Goal: Task Accomplishment & Management: Manage account settings

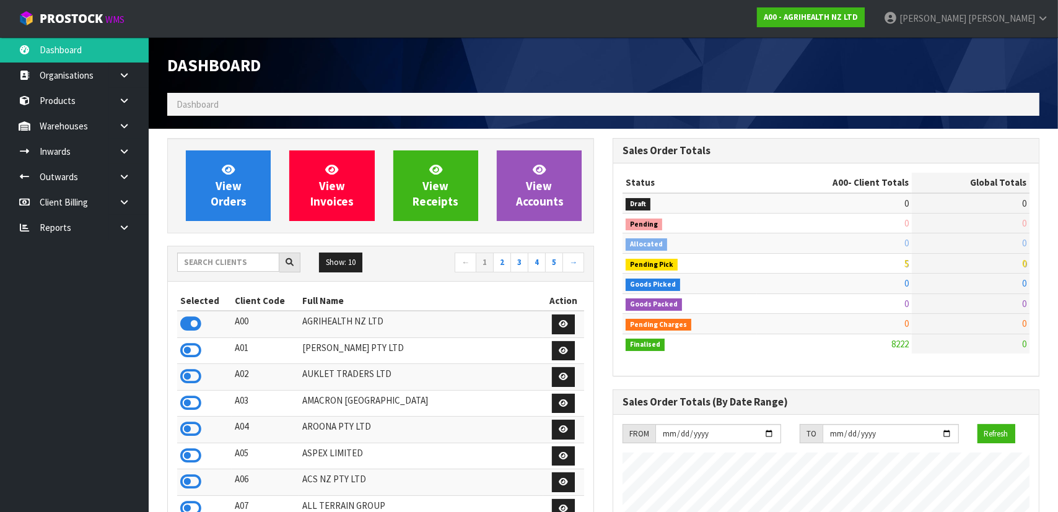
scroll to position [937, 446]
click at [241, 260] on input "text" at bounding box center [228, 262] width 102 height 19
type input "K"
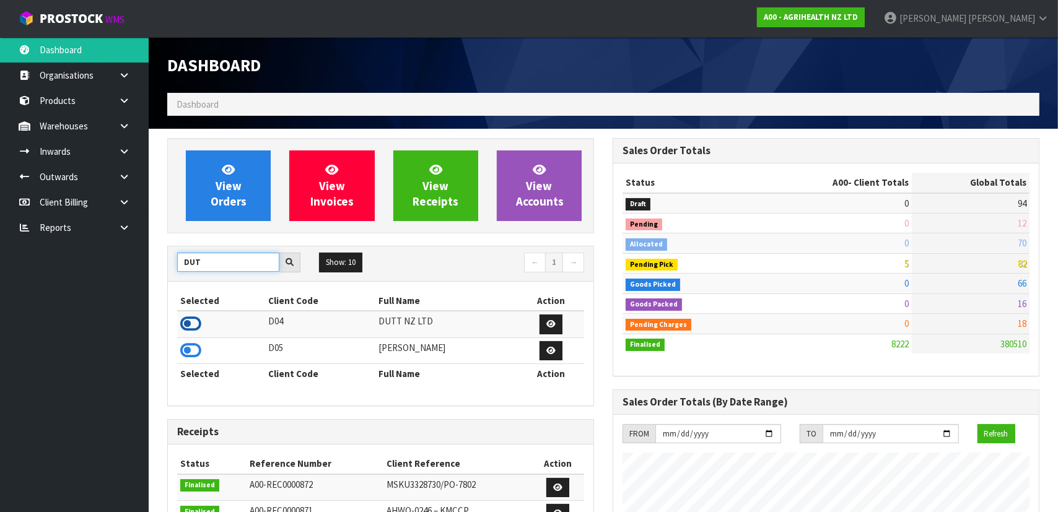
type input "DUT"
click at [200, 322] on icon at bounding box center [190, 324] width 21 height 19
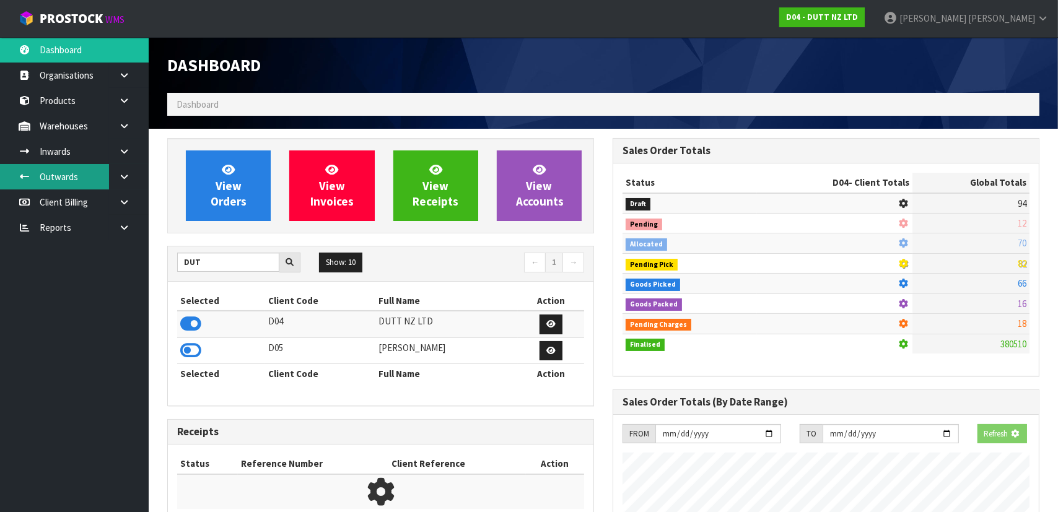
scroll to position [856, 446]
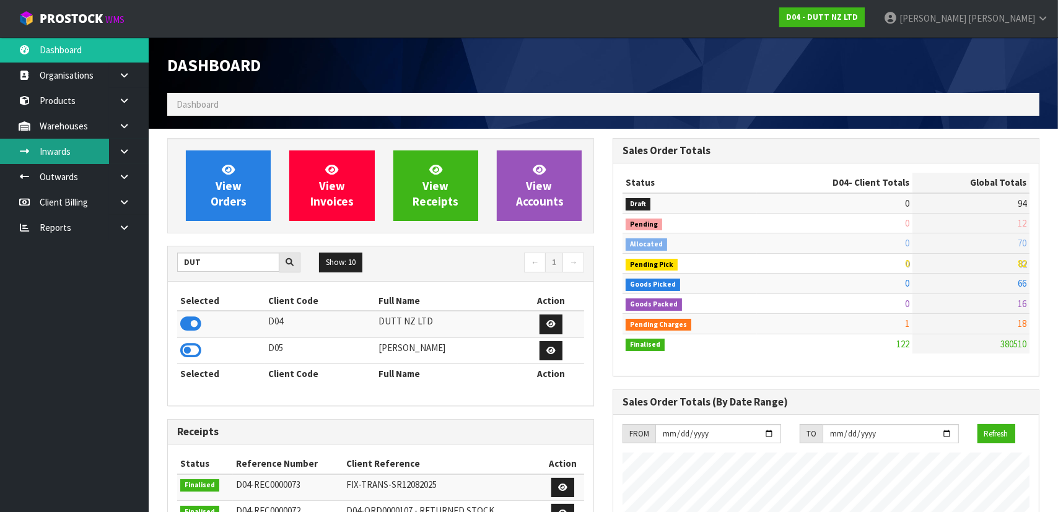
click at [52, 149] on link "Inwards" at bounding box center [74, 151] width 149 height 25
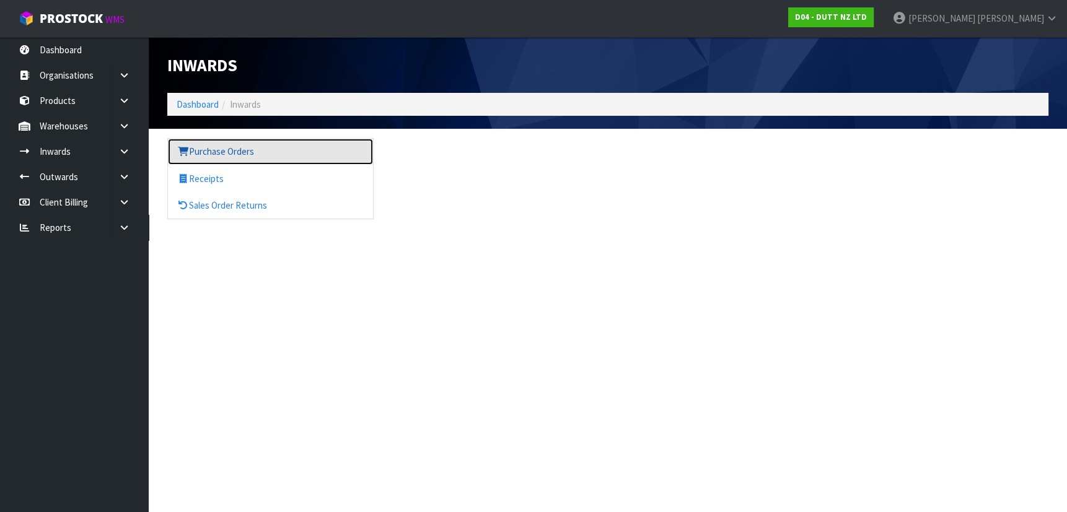
click at [229, 154] on link "Purchase Orders" at bounding box center [270, 151] width 205 height 25
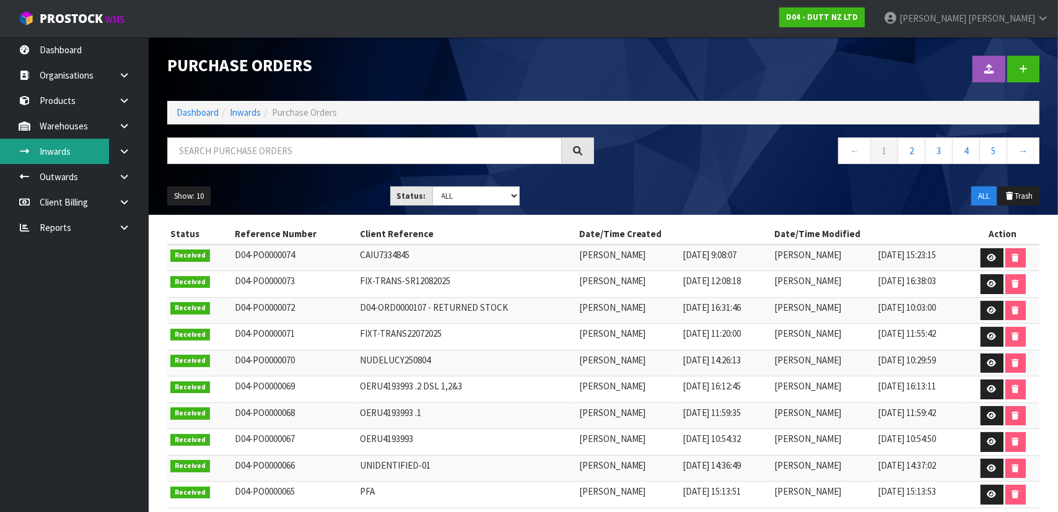
click at [81, 145] on link "Inwards" at bounding box center [74, 151] width 149 height 25
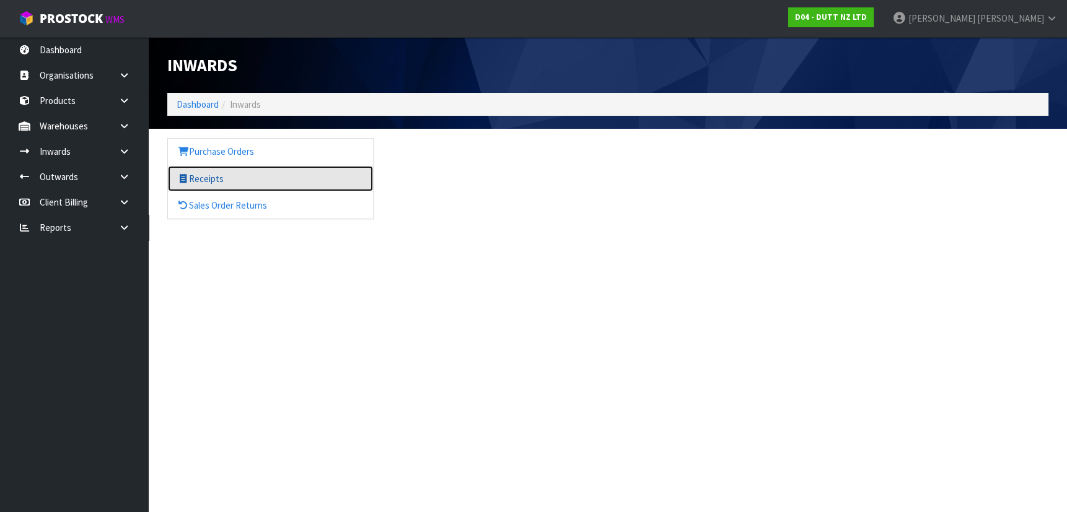
click at [247, 178] on link "Receipts" at bounding box center [270, 178] width 205 height 25
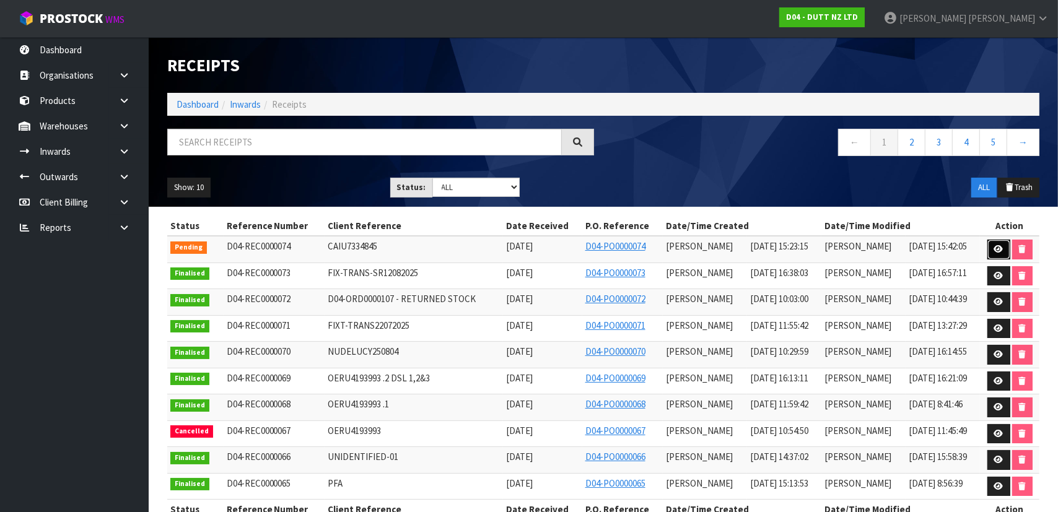
click at [999, 249] on icon at bounding box center [998, 249] width 9 height 8
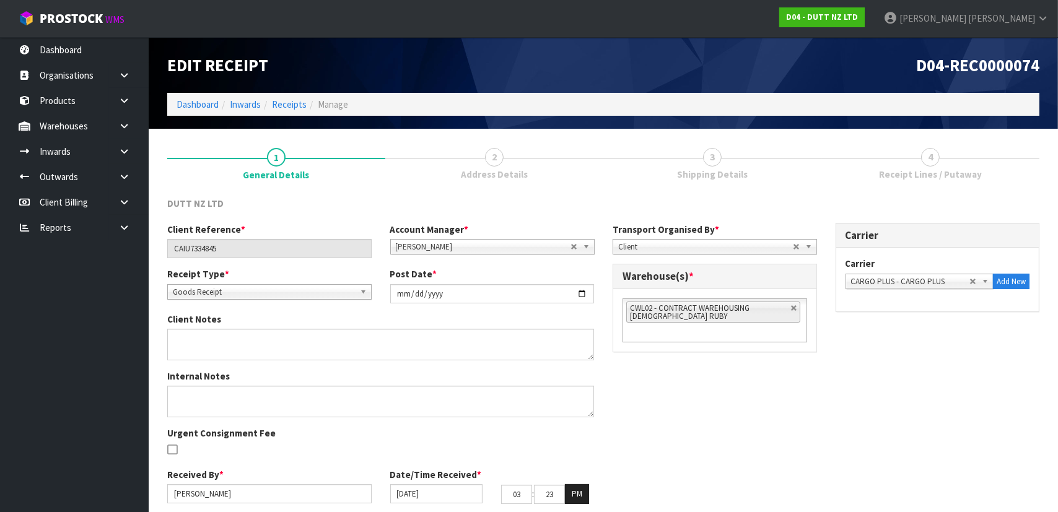
click at [755, 172] on link "3 Shipping Details" at bounding box center [713, 162] width 218 height 49
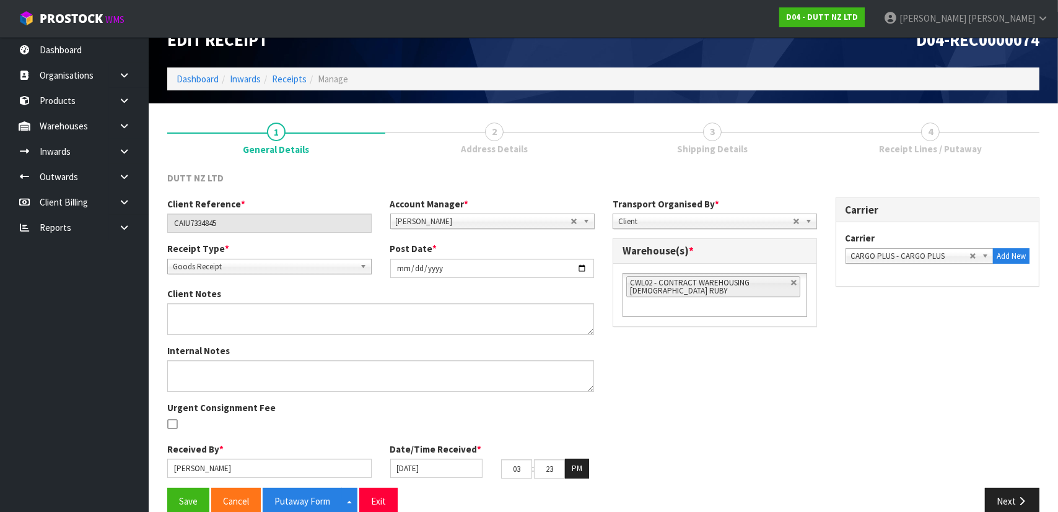
scroll to position [45, 0]
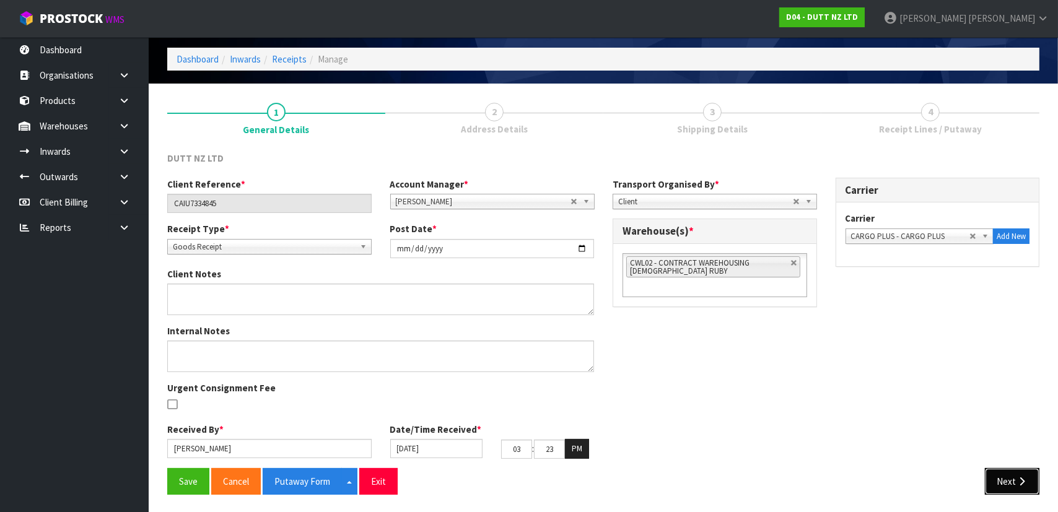
click at [1009, 474] on button "Next" at bounding box center [1012, 481] width 55 height 27
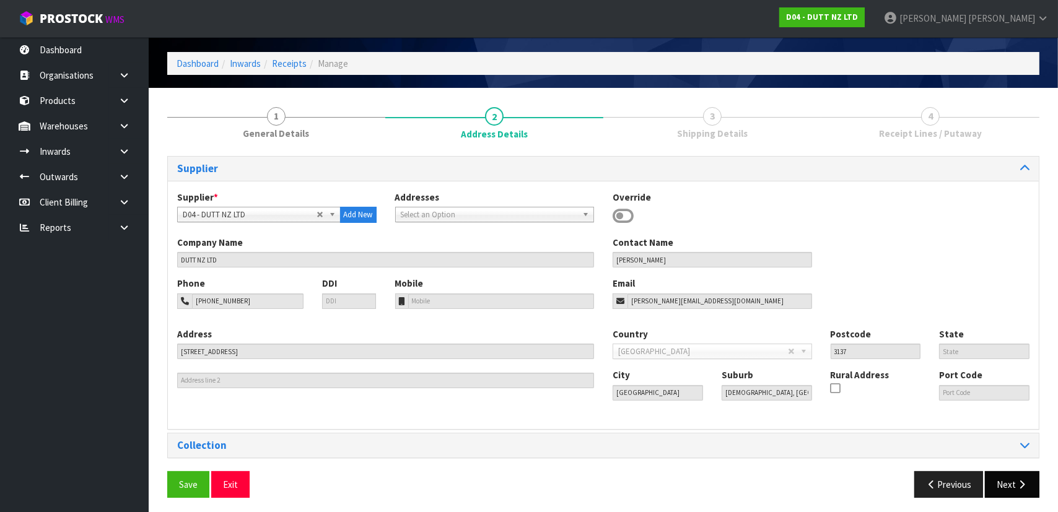
scroll to position [45, 0]
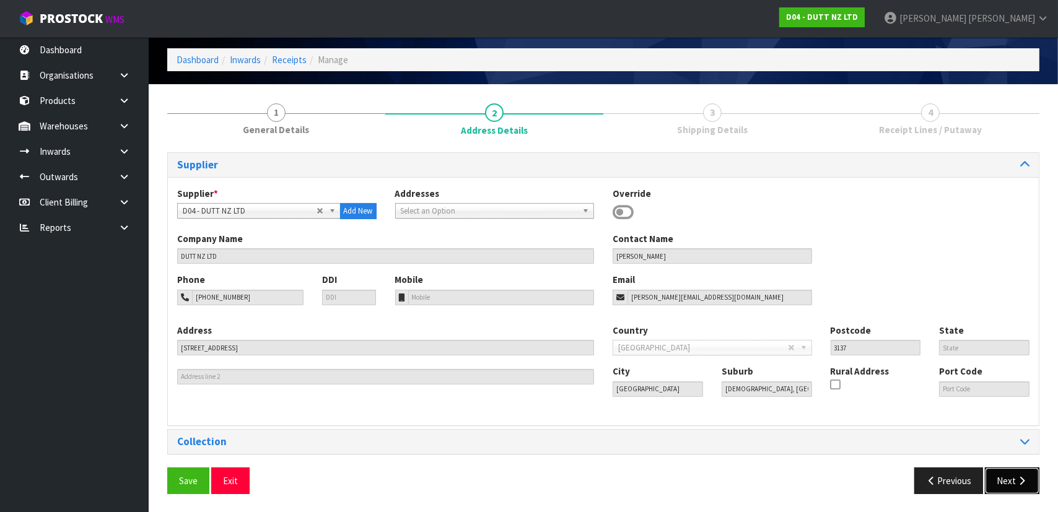
click at [1007, 485] on button "Next" at bounding box center [1012, 481] width 55 height 27
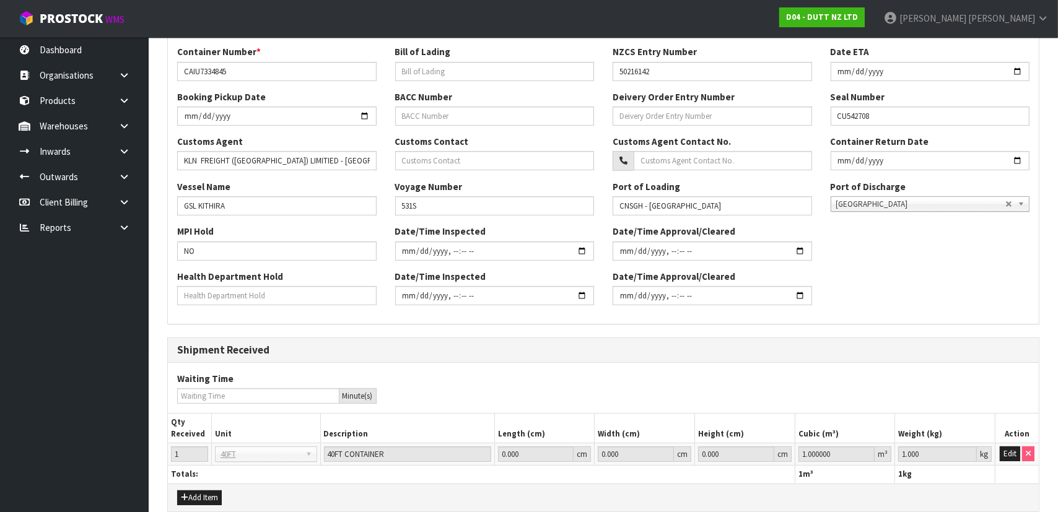
scroll to position [345, 0]
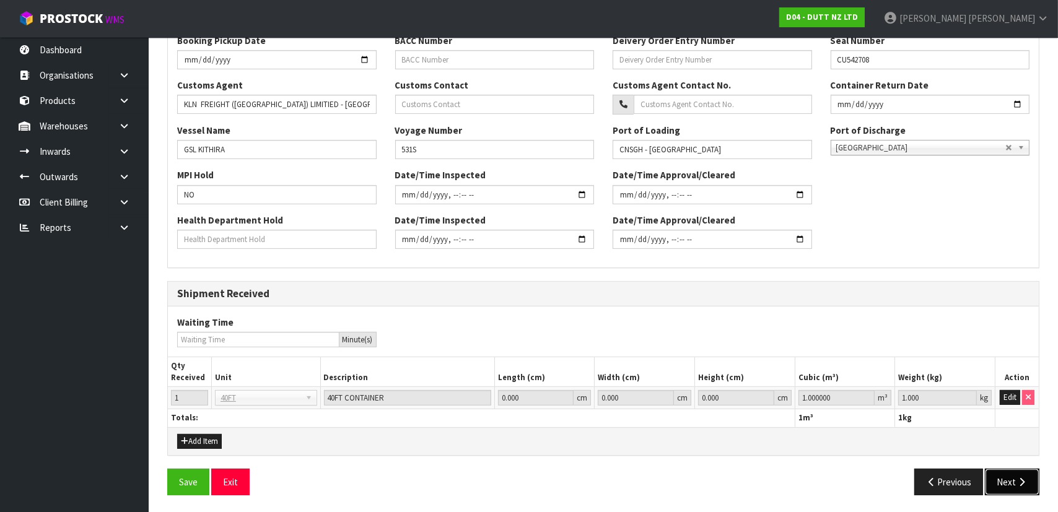
click at [1010, 481] on button "Next" at bounding box center [1012, 482] width 55 height 27
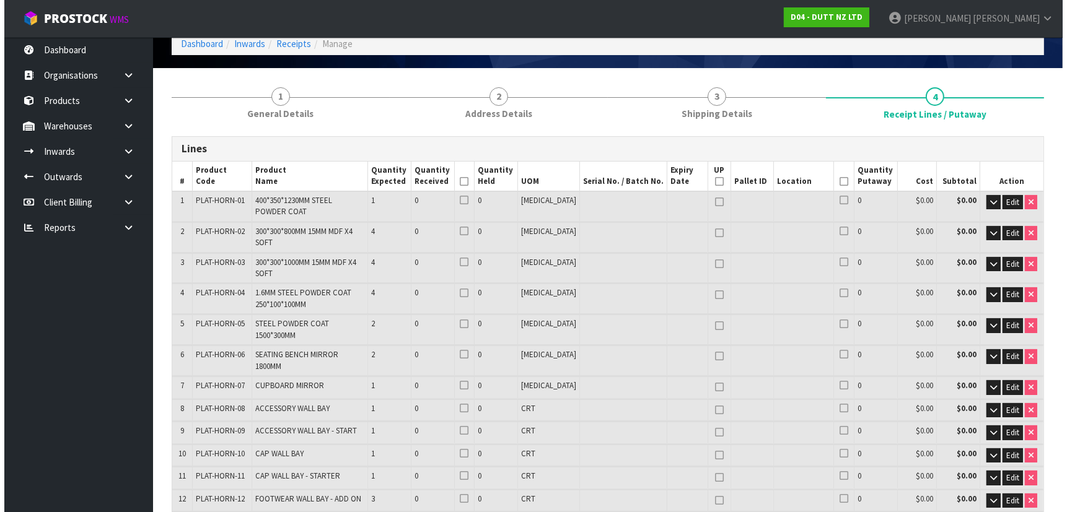
scroll to position [56, 0]
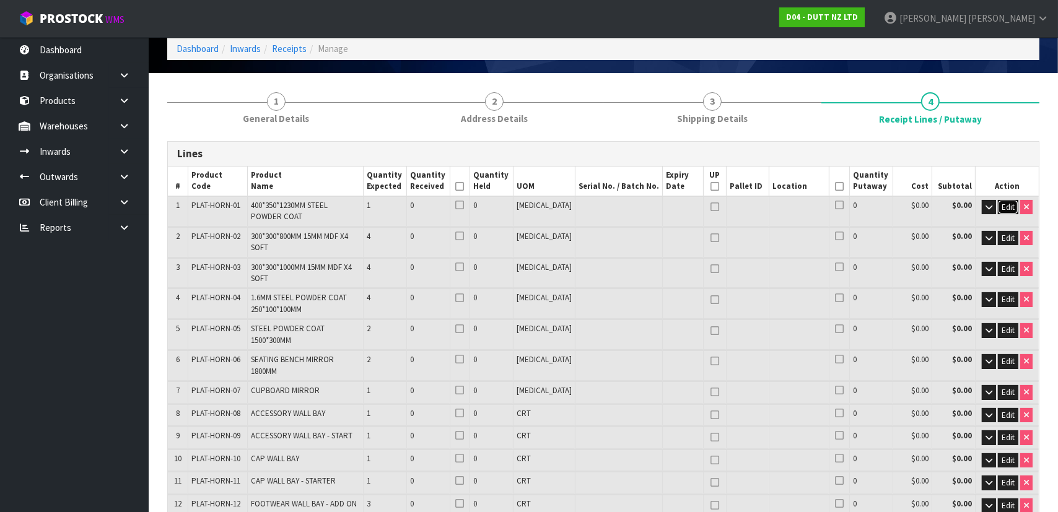
click at [1007, 206] on span "Edit" at bounding box center [1008, 207] width 13 height 11
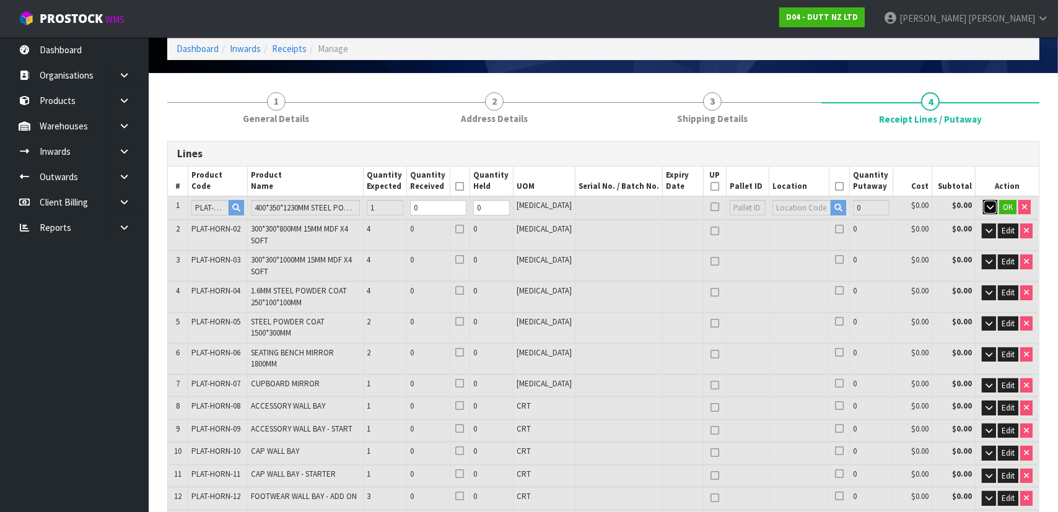
click at [991, 204] on icon "button" at bounding box center [990, 207] width 7 height 8
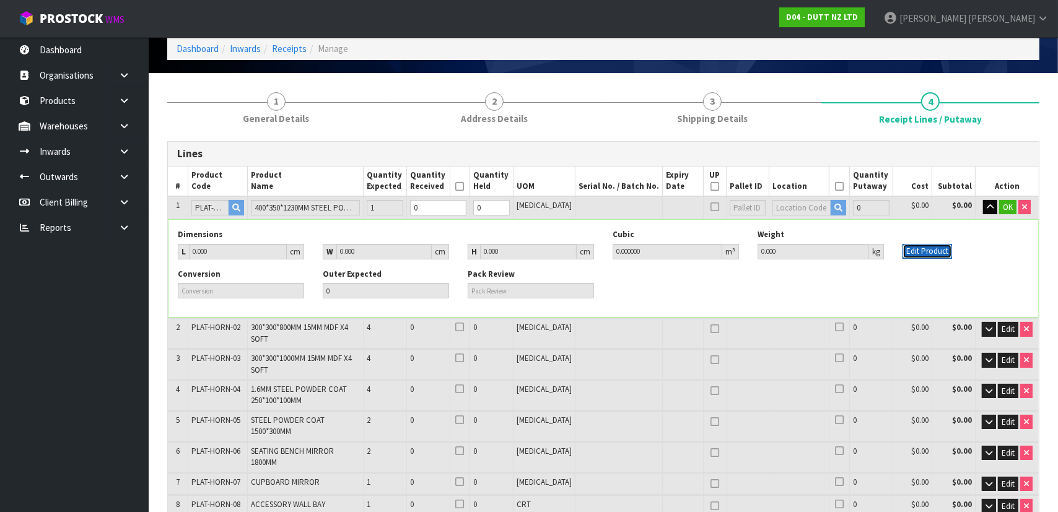
click at [940, 252] on button "Edit Product" at bounding box center [928, 251] width 50 height 15
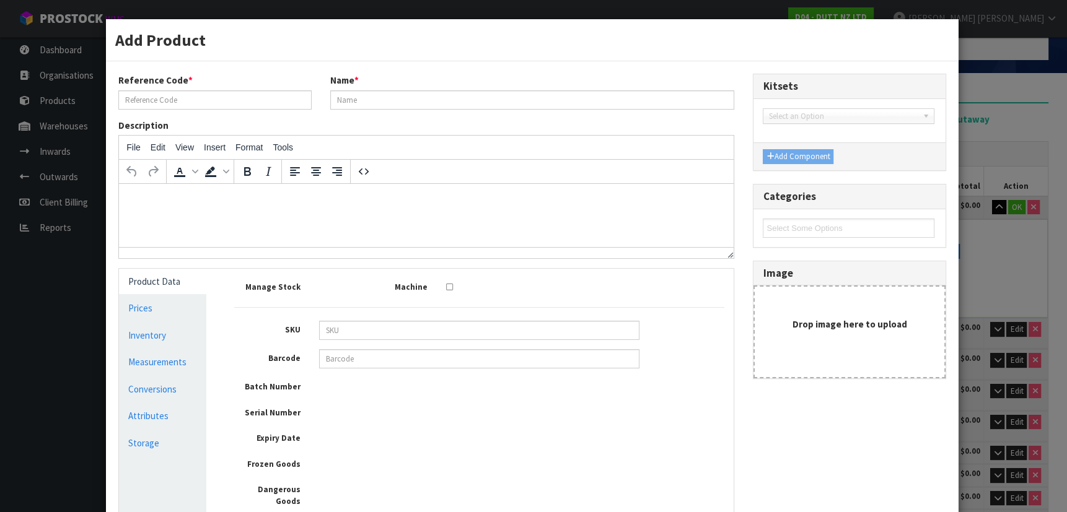
type input "PLAT-HORN-01"
type input "400*350*1230MM STEEL POWDER COAT"
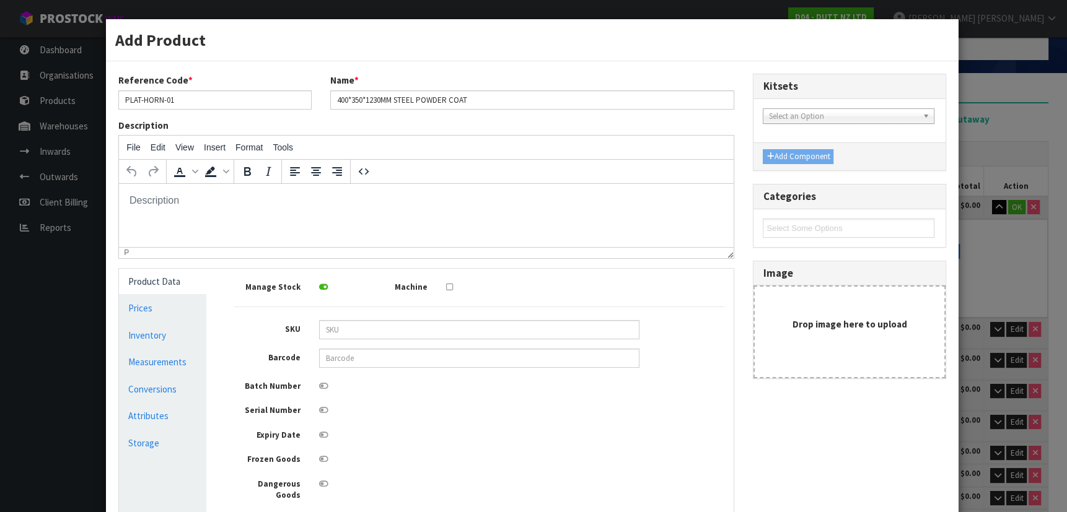
scroll to position [0, 0]
click at [485, 103] on input "400*350*1230MM STEEL POWDER COAT" at bounding box center [532, 99] width 405 height 19
drag, startPoint x: 492, startPoint y: 102, endPoint x: 193, endPoint y: 88, distance: 299.0
click at [193, 88] on div "Reference Code * PLAT-HORN-01 Name * 400*350*1230MM STEEL POWDER COAT" at bounding box center [426, 96] width 634 height 45
click at [534, 121] on div "Description File Edit View Insert Format Tools To open the popup, press Shift+E…" at bounding box center [426, 189] width 634 height 140
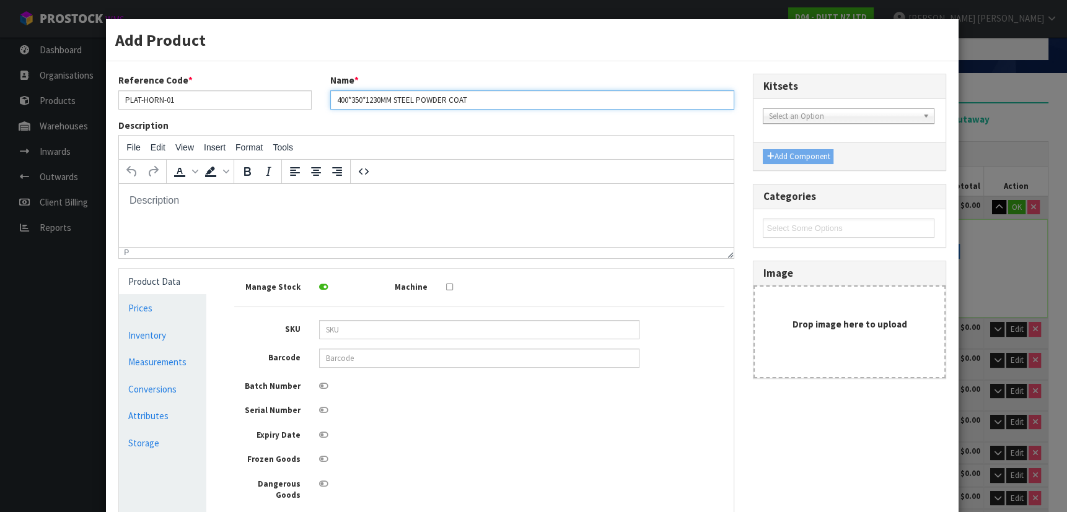
drag, startPoint x: 507, startPoint y: 102, endPoint x: 230, endPoint y: 66, distance: 279.2
click at [230, 66] on div "Reference Code * PLAT-HORN-01 Name * 400*350*1230MM STEEL POWDER COAT Descripti…" at bounding box center [532, 347] width 853 height 573
type input "71000439 X4 71000440 X4 71000501 X4"
drag, startPoint x: 525, startPoint y: 120, endPoint x: 523, endPoint y: 113, distance: 7.3
click at [525, 119] on div "Description File Edit View Insert Format Tools To open the popup, press Shift+E…" at bounding box center [426, 189] width 634 height 140
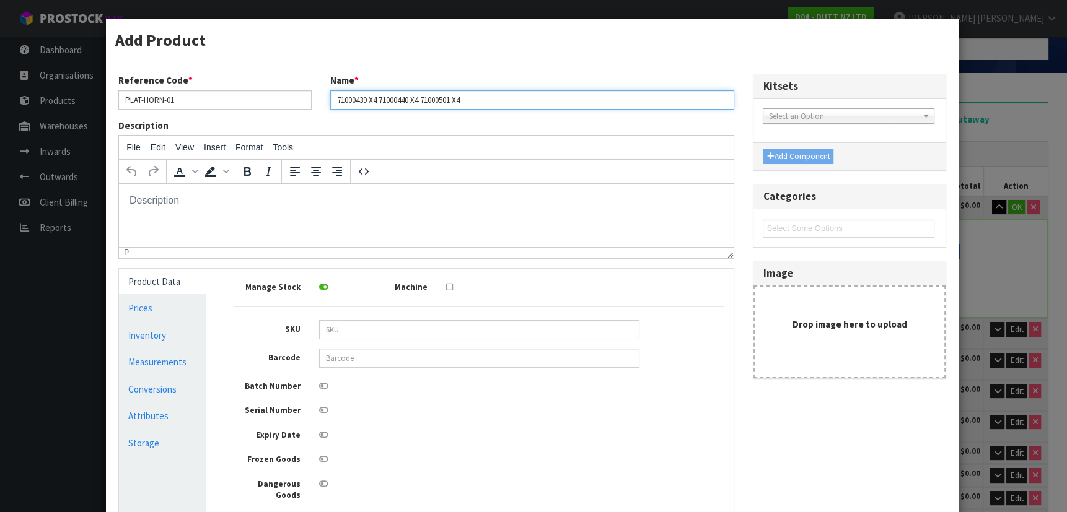
click at [519, 94] on input "71000439 X4 71000440 X4 71000501 X4" at bounding box center [532, 99] width 405 height 19
click at [436, 109] on div "Reference Code * PLAT-HORN-01 Name * 71000439 X4 71000440 X4 71000501 X4" at bounding box center [426, 96] width 634 height 45
click at [481, 99] on input "71000439 X4 71000440 X4 71000501 X4" at bounding box center [532, 99] width 405 height 19
drag, startPoint x: 333, startPoint y: 99, endPoint x: 486, endPoint y: 94, distance: 153.1
click at [486, 94] on input "71000439 X4 71000440 X4 71000501 X4" at bounding box center [532, 99] width 405 height 19
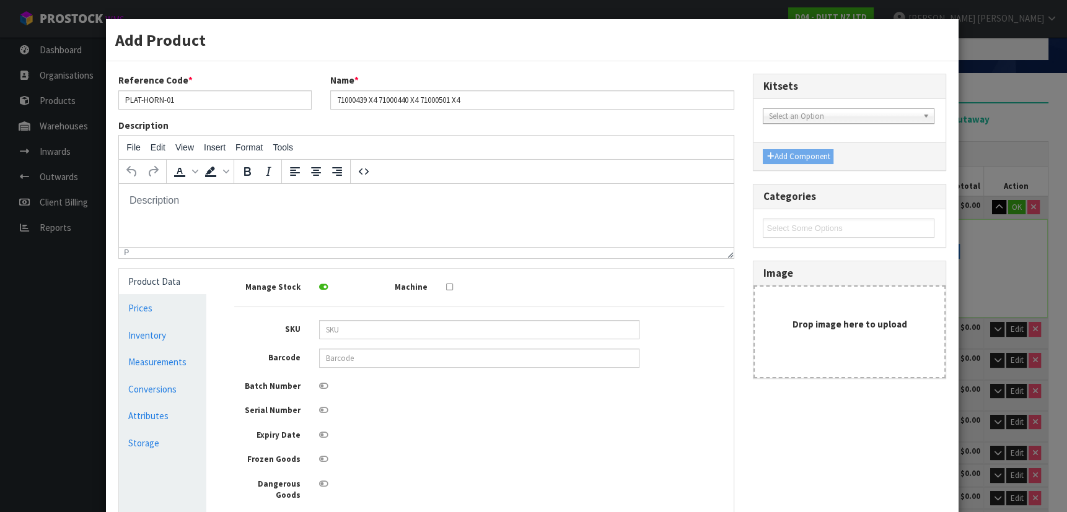
click at [483, 115] on div "Reference Code * PLAT-HORN-01 Name * 71000439 X4 71000440 X4 71000501 X4" at bounding box center [426, 96] width 634 height 45
click at [470, 99] on input "71000439 X4 71000440 X4 71000501 X4" at bounding box center [532, 99] width 405 height 19
click at [609, 116] on div "Reference Code * PLAT-HORN-01 Name * 71000439 X4 71000440 X4 71000501 X4" at bounding box center [426, 96] width 634 height 45
click at [452, 103] on input "71000439 X4 71000440 X4 71000501 X4" at bounding box center [532, 99] width 405 height 19
click at [417, 102] on input "71000439 X4 71000440 X4 71000501 X4" at bounding box center [532, 99] width 405 height 19
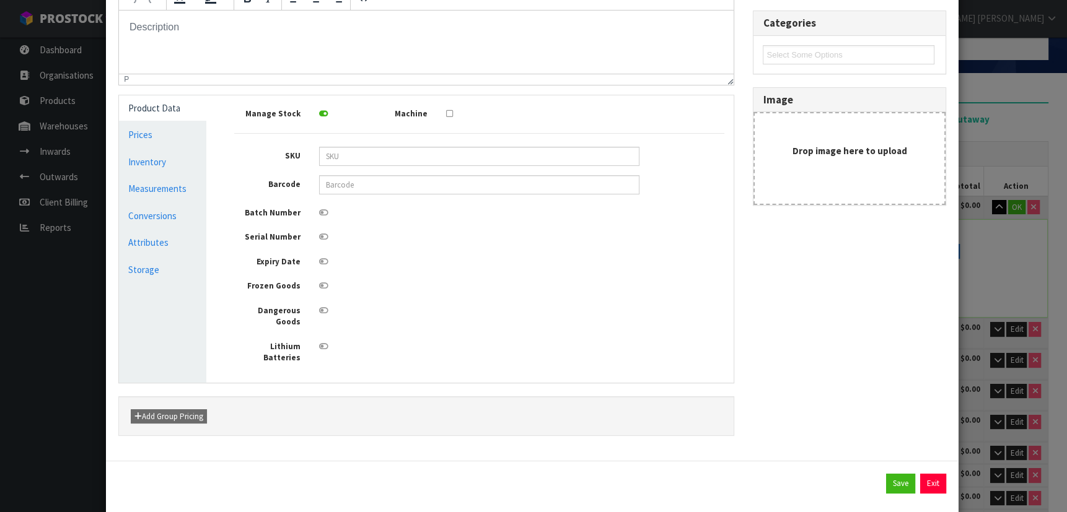
scroll to position [175, 0]
click at [170, 180] on link "Measurements" at bounding box center [162, 186] width 87 height 25
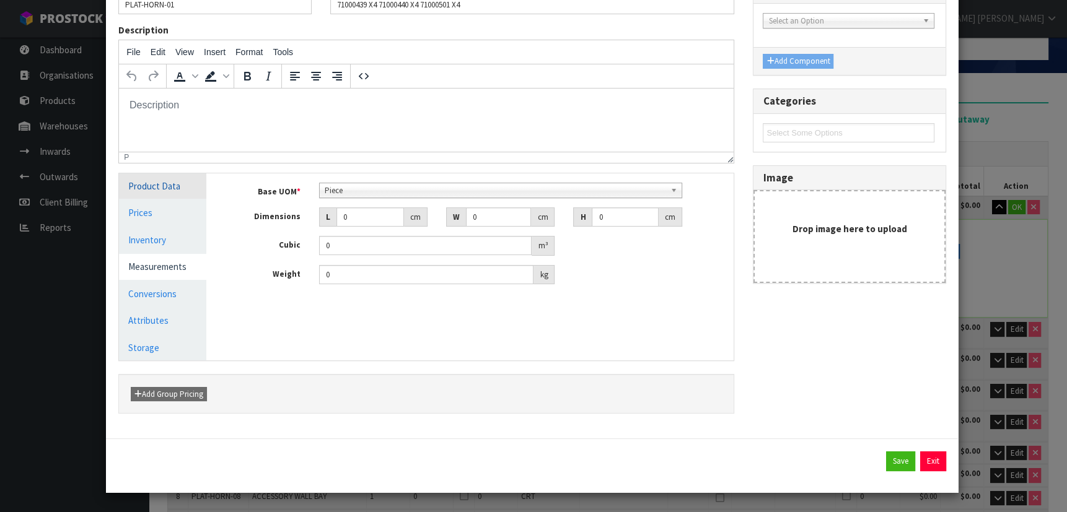
scroll to position [94, 0]
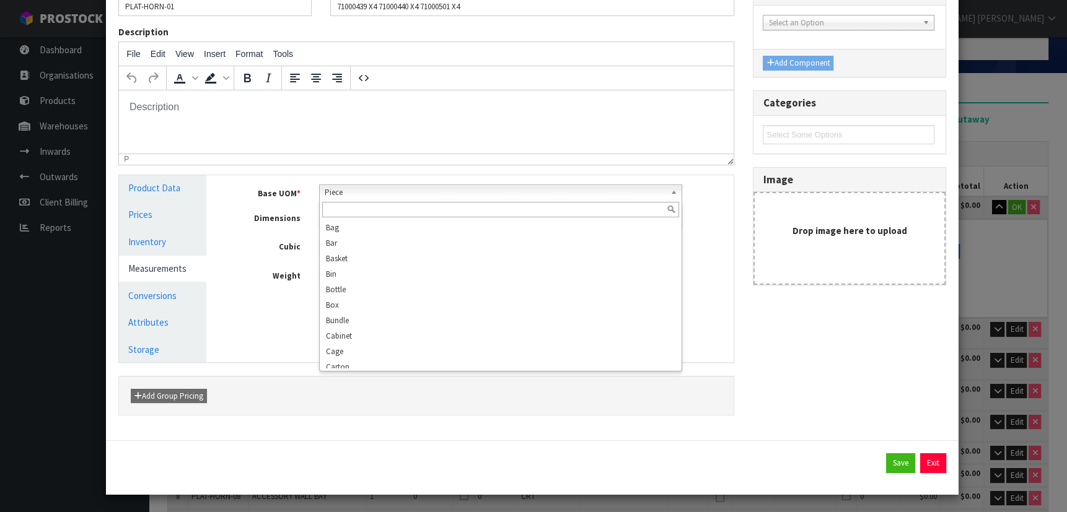
click at [361, 192] on span "Piece" at bounding box center [495, 192] width 341 height 15
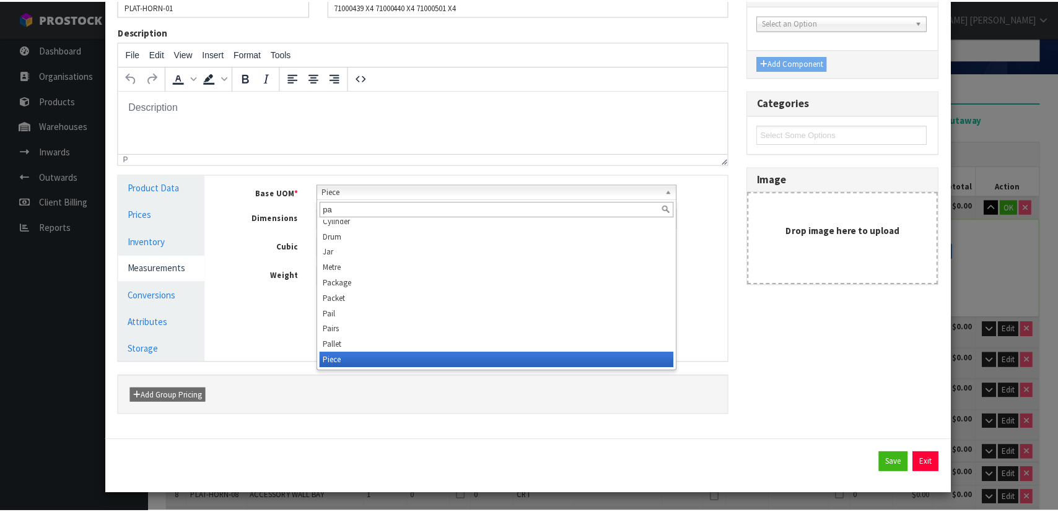
scroll to position [0, 0]
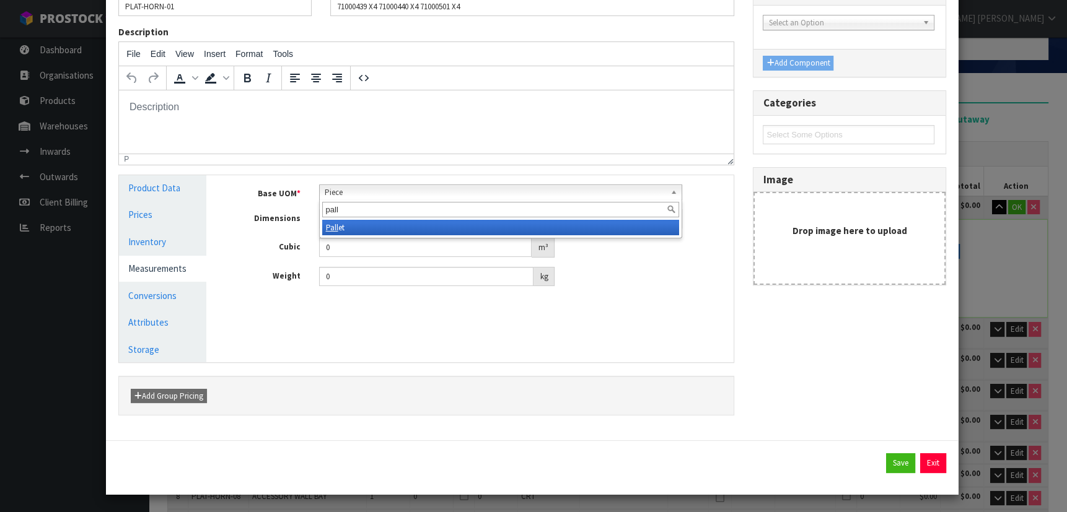
type input "pall"
click at [359, 229] on li "Pall et" at bounding box center [500, 227] width 357 height 15
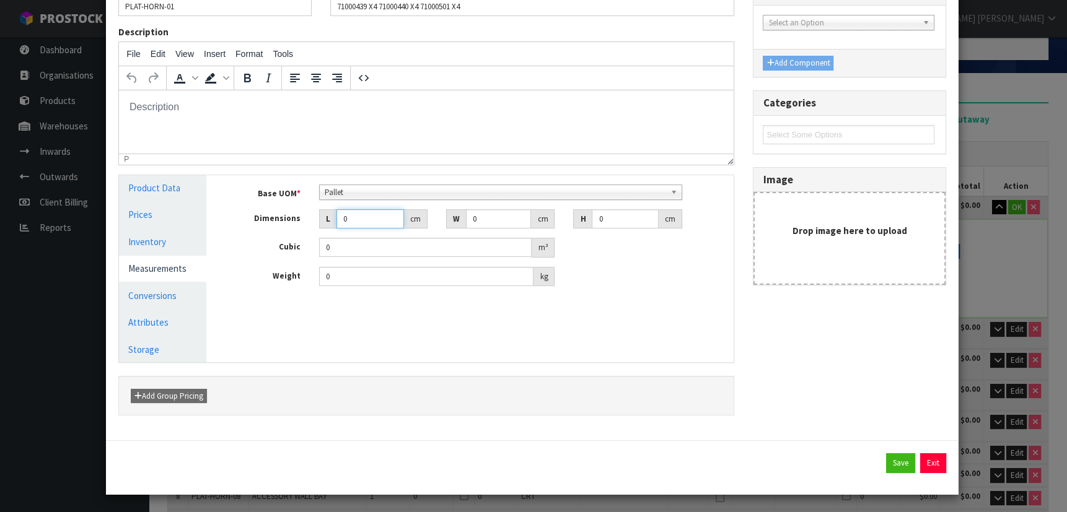
drag, startPoint x: 375, startPoint y: 219, endPoint x: 280, endPoint y: 206, distance: 96.3
click at [280, 206] on div "Base UOM * Bag Bar Basket Bin Bottle Box Bundle Cabinet Cage Carton Case Coil C…" at bounding box center [479, 236] width 491 height 102
type input "7"
type input "0.000001"
type input "7"
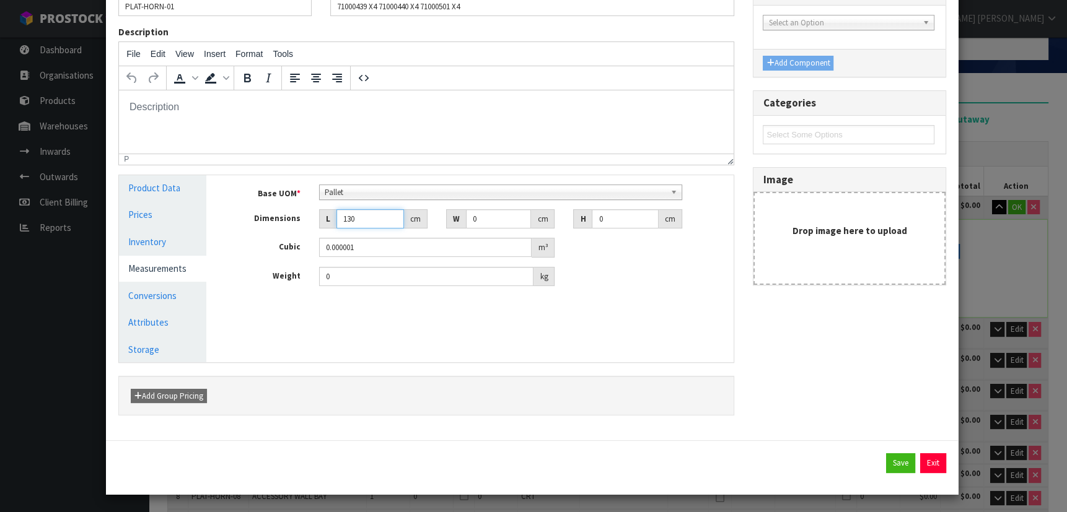
type input "130"
type input "114"
type input "1"
type input "0.01482"
type input "16"
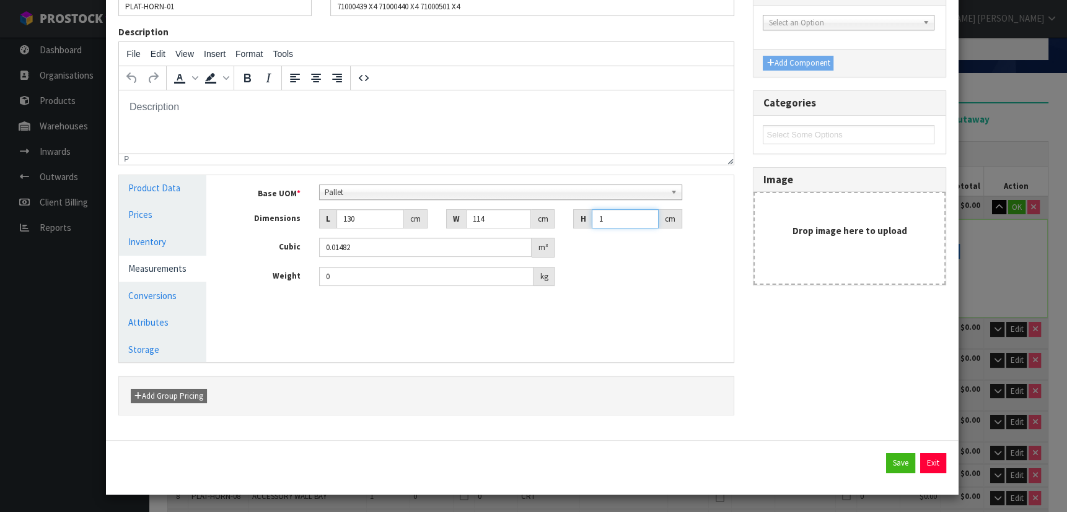
type input "0.23712"
type input "1"
type input "0.01482"
type input "11"
type input "0.16302"
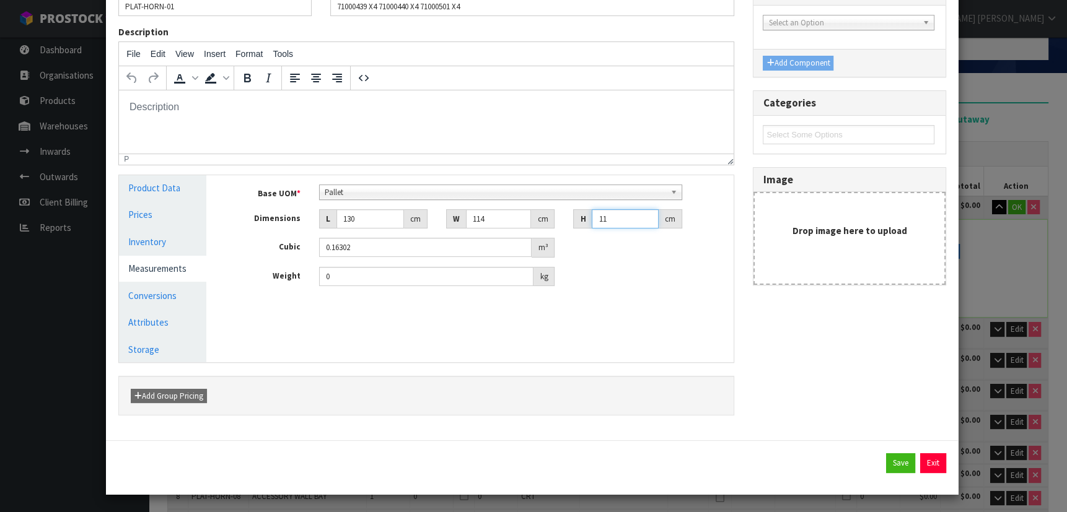
type input "116"
type input "1.71912"
type input "116"
type input "234"
click at [835, 330] on div "Reference Code * PLAT-HORN-01 Name * 71000439 X4 71000440 X4 71000501 X4 Descri…" at bounding box center [532, 204] width 846 height 448
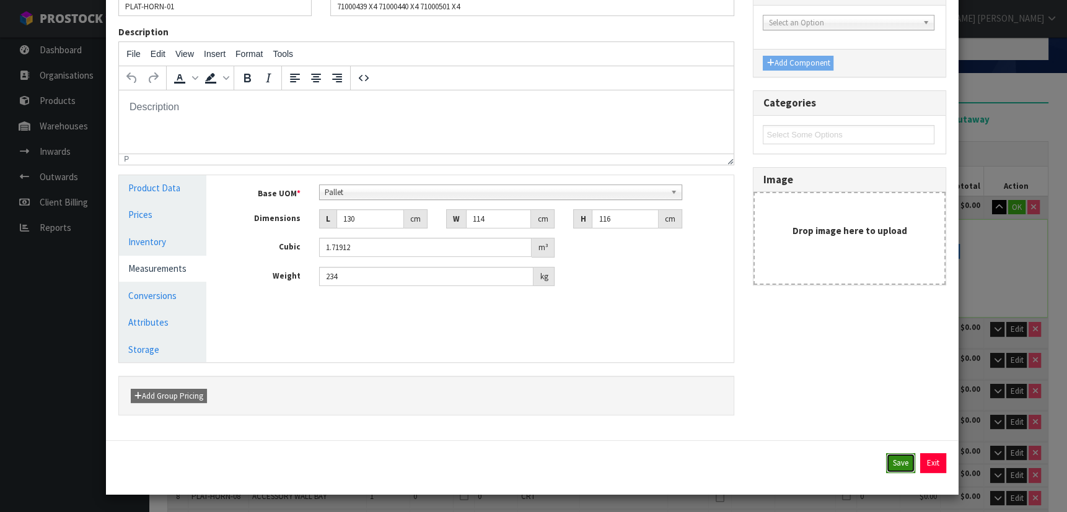
click at [886, 467] on button "Save" at bounding box center [900, 464] width 29 height 20
type input "71000439 X4 71000440 X4 71000501 X4"
type input "130"
type input "114"
type input "116"
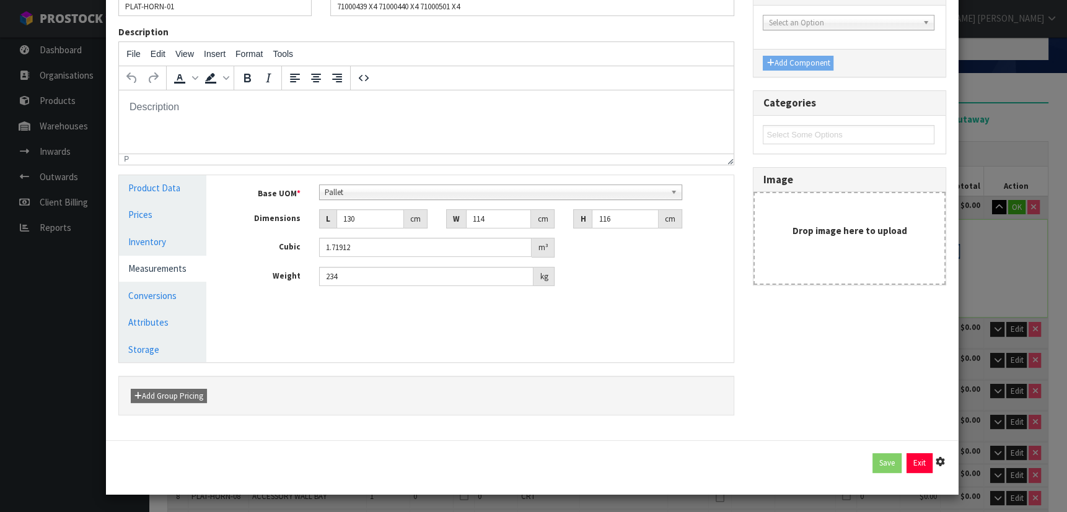
type input "1.71912"
type input "234"
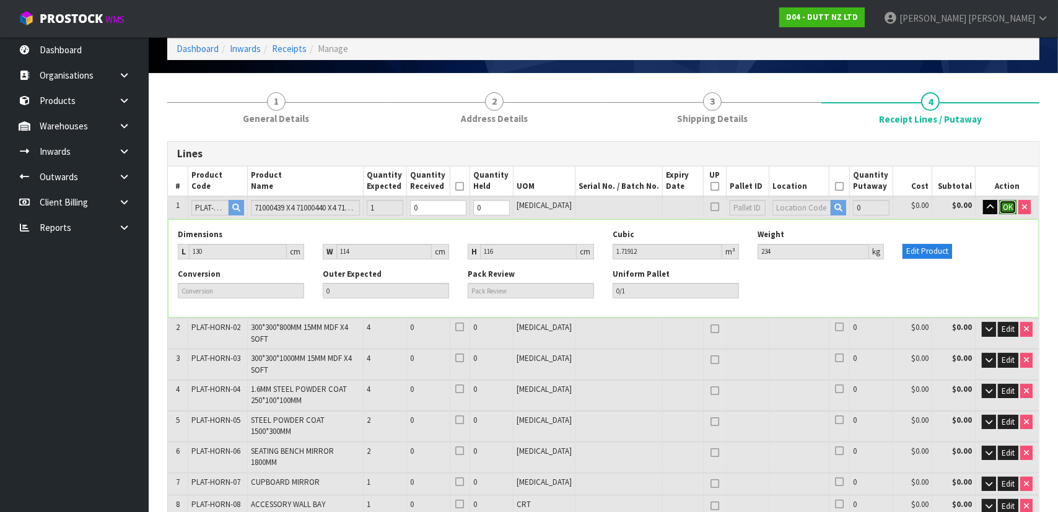
click at [1013, 210] on button "OK" at bounding box center [1007, 207] width 17 height 15
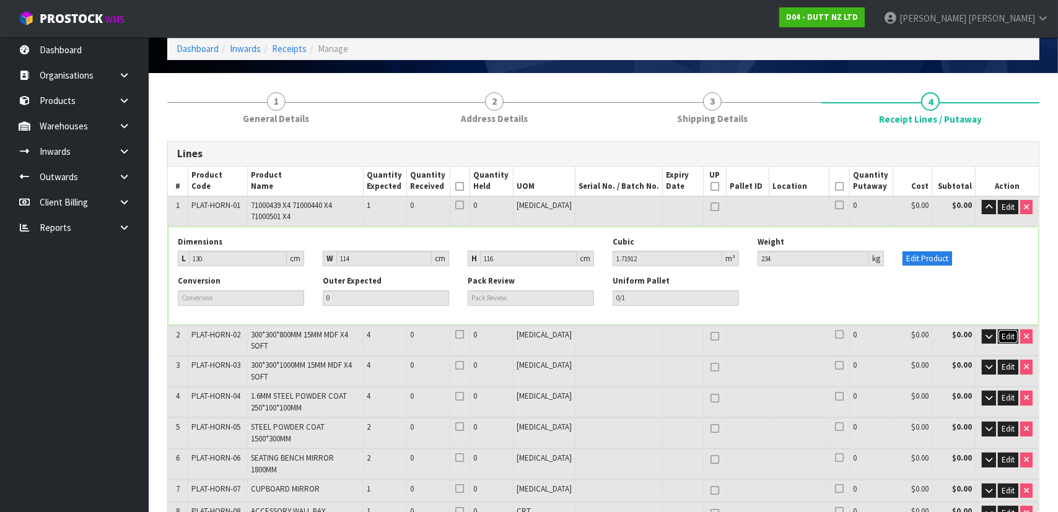
click at [1012, 333] on span "Edit" at bounding box center [1008, 336] width 13 height 11
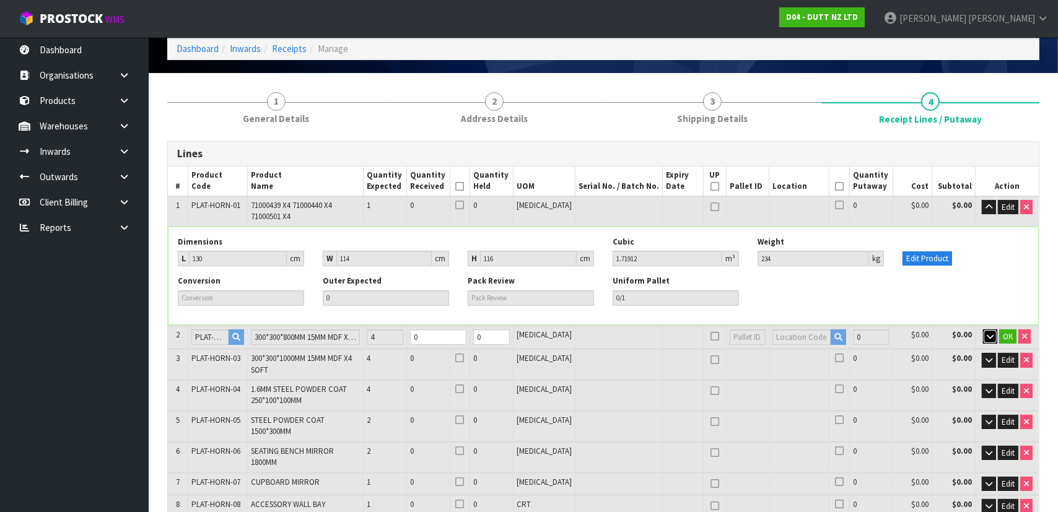
click at [990, 333] on icon "button" at bounding box center [990, 337] width 7 height 8
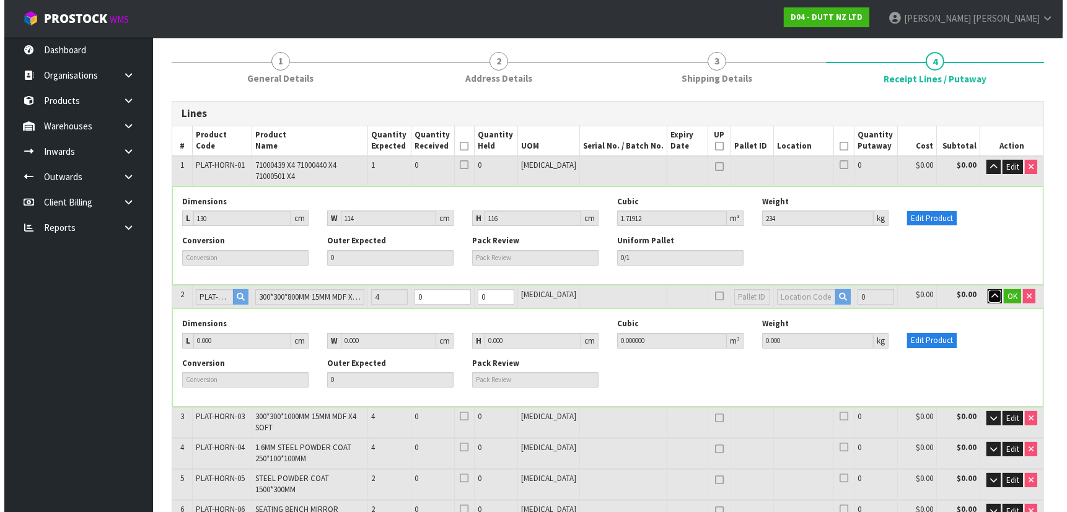
scroll to position [169, 0]
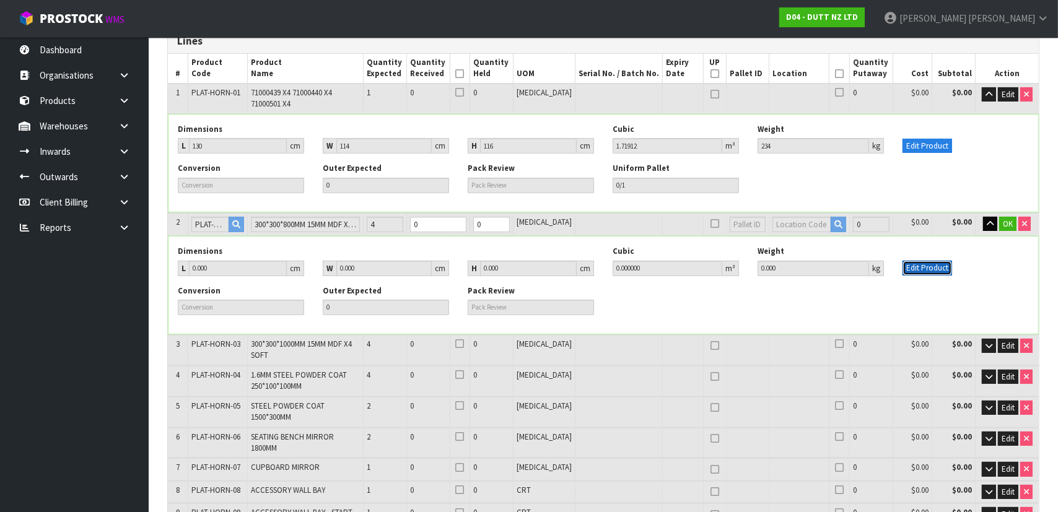
click at [928, 266] on button "Edit Product" at bounding box center [928, 268] width 50 height 15
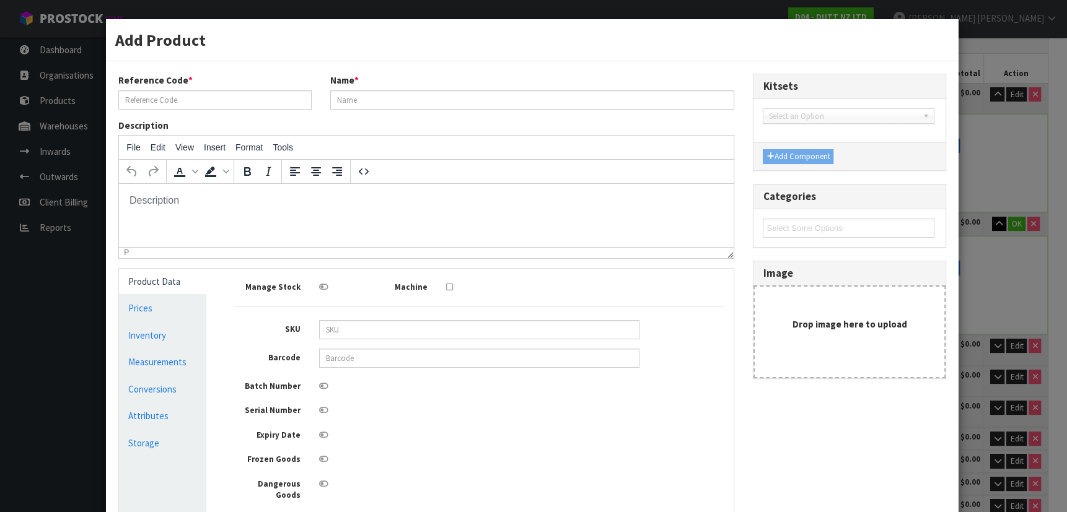
scroll to position [0, 0]
type input "PLAT-HORN-02"
click at [187, 359] on link "Measurements" at bounding box center [162, 361] width 87 height 25
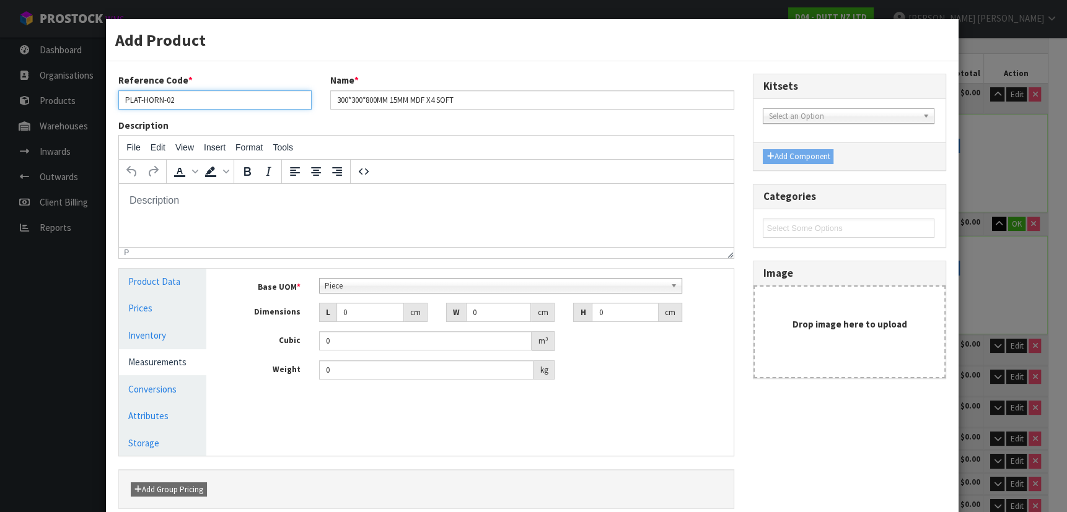
click at [227, 95] on input "PLAT-HORN-02" at bounding box center [214, 99] width 193 height 19
drag, startPoint x: 242, startPoint y: 99, endPoint x: 355, endPoint y: 97, distance: 113.4
click at [355, 97] on div "Reference Code * PLAT-HORN-02 Name * 300*300*800MM 15MM MDF X4 SOFT" at bounding box center [426, 96] width 634 height 45
click at [497, 94] on input "300*300*800MM 15MM MDF X4 SOFT" at bounding box center [532, 99] width 405 height 19
drag, startPoint x: 496, startPoint y: 103, endPoint x: 248, endPoint y: 81, distance: 248.9
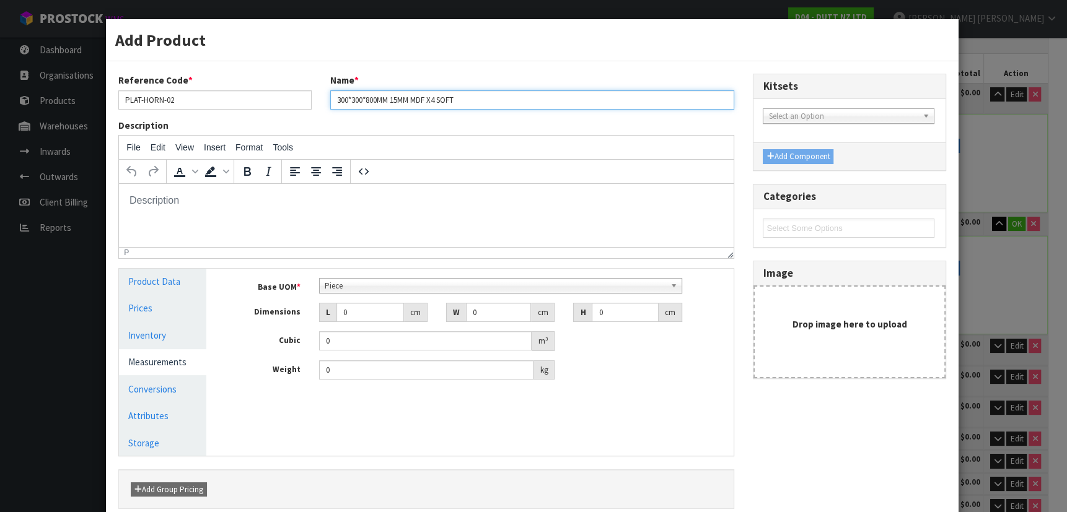
click at [248, 81] on div "Reference Code * PLAT-HORN-02 Name * 300*300*800MM 15MM MDF X4 SOFT" at bounding box center [426, 96] width 634 height 45
click at [450, 105] on input "71000503 X2 71000711 X2" at bounding box center [532, 99] width 405 height 19
type input "71000503 X2 71000711 X2"
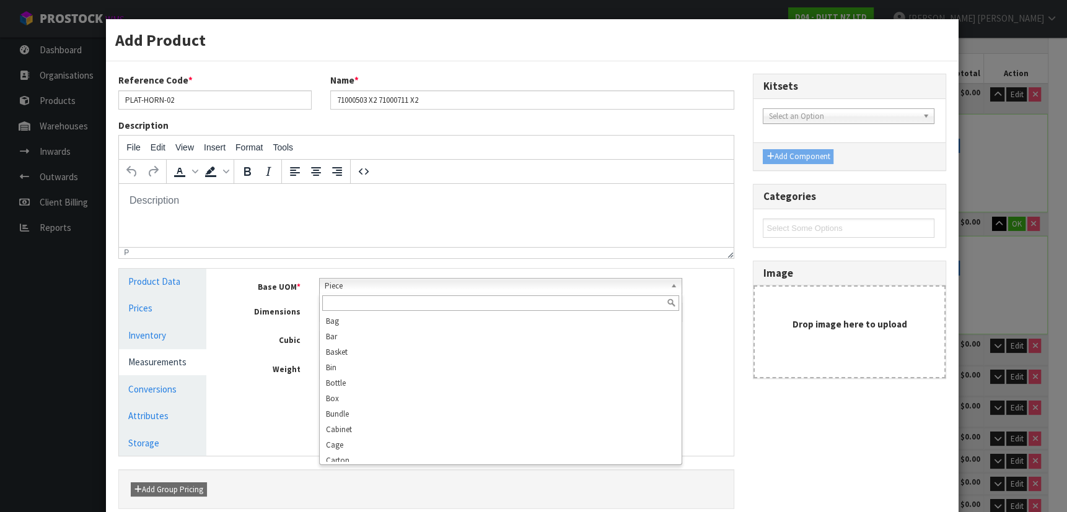
click at [372, 279] on span "Piece" at bounding box center [495, 286] width 341 height 15
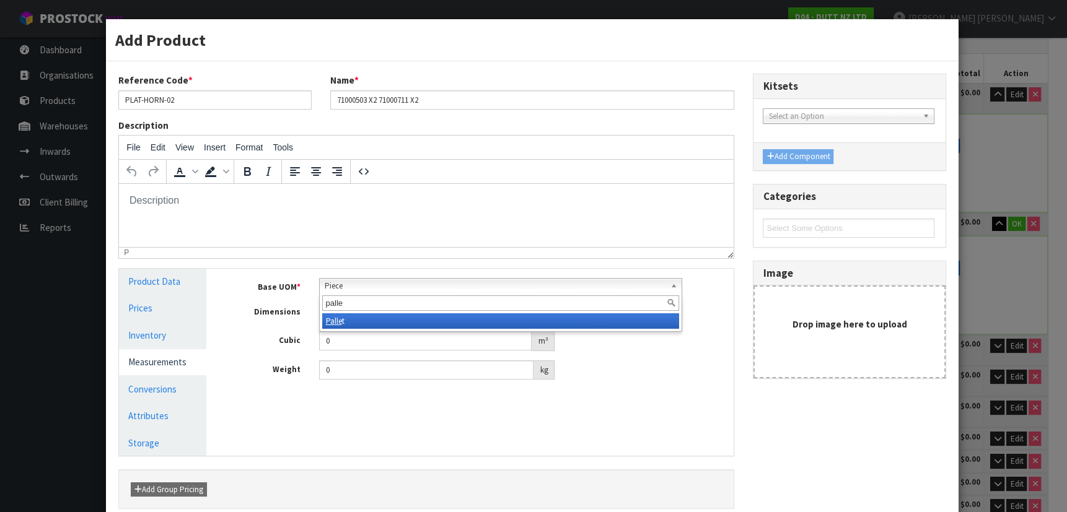
type input "palle"
click at [361, 323] on li "Palle t" at bounding box center [500, 321] width 357 height 15
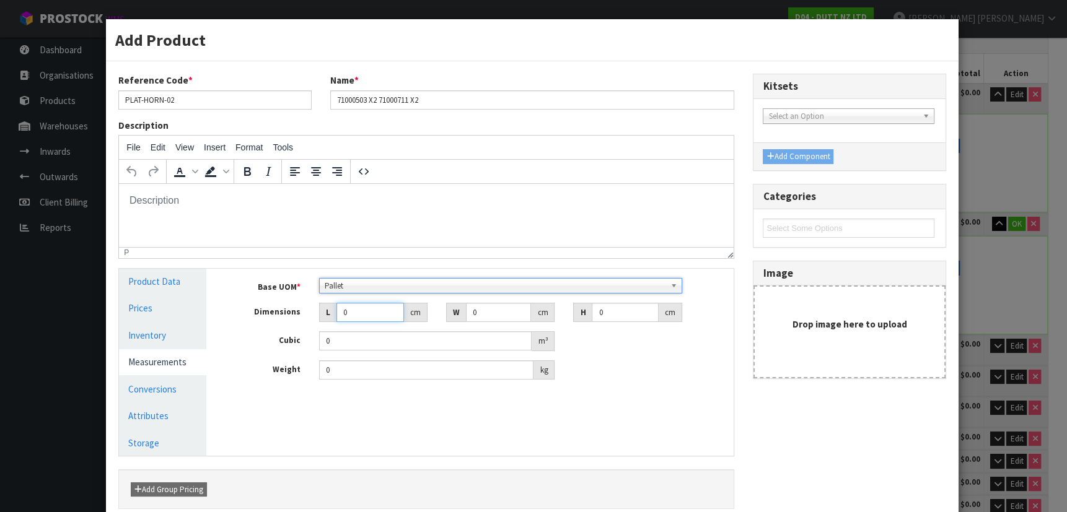
drag, startPoint x: 362, startPoint y: 314, endPoint x: 281, endPoint y: 303, distance: 81.9
click at [281, 303] on div "Dimensions L 0 cm W 0 cm H 0 cm" at bounding box center [479, 313] width 509 height 20
type input "1"
type input "0.000001"
type input "185"
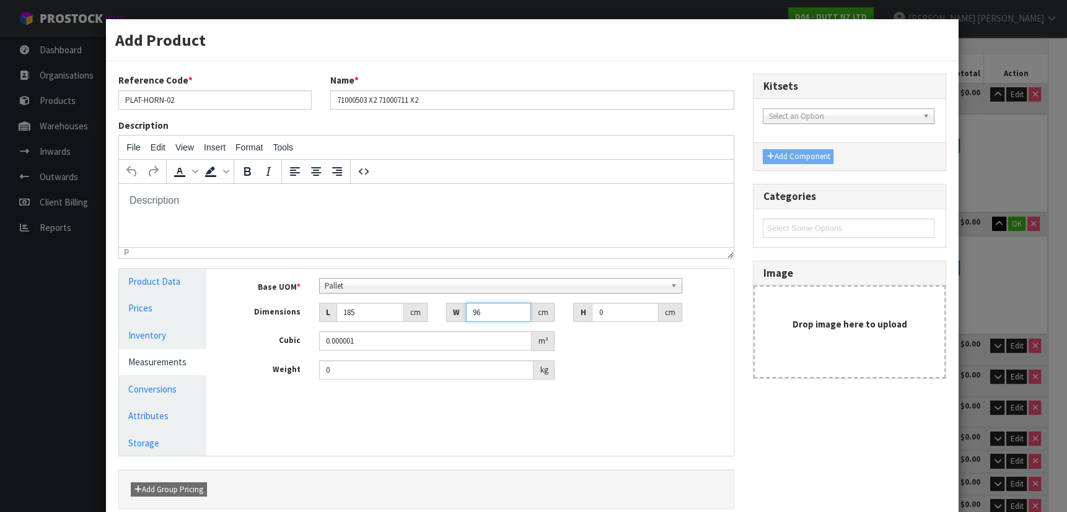
type input "96"
type input "1"
type input "0.01776"
type input "11"
type input "0.19536"
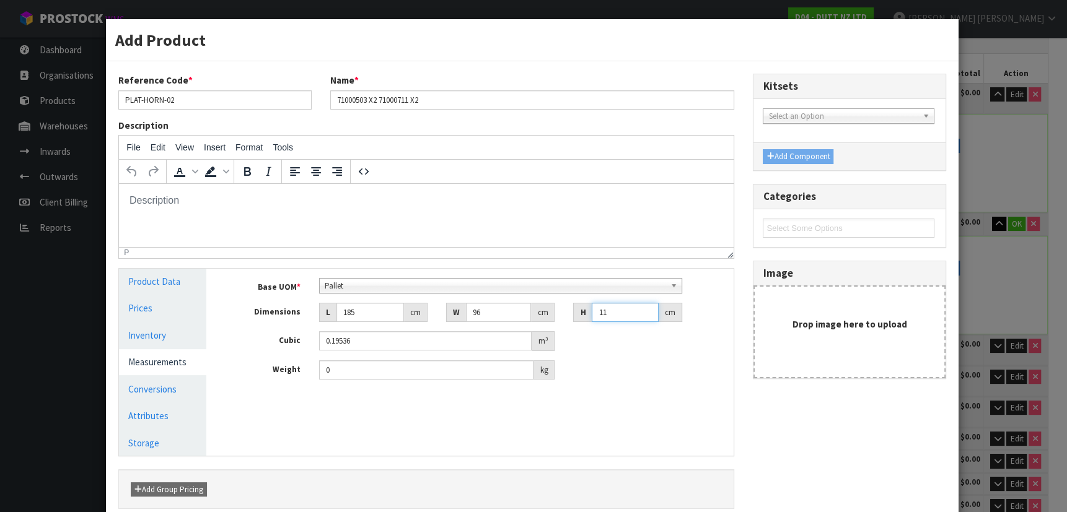
type input "110"
type input "1.9536"
type input "110"
type input "334"
drag, startPoint x: 595, startPoint y: 388, endPoint x: 602, endPoint y: 389, distance: 6.9
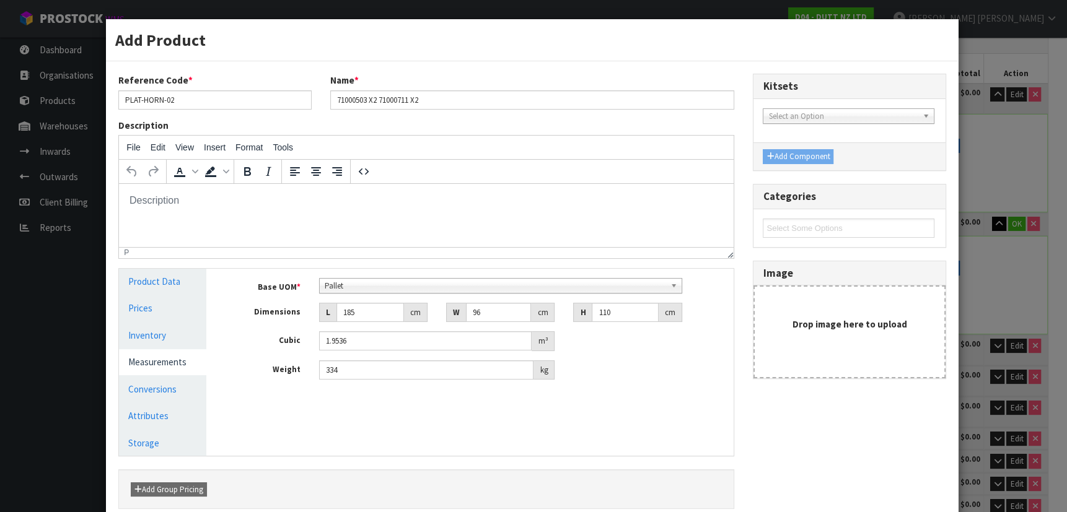
click at [596, 388] on div "Base UOM * Bag Bar Basket Bin Bottle Box Bundle Cabinet Cage Carton Case Coil C…" at bounding box center [479, 334] width 509 height 130
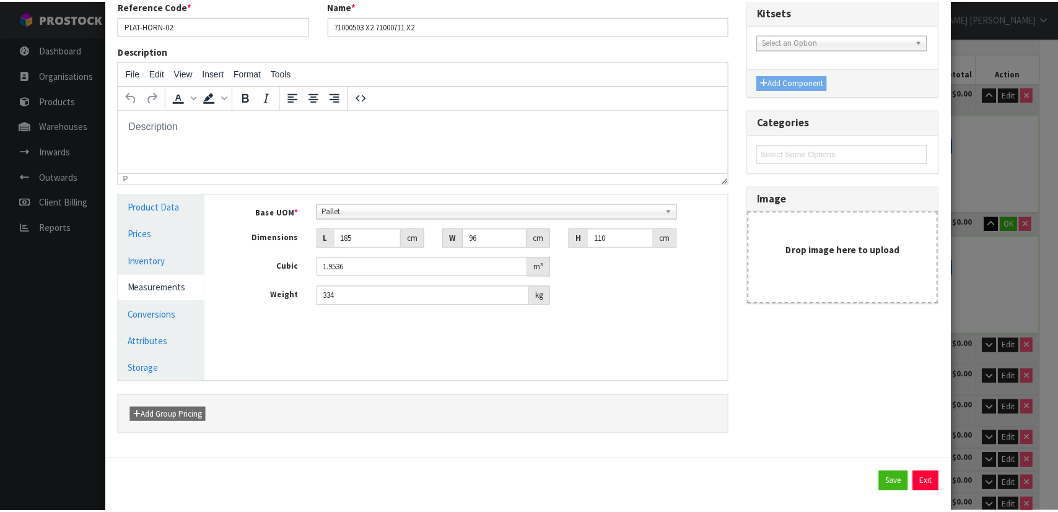
scroll to position [94, 0]
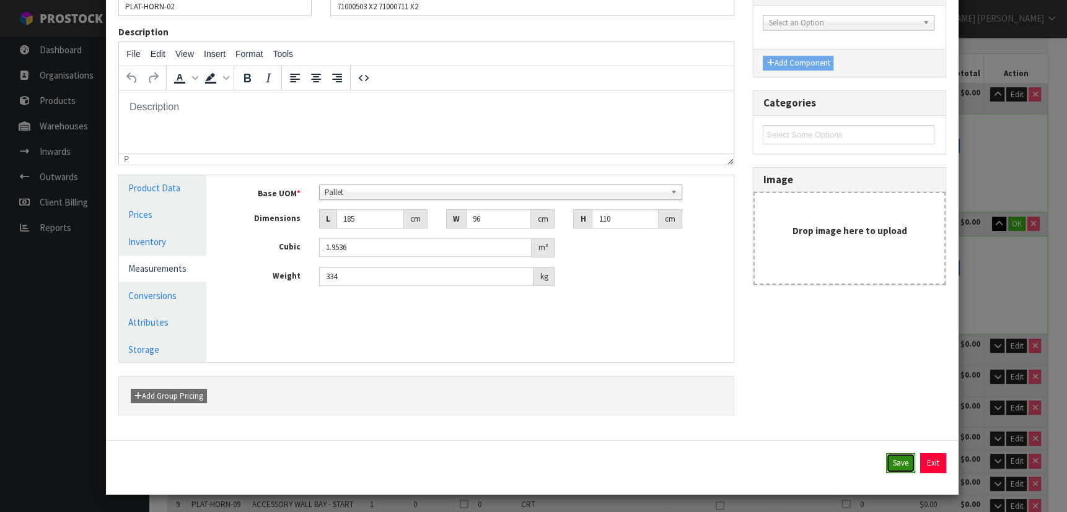
click at [892, 465] on button "Save" at bounding box center [900, 464] width 29 height 20
type input "71000503 X2 71000711 X2"
type input "185"
type input "96"
type input "110"
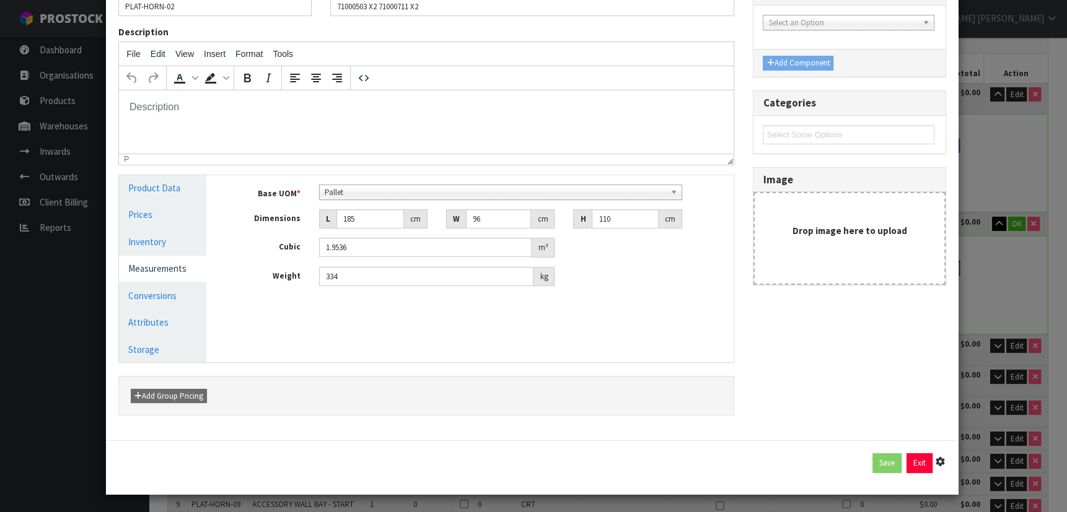
type input "1.9536"
type input "334"
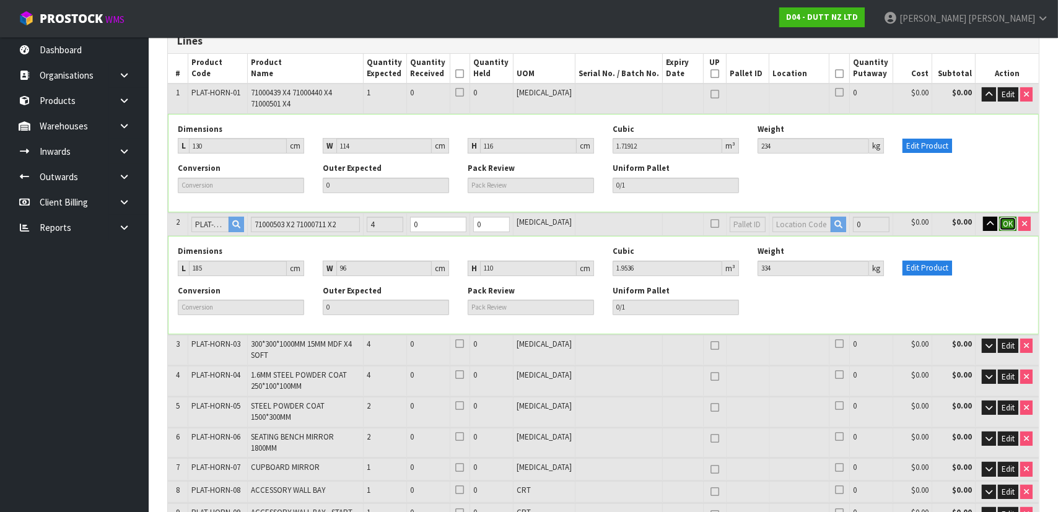
click at [1010, 225] on span "OK" at bounding box center [1008, 224] width 10 height 11
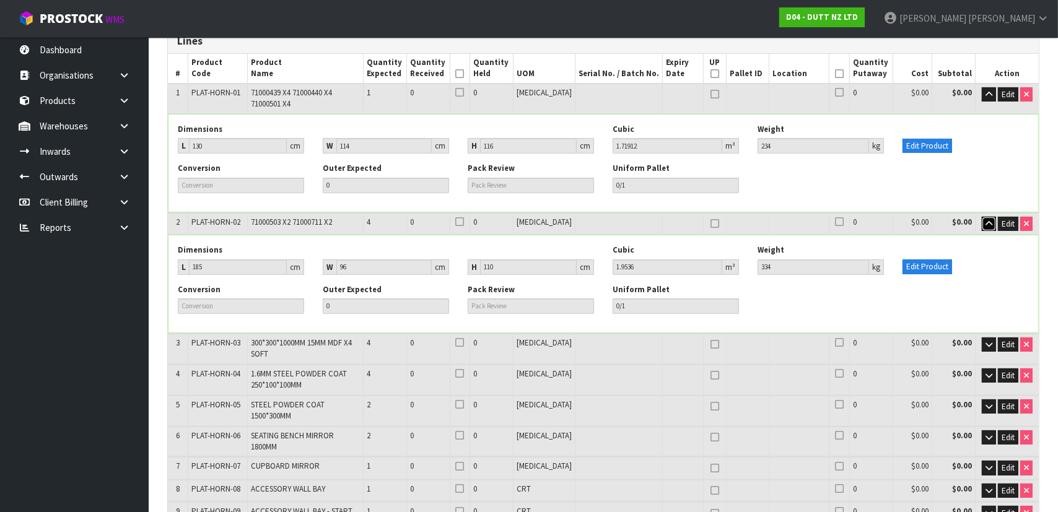
click at [986, 223] on icon "button" at bounding box center [989, 224] width 7 height 8
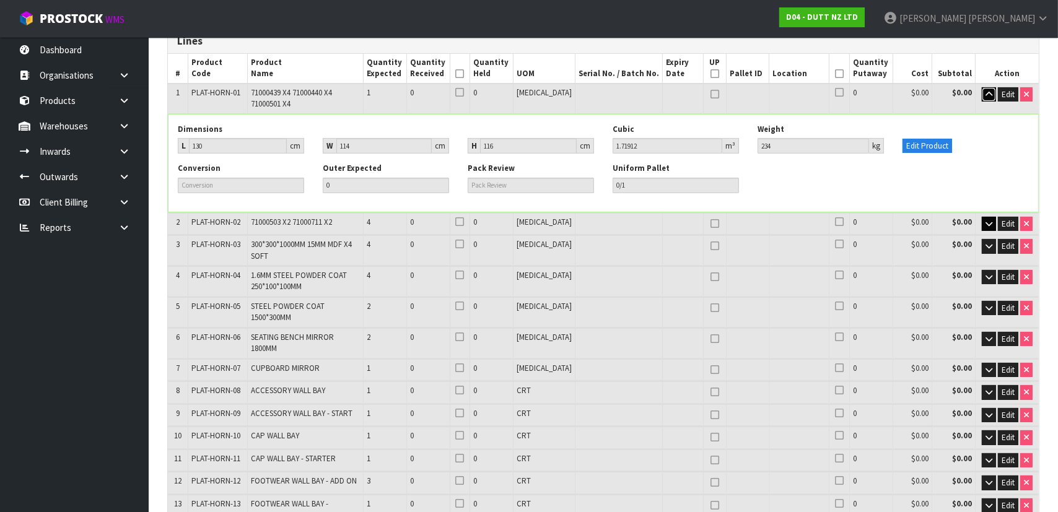
click at [988, 95] on icon "button" at bounding box center [989, 94] width 7 height 8
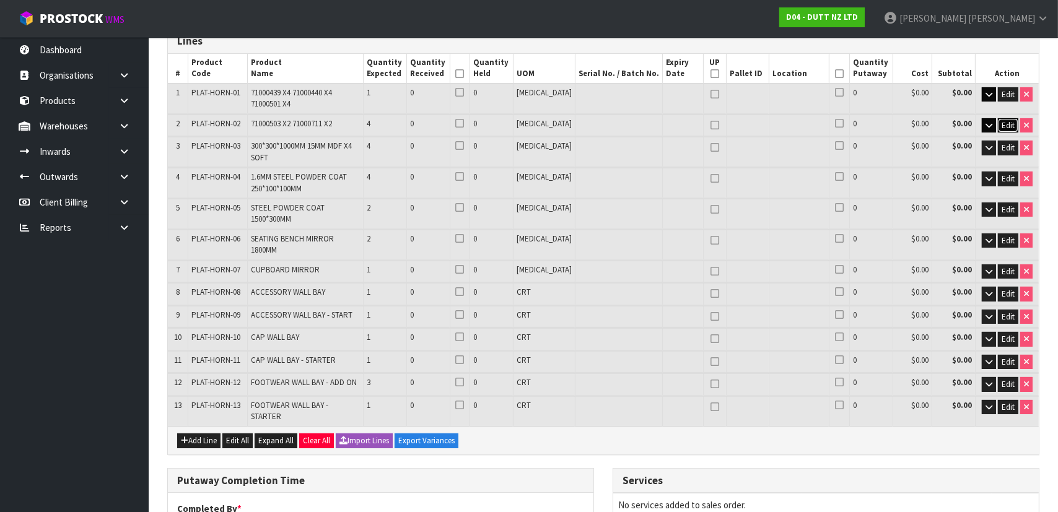
click at [1011, 124] on span "Edit" at bounding box center [1008, 125] width 13 height 11
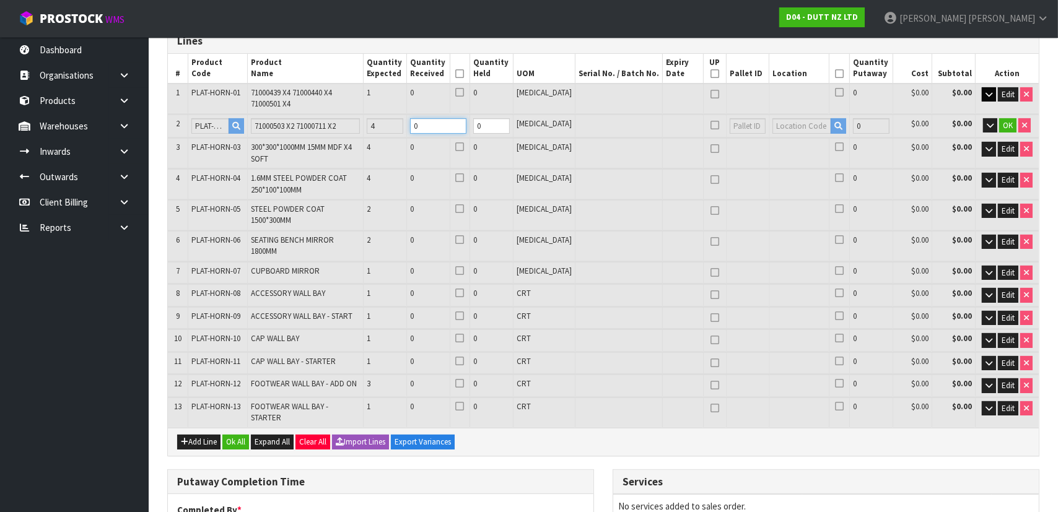
click at [400, 127] on tr "2 PLAT-HORN-02 71000503 X2 71000711 X2 4 0 0 PCE 0 $0.00 $0.00 OK" at bounding box center [603, 126] width 871 height 23
type input "1"
type input "1.9536"
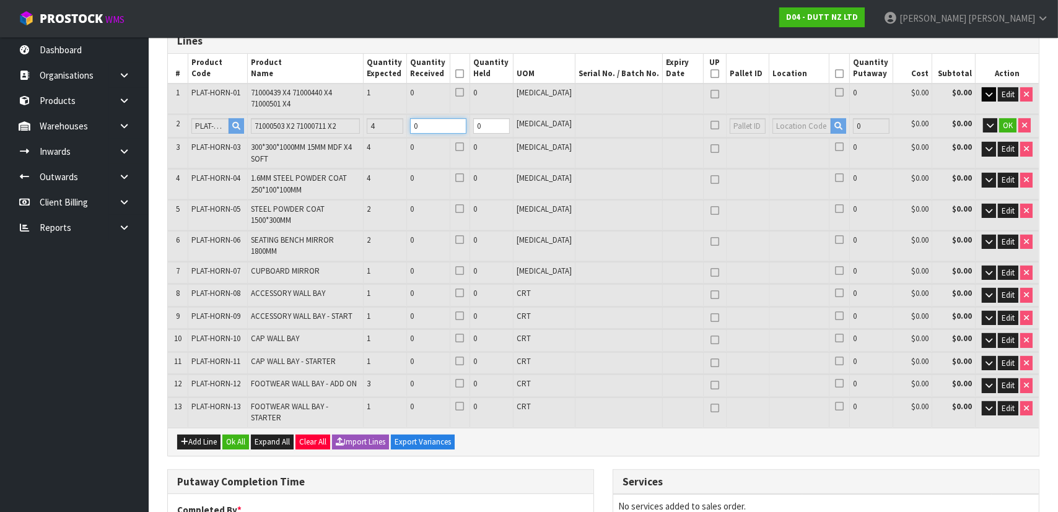
type input "334"
type input "1"
click at [1009, 129] on button "OK" at bounding box center [1007, 125] width 17 height 15
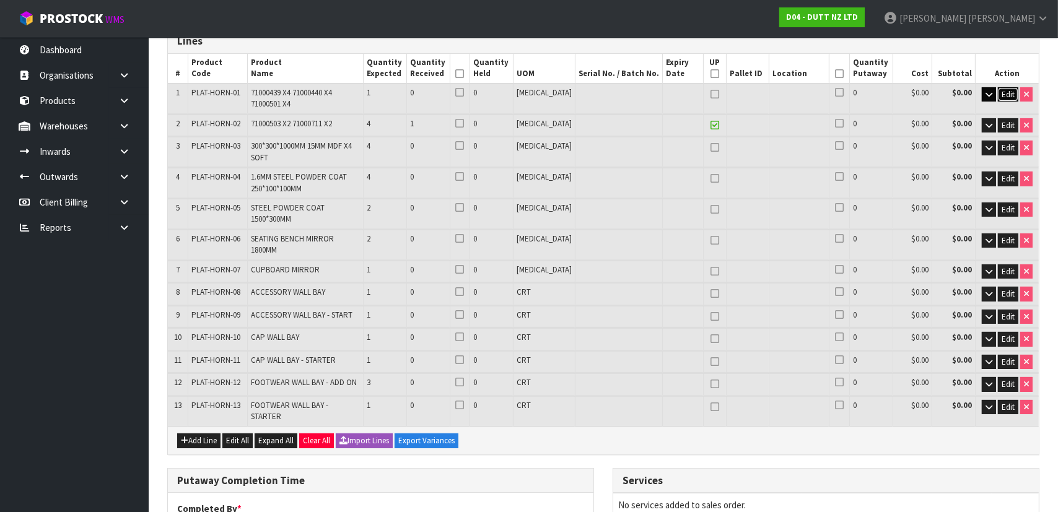
click at [1004, 92] on span "Edit" at bounding box center [1008, 94] width 13 height 11
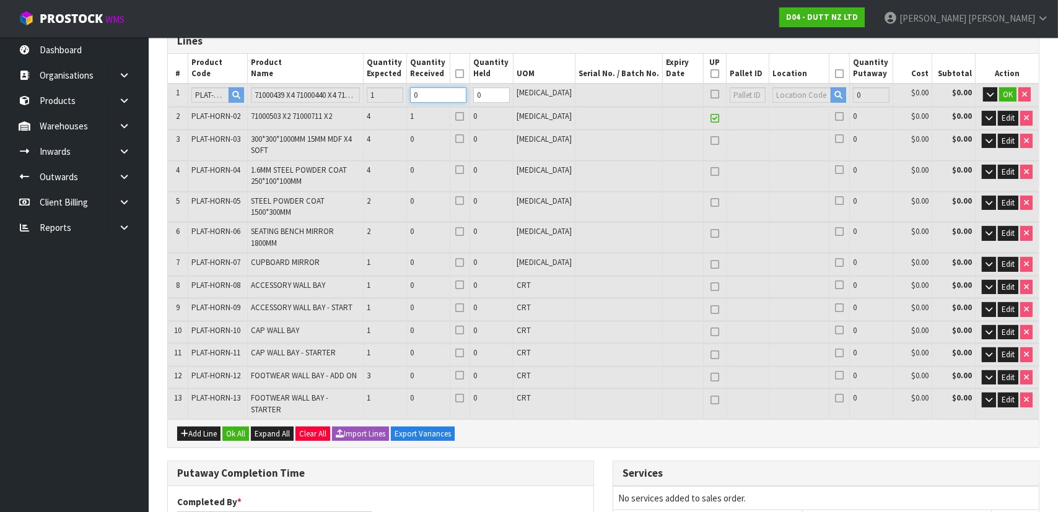
click at [378, 95] on tr "1 PLAT-HORN-01 71000439 X4 71000440 X4 71000501 X4 1 0 0 PCE 0 $0.00 $0.00 OK" at bounding box center [603, 95] width 871 height 23
type input "2"
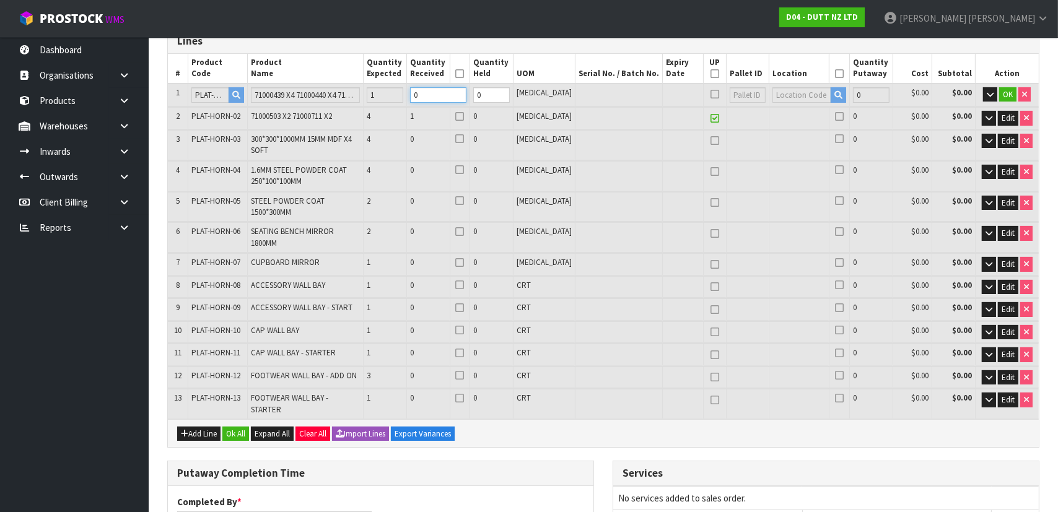
type input "3.67272"
type input "568"
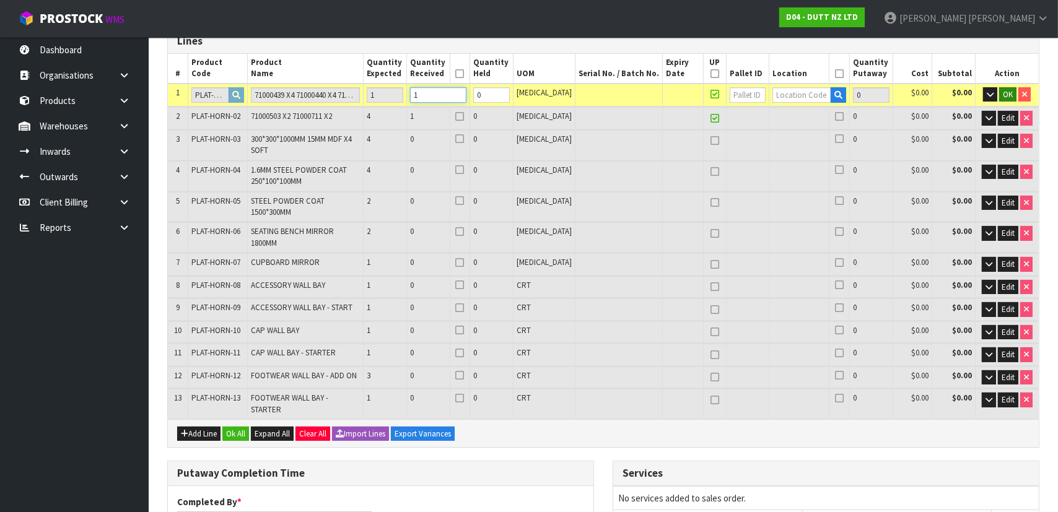
type input "1"
click at [1011, 95] on span "OK" at bounding box center [1008, 94] width 10 height 11
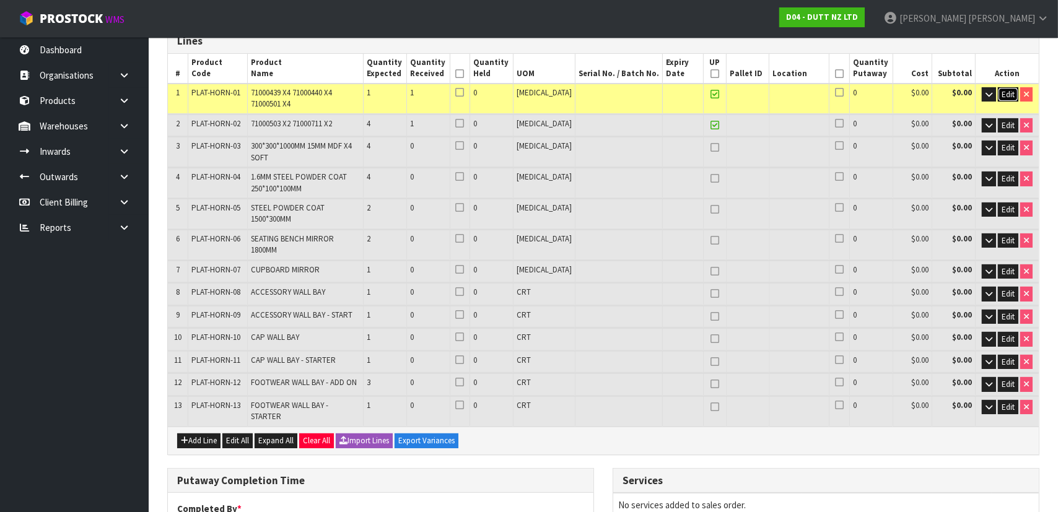
click at [1002, 93] on span "Edit" at bounding box center [1008, 94] width 13 height 11
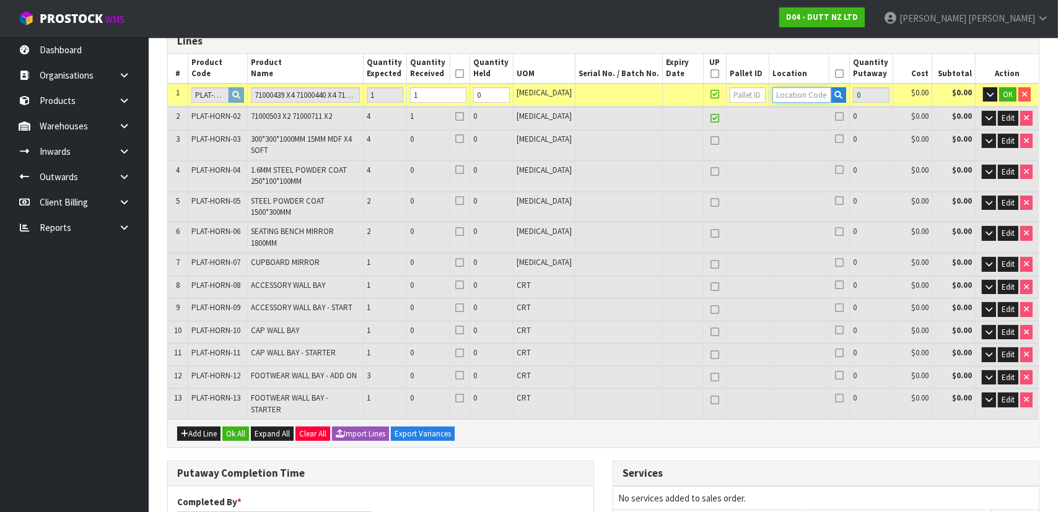
click at [787, 94] on input "text" at bounding box center [802, 94] width 59 height 15
click at [1016, 93] on button "OK" at bounding box center [1007, 94] width 17 height 15
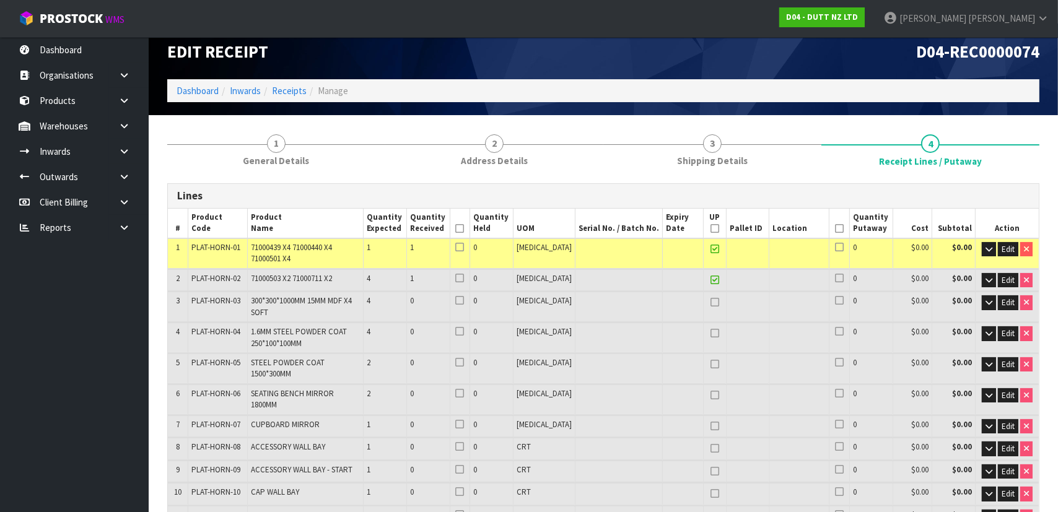
scroll to position [0, 0]
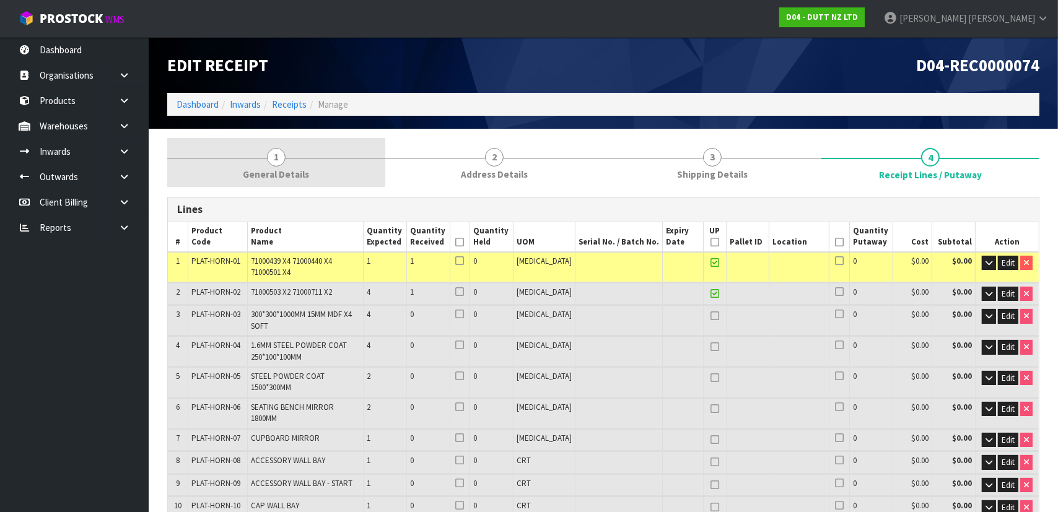
click at [322, 174] on link "1 General Details" at bounding box center [276, 162] width 218 height 49
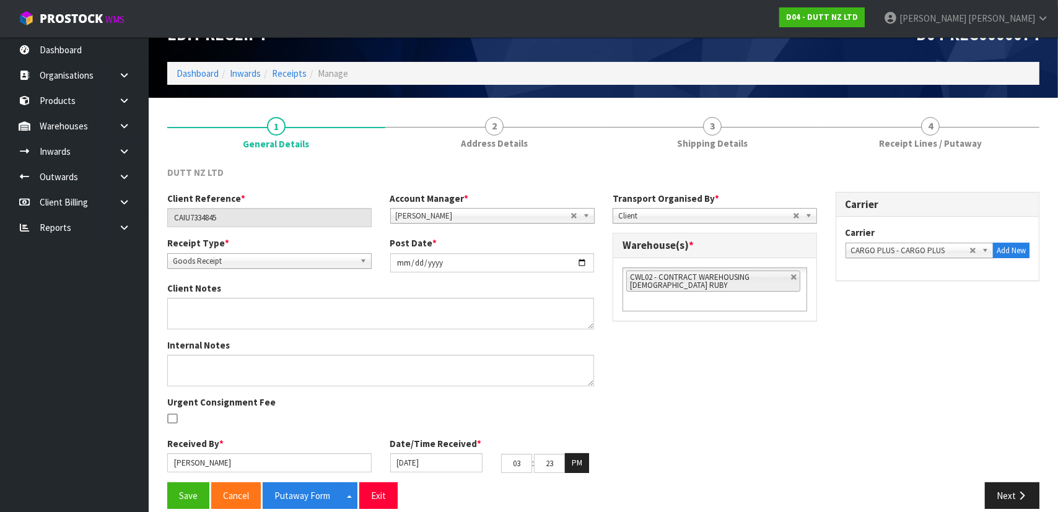
scroll to position [45, 0]
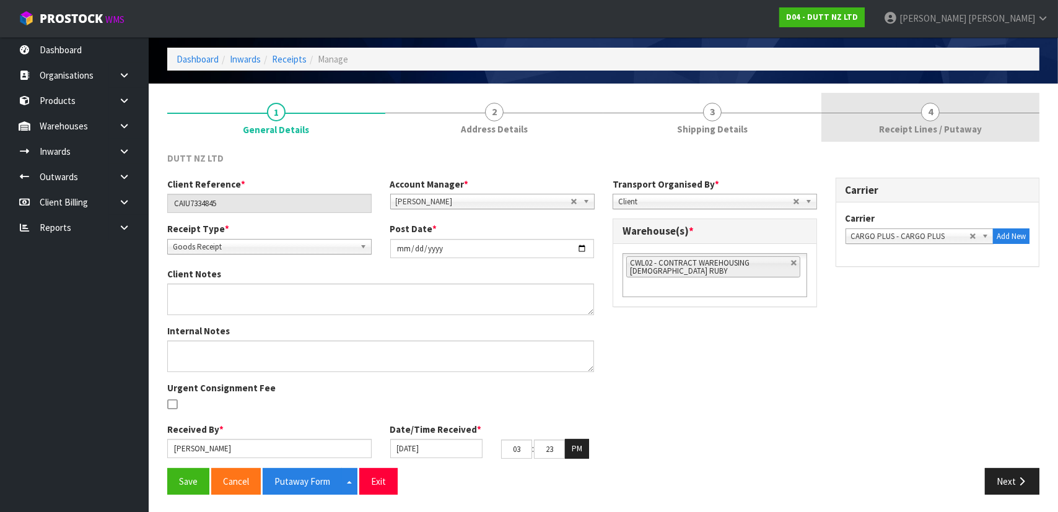
click at [981, 129] on link "4 Receipt Lines / Putaway" at bounding box center [931, 117] width 218 height 49
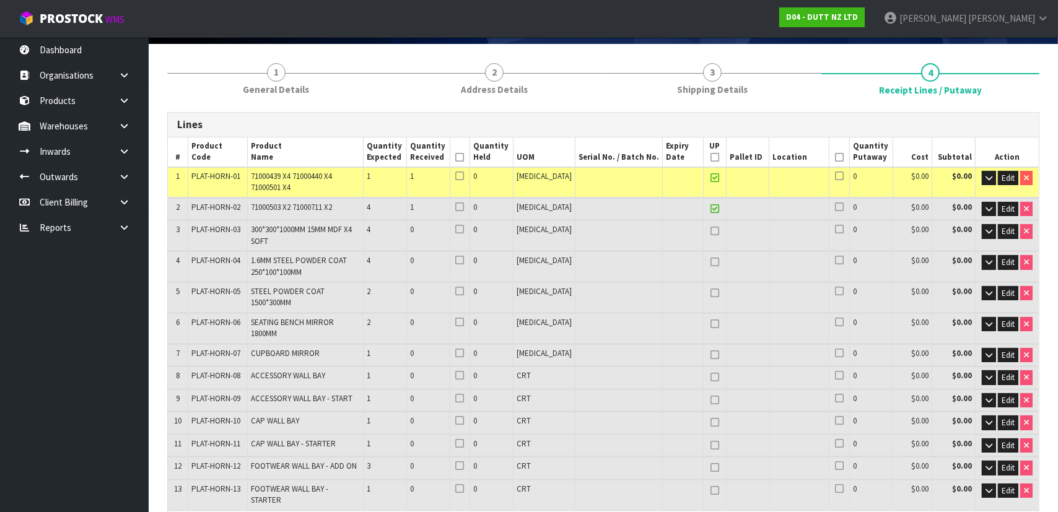
scroll to position [102, 0]
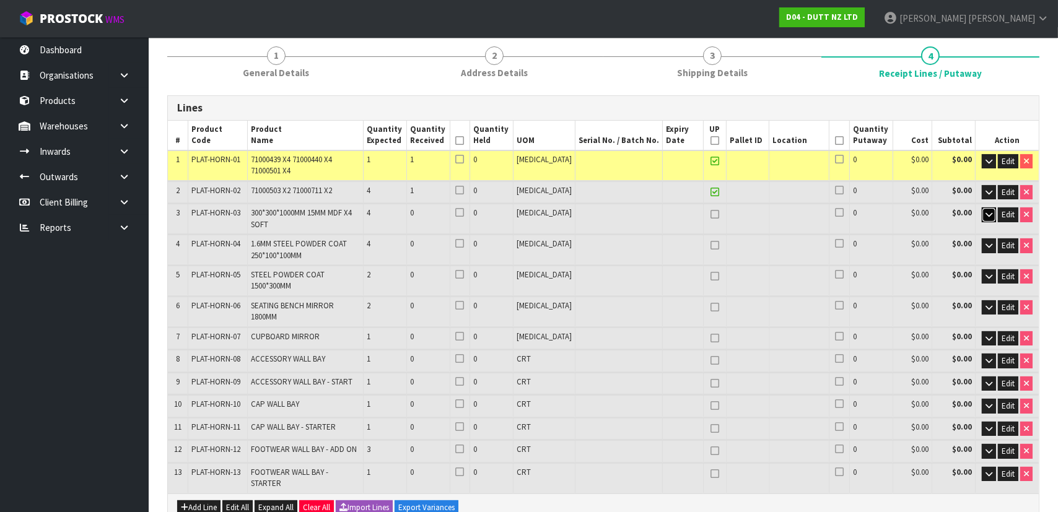
click at [983, 213] on button "button" at bounding box center [989, 215] width 14 height 15
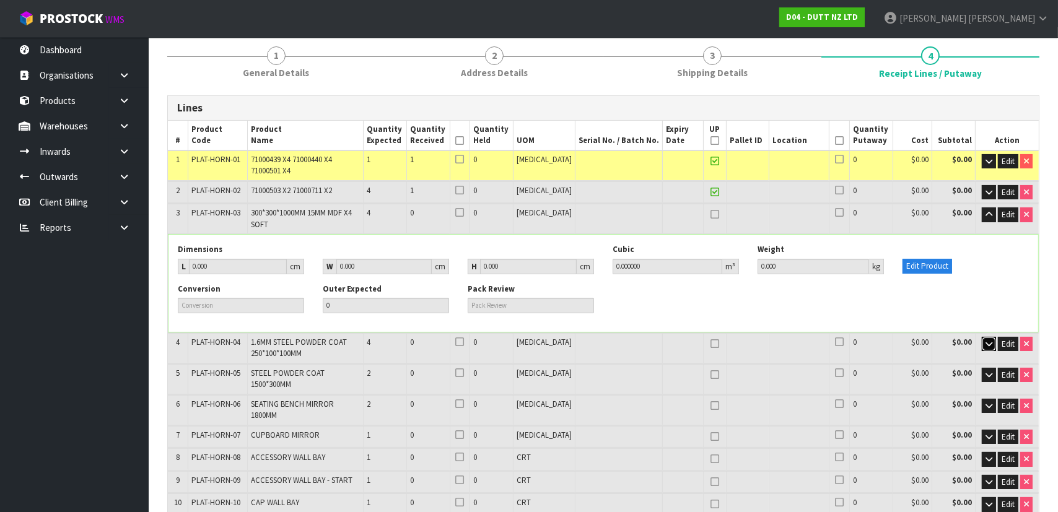
click at [988, 341] on icon "button" at bounding box center [989, 344] width 7 height 8
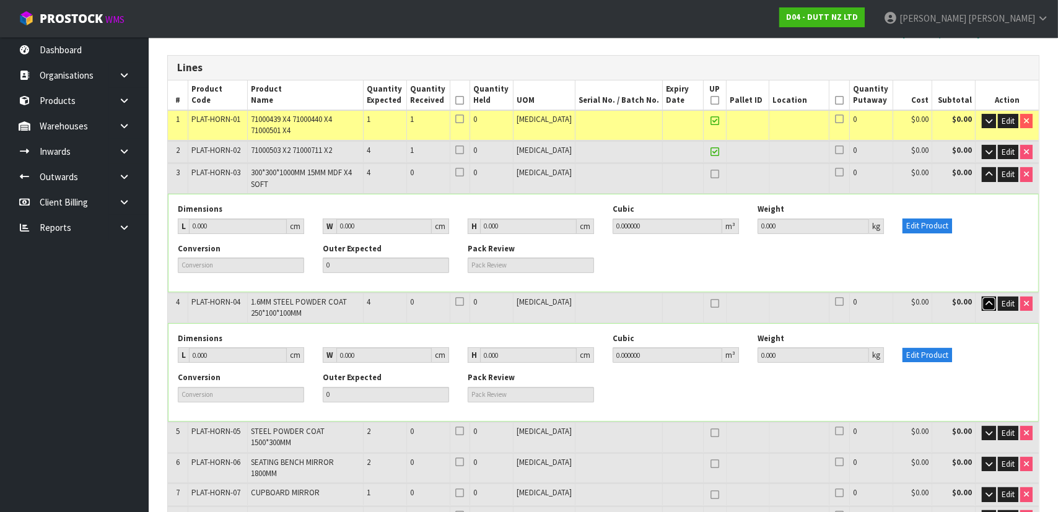
scroll to position [271, 0]
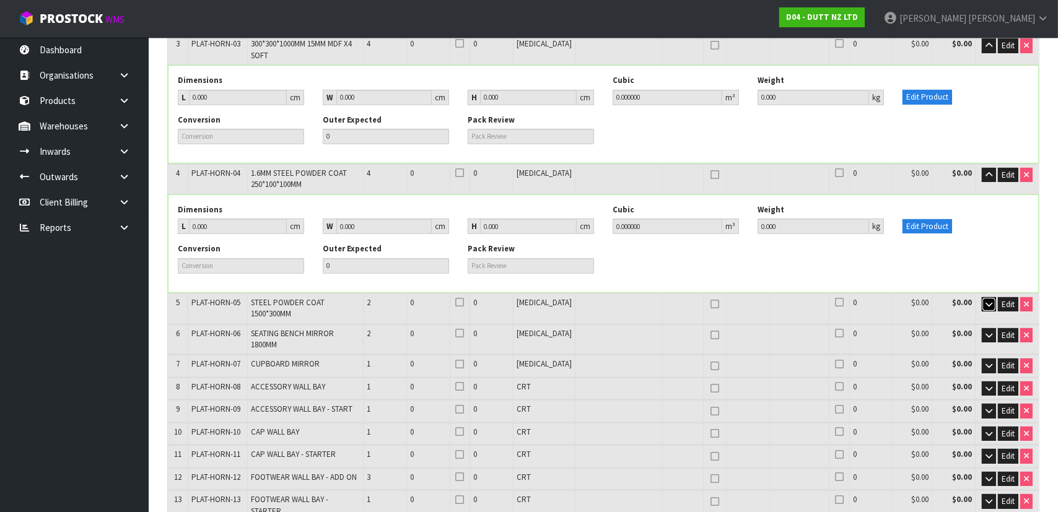
click at [986, 301] on icon "button" at bounding box center [989, 305] width 7 height 8
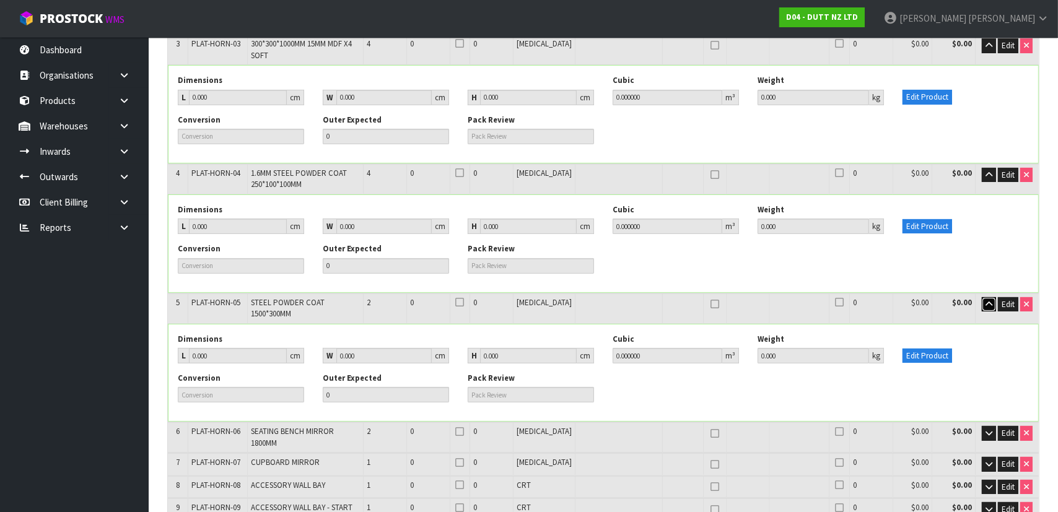
click at [986, 301] on icon "button" at bounding box center [989, 305] width 7 height 8
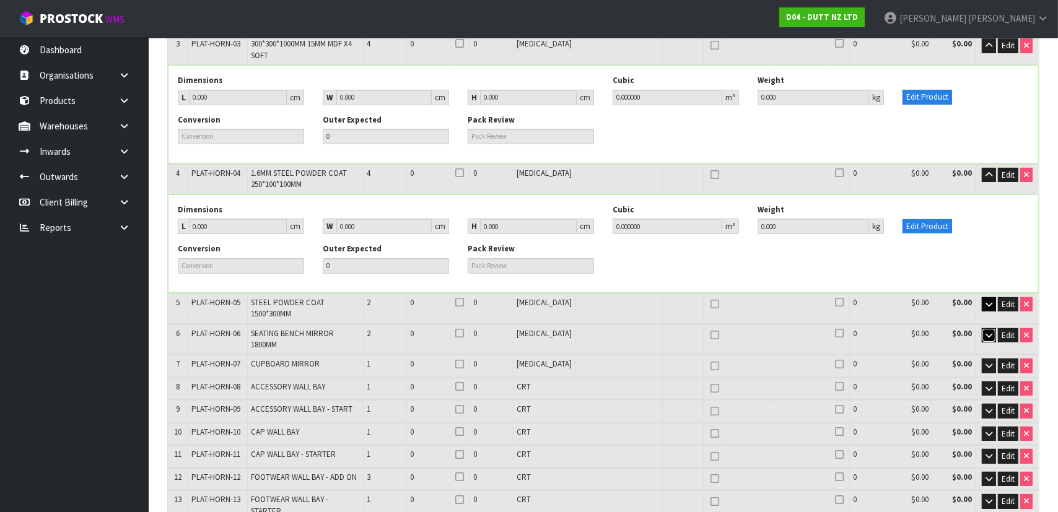
click at [988, 331] on icon "button" at bounding box center [989, 335] width 7 height 8
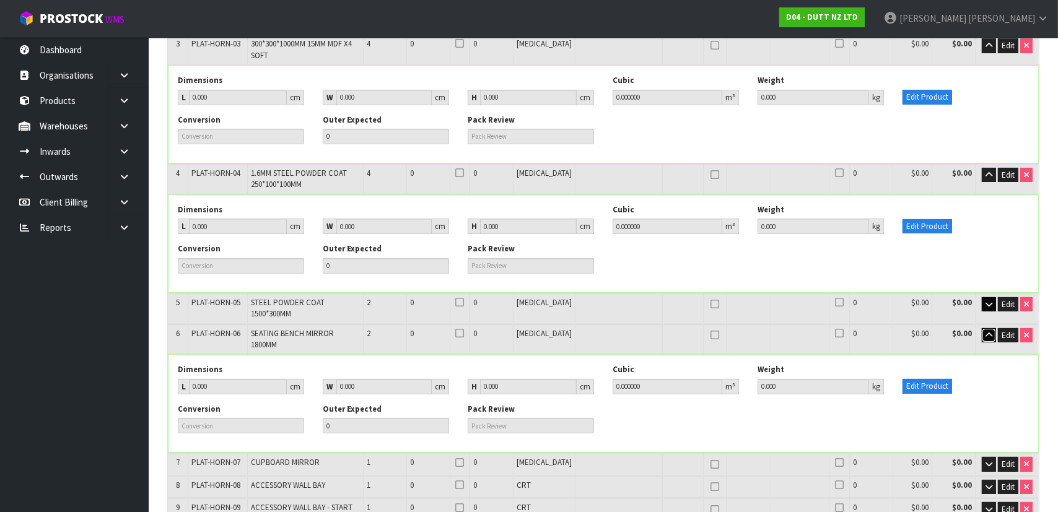
click at [988, 331] on icon "button" at bounding box center [989, 335] width 7 height 8
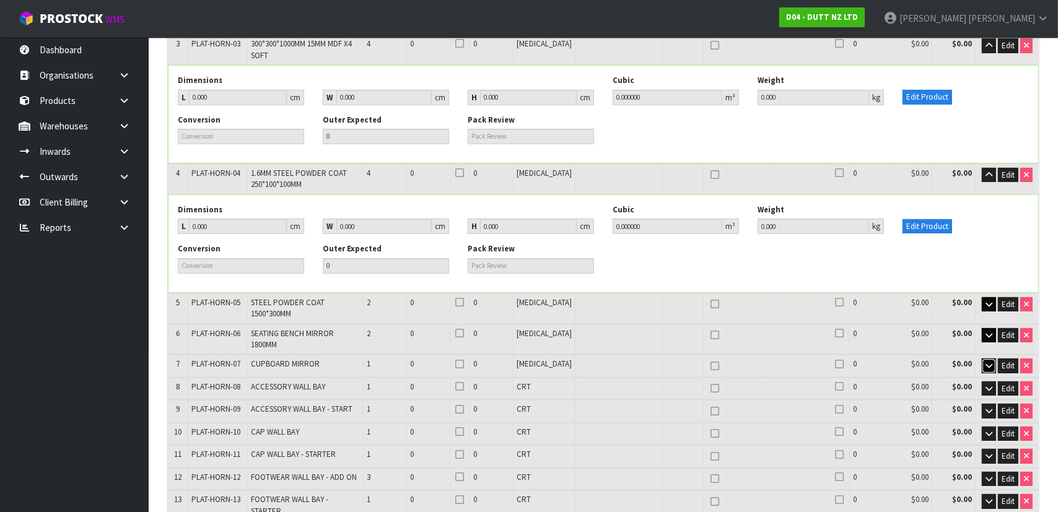
click at [988, 362] on icon "button" at bounding box center [989, 366] width 7 height 8
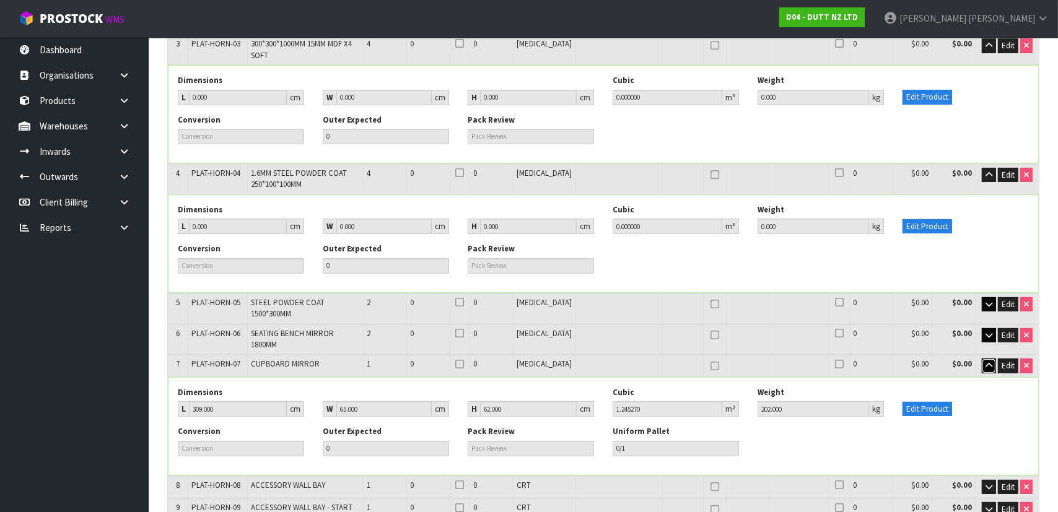
click at [988, 362] on icon "button" at bounding box center [989, 366] width 7 height 8
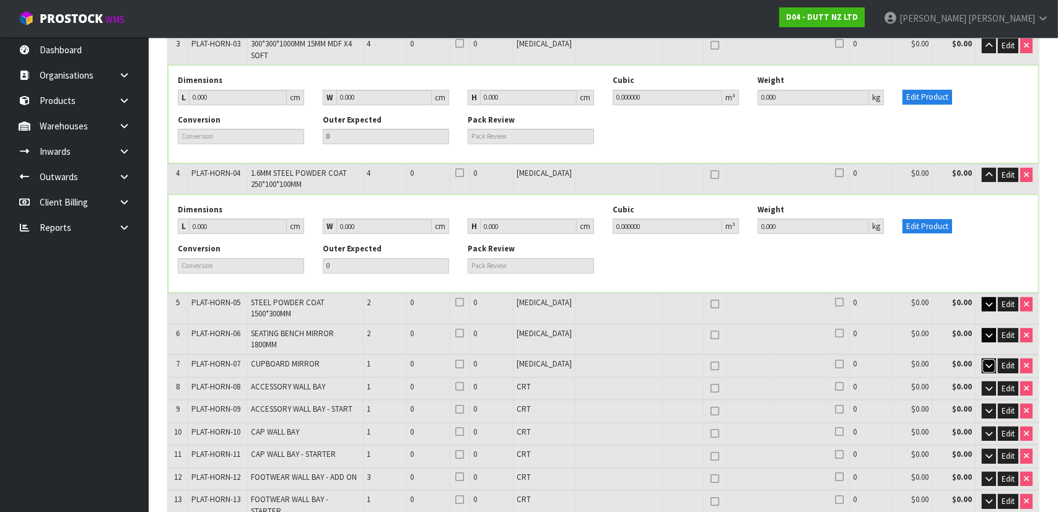
click at [988, 362] on icon "button" at bounding box center [989, 366] width 7 height 8
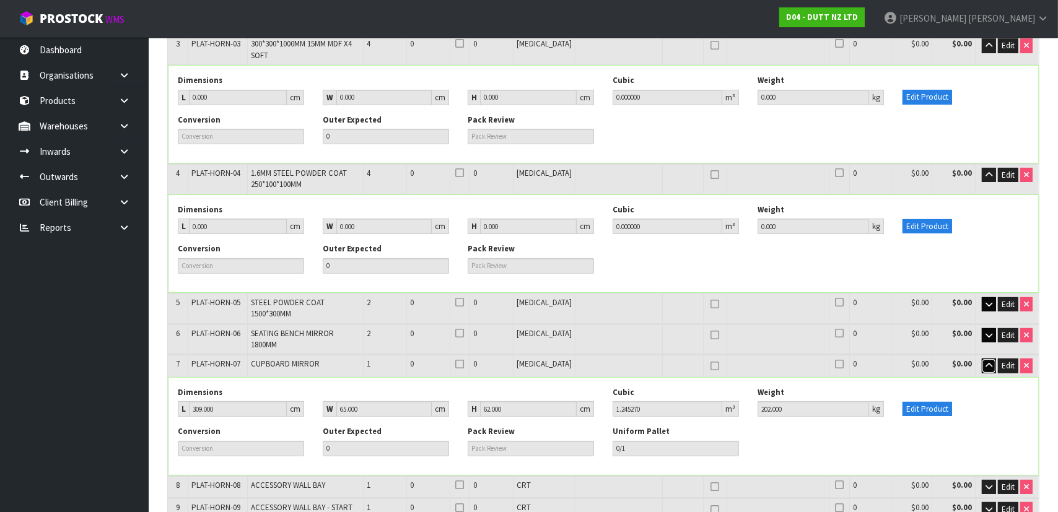
click at [988, 362] on icon "button" at bounding box center [989, 366] width 7 height 8
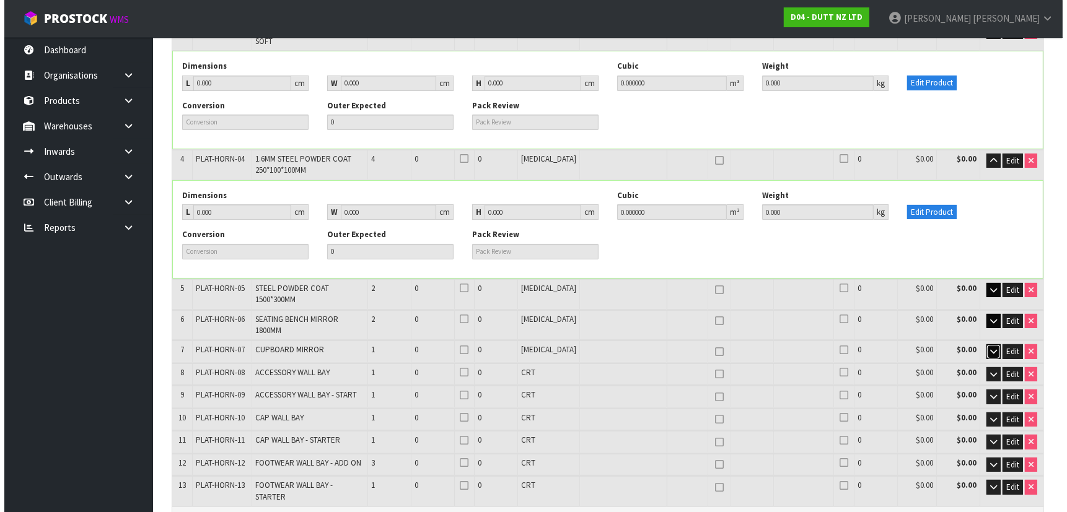
scroll to position [327, 0]
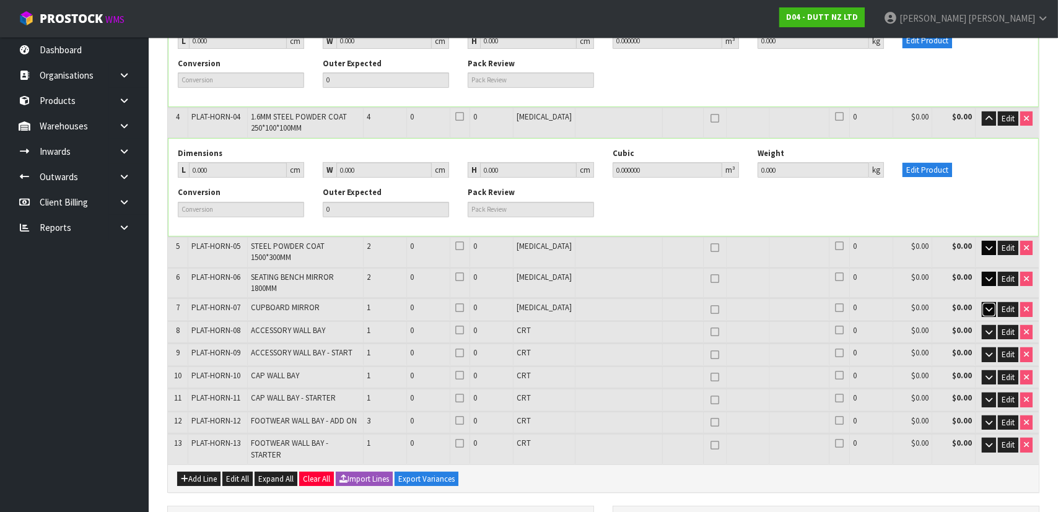
click at [982, 302] on button "button" at bounding box center [989, 309] width 14 height 15
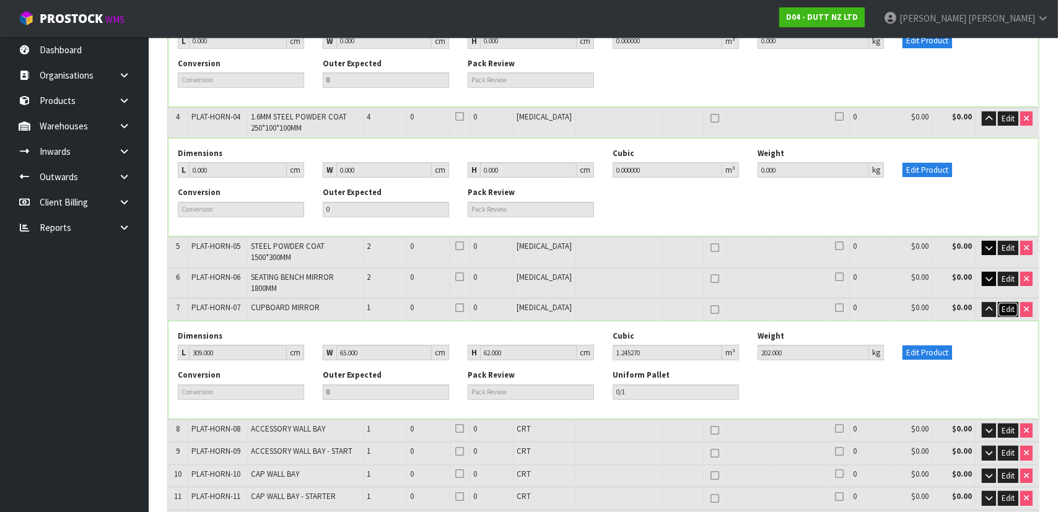
click at [1007, 304] on span "Edit" at bounding box center [1008, 309] width 13 height 11
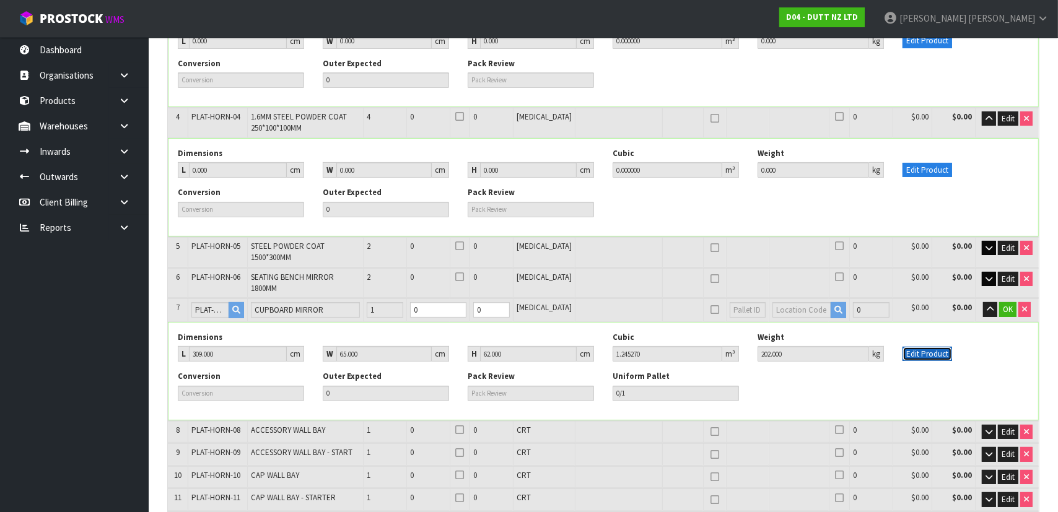
click at [928, 347] on button "Edit Product" at bounding box center [928, 354] width 50 height 15
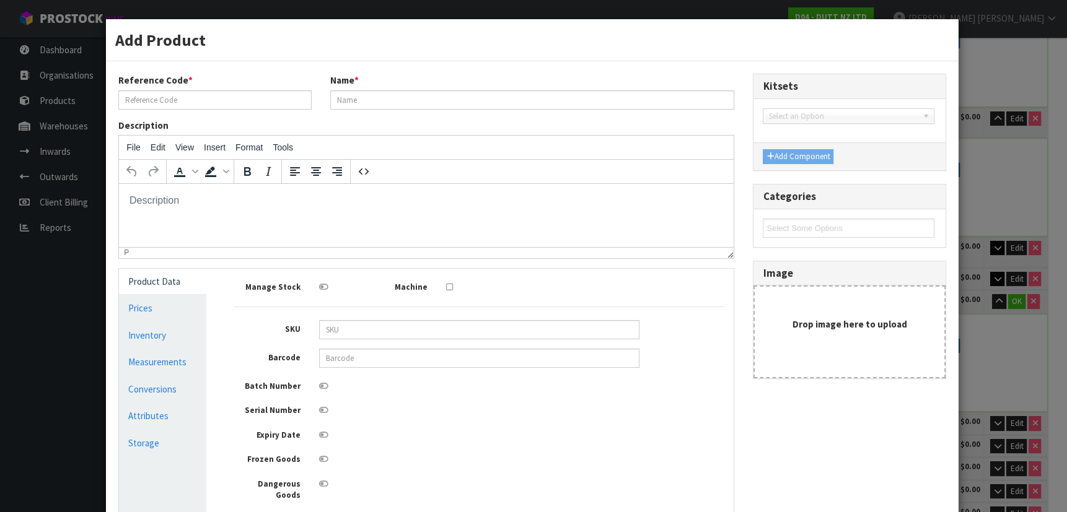
scroll to position [0, 0]
type input "PLAT-HORN-07"
type input "CUPBOARD MIRROR"
click at [185, 360] on link "Measurements" at bounding box center [162, 361] width 87 height 25
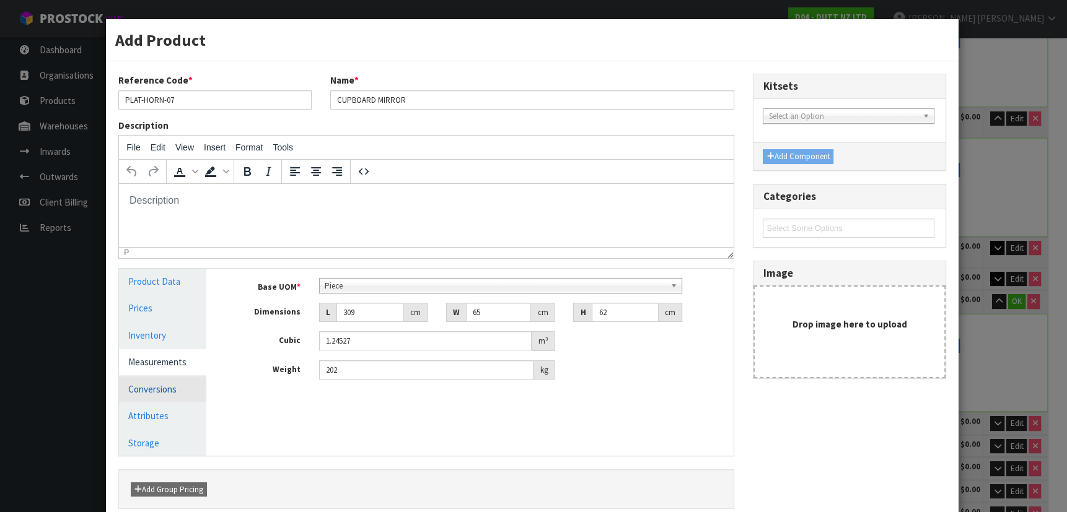
click at [187, 385] on link "Conversions" at bounding box center [162, 389] width 87 height 25
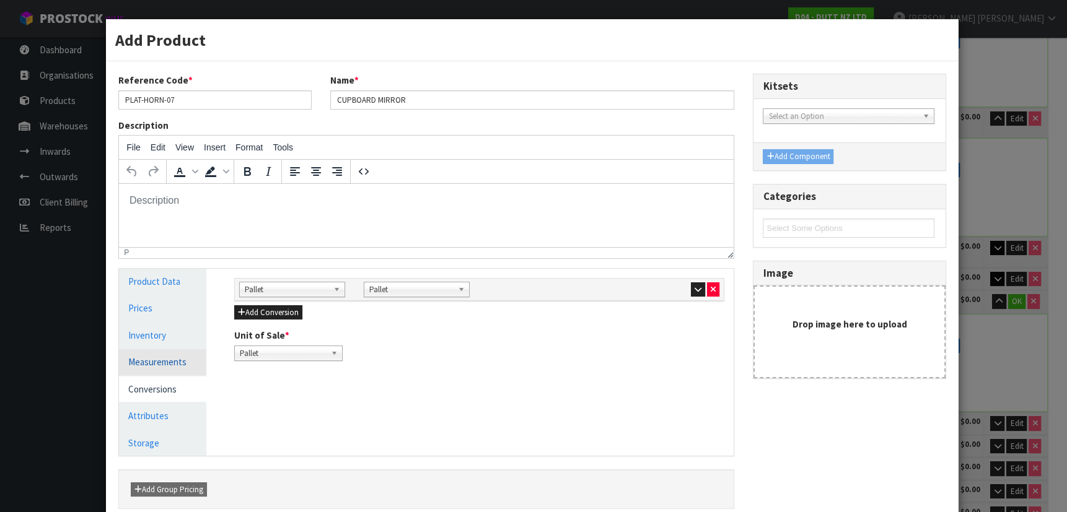
click at [189, 362] on link "Measurements" at bounding box center [162, 361] width 87 height 25
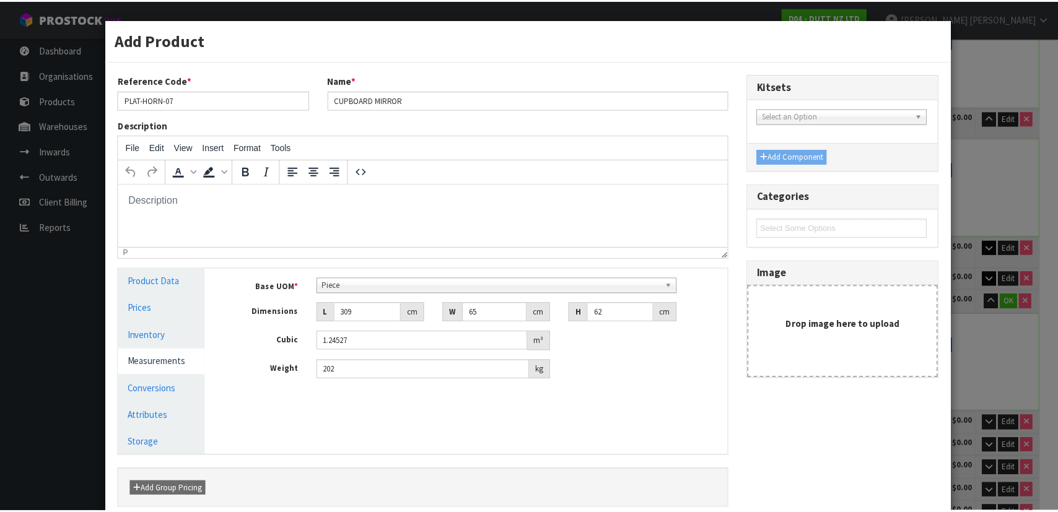
scroll to position [94, 0]
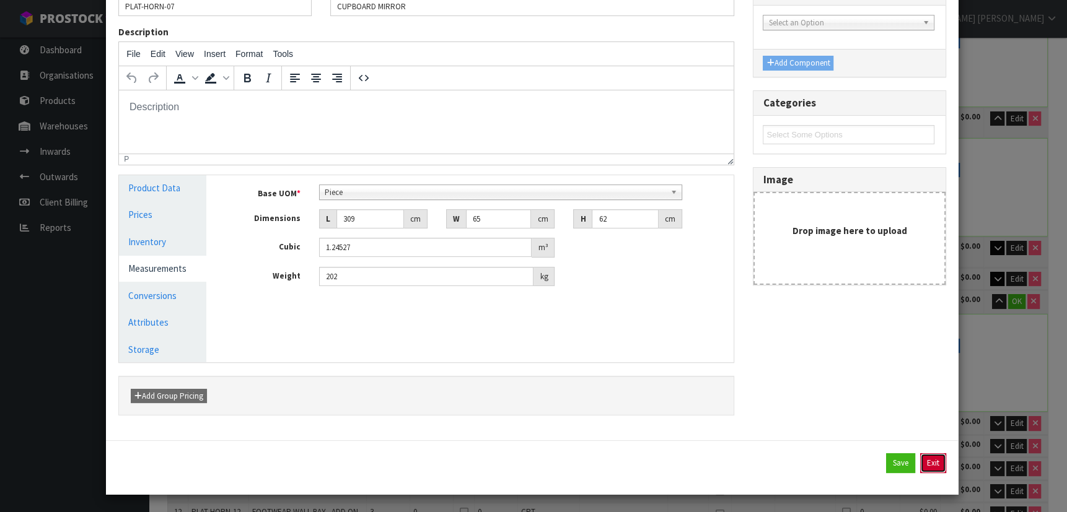
click at [922, 456] on button "Exit" at bounding box center [933, 464] width 26 height 20
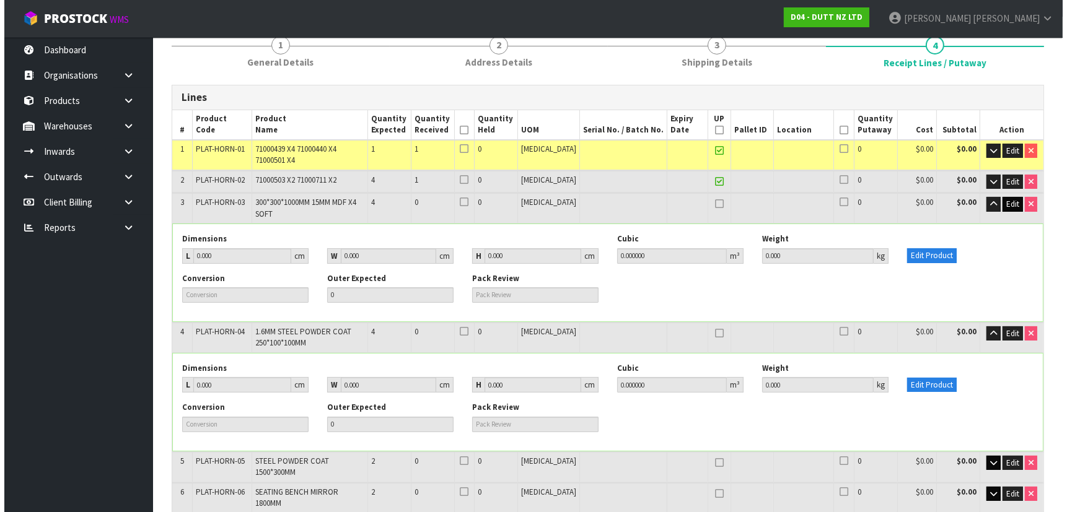
scroll to position [45, 0]
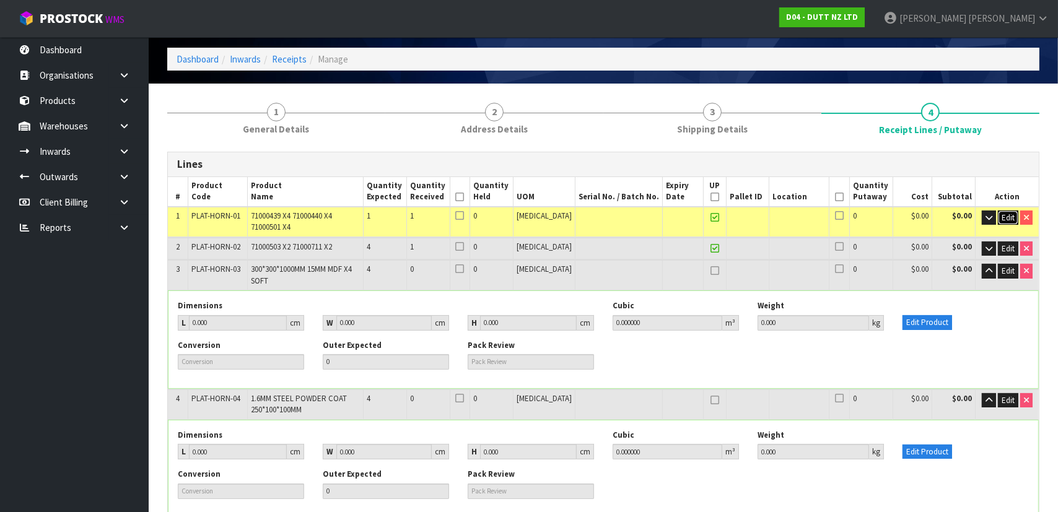
click at [1004, 219] on span "Edit" at bounding box center [1008, 218] width 13 height 11
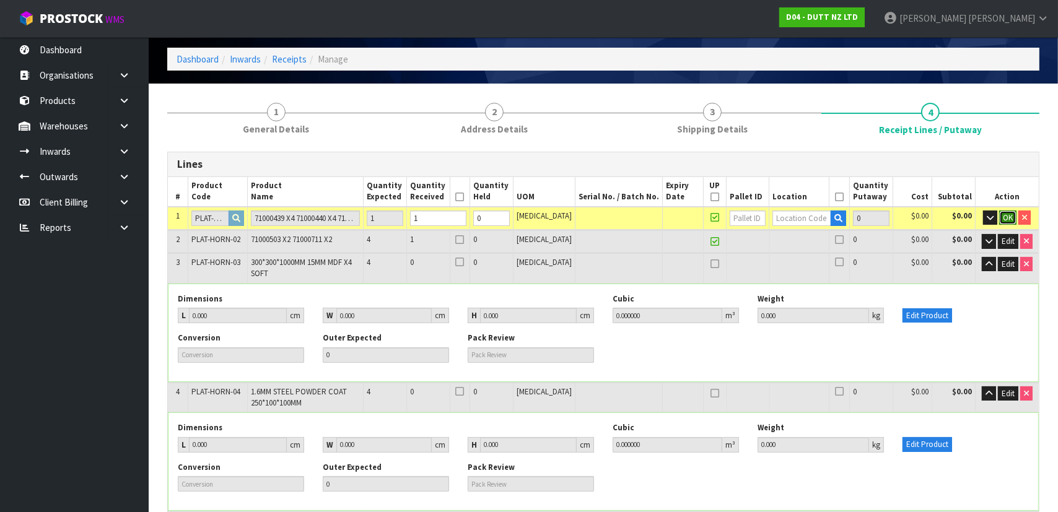
click at [1011, 221] on span "OK" at bounding box center [1008, 218] width 10 height 11
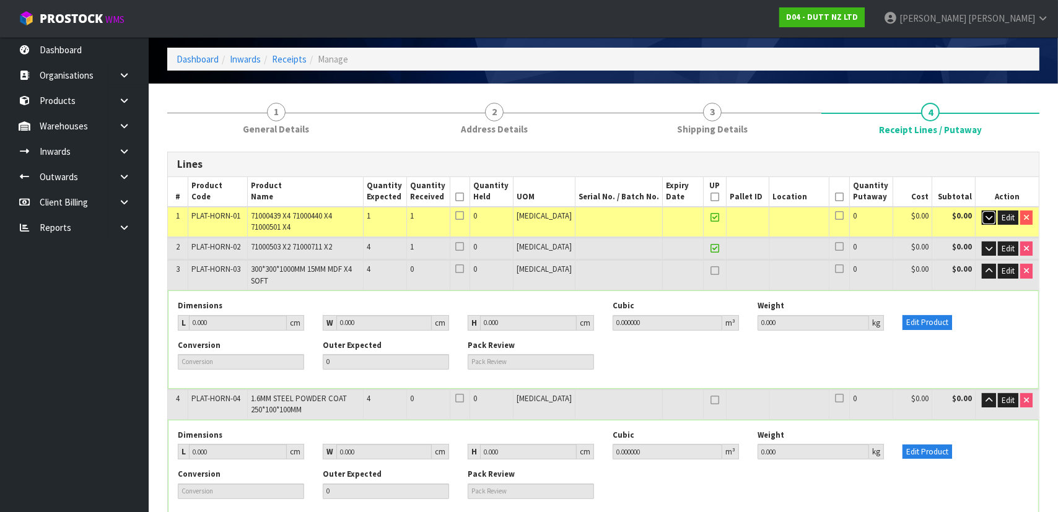
click at [989, 220] on icon "button" at bounding box center [989, 218] width 7 height 8
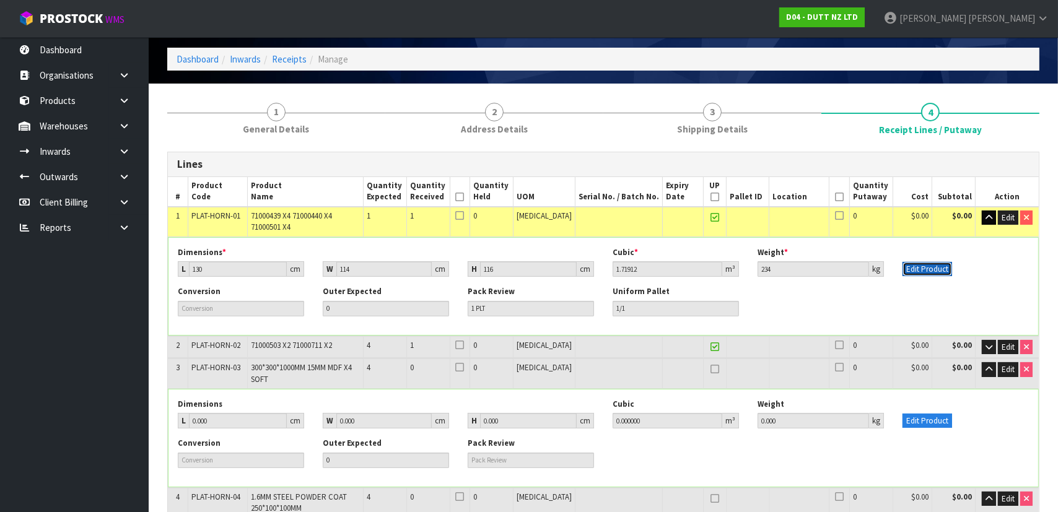
click at [937, 265] on button "Edit Product" at bounding box center [928, 269] width 50 height 15
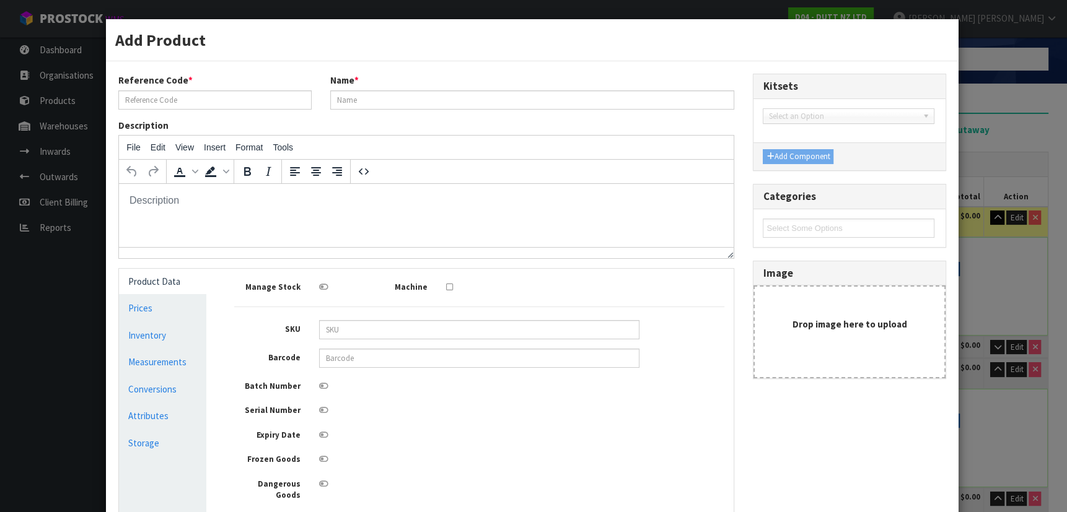
scroll to position [0, 0]
type input "PLAT-HORN-01"
type input "71000439 X4 71000440 X4 71000501 X4"
click at [182, 361] on link "Measurements" at bounding box center [162, 361] width 87 height 25
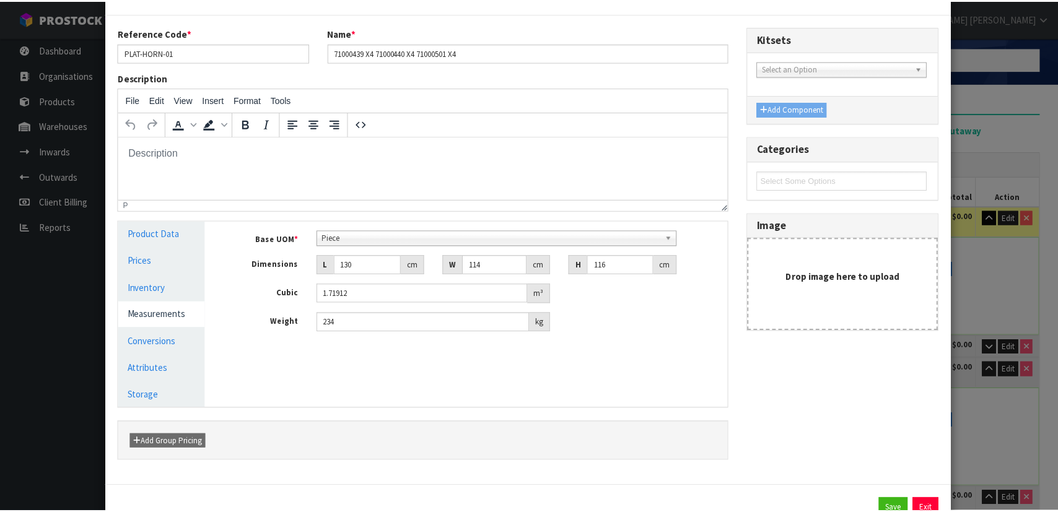
scroll to position [94, 0]
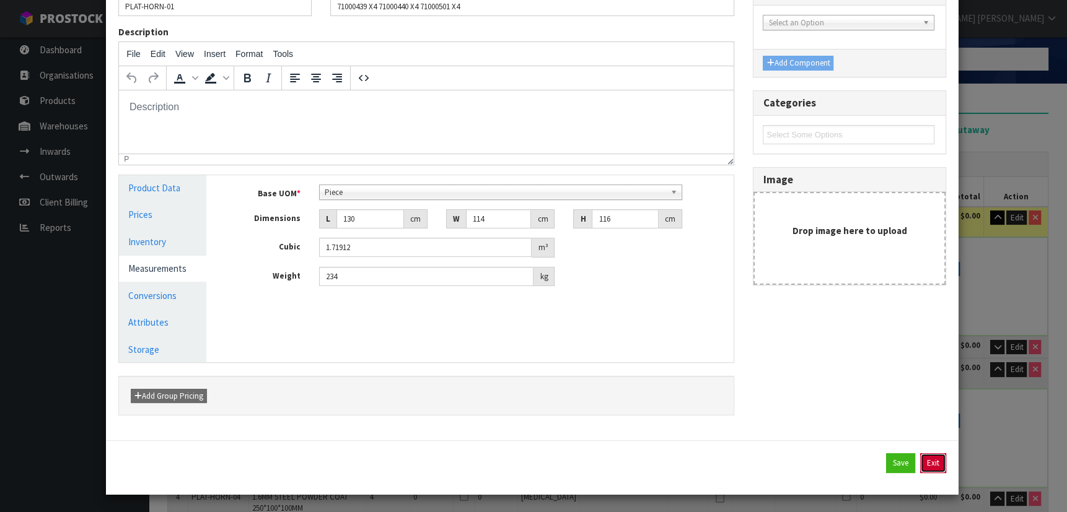
click at [929, 463] on button "Exit" at bounding box center [933, 464] width 26 height 20
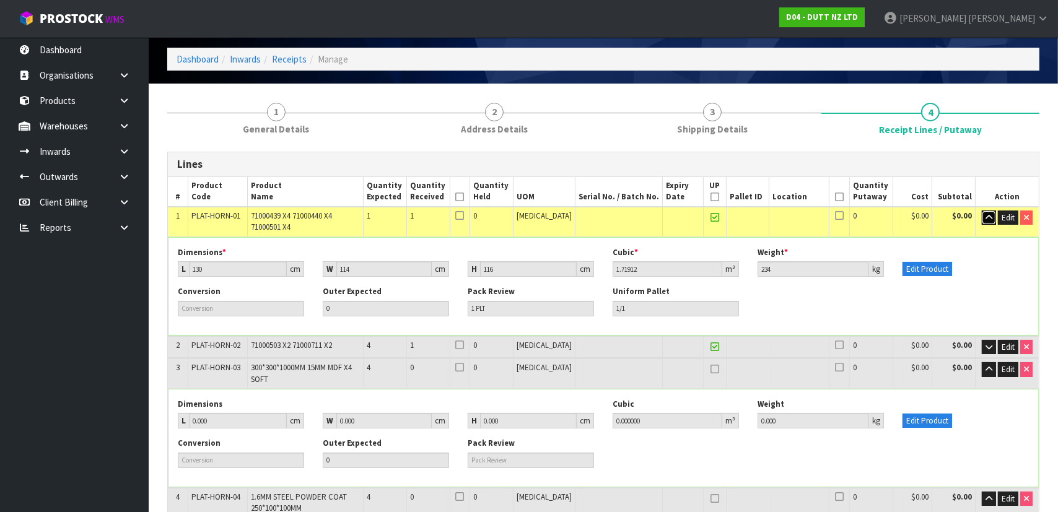
click at [986, 216] on icon "button" at bounding box center [989, 218] width 7 height 8
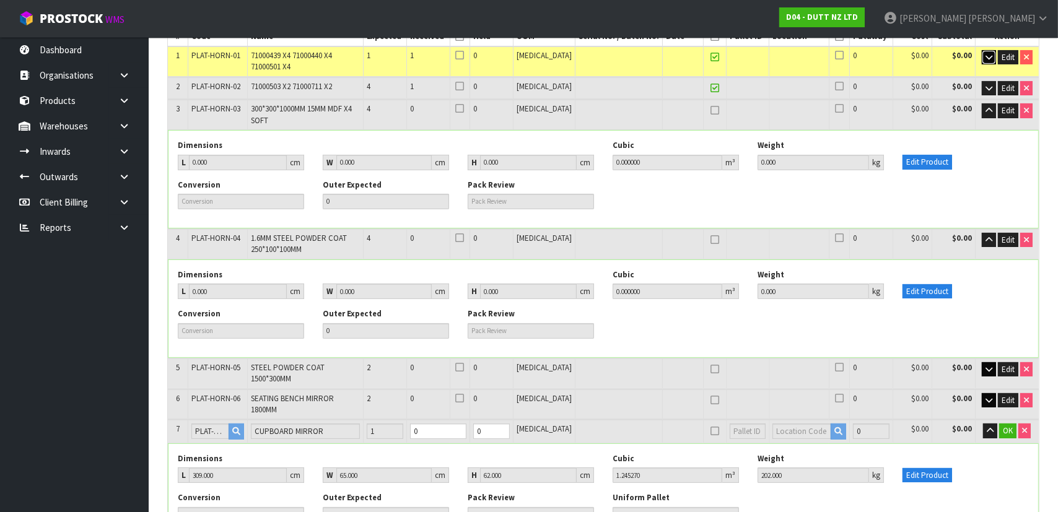
scroll to position [271, 0]
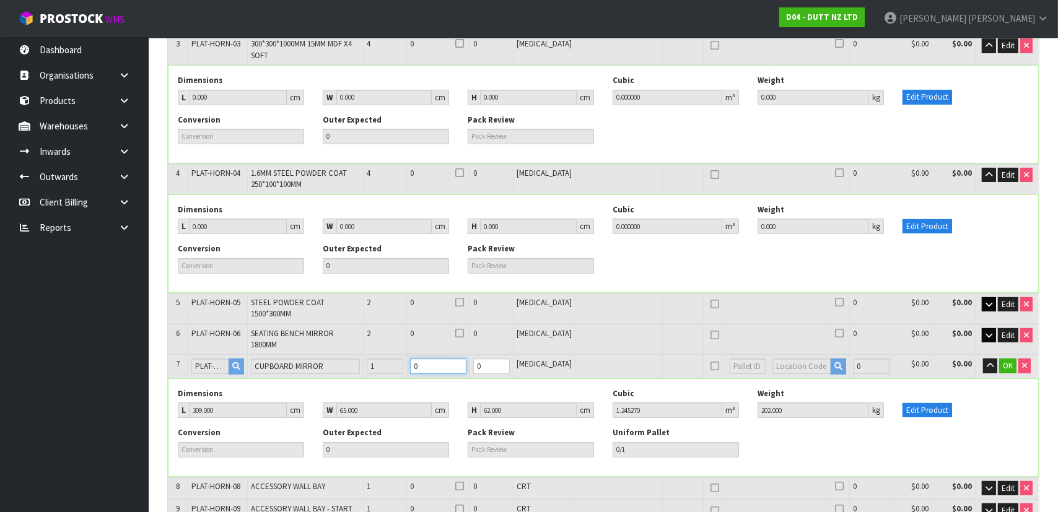
drag, startPoint x: 445, startPoint y: 352, endPoint x: 430, endPoint y: 352, distance: 14.9
click at [430, 355] on td "0" at bounding box center [438, 366] width 64 height 23
type input "3"
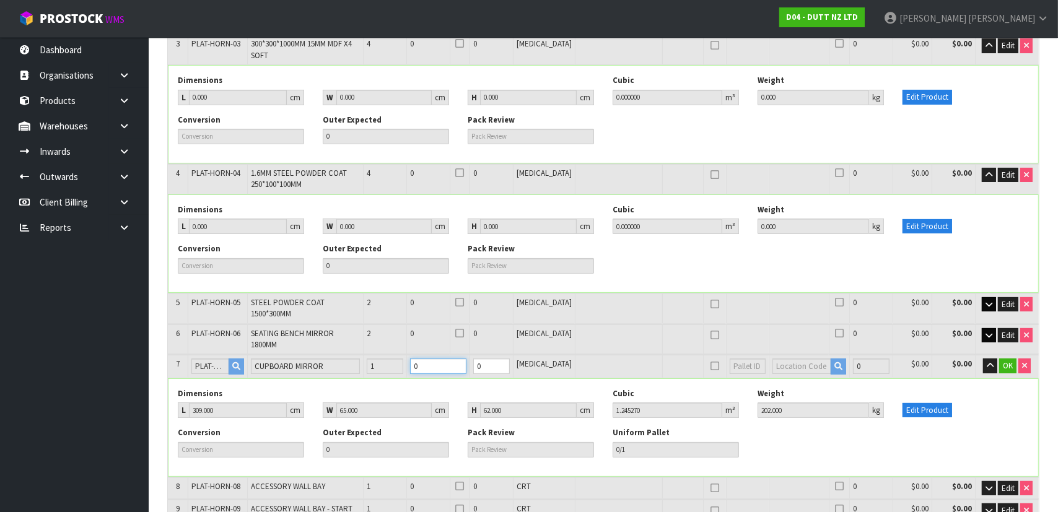
type input "3"
type input "4.91799"
type input "770"
type input "1"
type input "1 PLT"
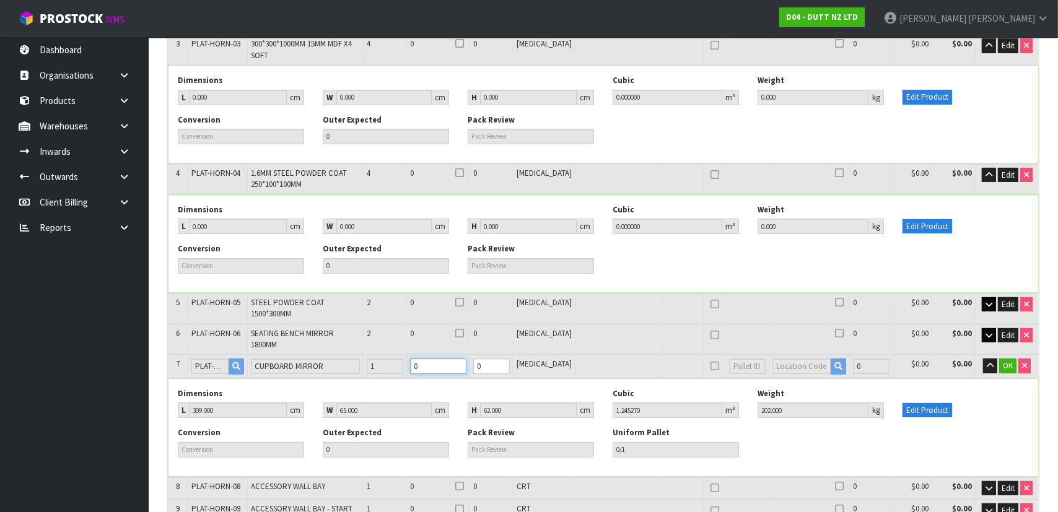
type input "1/1"
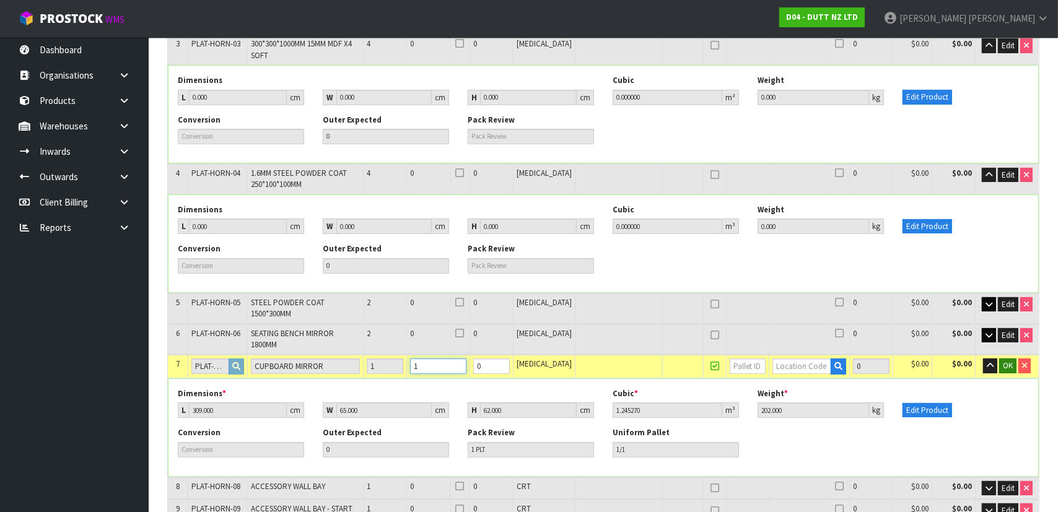
type input "1"
click at [1004, 361] on span "OK" at bounding box center [1008, 366] width 10 height 11
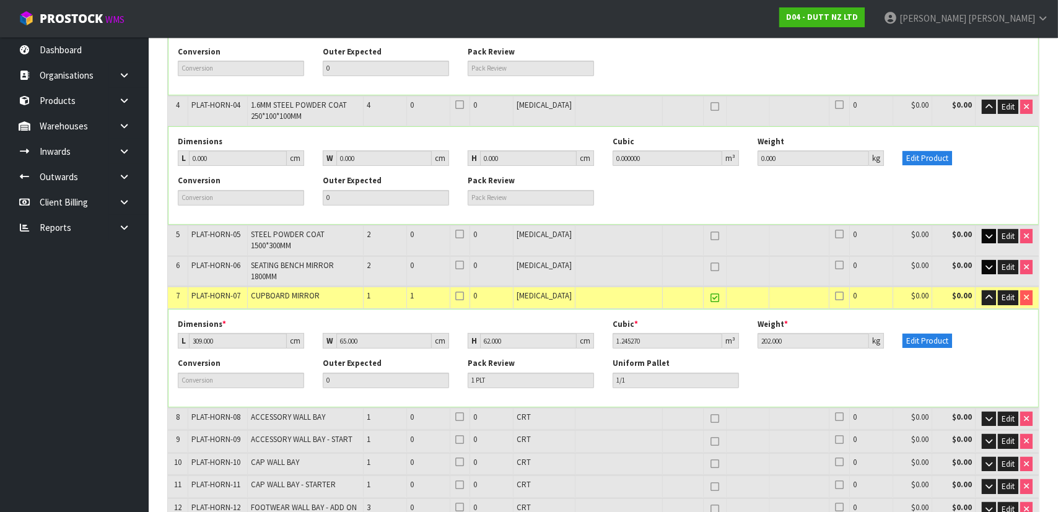
scroll to position [327, 0]
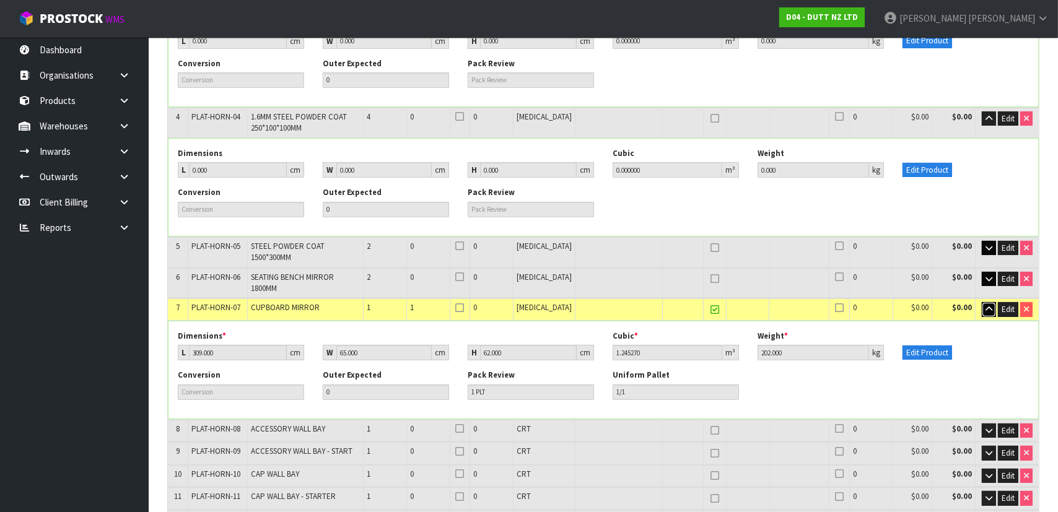
click at [988, 305] on icon "button" at bounding box center [989, 309] width 7 height 8
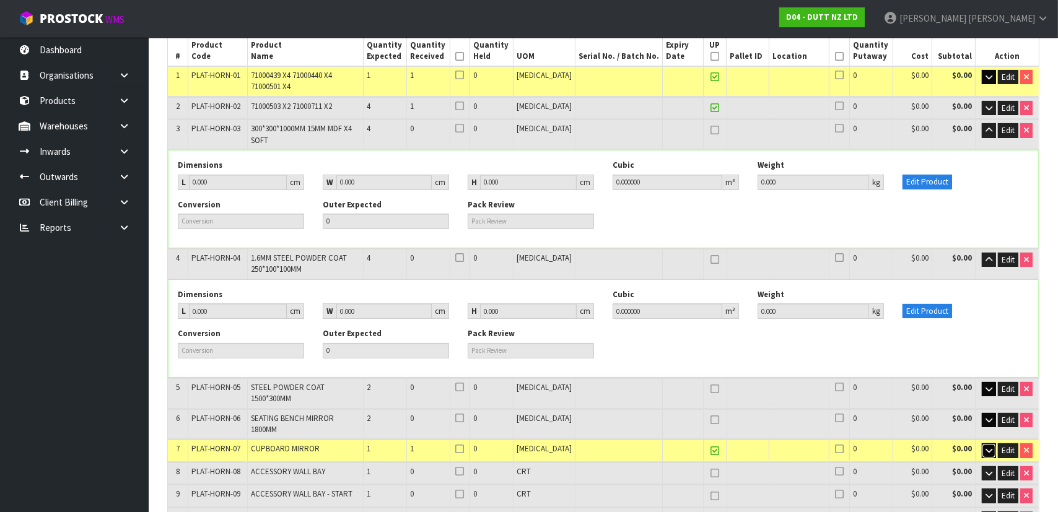
scroll to position [158, 0]
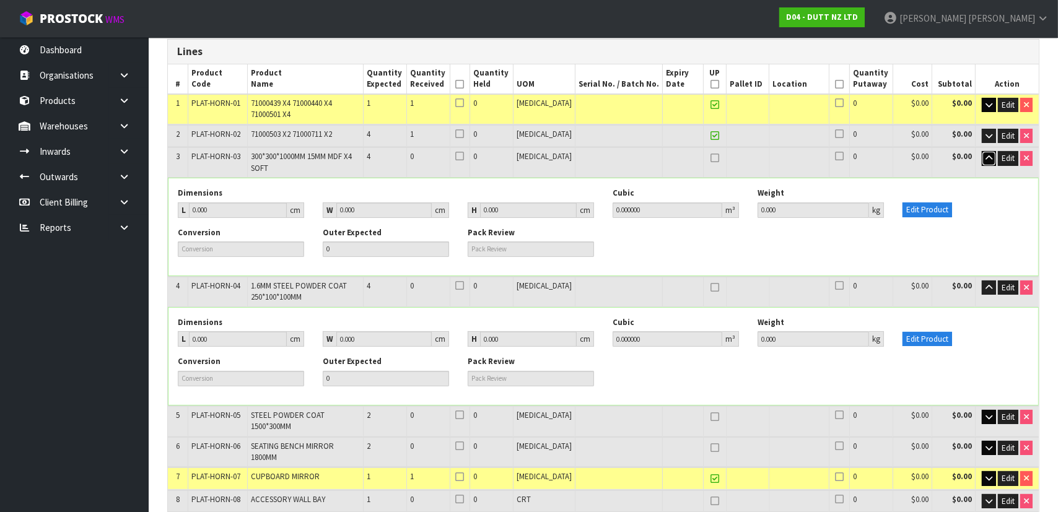
click at [988, 158] on icon "button" at bounding box center [989, 158] width 7 height 8
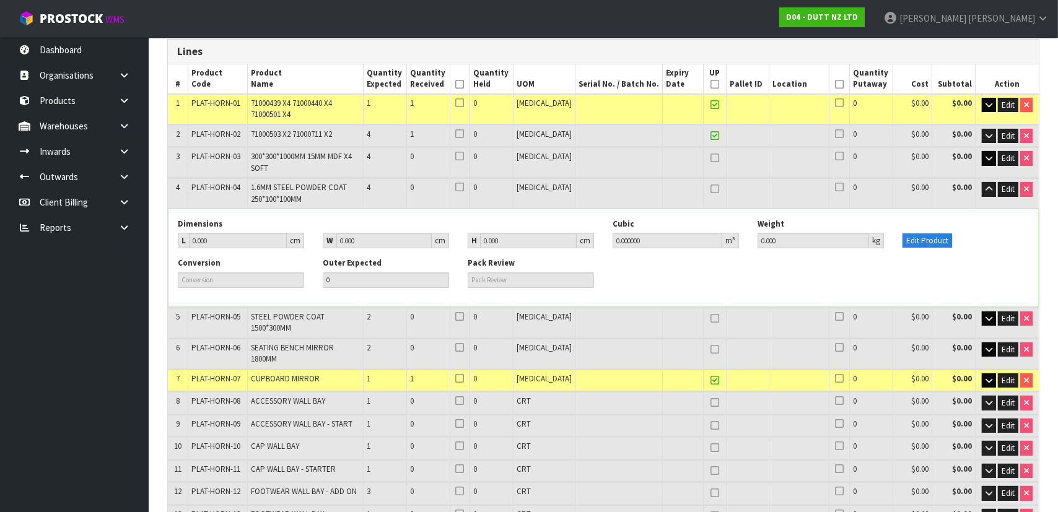
click at [985, 203] on td "Edit" at bounding box center [1007, 193] width 64 height 30
click at [988, 189] on icon "button" at bounding box center [989, 189] width 7 height 8
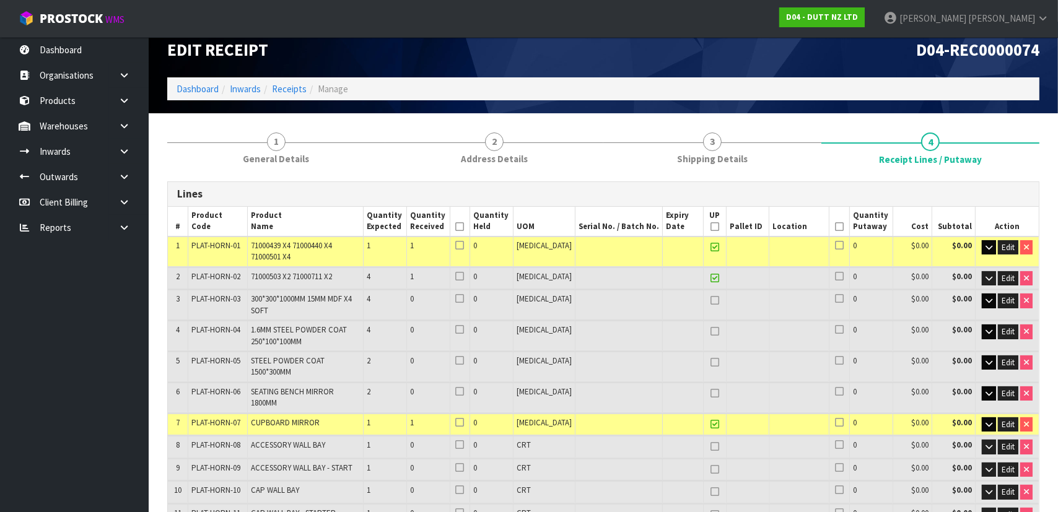
scroll to position [0, 0]
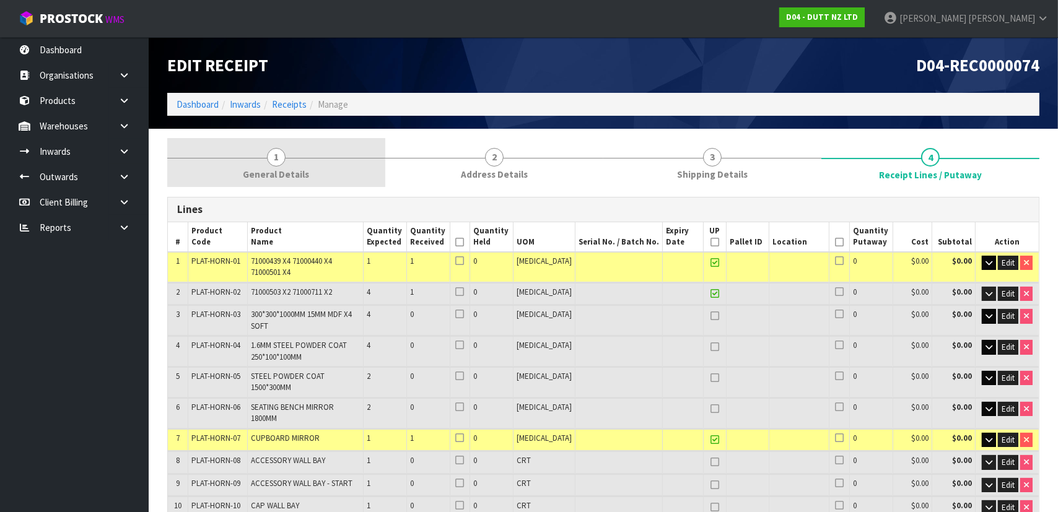
click at [338, 182] on link "1 General Details" at bounding box center [276, 162] width 218 height 49
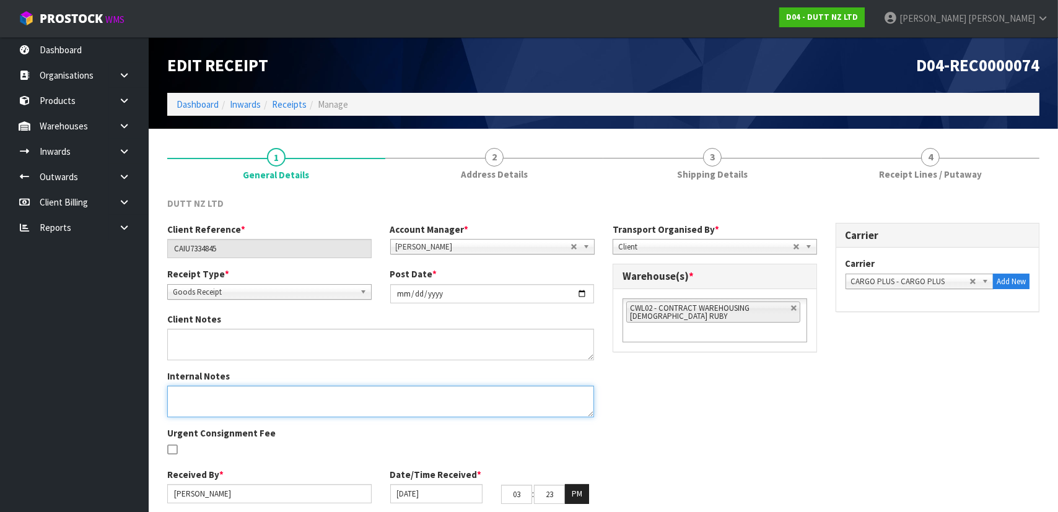
click at [341, 398] on textarea at bounding box center [380, 402] width 427 height 32
paste textarea "CAN WE PLEASE RECEDE THEM AS CONSOLIDATED PALLET"
click at [173, 393] on textarea at bounding box center [380, 402] width 427 height 32
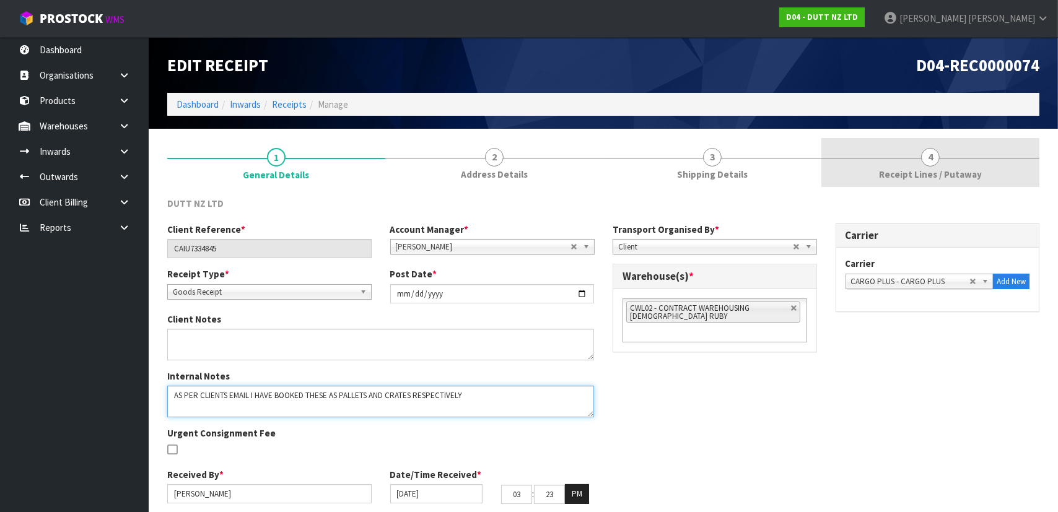
type textarea "AS PER CLIENTS EMAIL I HAVE BOOKED THESE AS PALLETS AND CRATES RESPECTIVELY CAN…"
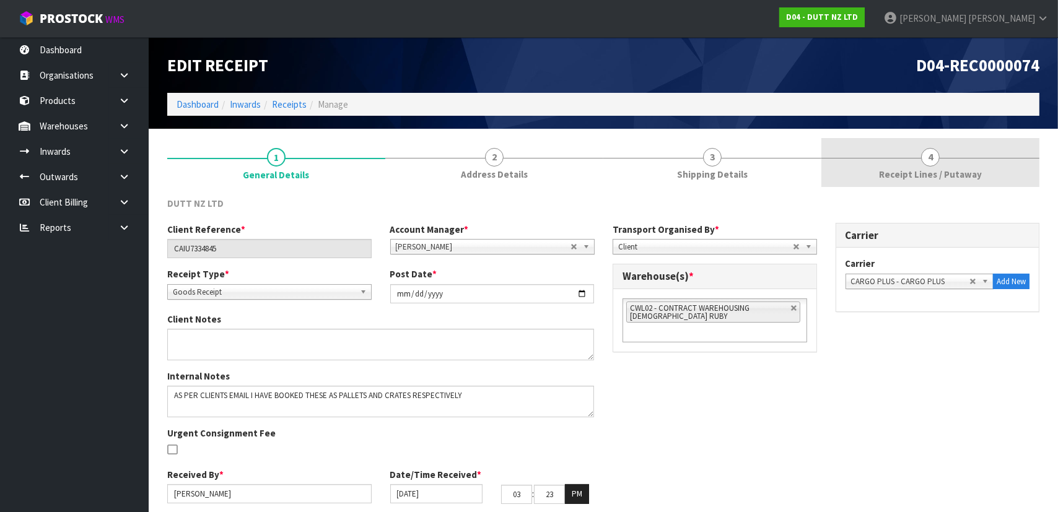
click at [889, 168] on span "Receipt Lines / Putaway" at bounding box center [930, 174] width 103 height 13
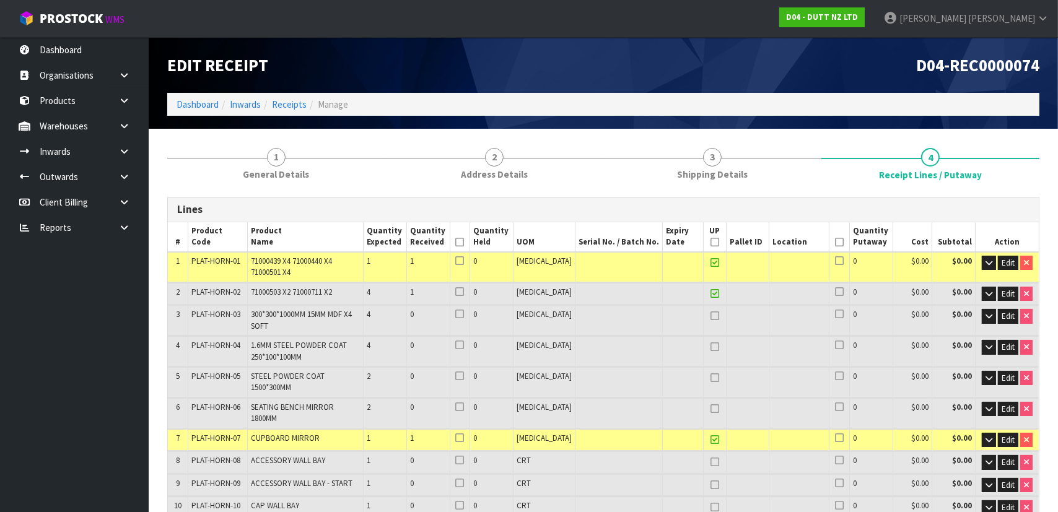
drag, startPoint x: 596, startPoint y: 368, endPoint x: 608, endPoint y: 363, distance: 13.3
click at [596, 367] on td at bounding box center [619, 382] width 87 height 30
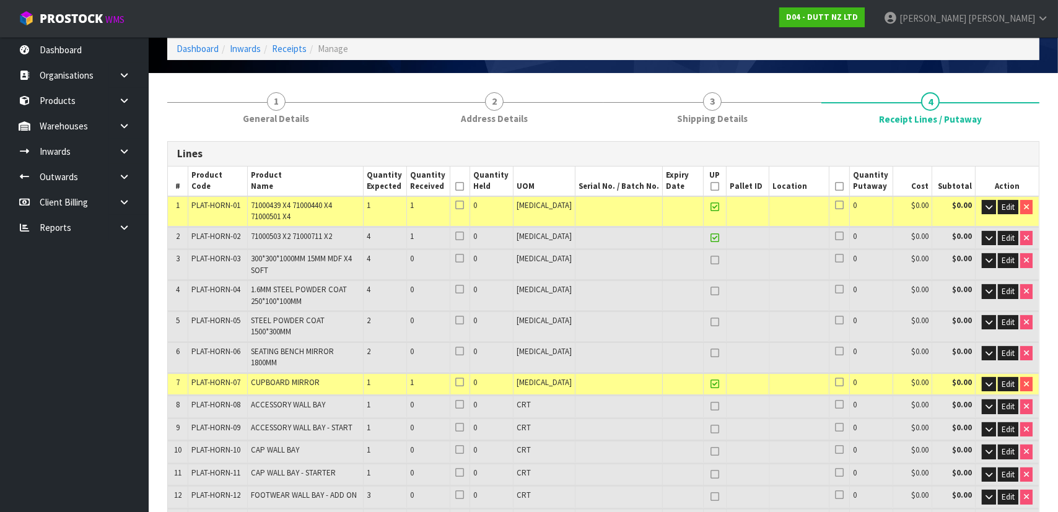
scroll to position [112, 0]
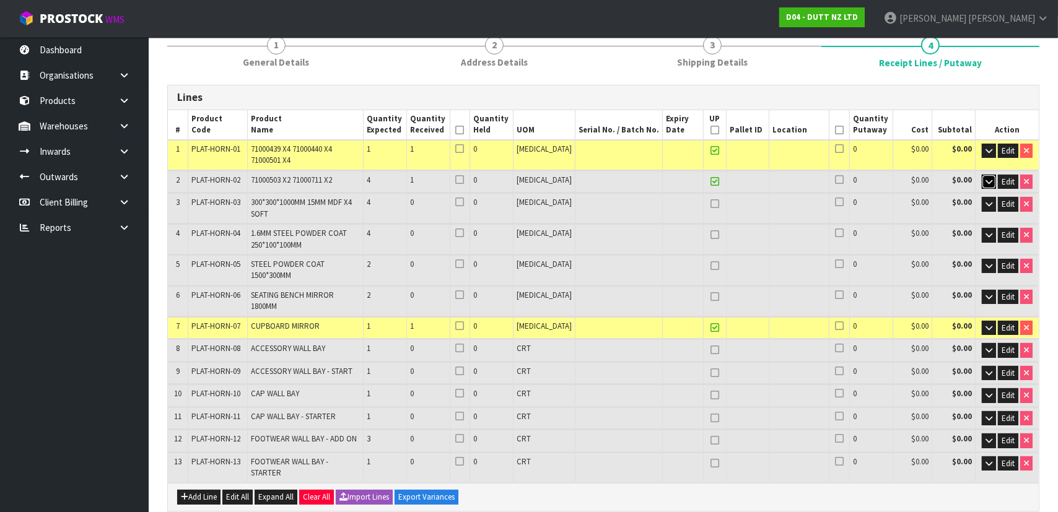
click at [986, 182] on icon "button" at bounding box center [989, 182] width 7 height 8
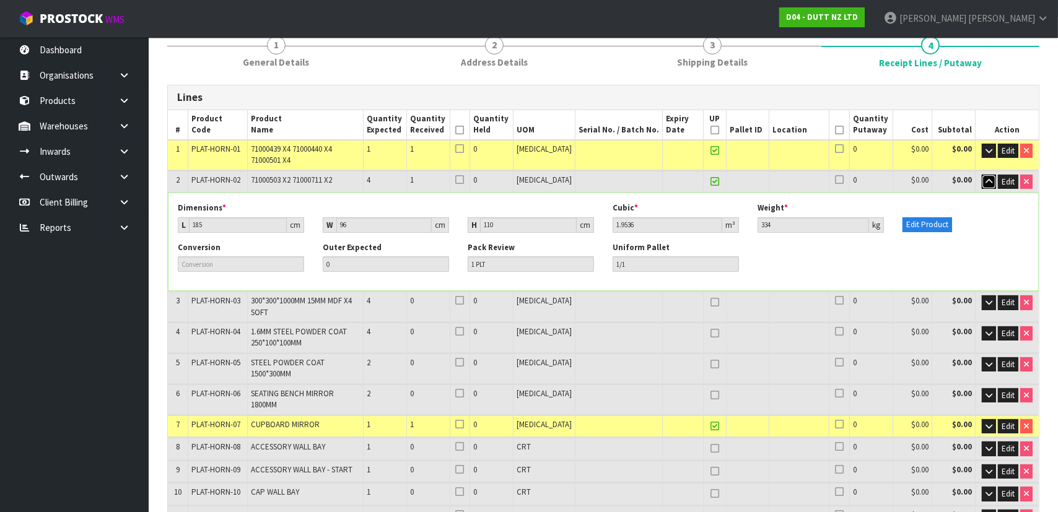
click at [986, 182] on icon "button" at bounding box center [989, 182] width 7 height 8
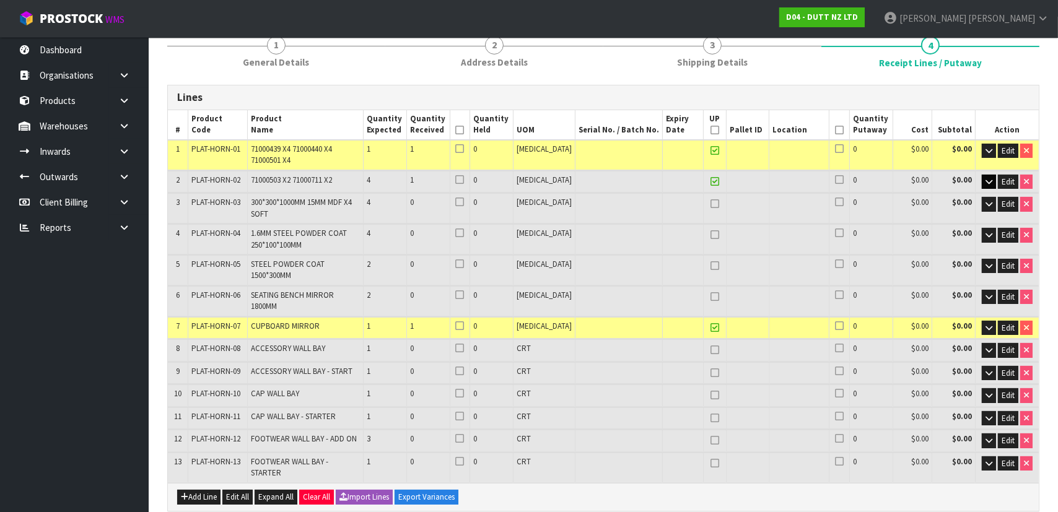
click at [646, 265] on td at bounding box center [619, 270] width 87 height 30
click at [993, 182] on button "button" at bounding box center [989, 182] width 14 height 15
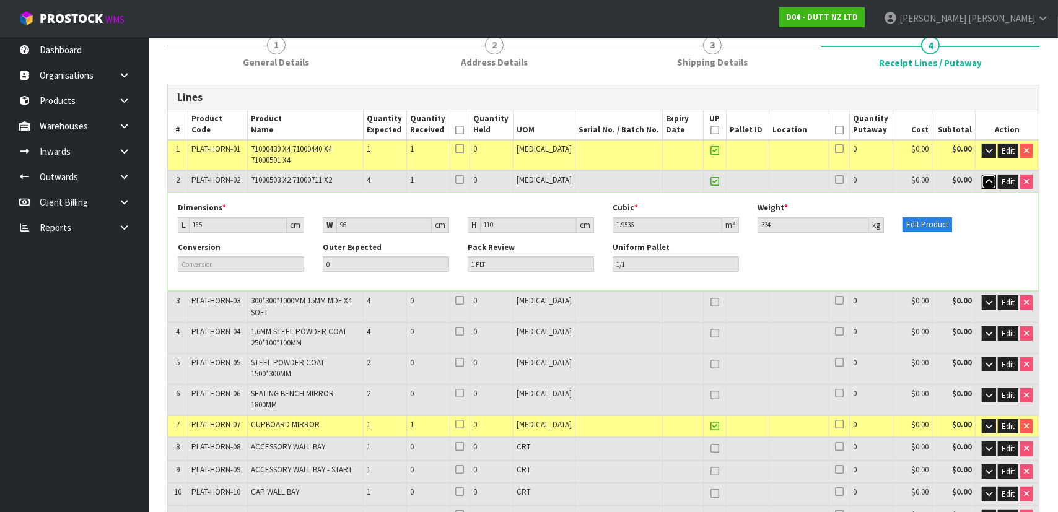
click at [993, 182] on button "button" at bounding box center [989, 182] width 14 height 15
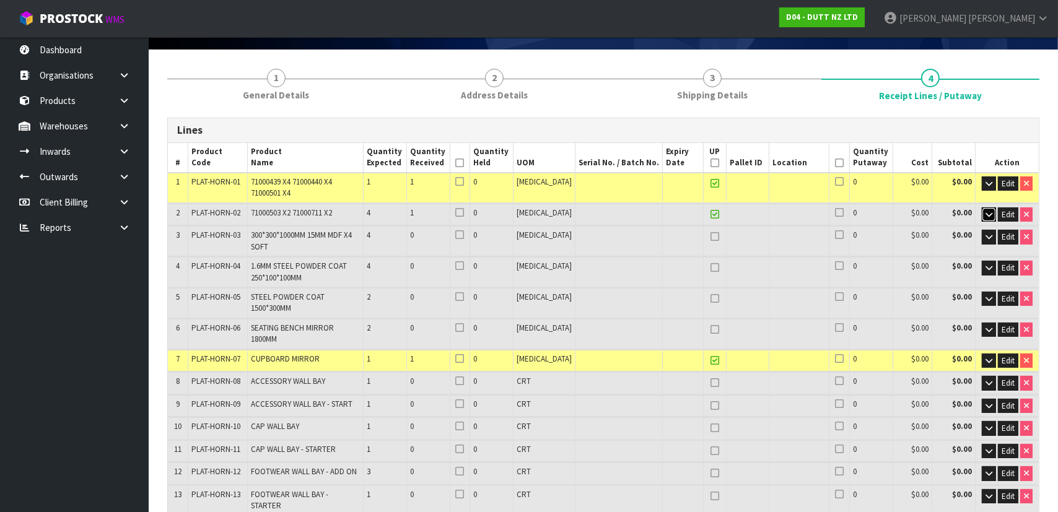
scroll to position [0, 0]
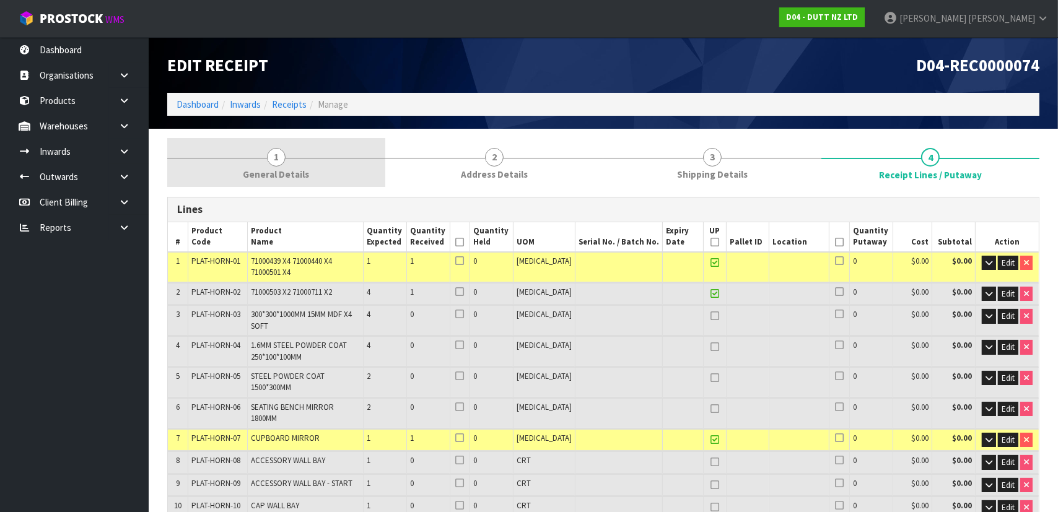
click at [329, 141] on link "1 General Details" at bounding box center [276, 162] width 218 height 49
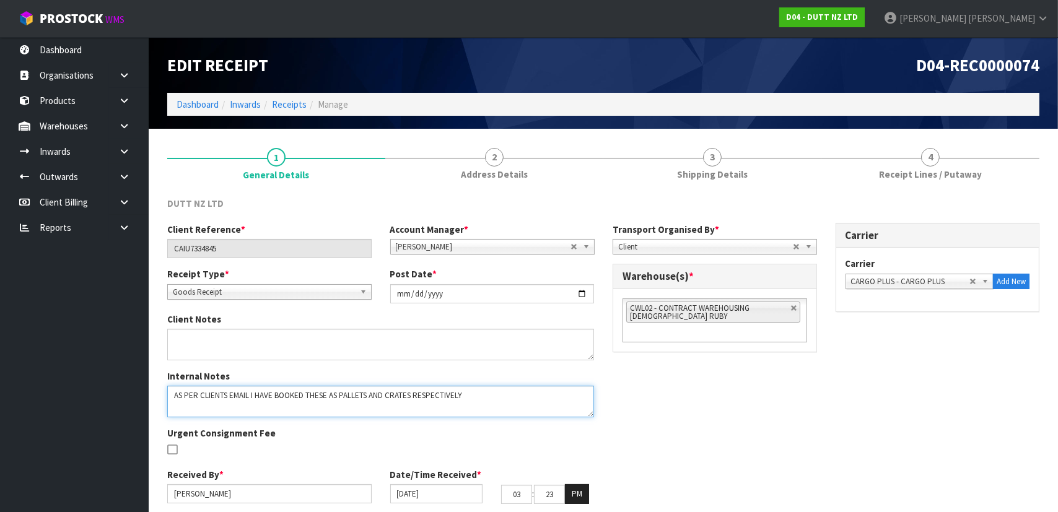
click at [519, 407] on textarea at bounding box center [380, 402] width 427 height 32
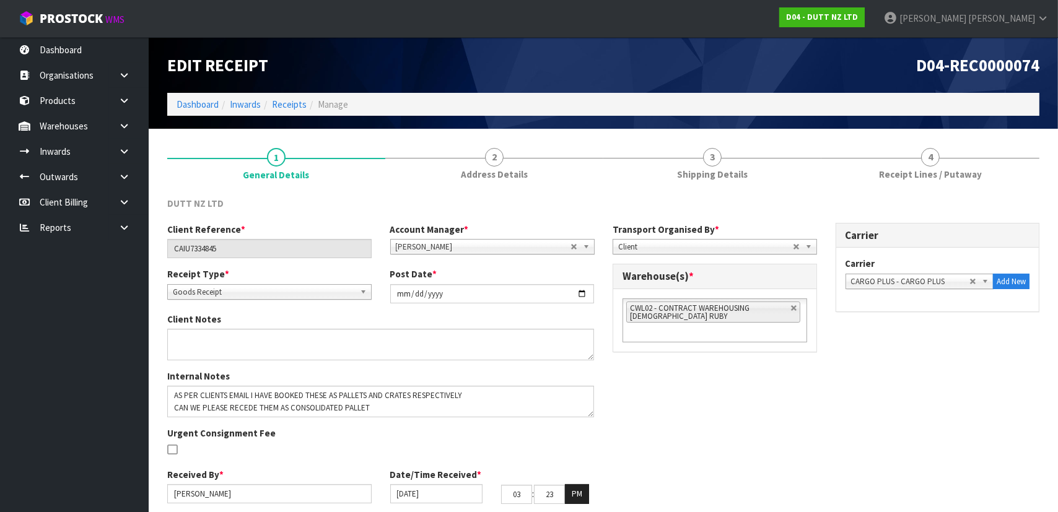
click at [737, 359] on div "Client Reference * CAIU7334845 Account Manager * Zubair Moolla Rod Giles Kirsty…" at bounding box center [603, 368] width 891 height 291
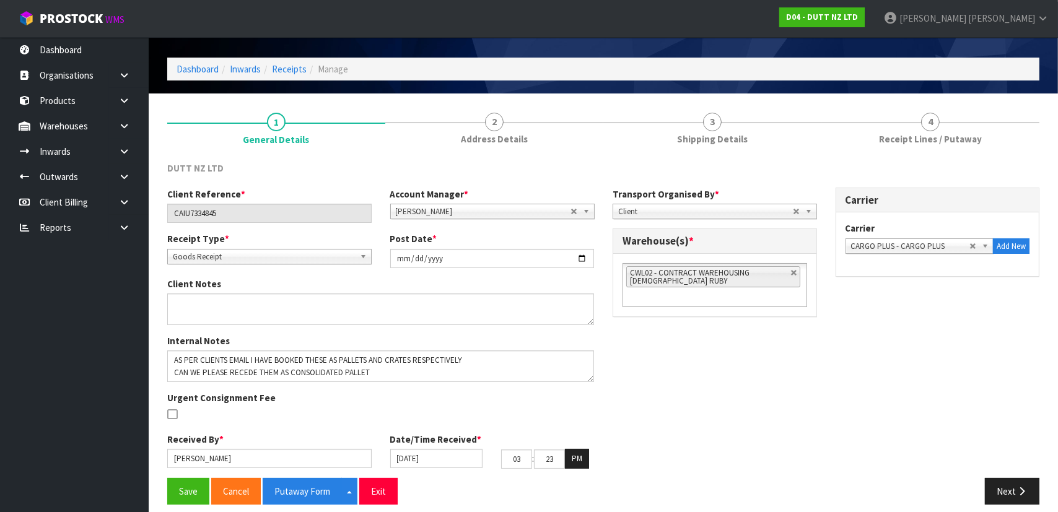
scroll to position [45, 0]
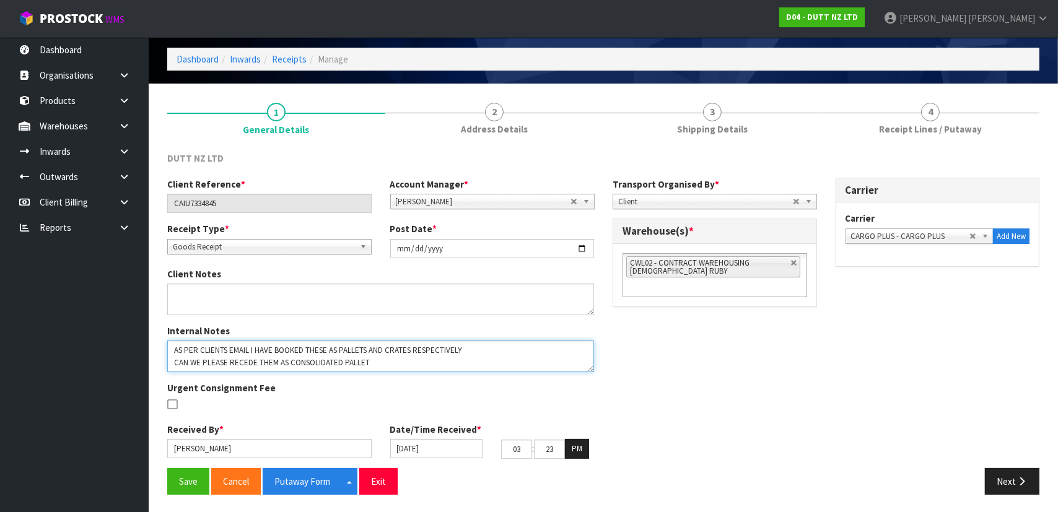
click at [546, 348] on textarea at bounding box center [380, 357] width 427 height 32
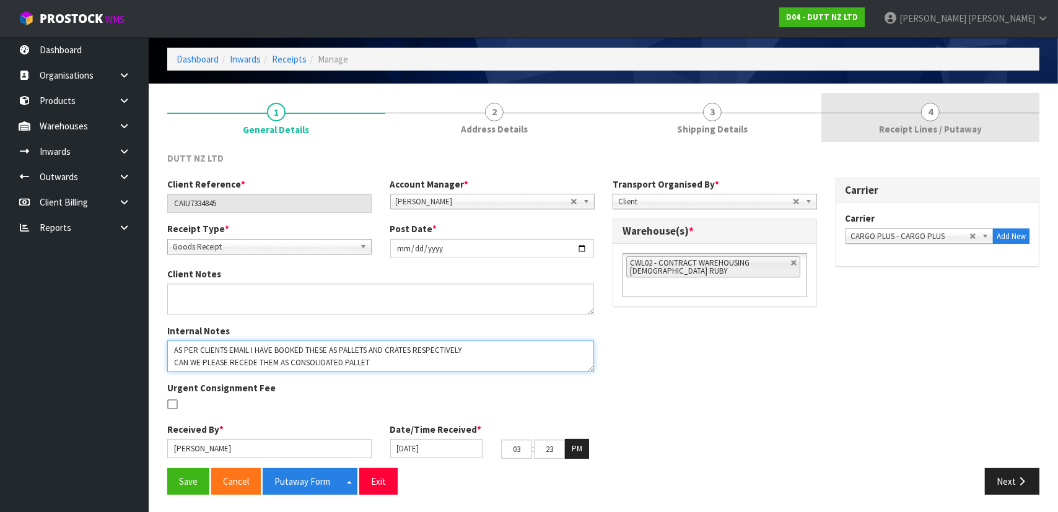
type textarea "AS PER CLIENTS EMAIL I HAVE BOOKED THESE AS PALLETS AND CRATES RESPECTIVELY CAN…"
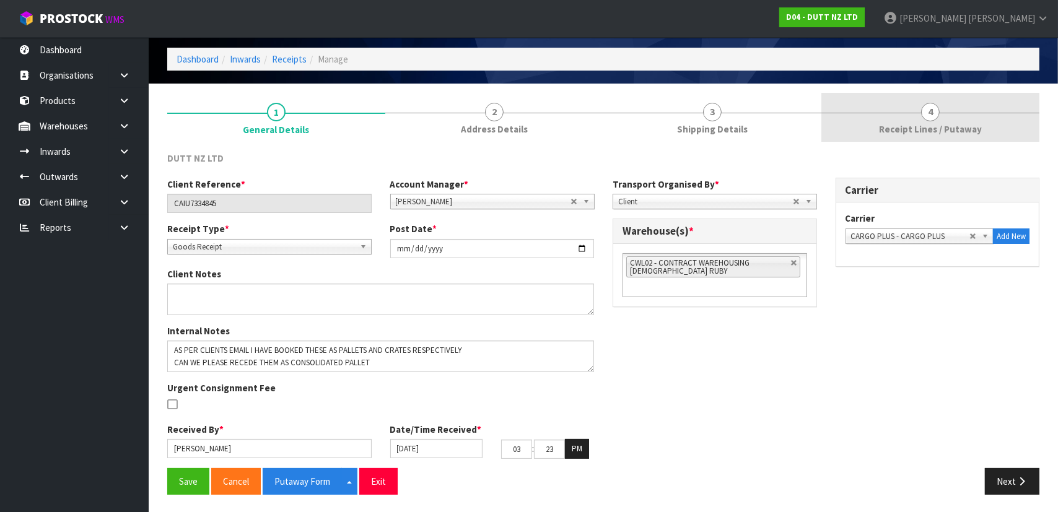
click at [940, 114] on link "4 Receipt Lines / Putaway" at bounding box center [931, 117] width 218 height 49
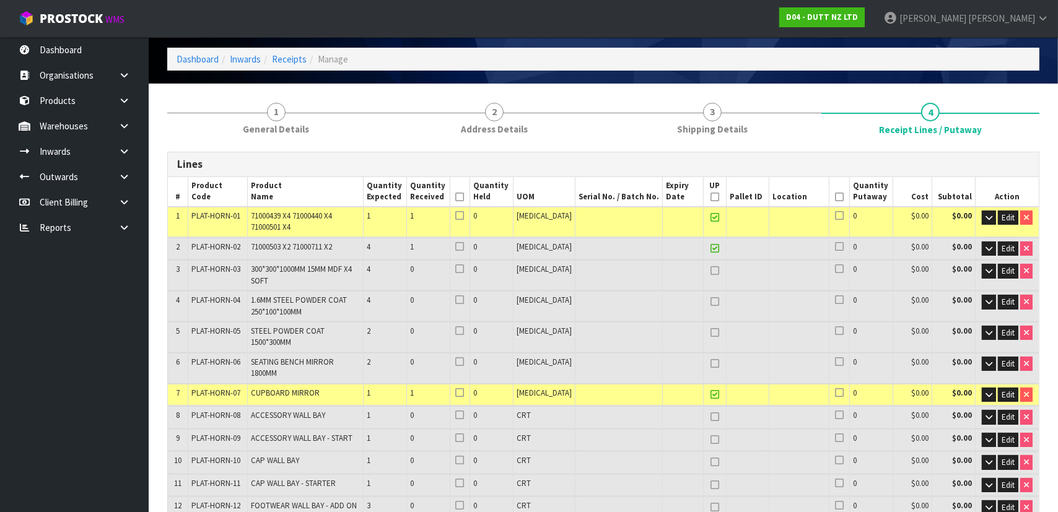
click at [402, 304] on td "4" at bounding box center [384, 306] width 43 height 30
click at [404, 353] on td "2" at bounding box center [384, 368] width 43 height 30
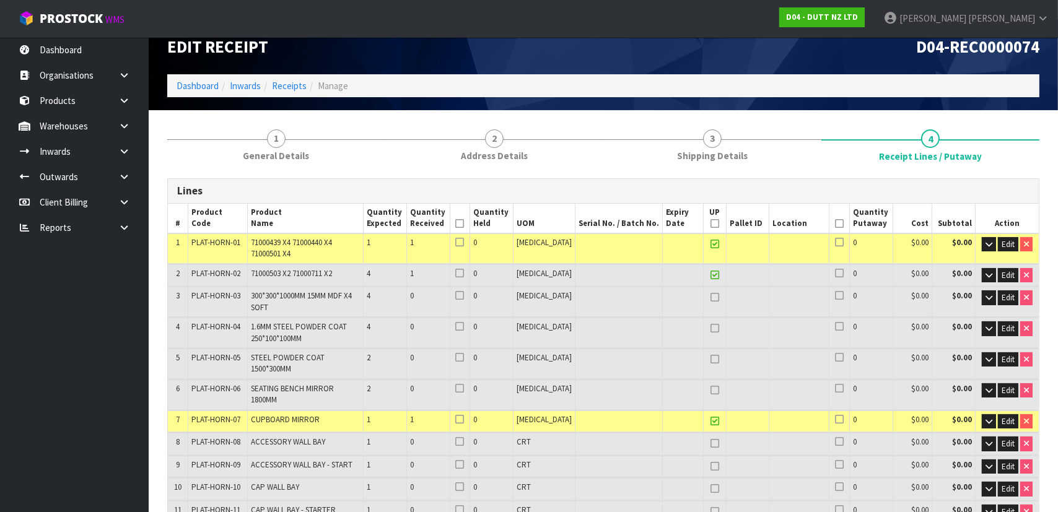
scroll to position [0, 0]
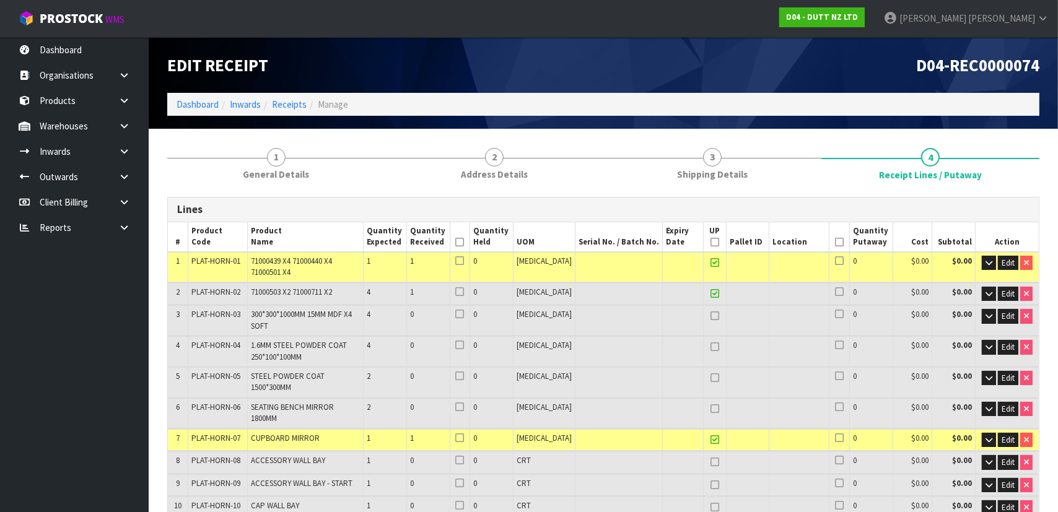
click at [780, 54] on div "D04-REC0000074" at bounding box center [827, 65] width 446 height 56
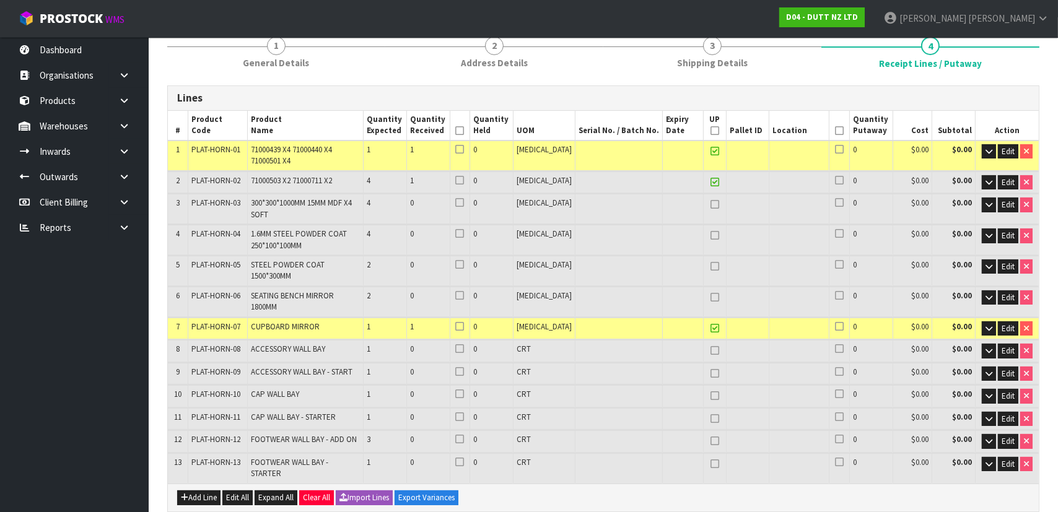
scroll to position [112, 0]
click at [514, 183] on td "0" at bounding box center [491, 182] width 43 height 22
click at [314, 190] on td "71000503 X2 71000711 X2" at bounding box center [305, 182] width 116 height 22
click at [990, 200] on icon "button" at bounding box center [989, 204] width 7 height 8
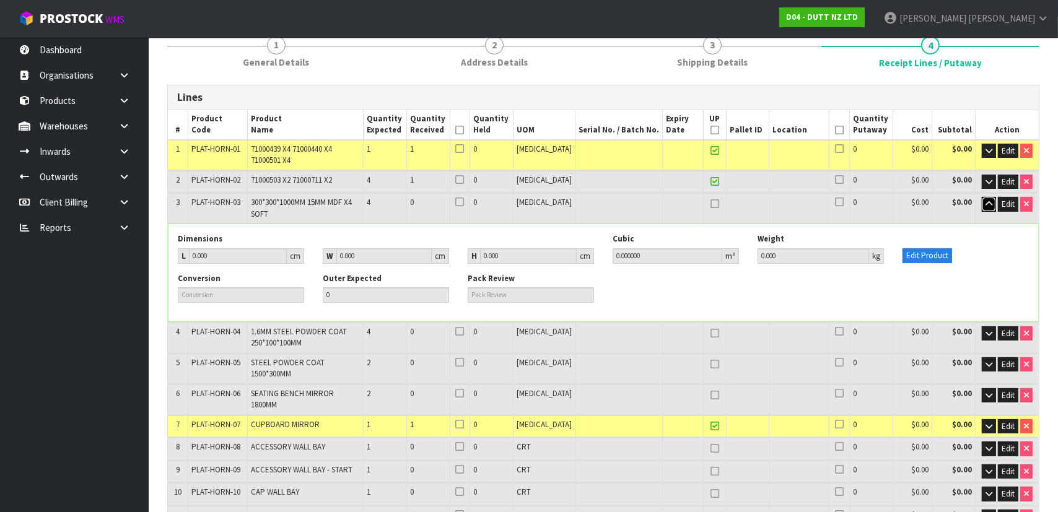
click at [990, 200] on icon "button" at bounding box center [989, 204] width 7 height 8
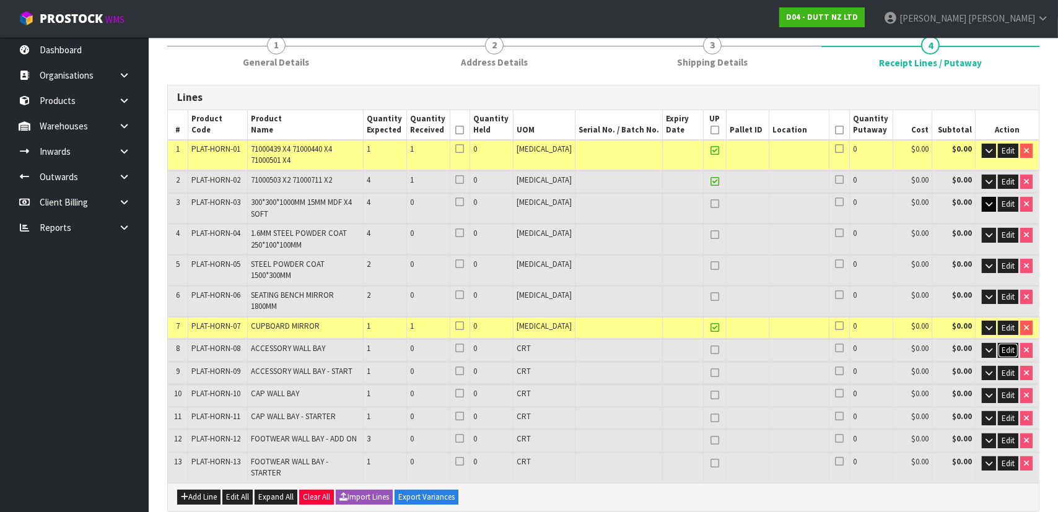
click at [1007, 345] on span "Edit" at bounding box center [1008, 350] width 13 height 11
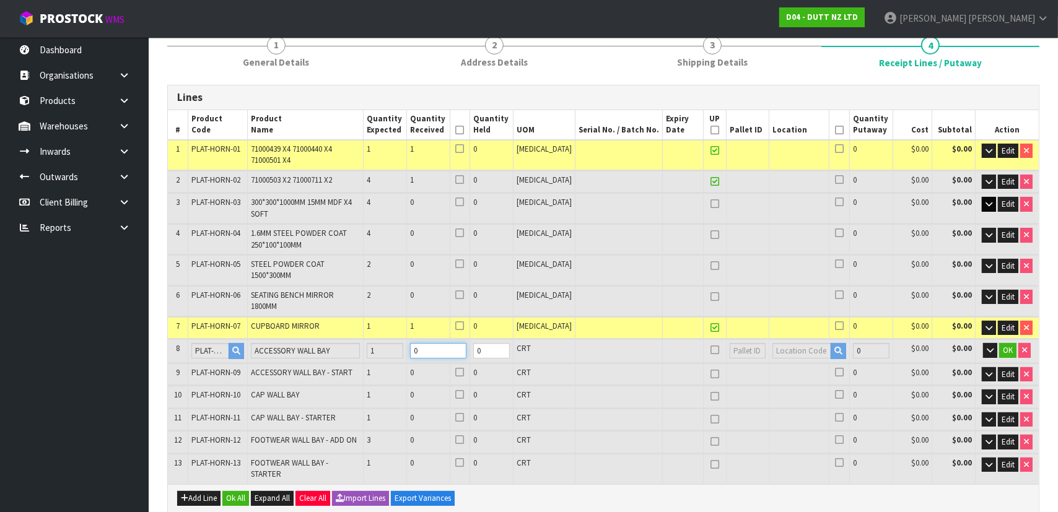
click at [374, 340] on tr "8 PLAT-HORN-08 ACCESSORY WALL BAY 1 0 0 CRT 0 $0.00 $0.00 OK" at bounding box center [603, 351] width 871 height 23
type input "7.73899"
type input "1011"
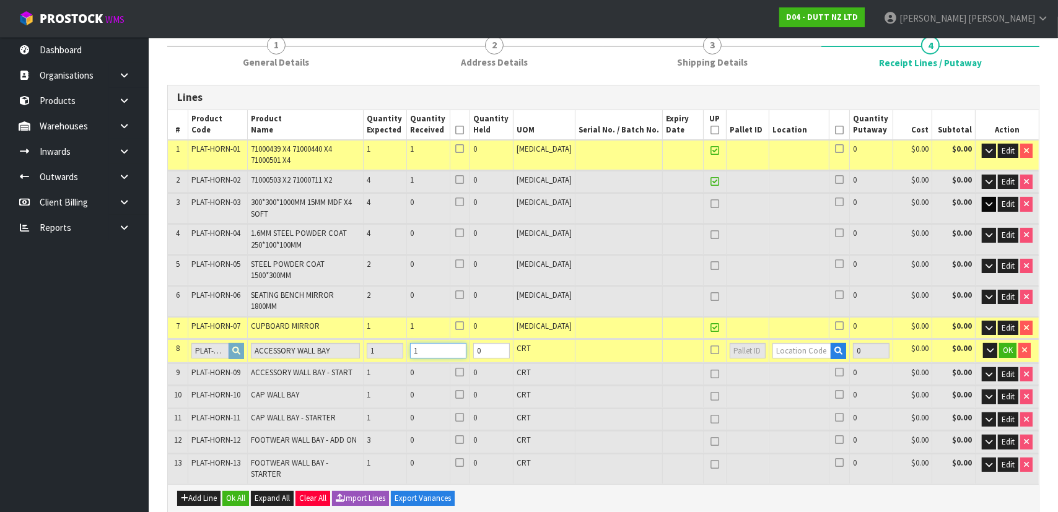
type input "1"
click at [779, 343] on input "text" at bounding box center [802, 350] width 59 height 15
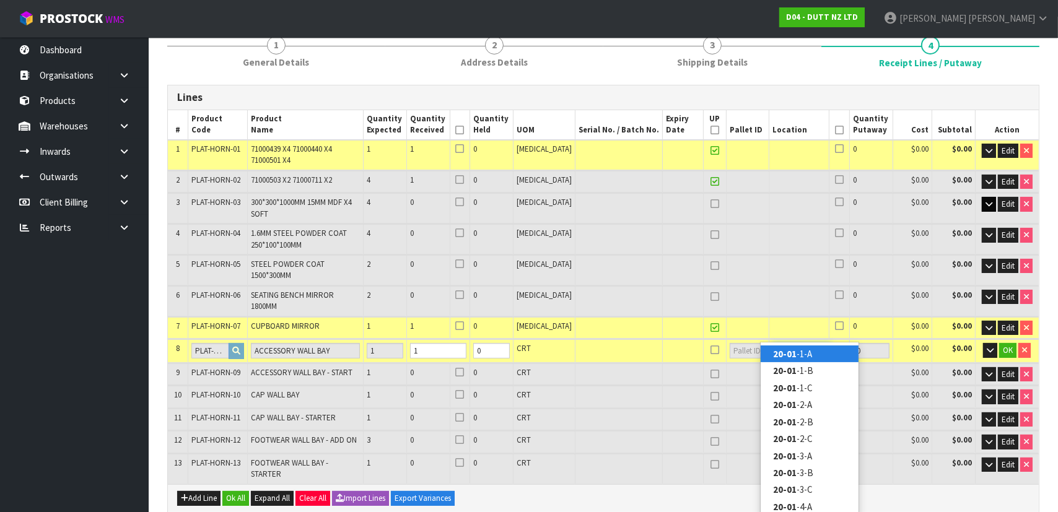
type input "20-01"
click at [815, 357] on link "20-01 -1-A" at bounding box center [810, 354] width 98 height 17
type input "1"
type input "20-01-1-A"
type input "1"
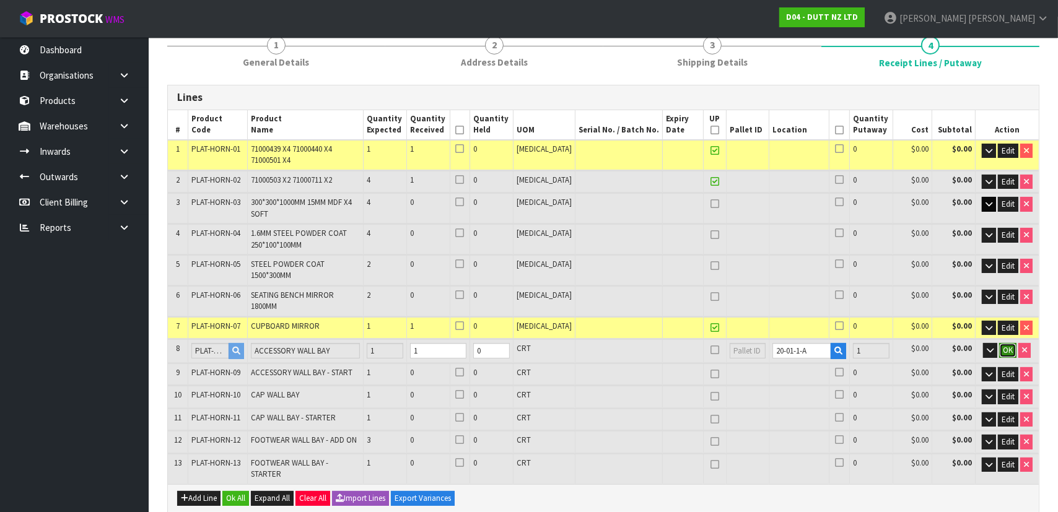
click at [1005, 345] on span "OK" at bounding box center [1008, 350] width 10 height 11
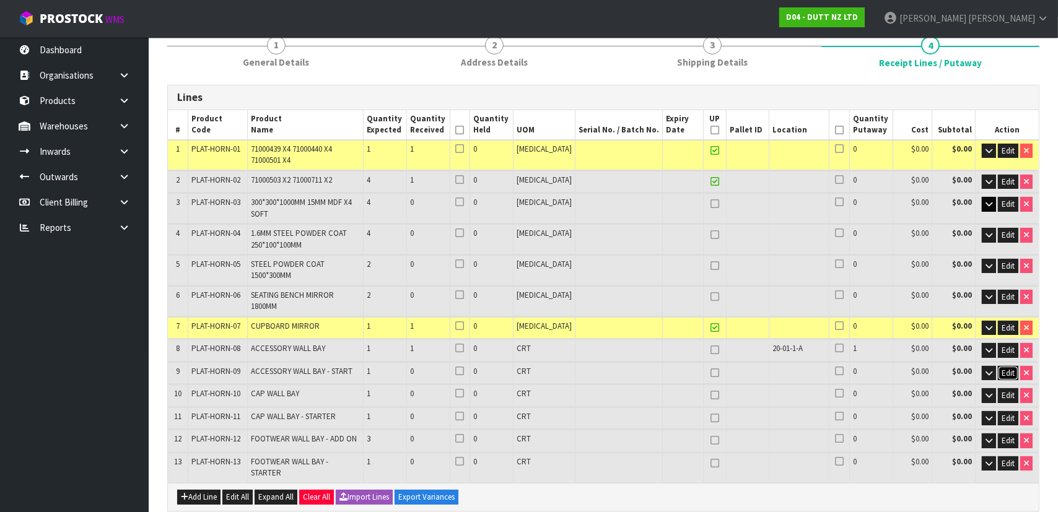
click at [1010, 368] on span "Edit" at bounding box center [1008, 373] width 13 height 11
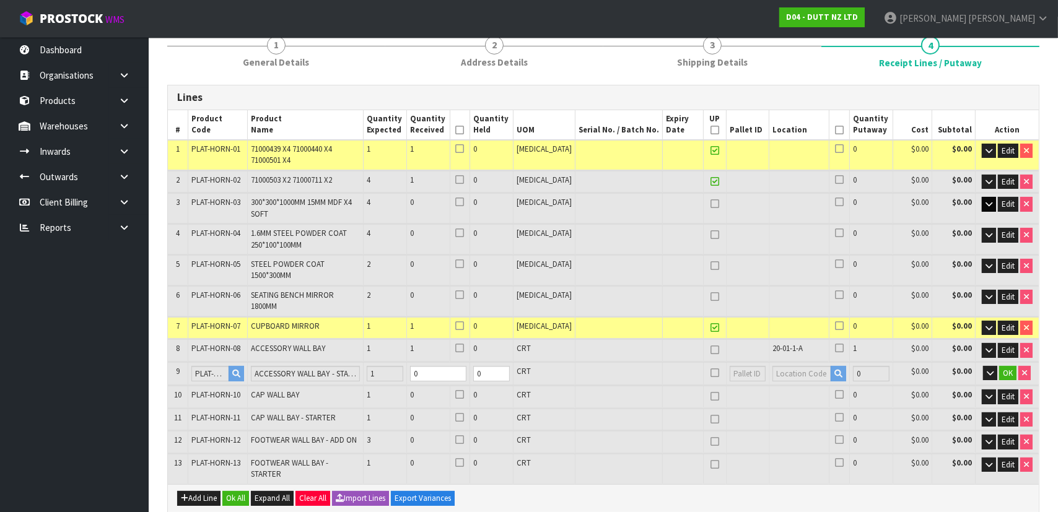
click at [711, 373] on icon at bounding box center [715, 373] width 9 height 1
type input "4"
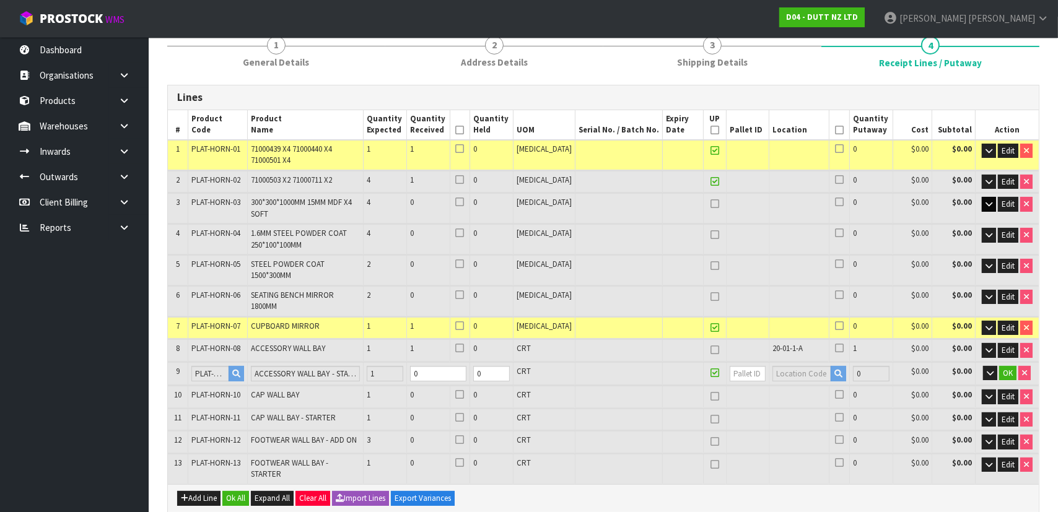
click at [711, 350] on icon at bounding box center [715, 350] width 9 height 1
type input "5"
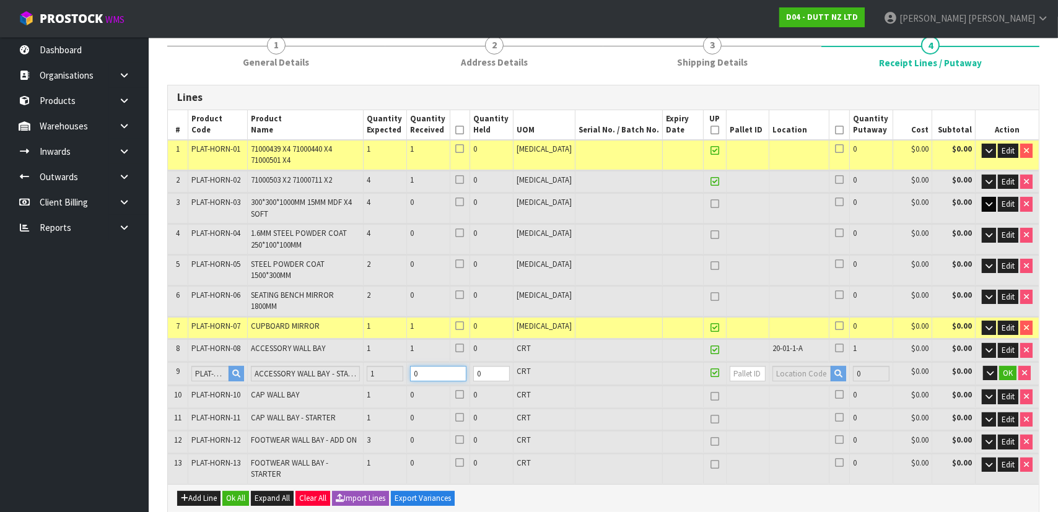
click at [410, 362] on tr "9 PLAT-HORN-09 ACCESSORY WALL BAY - START 1 0 0 CRT 0 $0.00 $0.00 OK" at bounding box center [603, 373] width 871 height 23
type input "10.39879"
type input "1196"
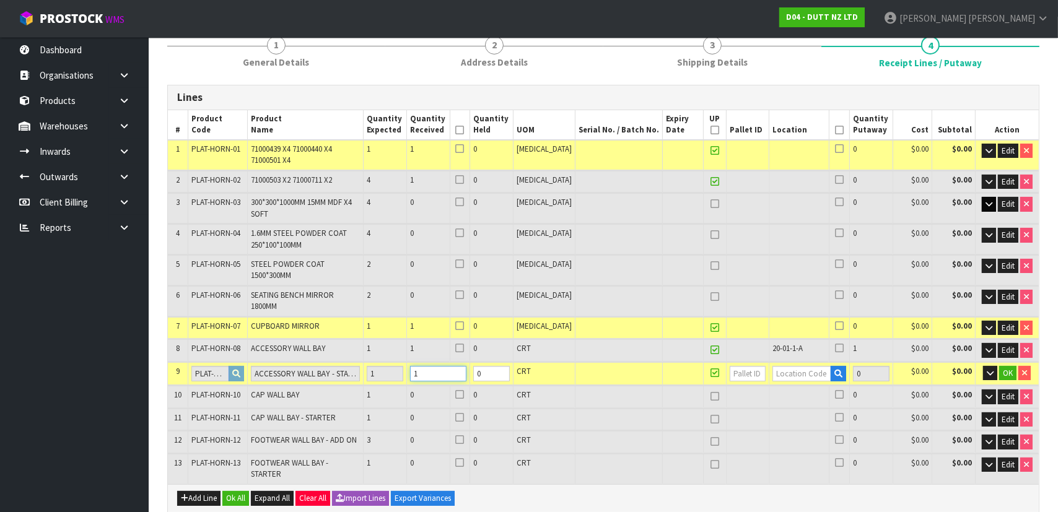
type input "1"
click at [797, 366] on input "text" at bounding box center [802, 373] width 59 height 15
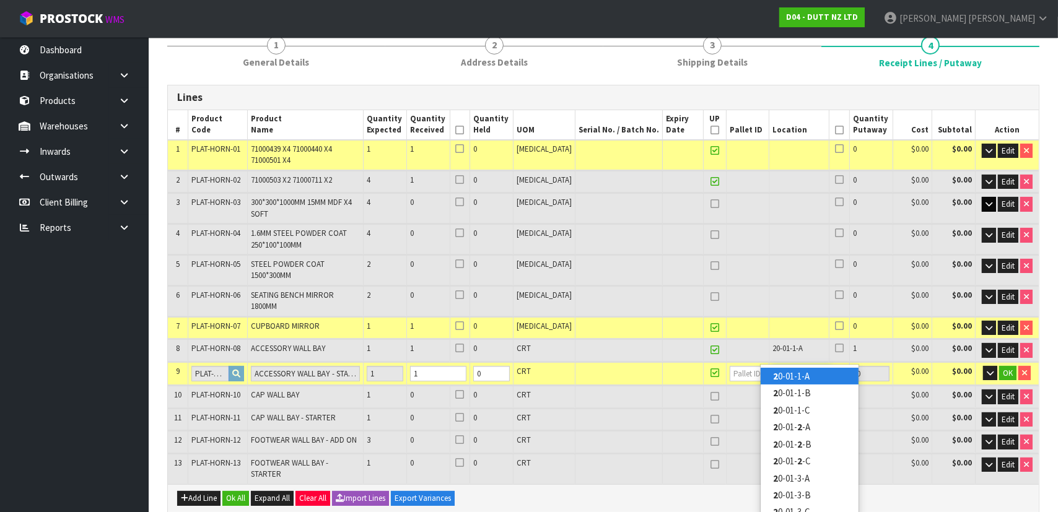
type input "20-"
type input "2"
type input "20-01-1-A"
type input "1"
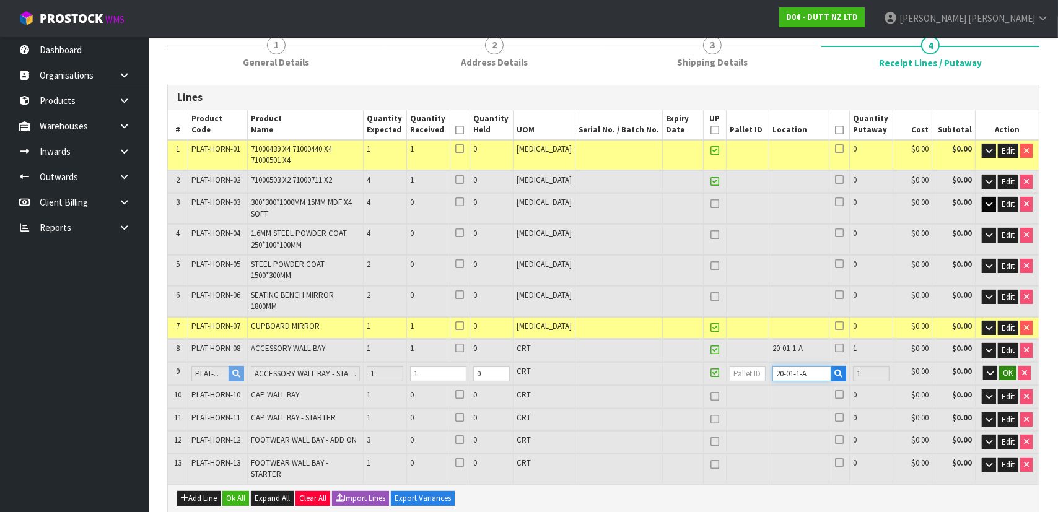
type input "20-01-1-A"
click at [1007, 368] on span "OK" at bounding box center [1008, 373] width 10 height 11
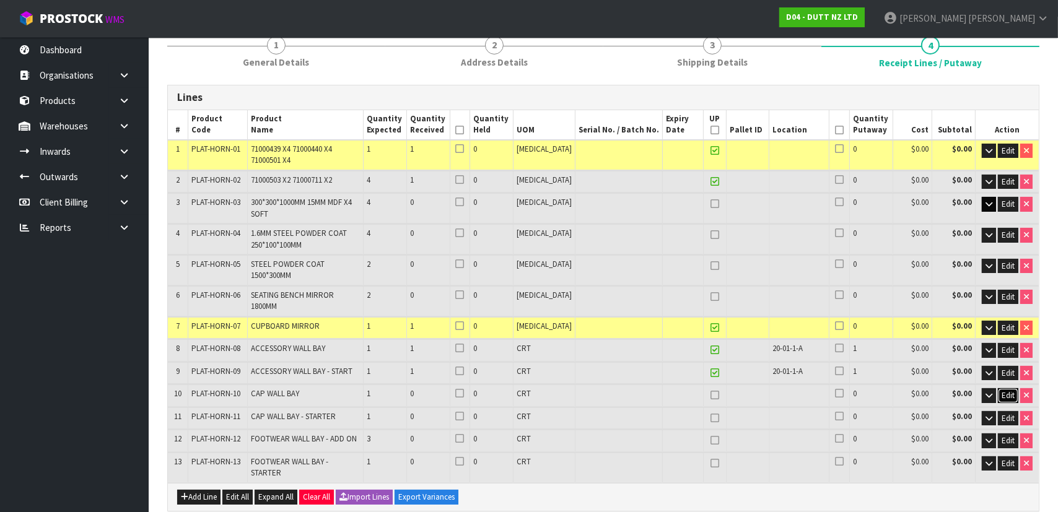
click at [1007, 390] on span "Edit" at bounding box center [1008, 395] width 13 height 11
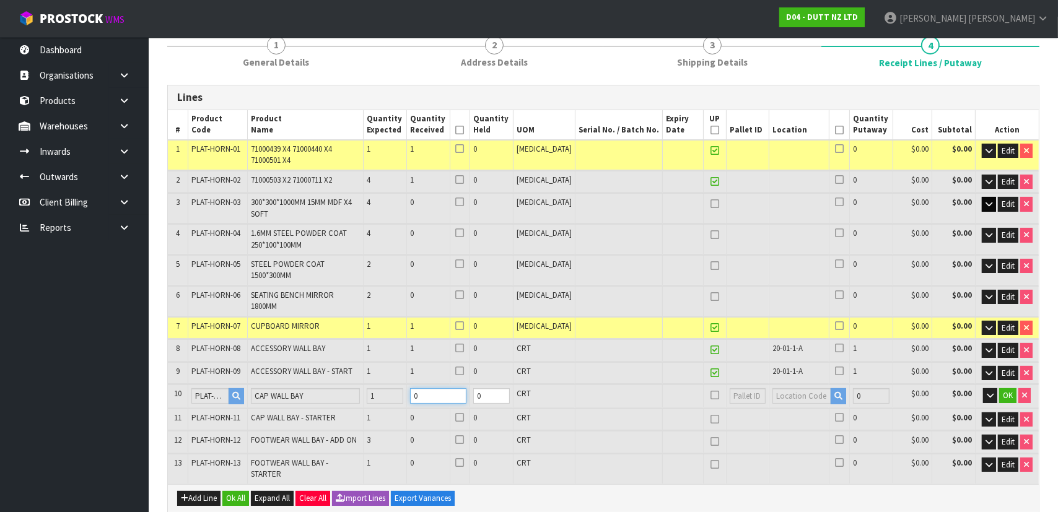
click at [392, 385] on tr "10 PLAT-HORN-10 CAP WALL BAY 1 0 0 CRT 0 $0.00 $0.00 OK" at bounding box center [603, 396] width 871 height 23
type input "13.05859"
type input "1401"
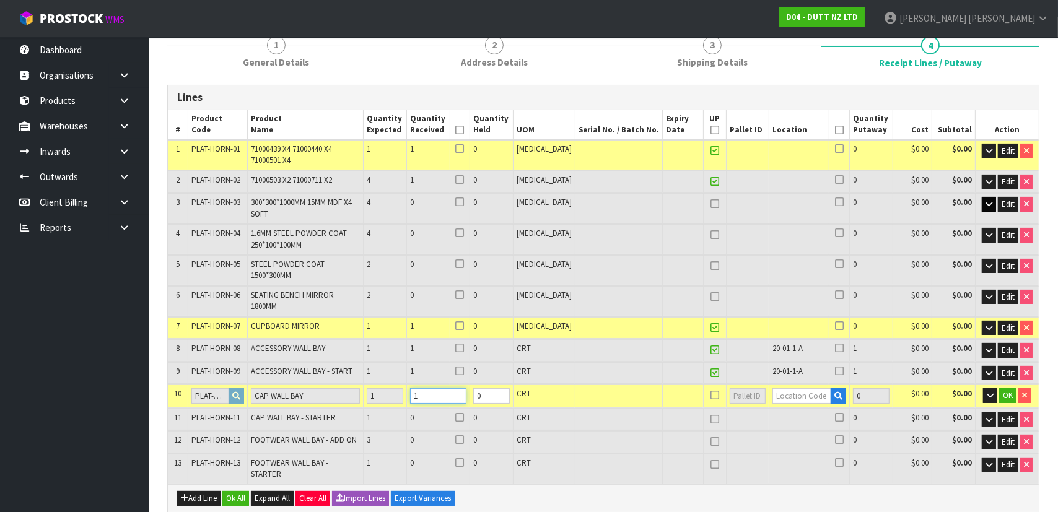
type input "1"
click at [801, 388] on input "text" at bounding box center [802, 395] width 59 height 15
type input "20"
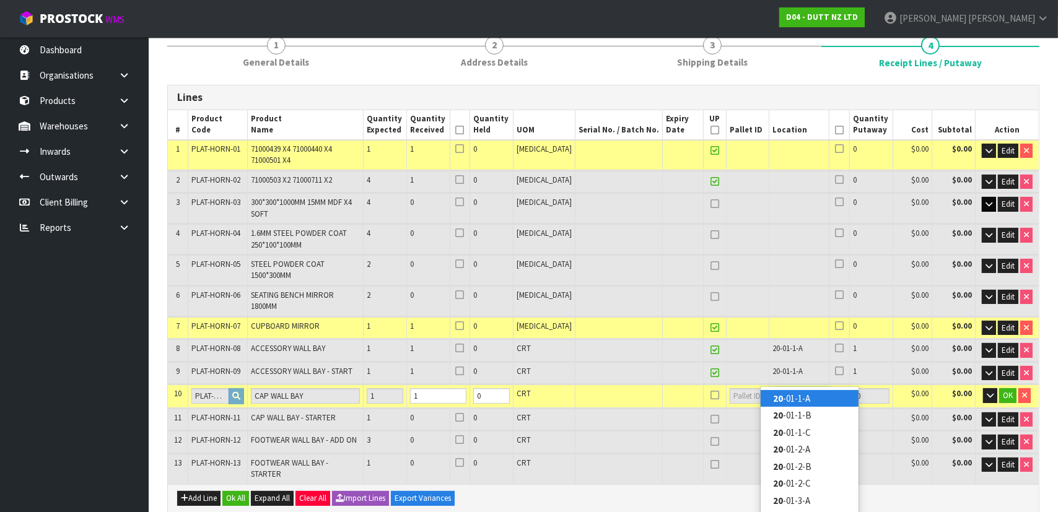
type input "3"
type input "20-01-1-A"
type input "1"
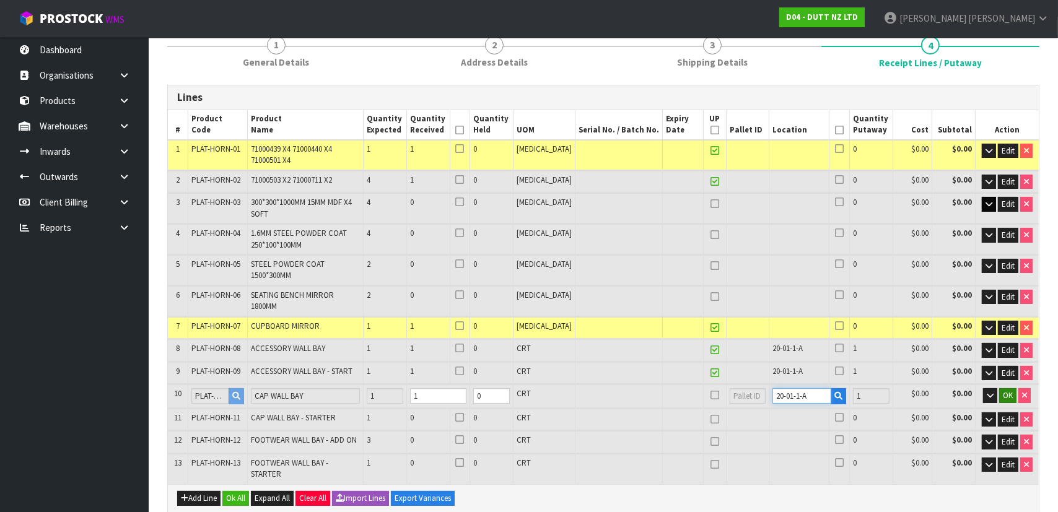
type input "20-01-1-A"
click at [1008, 390] on span "OK" at bounding box center [1008, 395] width 10 height 11
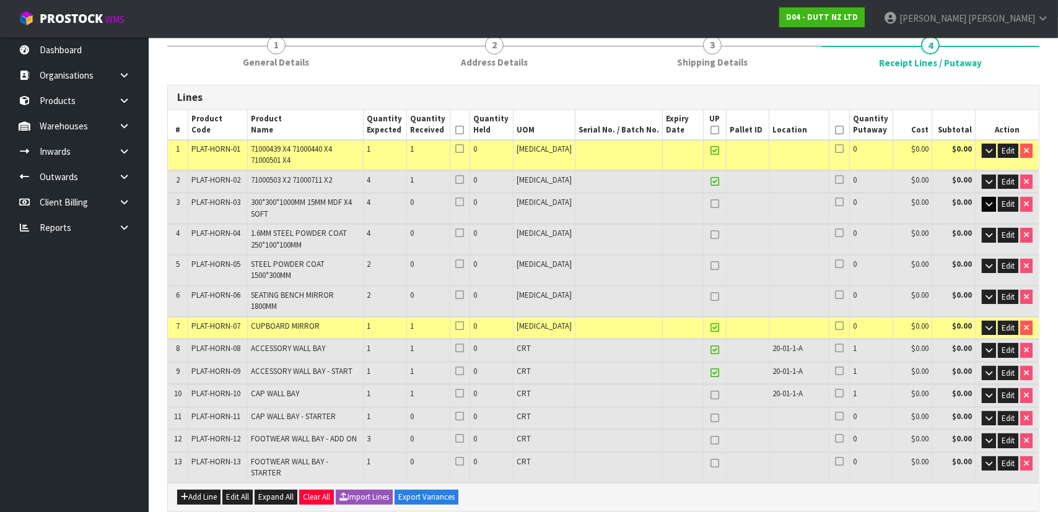
click at [711, 395] on icon at bounding box center [715, 395] width 9 height 1
type input "6"
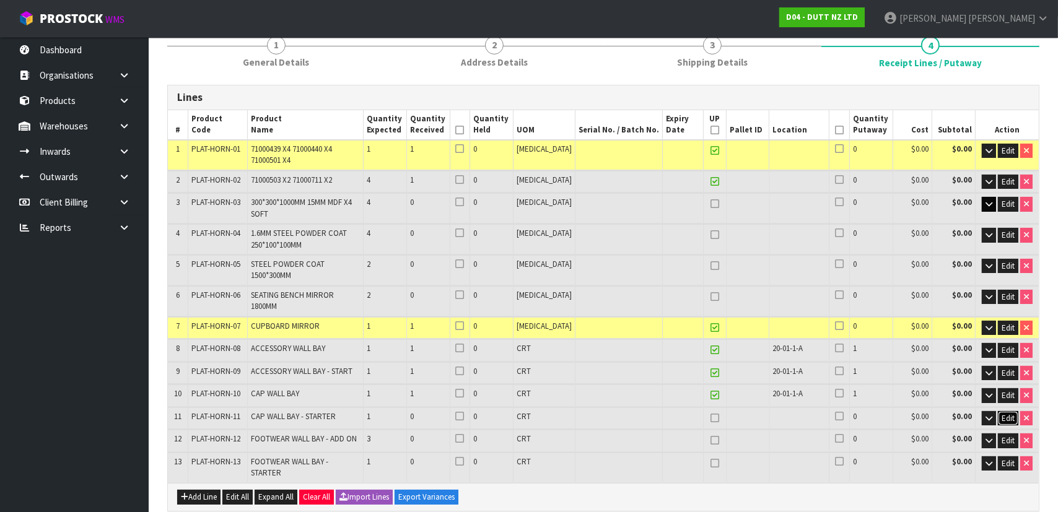
click at [1010, 413] on span "Edit" at bounding box center [1008, 418] width 13 height 11
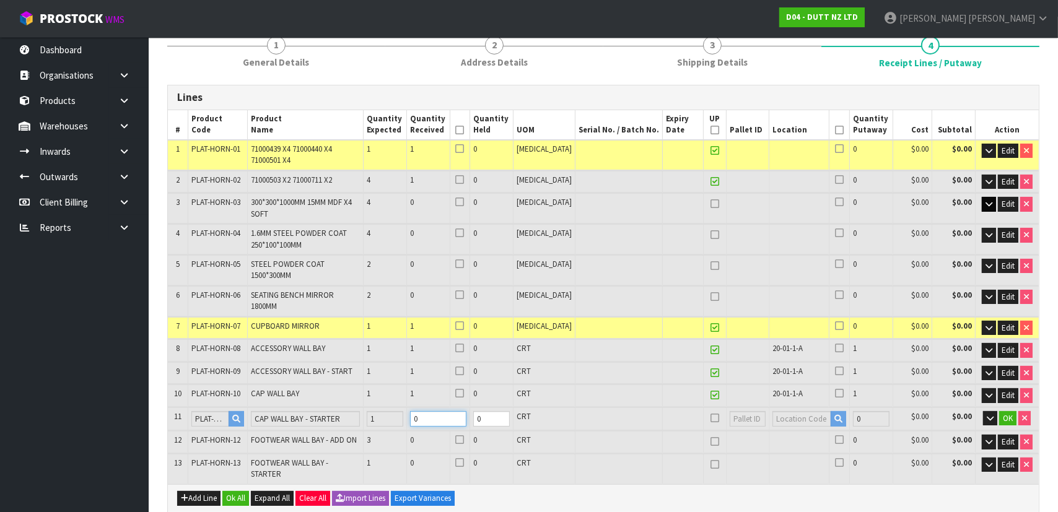
click at [409, 408] on tr "11 PLAT-HORN-11 CAP WALL BAY - STARTER 1 0 0 CRT 0 $0.00 $0.00 OK" at bounding box center [603, 419] width 871 height 23
type input "15.75869"
type input "1616"
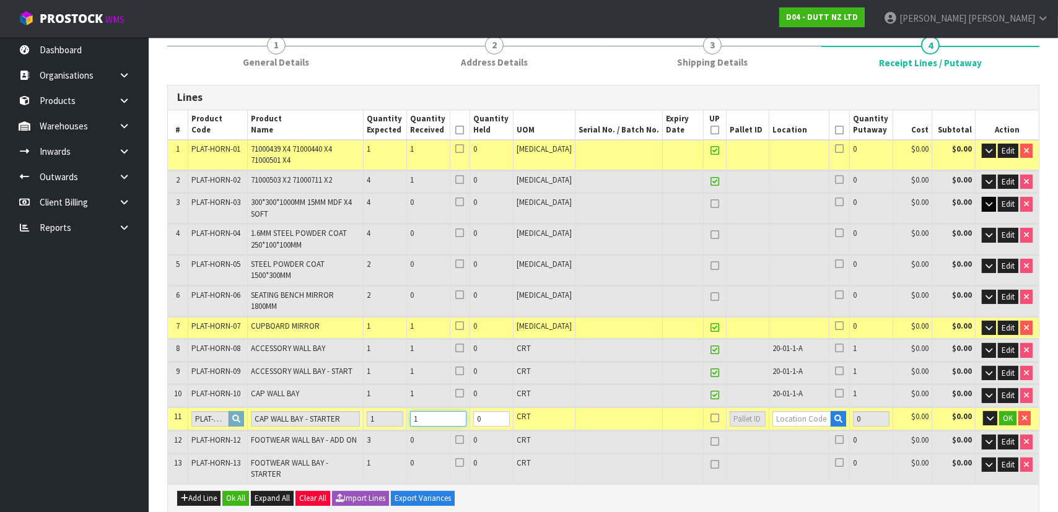
type input "1"
click at [773, 411] on input "text" at bounding box center [802, 418] width 59 height 15
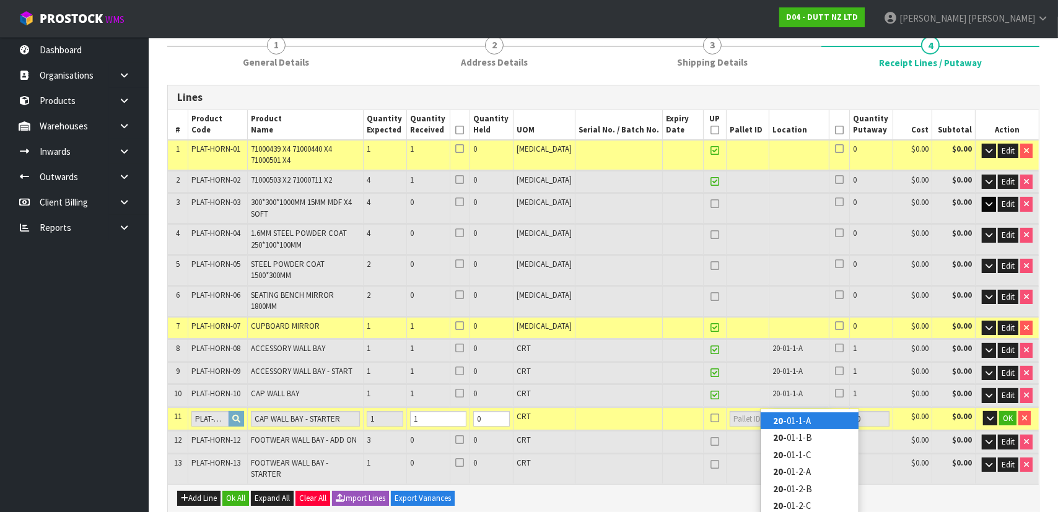
type input "20-"
click at [793, 418] on link "20- 01-1-A" at bounding box center [810, 421] width 98 height 17
type input "4"
type input "20-01-1-A"
type input "1"
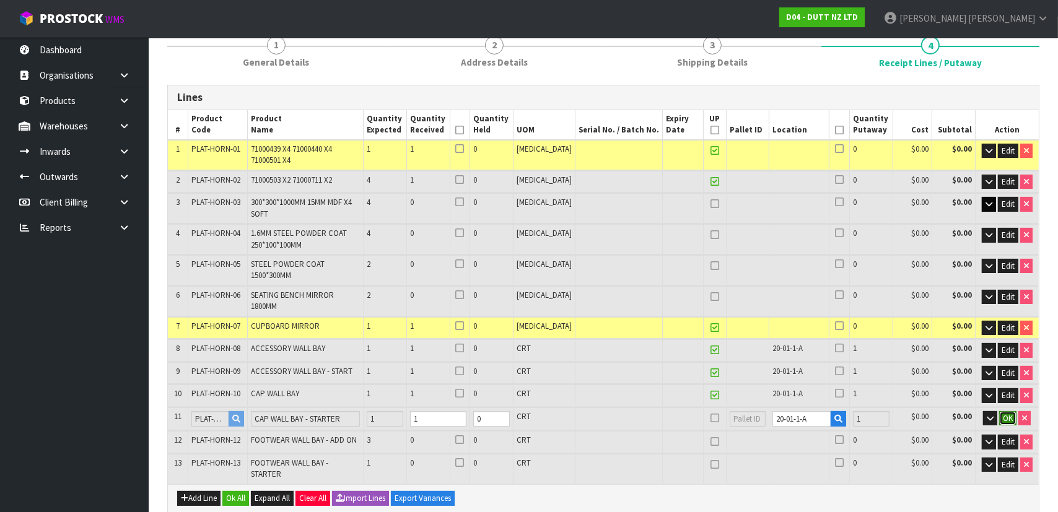
click at [1006, 413] on span "OK" at bounding box center [1008, 418] width 10 height 11
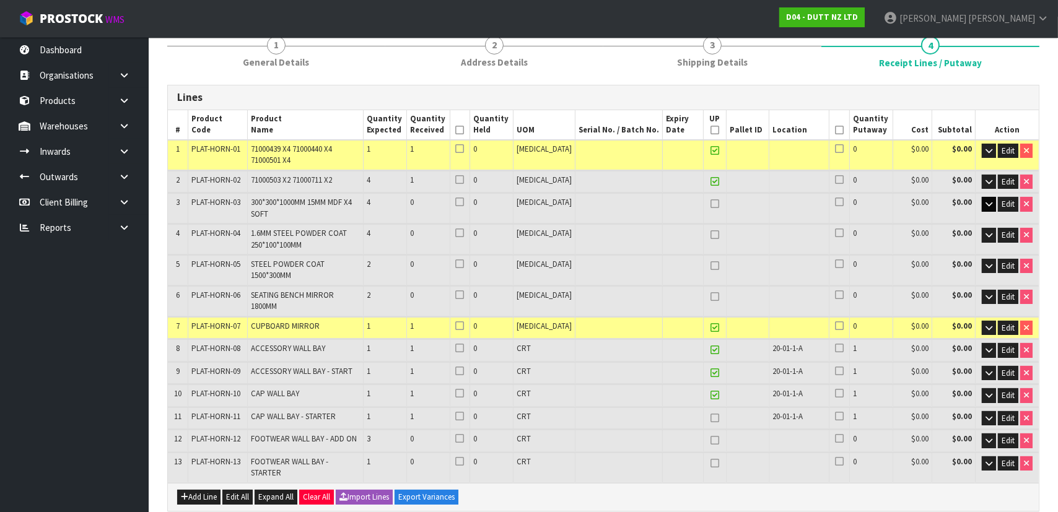
click at [711, 418] on icon at bounding box center [715, 418] width 9 height 1
type input "7"
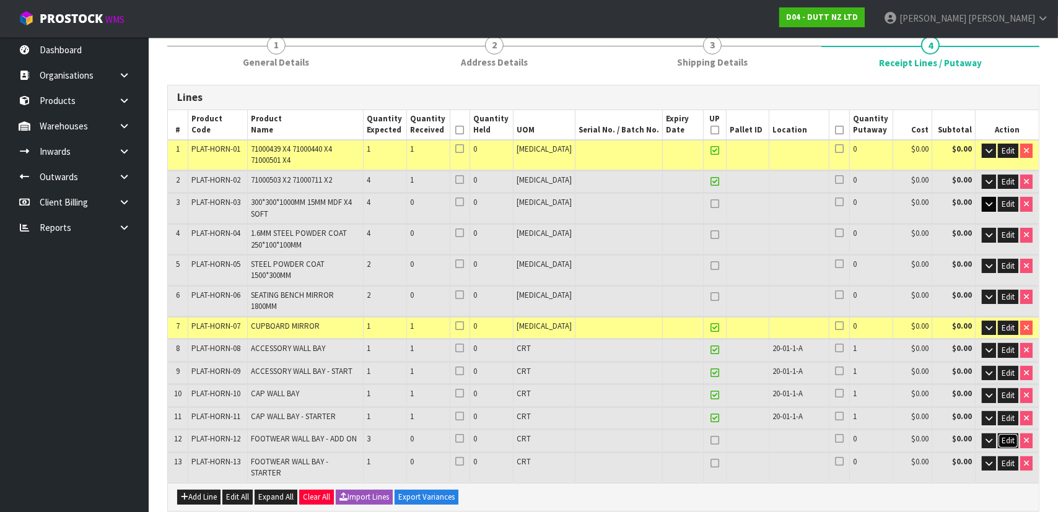
click at [1011, 436] on span "Edit" at bounding box center [1008, 441] width 13 height 11
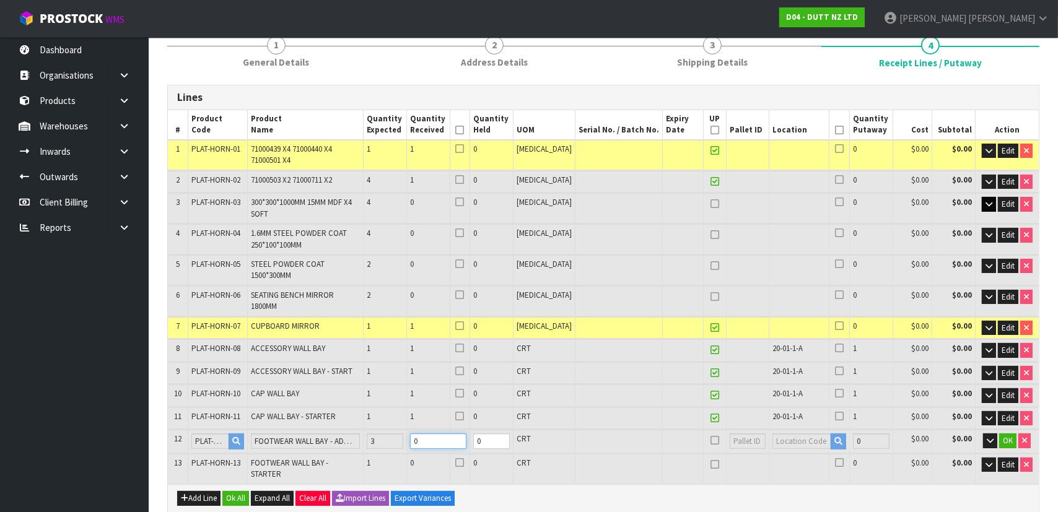
click at [361, 430] on tr "12 PLAT-HORN-12 FOOTWEAR WALL BAY - ADD ON 3 0 0 CRT 0 $0.00 $0.00 OK" at bounding box center [603, 441] width 871 height 23
type input "24.242555"
type input "2816"
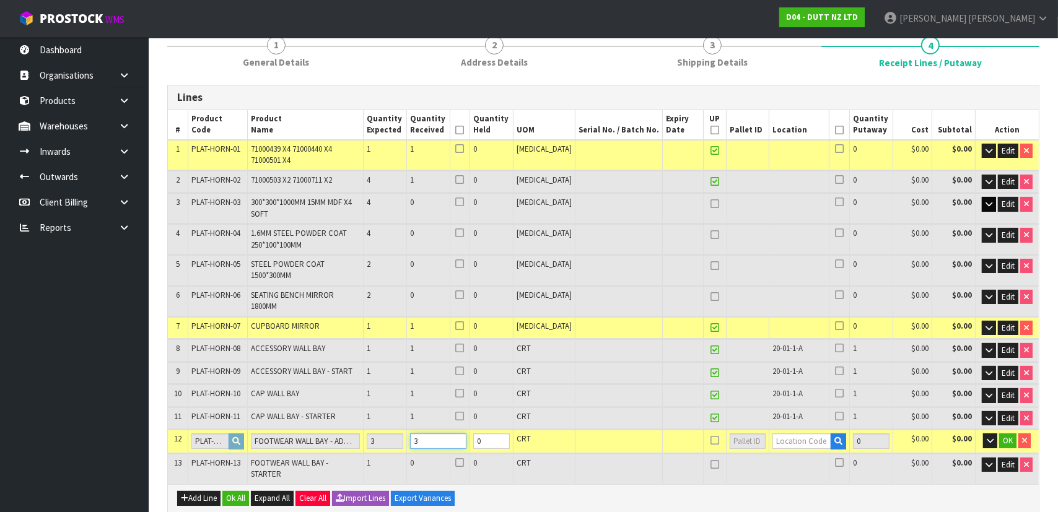
type input "3"
click at [790, 434] on input "text" at bounding box center [802, 441] width 59 height 15
click at [708, 434] on link at bounding box center [715, 441] width 16 height 15
type input "8"
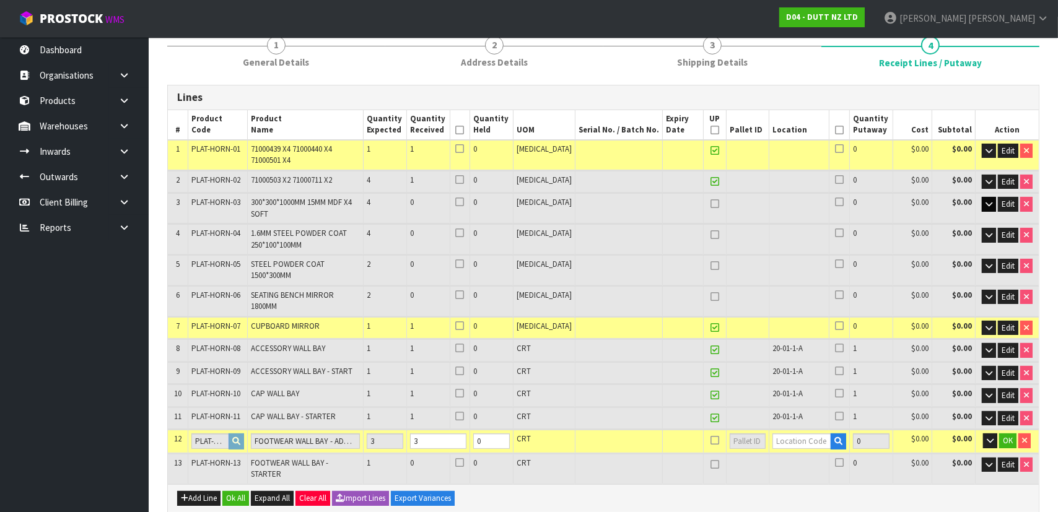
type input "8"
click at [780, 434] on input "text" at bounding box center [802, 441] width 59 height 15
type input "20-"
drag, startPoint x: 831, startPoint y: 440, endPoint x: 844, endPoint y: 437, distance: 13.2
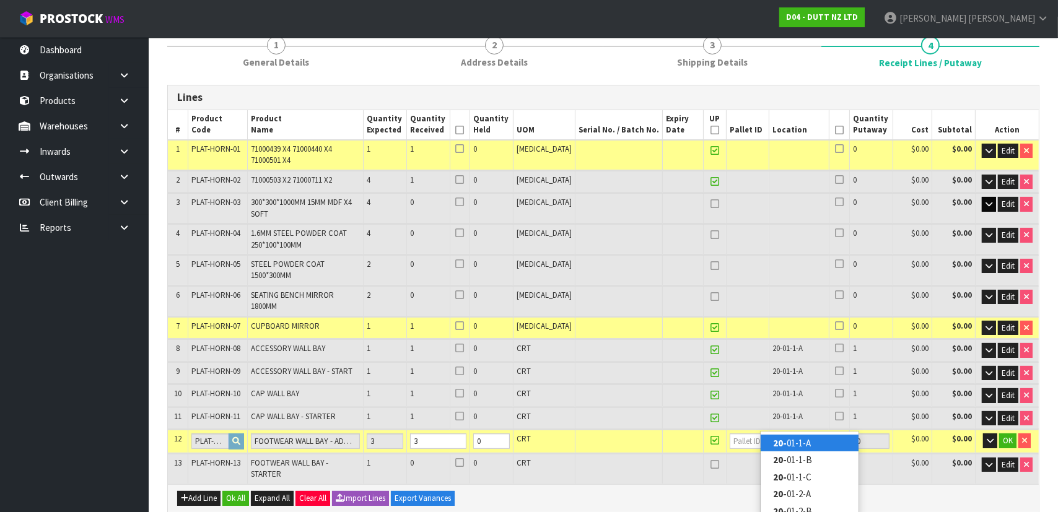
click at [831, 440] on link "20- 01-1-A" at bounding box center [810, 443] width 98 height 17
type input "7"
type input "20-01-1-A"
type input "3"
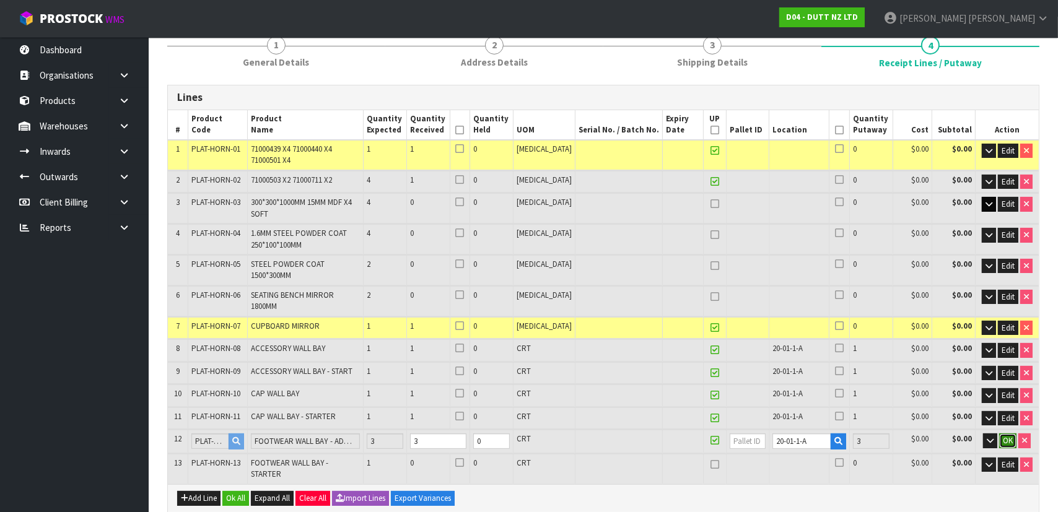
click at [1008, 434] on button "OK" at bounding box center [1007, 441] width 17 height 15
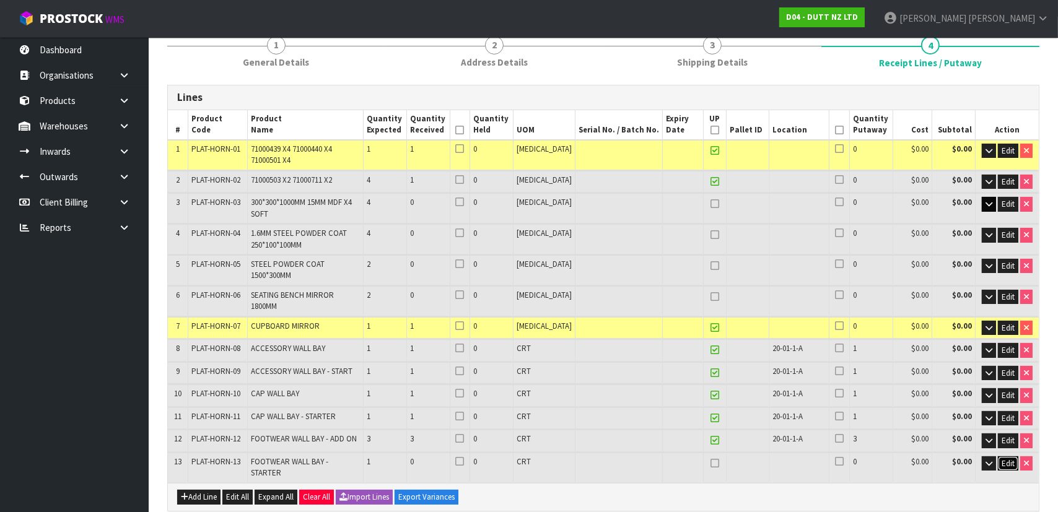
click at [1009, 459] on span "Edit" at bounding box center [1008, 464] width 13 height 11
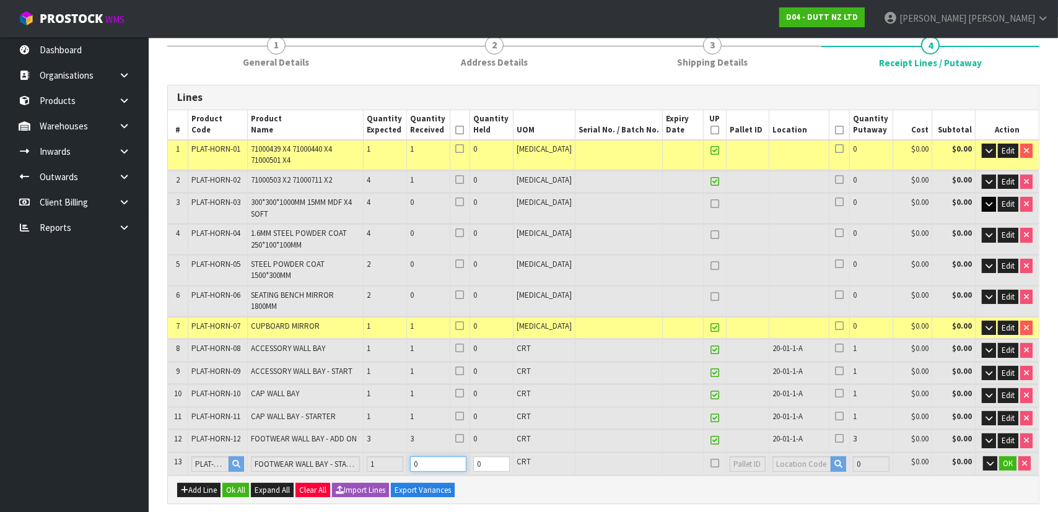
click at [375, 453] on tr "13 PLAT-HORN-13 FOOTWEAR WALL BAY - STARTER 1 0 0 CRT 0 $0.00 $0.00 OK" at bounding box center [603, 464] width 871 height 23
type input "27.050165"
type input "3171"
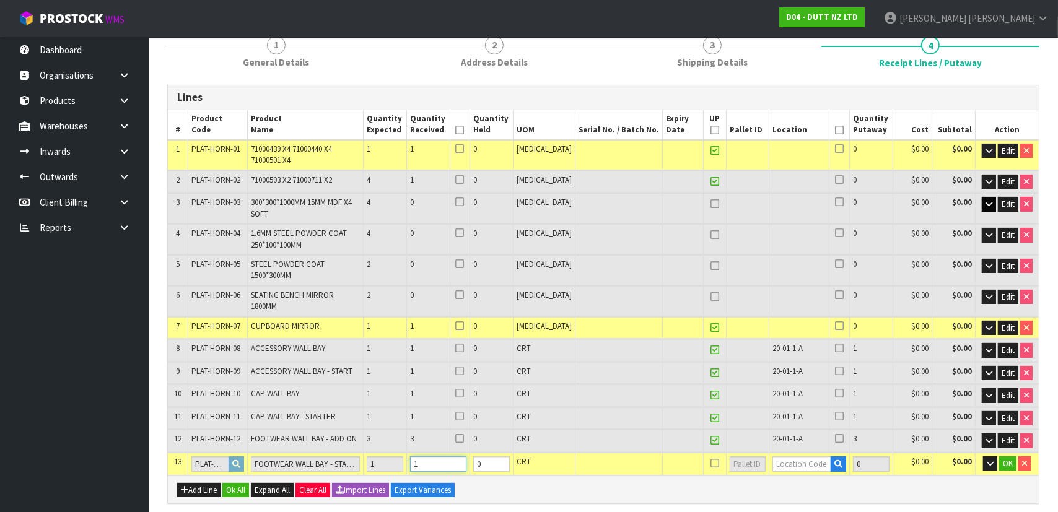
type input "1"
click at [788, 457] on input "text" at bounding box center [802, 464] width 59 height 15
type input "20"
click at [807, 462] on link "20 -01-1-A" at bounding box center [810, 465] width 98 height 17
type input "8"
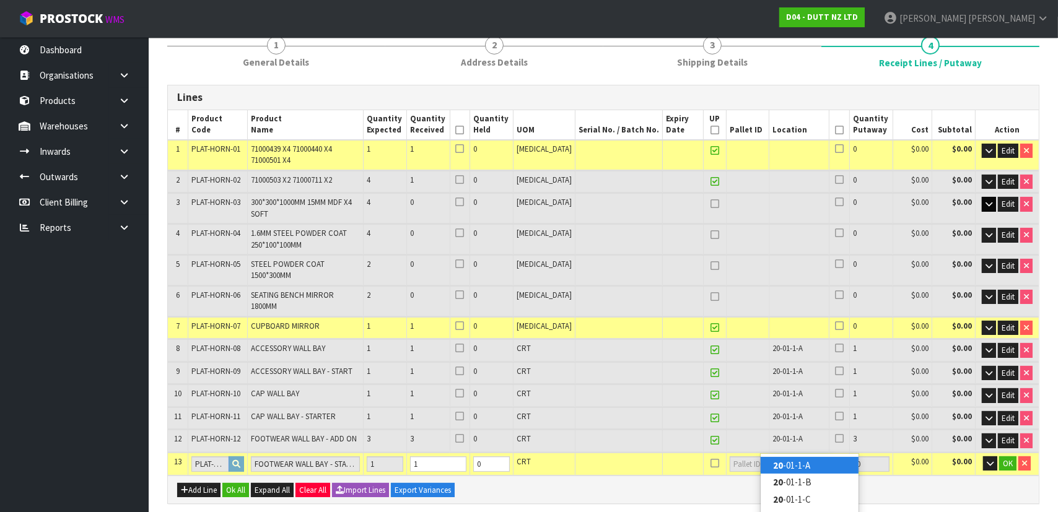
type input "20-01-1-A"
type input "1"
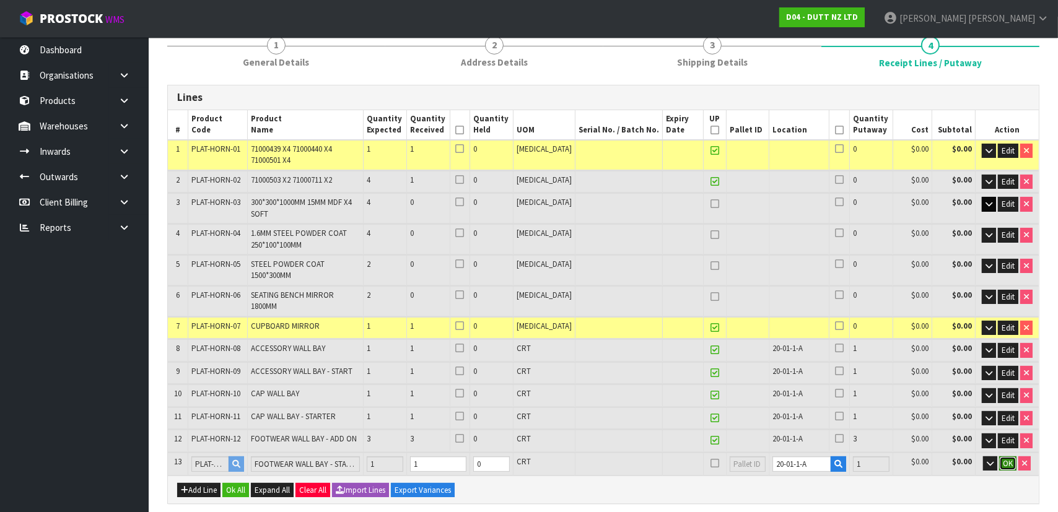
click at [1009, 459] on span "OK" at bounding box center [1008, 464] width 10 height 11
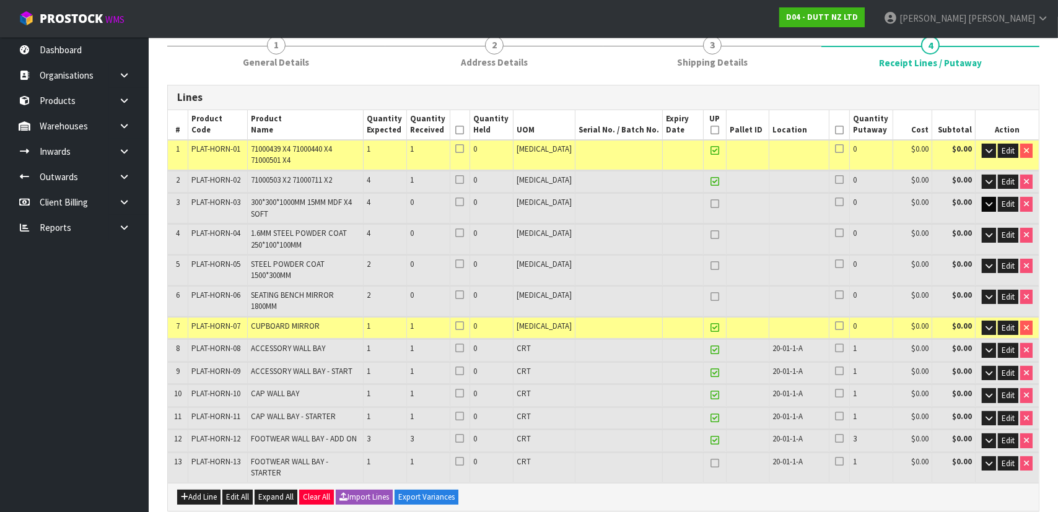
click at [711, 463] on icon at bounding box center [715, 463] width 9 height 1
type input "9"
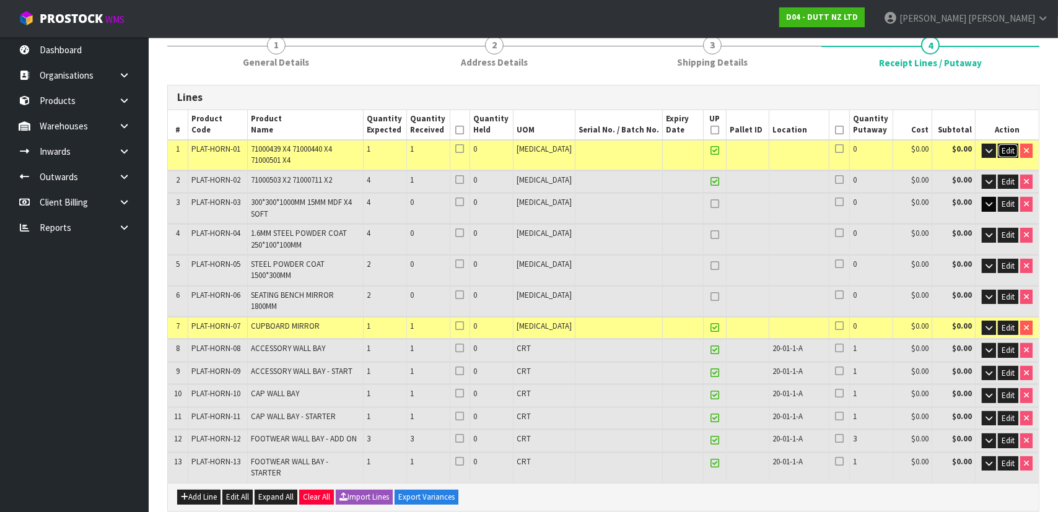
click at [1011, 148] on span "Edit" at bounding box center [1008, 151] width 13 height 11
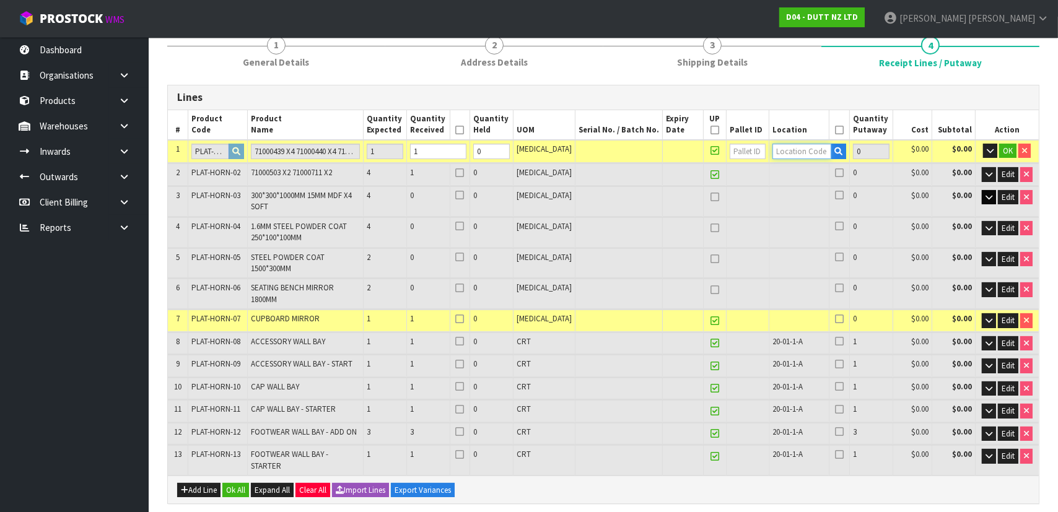
click at [814, 149] on input "text" at bounding box center [802, 151] width 59 height 15
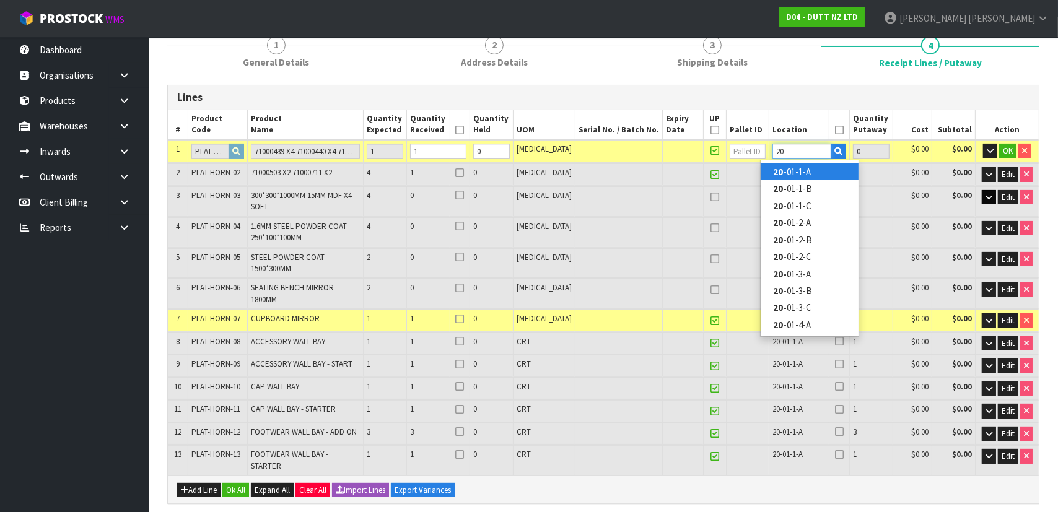
type input "20-"
click at [830, 167] on link "20- 01-1-A" at bounding box center [810, 172] width 98 height 17
type input "9"
type input "20-01-1-A"
type input "1"
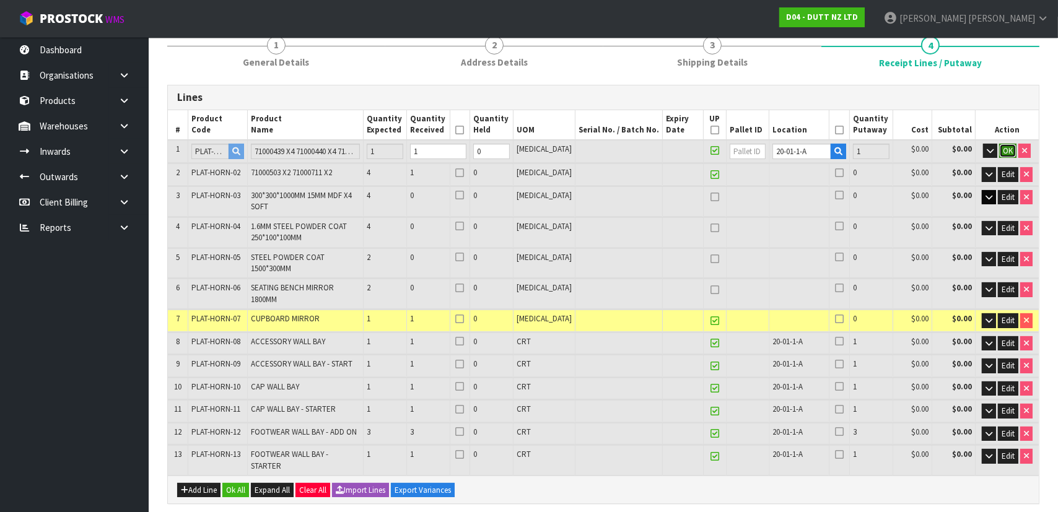
click at [1004, 152] on span "OK" at bounding box center [1008, 151] width 10 height 11
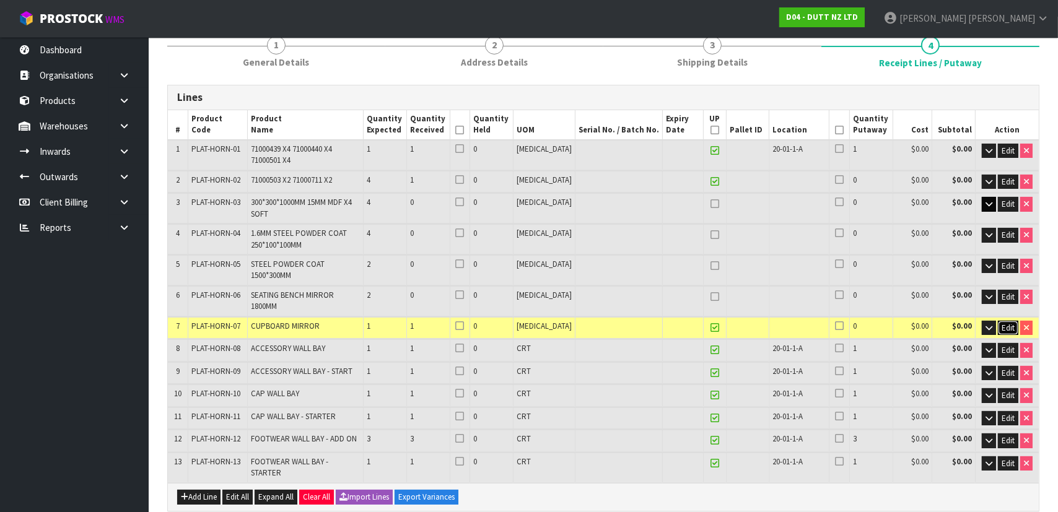
click at [1006, 323] on span "Edit" at bounding box center [1008, 328] width 13 height 11
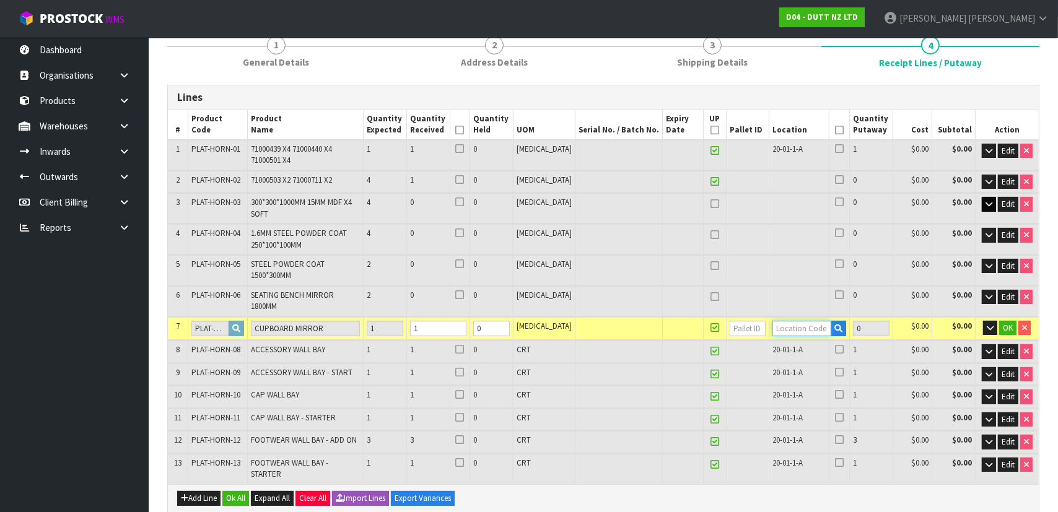
click at [797, 321] on input "text" at bounding box center [802, 328] width 59 height 15
type input "0"
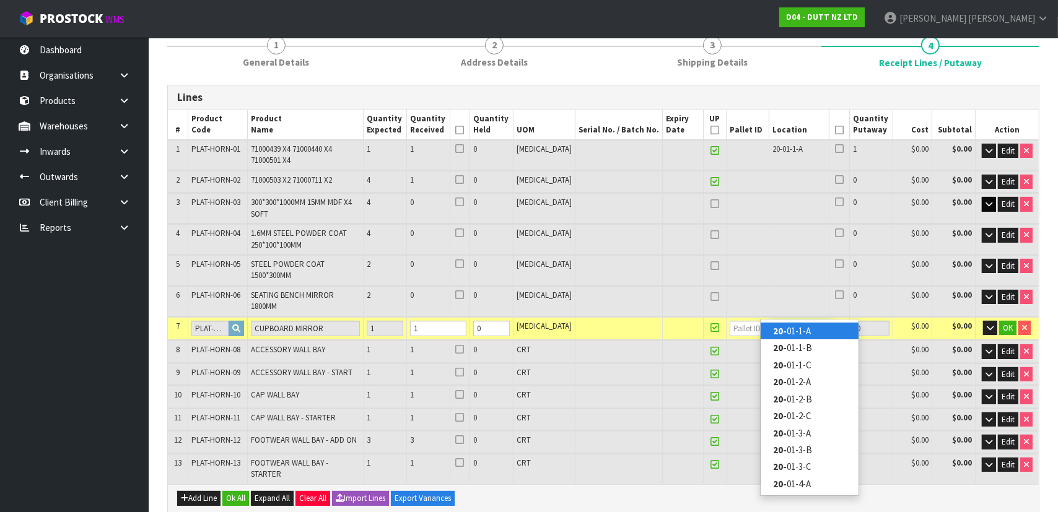
type input "20-"
click at [820, 331] on link "20- 01-1-A" at bounding box center [810, 331] width 98 height 17
type input "10"
type input "20-01-1-A"
type input "1"
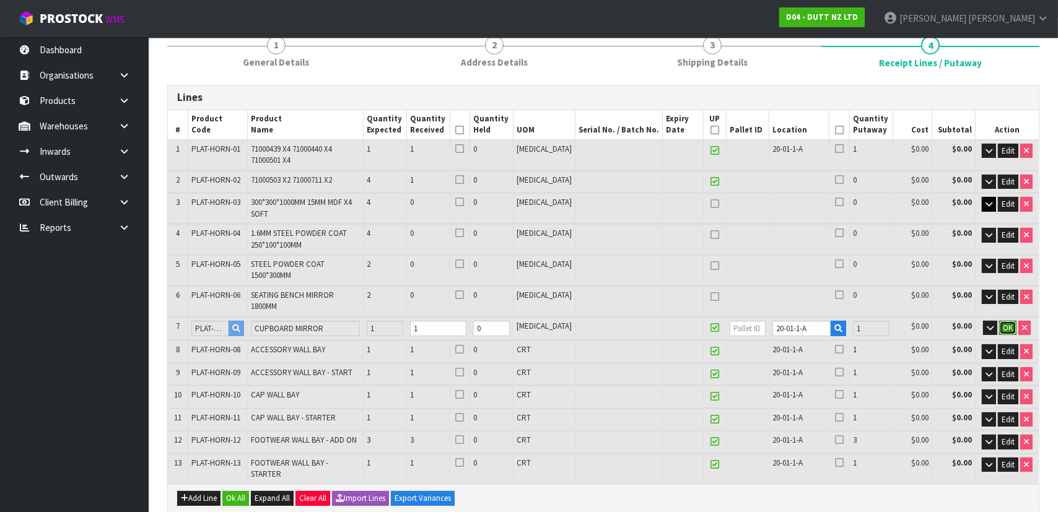
click at [1015, 321] on button "OK" at bounding box center [1007, 328] width 17 height 15
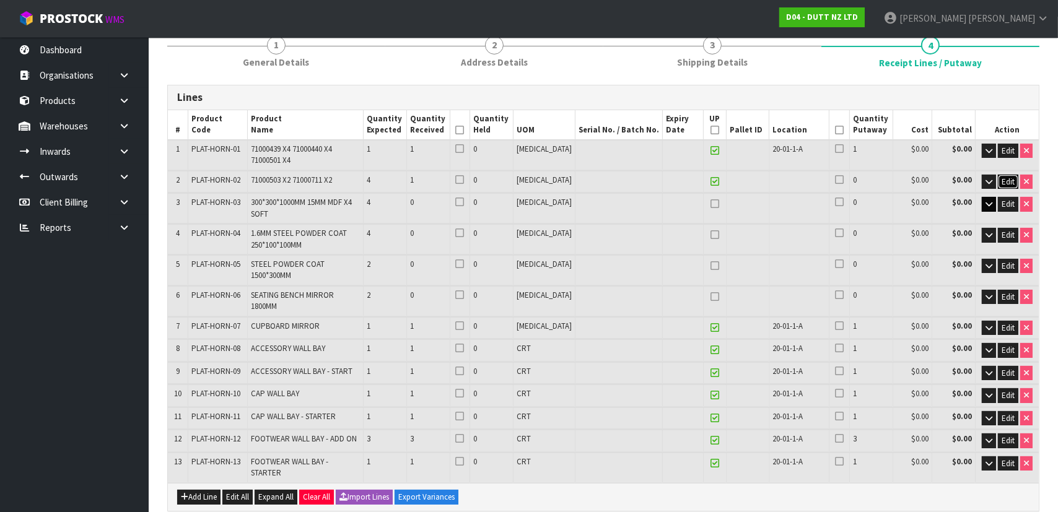
click at [1007, 182] on span "Edit" at bounding box center [1008, 182] width 13 height 11
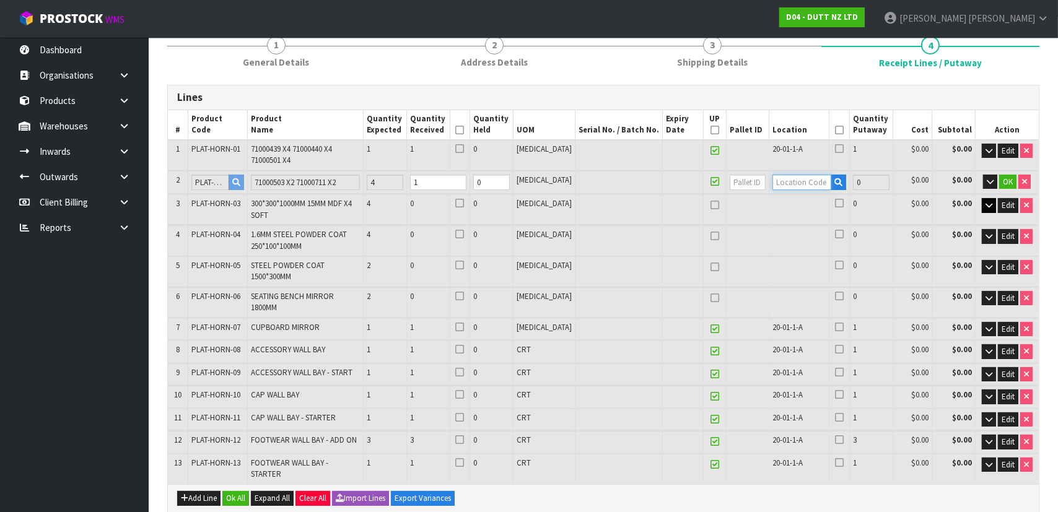
click at [796, 183] on input "text" at bounding box center [802, 182] width 59 height 15
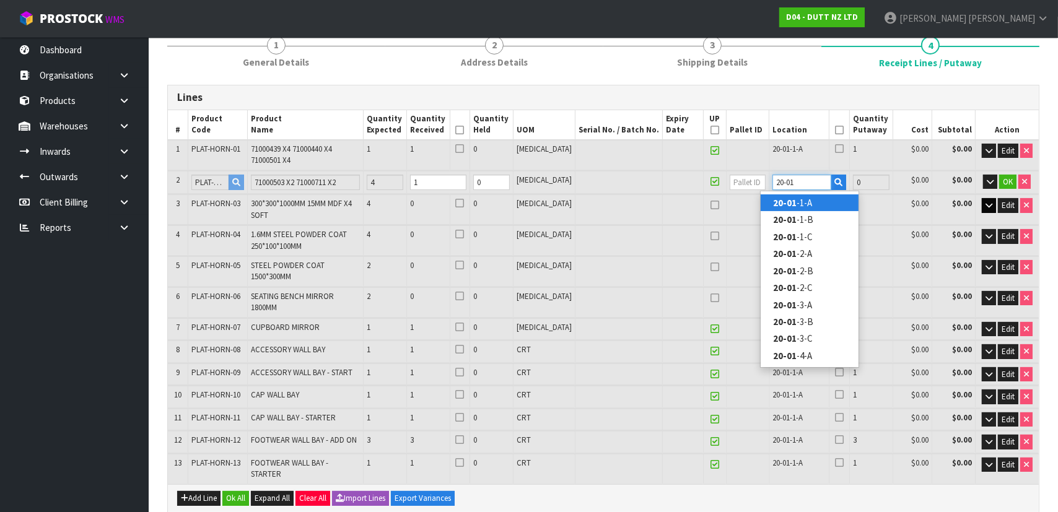
type input "20-01"
click at [822, 204] on link "20-01 -1-A" at bounding box center [810, 203] width 98 height 17
type input "11"
type input "20-01-1-A"
type input "1"
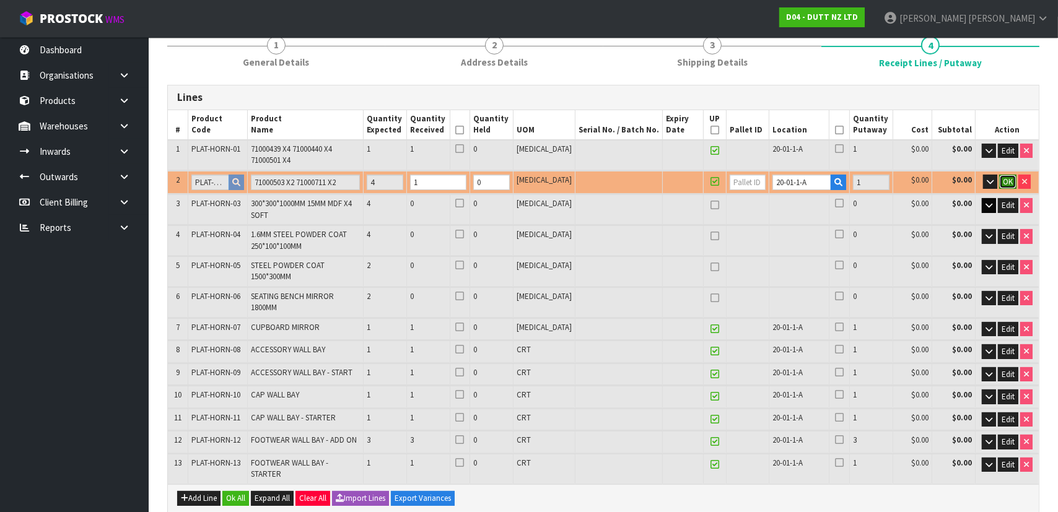
click at [1009, 177] on span "OK" at bounding box center [1008, 182] width 10 height 11
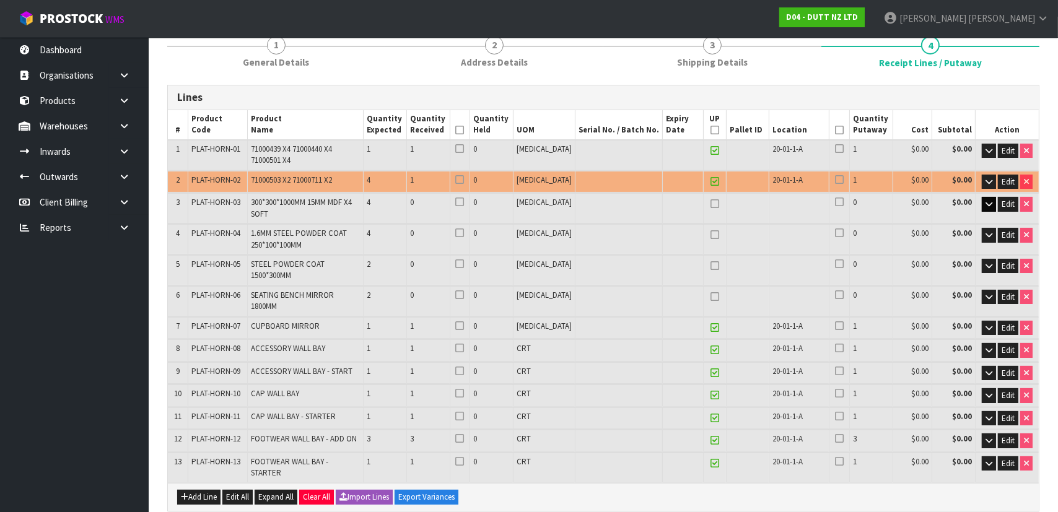
click at [663, 217] on td at bounding box center [683, 208] width 41 height 30
click at [597, 218] on td at bounding box center [619, 208] width 87 height 30
click at [613, 200] on td at bounding box center [619, 208] width 87 height 30
click at [625, 217] on td at bounding box center [619, 208] width 87 height 30
click at [646, 206] on td at bounding box center [619, 208] width 87 height 30
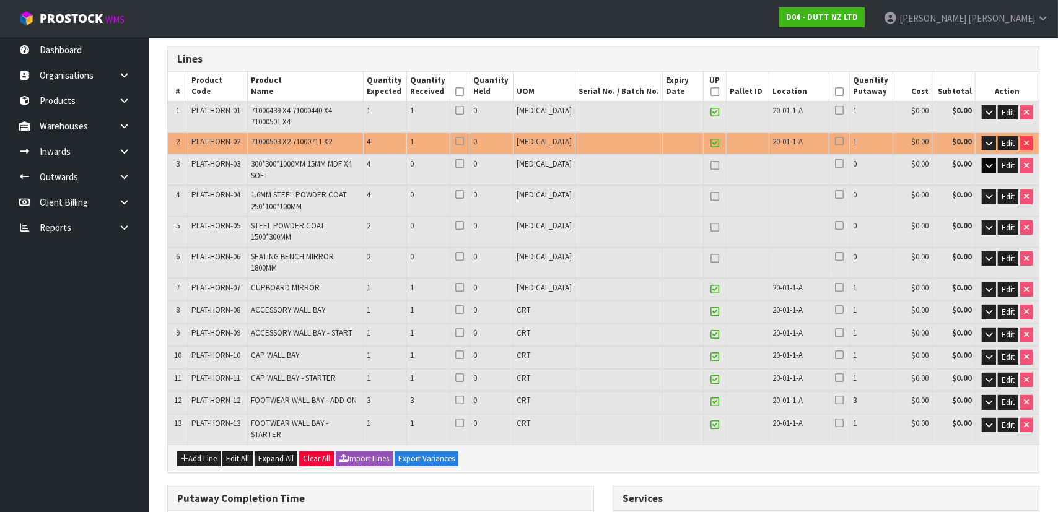
scroll to position [169, 0]
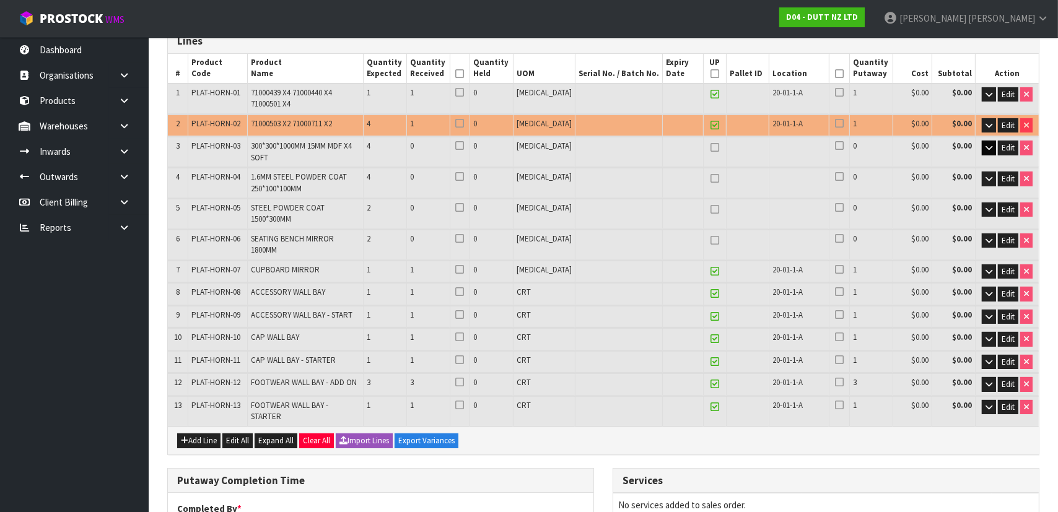
click at [756, 171] on td at bounding box center [747, 183] width 43 height 30
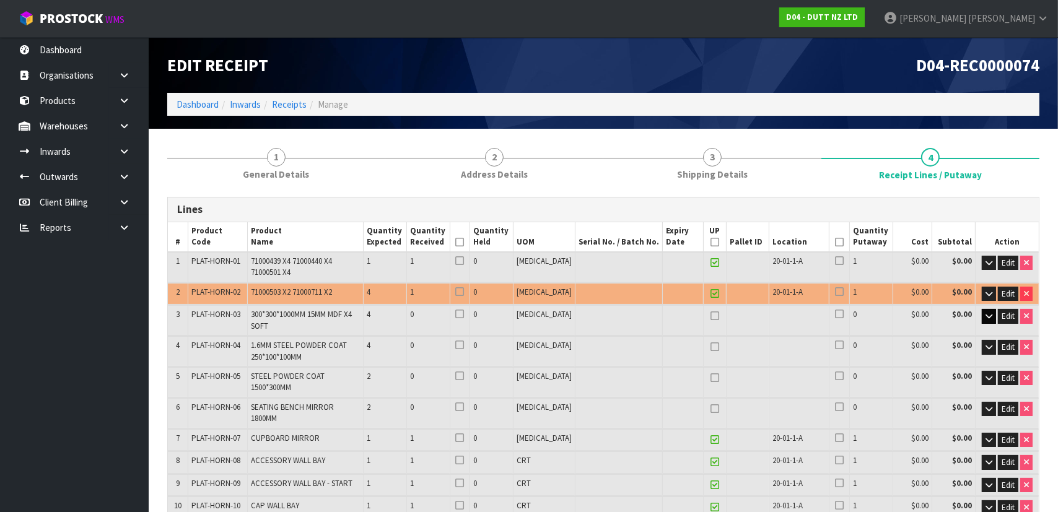
scroll to position [56, 0]
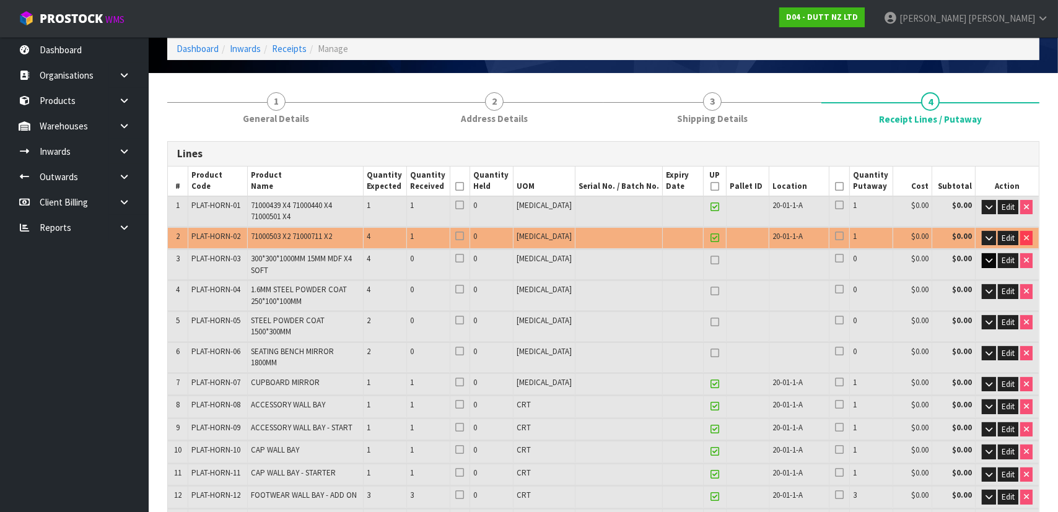
click at [279, 278] on td "300*300*1000MM 15MM MDF X4 SOFT" at bounding box center [305, 265] width 116 height 30
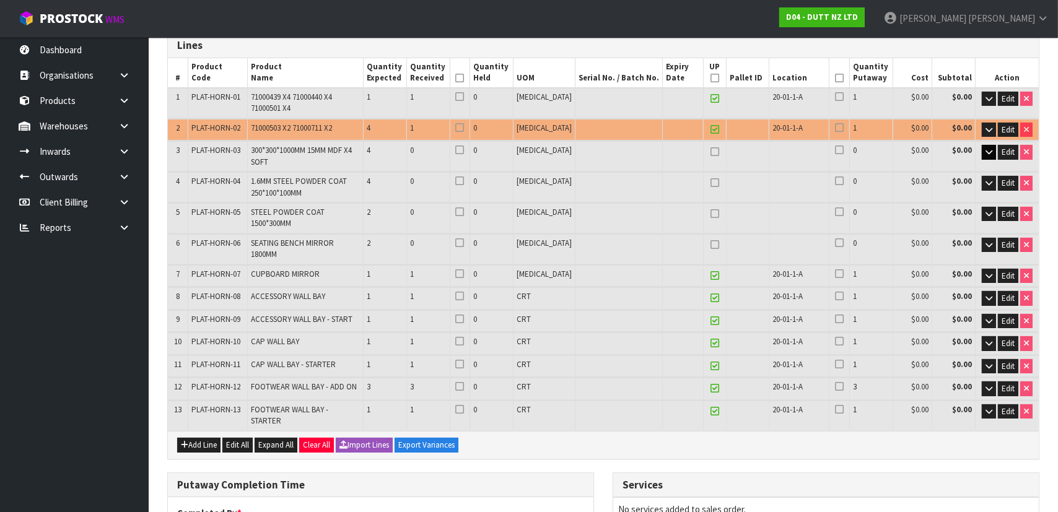
scroll to position [169, 0]
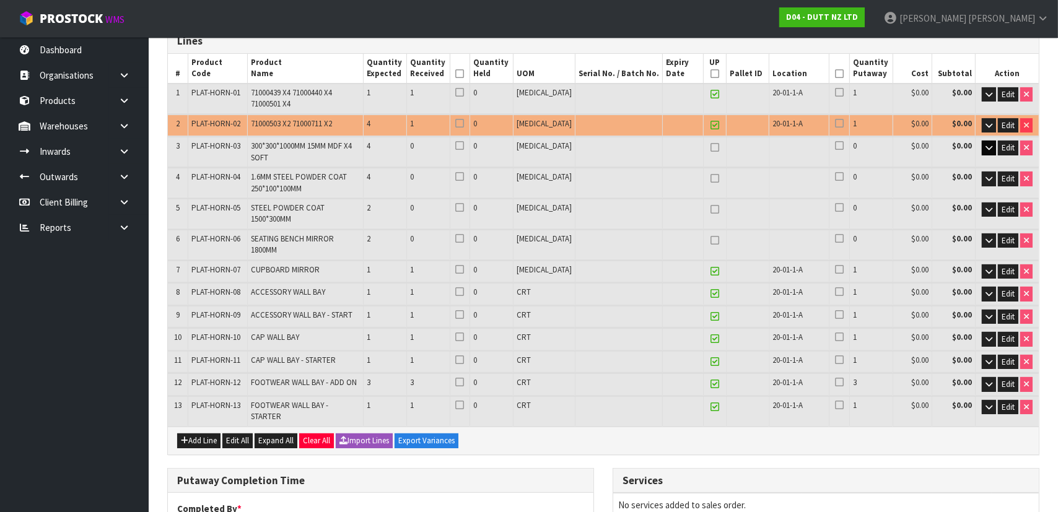
click at [775, 151] on td at bounding box center [799, 152] width 60 height 30
click at [1011, 235] on span "Edit" at bounding box center [1008, 240] width 13 height 11
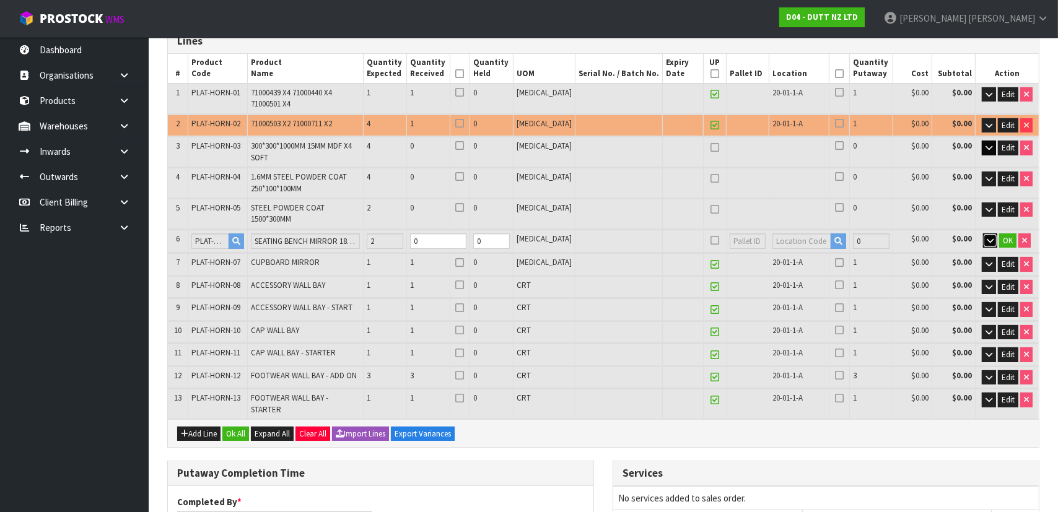
click at [994, 234] on button "button" at bounding box center [990, 241] width 14 height 15
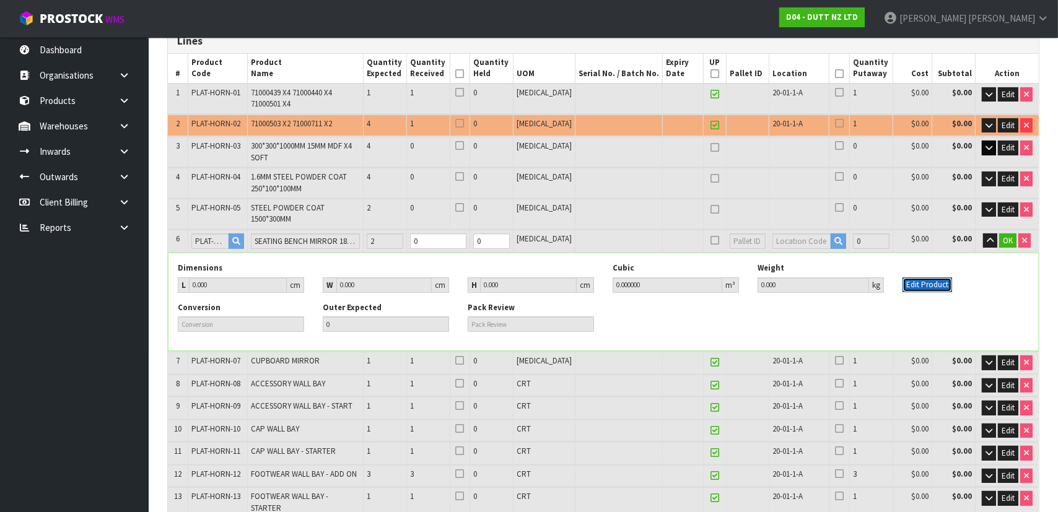
click at [938, 279] on button "Edit Product" at bounding box center [928, 285] width 50 height 15
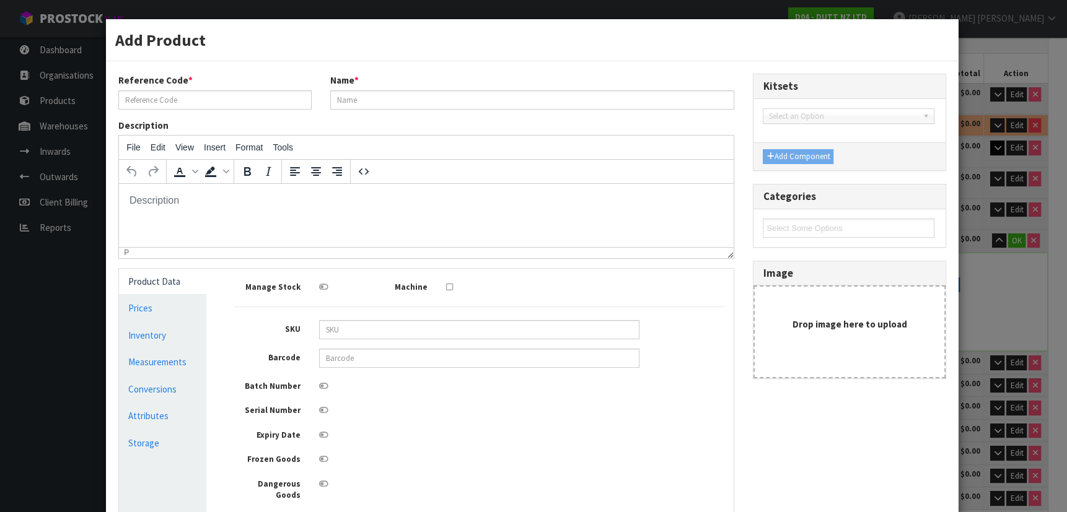
scroll to position [0, 0]
type input "PLAT-HORN-06"
type input "SEATING BENCH MIRROR 1800MM"
click at [217, 102] on input "PLAT-HORN-06" at bounding box center [214, 99] width 193 height 19
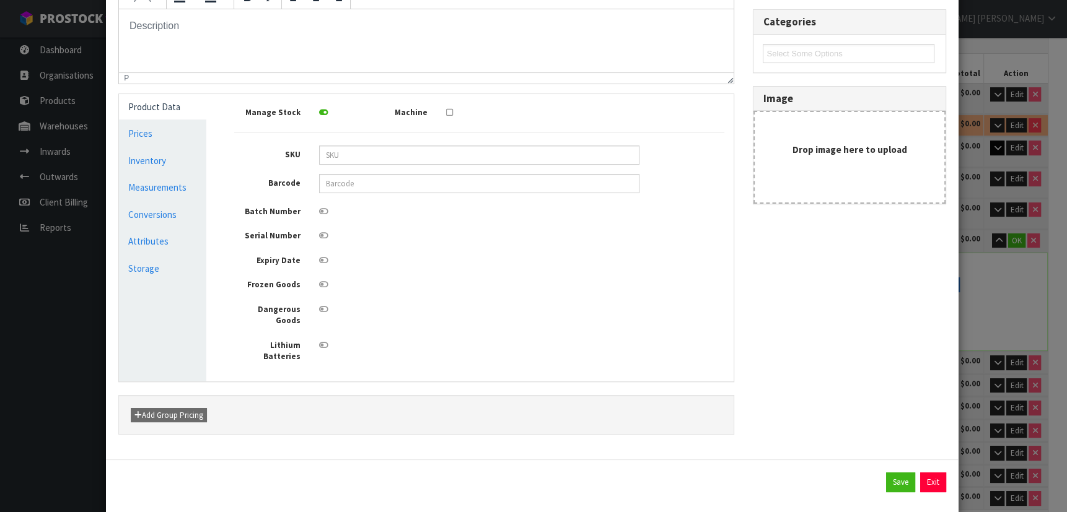
scroll to position [175, 0]
type input "PLAT-HORN-001"
click at [893, 472] on button "Save" at bounding box center [900, 482] width 29 height 20
type input "PLAT-HORN-001"
type input "0"
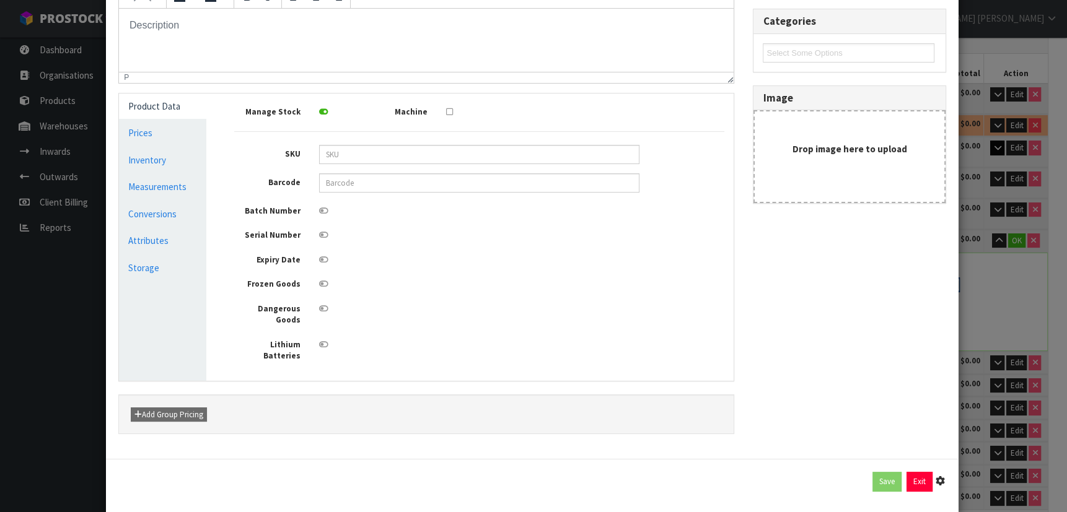
type input "0"
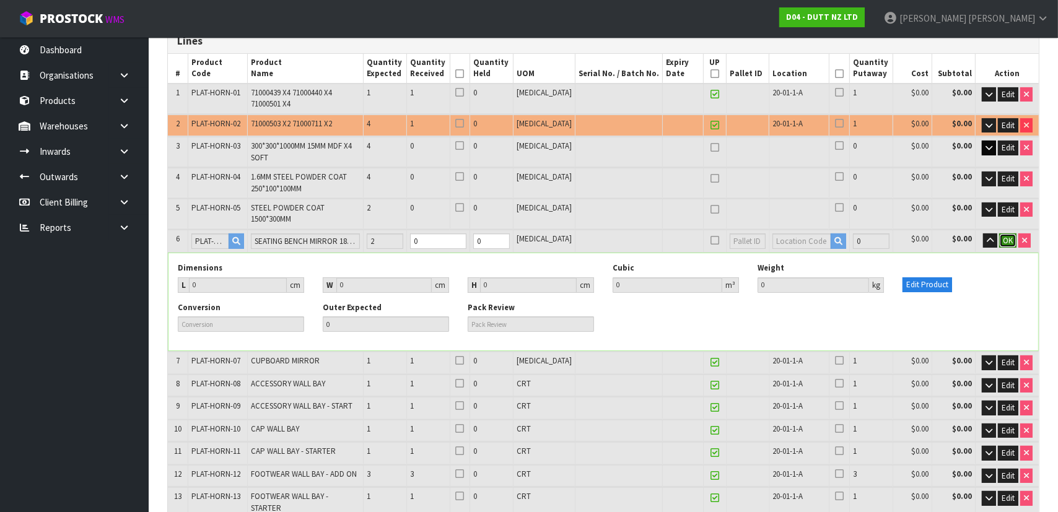
click at [1004, 235] on span "OK" at bounding box center [1008, 240] width 10 height 11
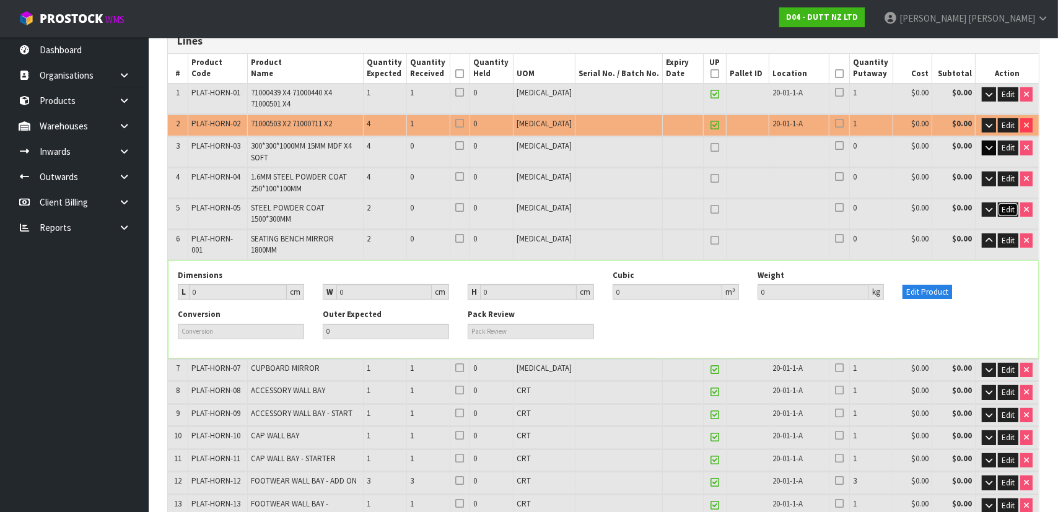
click at [1009, 211] on span "Edit" at bounding box center [1008, 209] width 13 height 11
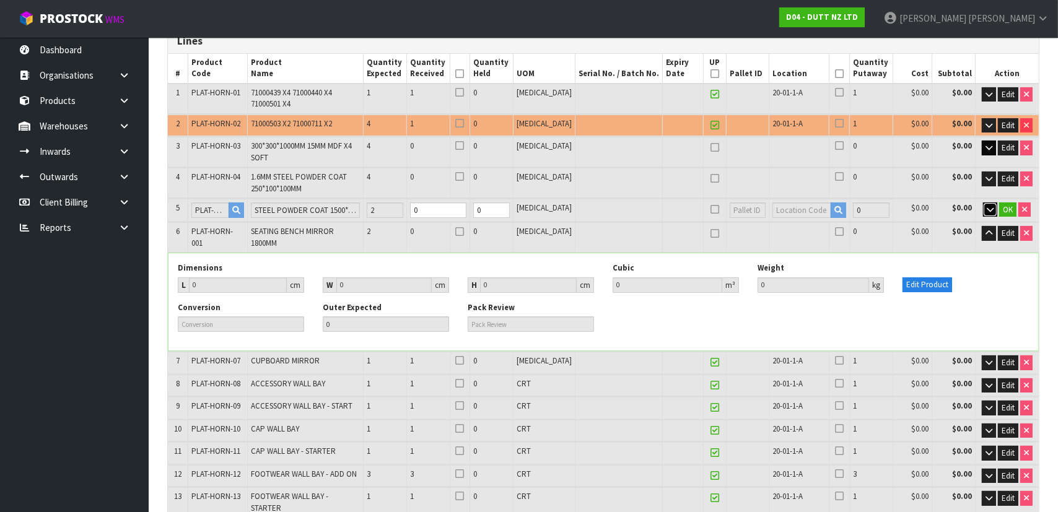
click at [990, 208] on icon "button" at bounding box center [990, 210] width 7 height 8
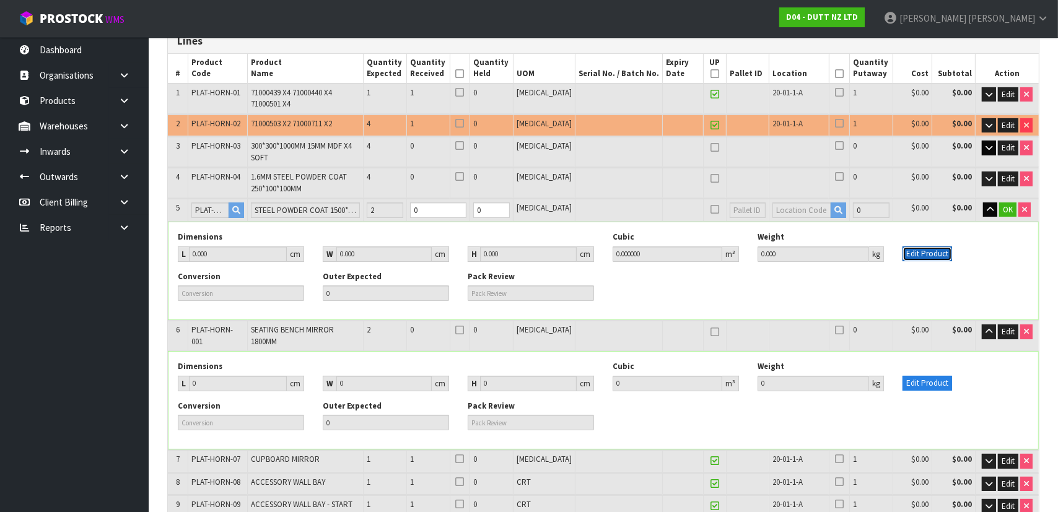
click at [935, 255] on button "Edit Product" at bounding box center [928, 254] width 50 height 15
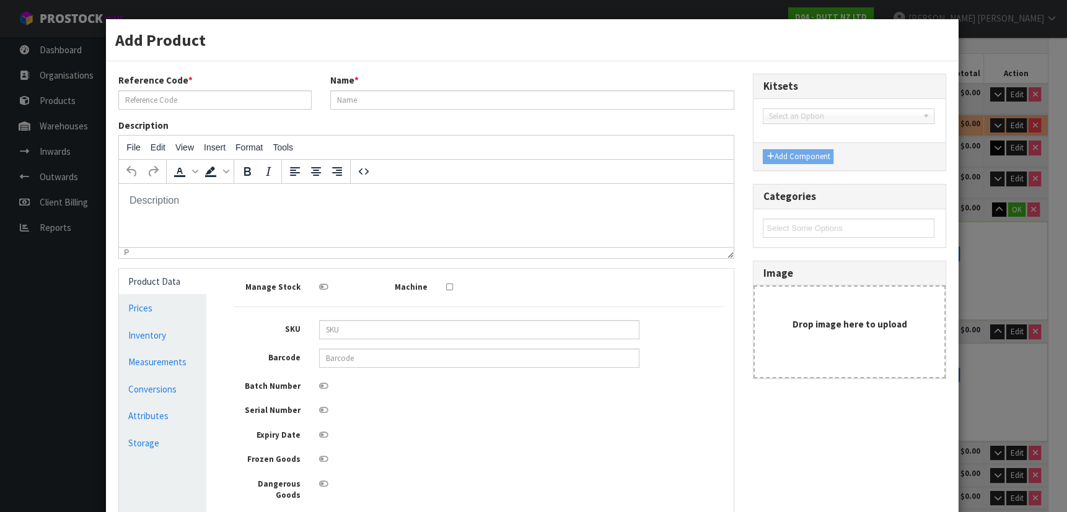
scroll to position [0, 0]
type input "PLAT-HORN-05"
type input "STEEL POWDER COAT 1500*300MM"
click at [252, 102] on input "PLAT-HORN-05" at bounding box center [214, 99] width 193 height 19
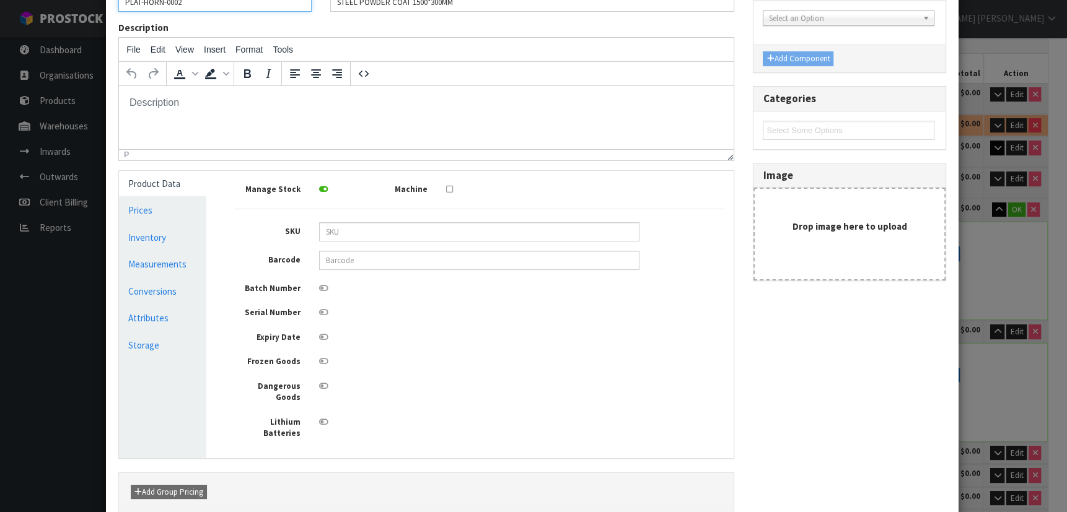
scroll to position [175, 0]
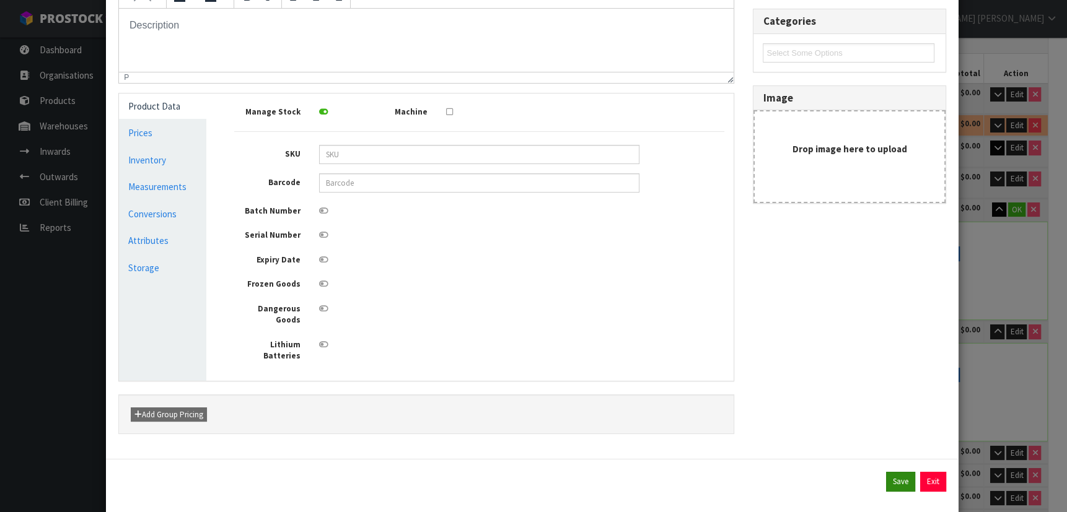
type input "PLAT-HORN-0002"
click at [886, 472] on button "Save" at bounding box center [900, 482] width 29 height 20
type input "PLAT-HORN-0002"
type input "0"
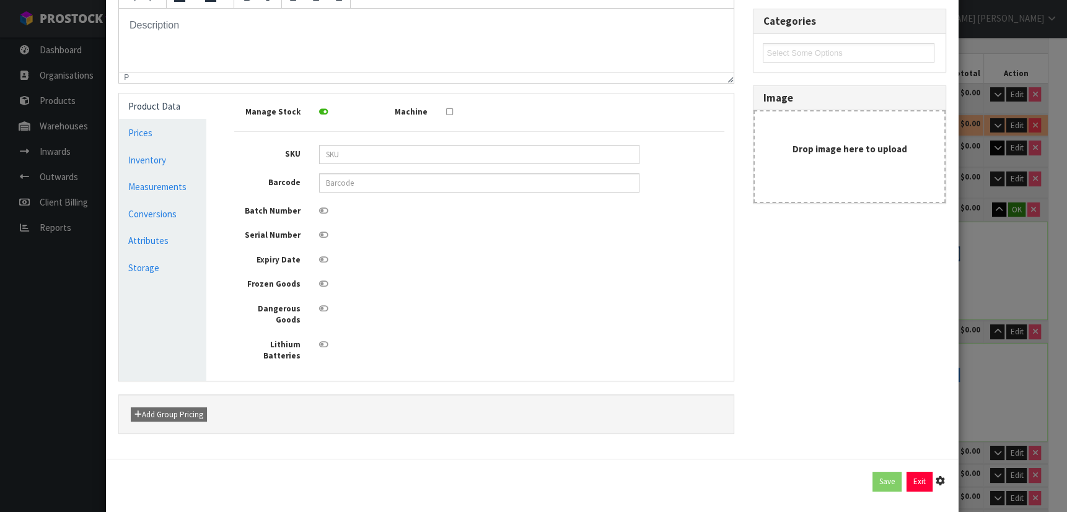
type input "0"
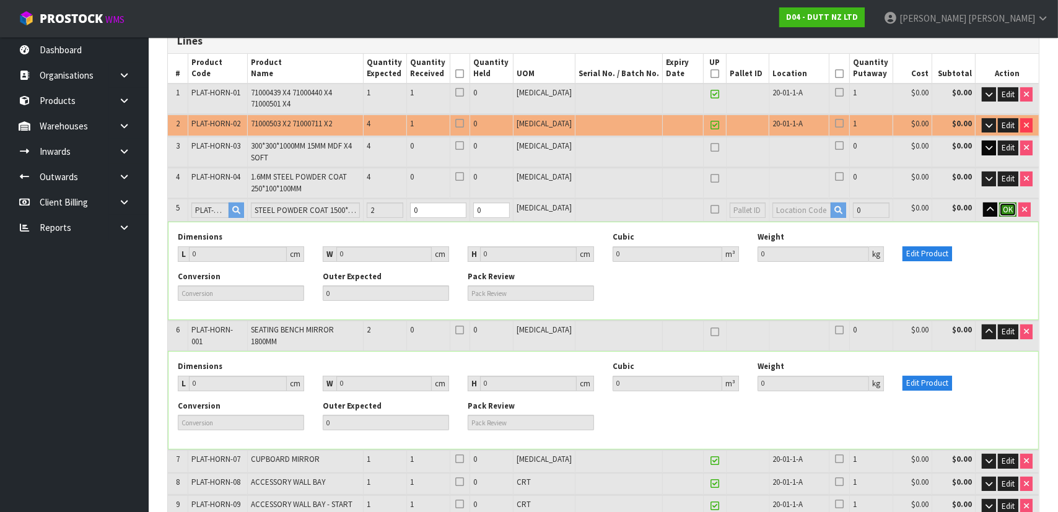
click at [1009, 208] on span "OK" at bounding box center [1008, 209] width 10 height 11
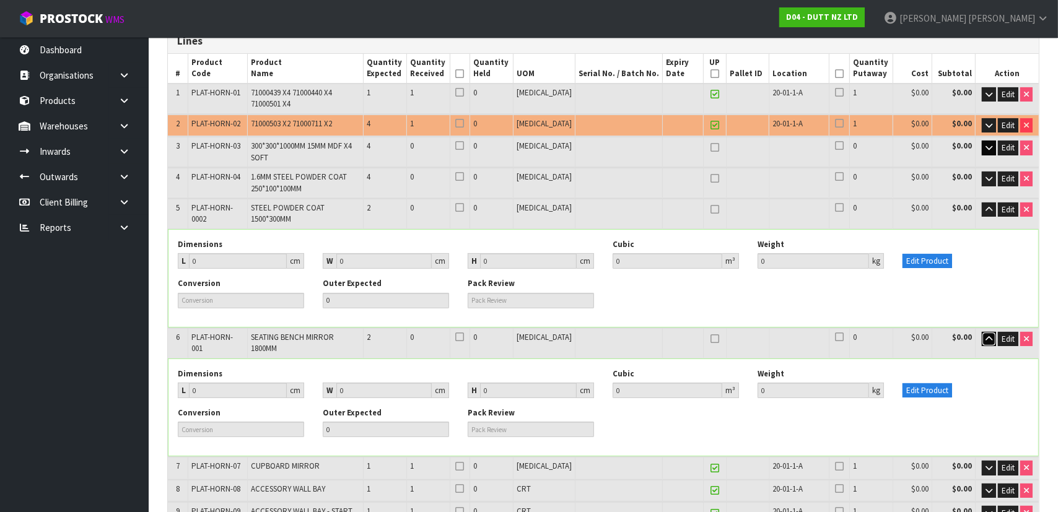
click at [986, 335] on icon "button" at bounding box center [989, 339] width 7 height 8
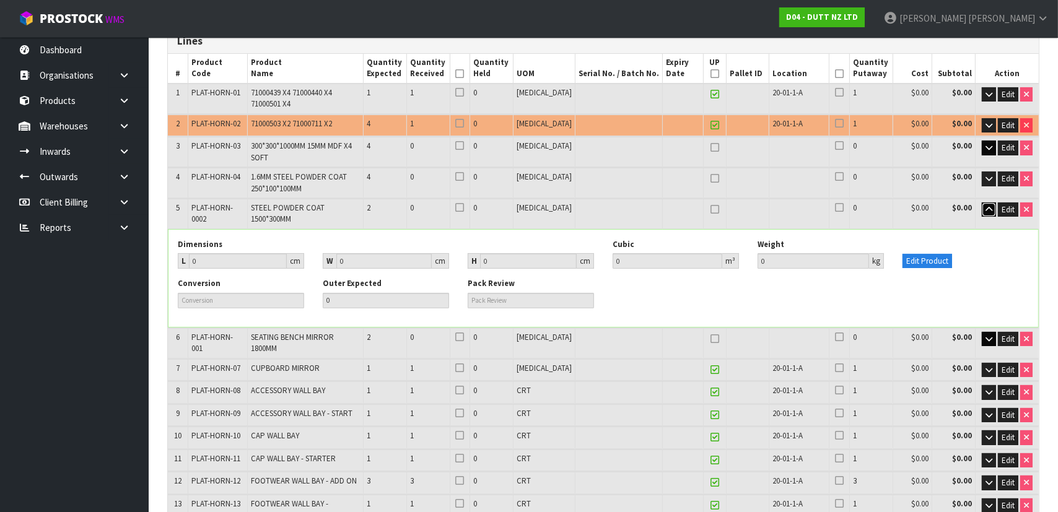
click at [989, 212] on button "button" at bounding box center [989, 210] width 14 height 15
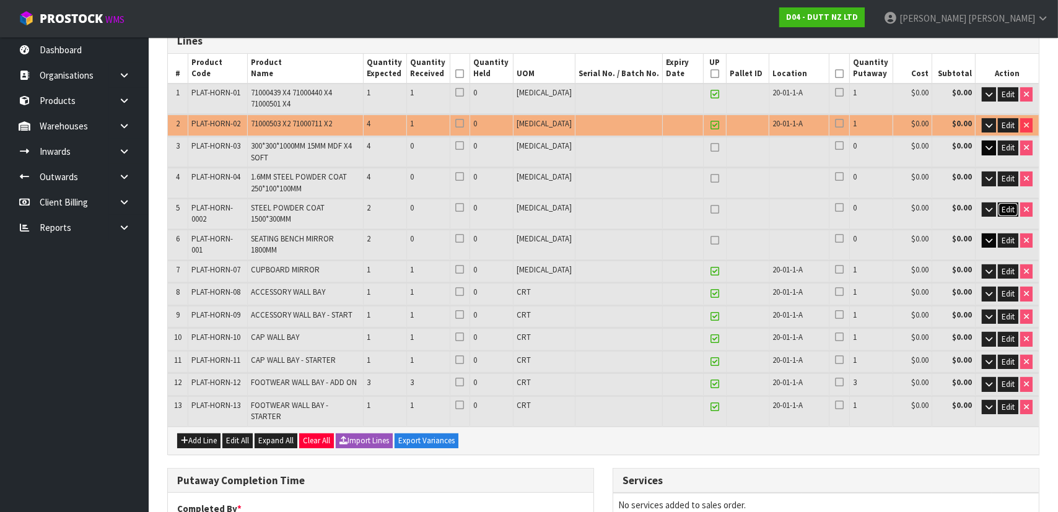
click at [1009, 209] on span "Edit" at bounding box center [1008, 209] width 13 height 11
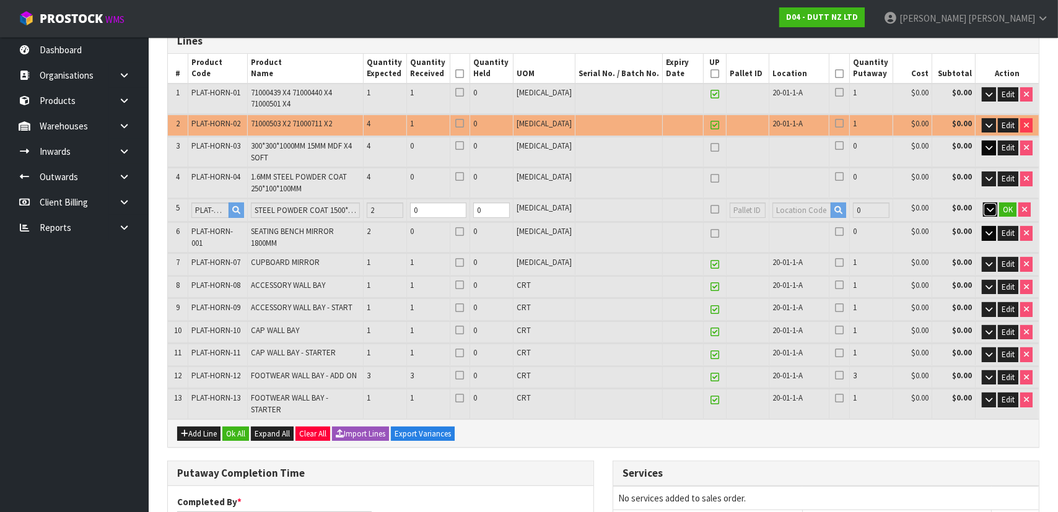
click at [983, 208] on button "button" at bounding box center [990, 210] width 14 height 15
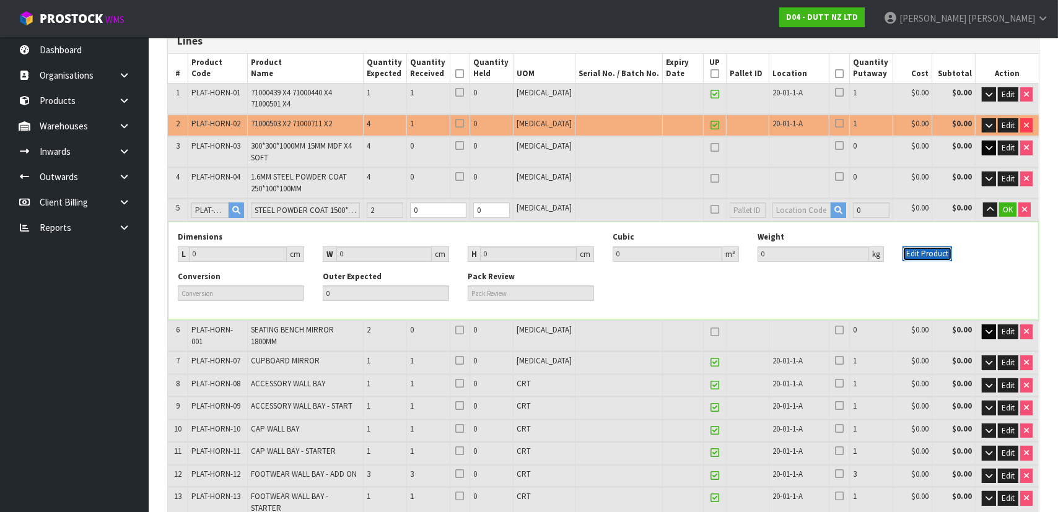
click at [911, 250] on button "Edit Product" at bounding box center [928, 254] width 50 height 15
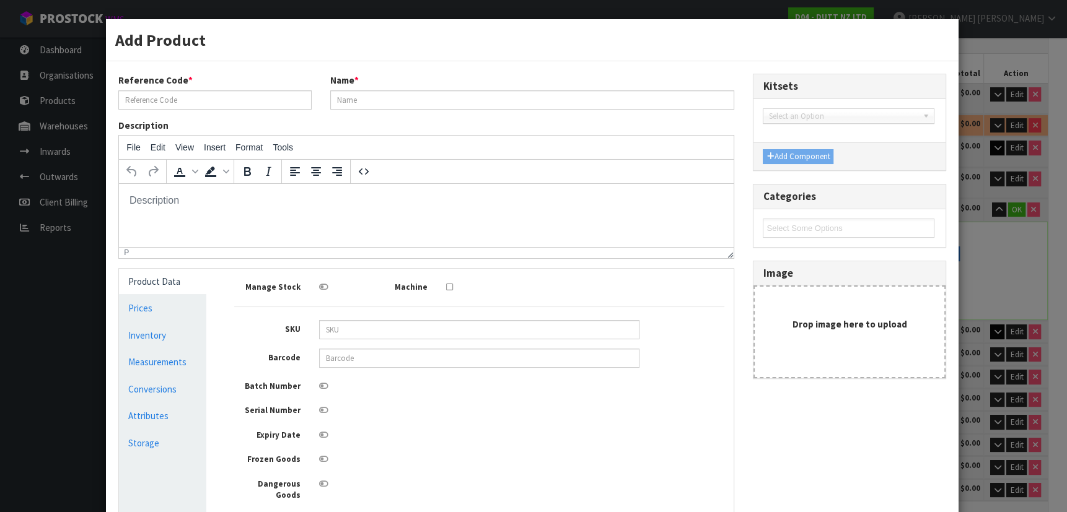
scroll to position [0, 0]
type input "PLAT-HORN-0002"
type input "STEEL POWDER COAT 1500*300MM"
click at [177, 101] on input "PLAT-HORN-0002" at bounding box center [214, 99] width 193 height 19
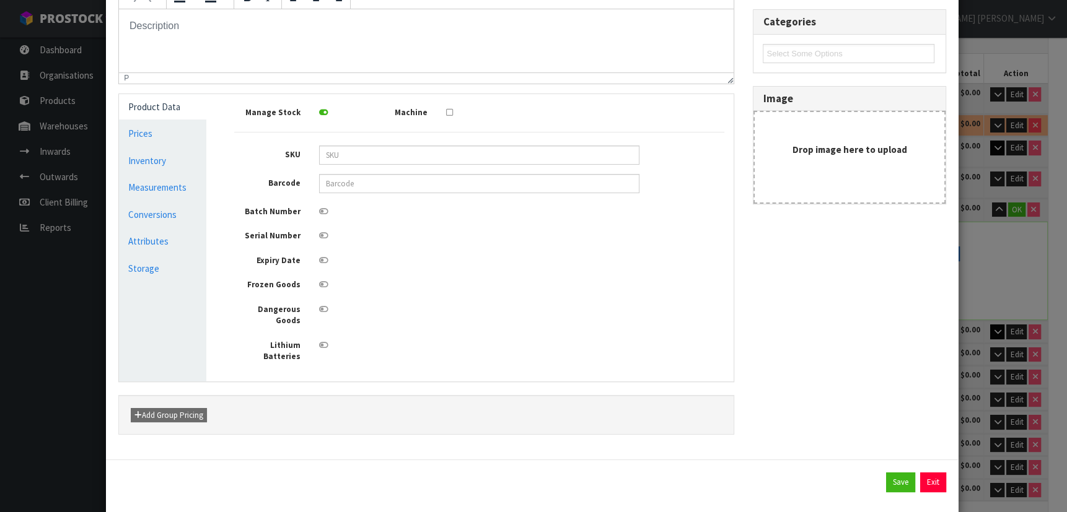
scroll to position [175, 0]
type input "PLAT-HORN-002"
click at [887, 472] on button "Save" at bounding box center [900, 482] width 29 height 20
type input "PLAT-HORN-002"
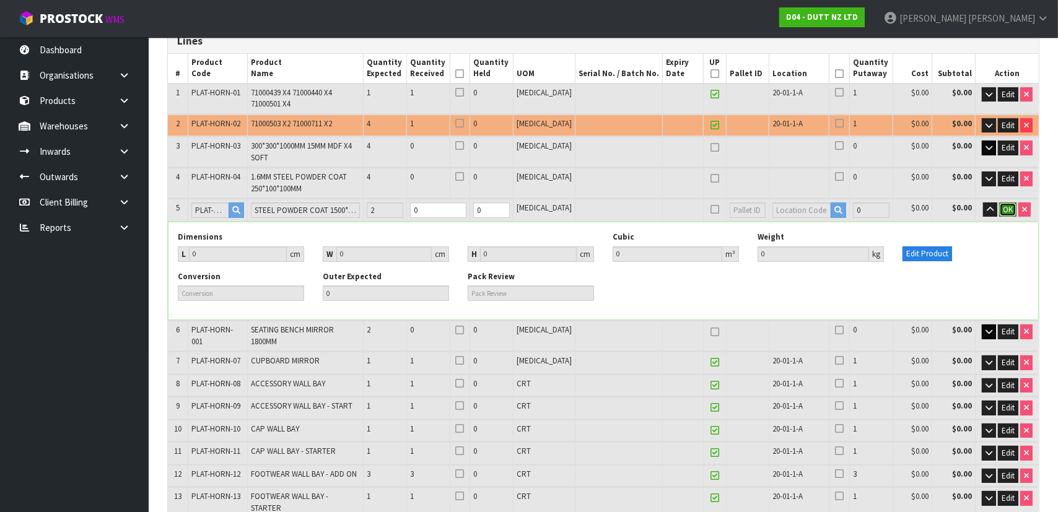
click at [1010, 209] on span "OK" at bounding box center [1008, 209] width 10 height 11
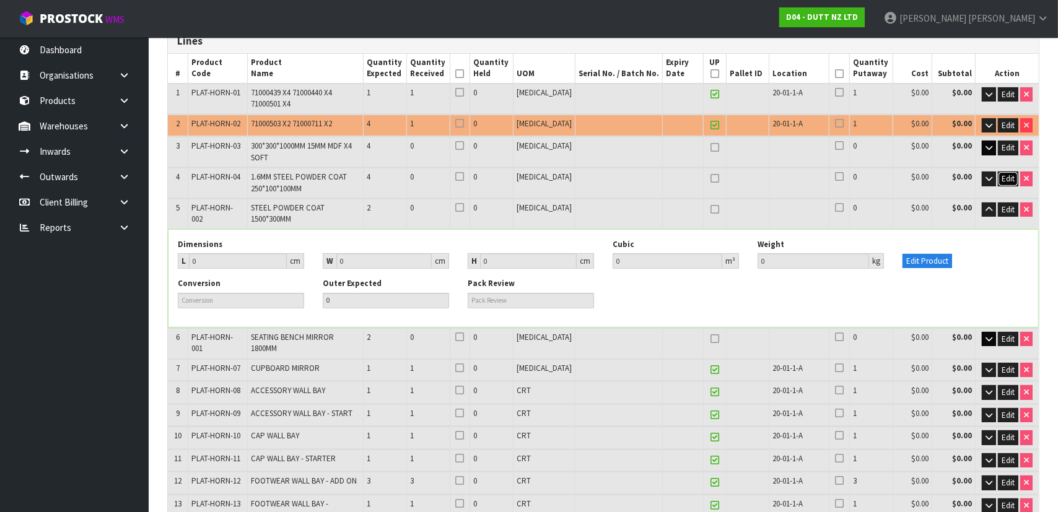
click at [1004, 180] on span "Edit" at bounding box center [1008, 178] width 13 height 11
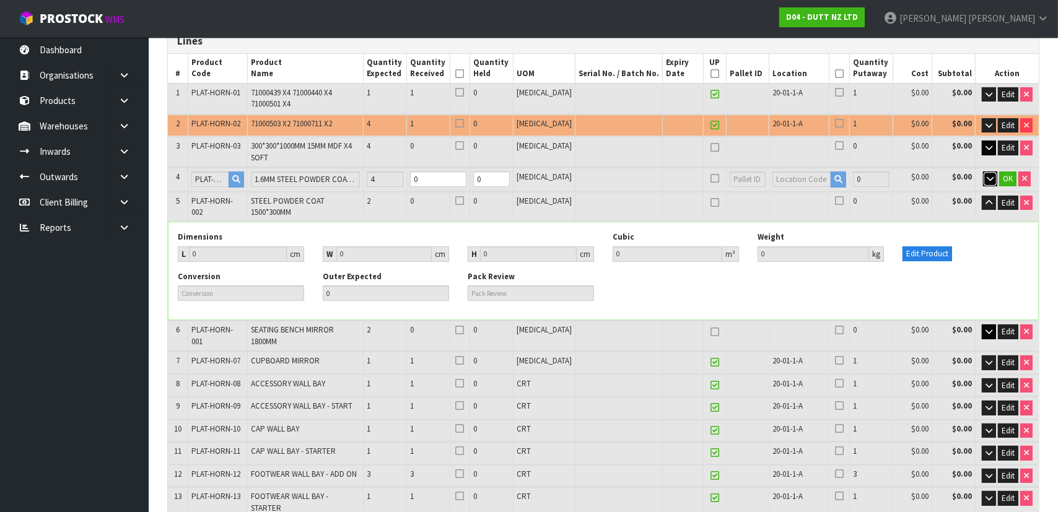
click at [988, 175] on icon "button" at bounding box center [990, 179] width 7 height 8
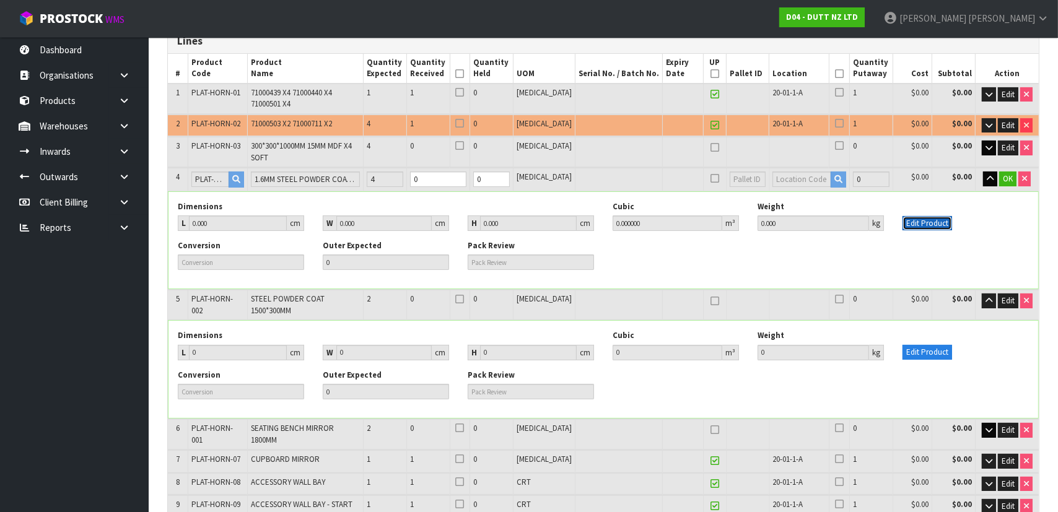
click at [944, 220] on button "Edit Product" at bounding box center [928, 223] width 50 height 15
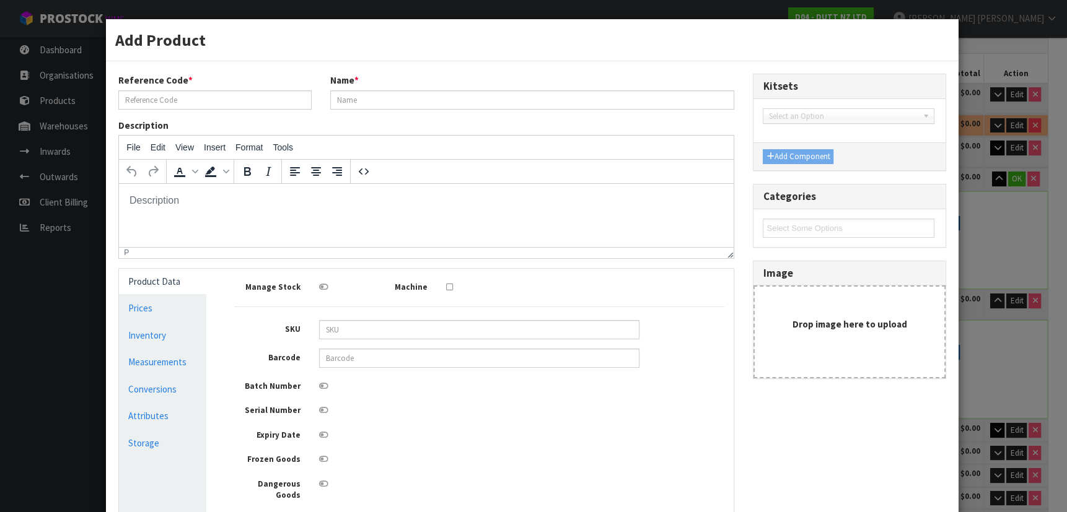
scroll to position [0, 0]
type input "PLAT-HORN-04"
type input "1.6MM STEEL POWDER COAT 250*100*100MM"
click at [214, 99] on input "PLAT-HORN-04" at bounding box center [214, 99] width 193 height 19
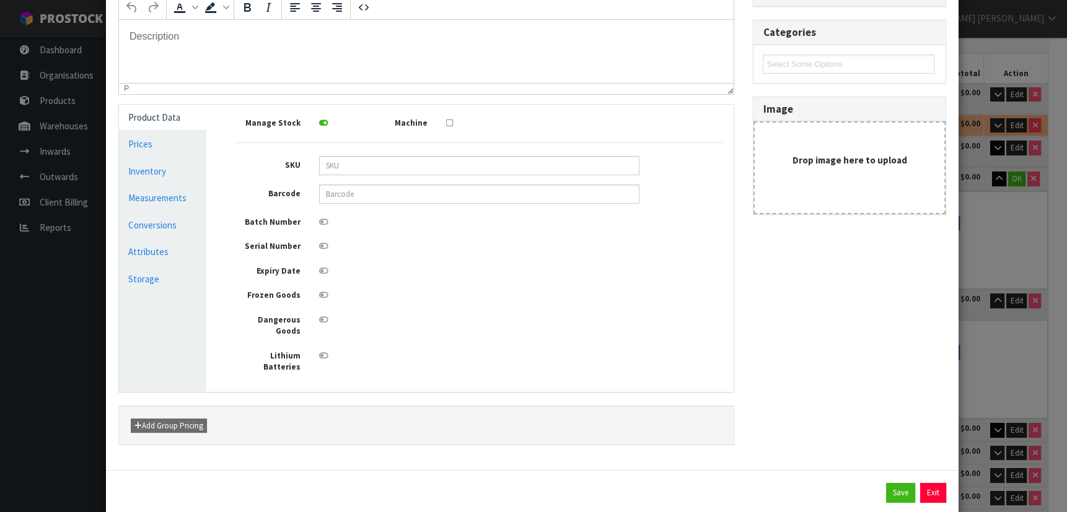
scroll to position [175, 0]
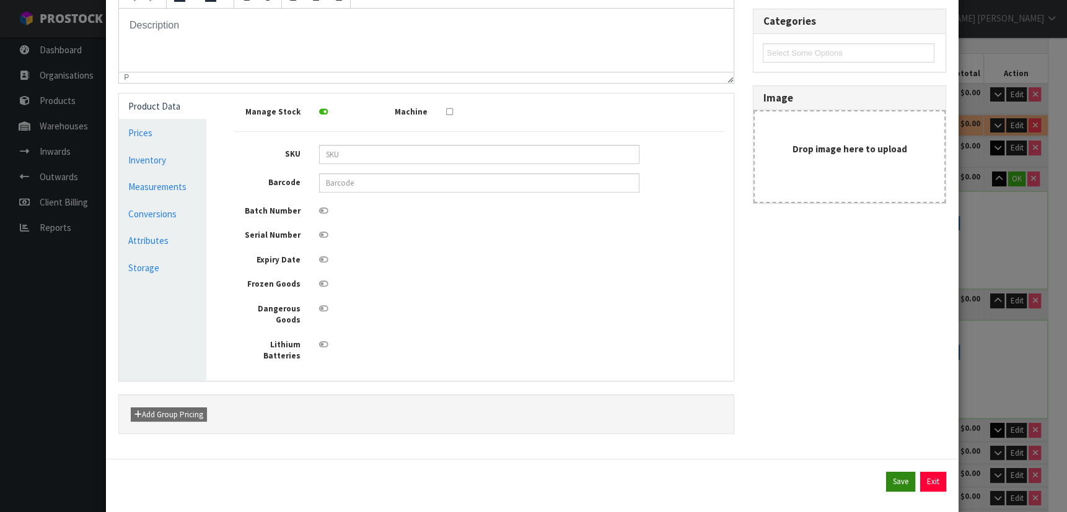
type input "PLAT-HORN-003"
click at [900, 472] on button "Save" at bounding box center [900, 482] width 29 height 20
type input "PLAT-HORN-003"
type input "0"
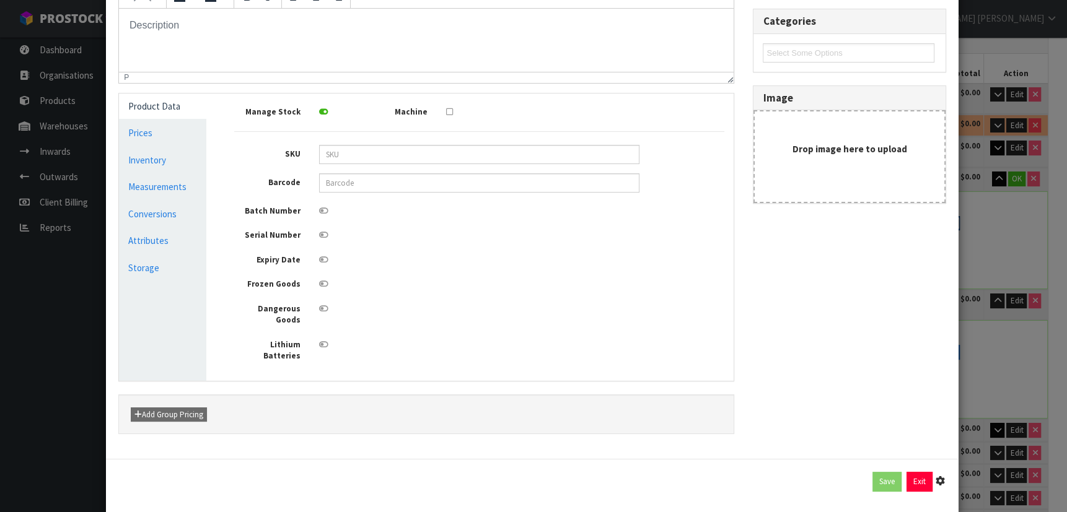
type input "0"
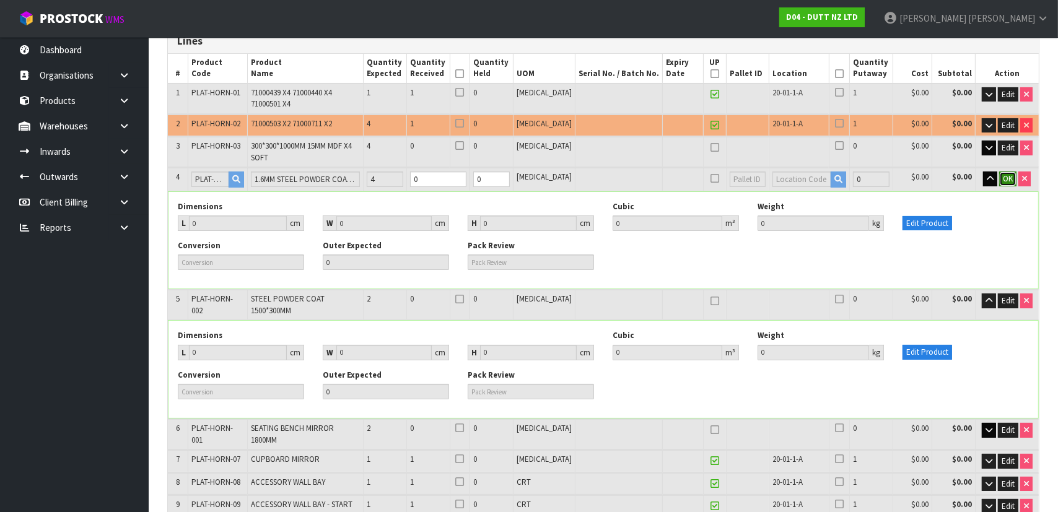
click at [1011, 179] on span "OK" at bounding box center [1008, 178] width 10 height 11
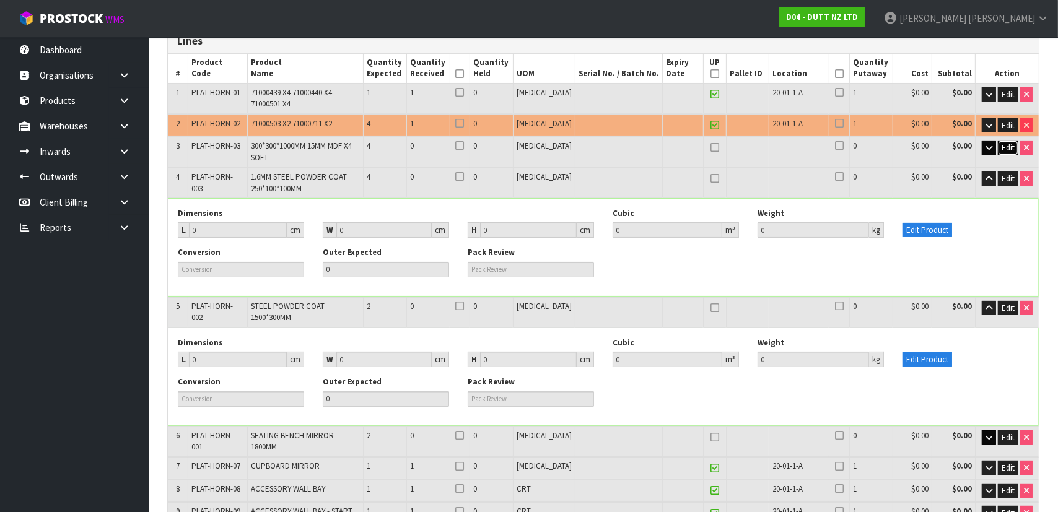
click at [1003, 149] on span "Edit" at bounding box center [1008, 148] width 13 height 11
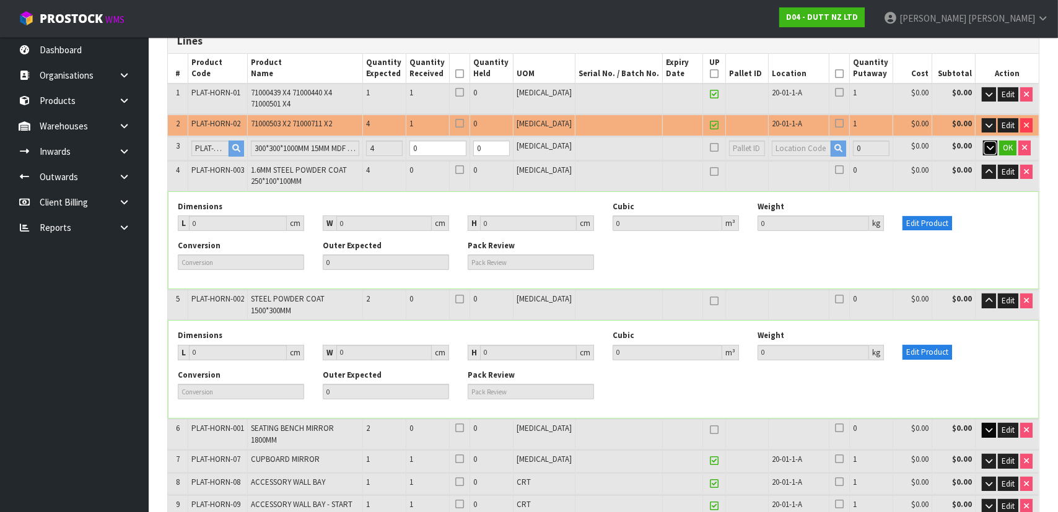
click at [991, 144] on icon "button" at bounding box center [990, 148] width 7 height 8
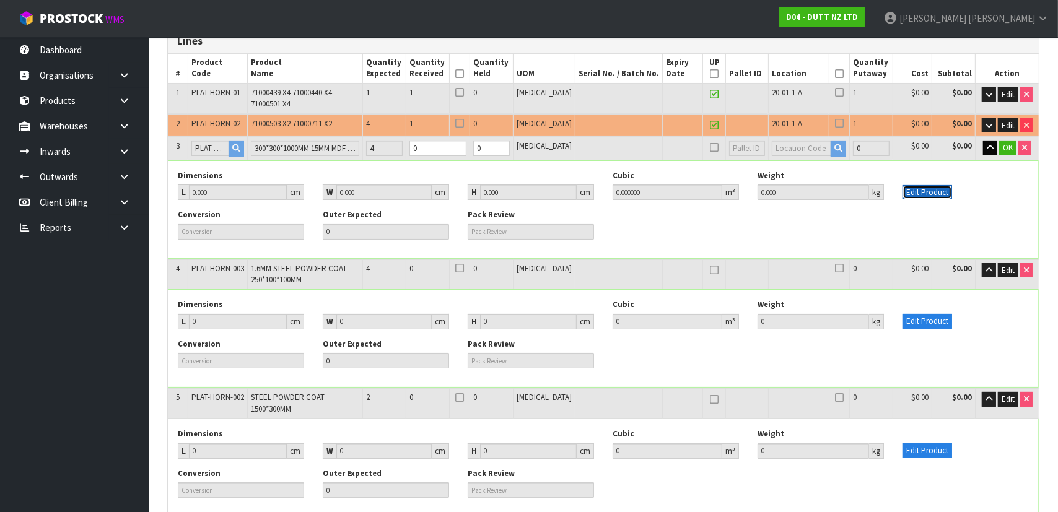
click at [909, 191] on button "Edit Product" at bounding box center [928, 192] width 50 height 15
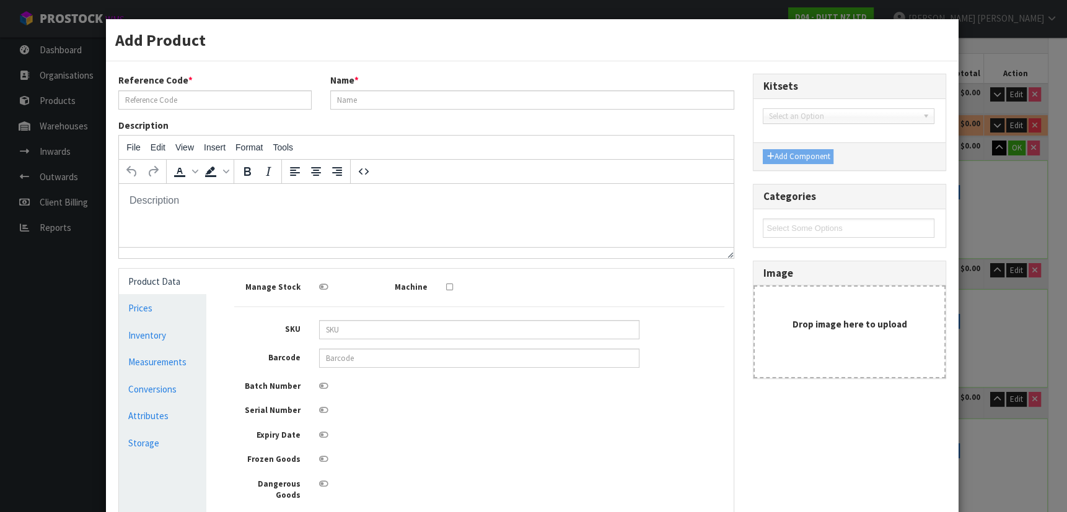
scroll to position [0, 0]
click at [248, 99] on input "PLAT-HORN-03" at bounding box center [214, 99] width 193 height 19
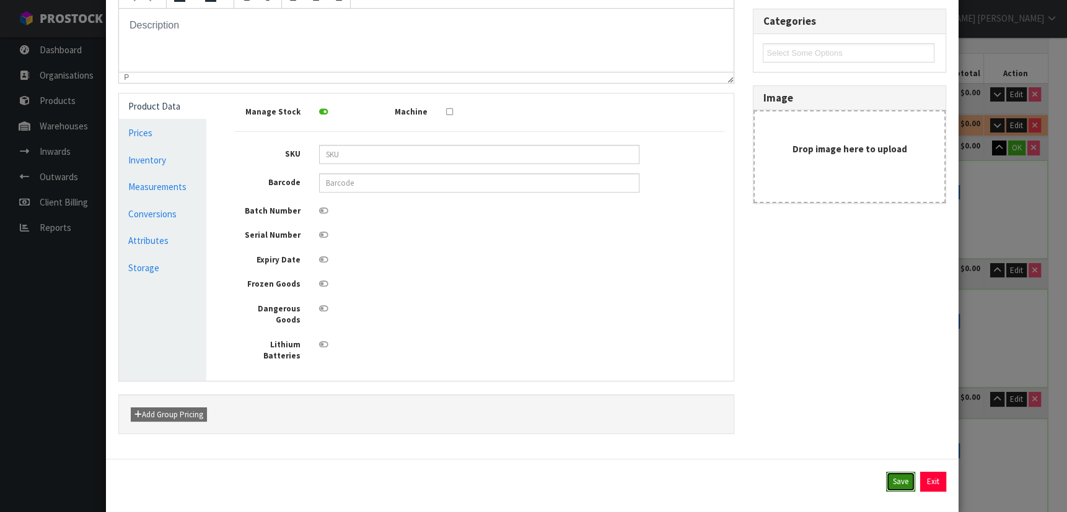
click at [898, 472] on button "Save" at bounding box center [900, 482] width 29 height 20
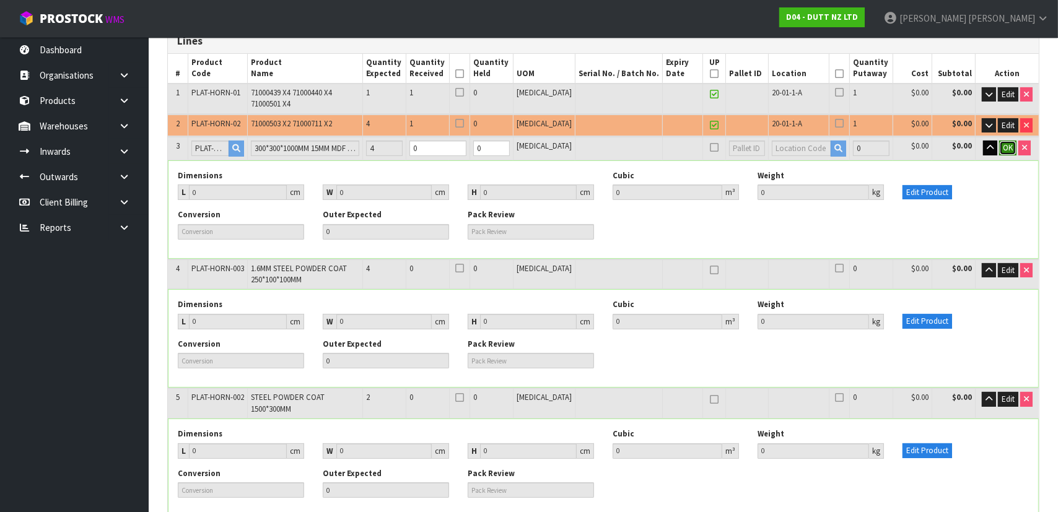
click at [1010, 147] on span "OK" at bounding box center [1008, 148] width 10 height 11
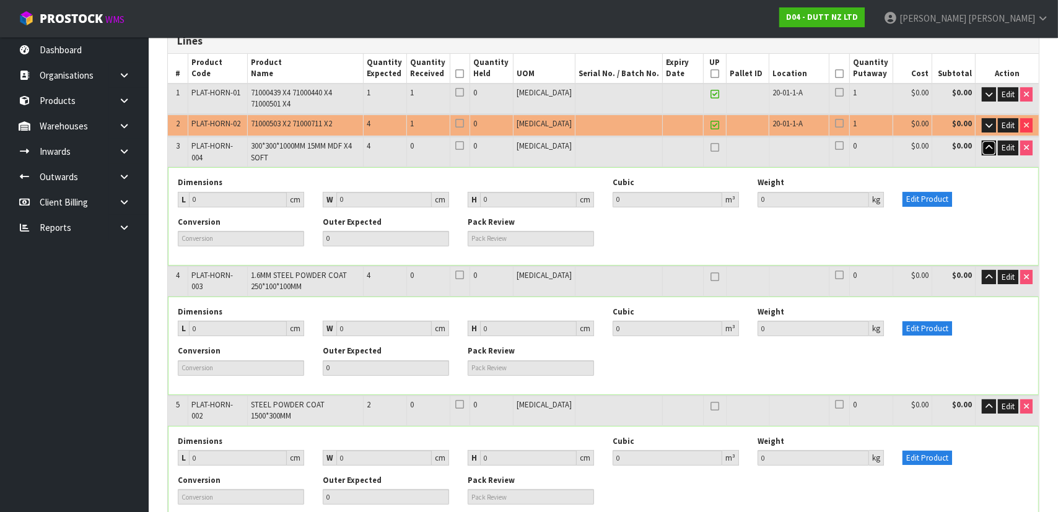
click at [991, 146] on icon "button" at bounding box center [989, 148] width 7 height 8
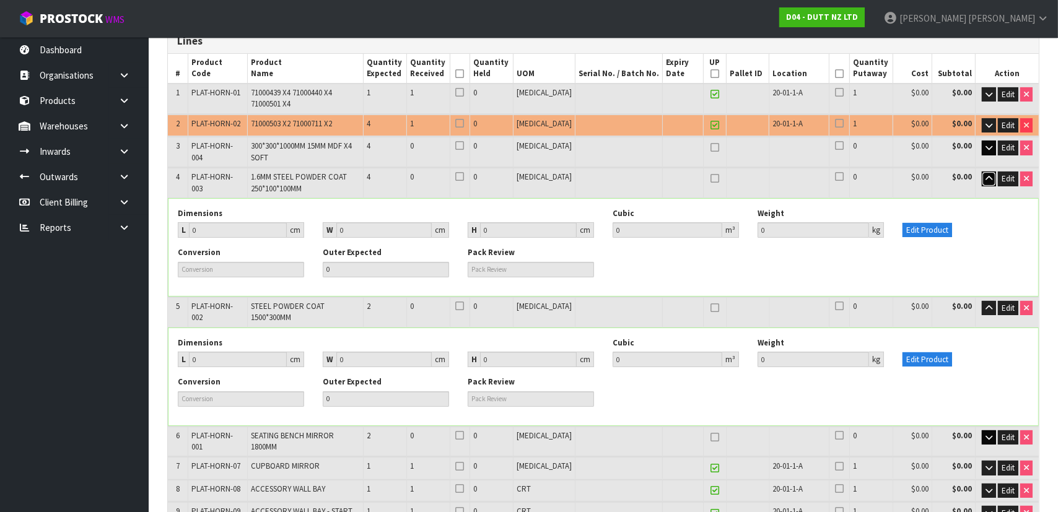
click at [987, 172] on button "button" at bounding box center [989, 179] width 14 height 15
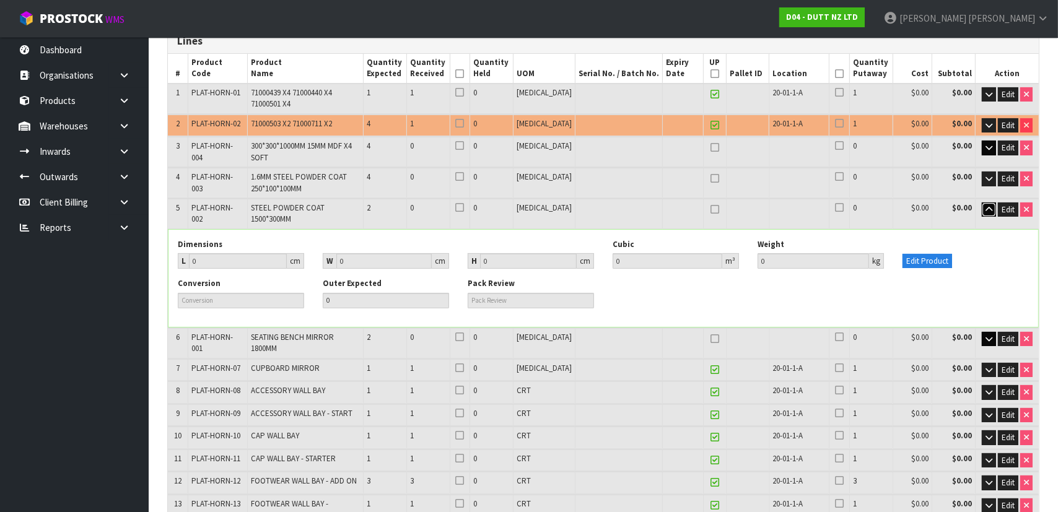
click at [987, 206] on icon "button" at bounding box center [989, 210] width 7 height 8
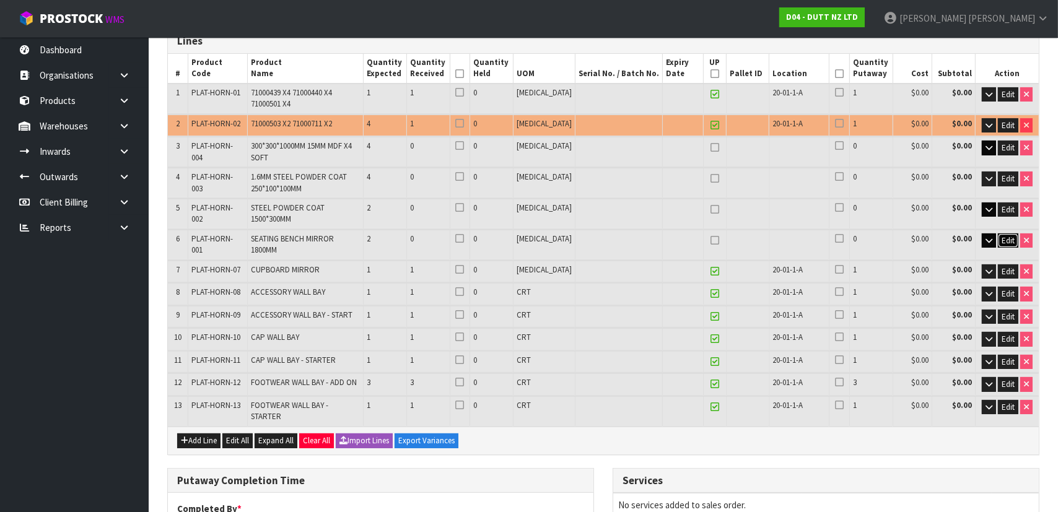
click at [1012, 235] on span "Edit" at bounding box center [1008, 240] width 13 height 11
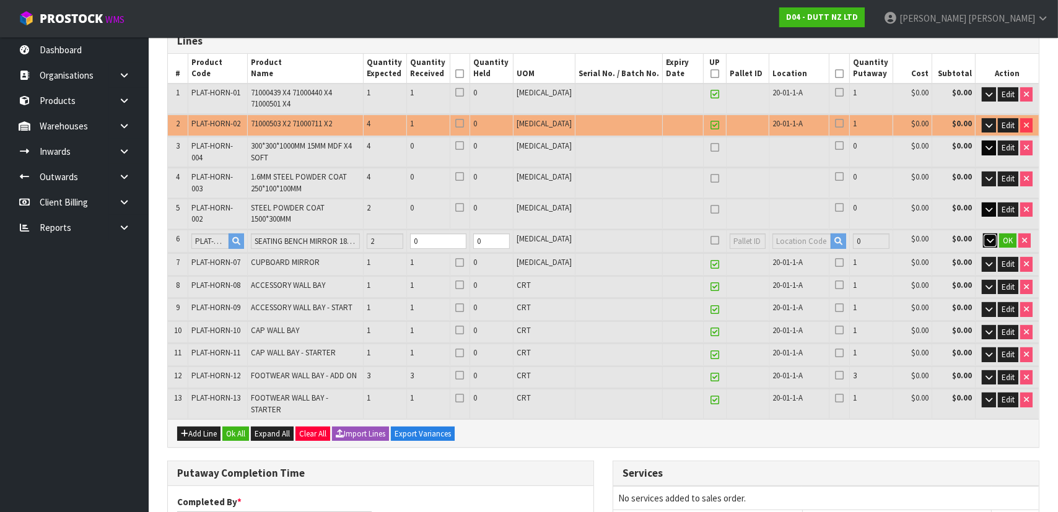
click at [993, 237] on icon "button" at bounding box center [990, 241] width 7 height 8
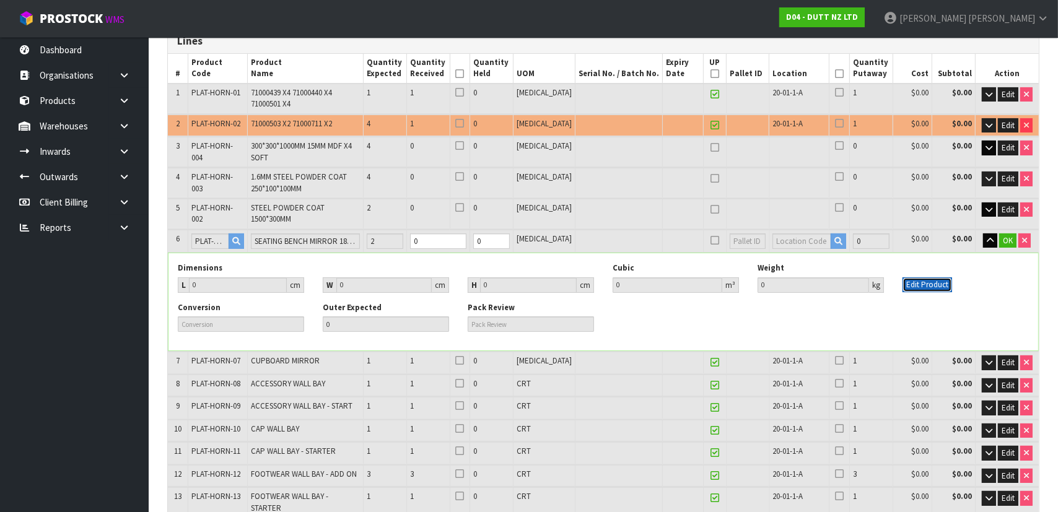
click at [926, 278] on button "Edit Product" at bounding box center [928, 285] width 50 height 15
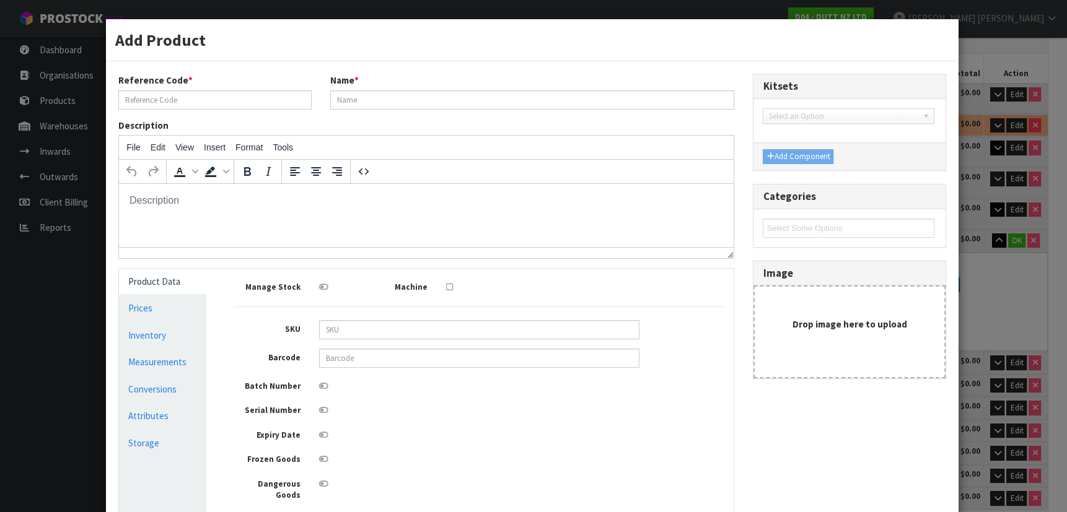
scroll to position [0, 0]
click at [229, 99] on input "PLAT-HORN-001" at bounding box center [214, 99] width 193 height 19
click at [981, 290] on div "Add Product Reference Code * PLAT-HORN-06 Name * SEATING BENCH MIRROR 1800MM De…" at bounding box center [533, 256] width 1067 height 512
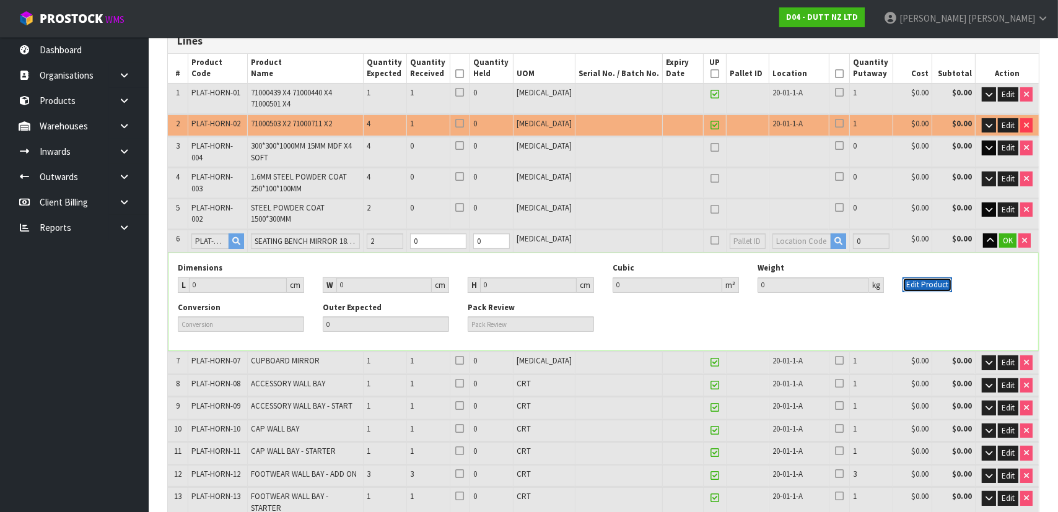
click at [917, 278] on button "Edit Product" at bounding box center [928, 285] width 50 height 15
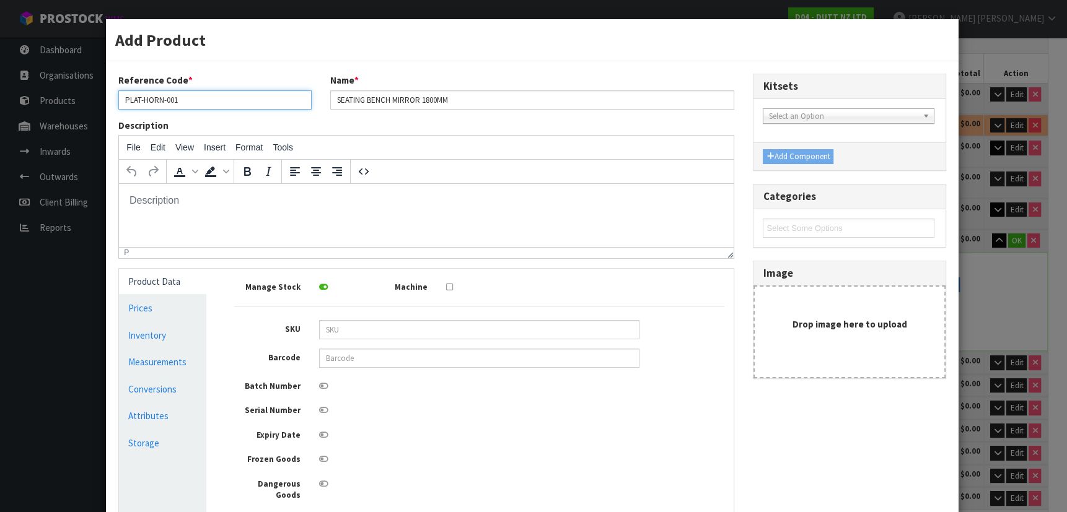
click at [263, 99] on input "PLAT-HORN-001" at bounding box center [214, 99] width 193 height 19
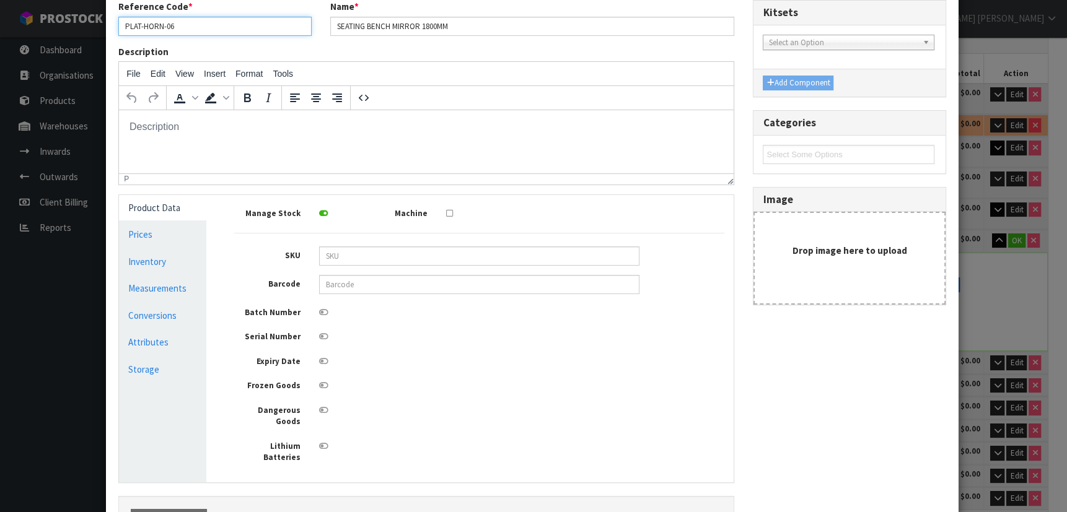
scroll to position [175, 0]
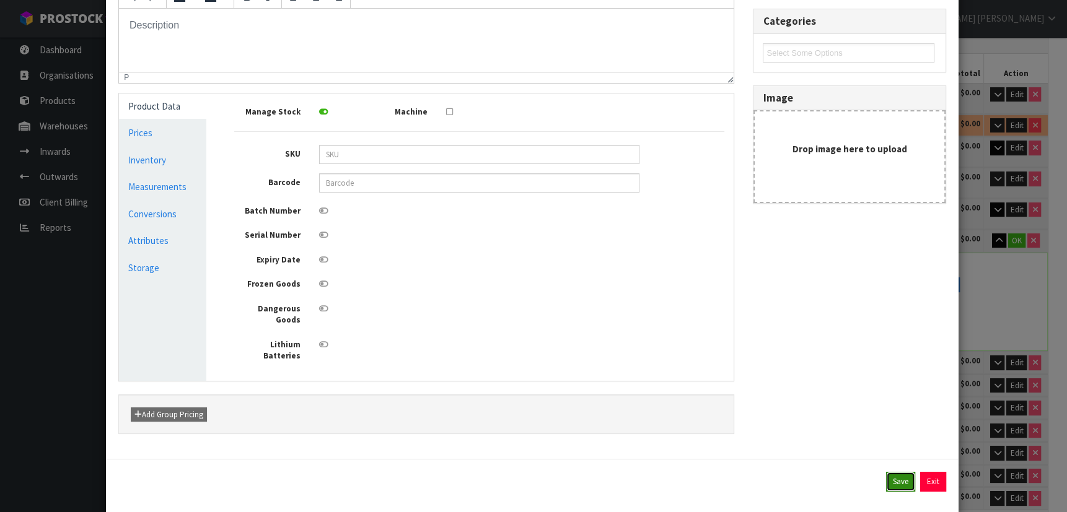
click at [898, 472] on button "Save" at bounding box center [900, 482] width 29 height 20
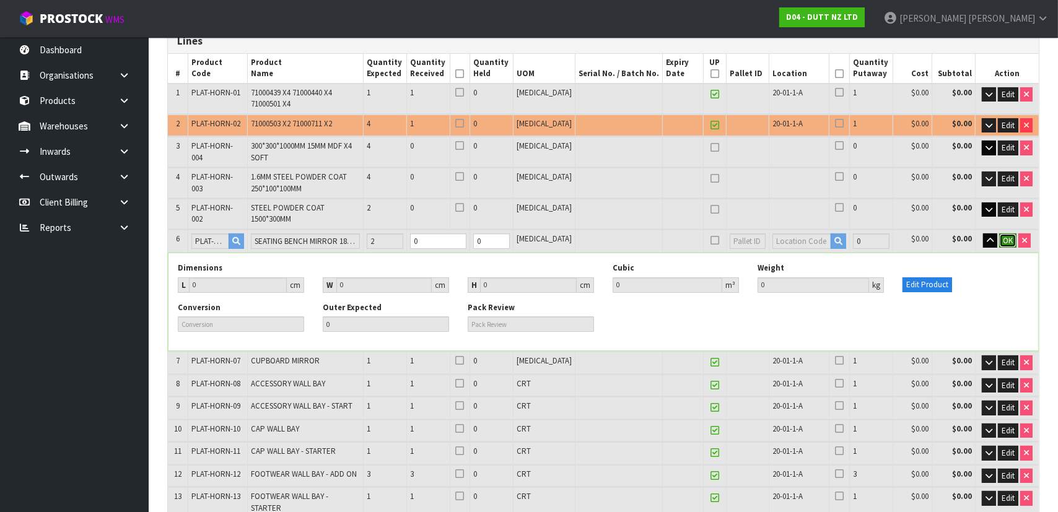
click at [1015, 234] on button "OK" at bounding box center [1007, 241] width 17 height 15
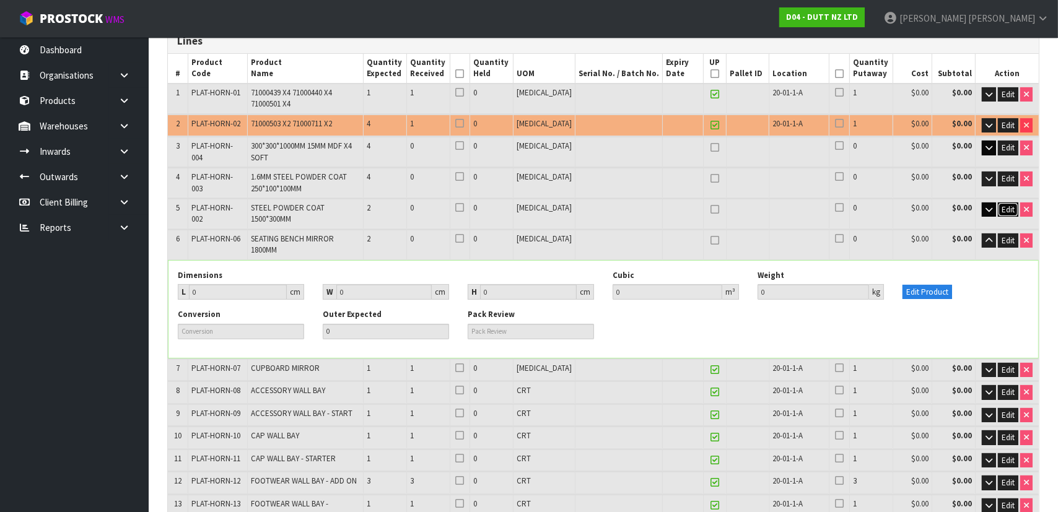
click at [1004, 206] on span "Edit" at bounding box center [1008, 209] width 13 height 11
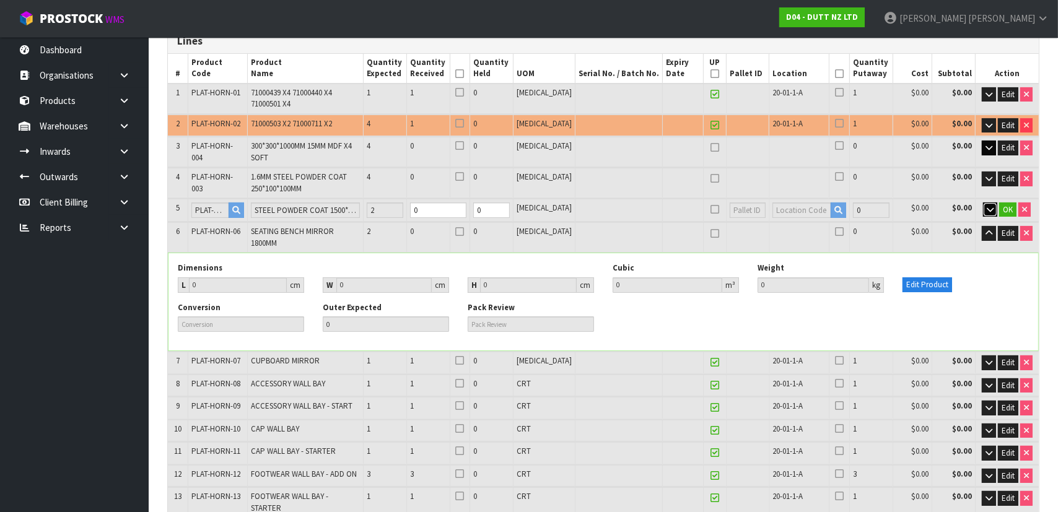
click at [988, 210] on icon "button" at bounding box center [990, 210] width 7 height 8
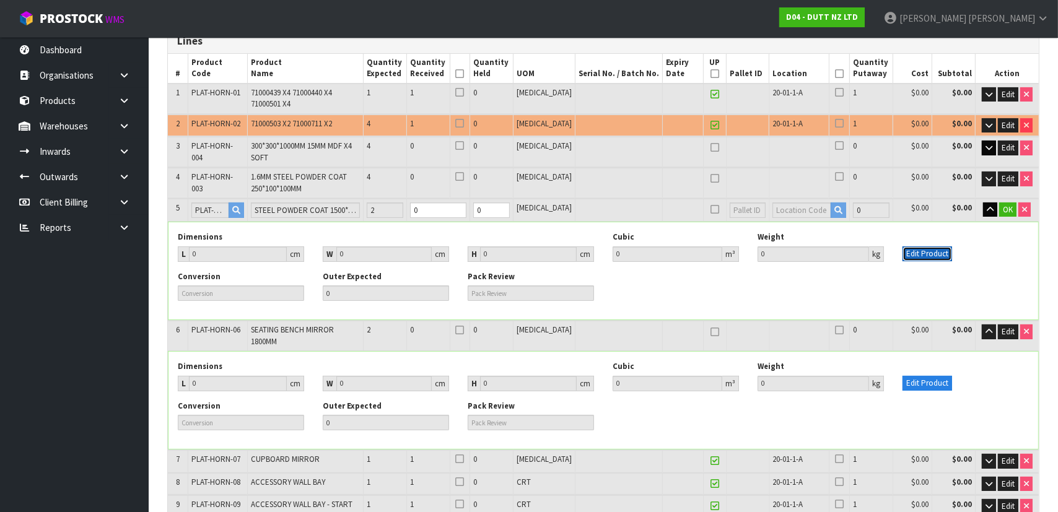
click at [925, 249] on button "Edit Product" at bounding box center [928, 254] width 50 height 15
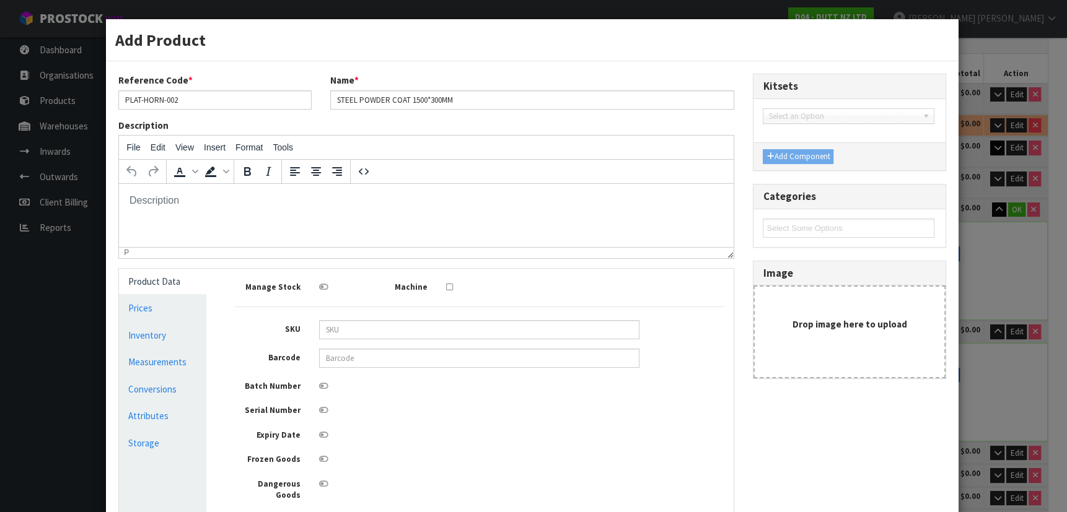
scroll to position [0, 0]
click at [271, 107] on input "PLAT-HORN-002" at bounding box center [214, 99] width 193 height 19
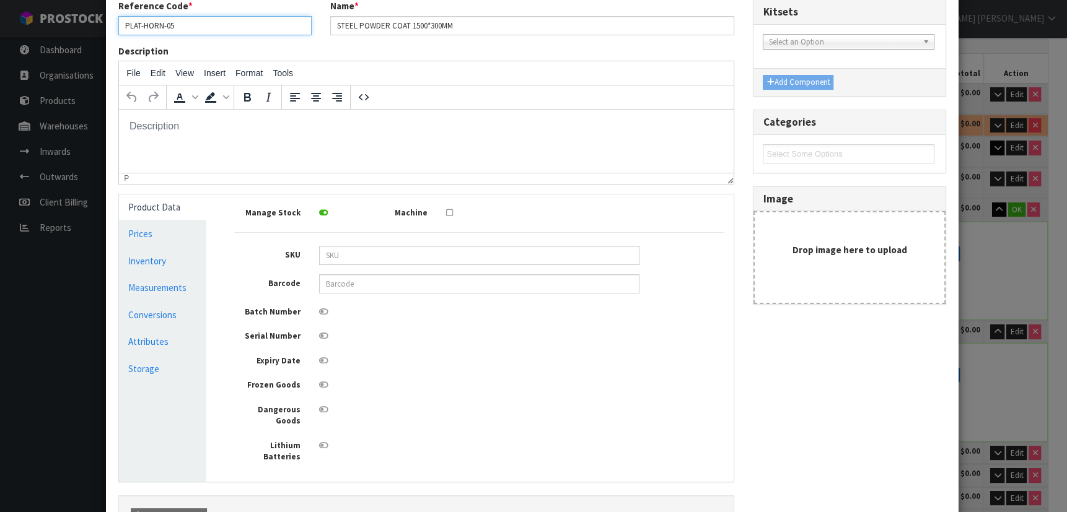
scroll to position [175, 0]
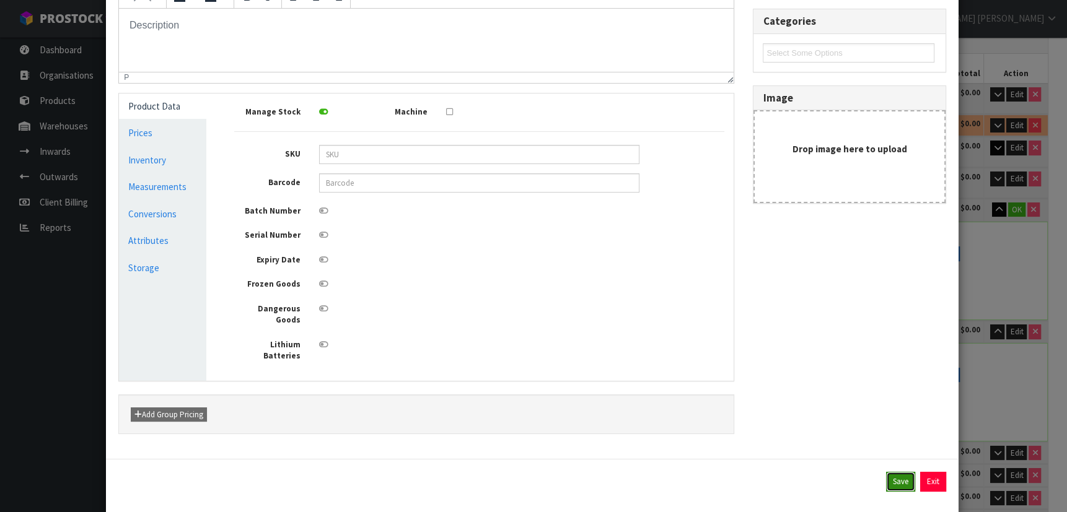
click at [892, 472] on button "Save" at bounding box center [900, 482] width 29 height 20
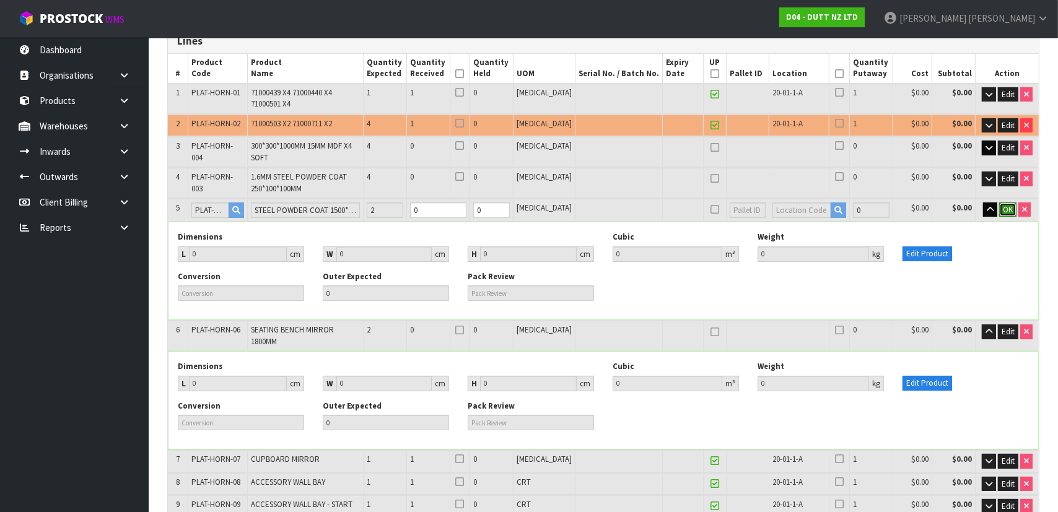
click at [1009, 209] on span "OK" at bounding box center [1008, 209] width 10 height 11
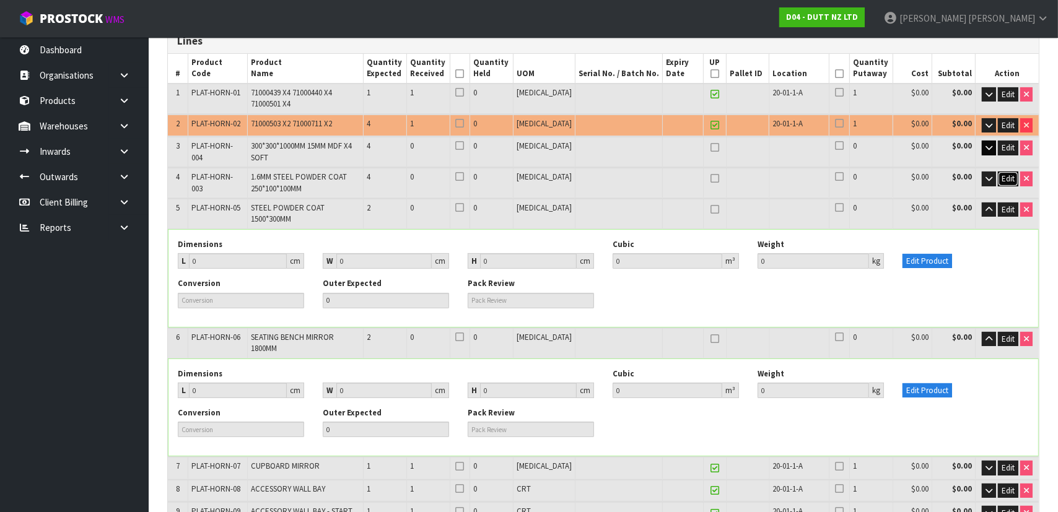
click at [1011, 176] on span "Edit" at bounding box center [1008, 178] width 13 height 11
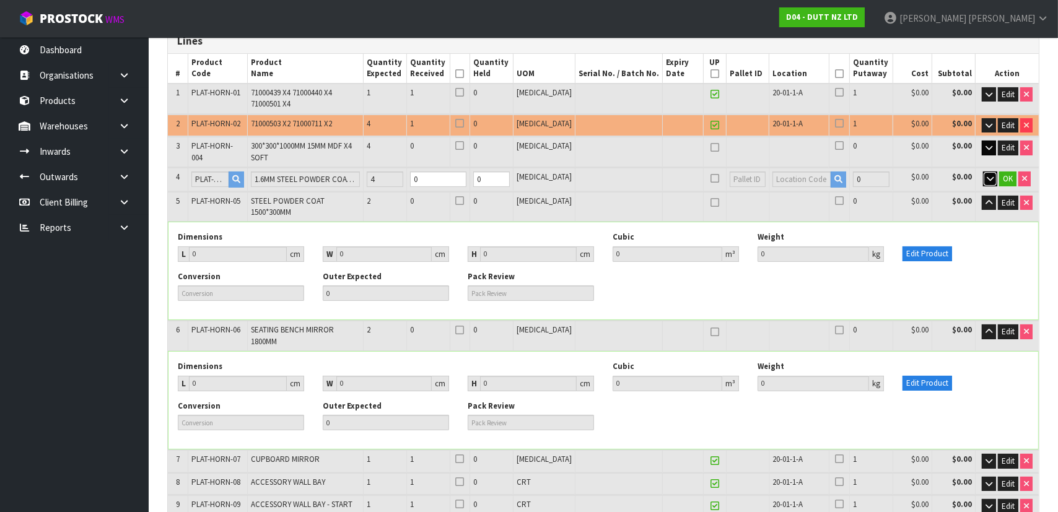
click at [989, 175] on icon "button" at bounding box center [990, 179] width 7 height 8
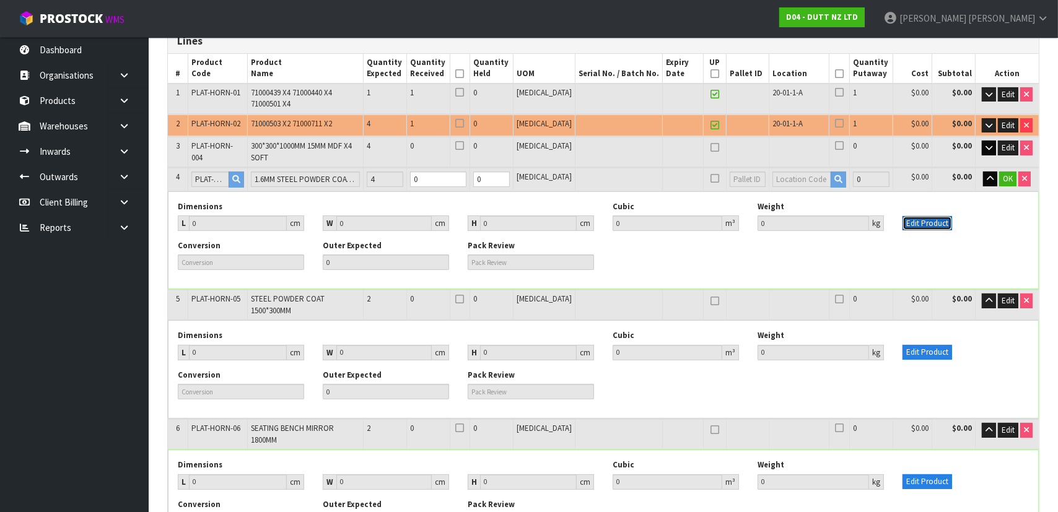
click at [939, 218] on button "Edit Product" at bounding box center [928, 223] width 50 height 15
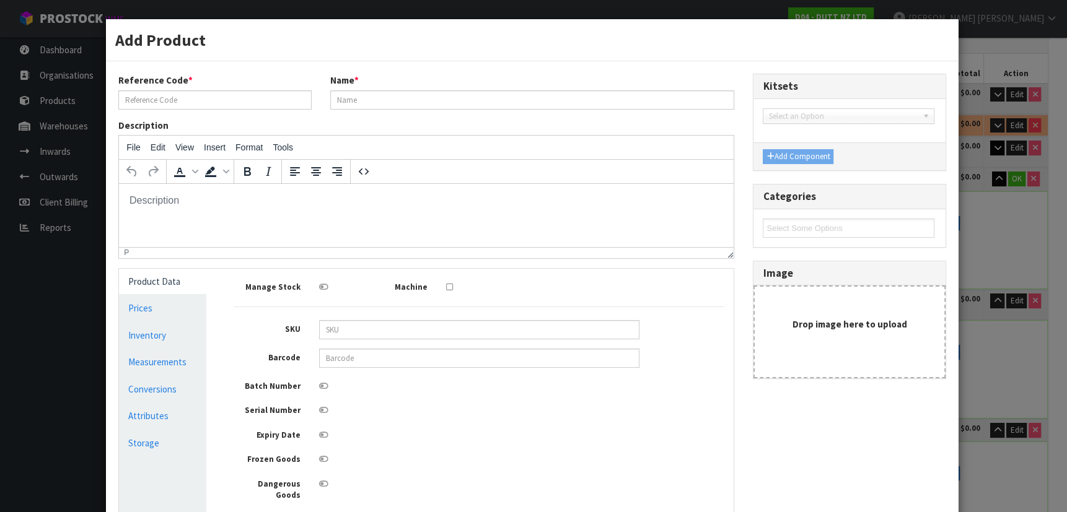
scroll to position [0, 0]
click at [240, 107] on input "PLAT-HORN-003" at bounding box center [214, 99] width 193 height 19
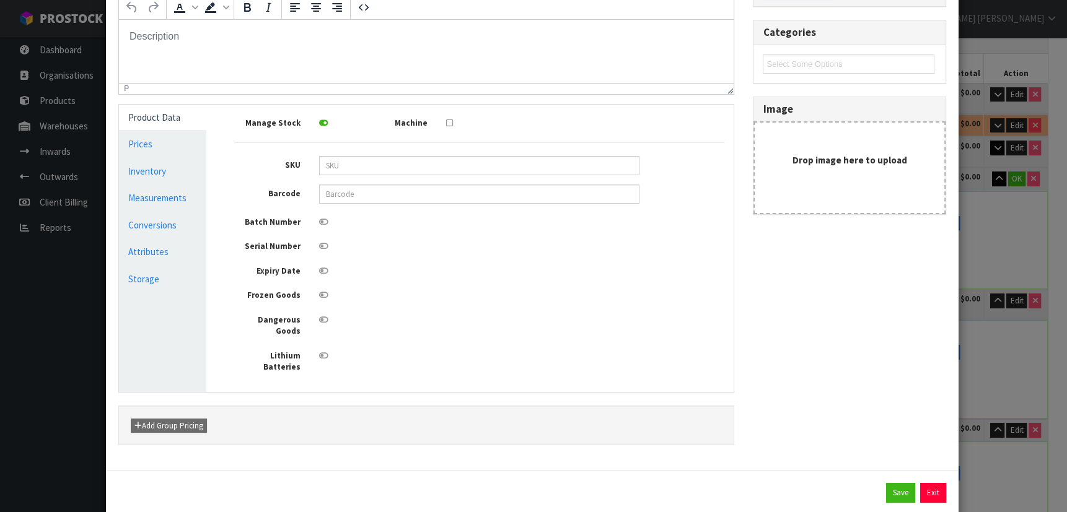
scroll to position [175, 0]
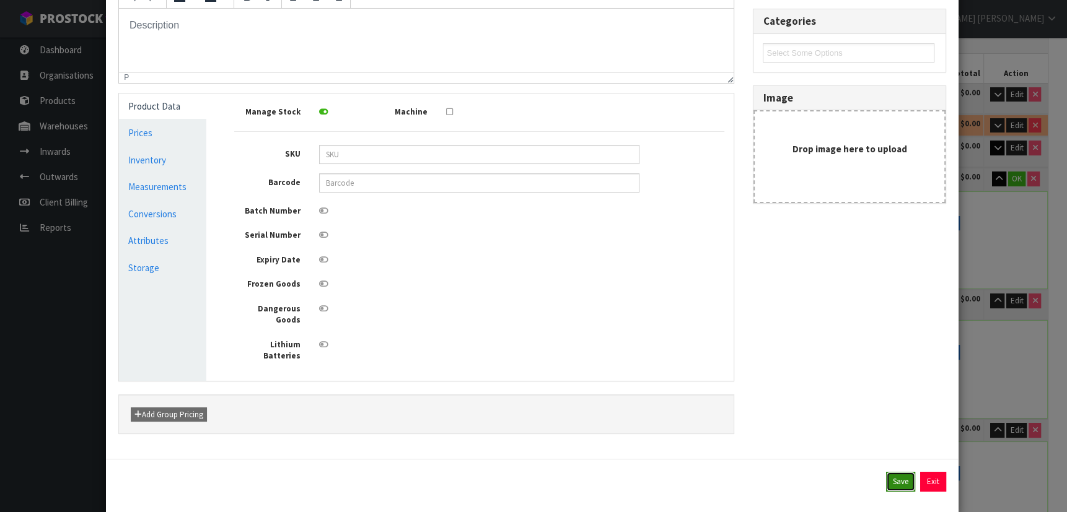
click at [886, 472] on button "Save" at bounding box center [900, 482] width 29 height 20
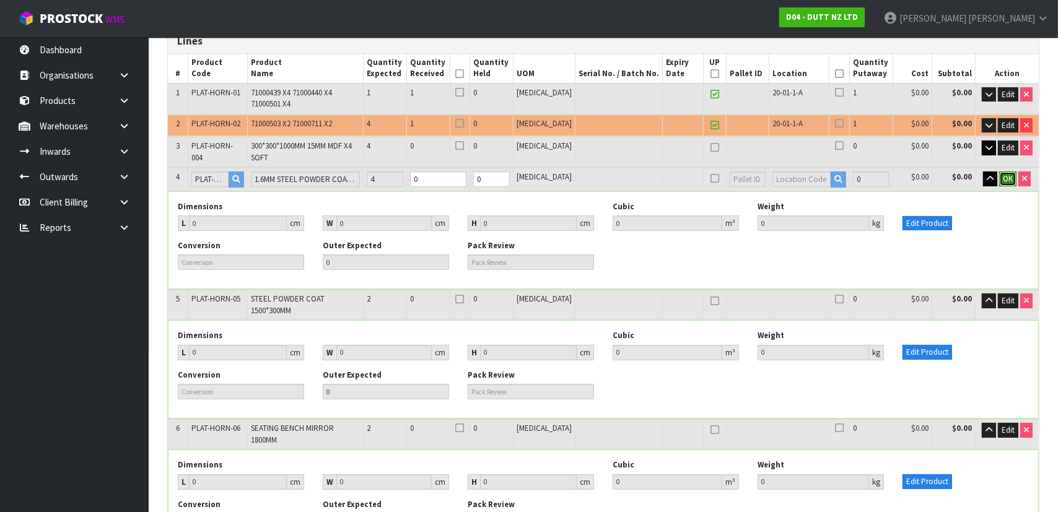
click at [1007, 176] on span "OK" at bounding box center [1008, 178] width 10 height 11
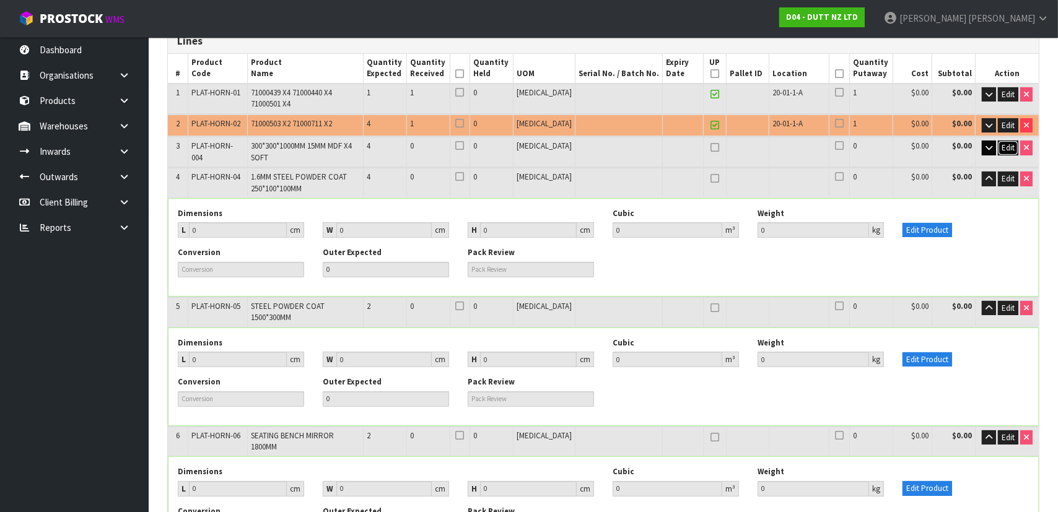
click at [1005, 145] on span "Edit" at bounding box center [1008, 148] width 13 height 11
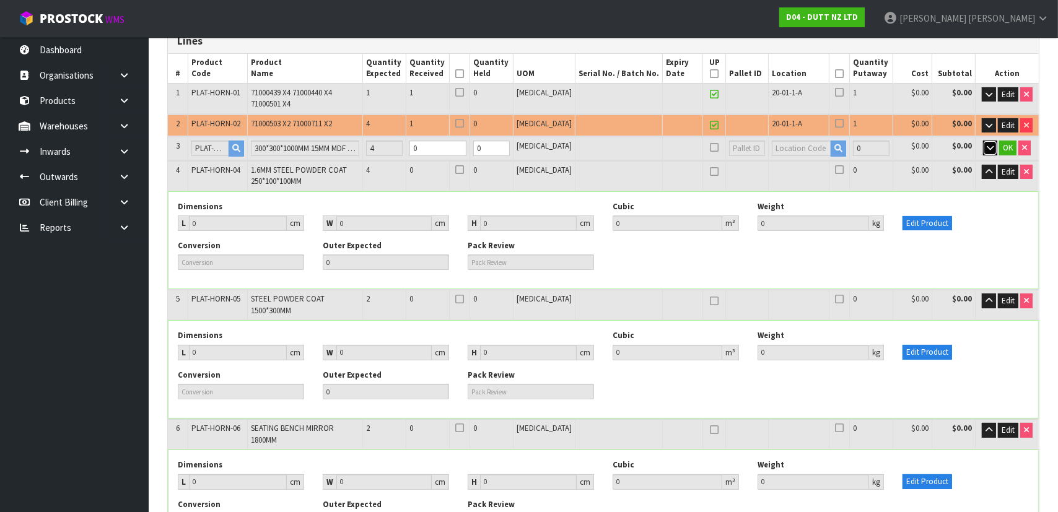
click at [983, 147] on button "button" at bounding box center [990, 148] width 14 height 15
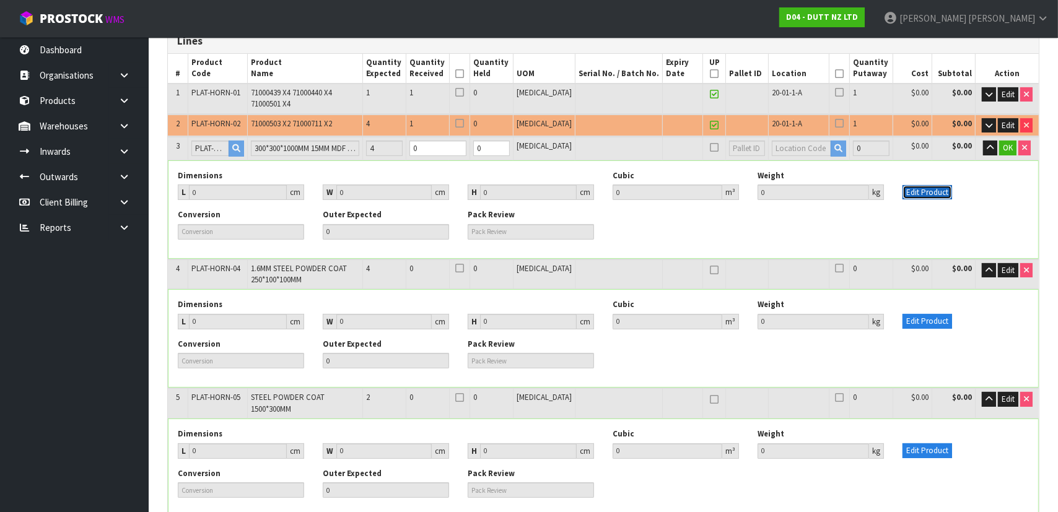
click at [948, 186] on button "Edit Product" at bounding box center [928, 192] width 50 height 15
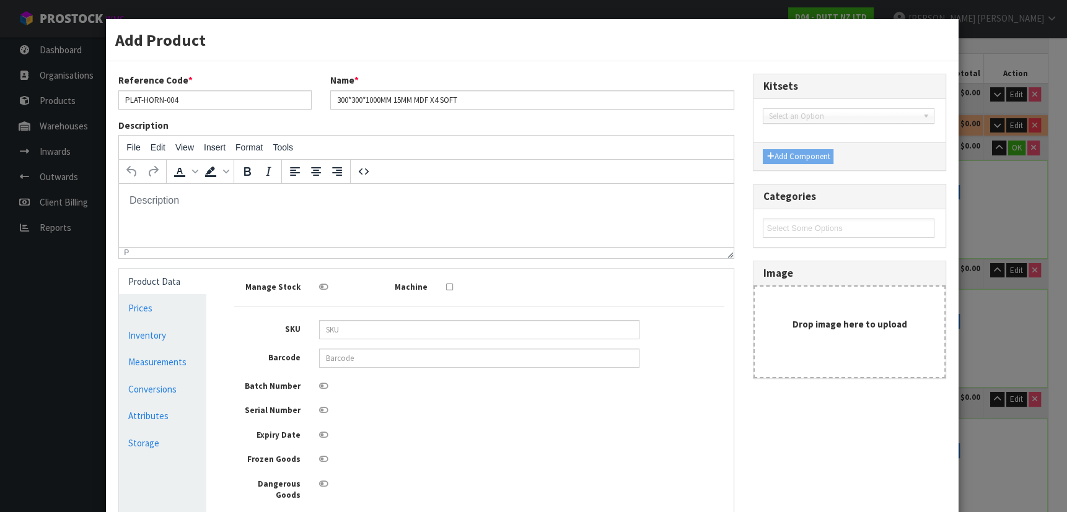
scroll to position [0, 0]
click at [253, 99] on input "PLAT-HORN-004" at bounding box center [214, 99] width 193 height 19
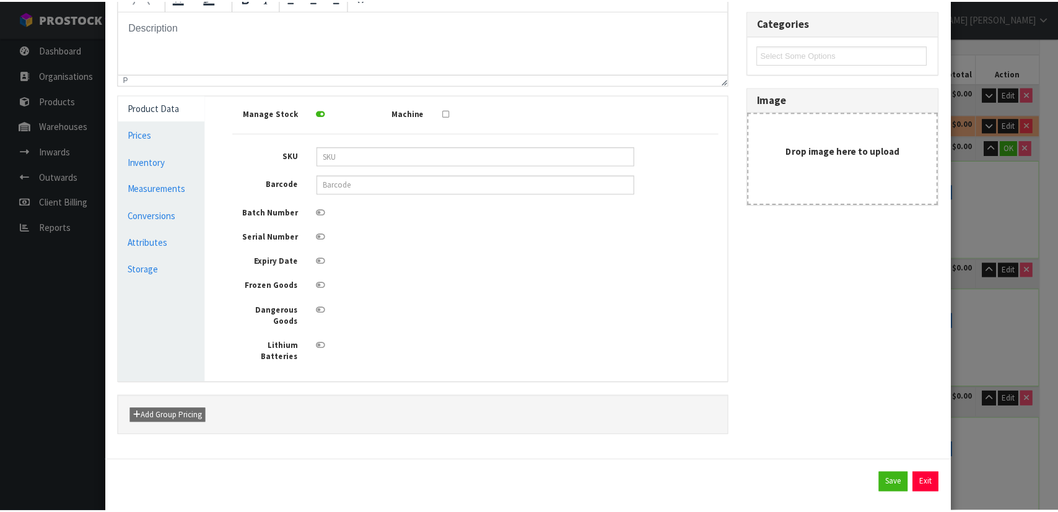
scroll to position [175, 0]
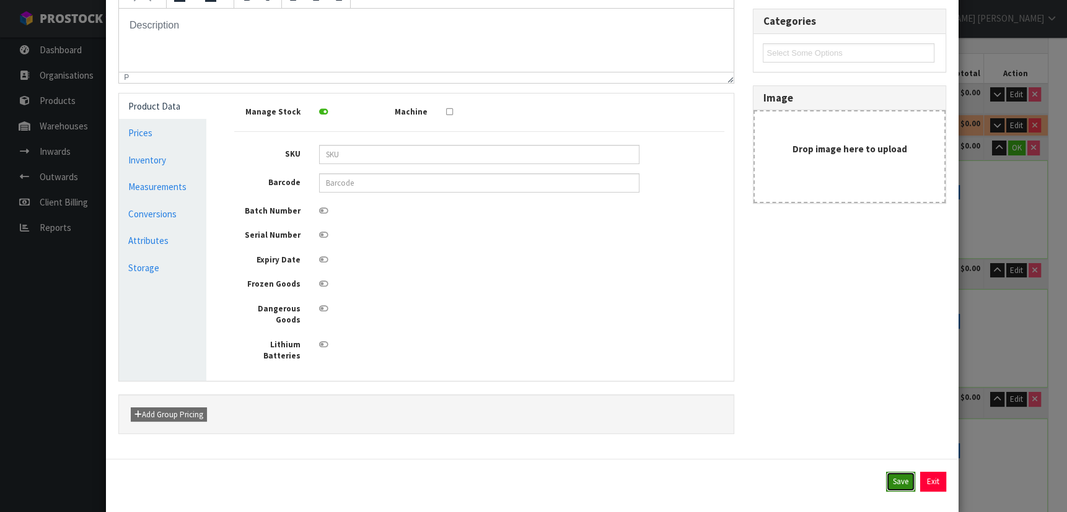
click at [886, 472] on button "Save" at bounding box center [900, 482] width 29 height 20
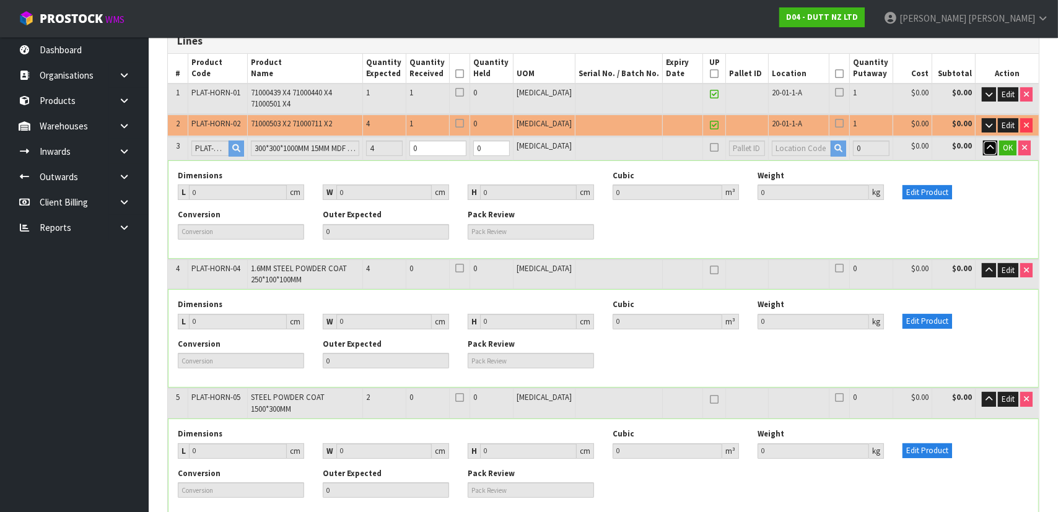
click at [985, 151] on button "button" at bounding box center [990, 148] width 14 height 15
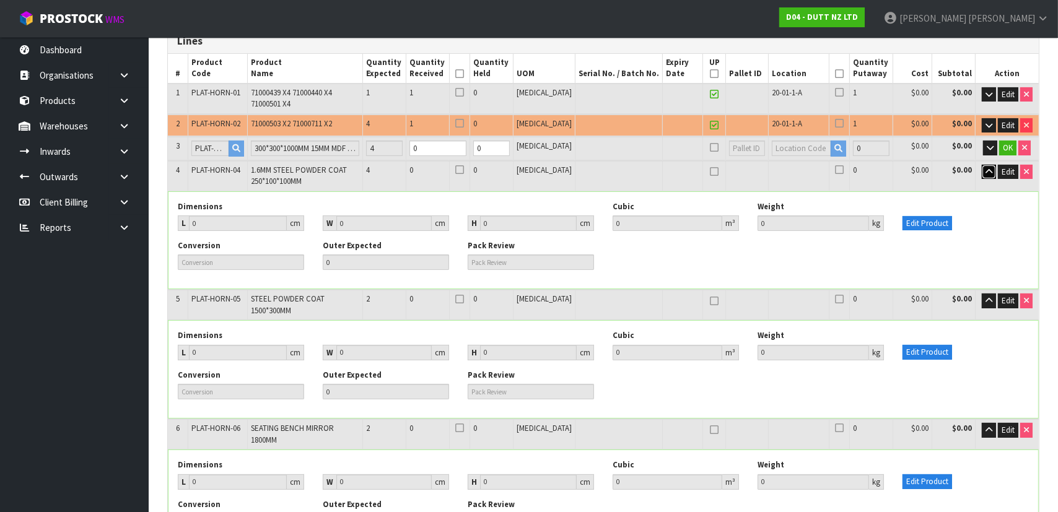
click at [986, 173] on icon "button" at bounding box center [989, 172] width 7 height 8
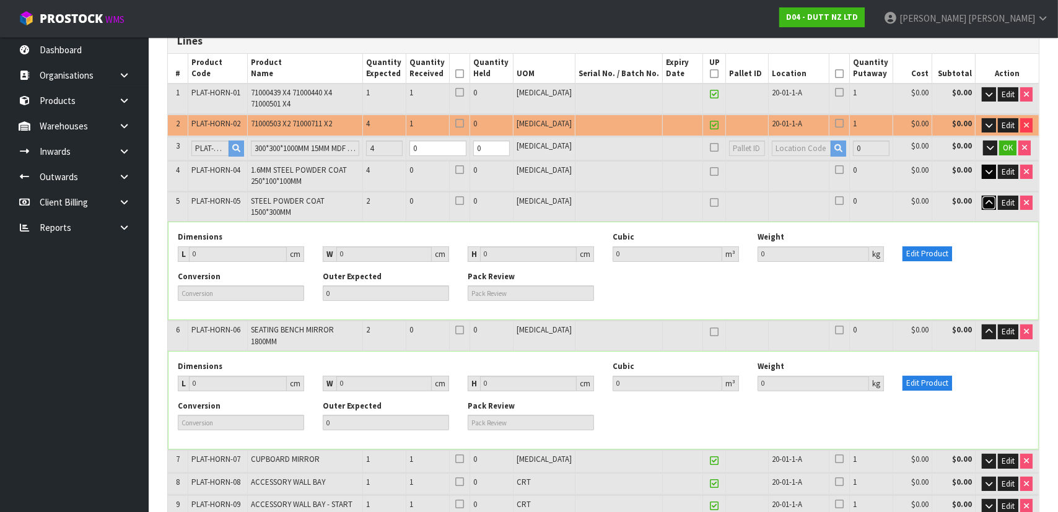
click at [986, 204] on button "button" at bounding box center [989, 203] width 14 height 15
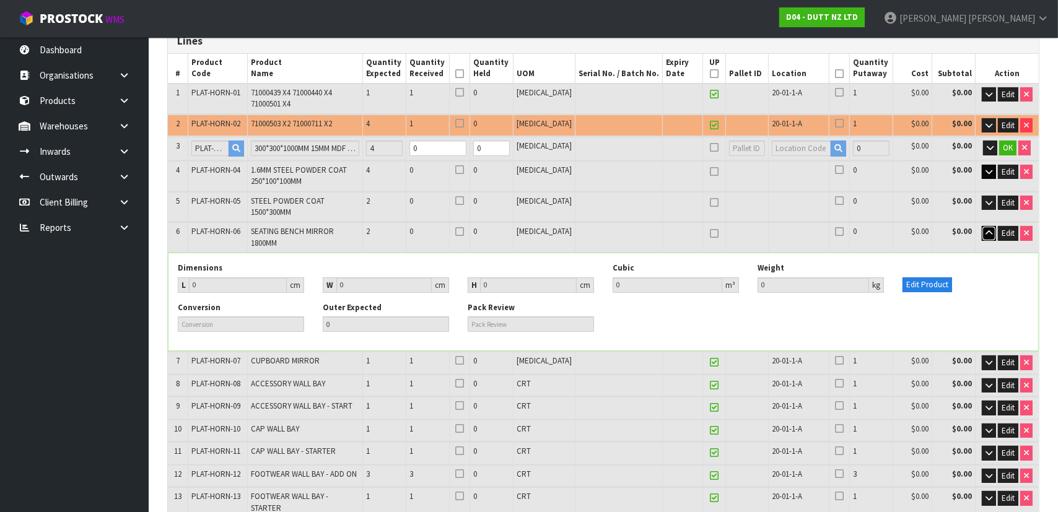
click at [986, 229] on icon "button" at bounding box center [989, 233] width 7 height 8
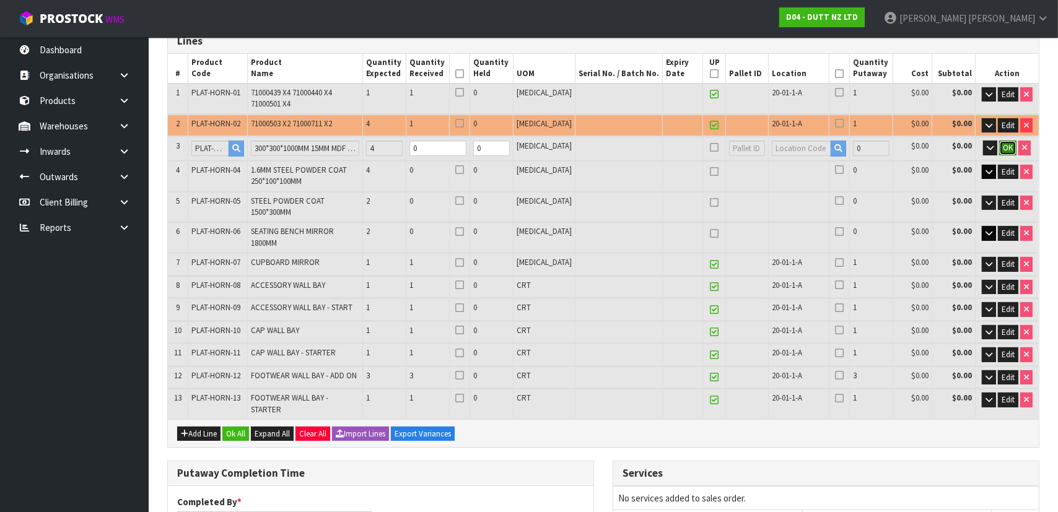
click at [1004, 145] on span "OK" at bounding box center [1008, 148] width 10 height 11
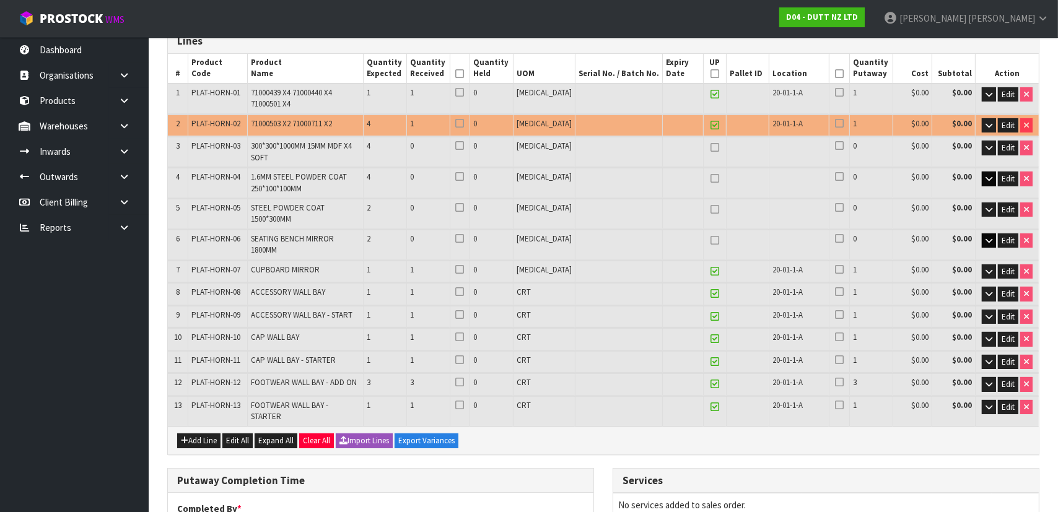
click at [198, 127] on span "PLAT-HORN-02" at bounding box center [215, 123] width 49 height 11
drag, startPoint x: 193, startPoint y: 124, endPoint x: 245, endPoint y: 122, distance: 52.1
click at [245, 122] on td "PLAT-HORN-02" at bounding box center [217, 126] width 59 height 22
click at [200, 137] on td "PLAT-HORN-03" at bounding box center [217, 152] width 59 height 30
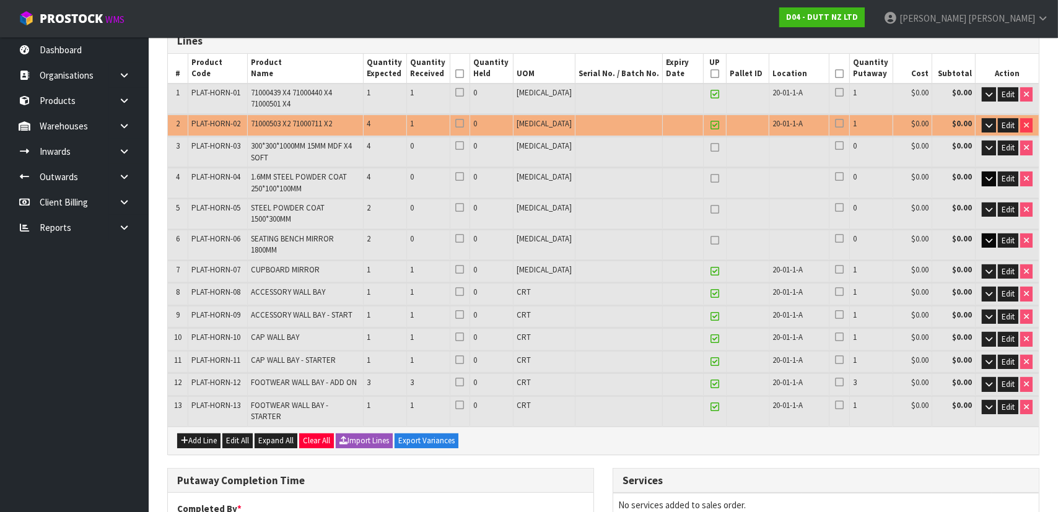
click at [309, 146] on span "300*300*1000MM 15MM MDF X4 SOFT" at bounding box center [301, 152] width 101 height 22
click at [314, 154] on td "300*300*1000MM 15MM MDF X4 SOFT" at bounding box center [305, 152] width 116 height 30
click at [187, 123] on td "2" at bounding box center [178, 126] width 20 height 22
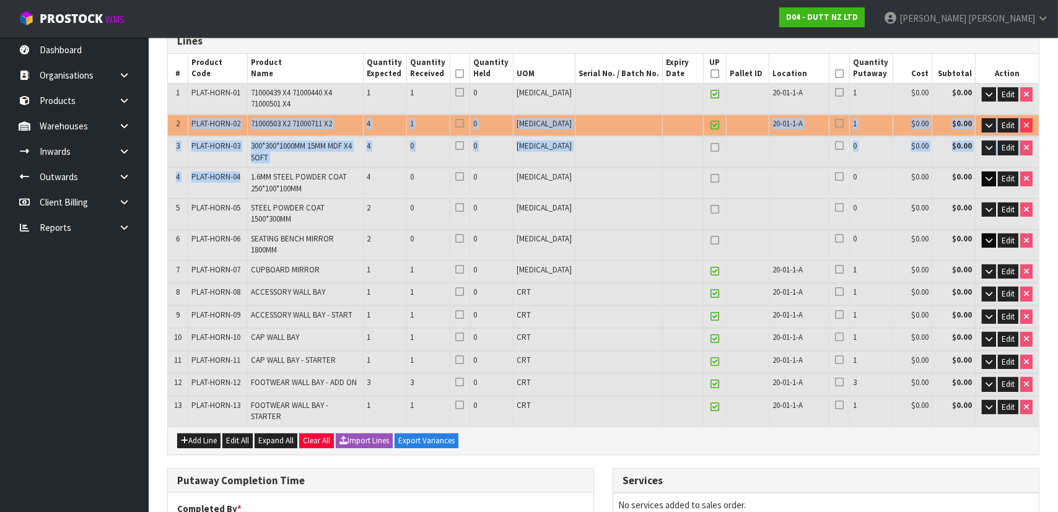
drag, startPoint x: 191, startPoint y: 123, endPoint x: 246, endPoint y: 180, distance: 78.9
click at [246, 180] on table "# Product Code Product Name Quantity Expected Quantity Received Quantity Held U…" at bounding box center [603, 240] width 871 height 373
click at [363, 161] on td "300*300*1000MM 15MM MDF X4 SOFT" at bounding box center [305, 152] width 116 height 30
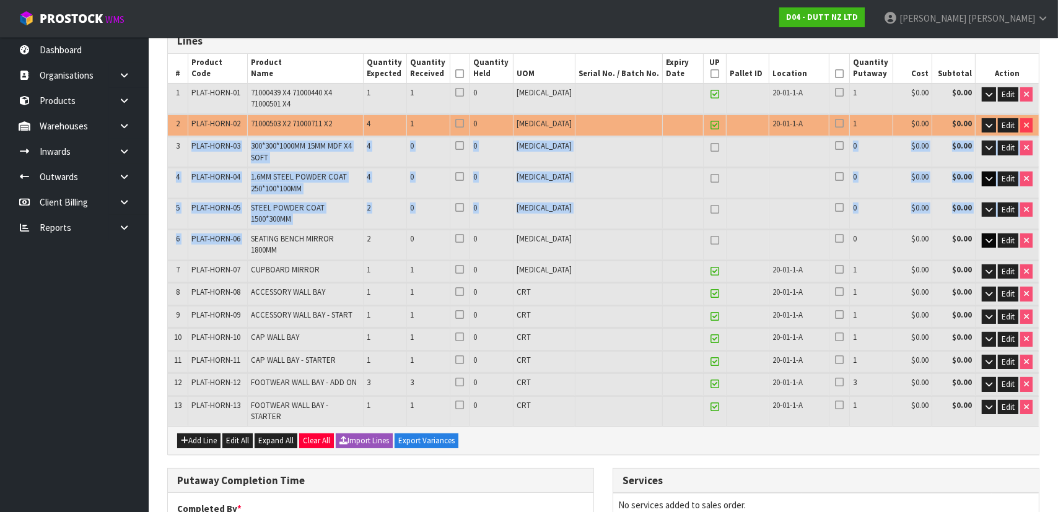
drag, startPoint x: 192, startPoint y: 143, endPoint x: 257, endPoint y: 229, distance: 107.9
click at [257, 229] on table "# Product Code Product Name Quantity Expected Quantity Received Quantity Held U…" at bounding box center [603, 240] width 871 height 373
click at [405, 202] on td "2" at bounding box center [384, 214] width 43 height 30
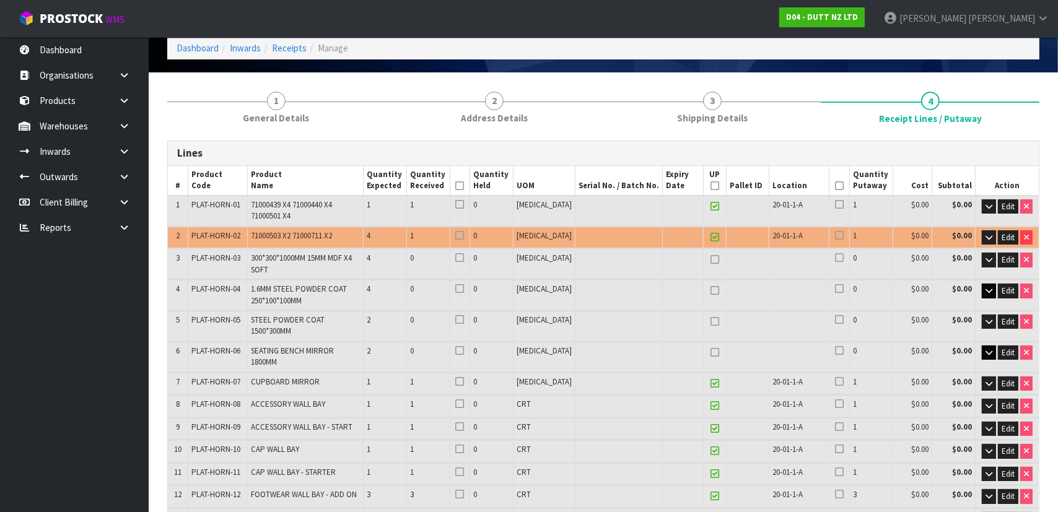
scroll to position [56, 0]
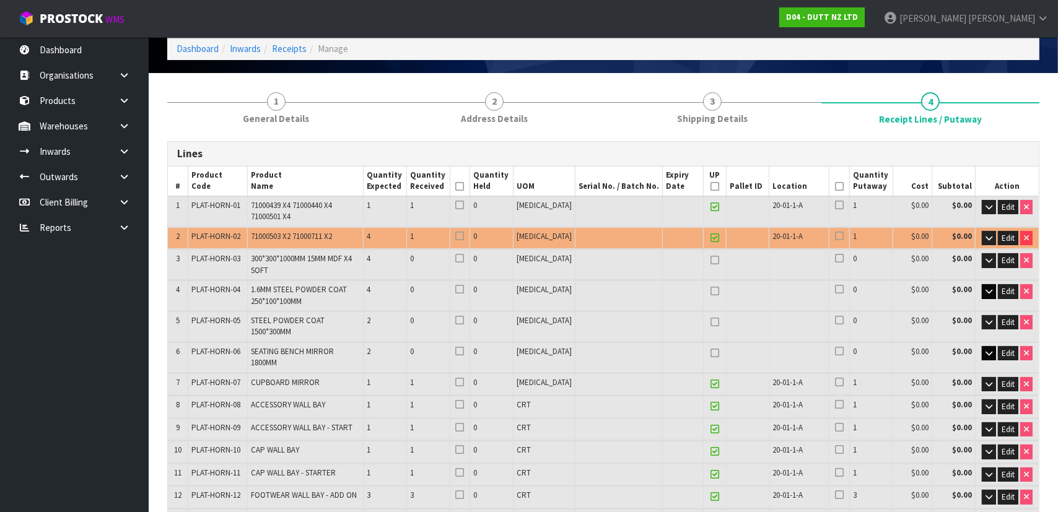
click at [270, 260] on span "300*300*1000MM 15MM MDF X4 SOFT" at bounding box center [301, 264] width 101 height 22
click at [663, 250] on td at bounding box center [683, 265] width 41 height 30
click at [665, 265] on td at bounding box center [683, 265] width 41 height 30
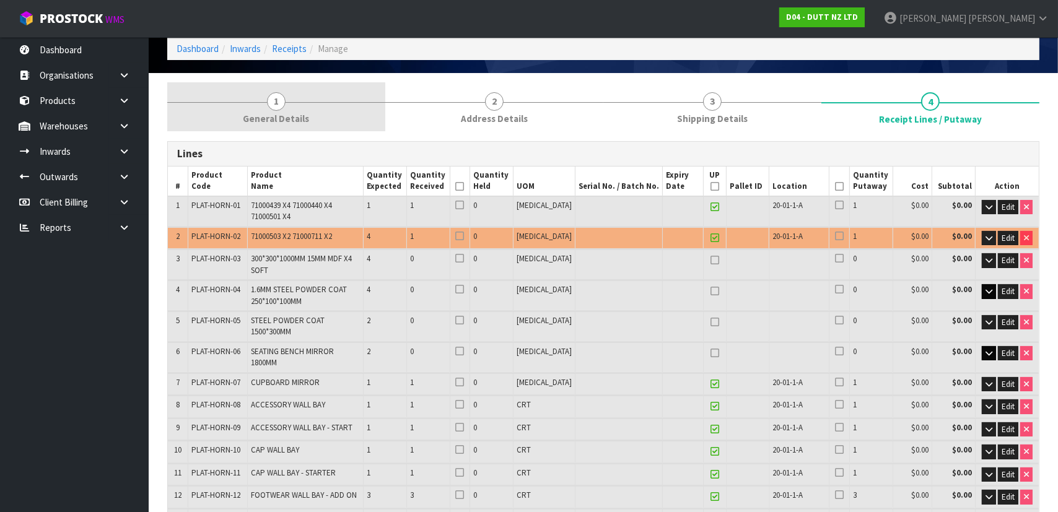
click at [303, 110] on link "1 General Details" at bounding box center [276, 106] width 218 height 49
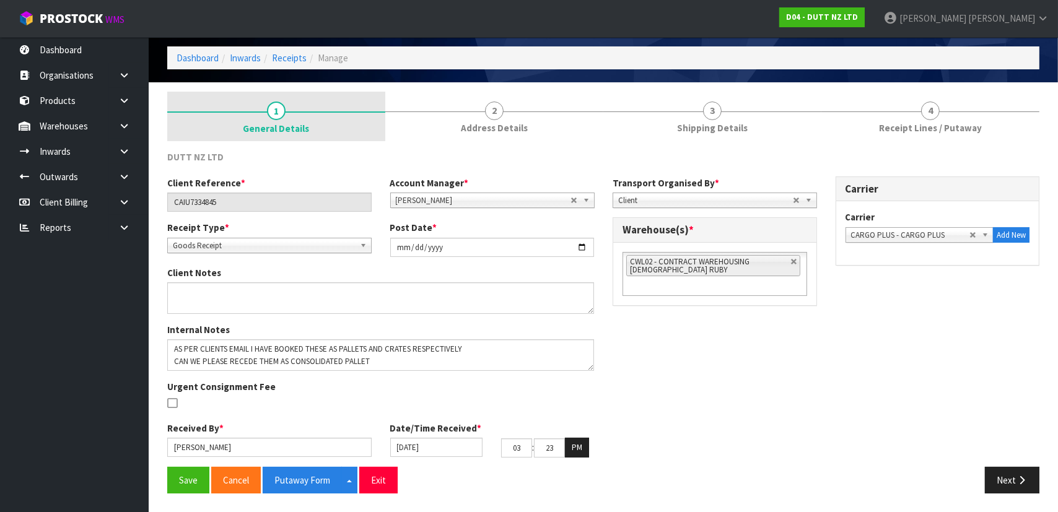
scroll to position [45, 0]
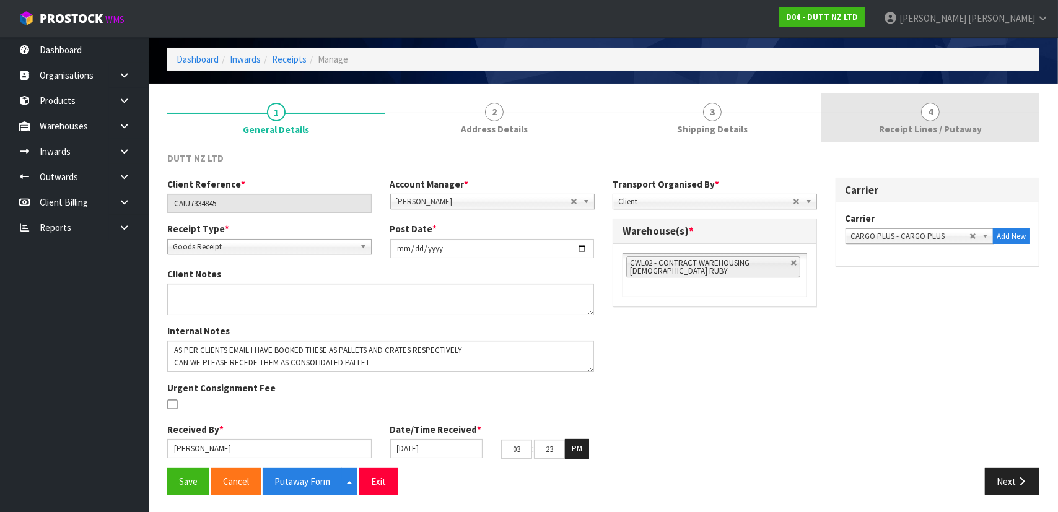
click at [977, 130] on span "Receipt Lines / Putaway" at bounding box center [930, 129] width 103 height 13
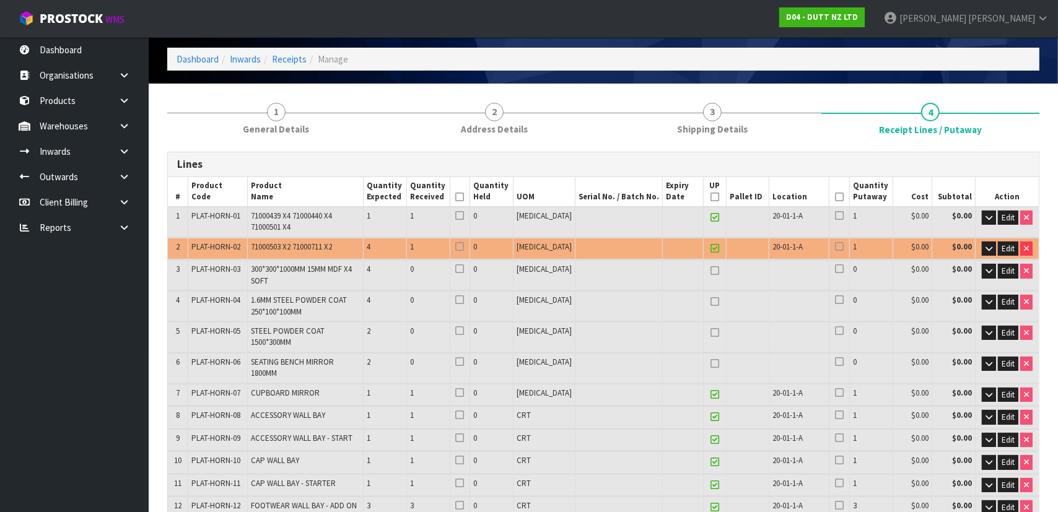
scroll to position [56, 0]
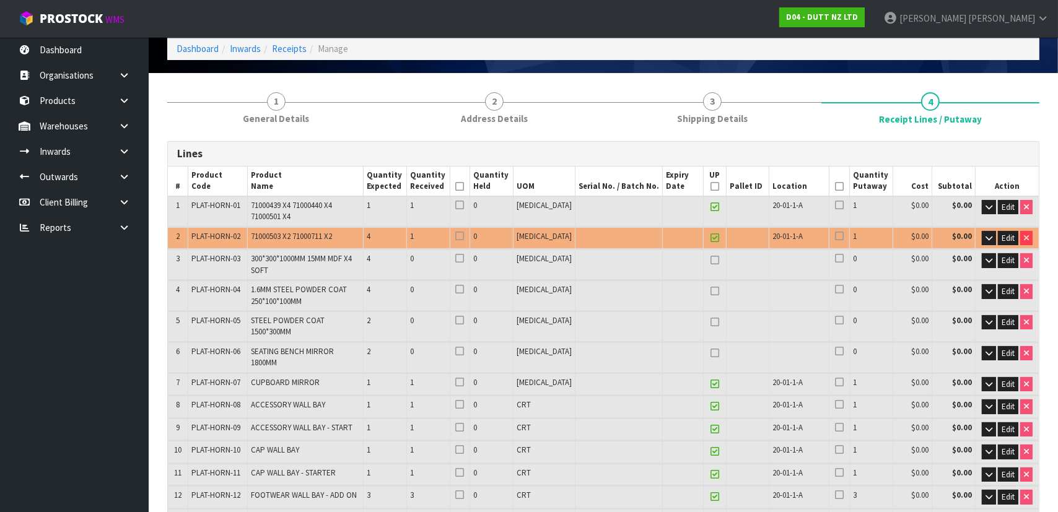
click at [665, 261] on td at bounding box center [683, 265] width 41 height 30
click at [663, 258] on td at bounding box center [683, 265] width 41 height 30
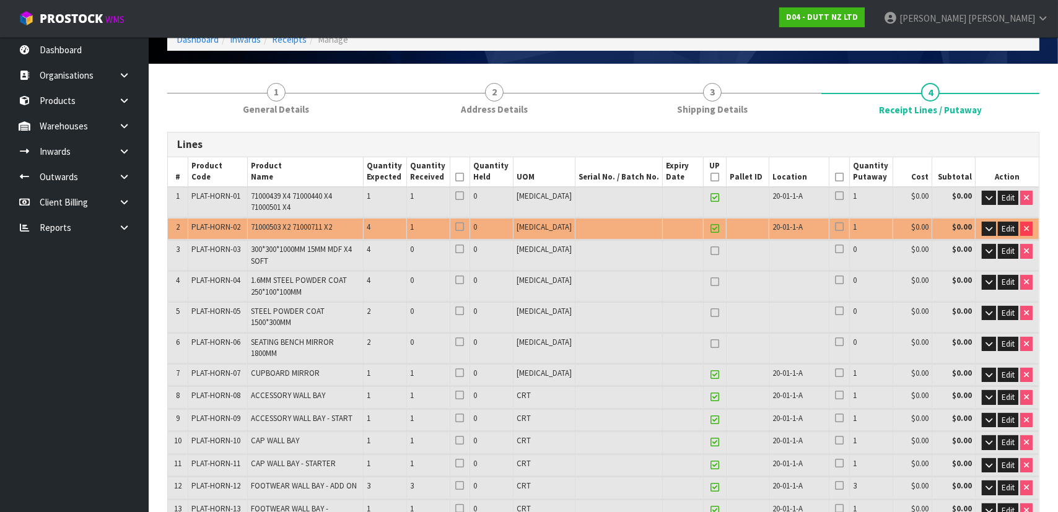
scroll to position [42, 0]
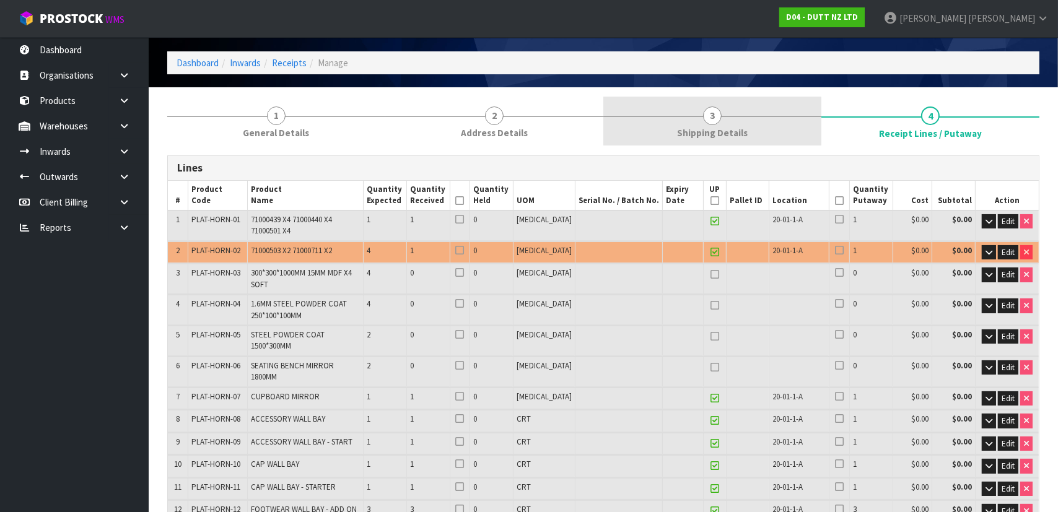
click at [696, 106] on link "3 Shipping Details" at bounding box center [713, 121] width 218 height 49
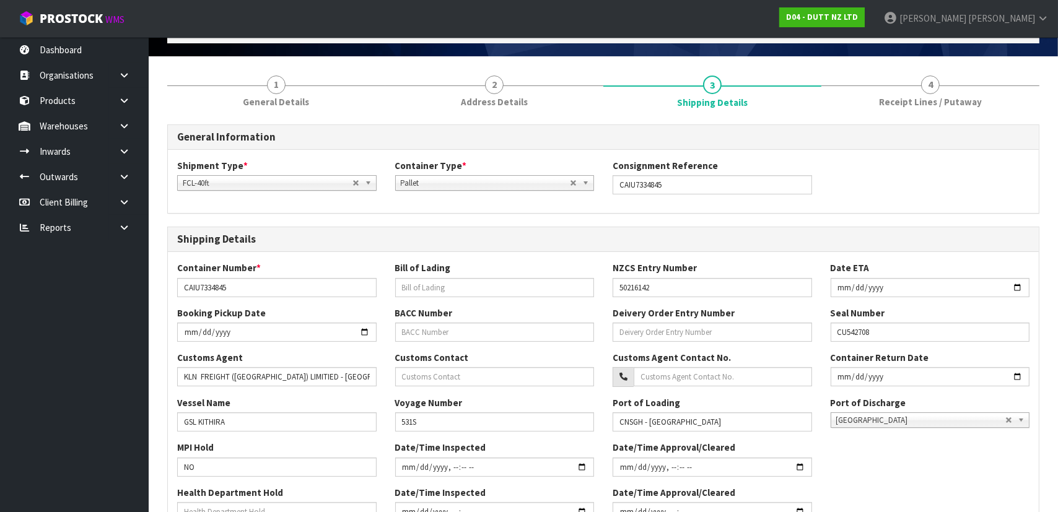
scroll to position [98, 0]
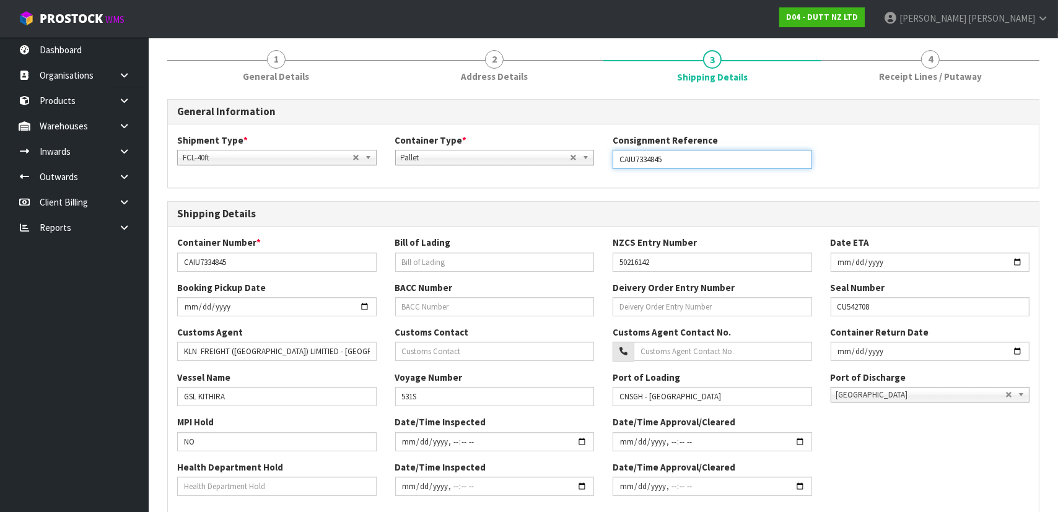
drag, startPoint x: 675, startPoint y: 161, endPoint x: 569, endPoint y: 161, distance: 106.0
click at [581, 161] on div "Shipment Type * LCL National LCL International FCL-20ft FCL-40ft FCL-40ft Conta…" at bounding box center [603, 156] width 871 height 45
click at [311, 239] on div "Container Number * CAIU7334845" at bounding box center [277, 253] width 218 height 35
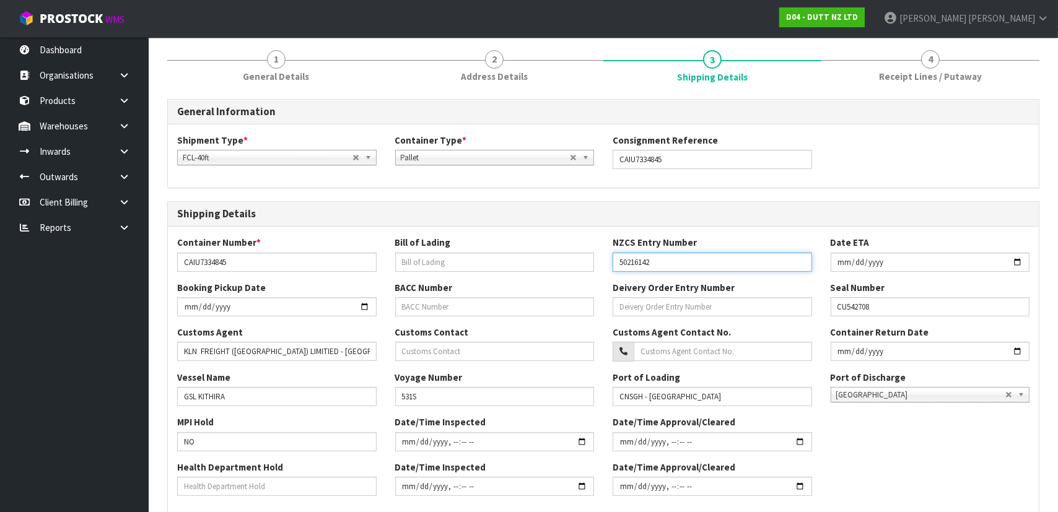
drag, startPoint x: 586, startPoint y: 257, endPoint x: 462, endPoint y: 242, distance: 124.8
click at [470, 242] on div "Container Number * CAIU7334845 Bill of Lading NZCS Entry Number 50216142 Date E…" at bounding box center [603, 258] width 871 height 45
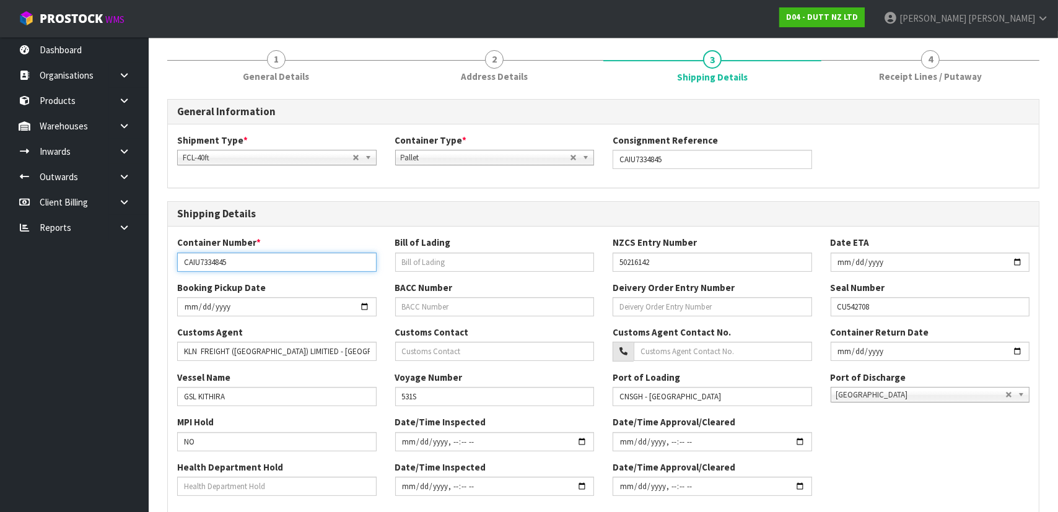
drag, startPoint x: 231, startPoint y: 257, endPoint x: 25, endPoint y: 245, distance: 206.6
click at [25, 246] on body "Toggle navigation ProStock WMS D04 - DUTT NZ LTD Michael Drugan Logout Dashboar…" at bounding box center [529, 158] width 1058 height 512
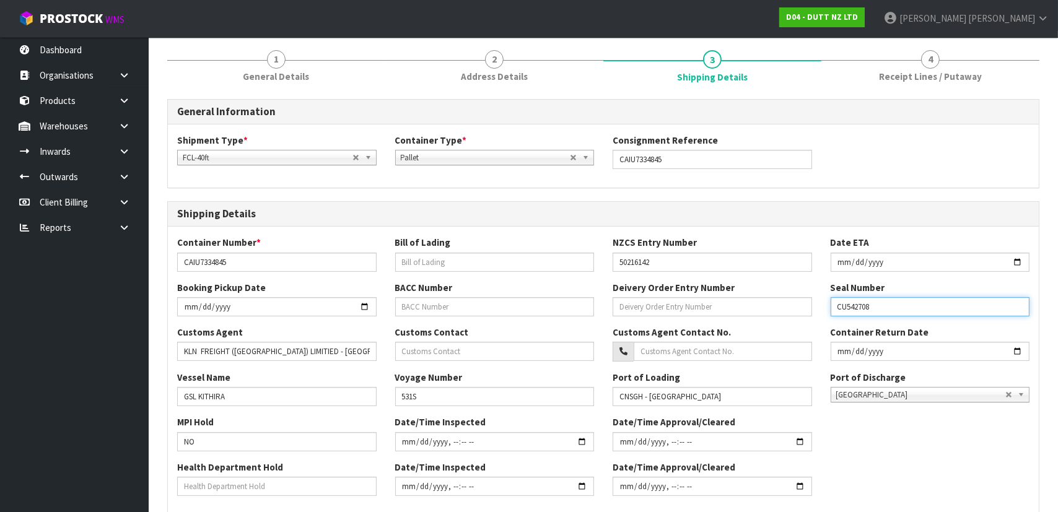
drag, startPoint x: 942, startPoint y: 303, endPoint x: 801, endPoint y: 297, distance: 141.4
click at [801, 297] on div "Booking Pickup Date BACC Number Deivery Order Entry Number Seal Number CU542708" at bounding box center [603, 303] width 871 height 45
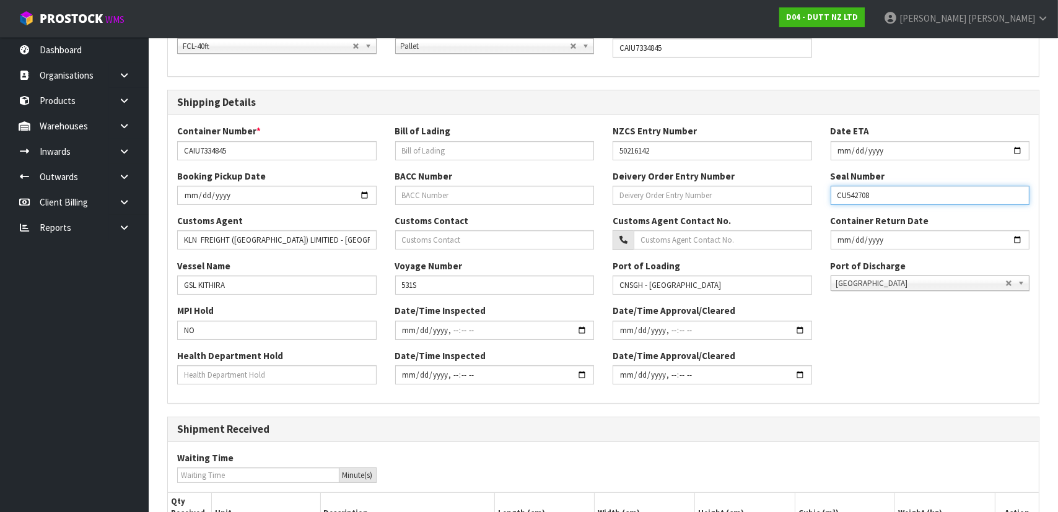
scroll to position [211, 0]
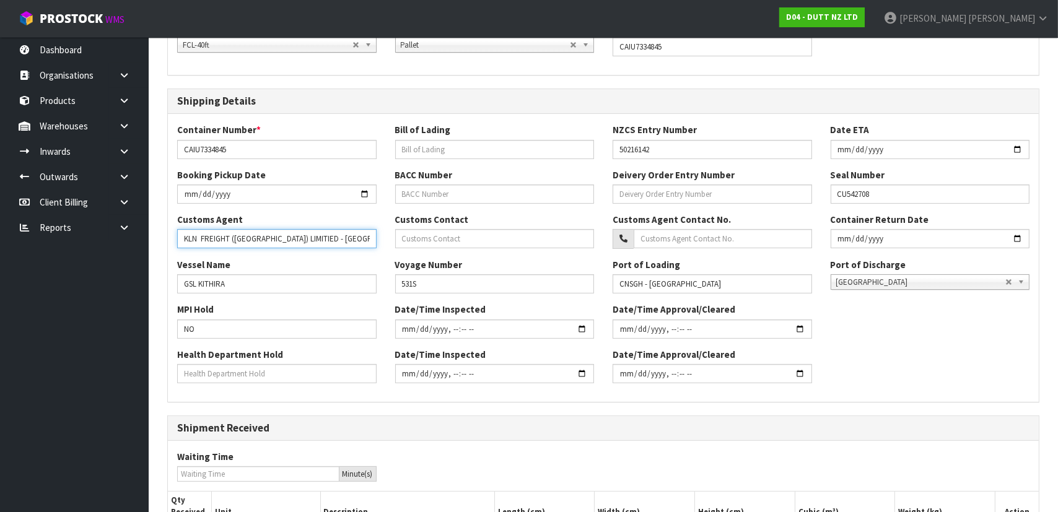
click at [351, 247] on input "KLN FREIGHT (OCEANIA) LIMITIED - AUCKLAND" at bounding box center [277, 238] width 200 height 19
drag, startPoint x: 358, startPoint y: 242, endPoint x: 43, endPoint y: 248, distance: 314.8
click at [43, 248] on body "Toggle navigation ProStock WMS D04 - DUTT NZ LTD Michael Drugan Logout Dashboar…" at bounding box center [529, 45] width 1058 height 512
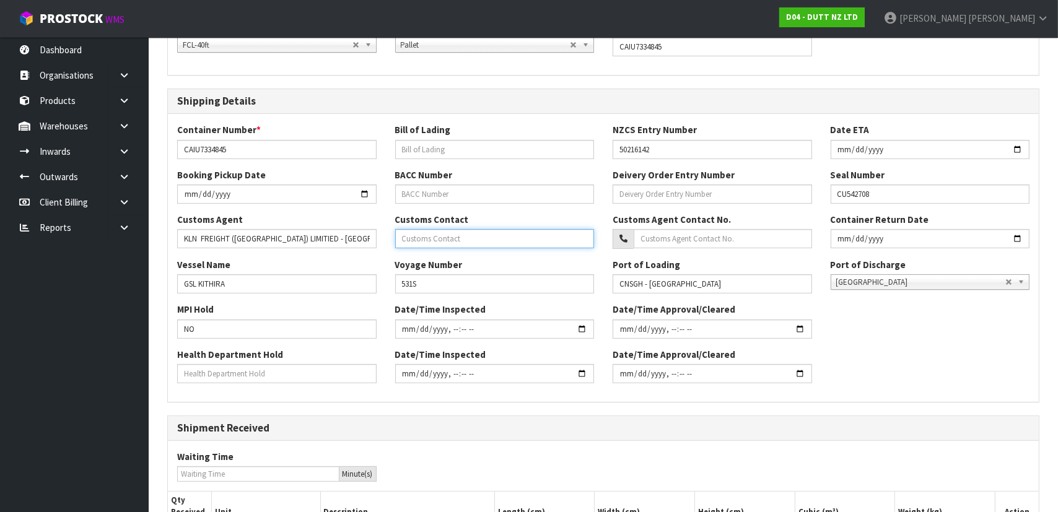
click at [512, 237] on input "text" at bounding box center [495, 238] width 200 height 19
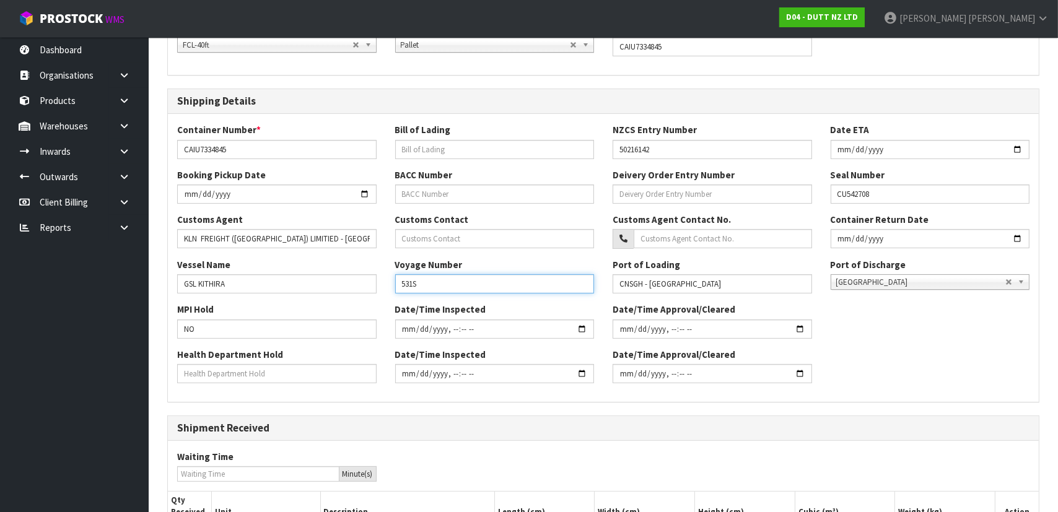
click at [488, 281] on input "531S" at bounding box center [495, 283] width 200 height 19
drag, startPoint x: 482, startPoint y: 285, endPoint x: 285, endPoint y: 285, distance: 197.0
click at [286, 285] on div "Vessel Name GSL KITHIRA Voyage Number 531S Port of Loading CNSGH - SHANGHAI Por…" at bounding box center [603, 280] width 871 height 45
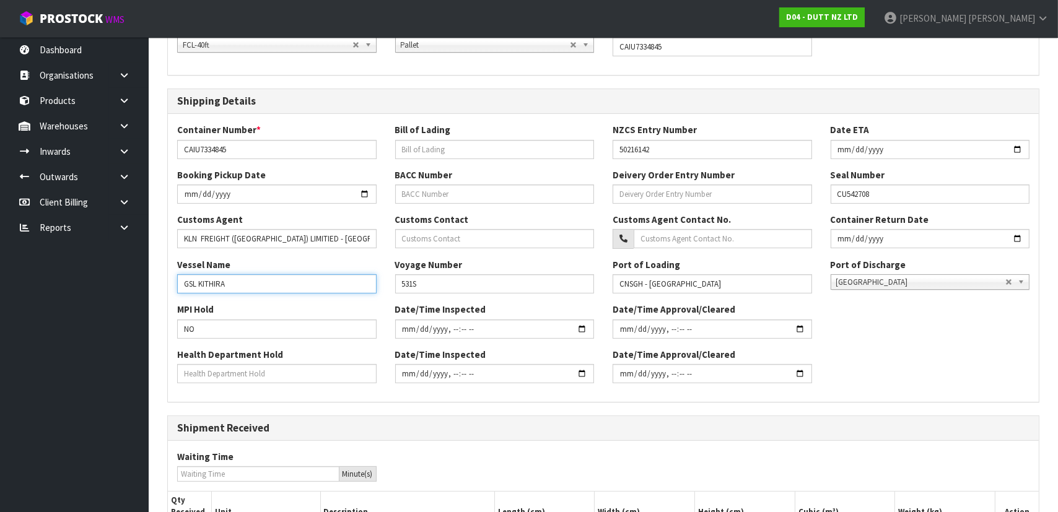
drag, startPoint x: 291, startPoint y: 280, endPoint x: 78, endPoint y: 279, distance: 213.1
click at [78, 279] on body "Toggle navigation ProStock WMS D04 - DUTT NZ LTD Michael Drugan Logout Dashboar…" at bounding box center [529, 45] width 1058 height 512
click at [562, 303] on div "Date/Time Inspected" at bounding box center [495, 320] width 218 height 35
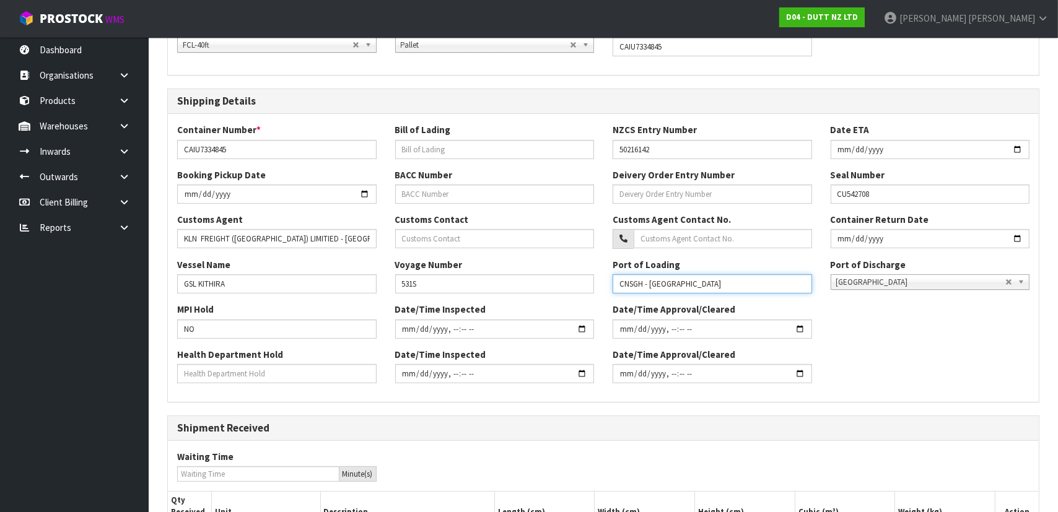
drag, startPoint x: 683, startPoint y: 285, endPoint x: 553, endPoint y: 279, distance: 130.2
click at [553, 279] on div "Vessel Name GSL KITHIRA Voyage Number 531S Port of Loading CNSGH - SHANGHAI Por…" at bounding box center [603, 280] width 871 height 45
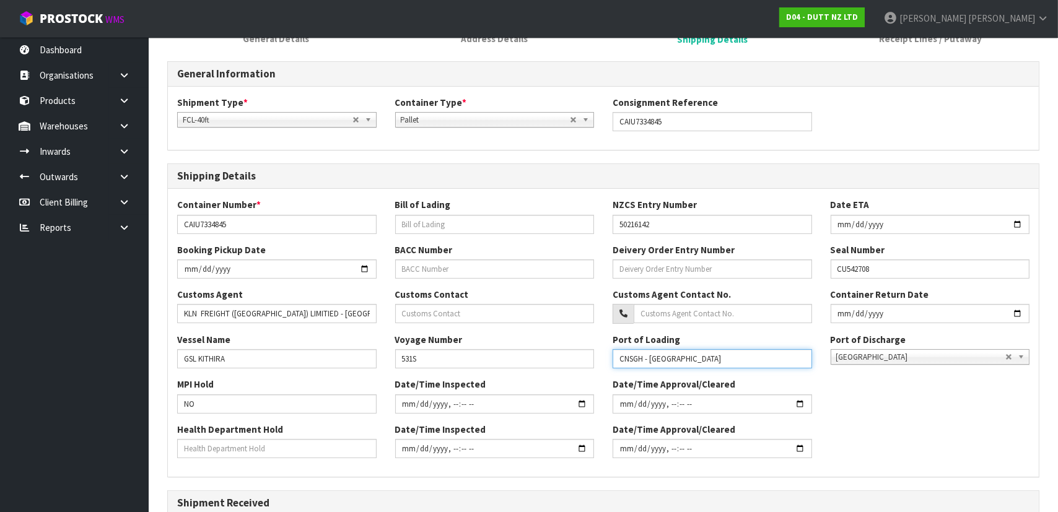
scroll to position [0, 0]
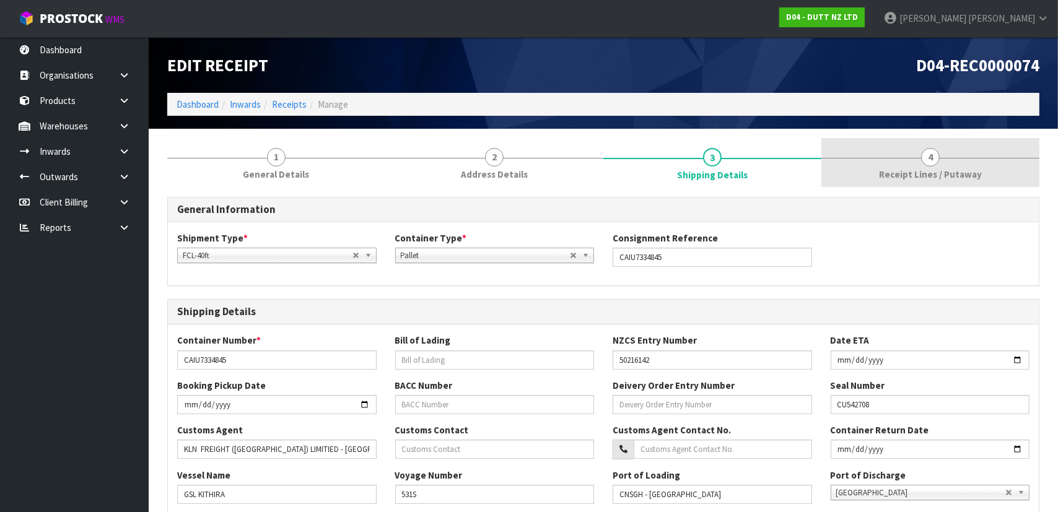
click at [945, 161] on link "4 Receipt Lines / Putaway" at bounding box center [931, 162] width 218 height 49
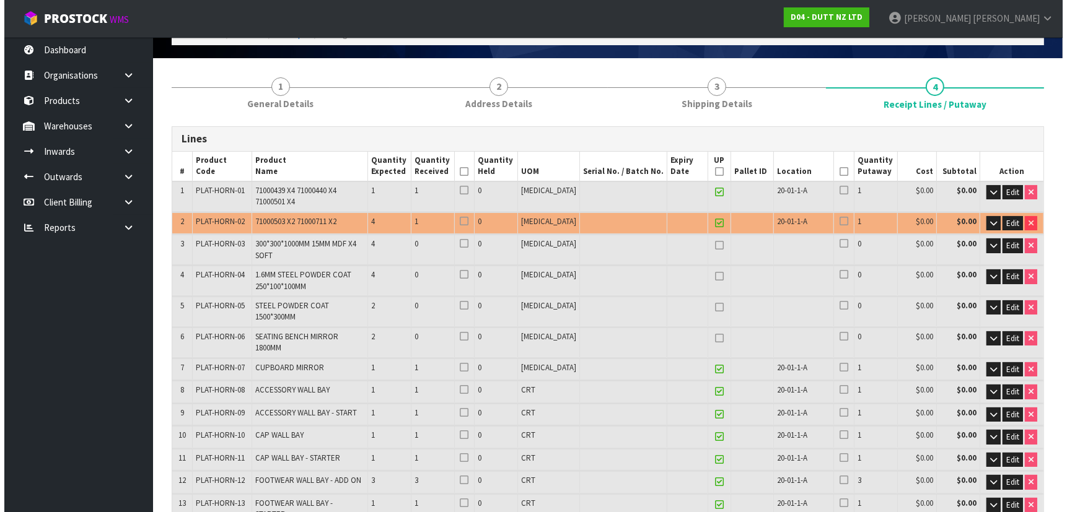
scroll to position [169, 0]
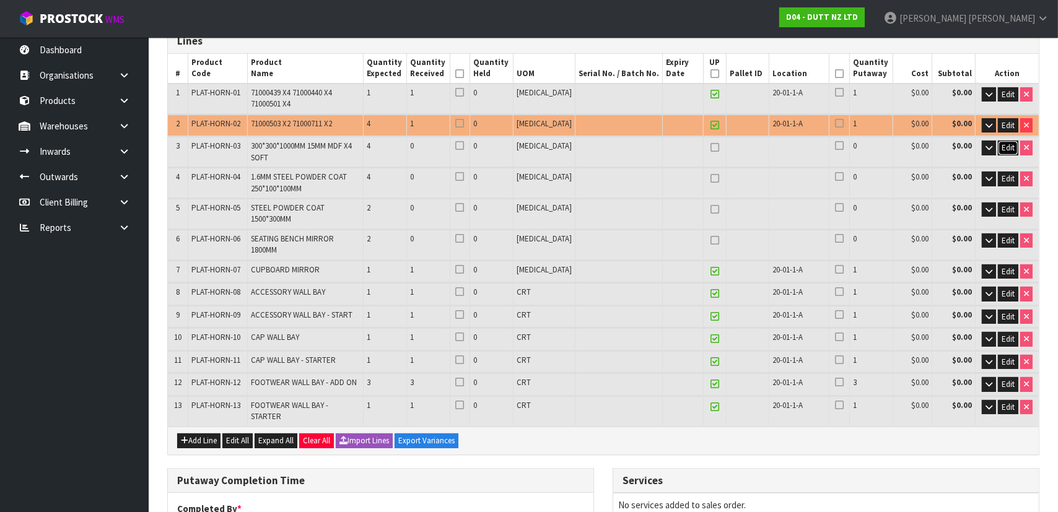
click at [1004, 148] on span "Edit" at bounding box center [1008, 148] width 13 height 11
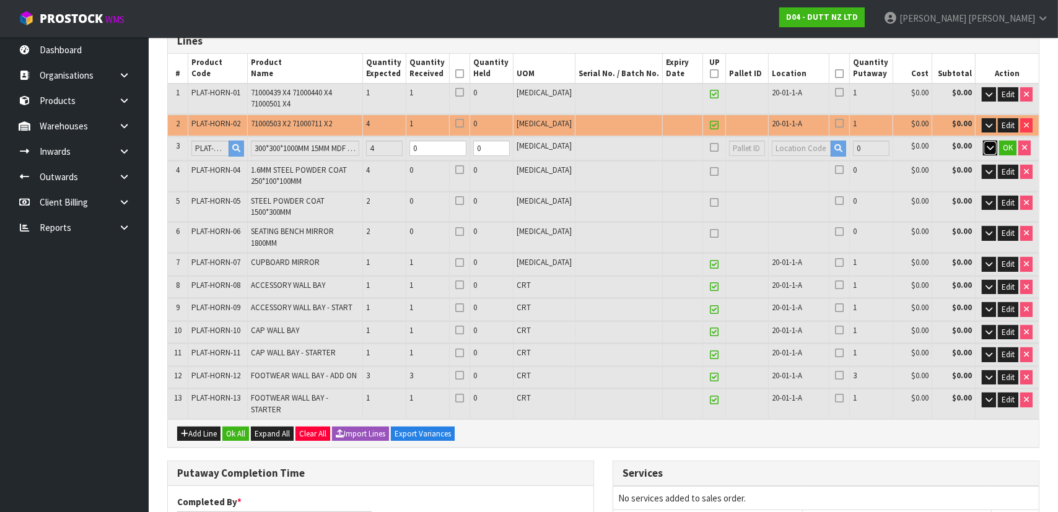
click at [988, 149] on icon "button" at bounding box center [990, 148] width 7 height 8
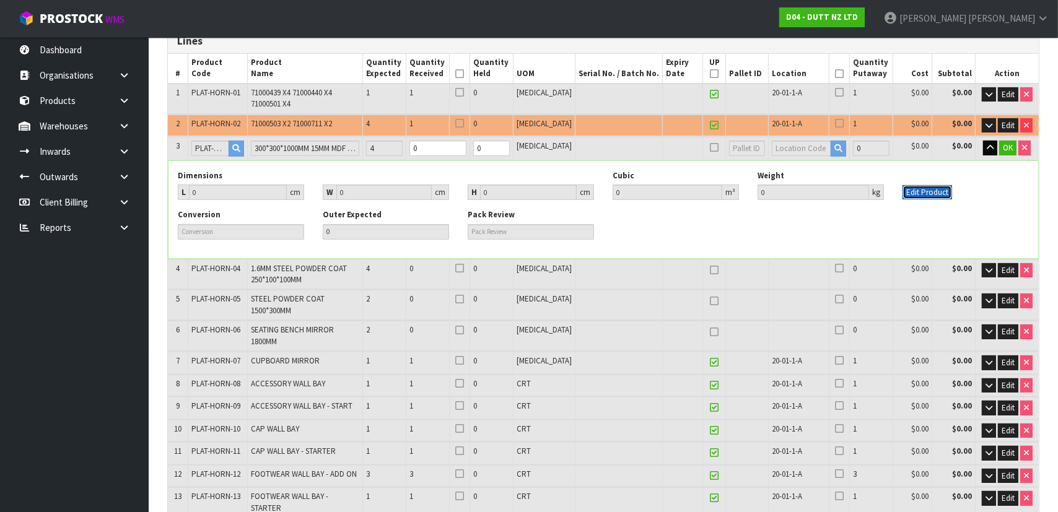
click at [941, 191] on button "Edit Product" at bounding box center [928, 192] width 50 height 15
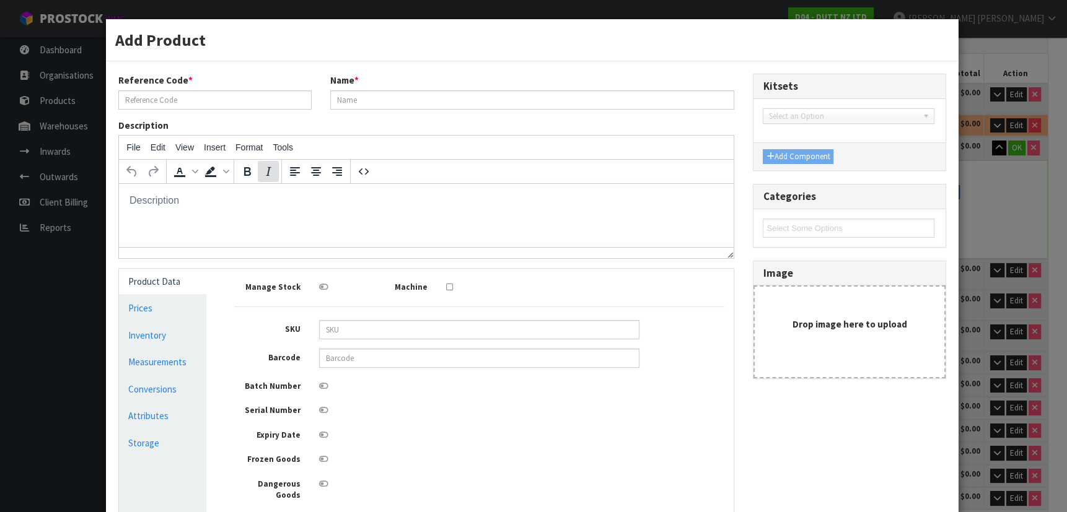
scroll to position [0, 0]
click at [225, 103] on input "PLAT-HORN-03" at bounding box center [214, 99] width 193 height 19
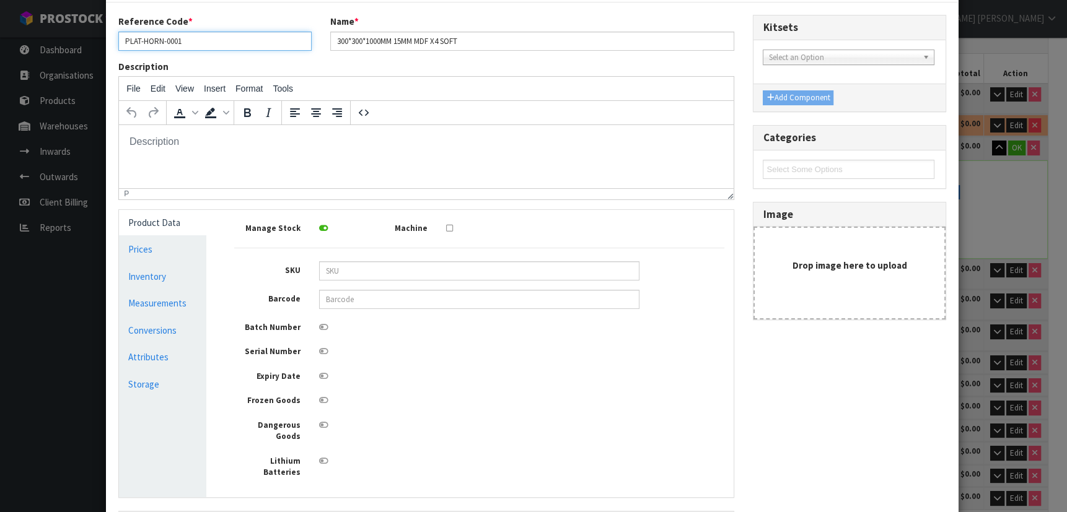
scroll to position [169, 0]
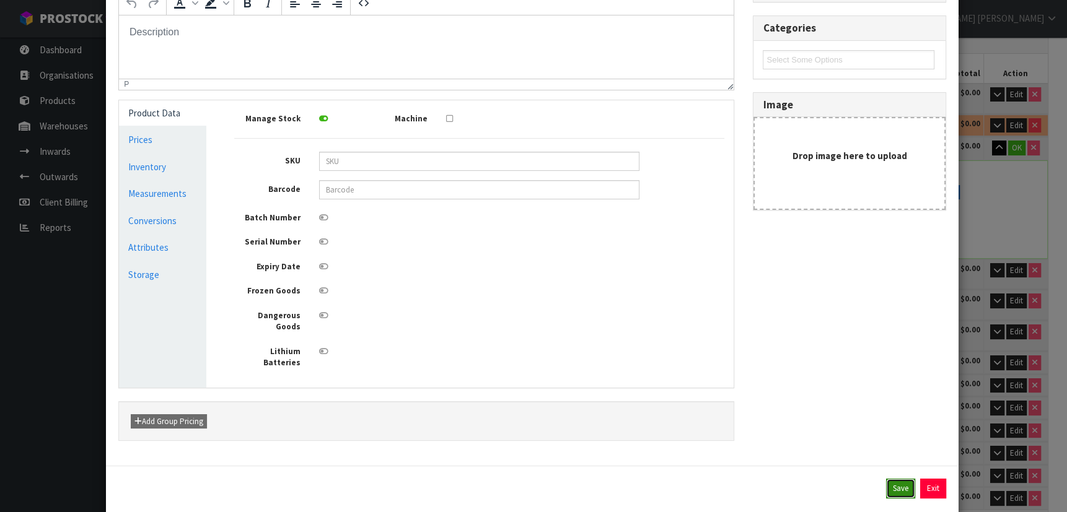
click at [886, 479] on button "Save" at bounding box center [900, 489] width 29 height 20
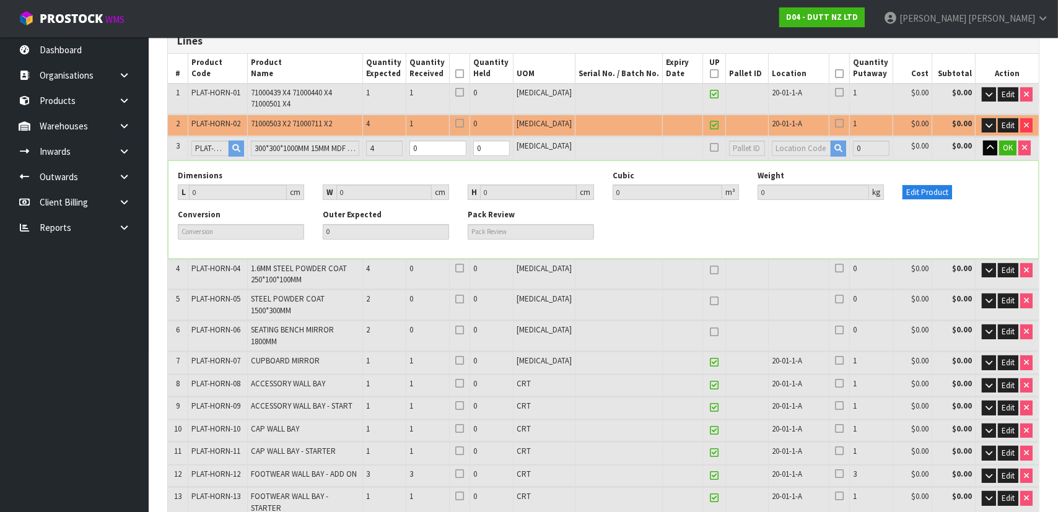
click at [1017, 151] on td "OK" at bounding box center [1007, 148] width 64 height 23
click at [1011, 151] on span "OK" at bounding box center [1008, 148] width 10 height 11
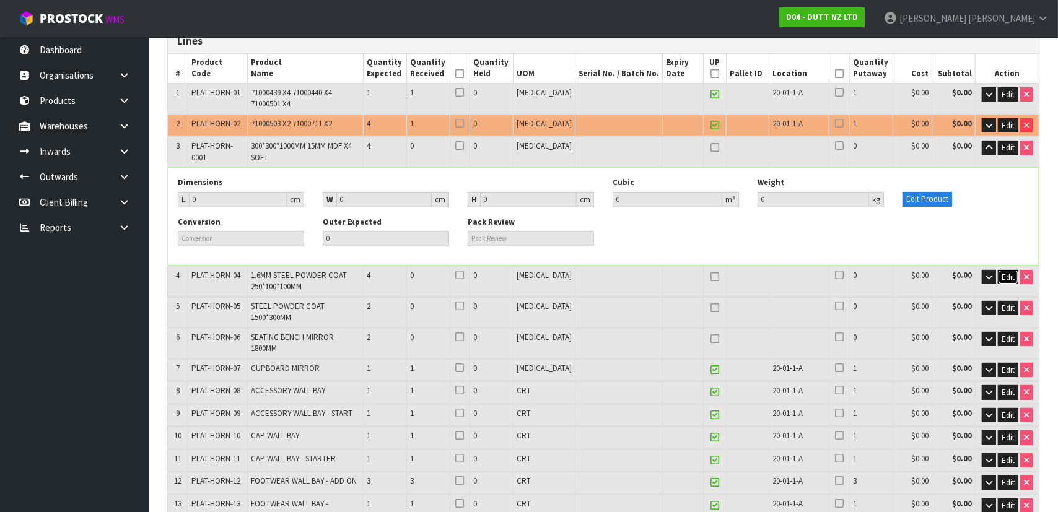
click at [1008, 273] on span "Edit" at bounding box center [1008, 277] width 13 height 11
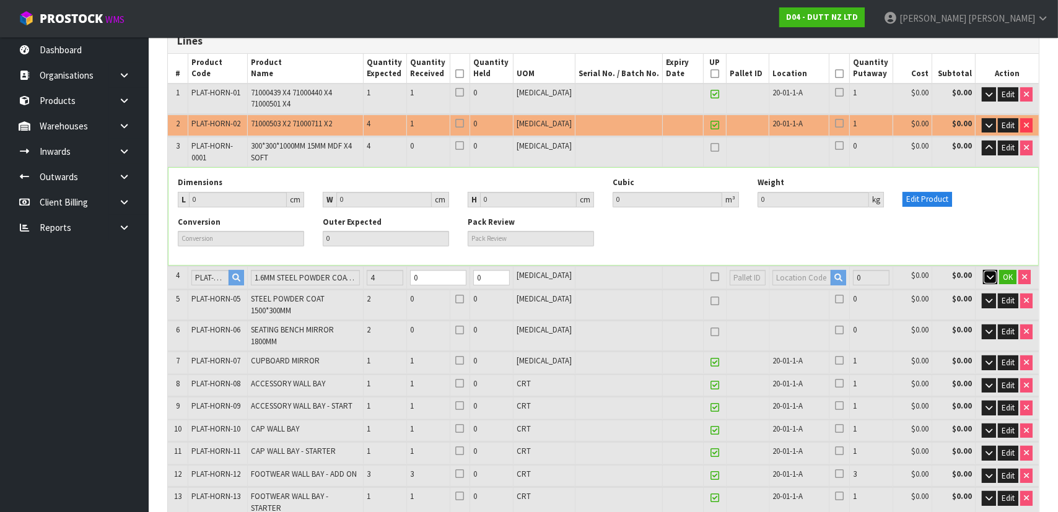
click at [987, 273] on icon "button" at bounding box center [990, 277] width 7 height 8
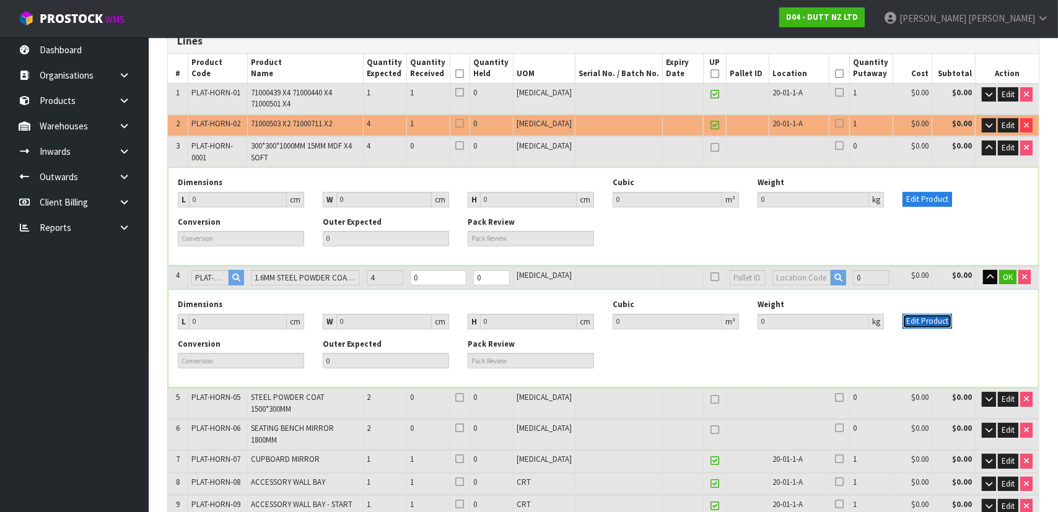
click at [928, 319] on button "Edit Product" at bounding box center [928, 321] width 50 height 15
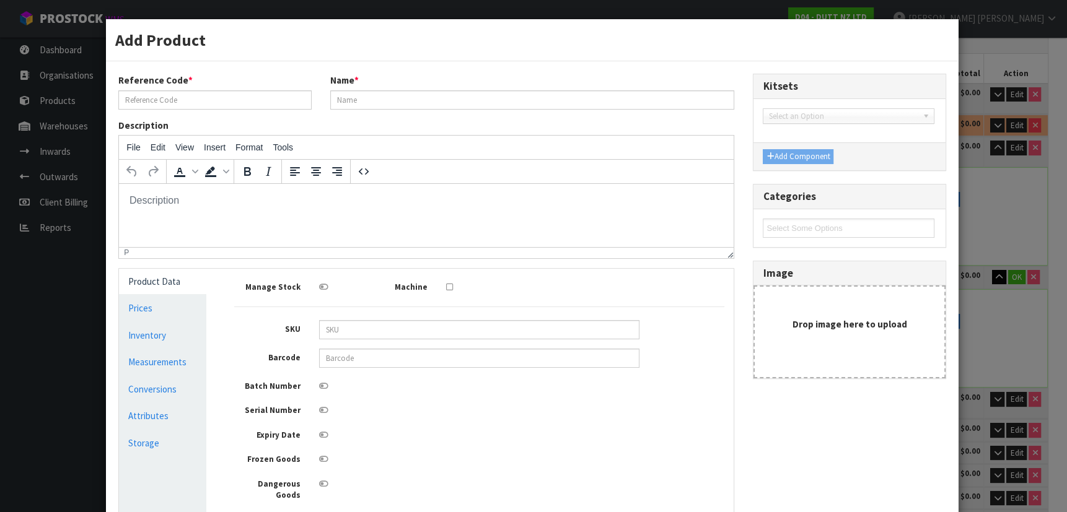
scroll to position [0, 0]
click at [200, 101] on input "PLAT-HORN-04" at bounding box center [214, 99] width 193 height 19
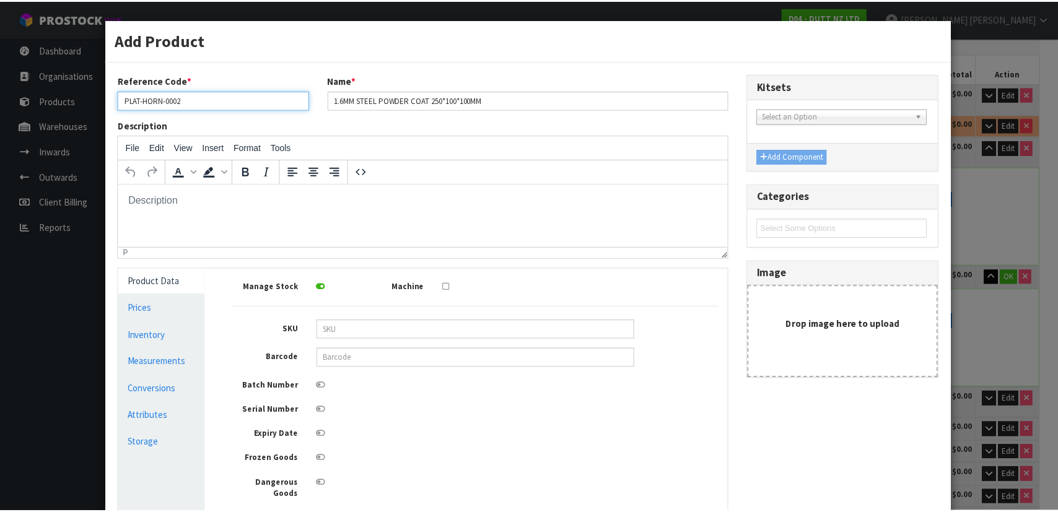
scroll to position [175, 0]
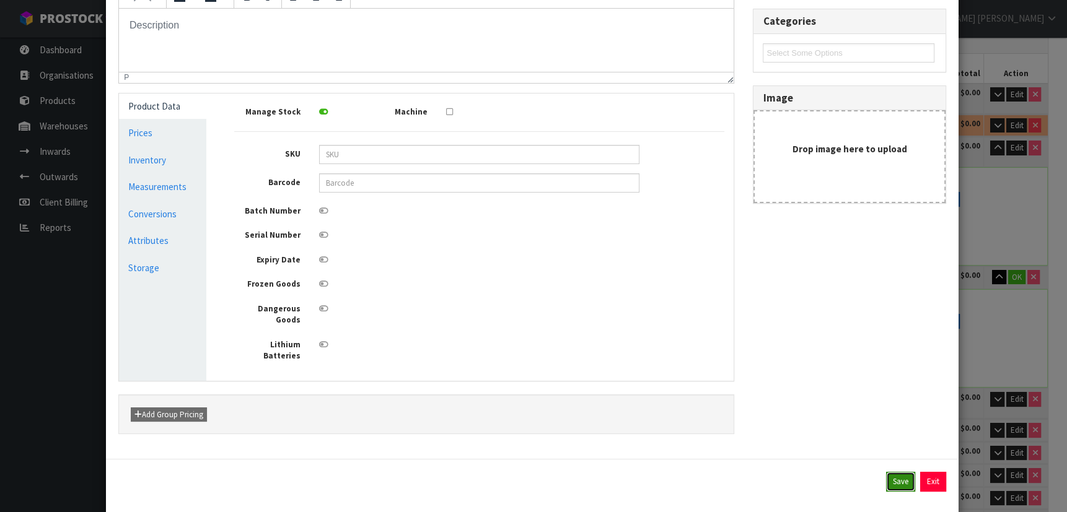
click at [887, 472] on button "Save" at bounding box center [900, 482] width 29 height 20
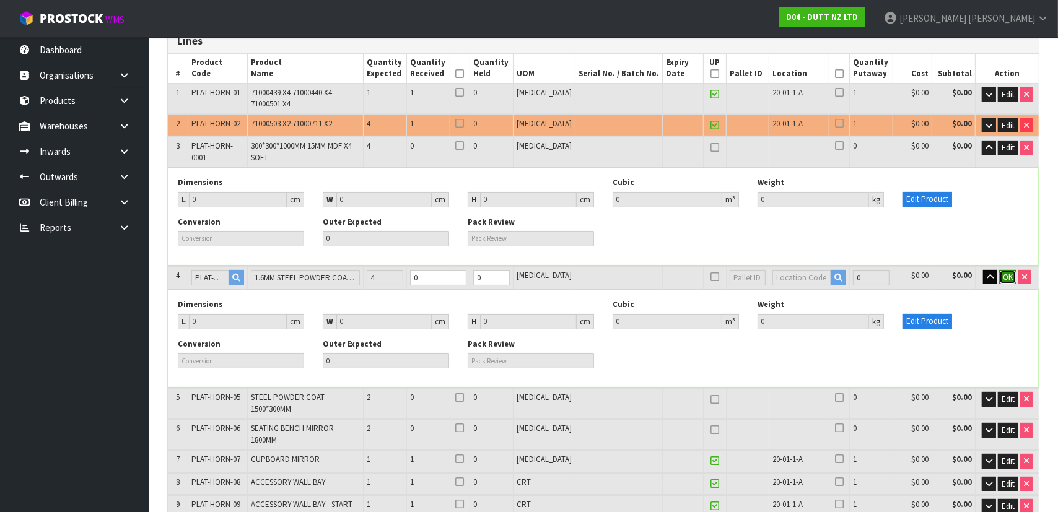
click at [1010, 276] on span "OK" at bounding box center [1008, 277] width 10 height 11
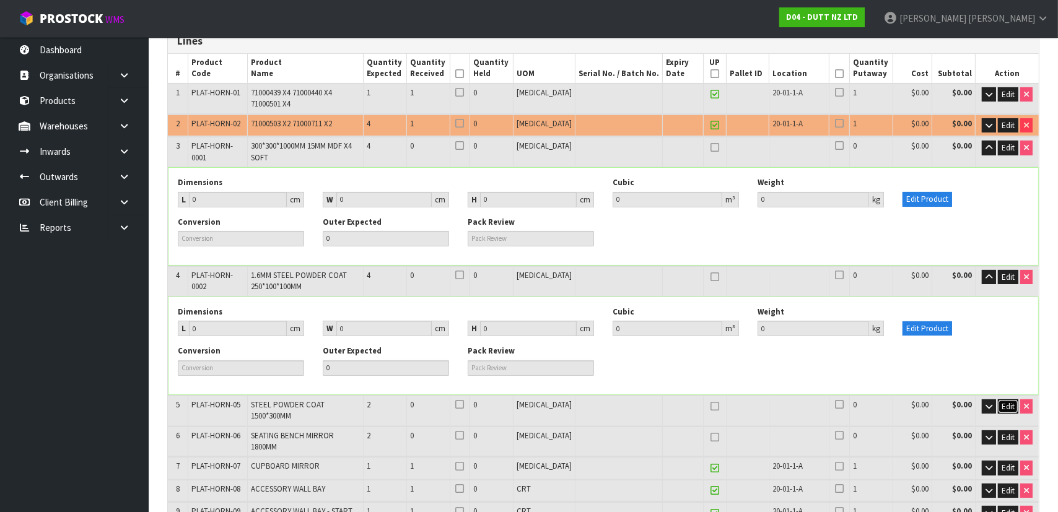
click at [1004, 405] on span "Edit" at bounding box center [1008, 407] width 13 height 11
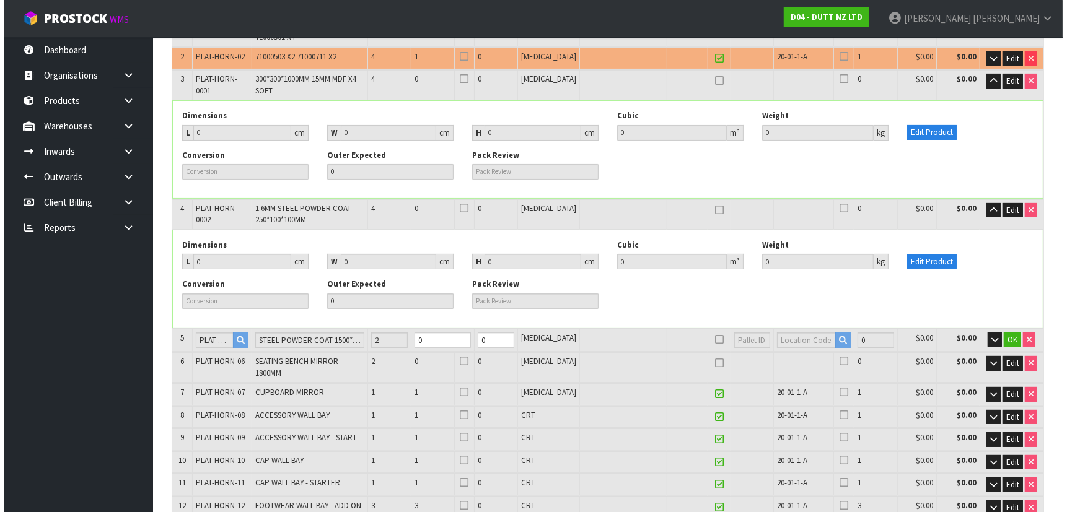
scroll to position [338, 0]
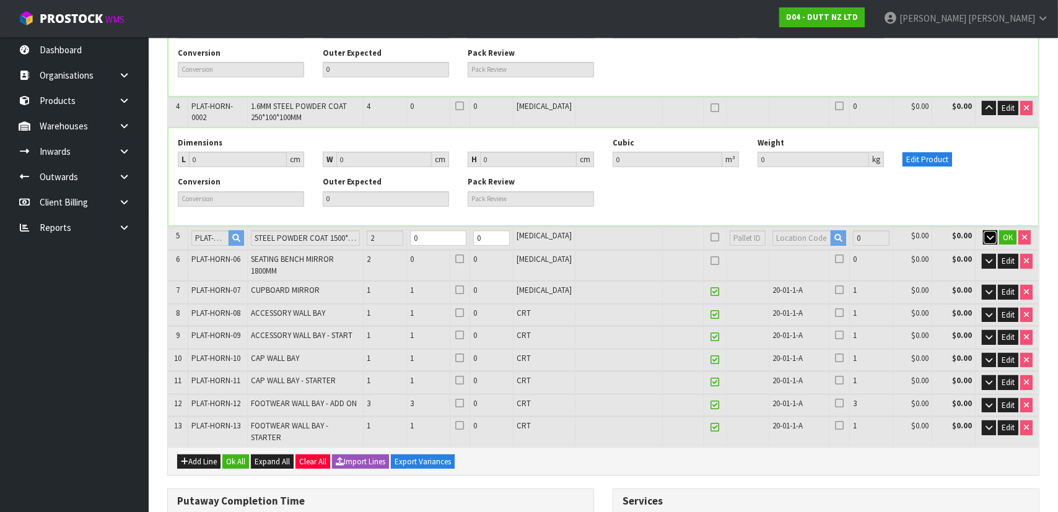
click at [993, 236] on icon "button" at bounding box center [990, 238] width 7 height 8
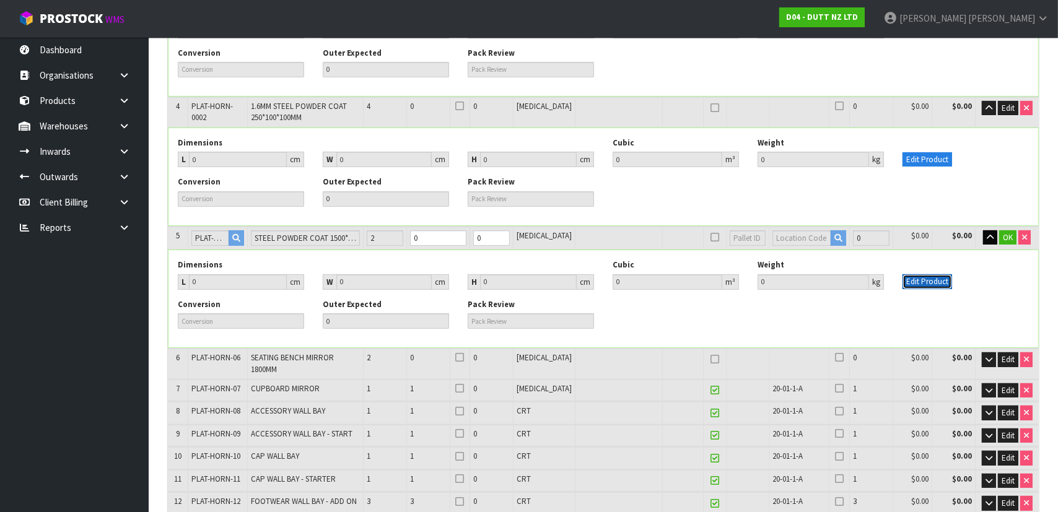
click at [920, 278] on button "Edit Product" at bounding box center [928, 281] width 50 height 15
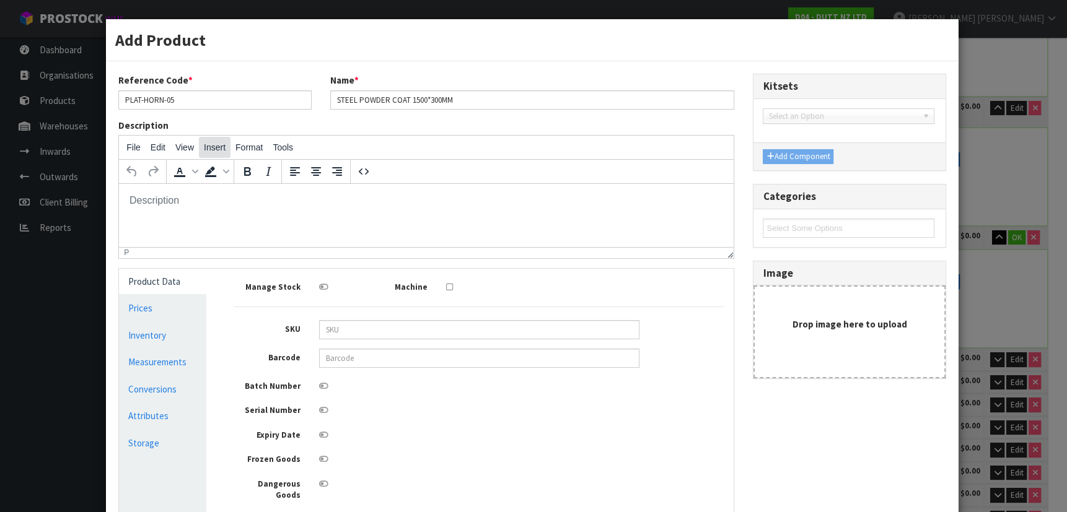
scroll to position [0, 0]
click at [208, 107] on input "PLAT-HORN-05" at bounding box center [214, 99] width 193 height 19
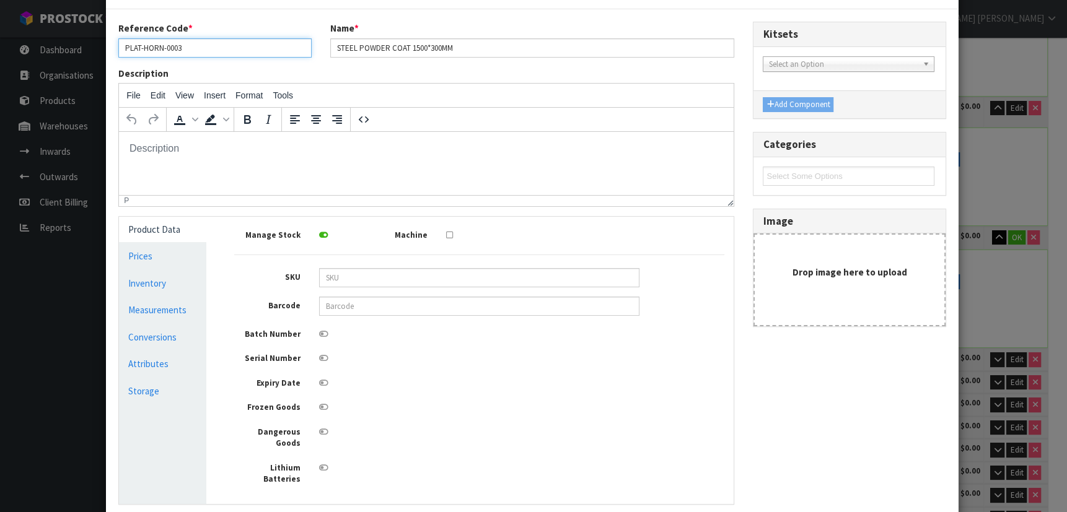
scroll to position [169, 0]
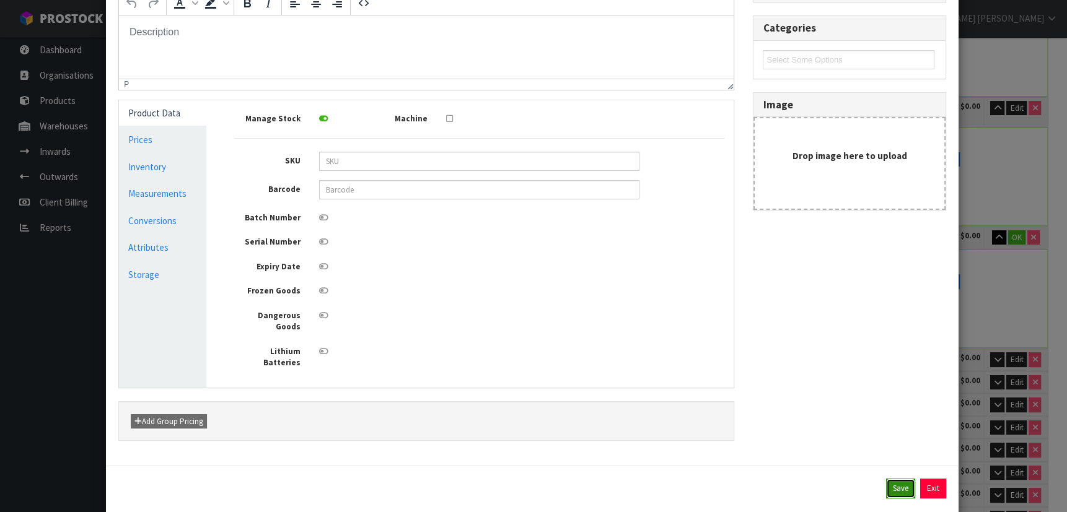
click at [886, 479] on button "Save" at bounding box center [900, 489] width 29 height 20
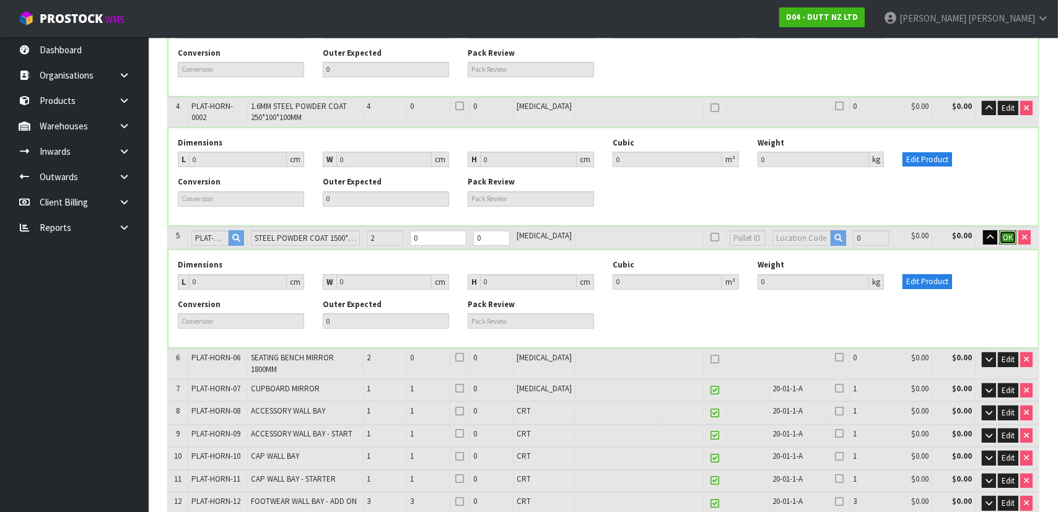
click at [1007, 235] on span "OK" at bounding box center [1008, 237] width 10 height 11
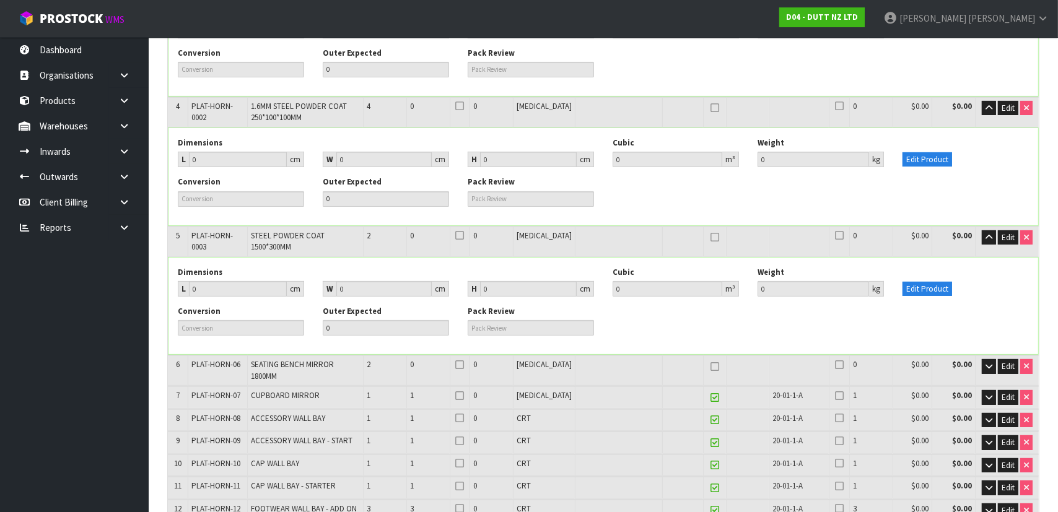
click at [1007, 356] on td "Edit" at bounding box center [1007, 371] width 64 height 30
click at [1002, 361] on span "Edit" at bounding box center [1008, 366] width 13 height 11
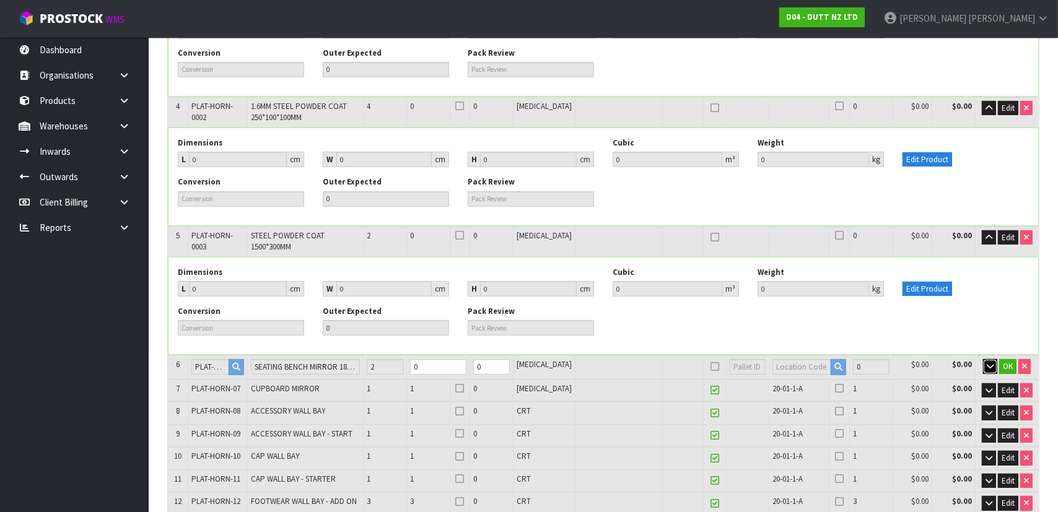
click at [990, 362] on icon "button" at bounding box center [990, 366] width 7 height 8
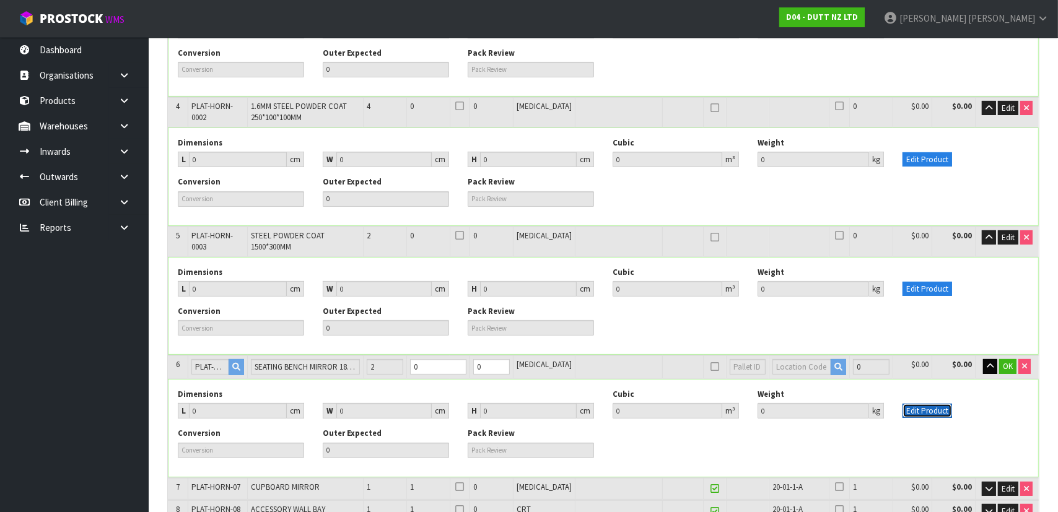
click at [945, 405] on button "Edit Product" at bounding box center [928, 411] width 50 height 15
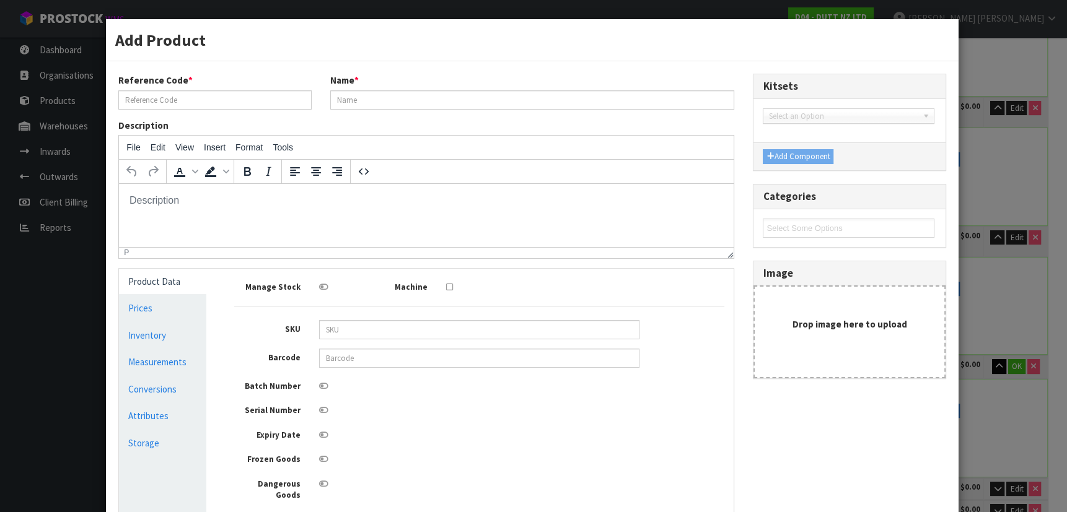
scroll to position [0, 0]
click at [196, 105] on input "PLAT-HORN-06" at bounding box center [214, 99] width 193 height 19
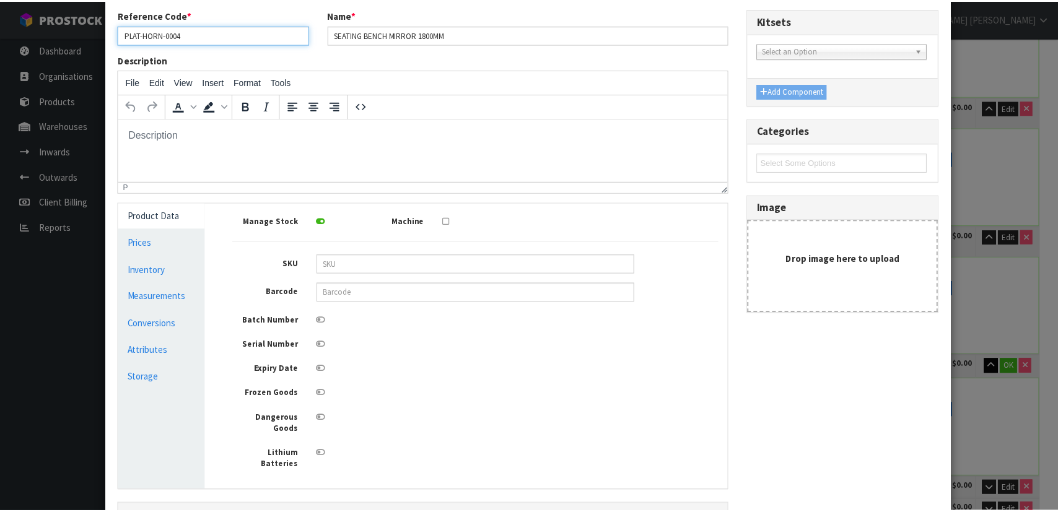
scroll to position [169, 0]
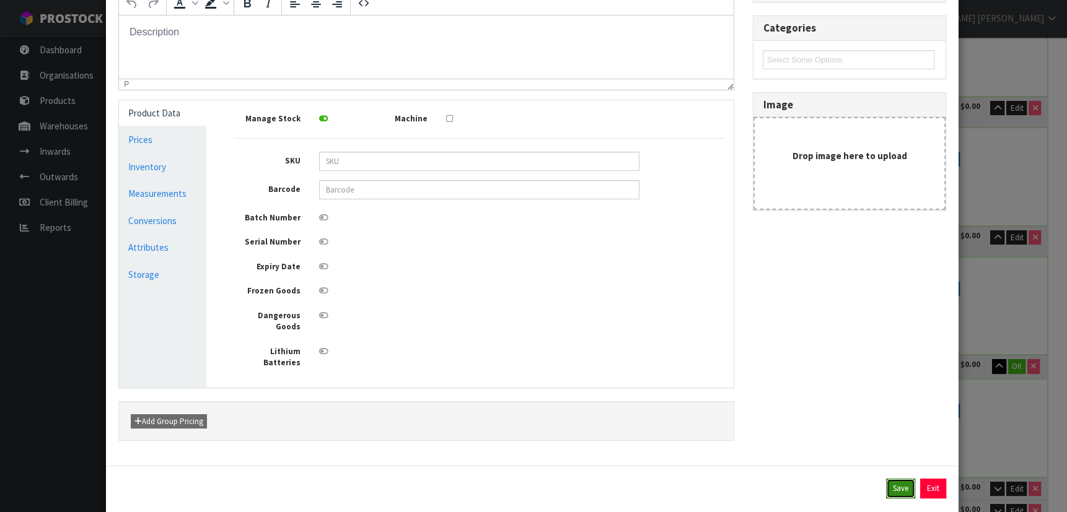
click at [892, 479] on button "Save" at bounding box center [900, 489] width 29 height 20
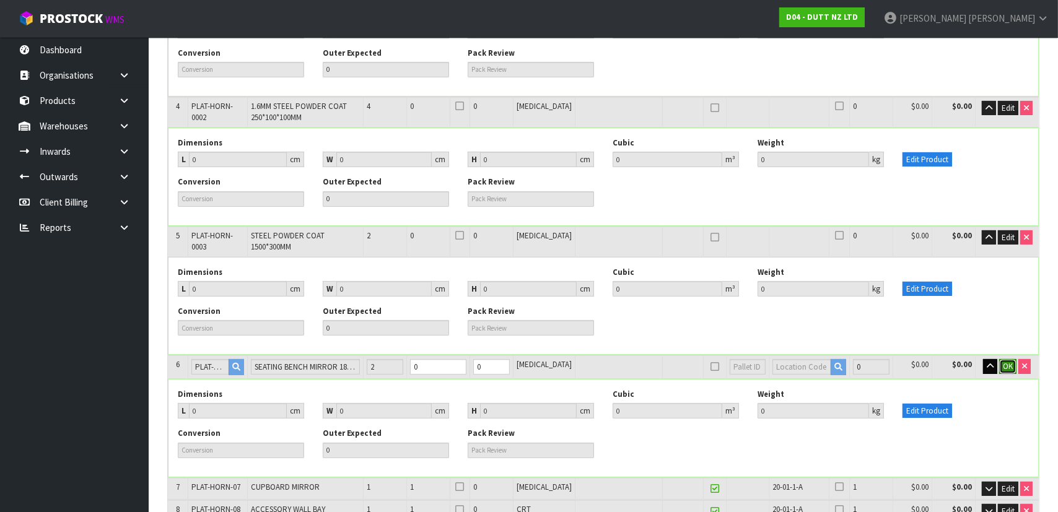
click at [1010, 361] on span "OK" at bounding box center [1008, 366] width 10 height 11
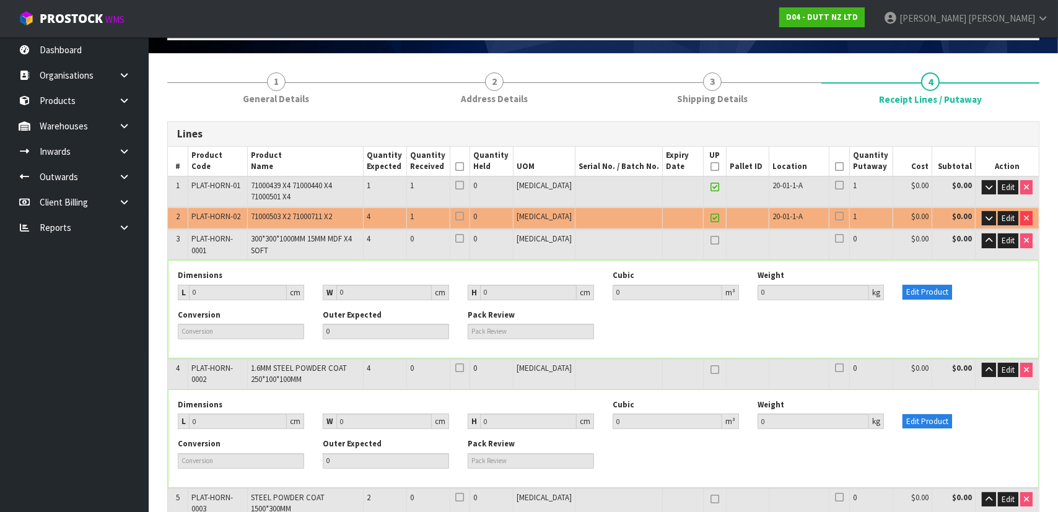
scroll to position [56, 0]
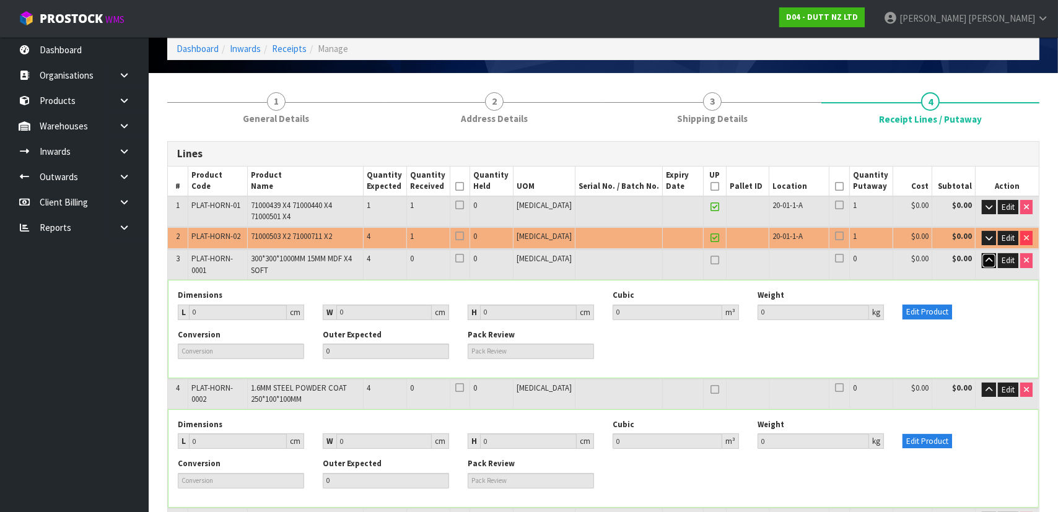
click at [986, 260] on icon "button" at bounding box center [989, 261] width 7 height 8
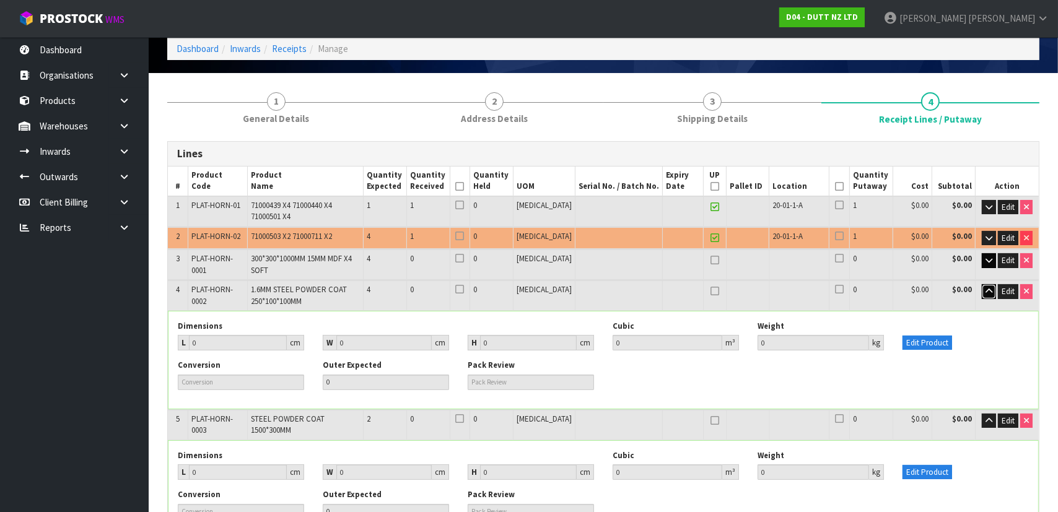
click at [990, 295] on button "button" at bounding box center [989, 291] width 14 height 15
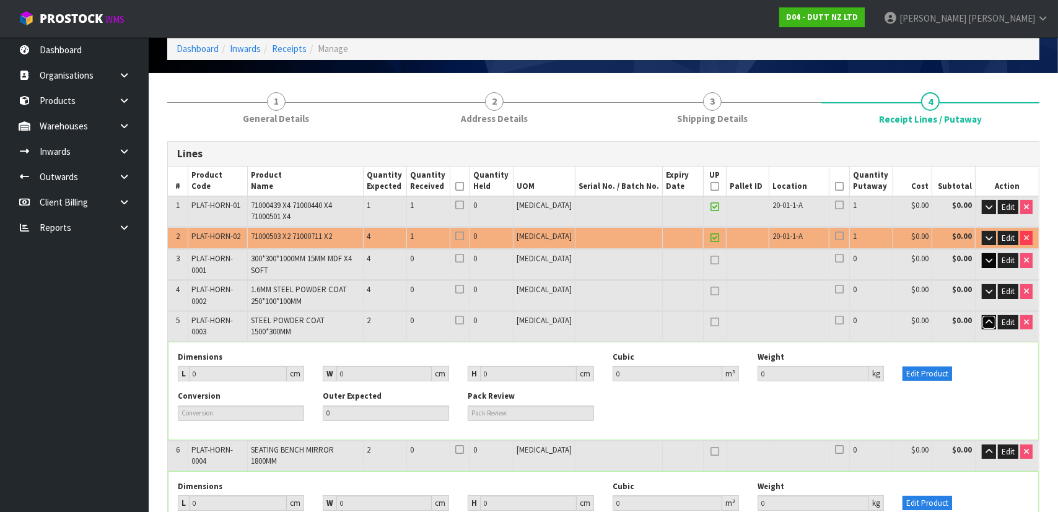
click at [988, 318] on icon "button" at bounding box center [989, 322] width 7 height 8
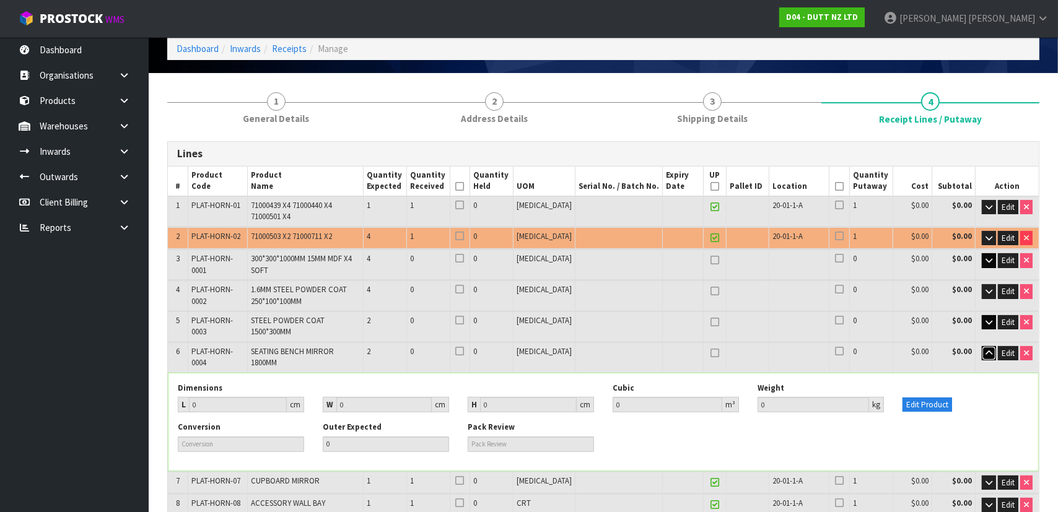
click at [989, 349] on icon "button" at bounding box center [989, 353] width 7 height 8
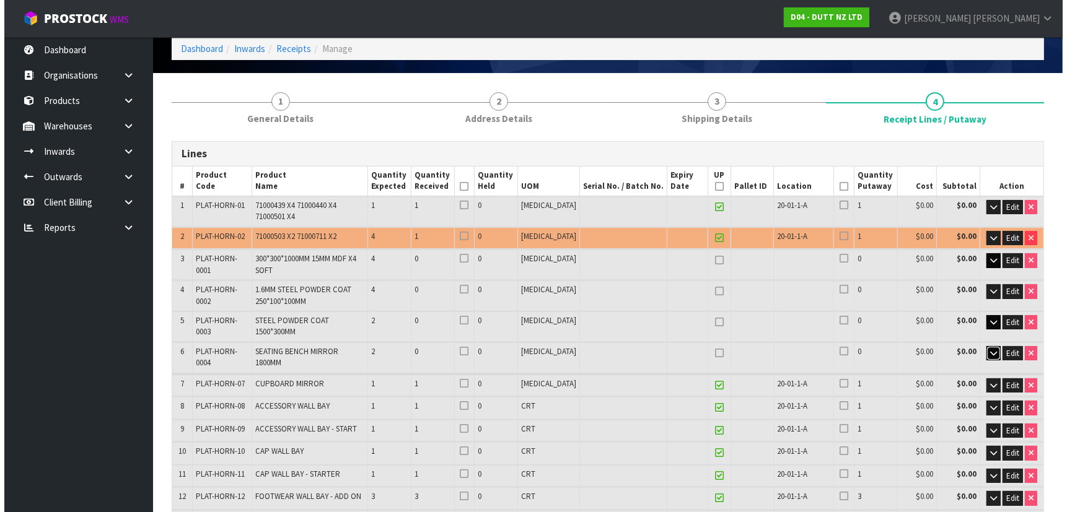
scroll to position [225, 0]
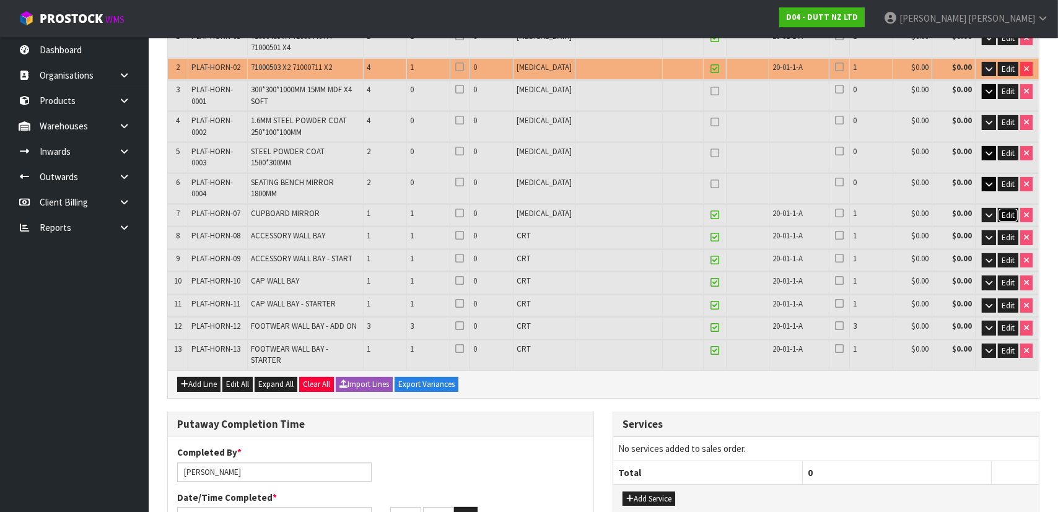
click at [1004, 210] on span "Edit" at bounding box center [1008, 215] width 13 height 11
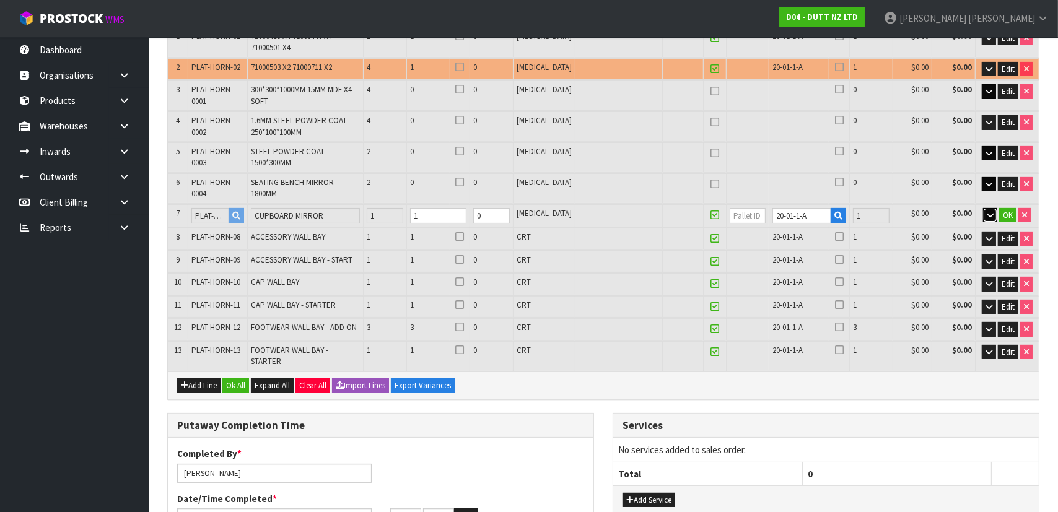
click at [988, 211] on icon "button" at bounding box center [990, 215] width 7 height 8
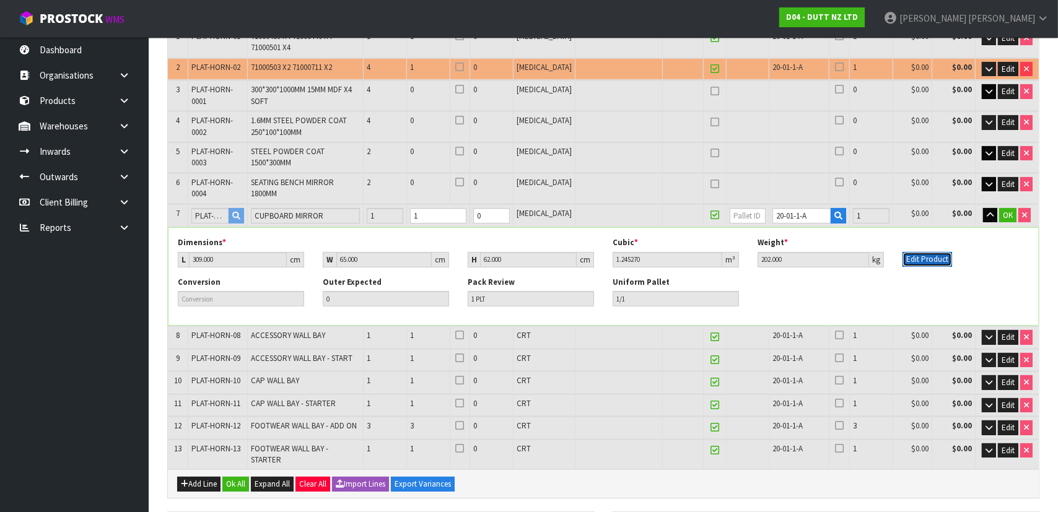
click at [923, 252] on button "Edit Product" at bounding box center [928, 259] width 50 height 15
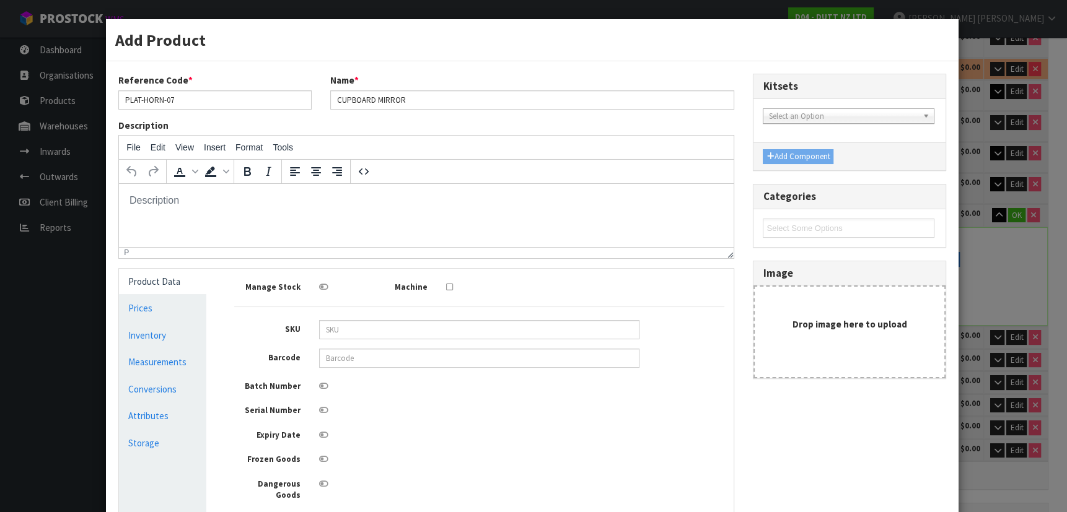
scroll to position [0, 0]
click at [212, 99] on input "PLAT-HORN-07" at bounding box center [214, 99] width 193 height 19
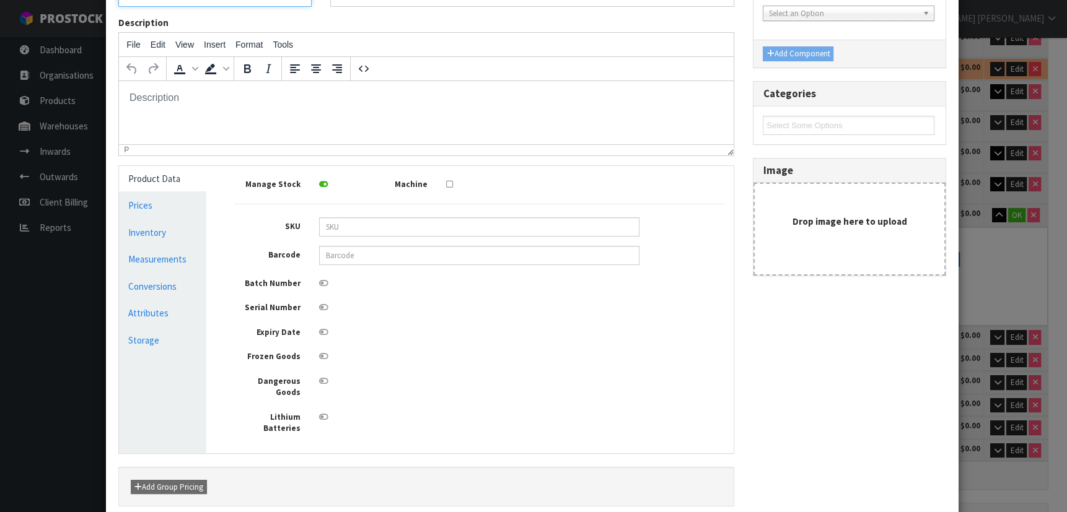
scroll to position [175, 0]
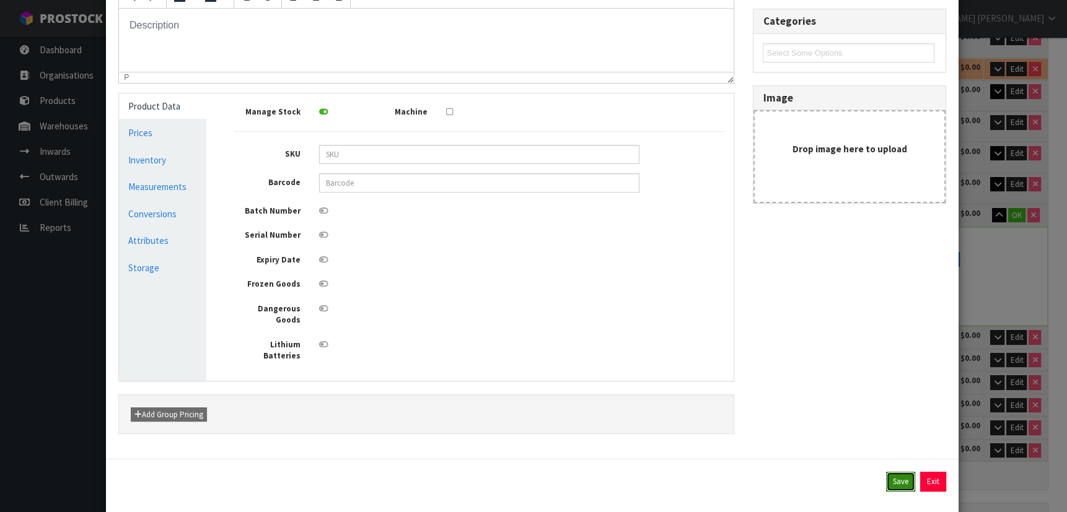
click at [897, 472] on button "Save" at bounding box center [900, 482] width 29 height 20
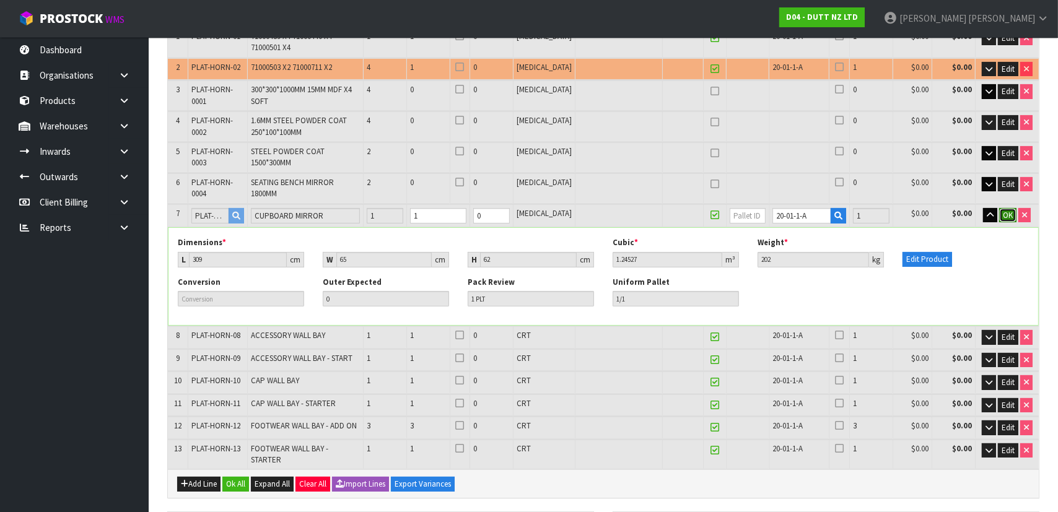
click at [1008, 208] on button "OK" at bounding box center [1007, 215] width 17 height 15
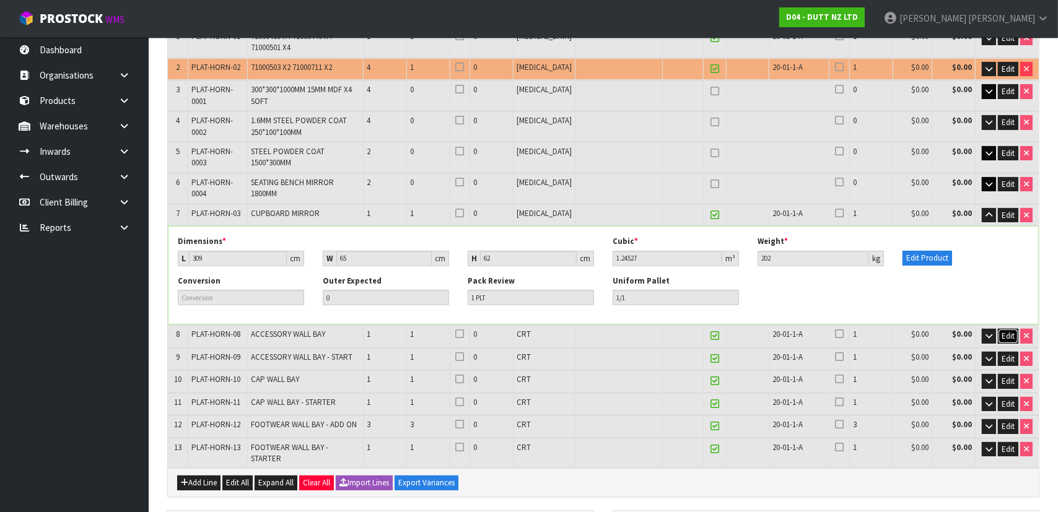
click at [1004, 331] on span "Edit" at bounding box center [1008, 336] width 13 height 11
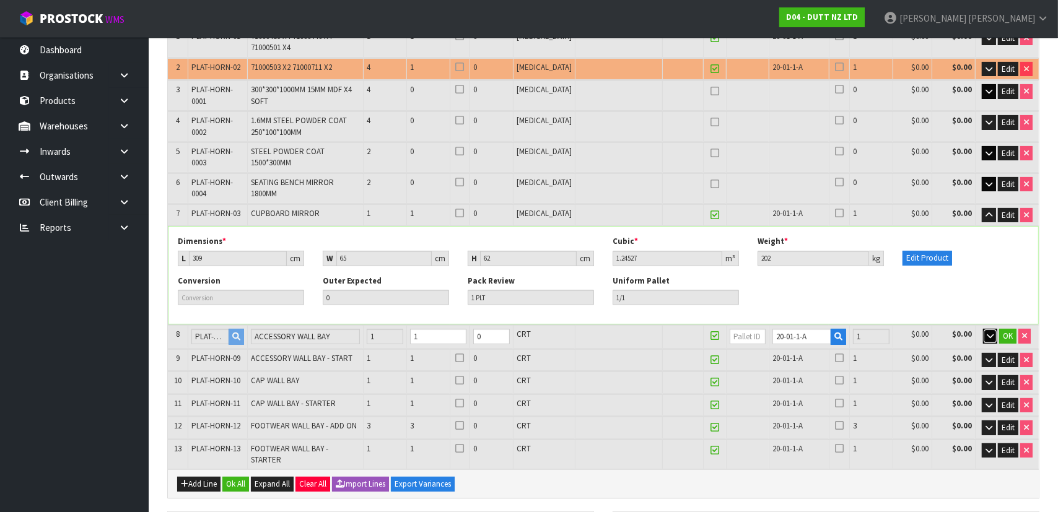
click at [987, 332] on icon "button" at bounding box center [990, 336] width 7 height 8
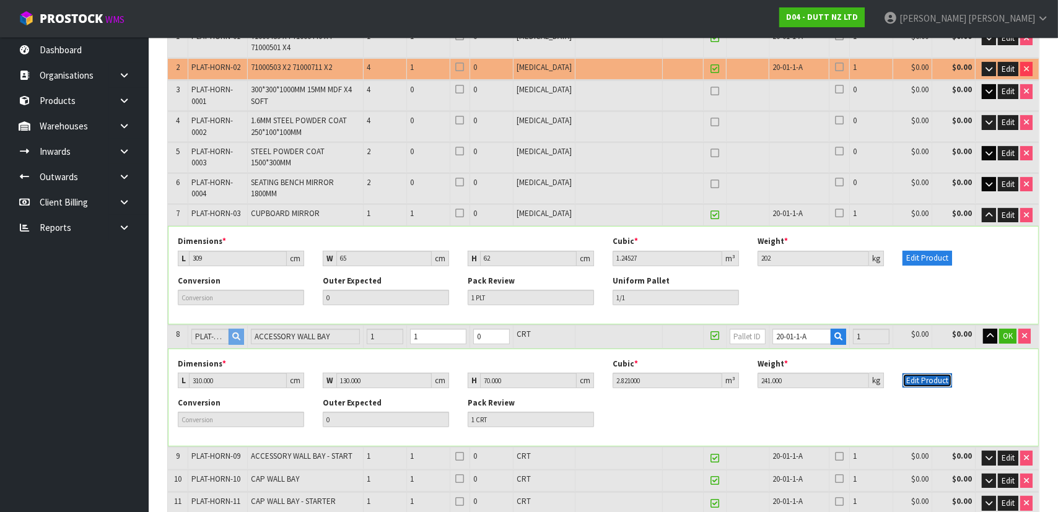
click at [918, 374] on button "Edit Product" at bounding box center [928, 381] width 50 height 15
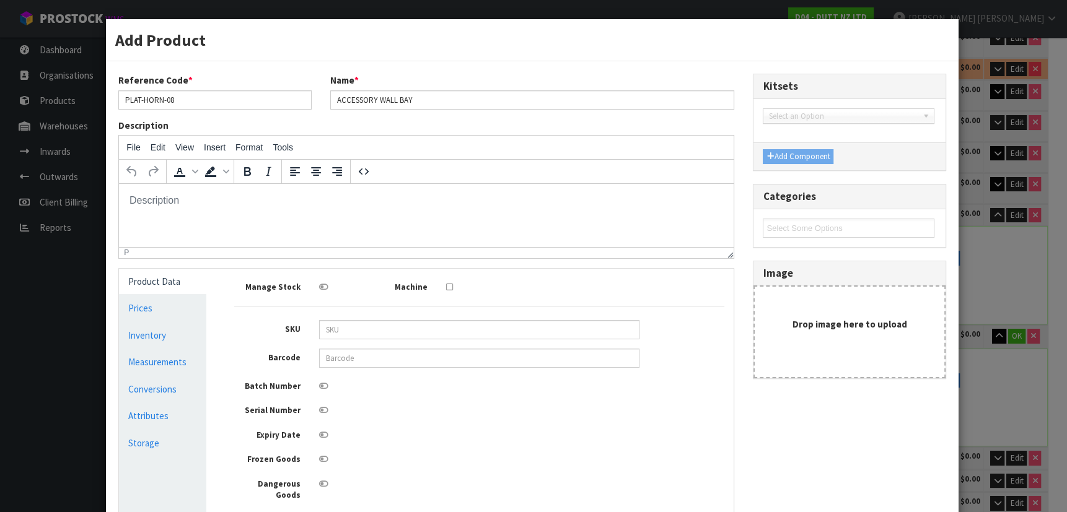
scroll to position [0, 0]
click at [217, 105] on input "PLAT-HORN-08" at bounding box center [214, 99] width 193 height 19
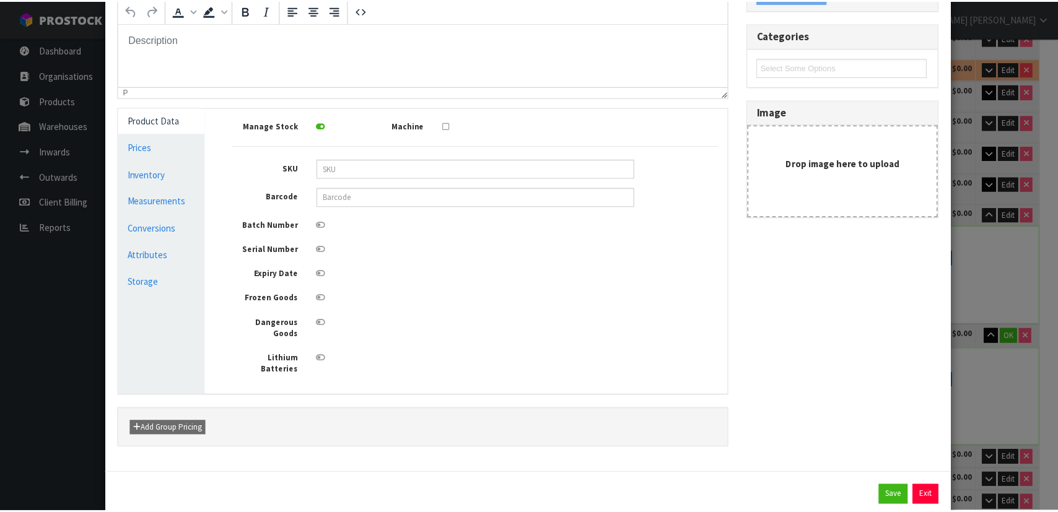
scroll to position [175, 0]
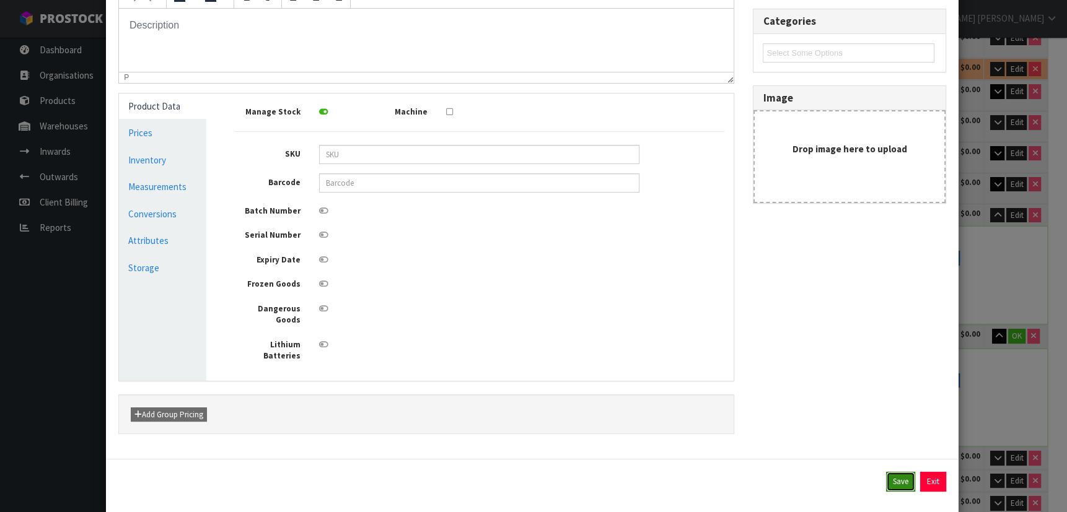
drag, startPoint x: 882, startPoint y: 460, endPoint x: 893, endPoint y: 454, distance: 13.1
click at [886, 472] on button "Save" at bounding box center [900, 482] width 29 height 20
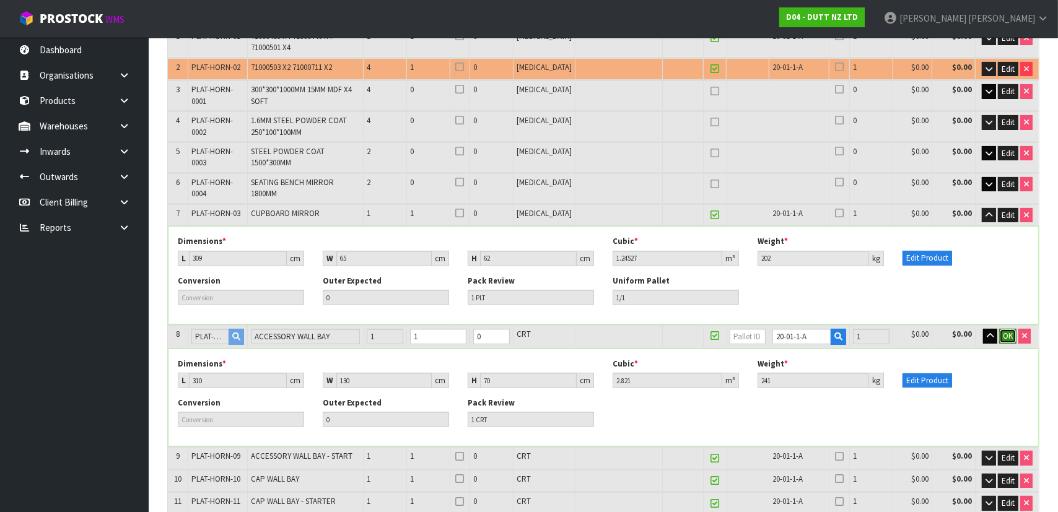
click at [1007, 331] on span "OK" at bounding box center [1008, 336] width 10 height 11
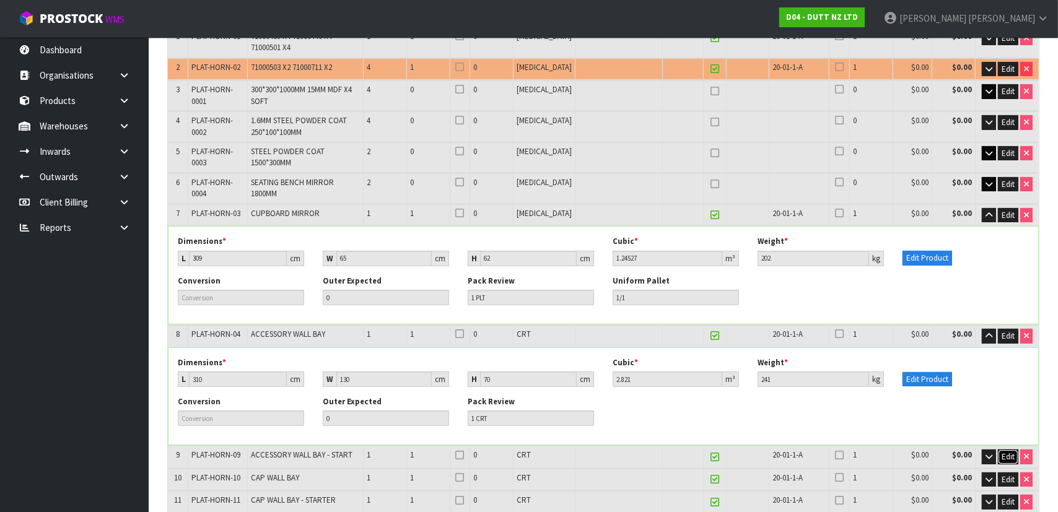
click at [1011, 452] on span "Edit" at bounding box center [1008, 457] width 13 height 11
click at [987, 453] on icon "button" at bounding box center [990, 457] width 7 height 8
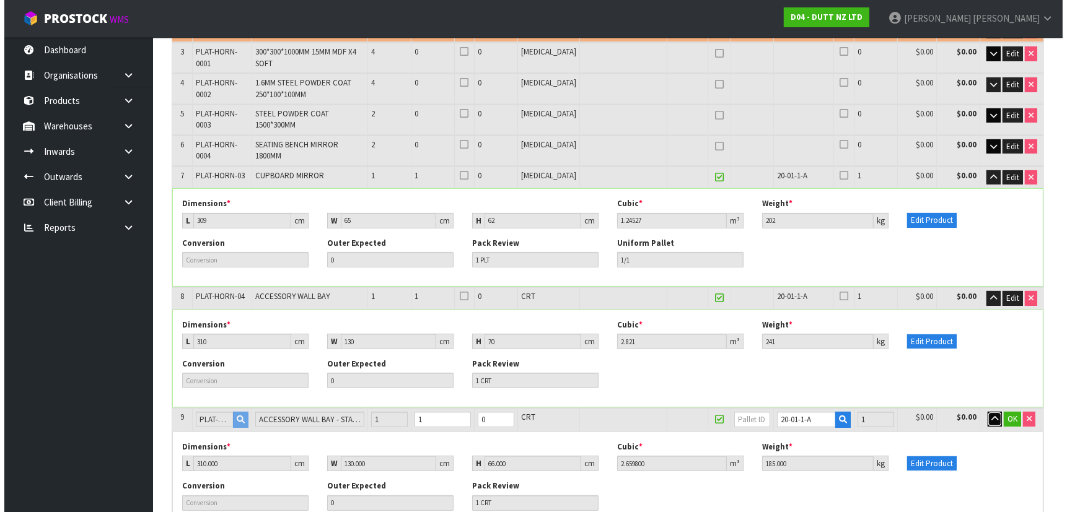
scroll to position [338, 0]
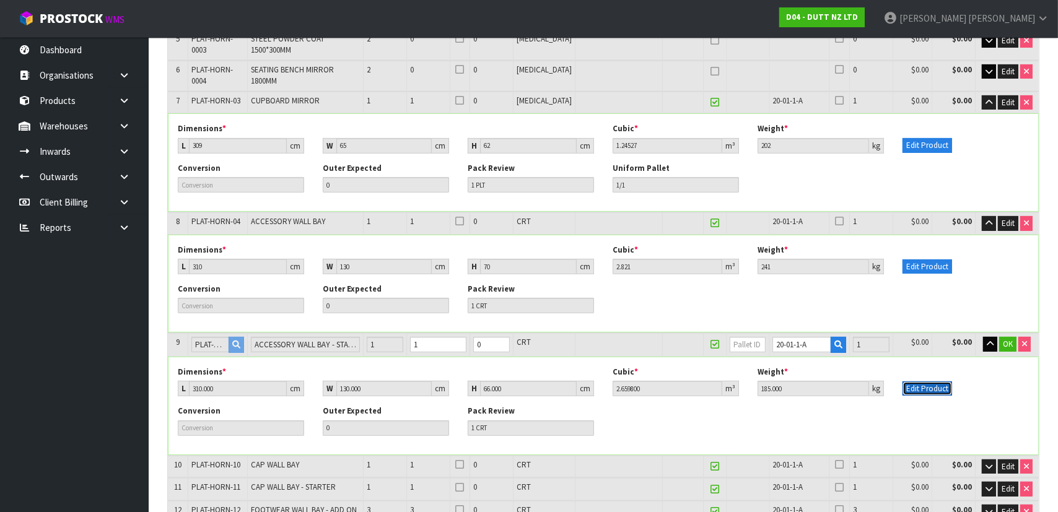
click at [921, 382] on button "Edit Product" at bounding box center [928, 389] width 50 height 15
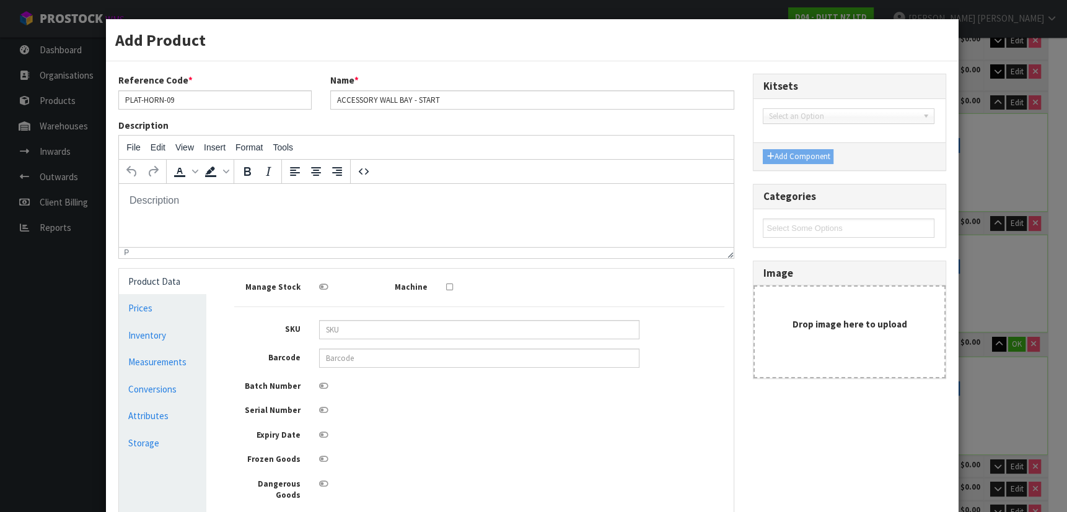
scroll to position [0, 0]
click at [270, 95] on input "PLAT-HORN-09" at bounding box center [214, 99] width 193 height 19
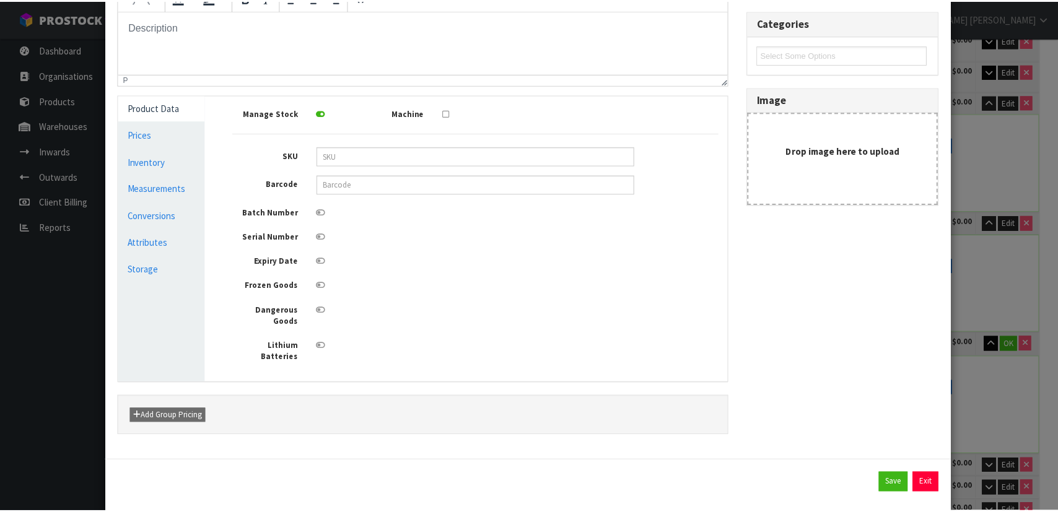
scroll to position [175, 0]
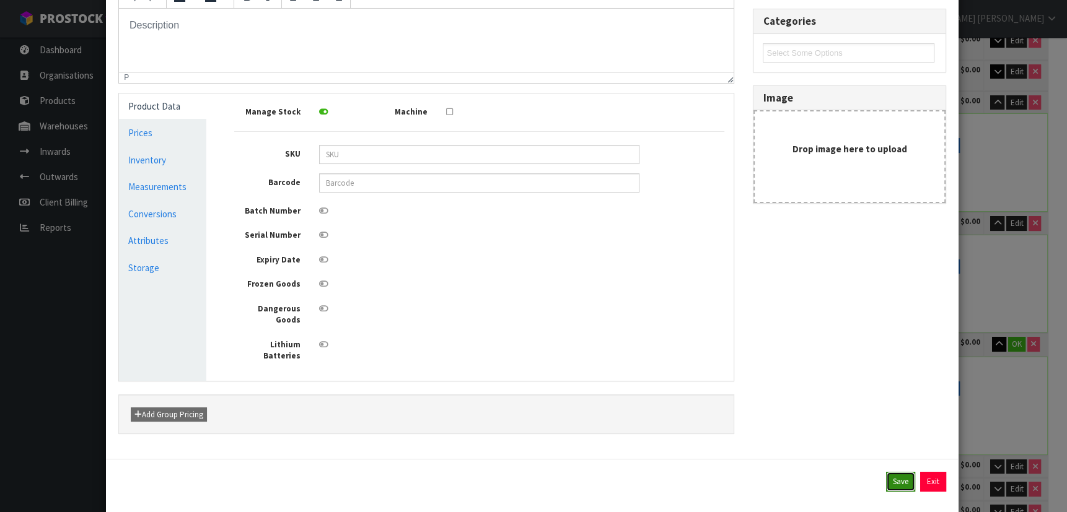
click at [900, 472] on button "Save" at bounding box center [900, 482] width 29 height 20
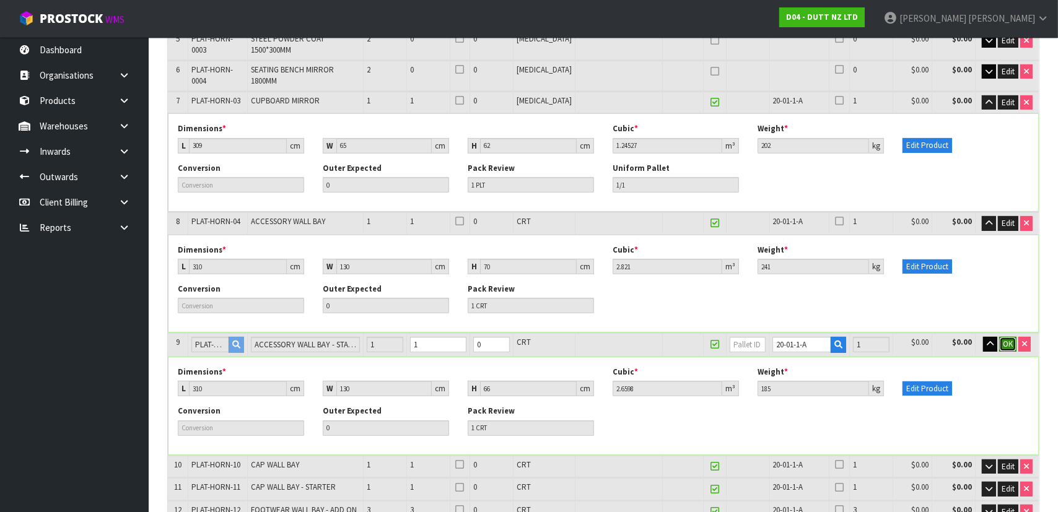
click at [1010, 339] on span "OK" at bounding box center [1008, 344] width 10 height 11
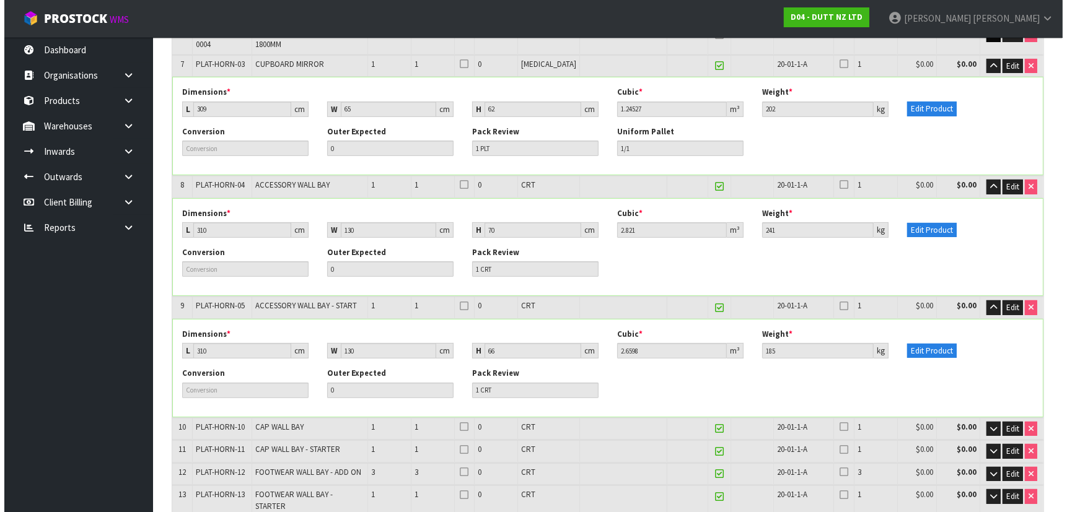
scroll to position [394, 0]
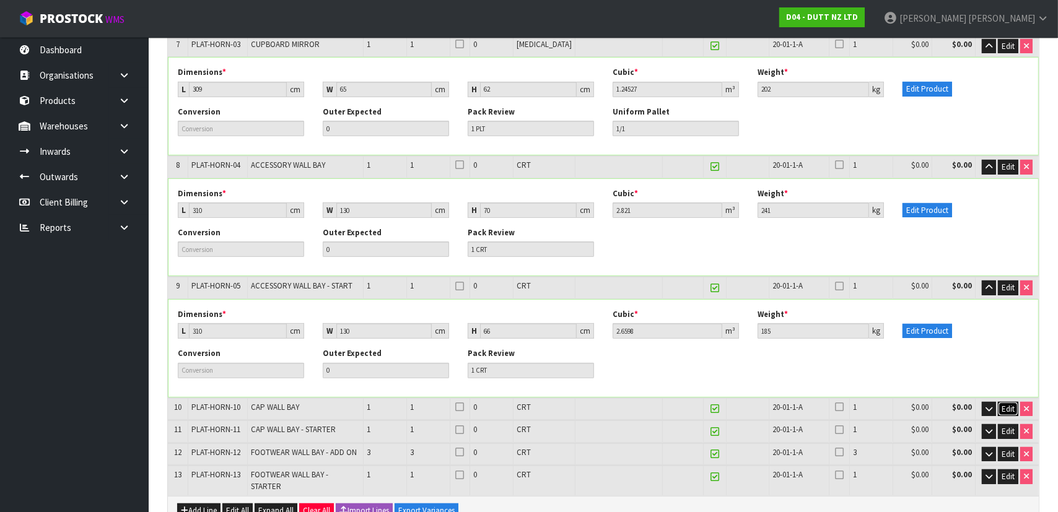
click at [1009, 404] on span "Edit" at bounding box center [1008, 409] width 13 height 11
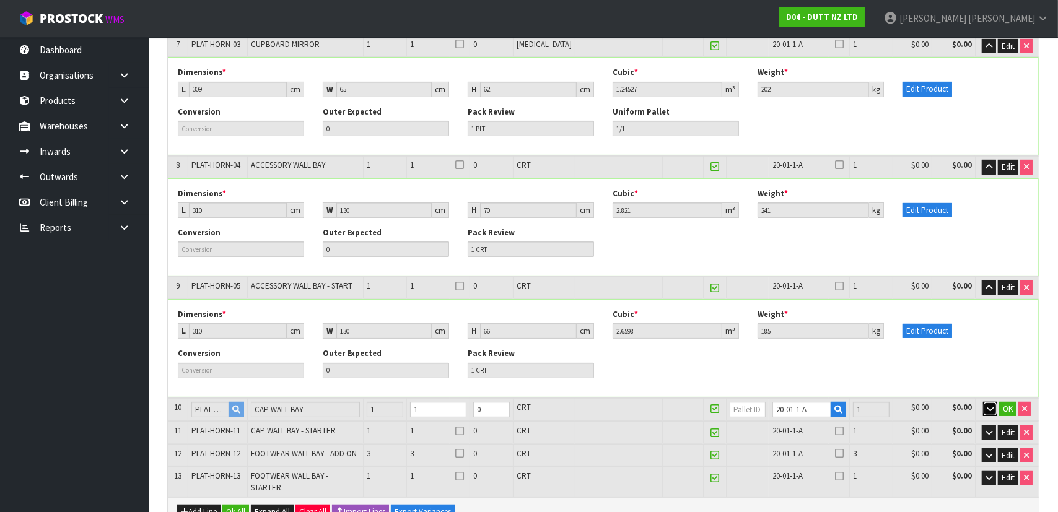
click at [991, 402] on button "button" at bounding box center [990, 409] width 14 height 15
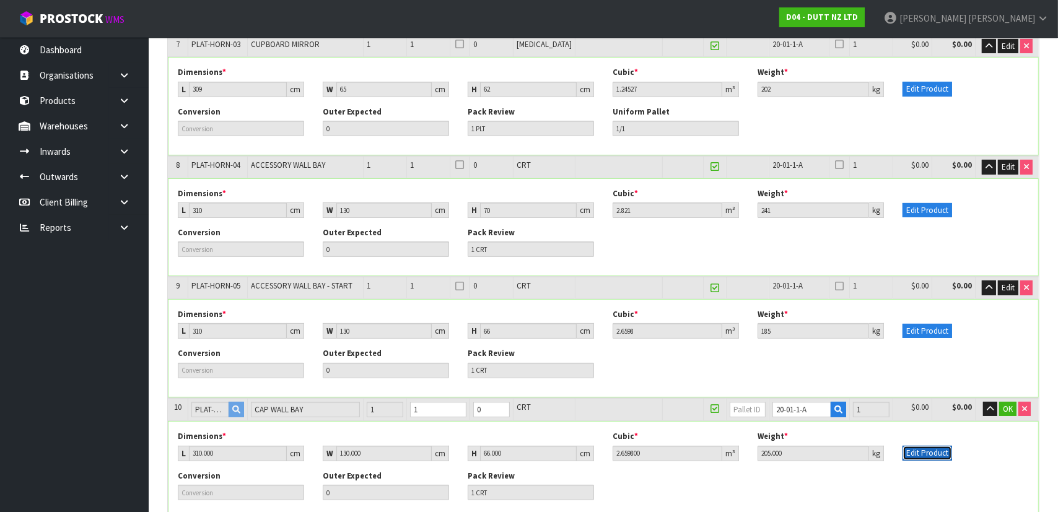
click at [921, 446] on button "Edit Product" at bounding box center [928, 453] width 50 height 15
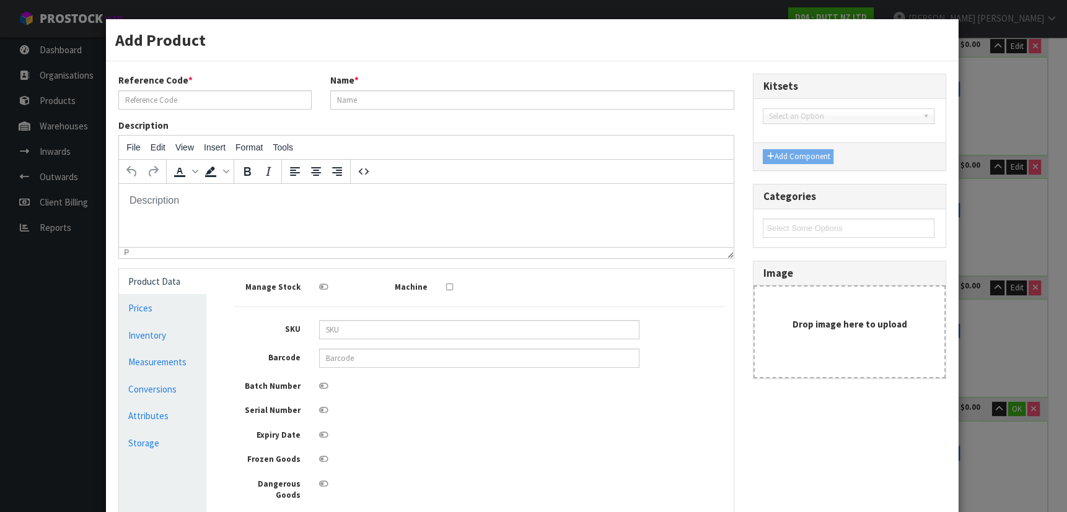
scroll to position [0, 0]
drag, startPoint x: 244, startPoint y: 113, endPoint x: 242, endPoint y: 107, distance: 7.3
click at [244, 113] on div "Reference Code * PLAT-HORN-10 Name * CAP WALL BAY" at bounding box center [426, 96] width 634 height 45
click at [242, 106] on input "PLAT-HORN-10" at bounding box center [214, 99] width 193 height 19
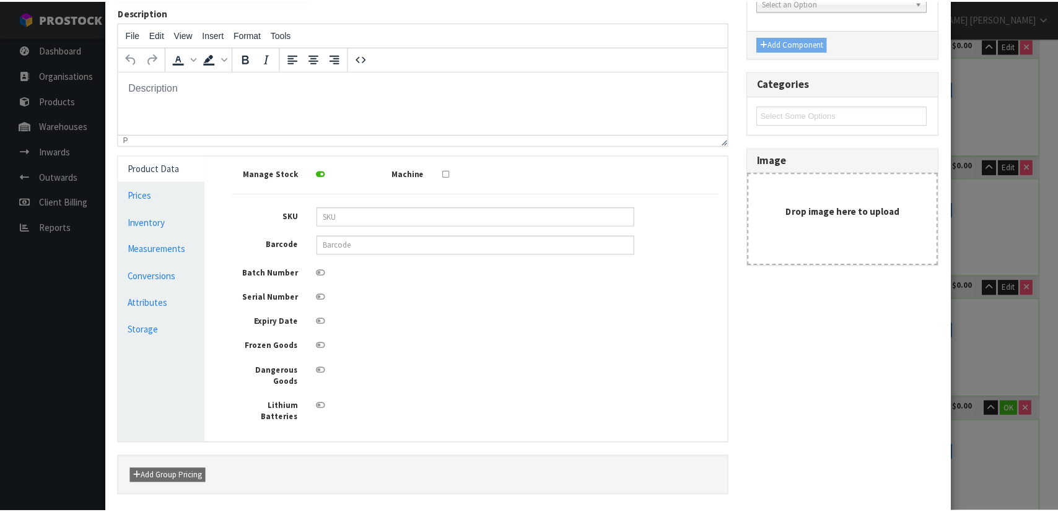
scroll to position [175, 0]
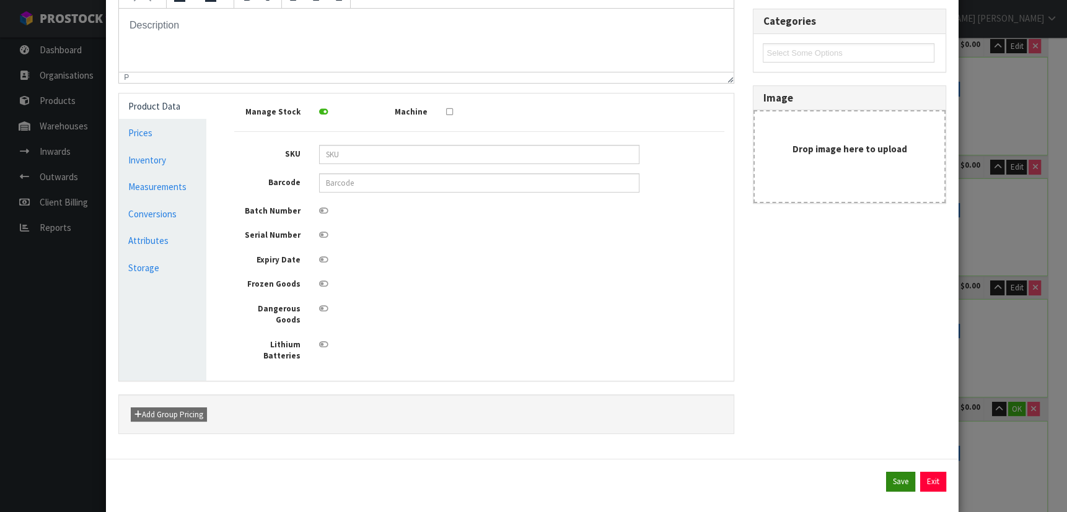
click at [881, 459] on div "Save Exit" at bounding box center [532, 486] width 853 height 55
click at [886, 472] on button "Save" at bounding box center [900, 482] width 29 height 20
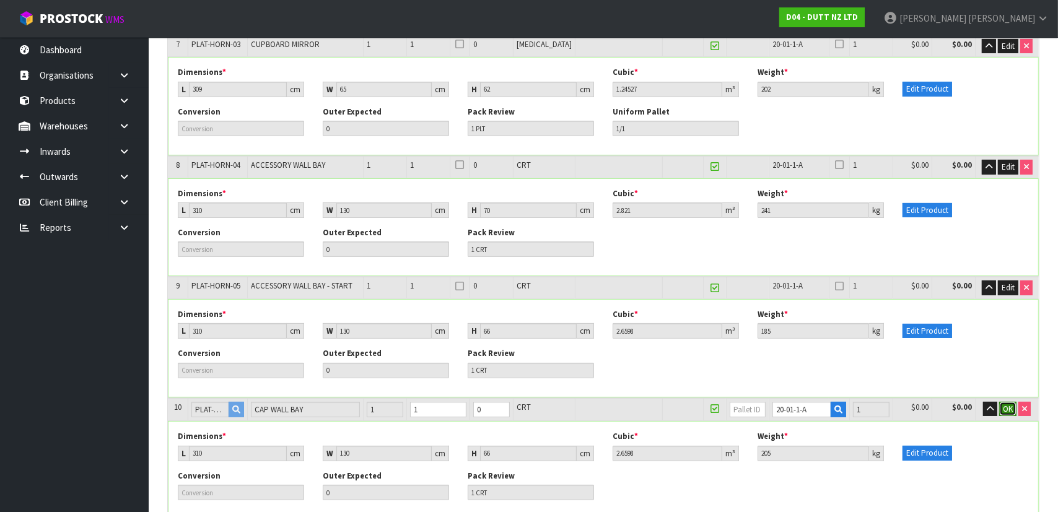
click at [1009, 404] on span "OK" at bounding box center [1008, 409] width 10 height 11
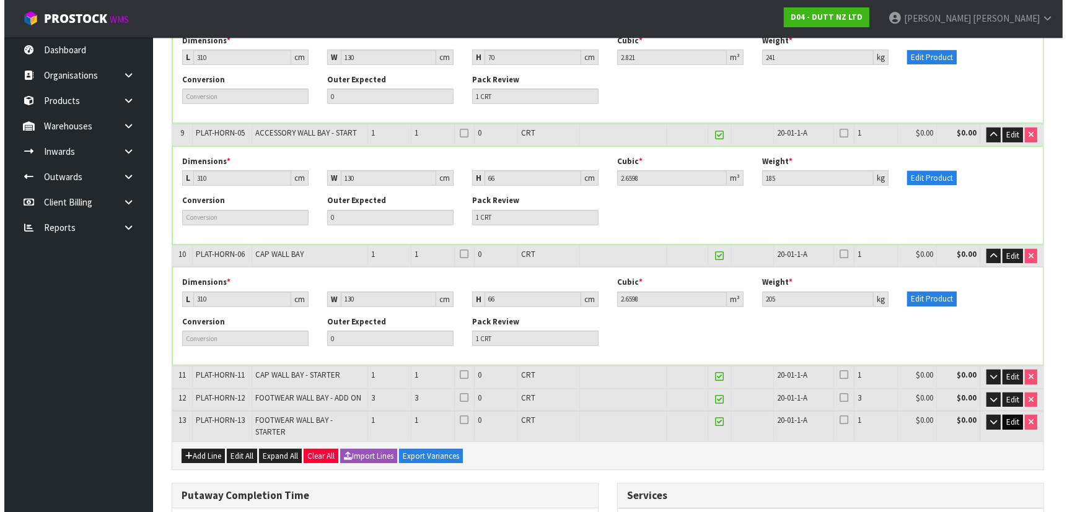
scroll to position [563, 0]
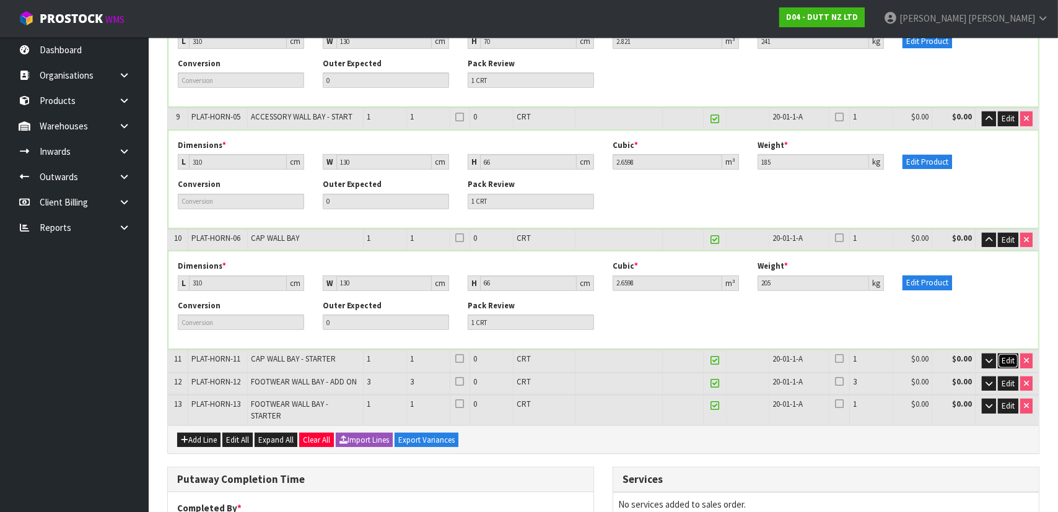
click at [1011, 356] on span "Edit" at bounding box center [1008, 361] width 13 height 11
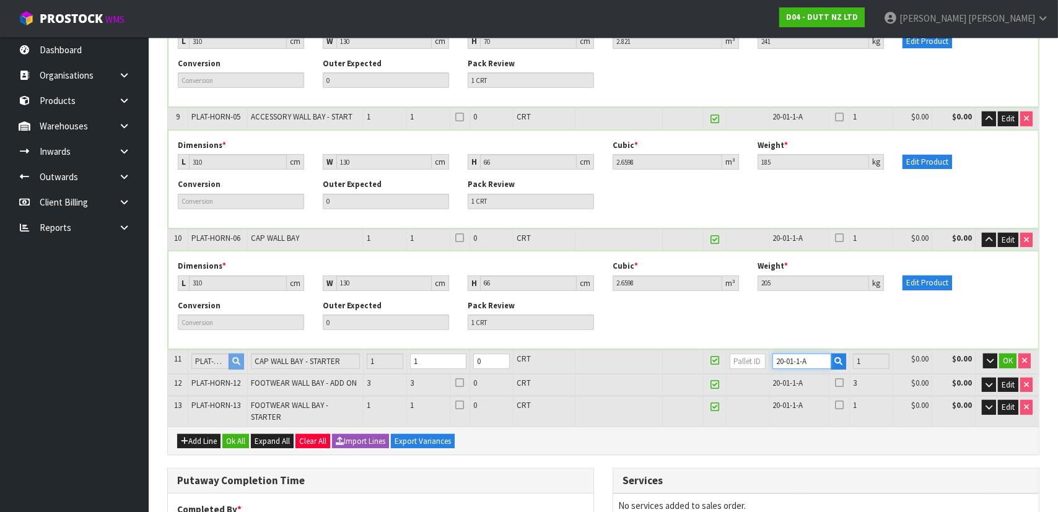
drag, startPoint x: 797, startPoint y: 337, endPoint x: 702, endPoint y: 337, distance: 94.8
click at [704, 350] on tr "11 PLAT-HORN-11 CAP WALL BAY - STARTER 1 1 0 CRT 20-01-1-A 1 $0.00 $0.00 OK" at bounding box center [603, 361] width 871 height 23
click at [989, 357] on icon "button" at bounding box center [990, 361] width 7 height 8
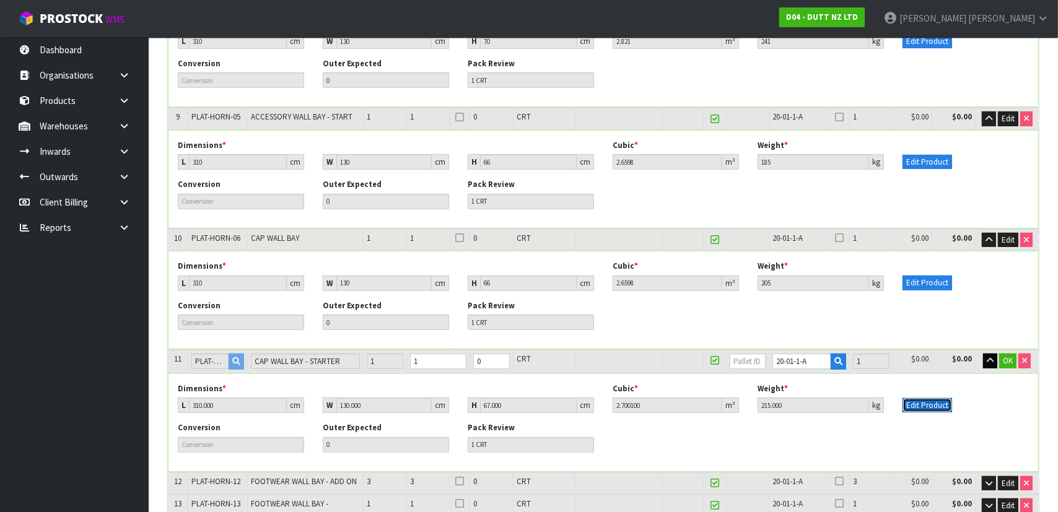
click at [936, 398] on button "Edit Product" at bounding box center [928, 405] width 50 height 15
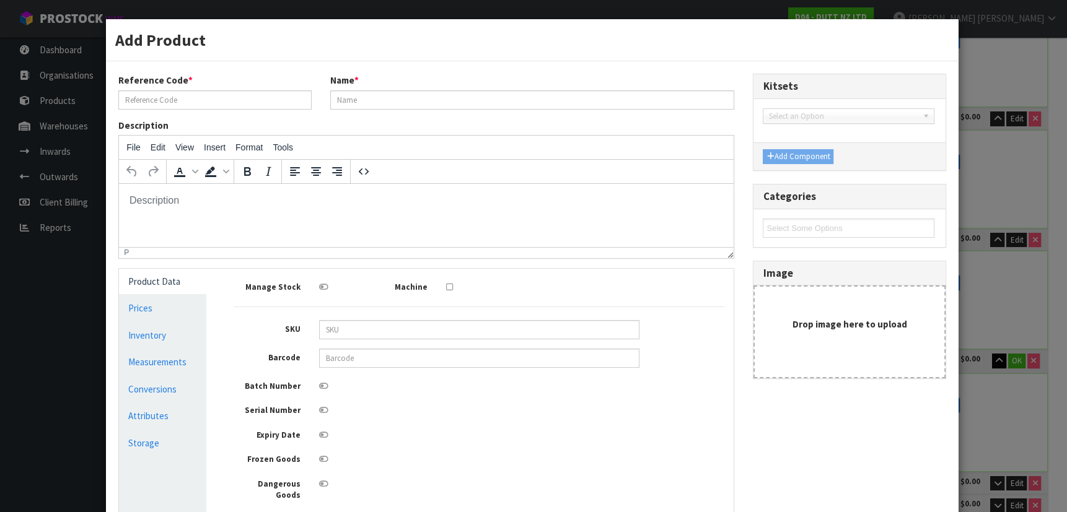
scroll to position [0, 0]
click at [235, 104] on input "PLAT-HORN-11" at bounding box center [214, 99] width 193 height 19
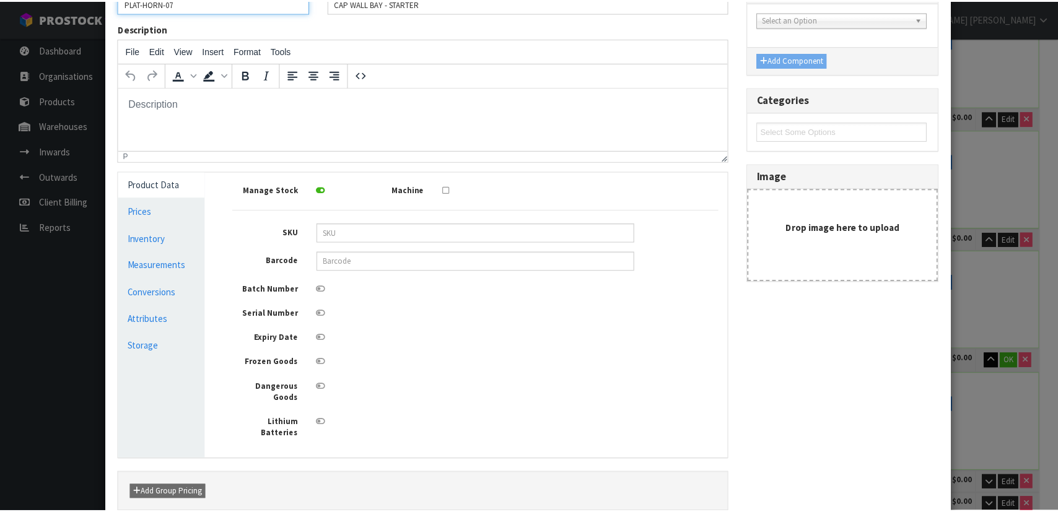
scroll to position [175, 0]
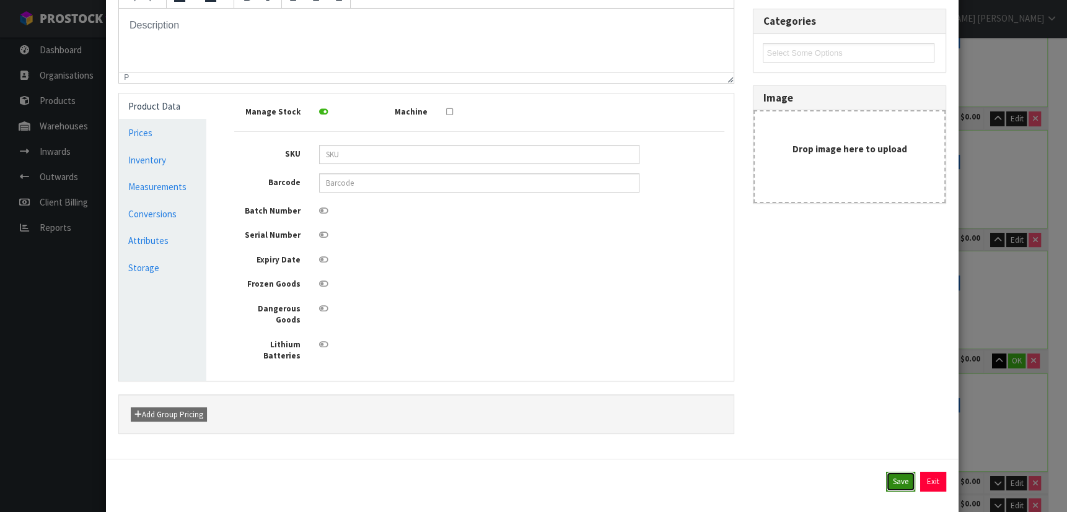
click at [886, 472] on button "Save" at bounding box center [900, 482] width 29 height 20
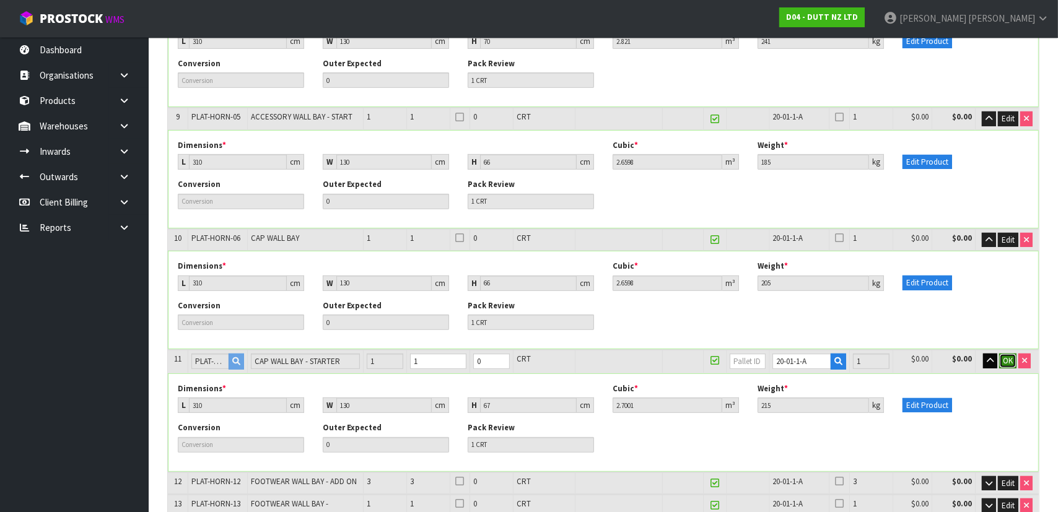
click at [1009, 356] on span "OK" at bounding box center [1008, 361] width 10 height 11
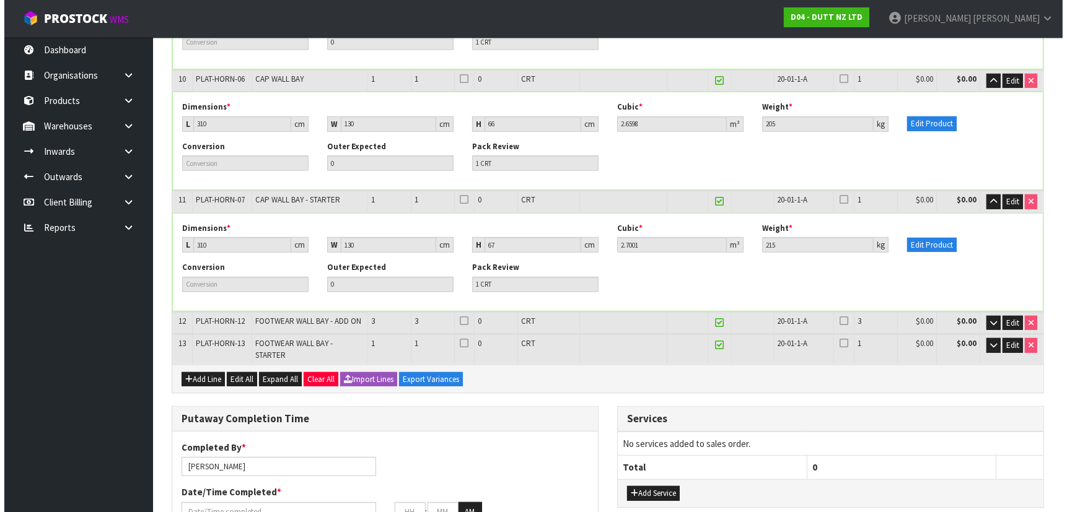
scroll to position [732, 0]
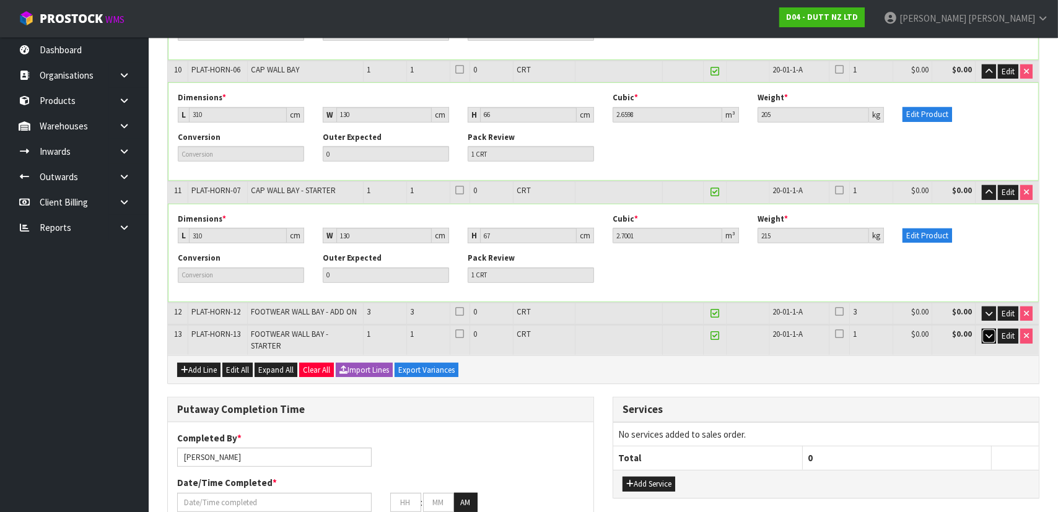
click at [987, 332] on icon "button" at bounding box center [989, 336] width 7 height 8
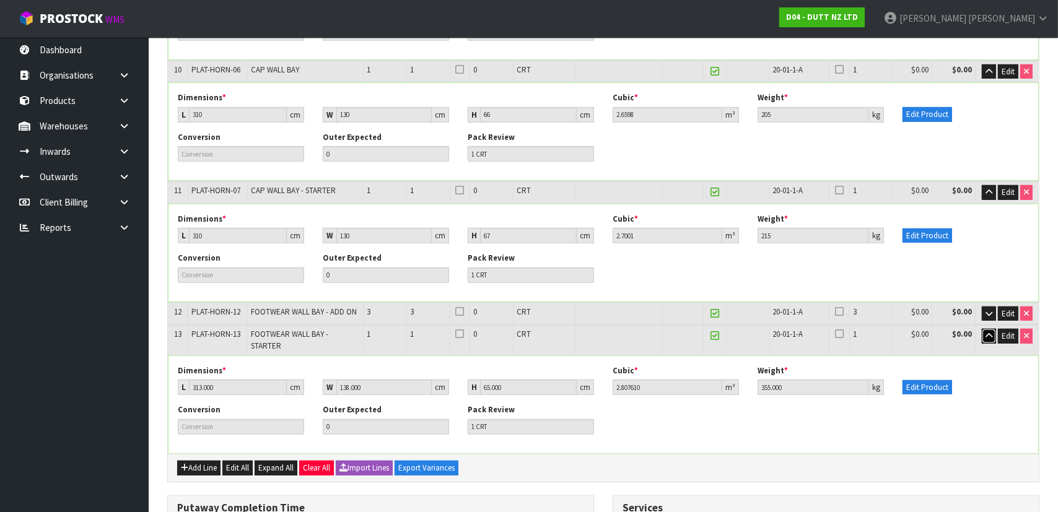
click at [987, 332] on icon "button" at bounding box center [989, 336] width 7 height 8
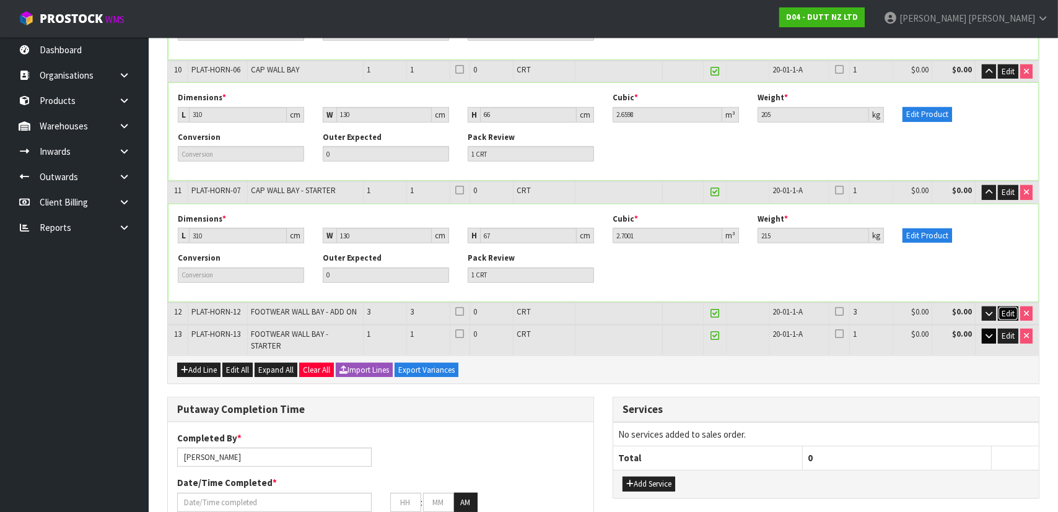
click at [1011, 309] on span "Edit" at bounding box center [1008, 314] width 13 height 11
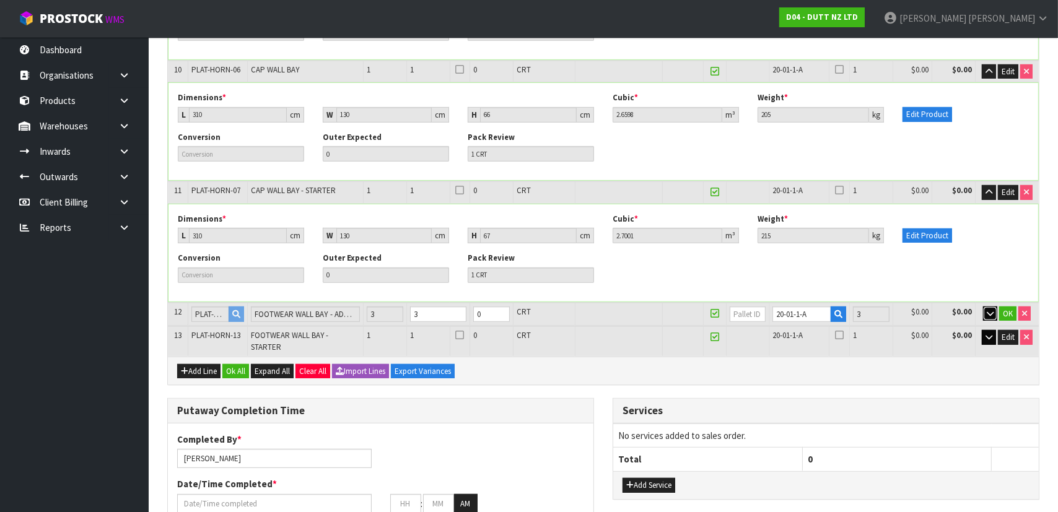
click at [991, 310] on icon "button" at bounding box center [990, 314] width 7 height 8
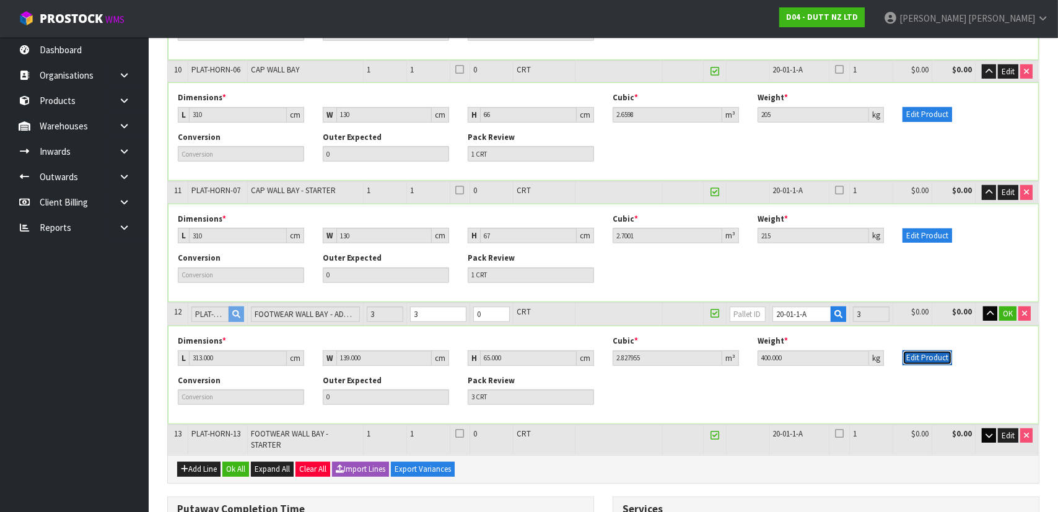
click at [942, 351] on button "Edit Product" at bounding box center [928, 358] width 50 height 15
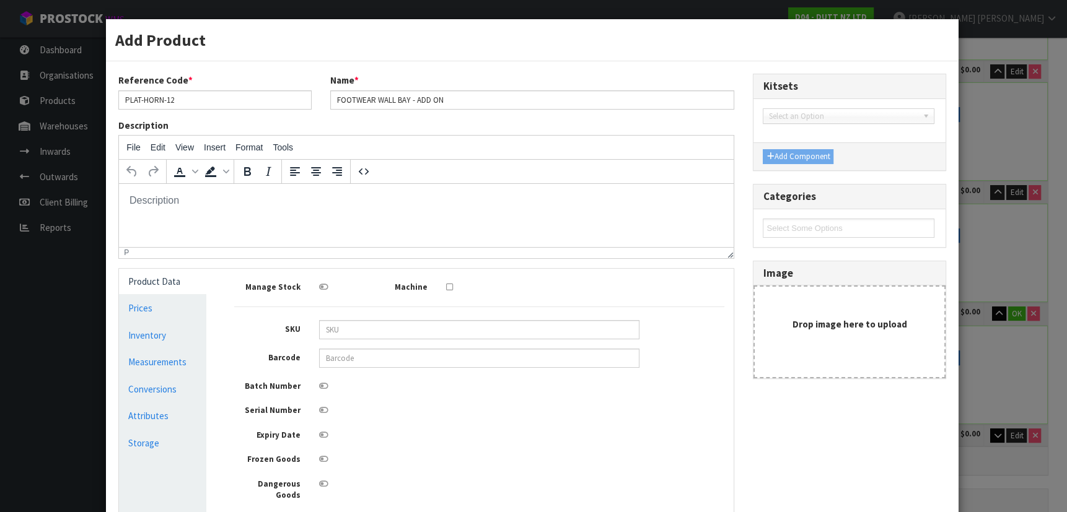
scroll to position [0, 0]
click at [161, 388] on link "Conversions" at bounding box center [162, 389] width 87 height 25
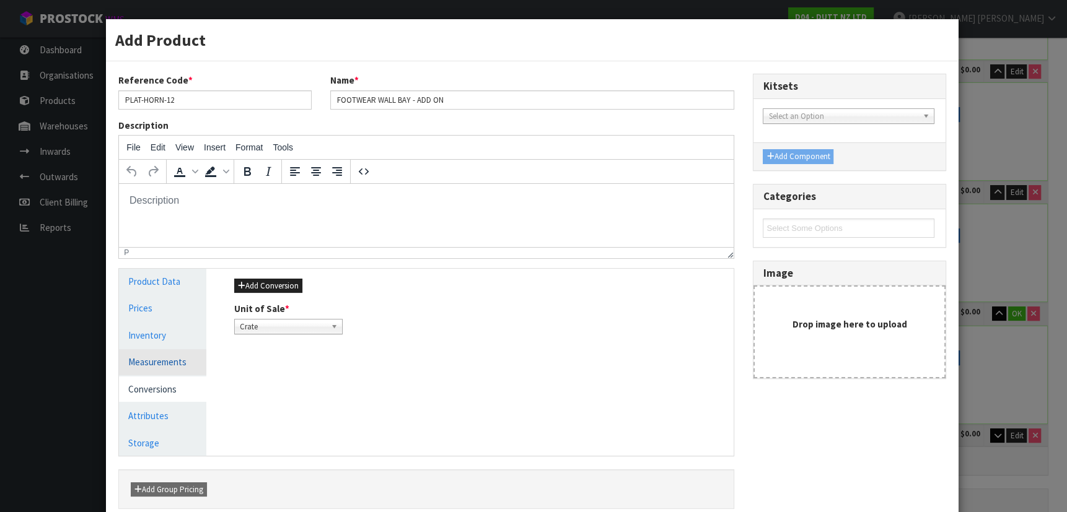
click at [172, 362] on link "Measurements" at bounding box center [162, 361] width 87 height 25
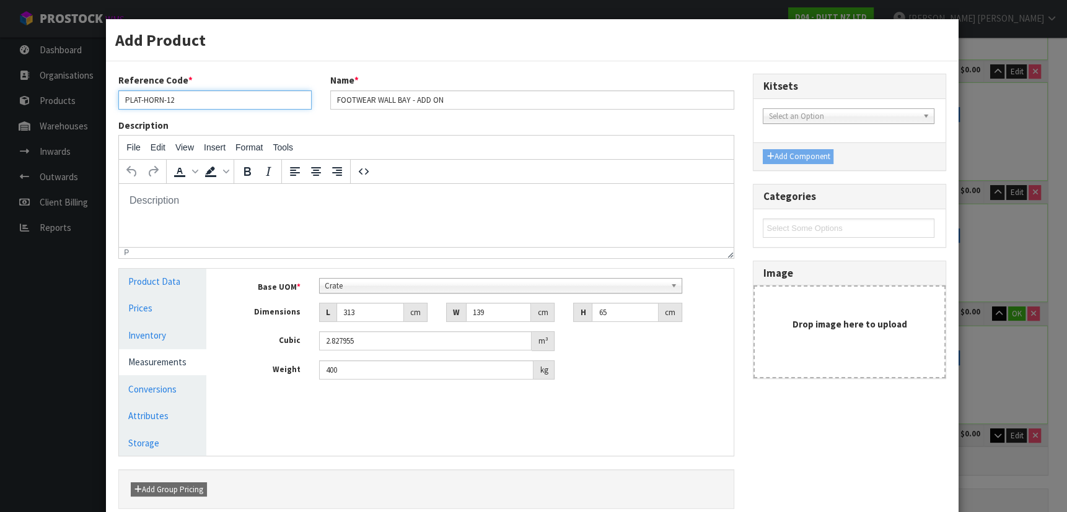
click at [222, 102] on input "PLAT-HORN-12" at bounding box center [214, 99] width 193 height 19
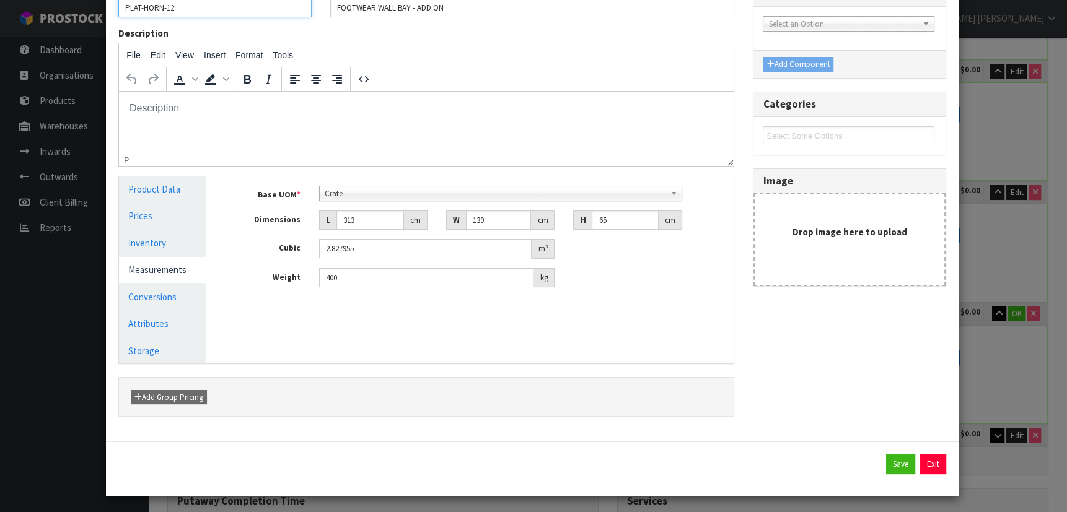
scroll to position [94, 0]
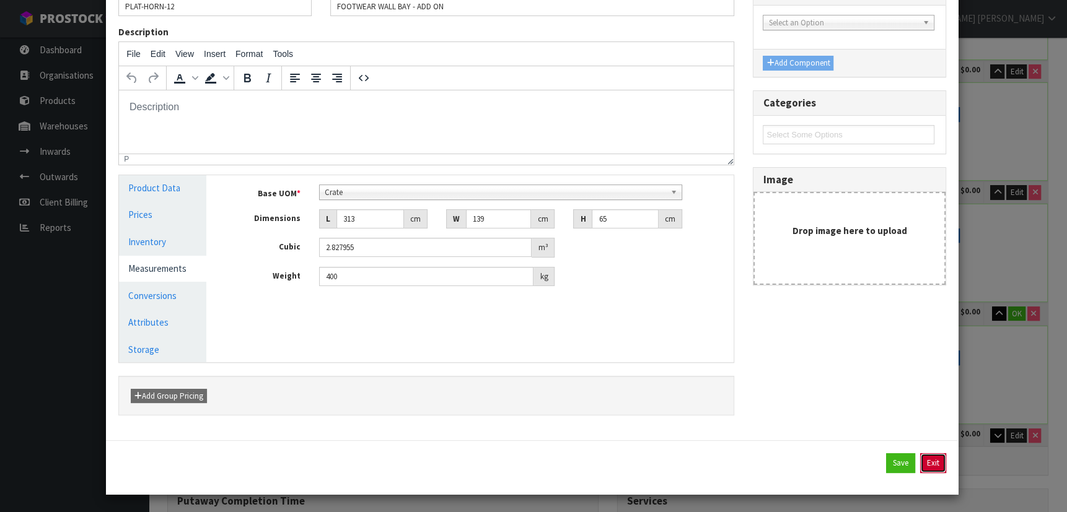
click at [923, 465] on button "Exit" at bounding box center [933, 464] width 26 height 20
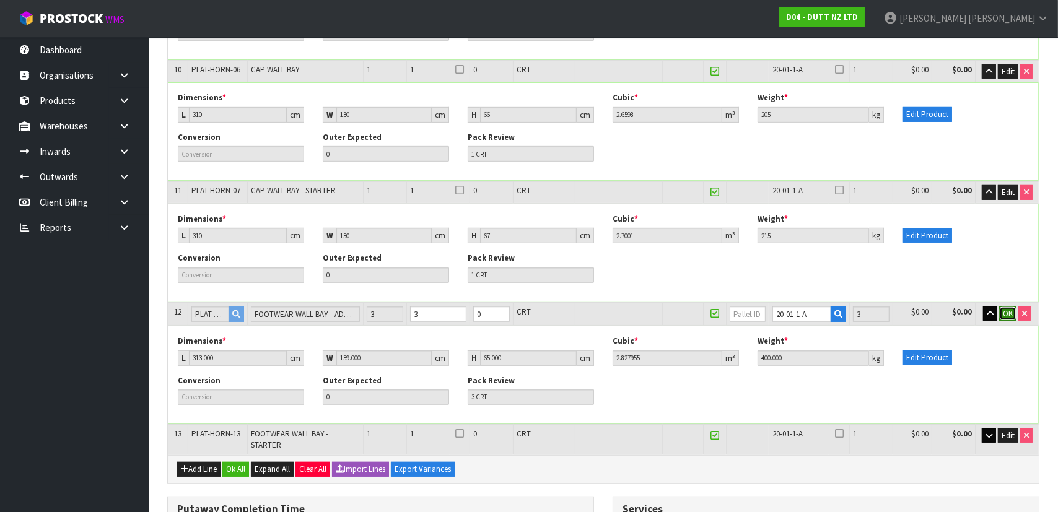
click at [1006, 309] on span "OK" at bounding box center [1008, 314] width 10 height 11
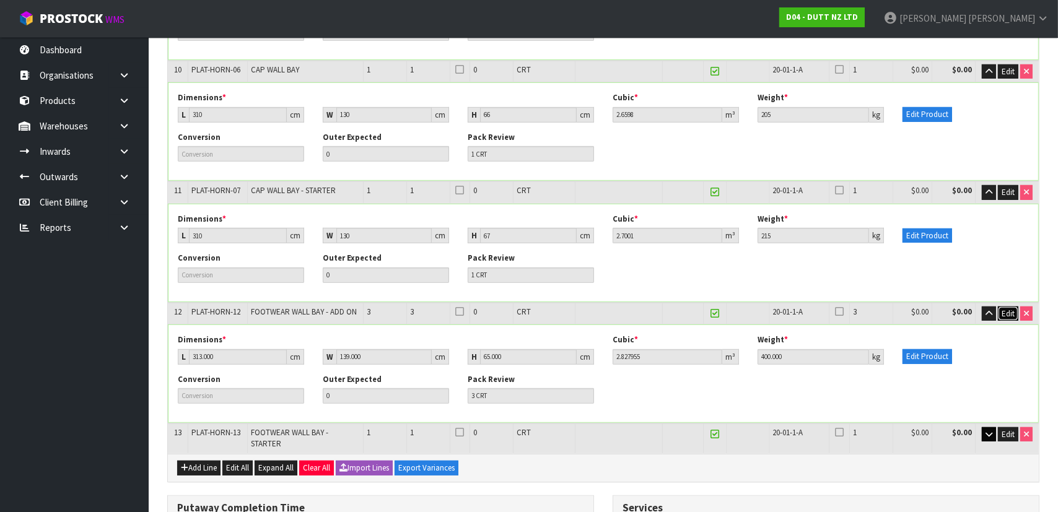
click at [1003, 309] on span "Edit" at bounding box center [1008, 314] width 13 height 11
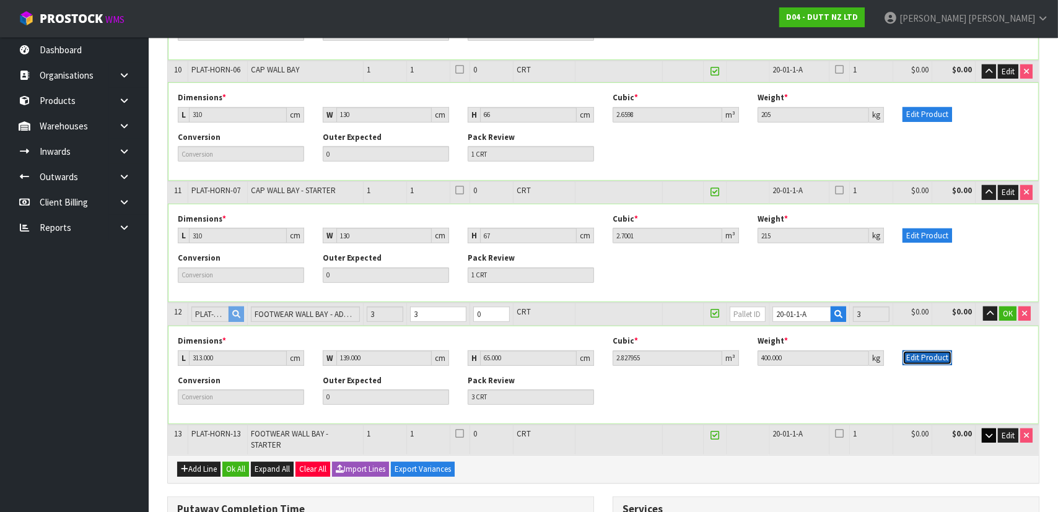
click at [940, 351] on button "Edit Product" at bounding box center [928, 358] width 50 height 15
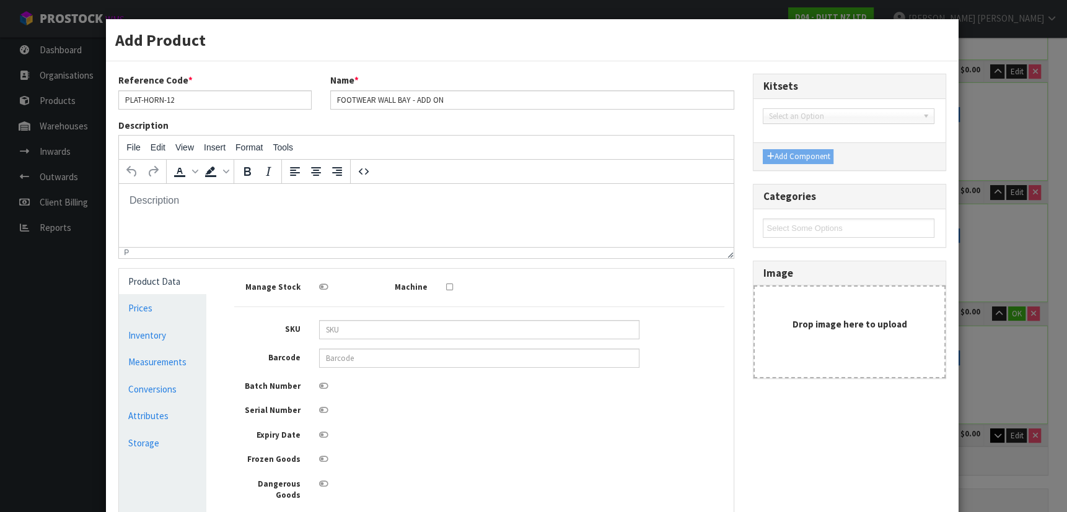
scroll to position [0, 0]
click at [200, 105] on input "PLAT-HORN-12" at bounding box center [214, 99] width 193 height 19
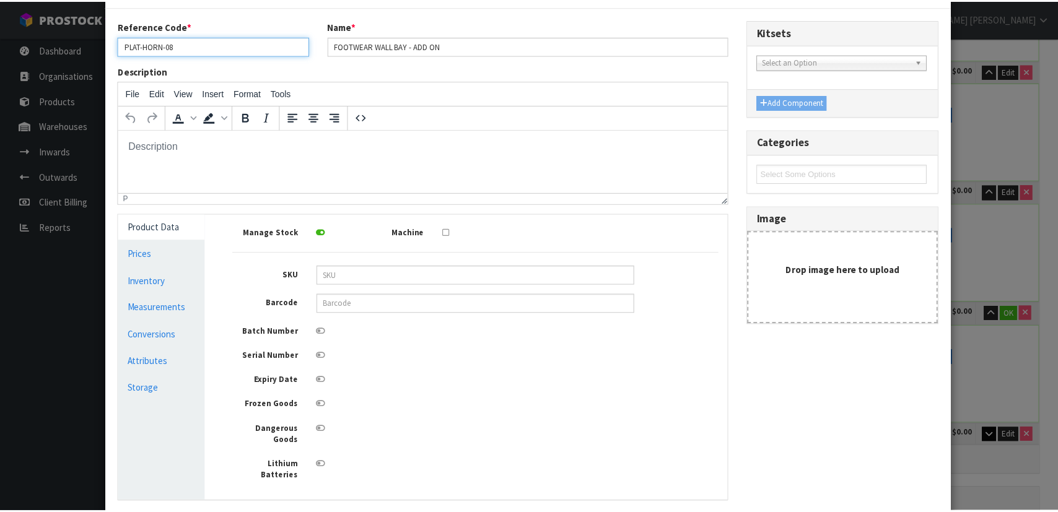
scroll to position [169, 0]
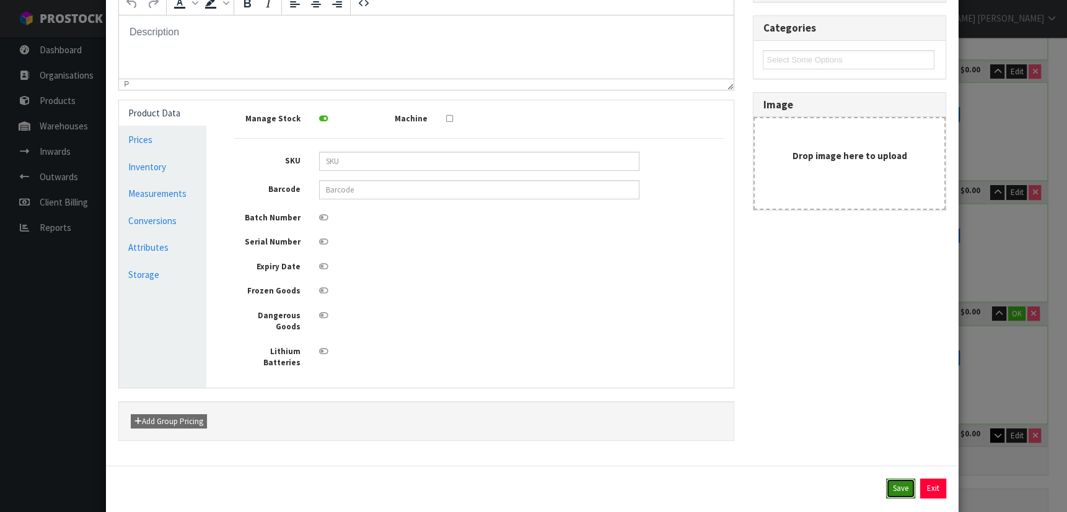
click at [887, 479] on button "Save" at bounding box center [900, 489] width 29 height 20
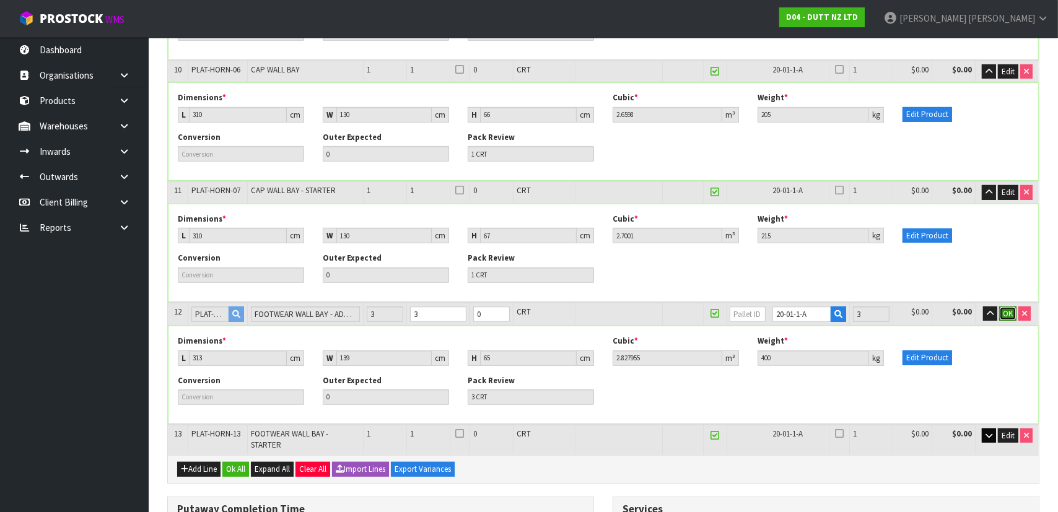
click at [1007, 309] on span "OK" at bounding box center [1008, 314] width 10 height 11
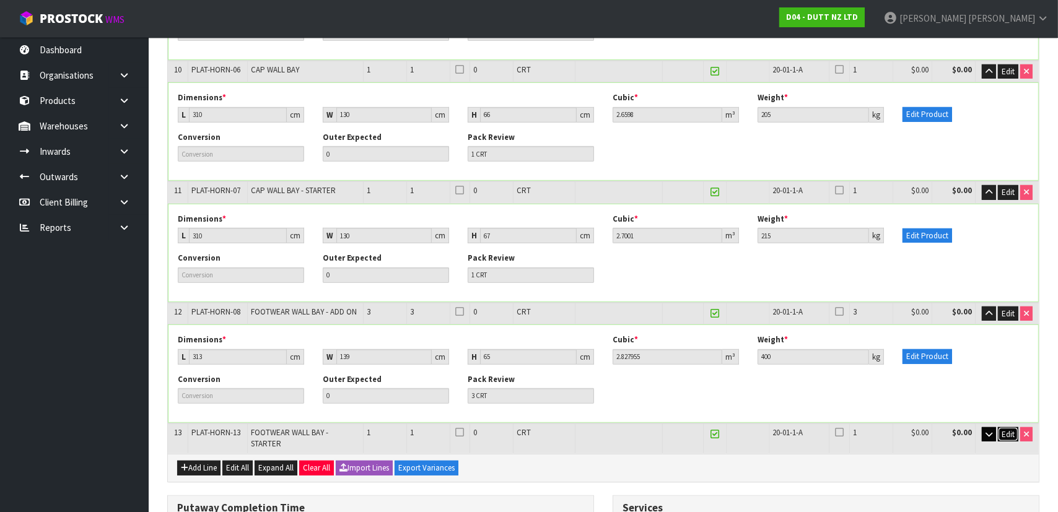
click at [1010, 429] on span "Edit" at bounding box center [1008, 434] width 13 height 11
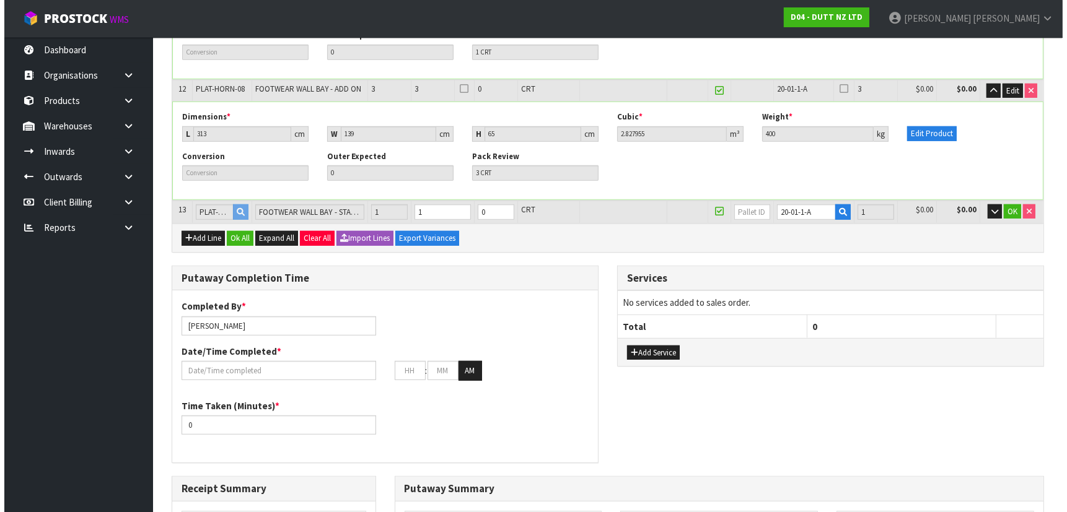
scroll to position [957, 0]
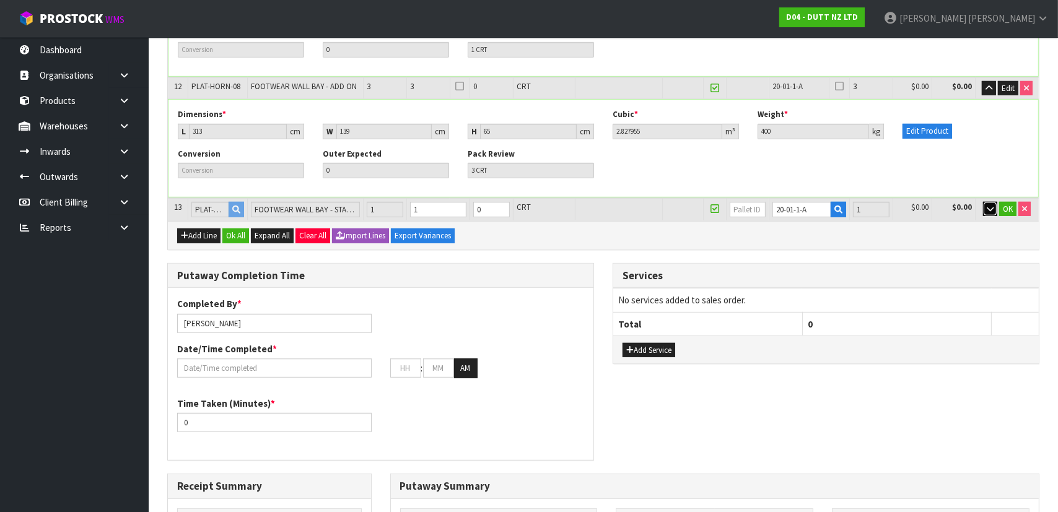
click at [988, 202] on button "button" at bounding box center [990, 209] width 14 height 15
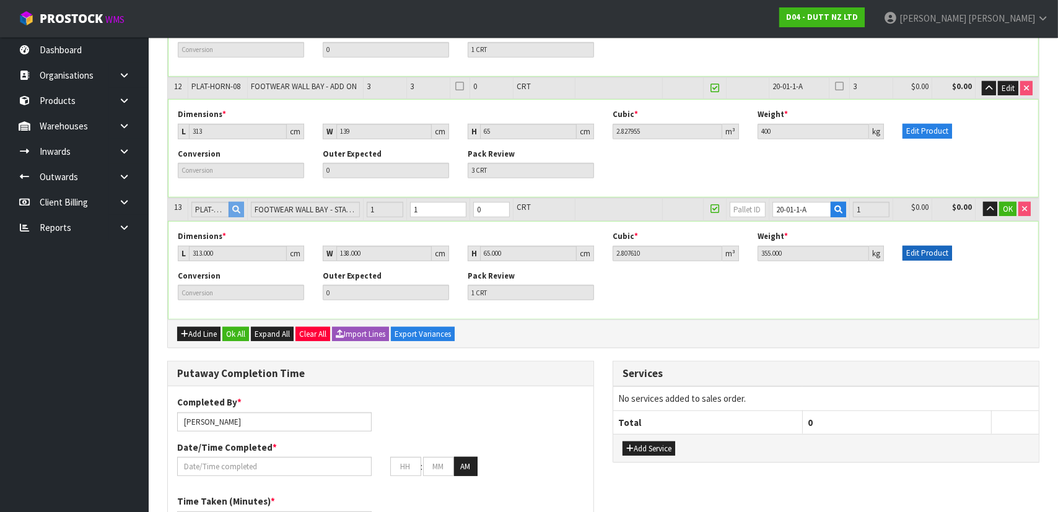
click at [923, 239] on div "Dimensions * L 313.000 cm W 138.000 cm H 65.000 cm Cubic * 2.807610 m³ Weight *…" at bounding box center [604, 250] width 870 height 39
click at [931, 246] on button "Edit Product" at bounding box center [928, 253] width 50 height 15
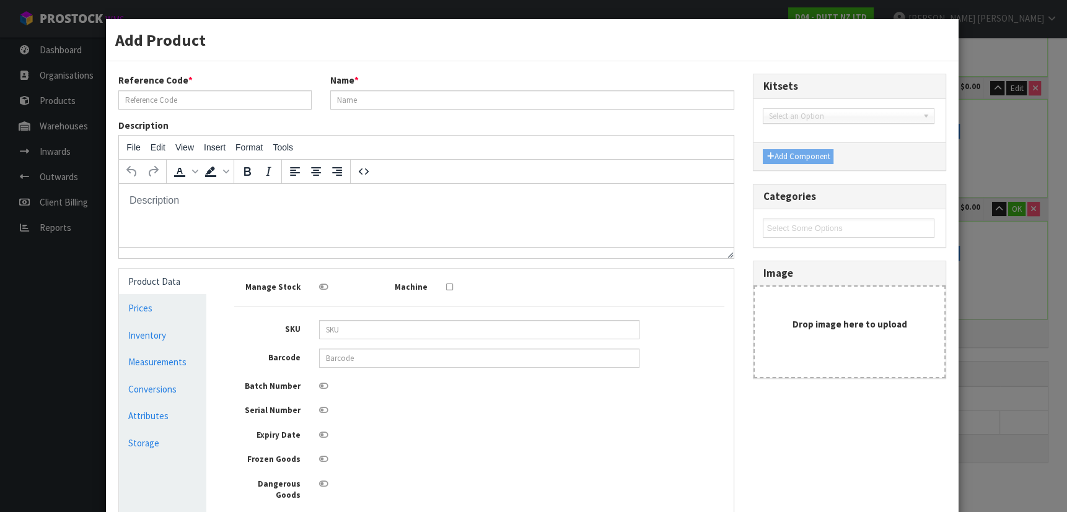
scroll to position [0, 0]
click at [224, 104] on input "PLAT-HORN-13" at bounding box center [214, 99] width 193 height 19
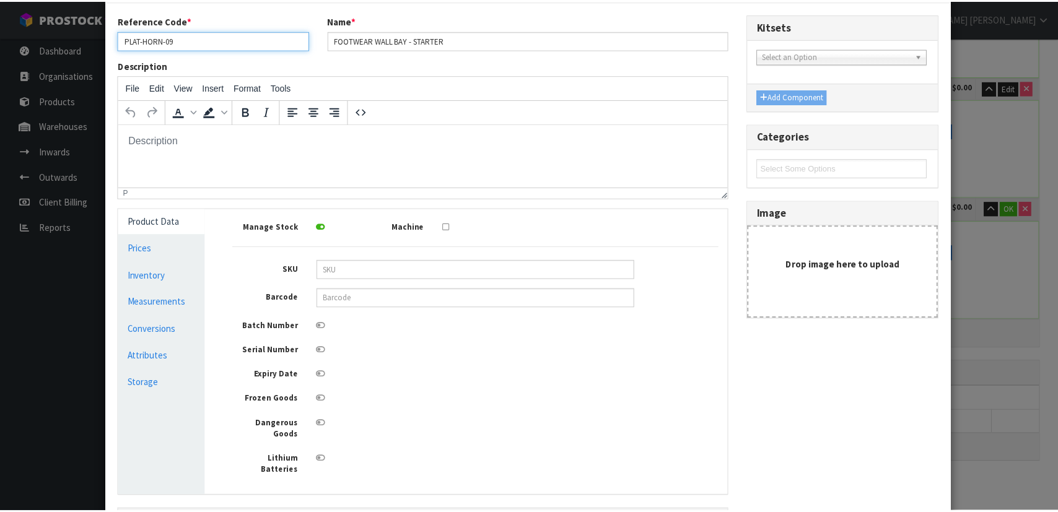
scroll to position [175, 0]
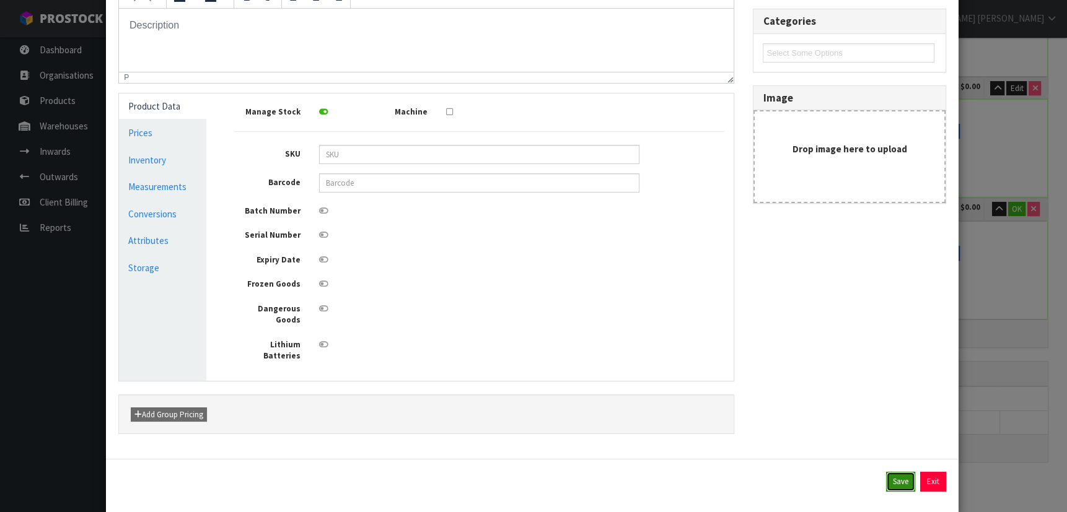
click at [891, 472] on button "Save" at bounding box center [900, 482] width 29 height 20
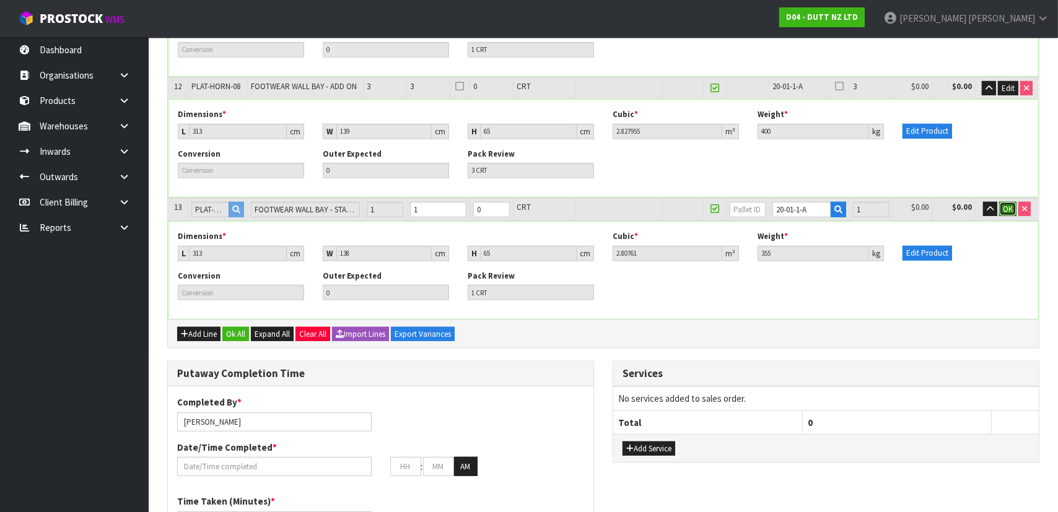
click at [1006, 204] on span "OK" at bounding box center [1008, 209] width 10 height 11
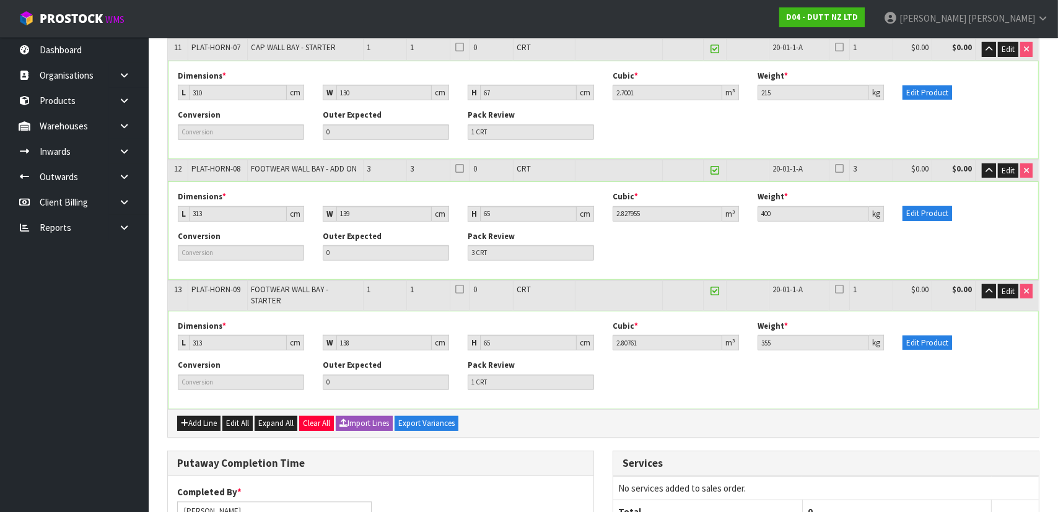
scroll to position [1014, 0]
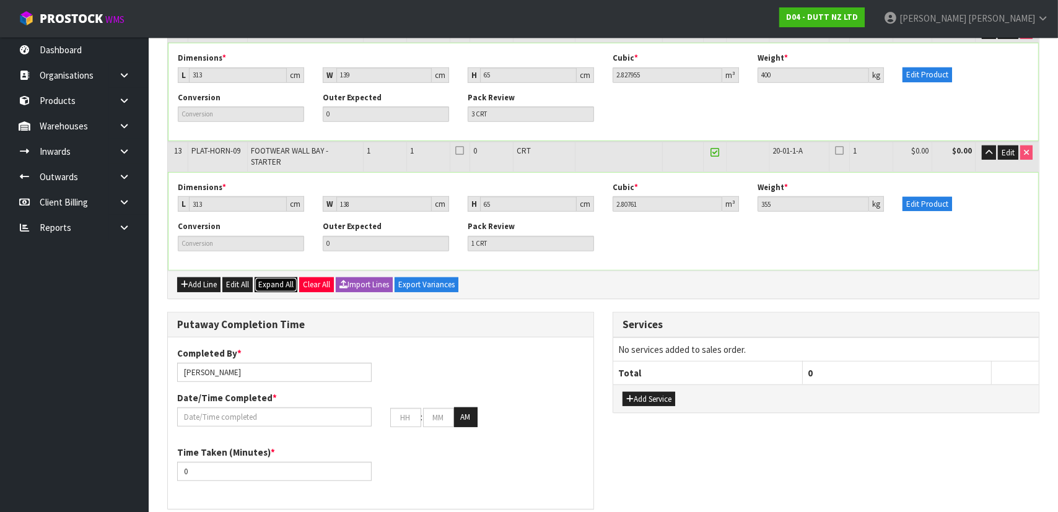
click at [271, 279] on span "Expand All" at bounding box center [275, 284] width 35 height 11
click at [272, 281] on span "Collapse All" at bounding box center [277, 286] width 39 height 11
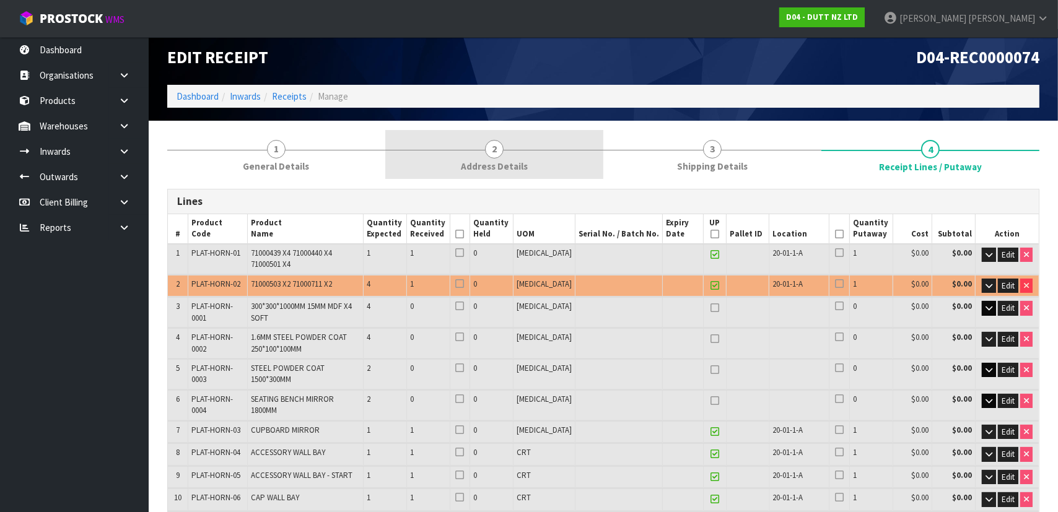
scroll to position [0, 0]
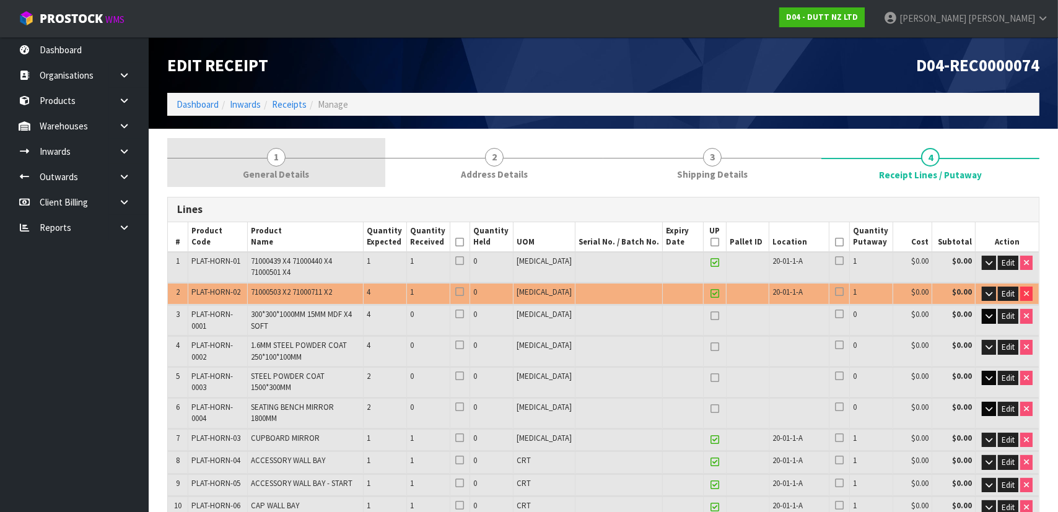
click at [335, 159] on link "1 General Details" at bounding box center [276, 162] width 218 height 49
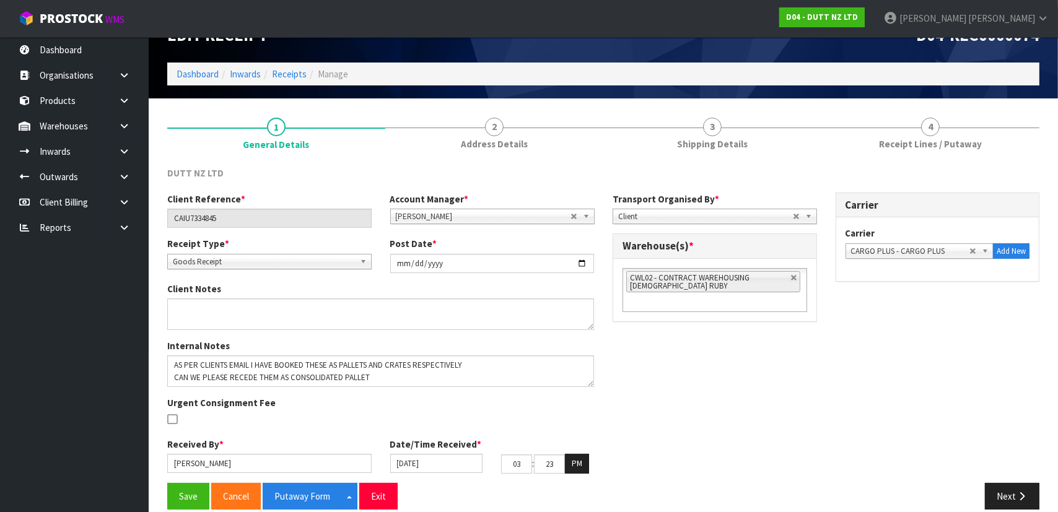
scroll to position [45, 0]
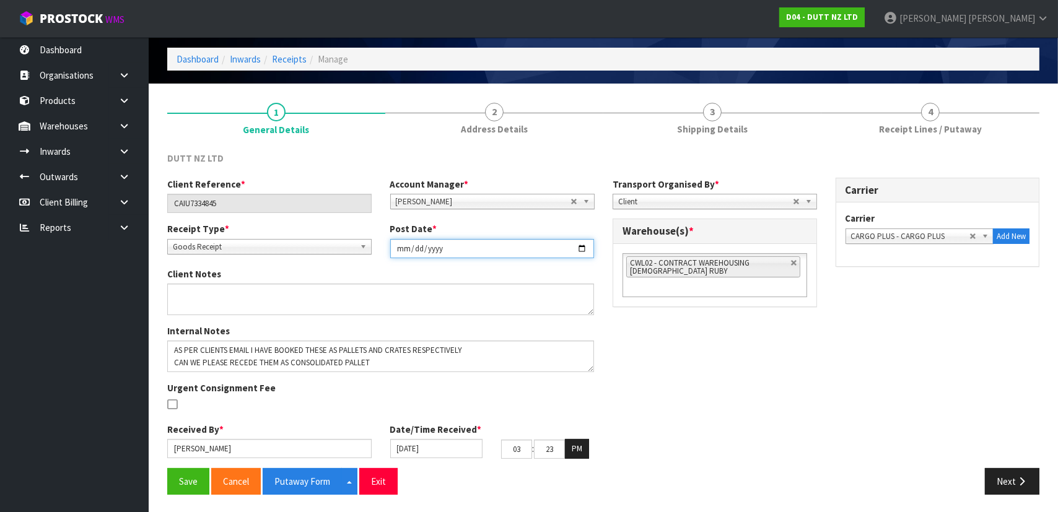
click at [462, 247] on input "2025-09-05" at bounding box center [492, 248] width 204 height 19
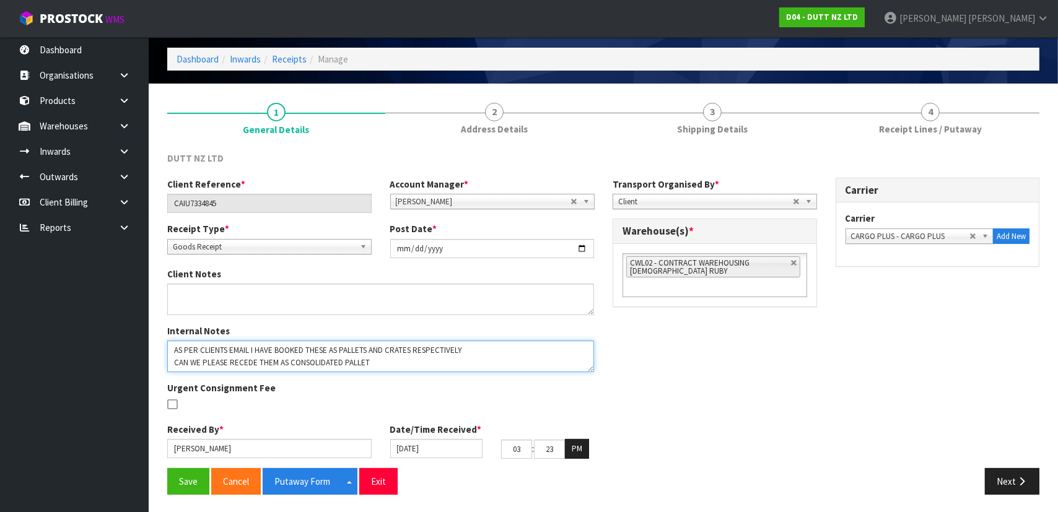
click at [457, 362] on textarea at bounding box center [380, 357] width 427 height 32
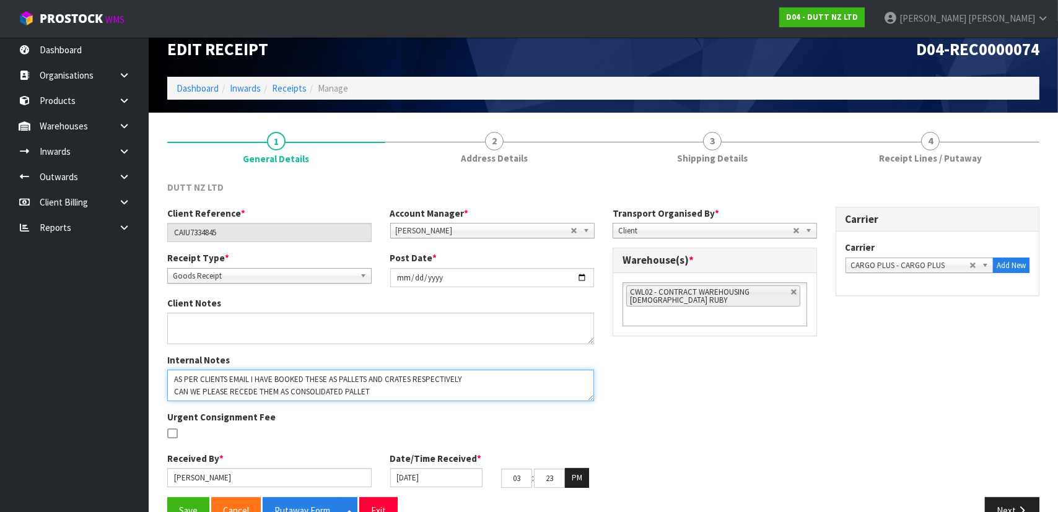
scroll to position [0, 0]
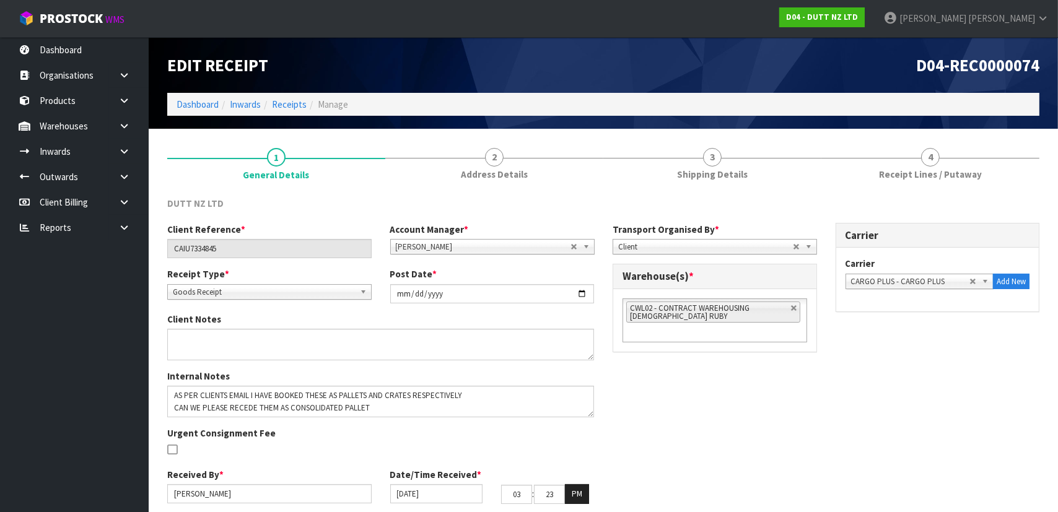
click at [292, 112] on ol "Dashboard Inwards Receipts Manage" at bounding box center [603, 104] width 872 height 23
click at [295, 108] on link "Receipts" at bounding box center [289, 105] width 35 height 12
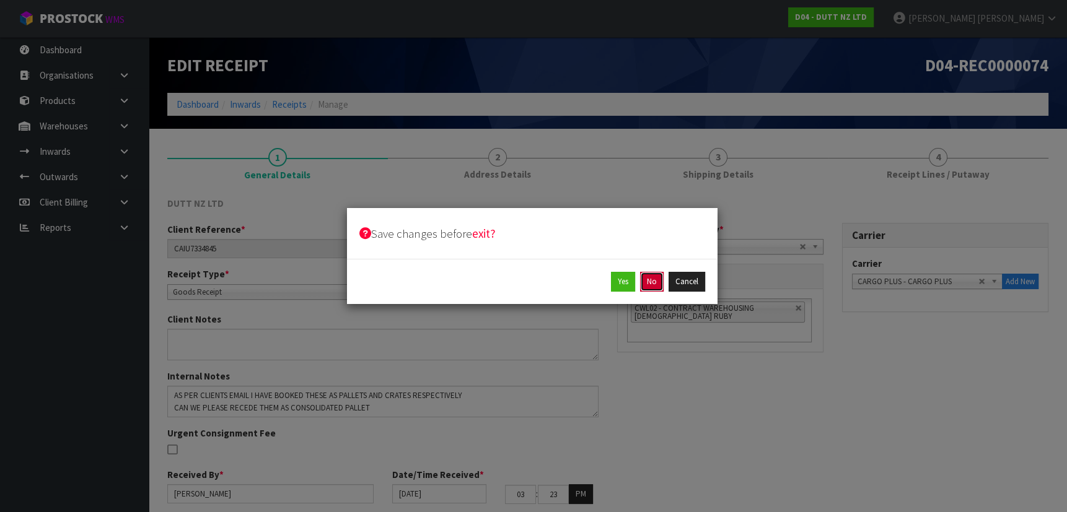
click at [652, 277] on button "No" at bounding box center [652, 282] width 24 height 20
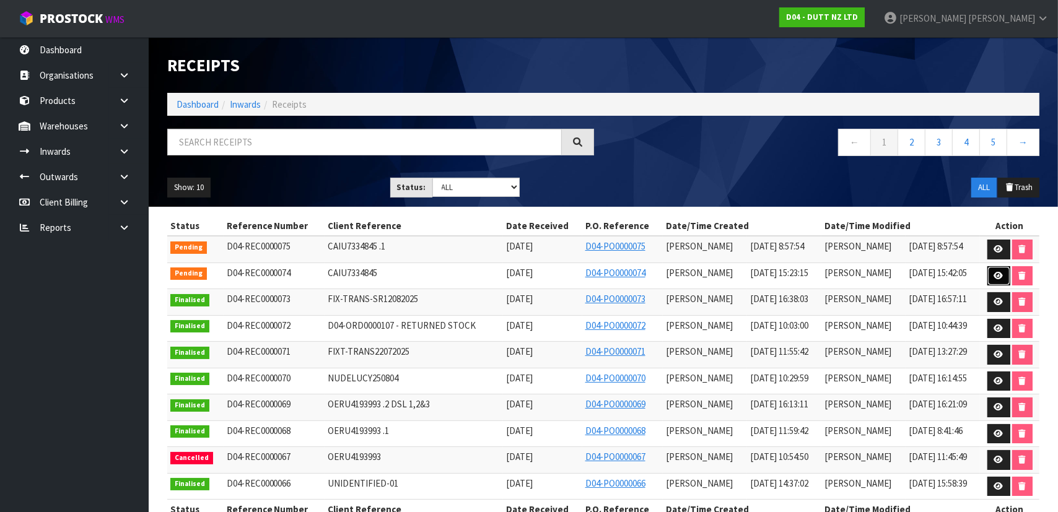
click at [1004, 274] on link at bounding box center [999, 276] width 23 height 20
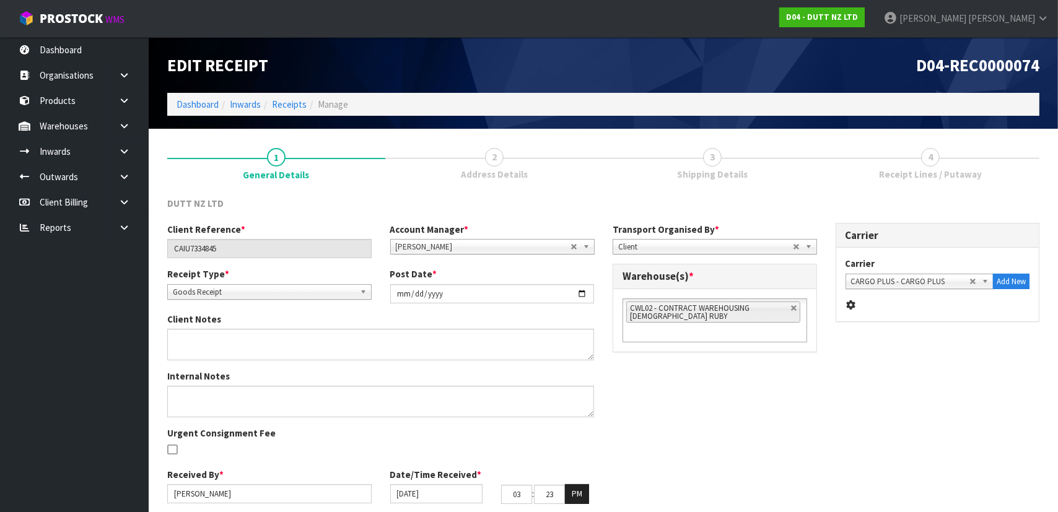
scroll to position [45, 0]
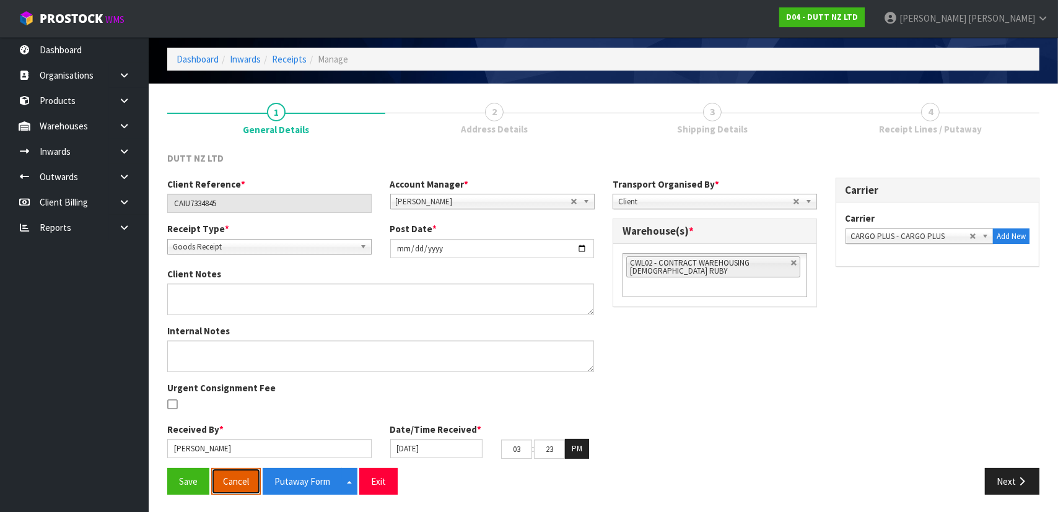
click at [251, 476] on button "Cancel" at bounding box center [236, 481] width 50 height 27
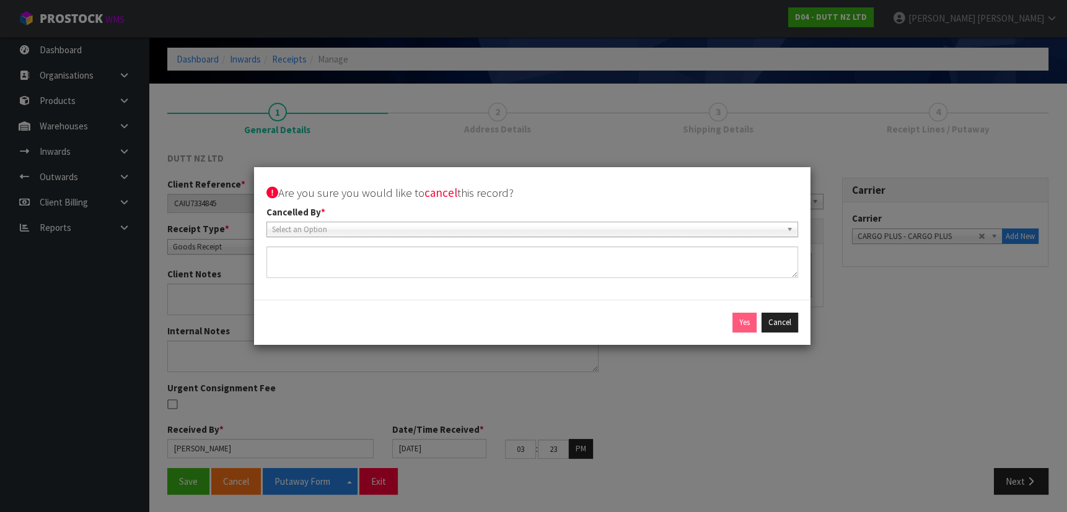
click at [670, 233] on span "Select an Option" at bounding box center [526, 229] width 509 height 15
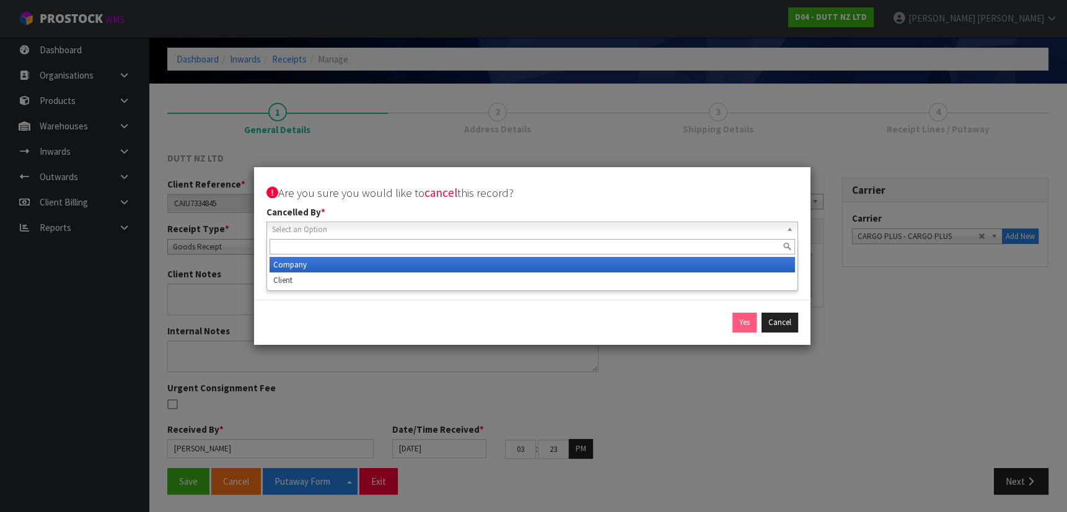
click at [587, 267] on li "Company" at bounding box center [532, 264] width 525 height 15
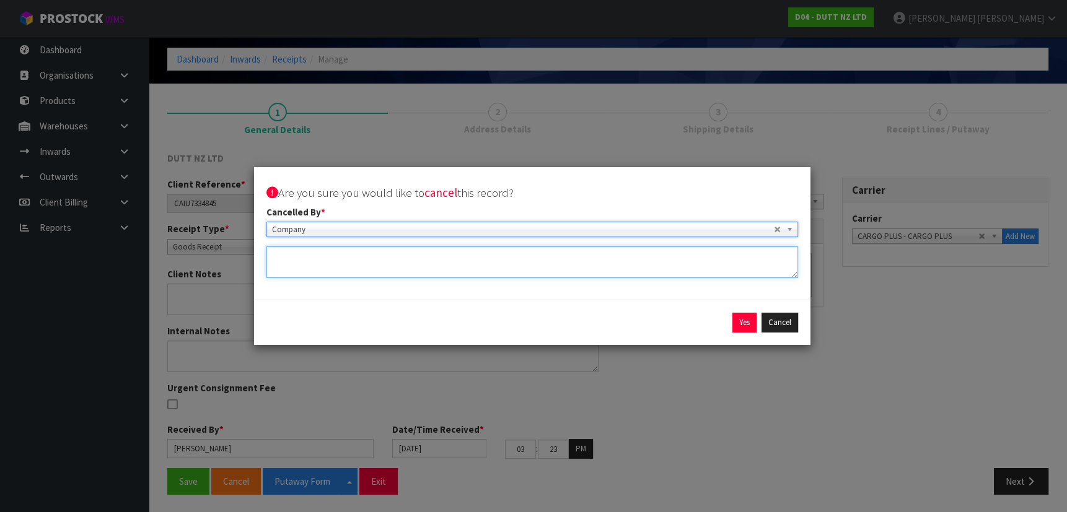
click at [565, 251] on textarea at bounding box center [532, 263] width 532 height 32
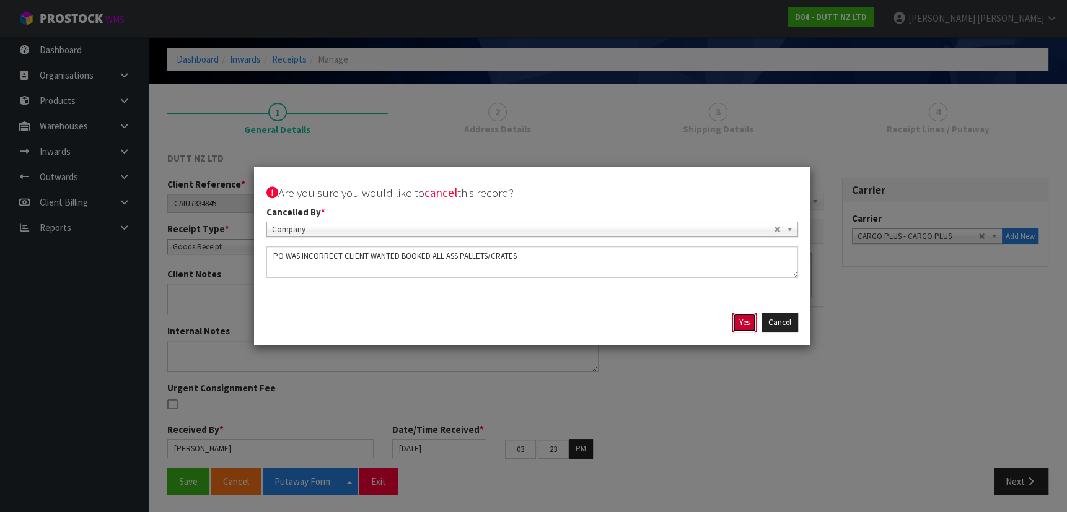
click at [735, 318] on button "Yes" at bounding box center [744, 323] width 24 height 20
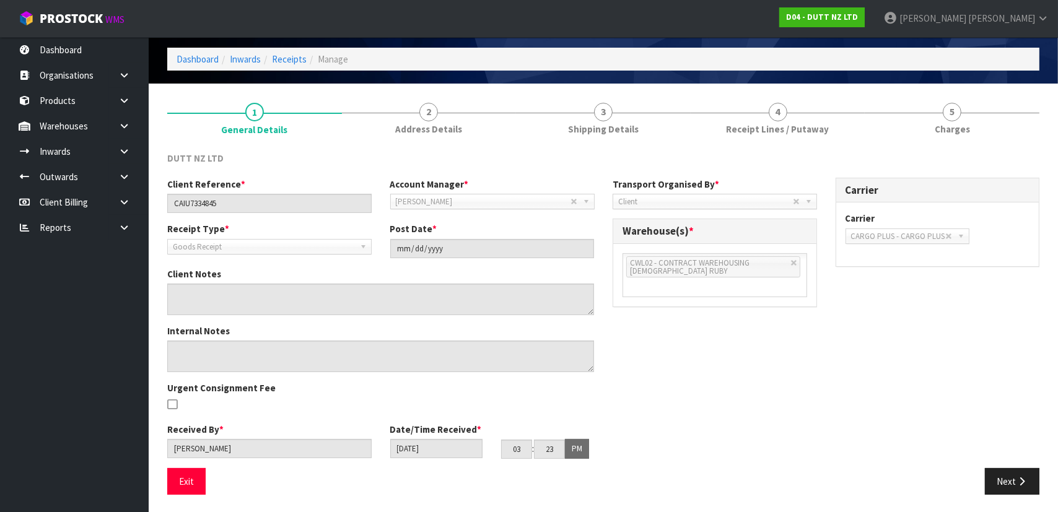
click at [720, 340] on div "Client Reference * CAIU7334845 Account Manager * Zubair Moolla Rod Giles Kirsty…" at bounding box center [603, 323] width 891 height 291
click at [88, 100] on link "Products" at bounding box center [74, 100] width 149 height 25
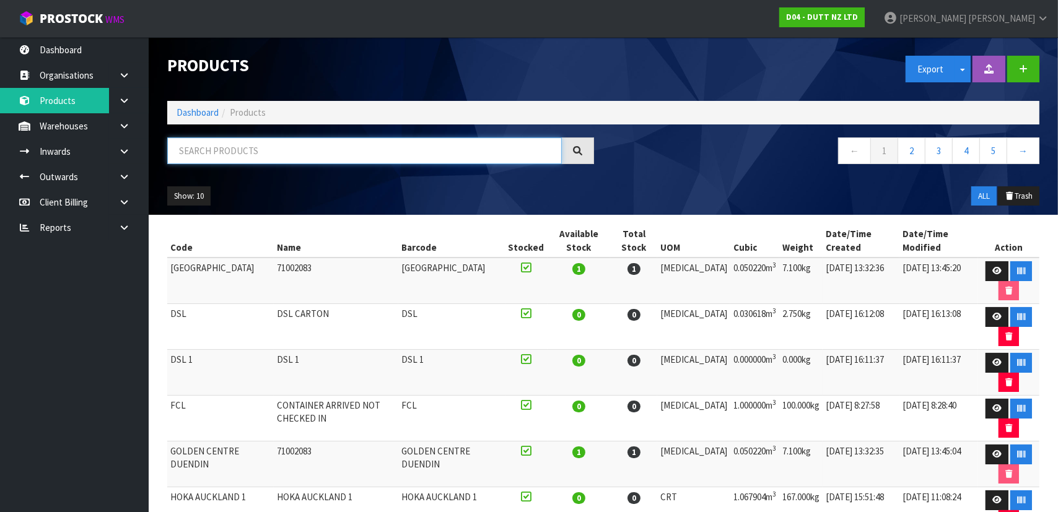
click at [240, 148] on input "text" at bounding box center [364, 151] width 395 height 27
click at [261, 144] on input "text" at bounding box center [364, 151] width 395 height 27
paste input "PLAT-HORN-01"
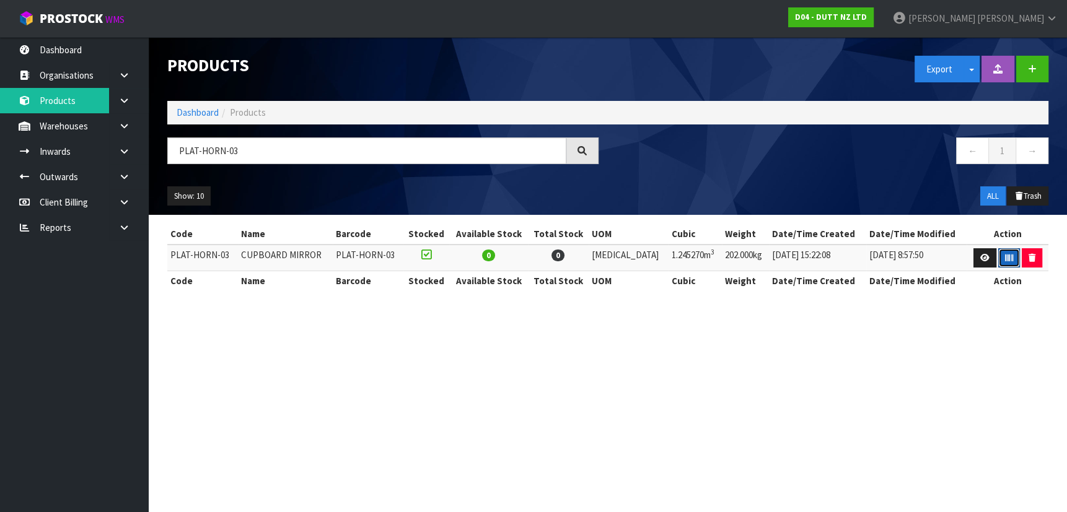
drag, startPoint x: 1003, startPoint y: 256, endPoint x: 1002, endPoint y: 284, distance: 28.5
click at [1005, 256] on icon "button" at bounding box center [1009, 258] width 8 height 8
click at [432, 154] on input "PLAT-HORN-03" at bounding box center [366, 151] width 399 height 27
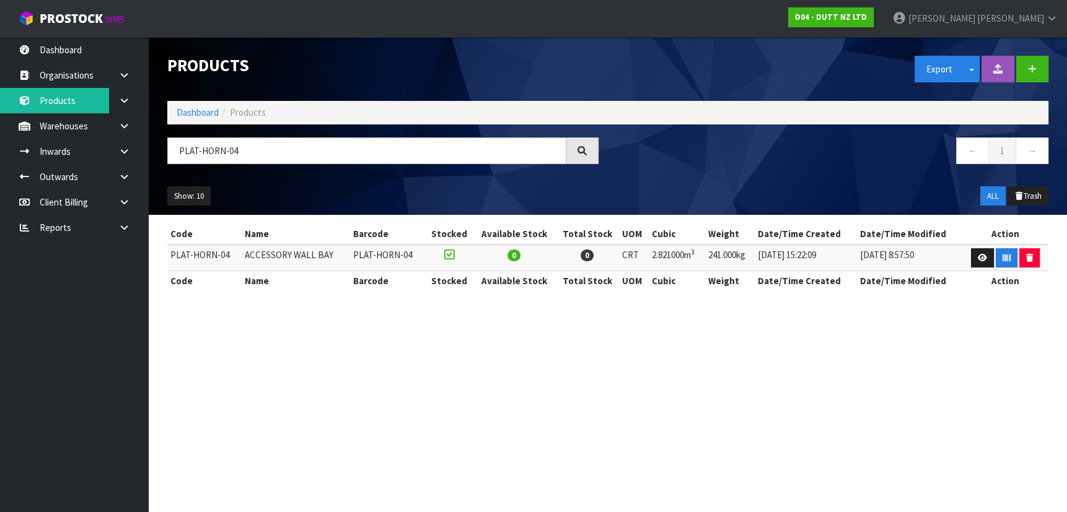
click at [864, 337] on section "Products Export Split button! SOH Summary Measurements Dangerous Goods Import P…" at bounding box center [533, 256] width 1067 height 512
click at [1003, 254] on icon "button" at bounding box center [1007, 258] width 8 height 8
click at [283, 151] on input "PLAT-HORN-04" at bounding box center [366, 151] width 399 height 27
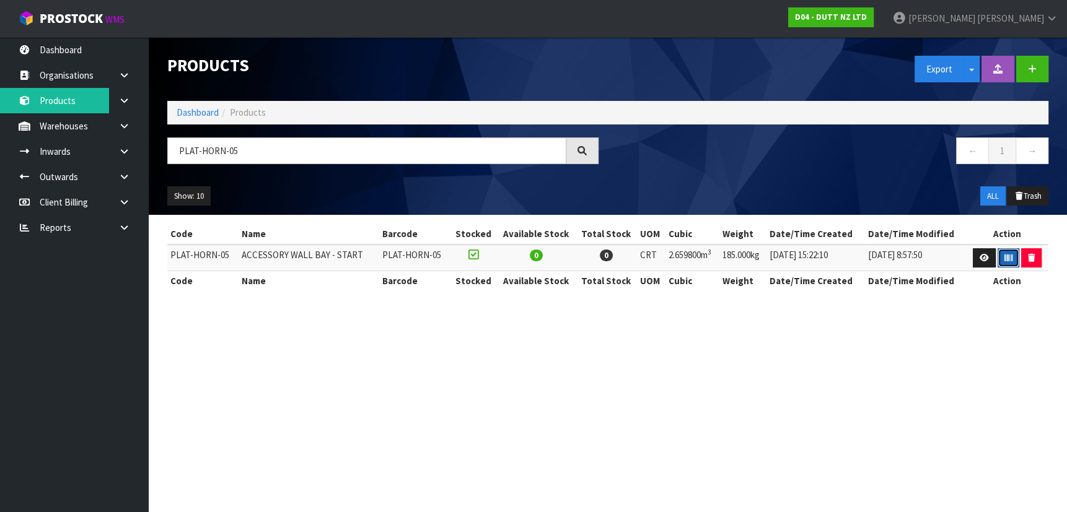
click at [1001, 260] on button "button" at bounding box center [1009, 258] width 22 height 20
click at [322, 145] on input "PLAT-HORN-05" at bounding box center [366, 151] width 399 height 27
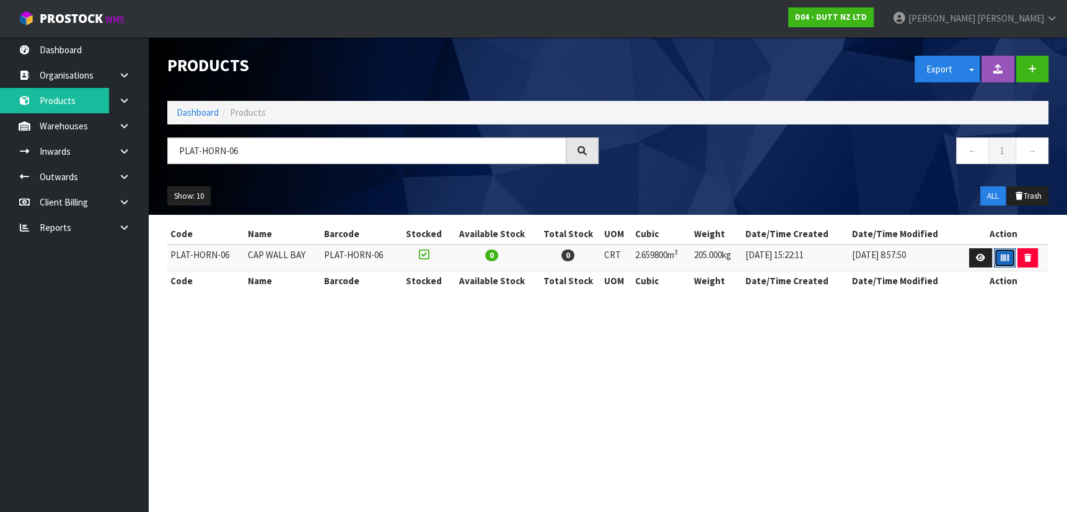
click at [996, 253] on button "button" at bounding box center [1005, 258] width 22 height 20
click at [318, 150] on input "PLAT-HORN-06" at bounding box center [366, 151] width 399 height 27
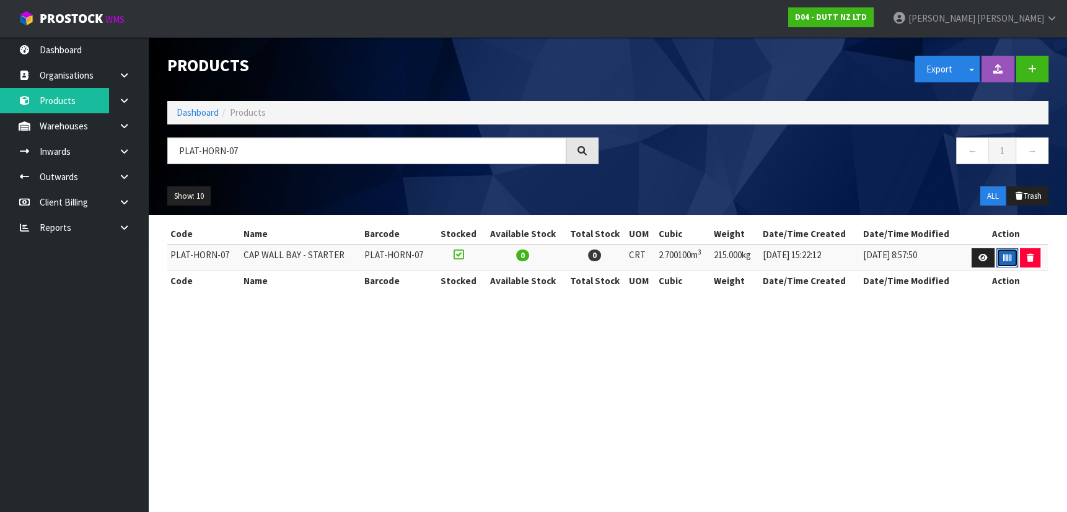
click at [1011, 253] on button "button" at bounding box center [1007, 258] width 22 height 20
click at [307, 150] on input "PLAT-HORN-07" at bounding box center [366, 151] width 399 height 27
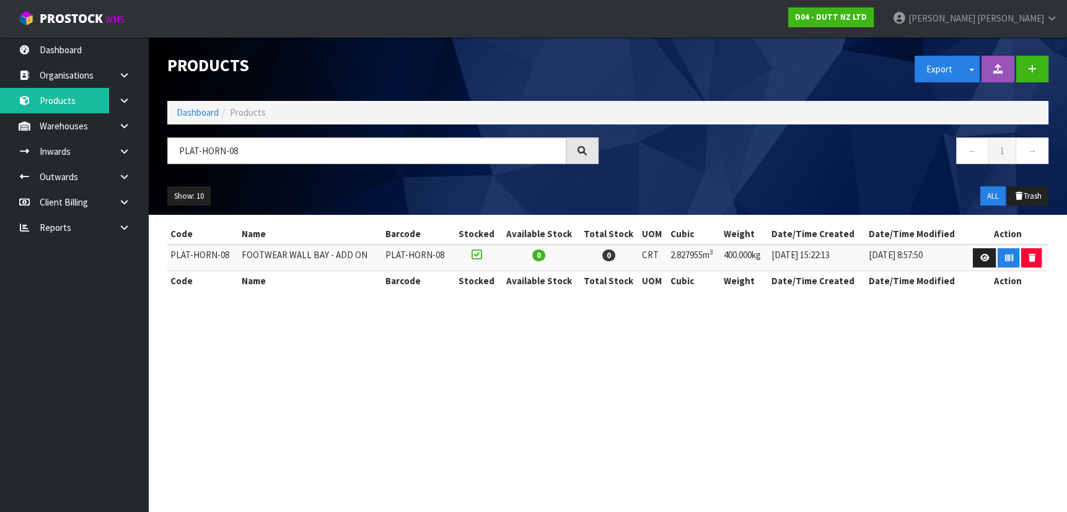
click at [1015, 235] on th "Action" at bounding box center [1008, 234] width 82 height 20
click at [1006, 254] on icon "button" at bounding box center [1008, 258] width 8 height 8
drag, startPoint x: 362, startPoint y: 152, endPoint x: 231, endPoint y: 138, distance: 132.1
click at [238, 140] on input "PLAT-HORN-08" at bounding box center [366, 151] width 399 height 27
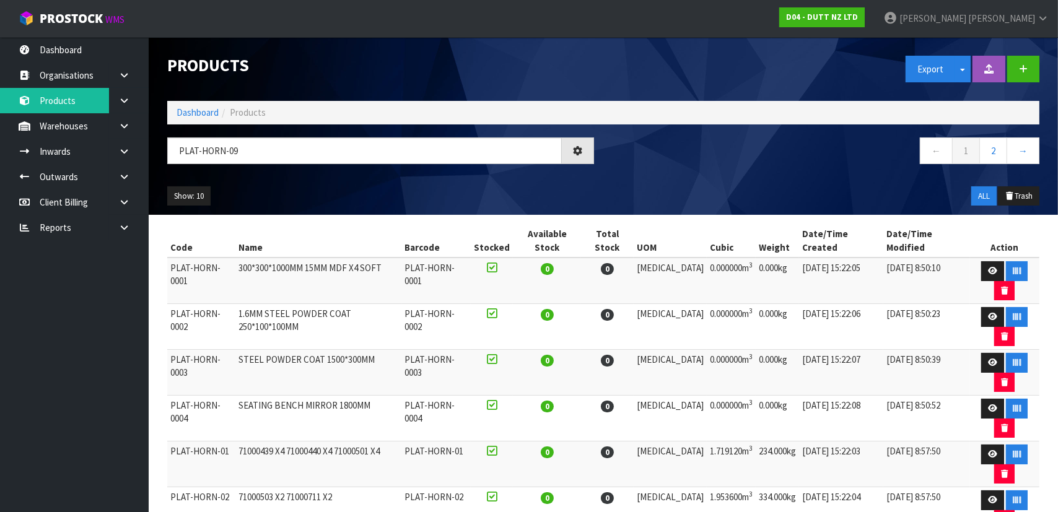
drag, startPoint x: 702, startPoint y: 153, endPoint x: 744, endPoint y: 155, distance: 41.6
click at [703, 153] on nav "← 1 2 →" at bounding box center [826, 153] width 427 height 30
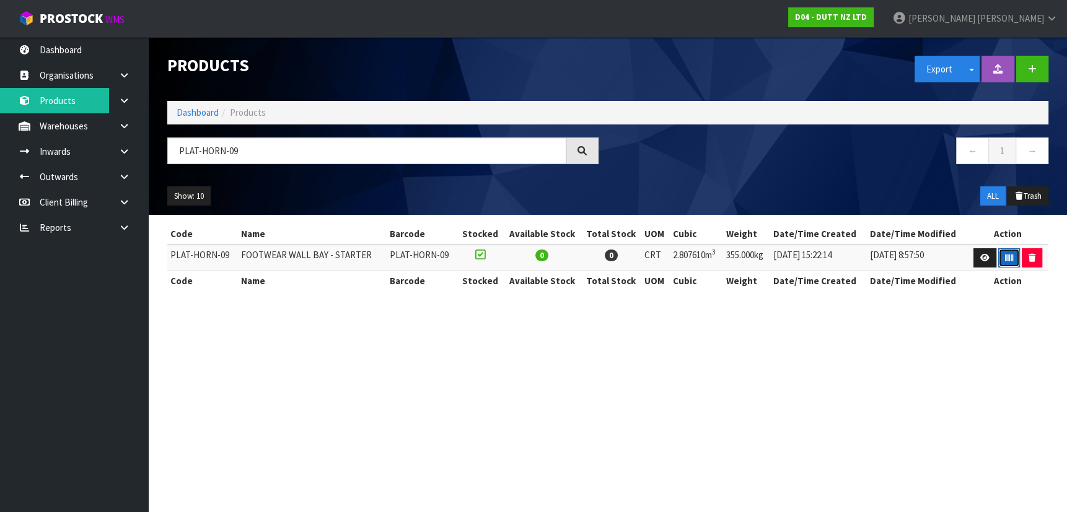
click at [1005, 254] on icon "button" at bounding box center [1009, 258] width 8 height 8
click at [507, 157] on input "PLAT-HORN-09" at bounding box center [366, 151] width 399 height 27
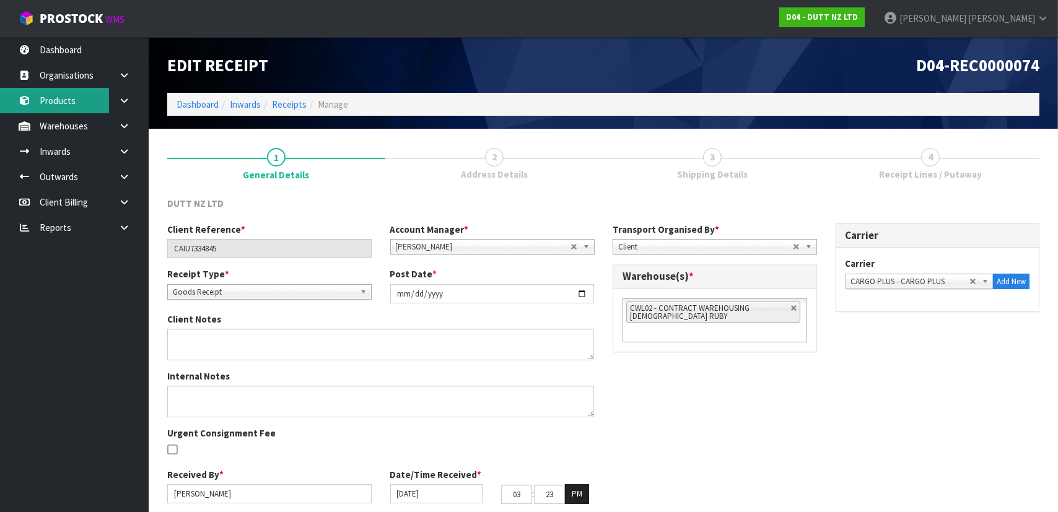
drag, startPoint x: 89, startPoint y: 98, endPoint x: 154, endPoint y: 107, distance: 65.7
click at [89, 98] on link "Products" at bounding box center [74, 100] width 149 height 25
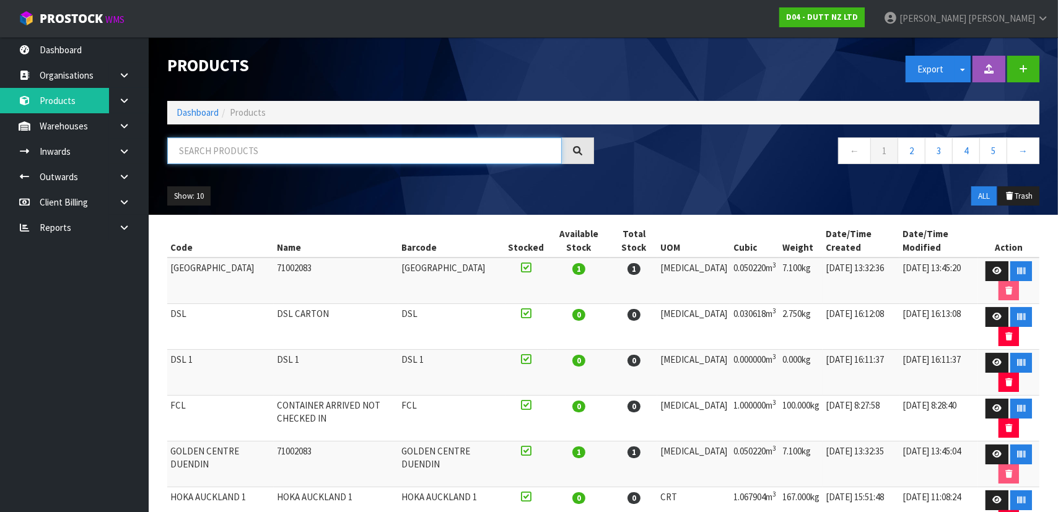
click at [286, 146] on input "text" at bounding box center [364, 151] width 395 height 27
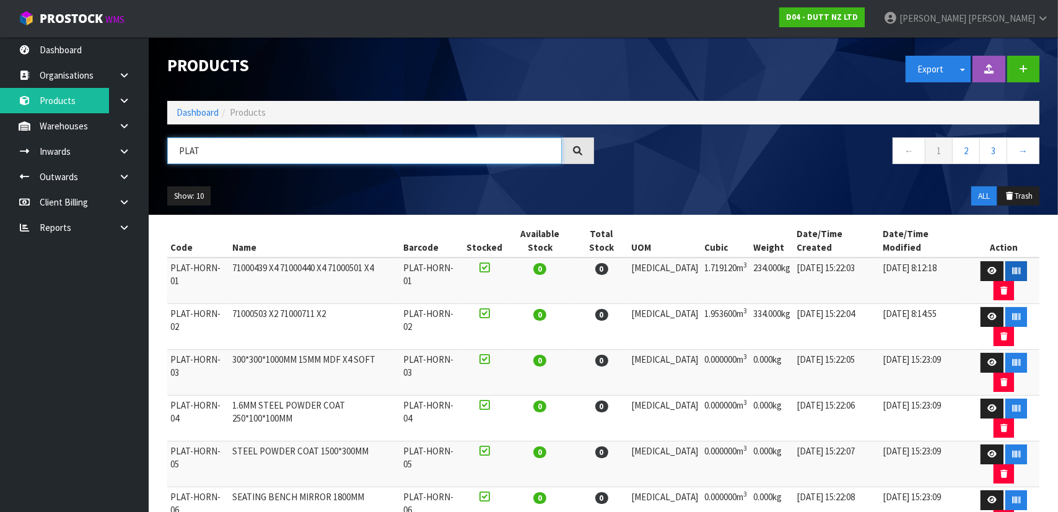
type input "PLAT"
click at [1012, 267] on icon "button" at bounding box center [1016, 271] width 8 height 8
click at [708, 180] on div "Show: 10 5 10 25 50 ALL Trash" at bounding box center [603, 196] width 891 height 38
click at [265, 149] on input "PLAT" at bounding box center [364, 151] width 395 height 27
click at [1006, 261] on button "button" at bounding box center [1017, 271] width 22 height 20
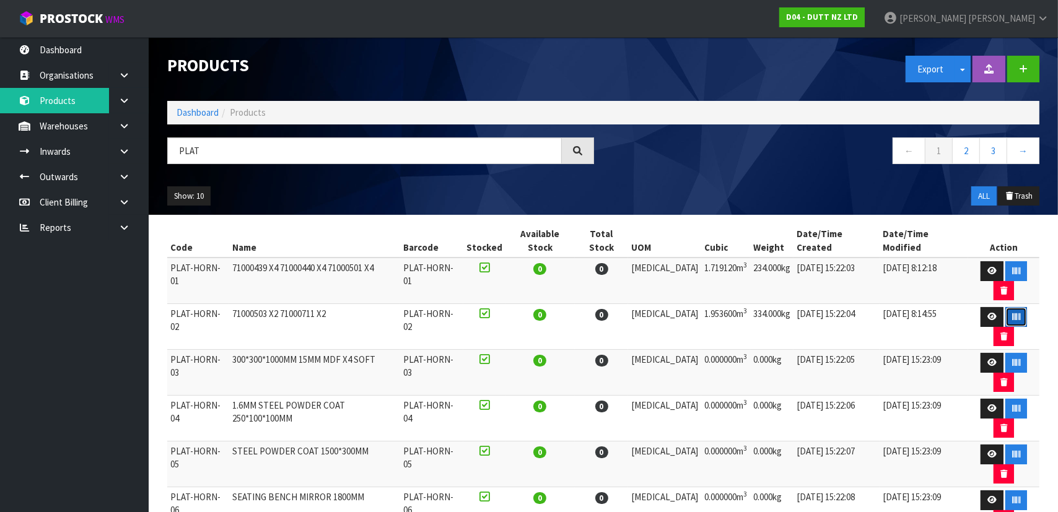
click at [1012, 313] on icon "button" at bounding box center [1016, 317] width 8 height 8
click at [79, 146] on link "Inwards" at bounding box center [74, 151] width 149 height 25
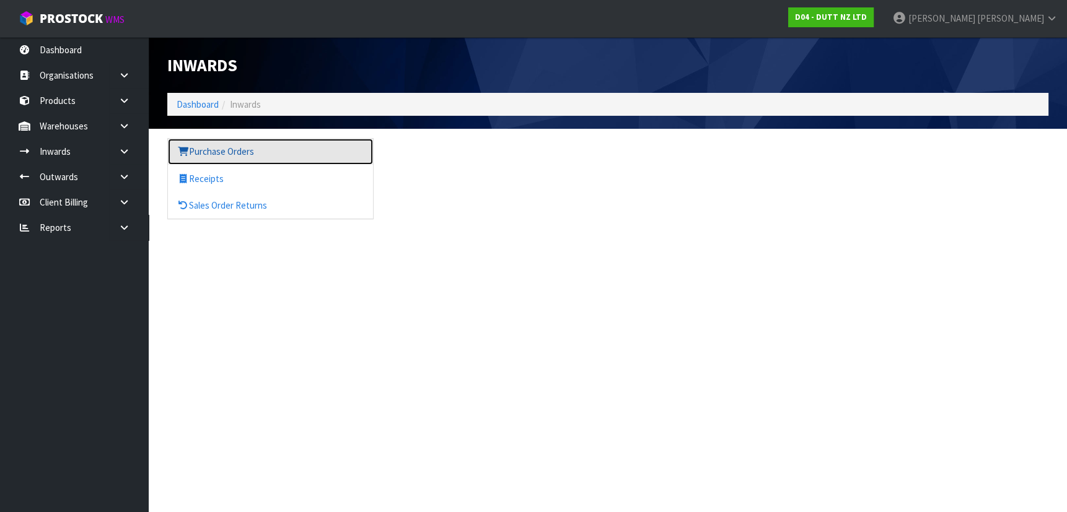
click at [272, 141] on link "Purchase Orders" at bounding box center [270, 151] width 205 height 25
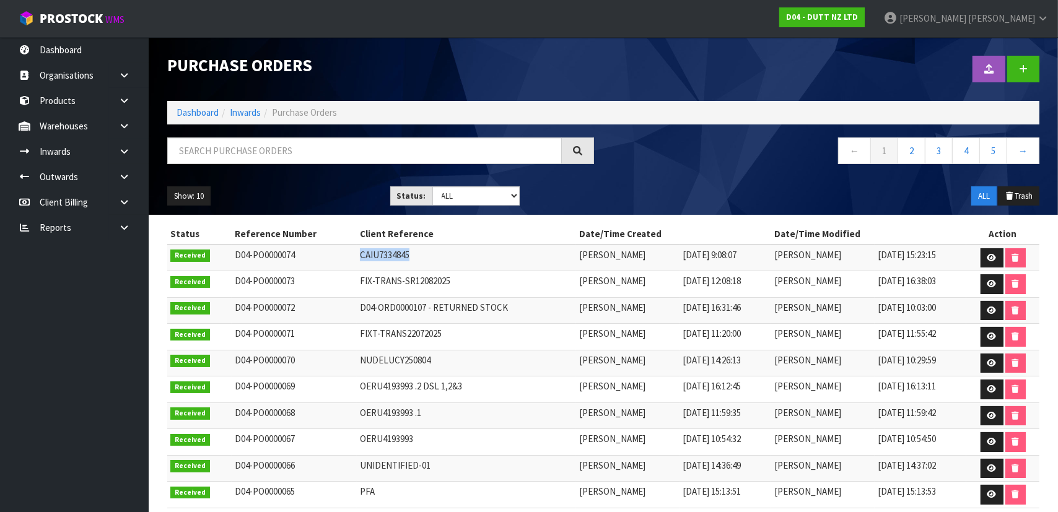
drag, startPoint x: 345, startPoint y: 253, endPoint x: 399, endPoint y: 253, distance: 54.5
click at [399, 253] on td "CAIU7334845" at bounding box center [466, 258] width 219 height 27
click at [359, 259] on td "CAIU7334845" at bounding box center [466, 258] width 219 height 27
drag, startPoint x: 335, startPoint y: 254, endPoint x: 428, endPoint y: 254, distance: 92.9
click at [428, 254] on tr "Received D04-PO0000074 CAIU7334845 Michael Drugan 05/09/2025 9:08:07 Michael Dr…" at bounding box center [603, 258] width 872 height 27
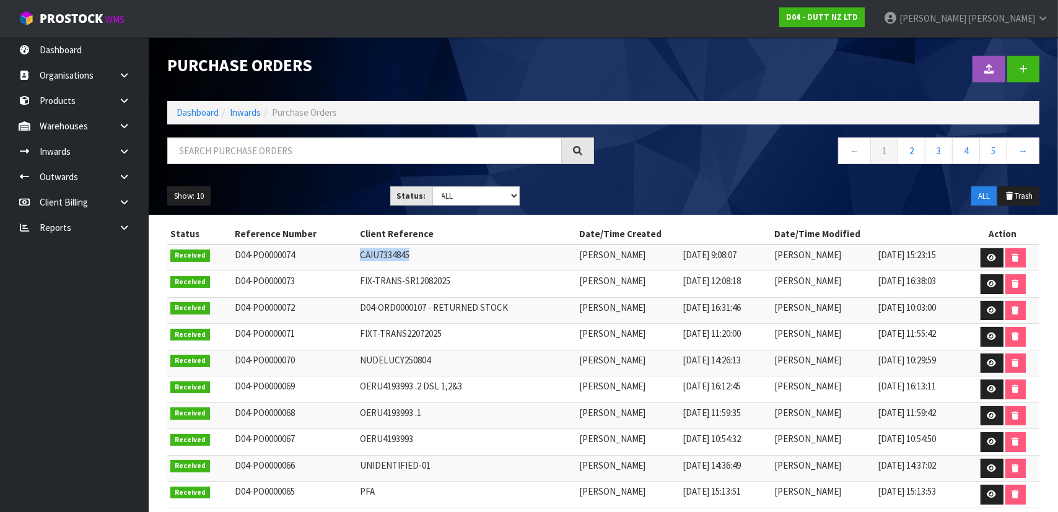
copy tr "CAIU7334845"
click at [1034, 72] on link at bounding box center [1023, 69] width 32 height 27
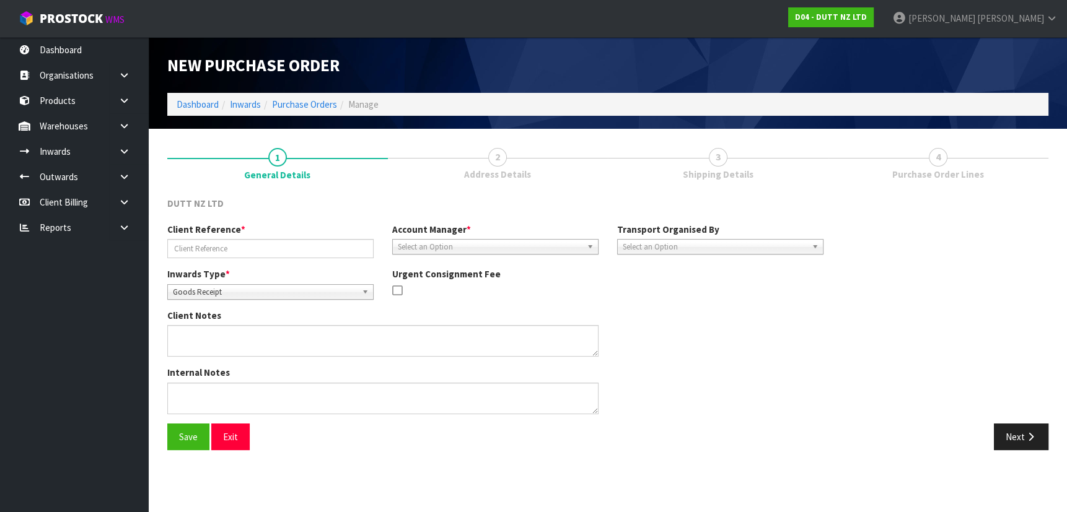
click at [312, 238] on div "Client Reference *" at bounding box center [270, 240] width 225 height 35
drag, startPoint x: 312, startPoint y: 243, endPoint x: 321, endPoint y: 245, distance: 9.6
click at [312, 243] on input "text" at bounding box center [270, 248] width 206 height 19
paste input "CAIU7334845"
type input "CAIU7334845"
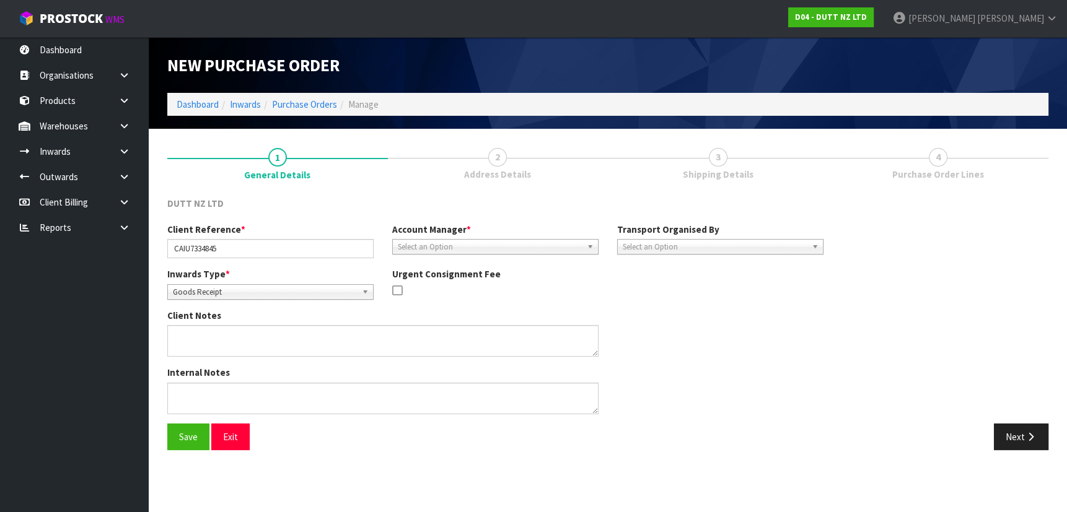
click at [487, 253] on span "Select an Option" at bounding box center [490, 247] width 184 height 15
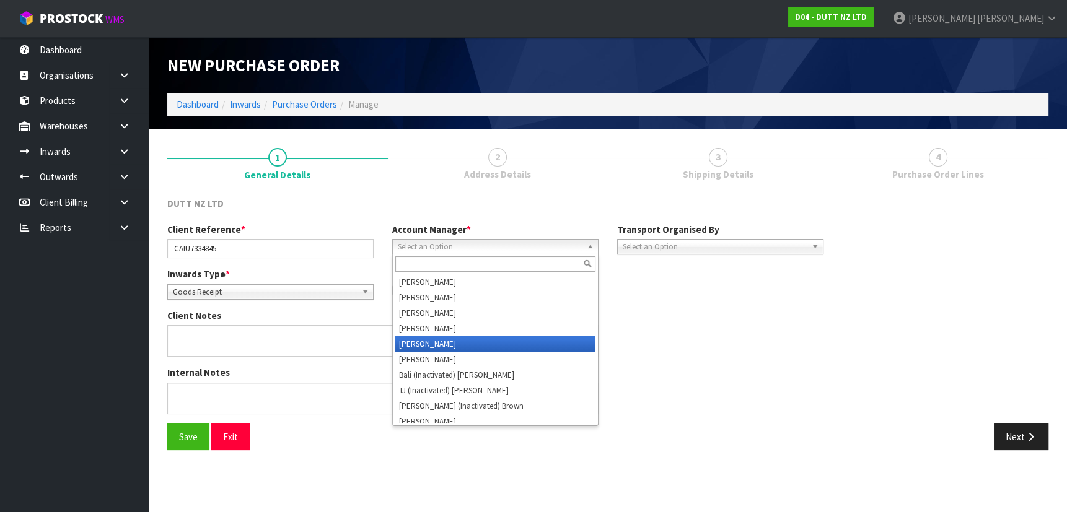
click at [486, 340] on li "Vineeta Lingam" at bounding box center [495, 343] width 200 height 15
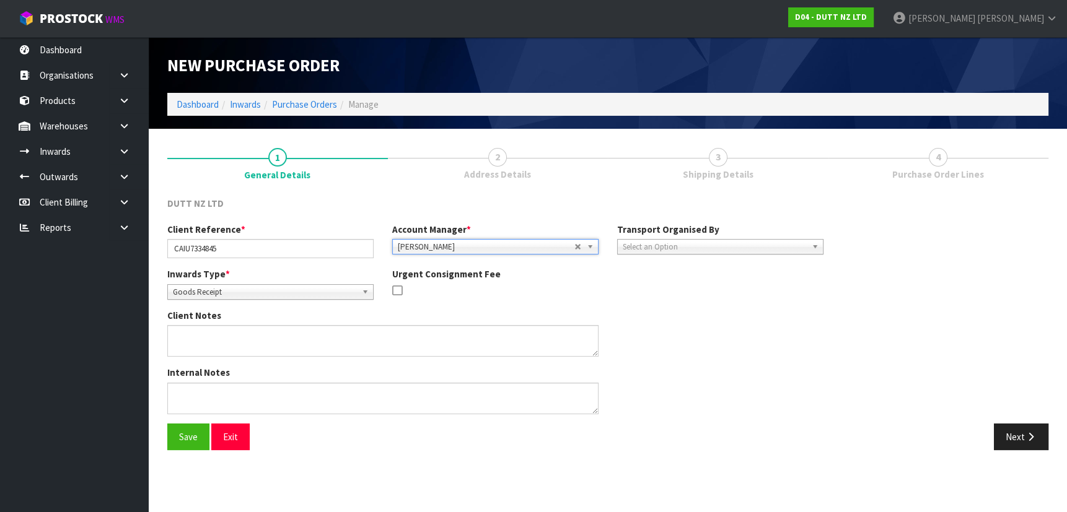
click at [699, 241] on span "Select an Option" at bounding box center [715, 247] width 184 height 15
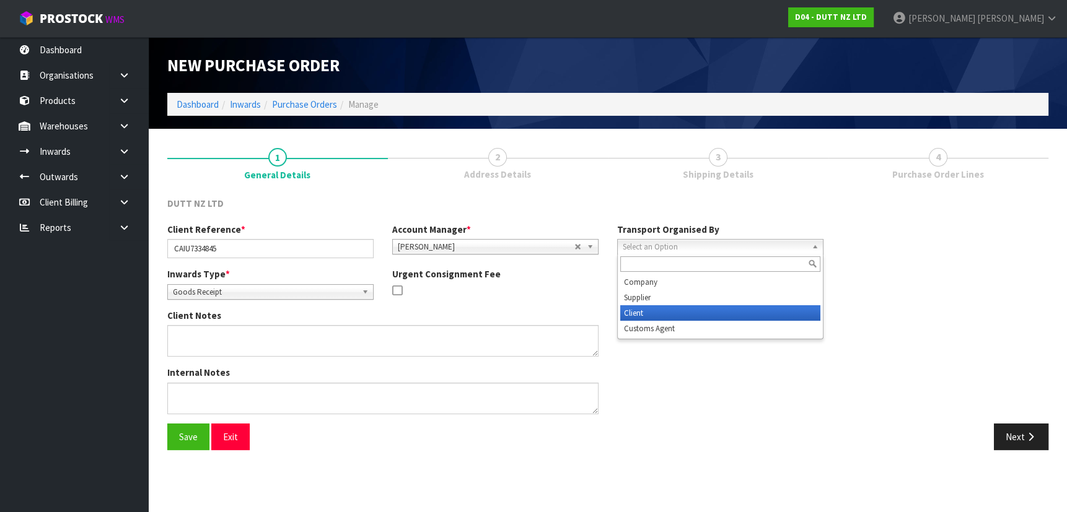
click at [669, 308] on li "Client" at bounding box center [720, 312] width 200 height 15
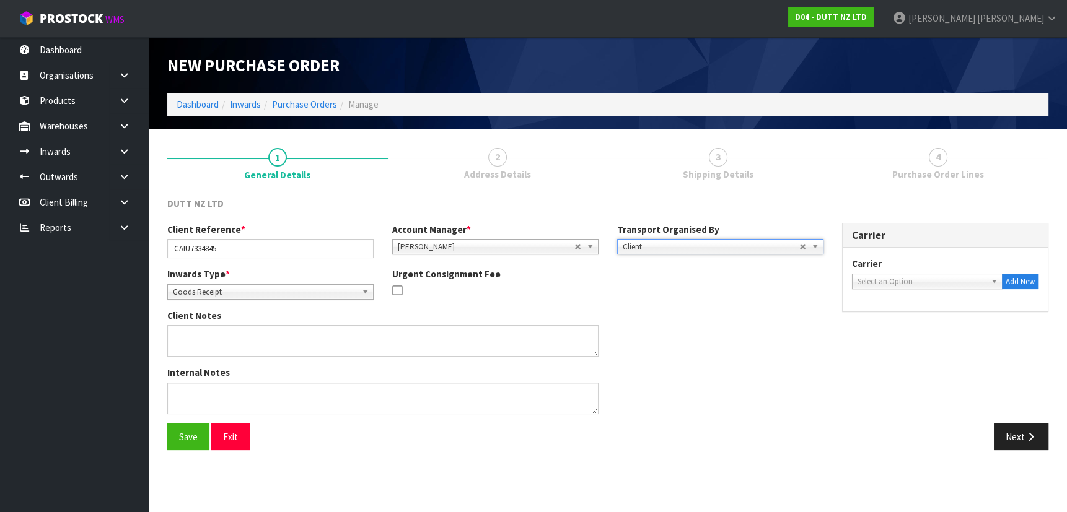
click at [867, 279] on span "Select an Option" at bounding box center [922, 281] width 128 height 15
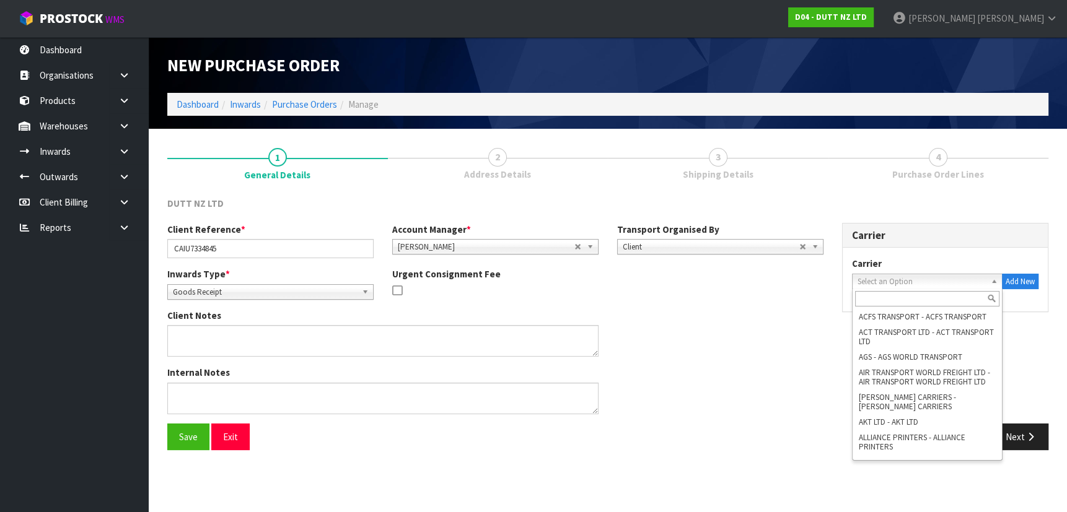
click at [929, 302] on input "text" at bounding box center [927, 298] width 144 height 15
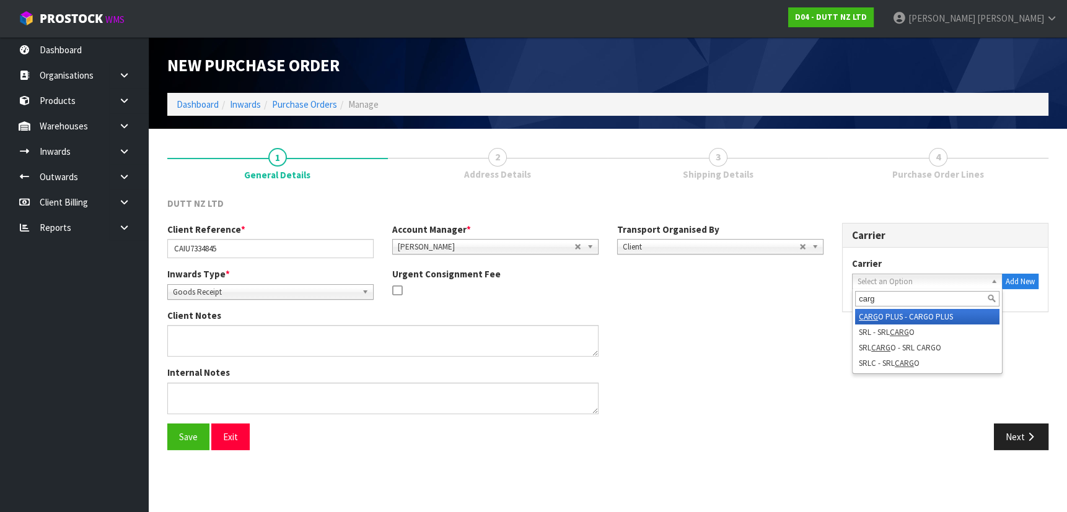
type input "carg"
click at [892, 318] on li "CARG O PLUS - CARGO PLUS" at bounding box center [927, 316] width 144 height 15
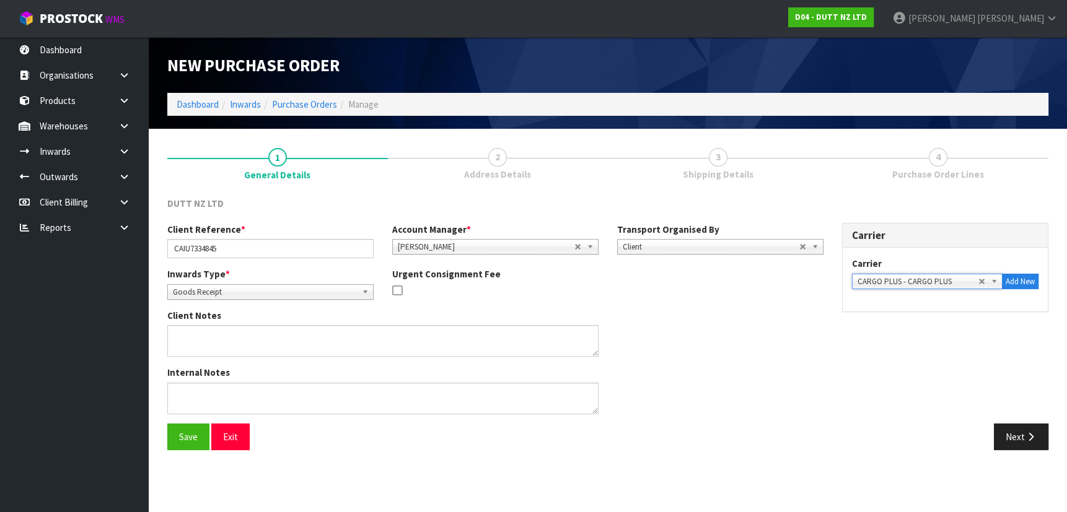
drag, startPoint x: 695, startPoint y: 325, endPoint x: 760, endPoint y: 359, distance: 73.7
click at [695, 325] on div "Client Notes" at bounding box center [495, 337] width 675 height 57
click at [175, 442] on button "Save" at bounding box center [188, 437] width 42 height 27
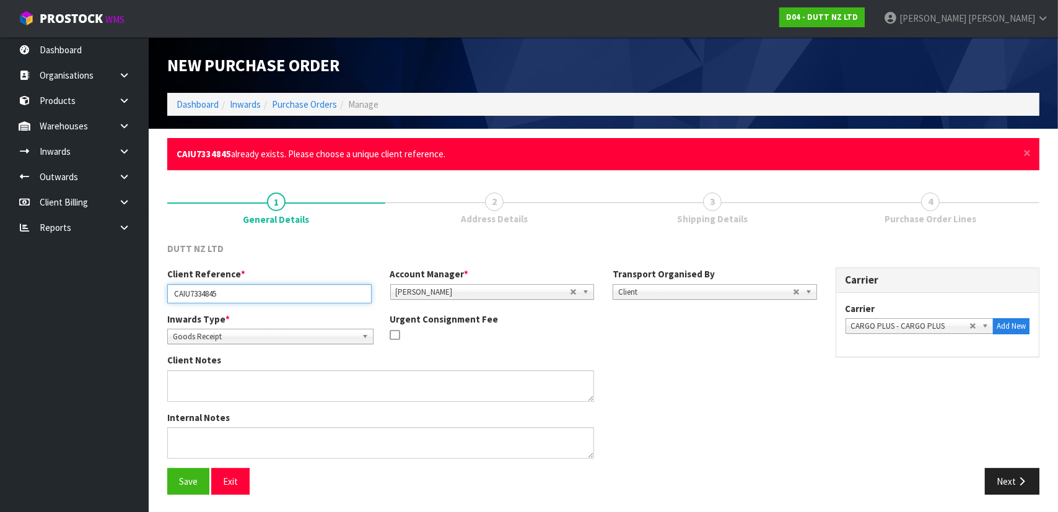
click at [307, 293] on input "CAIU7334845" at bounding box center [269, 293] width 204 height 19
click at [182, 297] on input "CAIU7334845" at bounding box center [269, 293] width 204 height 19
click at [283, 292] on input "CAIU7334845" at bounding box center [269, 293] width 204 height 19
type input "CAIU7334845 .1"
drag, startPoint x: 731, startPoint y: 384, endPoint x: 769, endPoint y: 385, distance: 37.8
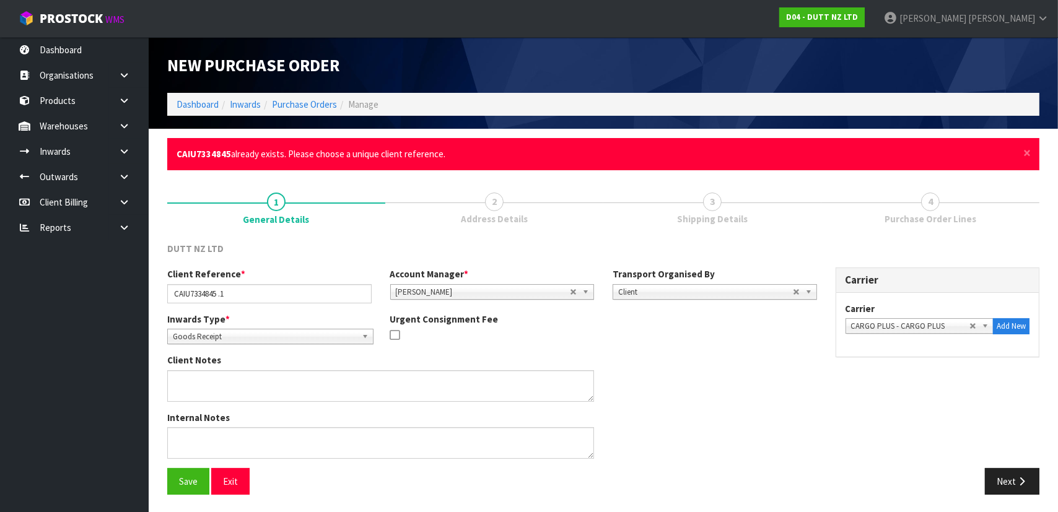
click at [744, 384] on div "Client Notes" at bounding box center [492, 382] width 669 height 57
click at [171, 481] on button "Save" at bounding box center [188, 481] width 42 height 27
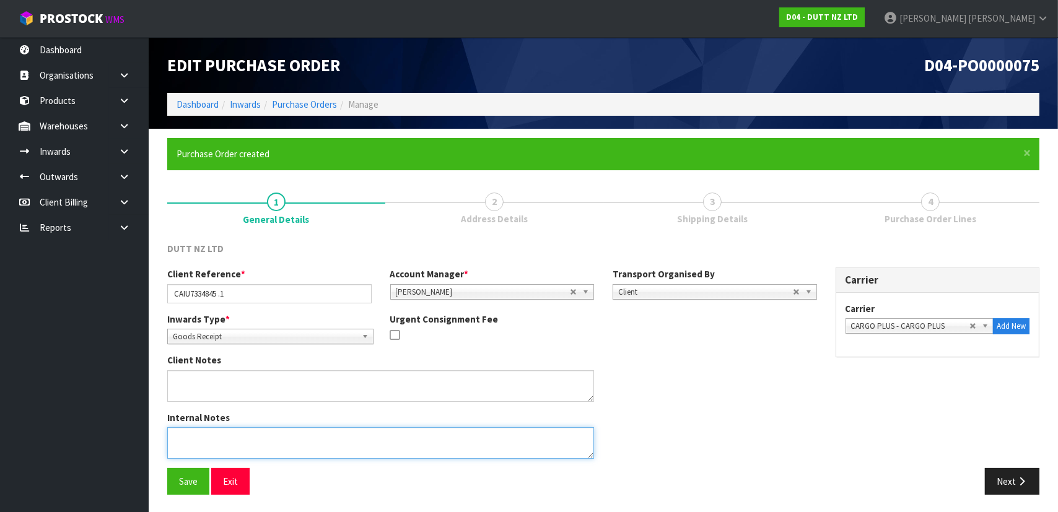
drag, startPoint x: 560, startPoint y: 446, endPoint x: 598, endPoint y: 452, distance: 38.9
click at [562, 446] on textarea at bounding box center [380, 444] width 427 height 32
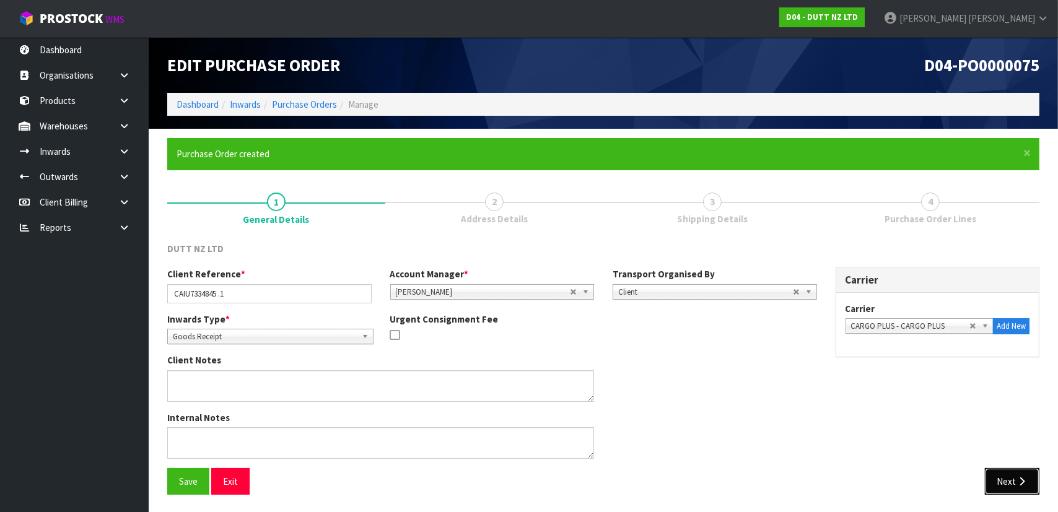
click at [991, 486] on button "Next" at bounding box center [1012, 481] width 55 height 27
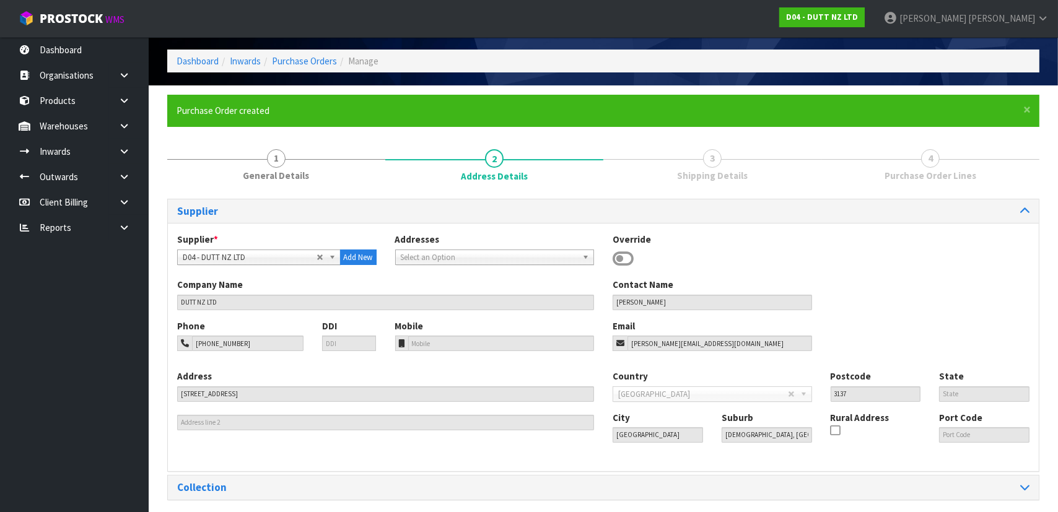
scroll to position [90, 0]
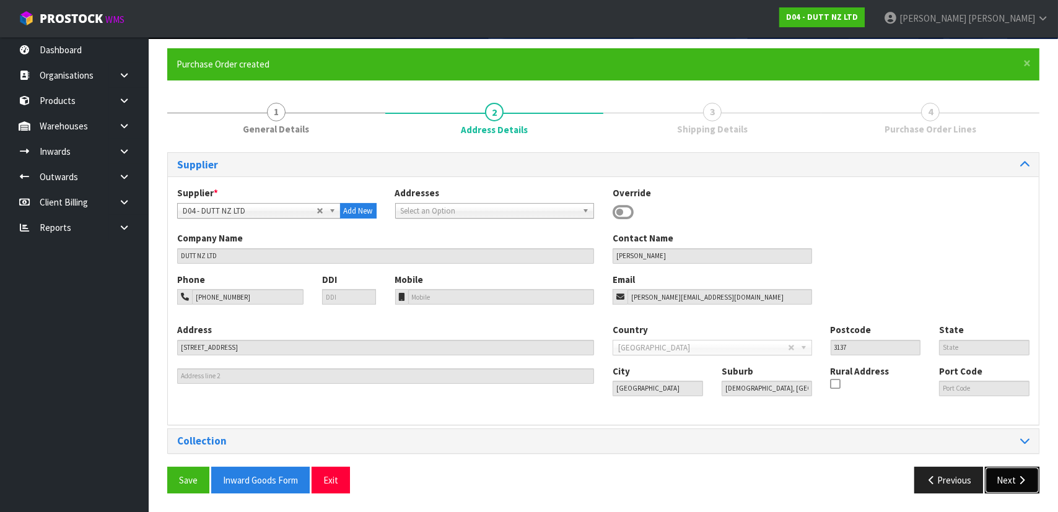
click at [994, 478] on button "Next" at bounding box center [1012, 480] width 55 height 27
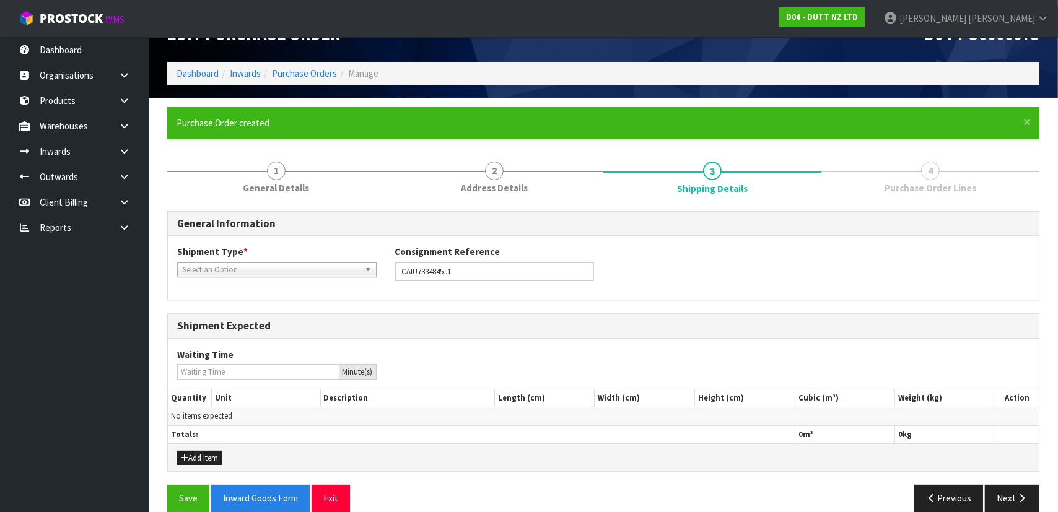
scroll to position [48, 0]
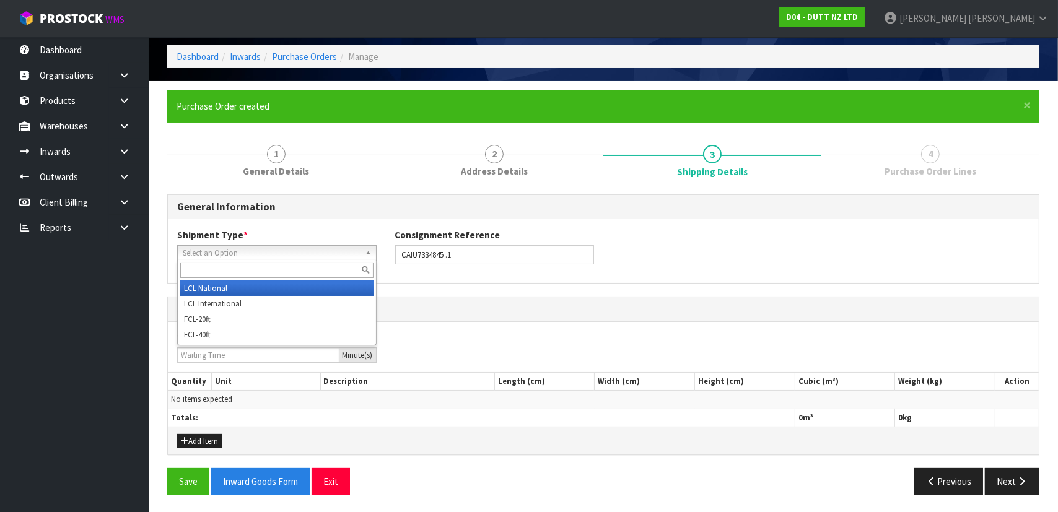
click at [315, 250] on span "Select an Option" at bounding box center [271, 253] width 177 height 15
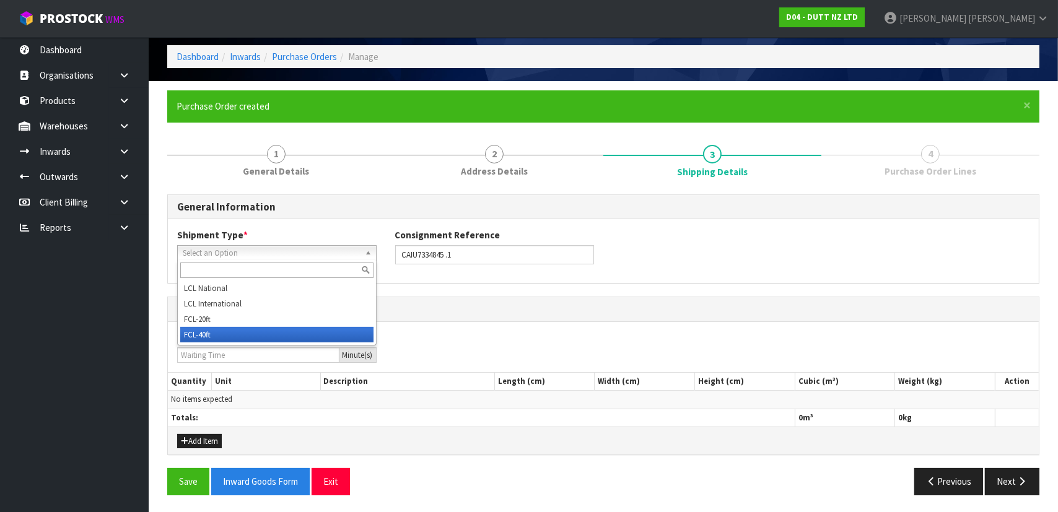
click at [271, 334] on li "FCL-40ft" at bounding box center [276, 334] width 193 height 15
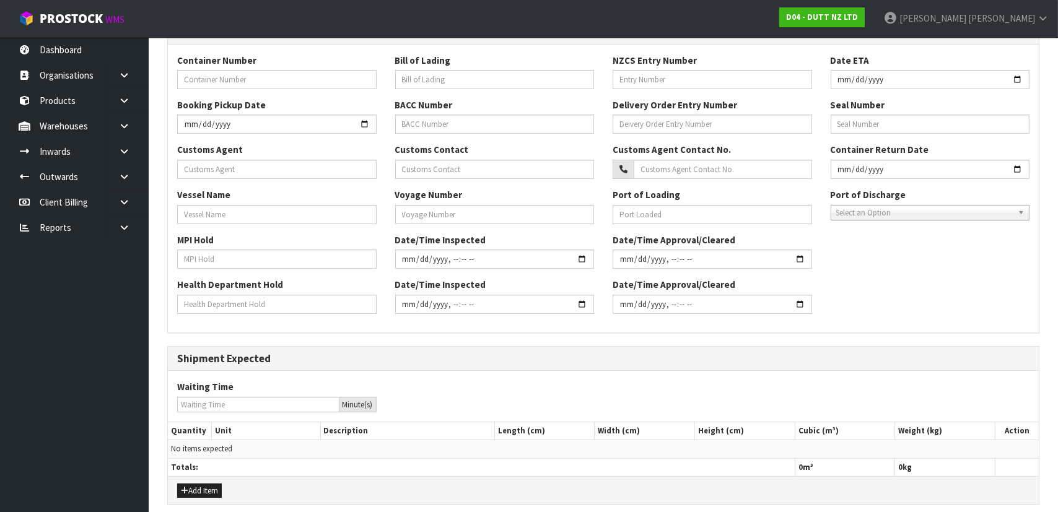
scroll to position [329, 0]
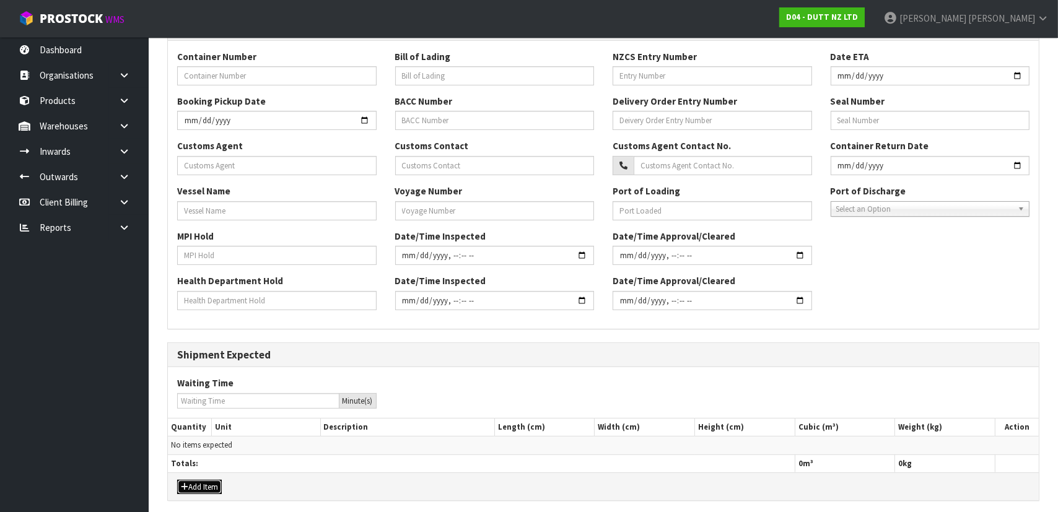
click at [205, 484] on button "Add Item" at bounding box center [199, 487] width 45 height 15
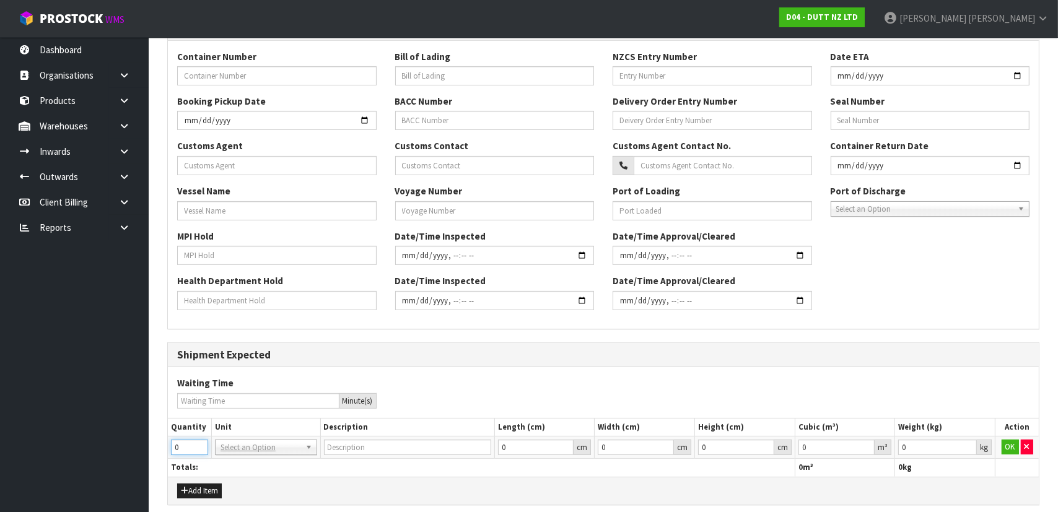
drag, startPoint x: 186, startPoint y: 451, endPoint x: 149, endPoint y: 446, distance: 37.5
click at [149, 446] on section "× Close Purchase Order created 1 General Details 2 Address Details 3 Shipping D…" at bounding box center [604, 182] width 910 height 764
type input "1"
click at [252, 437] on table "Quantity Unit Description Length (cm) Width (cm) Height (cm) Cubic (m³) Weight …" at bounding box center [603, 448] width 871 height 58
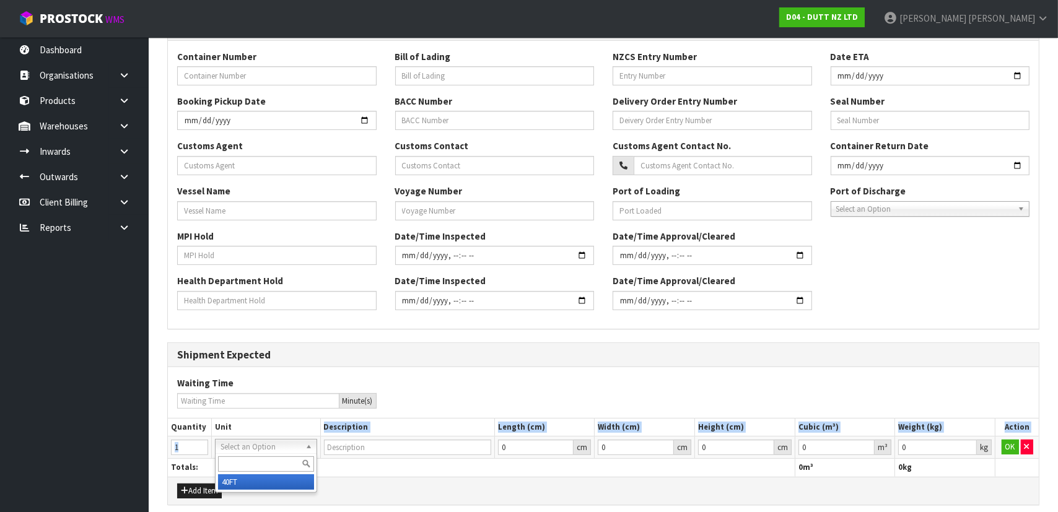
type input "40FT CONTAINER"
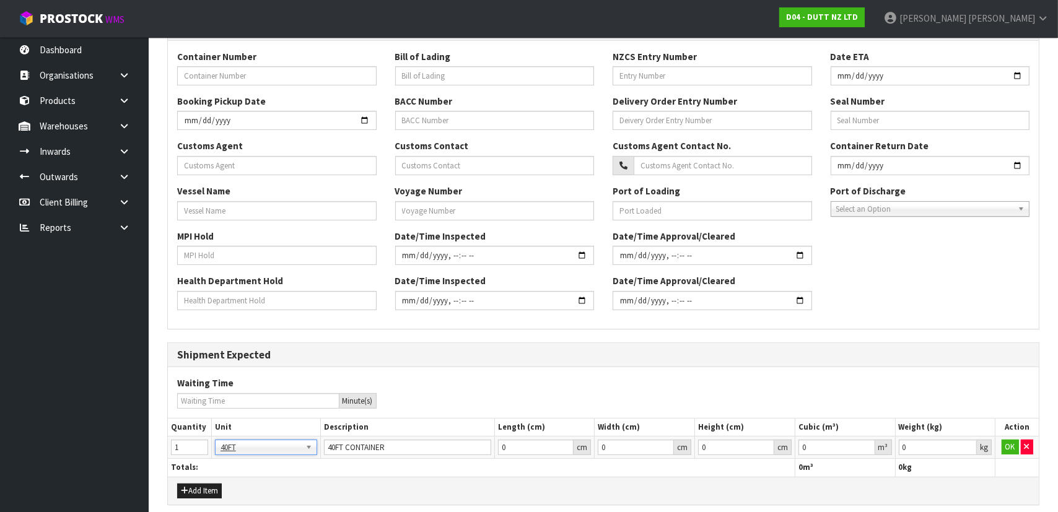
click at [358, 478] on div "Add Item" at bounding box center [603, 491] width 871 height 28
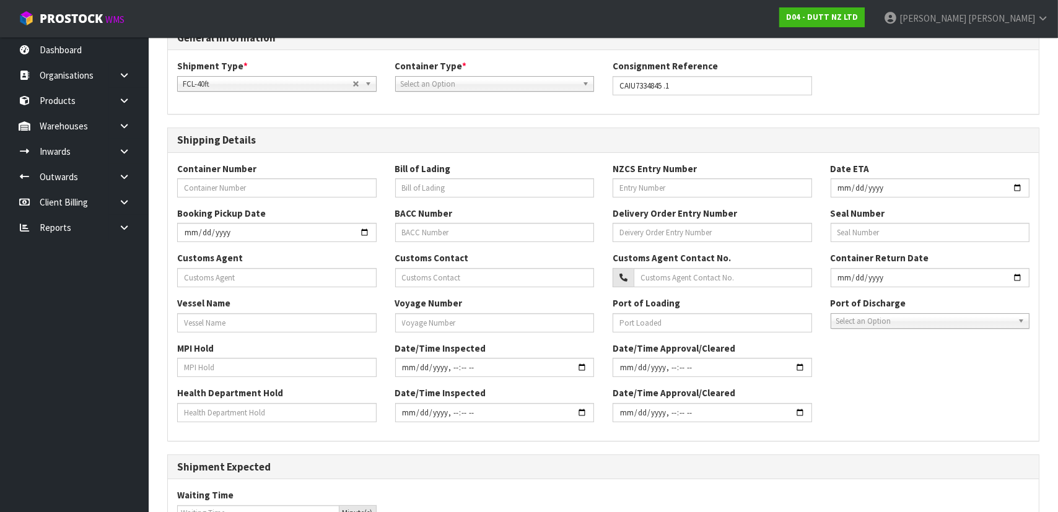
scroll to position [160, 0]
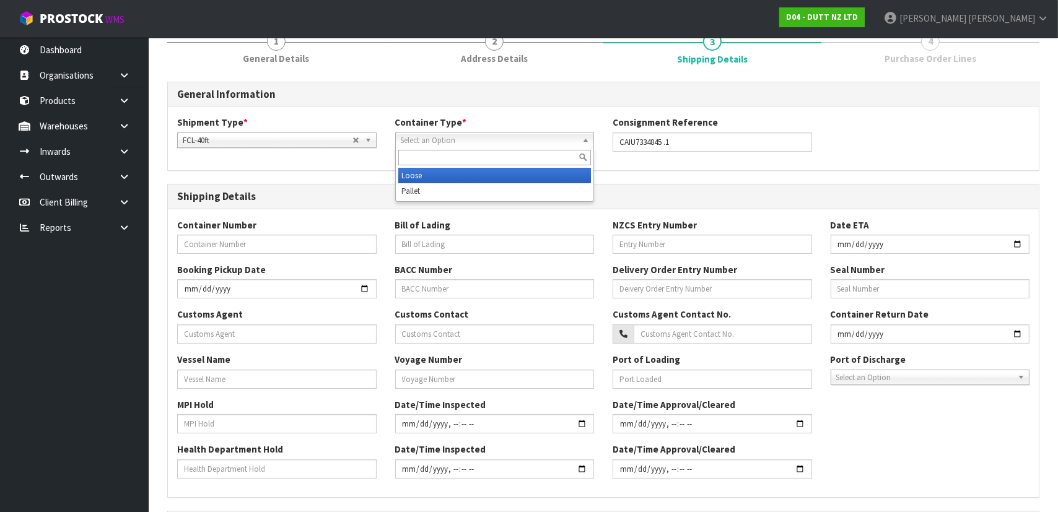
click at [461, 145] on span "Select an Option" at bounding box center [489, 140] width 177 height 15
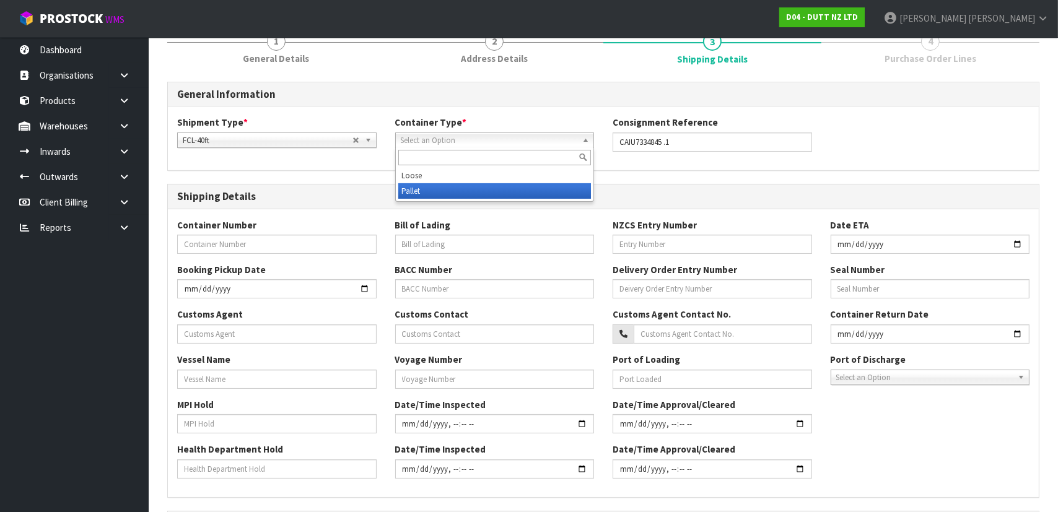
click at [433, 191] on li "Pallet" at bounding box center [494, 190] width 193 height 15
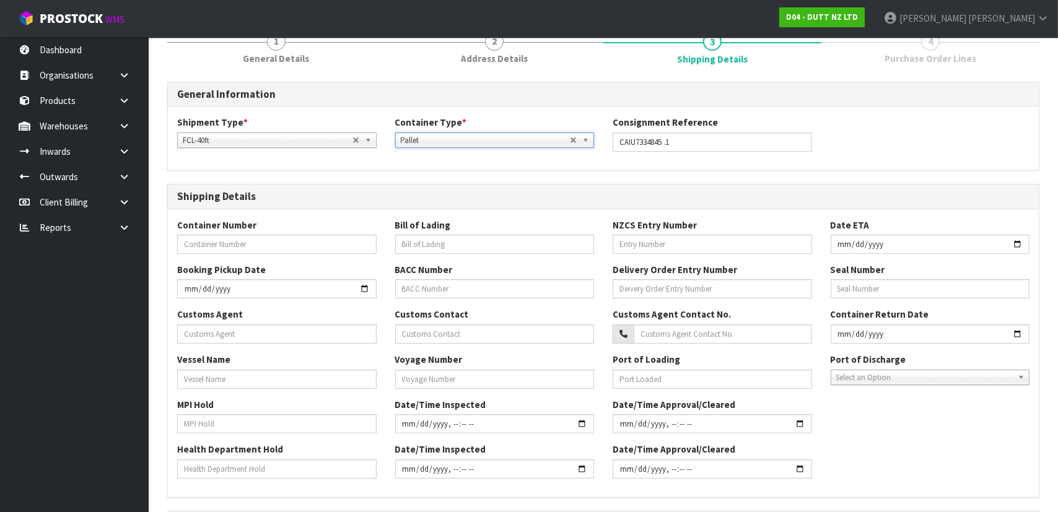
click at [374, 180] on div "General Information Shipment Type * LCL National LCL International FCL-20ft FCL…" at bounding box center [603, 402] width 872 height 641
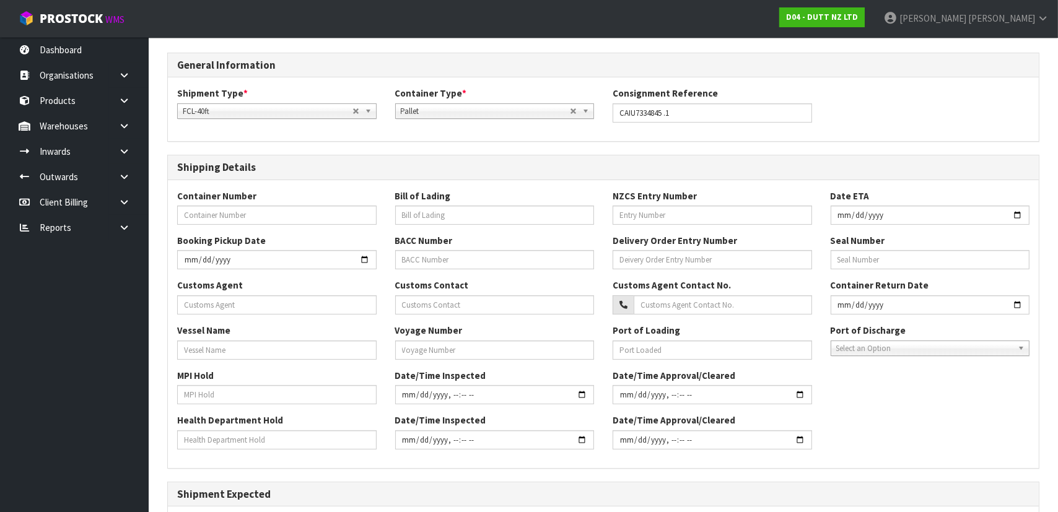
scroll to position [217, 0]
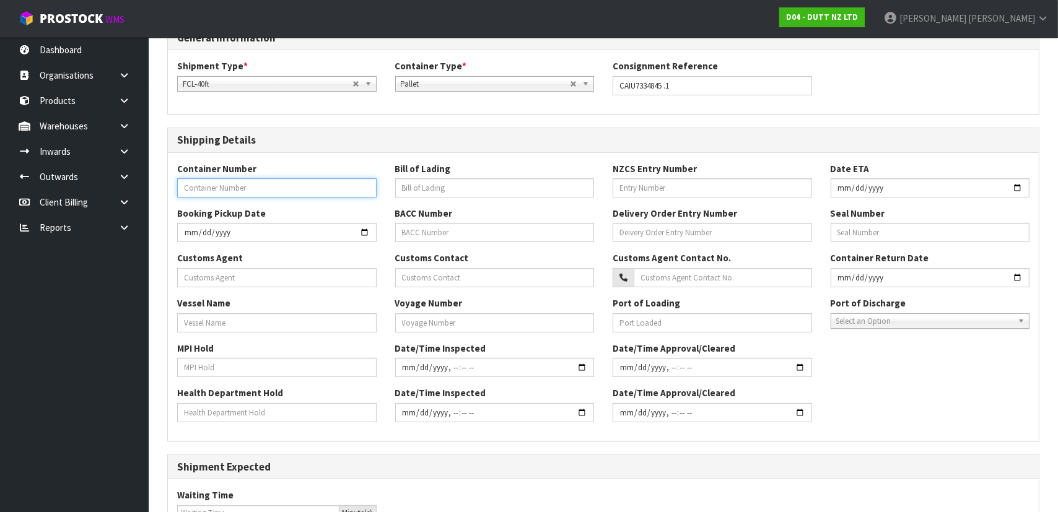
drag, startPoint x: 324, startPoint y: 182, endPoint x: 444, endPoint y: 185, distance: 119.6
click at [325, 184] on input "text" at bounding box center [277, 187] width 200 height 19
click at [642, 188] on input "text" at bounding box center [713, 187] width 200 height 19
paste input "50216142"
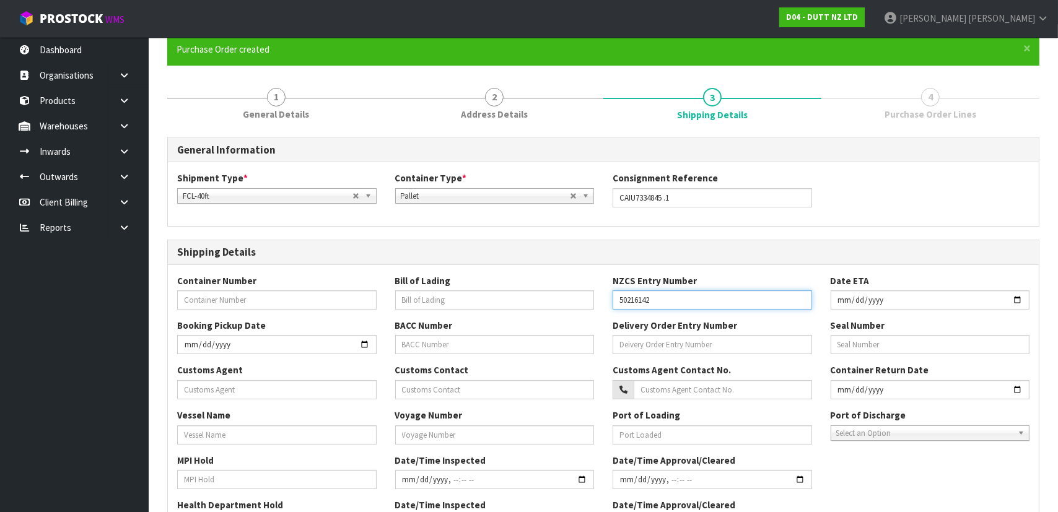
scroll to position [104, 0]
type input "50216142"
click at [288, 302] on input "text" at bounding box center [277, 300] width 200 height 19
paste input "CAIU7334845"
type input "CAIU7334845"
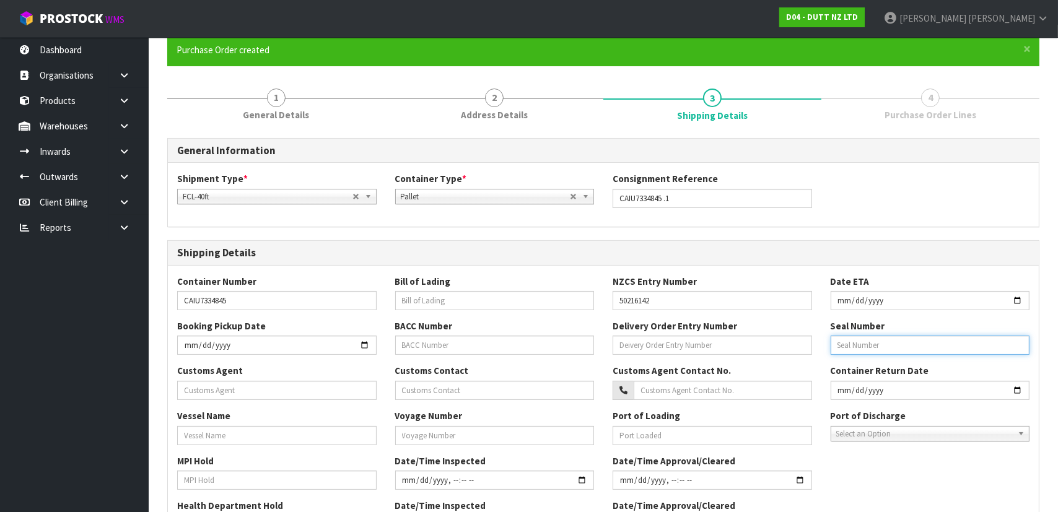
click at [889, 353] on input "text" at bounding box center [931, 345] width 200 height 19
paste input "CU542708"
type input "CU542708"
click at [261, 390] on input "text" at bounding box center [277, 390] width 200 height 19
paste input "KLN FREIGHT (OCEANIA) LIMITIED - AUCKLAND"
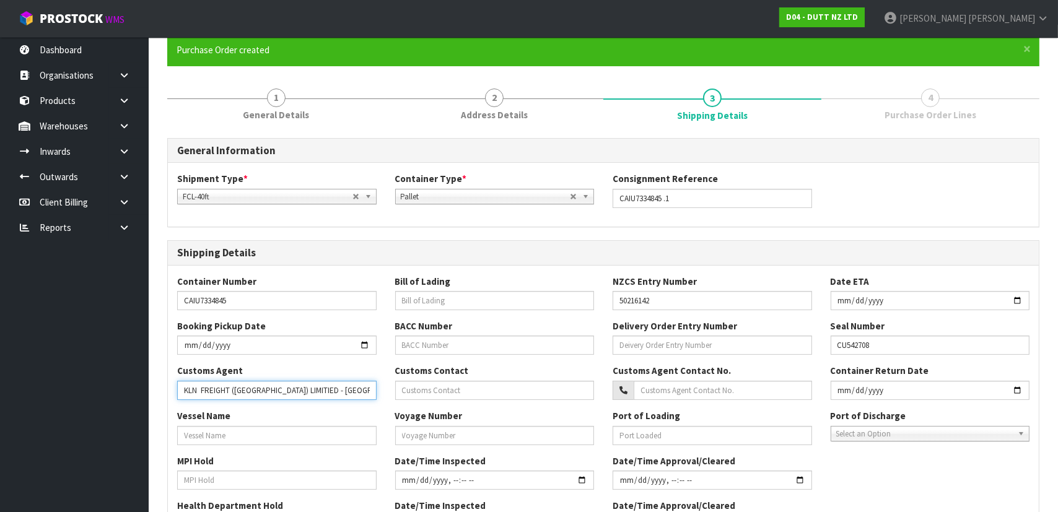
type input "KLN FREIGHT (OCEANIA) LIMITIED - AUCKLAND"
drag, startPoint x: 441, startPoint y: 406, endPoint x: 443, endPoint y: 397, distance: 9.5
click at [443, 401] on div "Customs Agent KLN FREIGHT (OCEANIA) LIMITIED - AUCKLAND Customs Contact Customs…" at bounding box center [603, 386] width 871 height 45
click at [443, 396] on input "text" at bounding box center [495, 390] width 200 height 19
click at [426, 431] on input "text" at bounding box center [495, 435] width 200 height 19
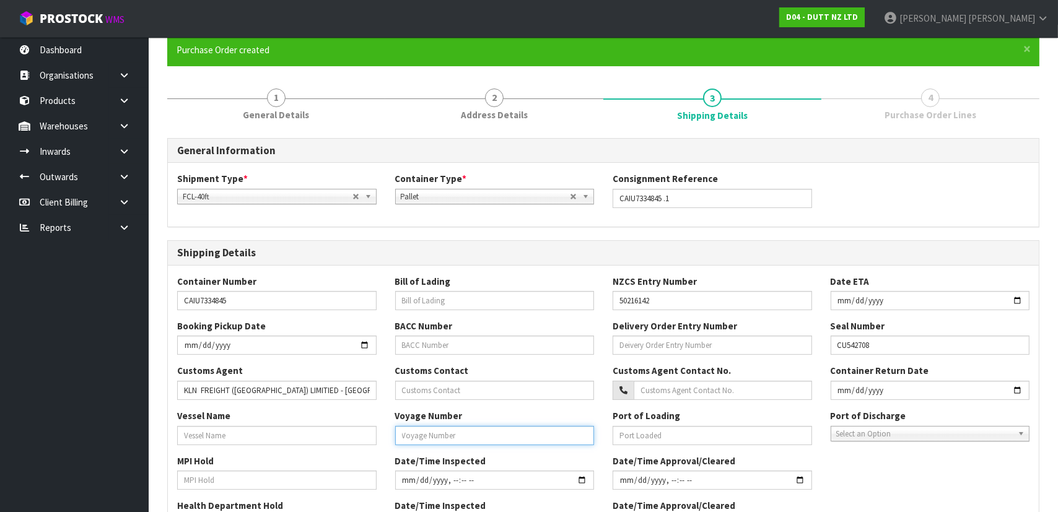
paste input "531S"
type input "531S"
click at [240, 428] on input "text" at bounding box center [277, 435] width 200 height 19
paste input "GSL KITHIRA"
type input "GSL KITHIRA"
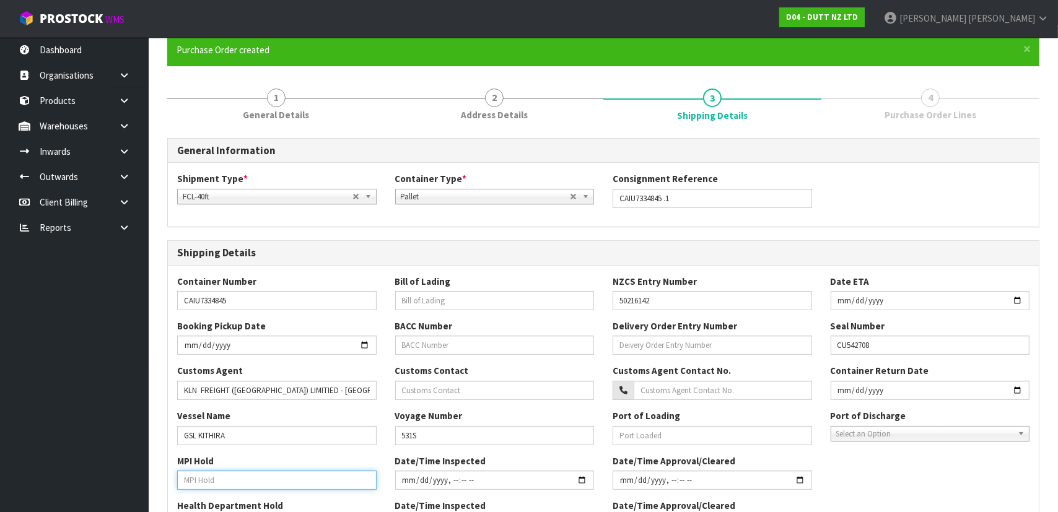
click at [245, 475] on input "text" at bounding box center [277, 480] width 200 height 19
type input "NO"
click at [698, 428] on input "text" at bounding box center [713, 435] width 200 height 19
paste input "CNSGH - [GEOGRAPHIC_DATA]"
type input "CNSGH - [GEOGRAPHIC_DATA]"
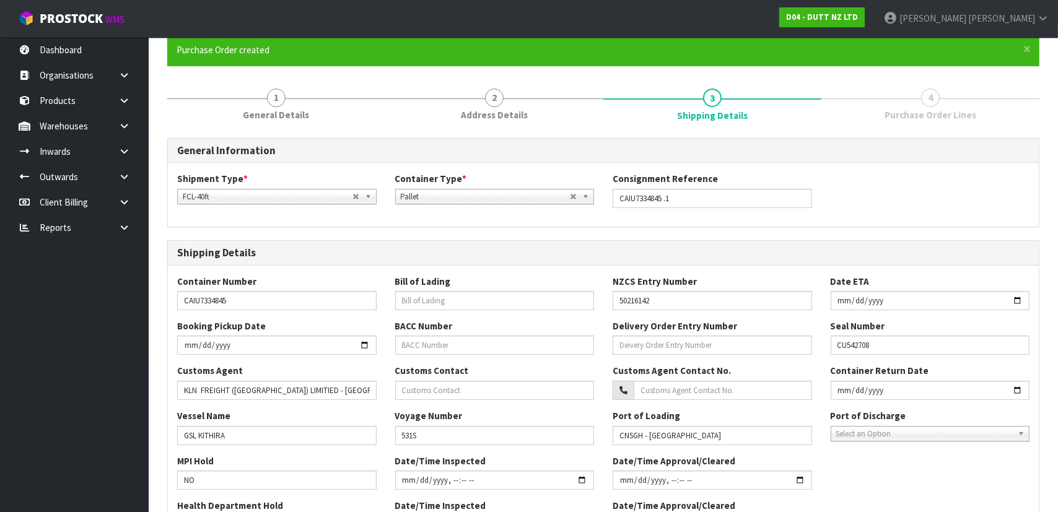
click at [874, 427] on span "Select an Option" at bounding box center [924, 434] width 177 height 15
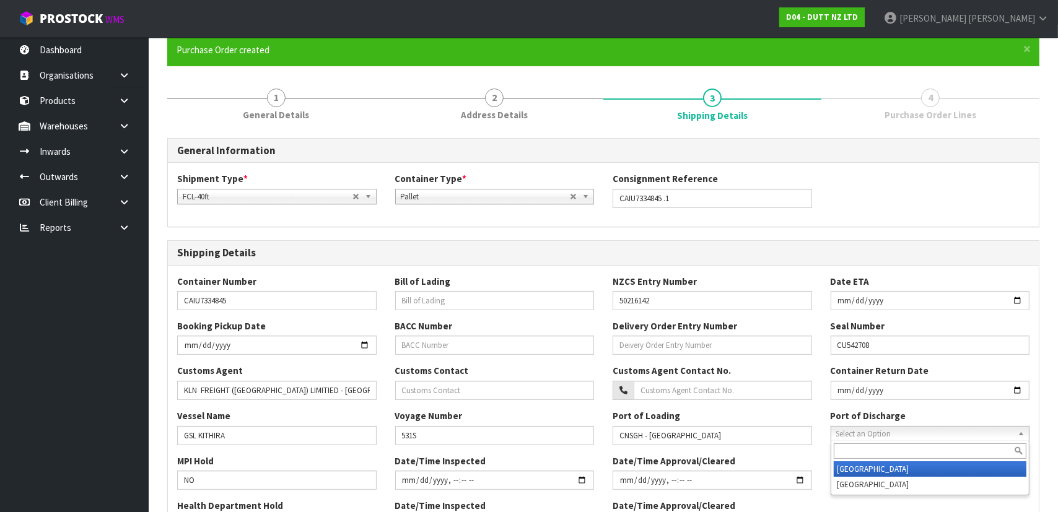
click at [858, 465] on li "[GEOGRAPHIC_DATA]" at bounding box center [930, 469] width 193 height 15
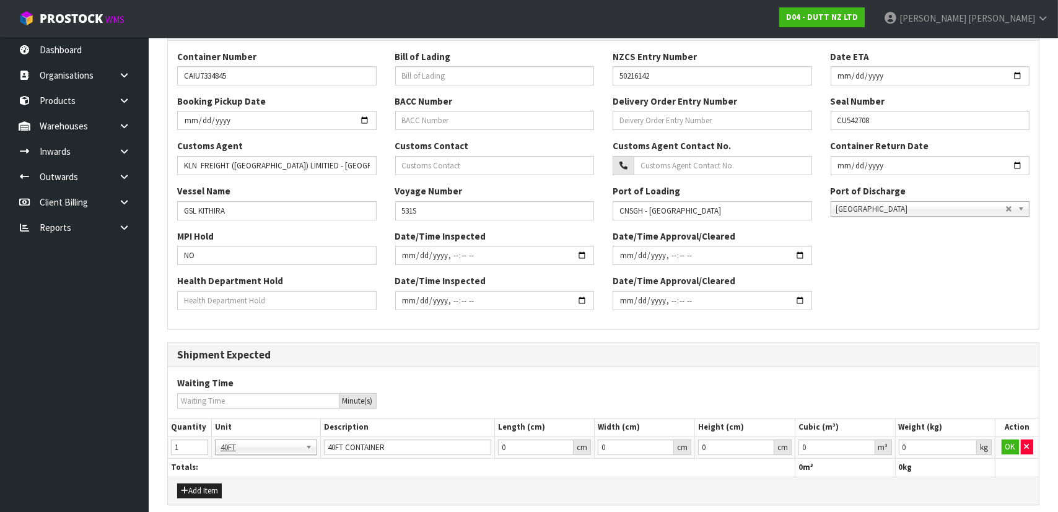
scroll to position [378, 0]
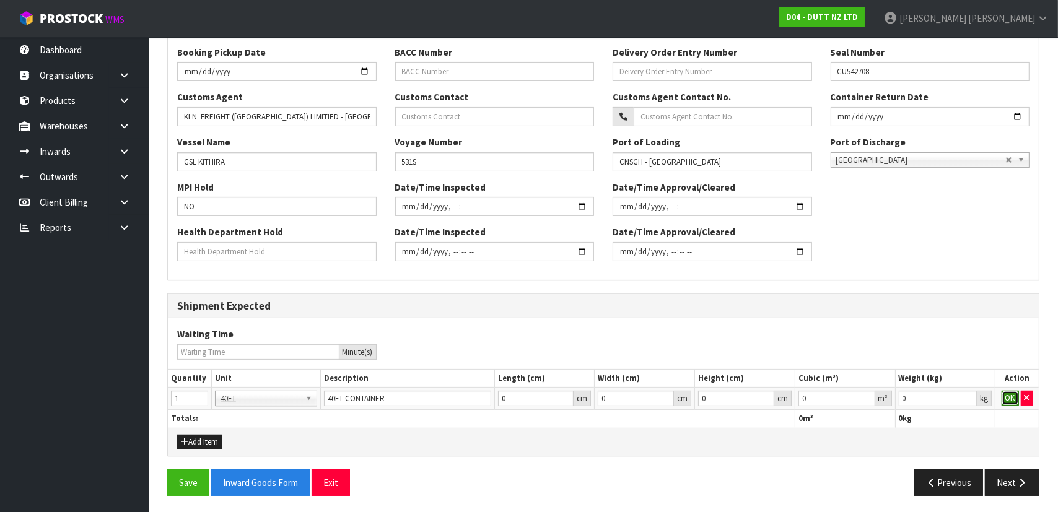
click at [1012, 395] on button "OK" at bounding box center [1010, 398] width 17 height 15
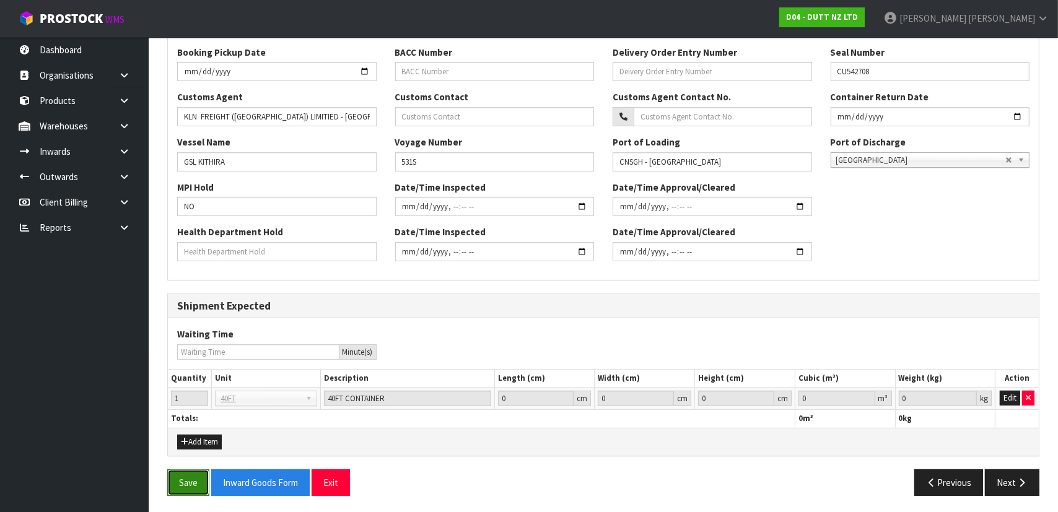
click at [202, 476] on button "Save" at bounding box center [188, 483] width 42 height 27
click at [1011, 488] on button "Next" at bounding box center [1012, 483] width 55 height 27
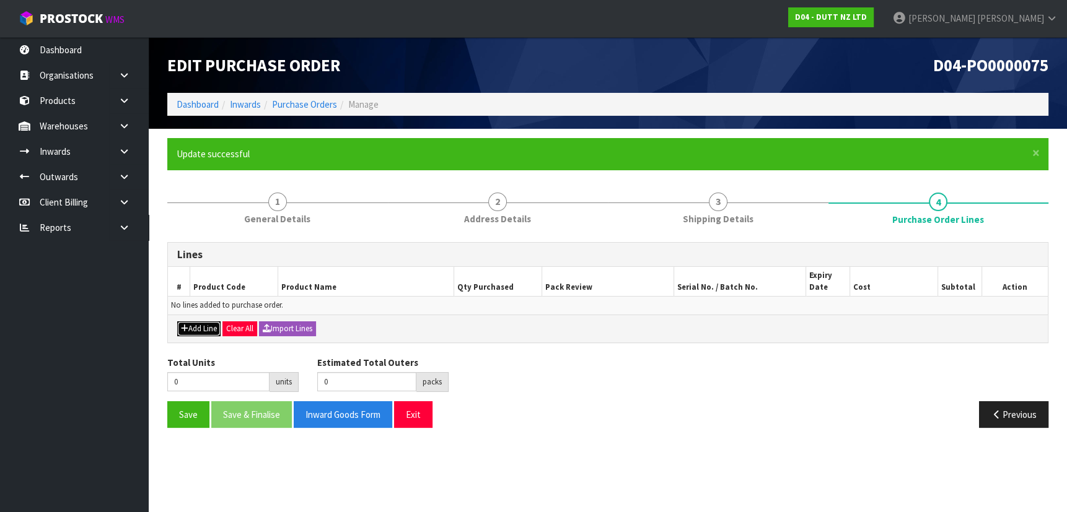
click at [185, 331] on icon "button" at bounding box center [184, 329] width 7 height 8
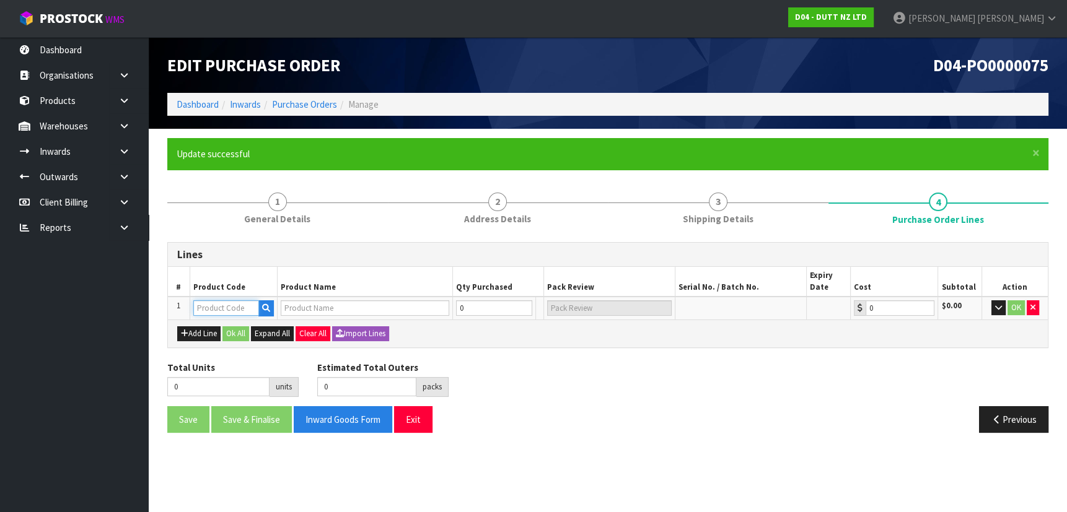
click at [223, 309] on input "text" at bounding box center [226, 308] width 66 height 15
click at [243, 299] on td at bounding box center [233, 308] width 87 height 23
click at [245, 308] on input "text" at bounding box center [226, 308] width 66 height 15
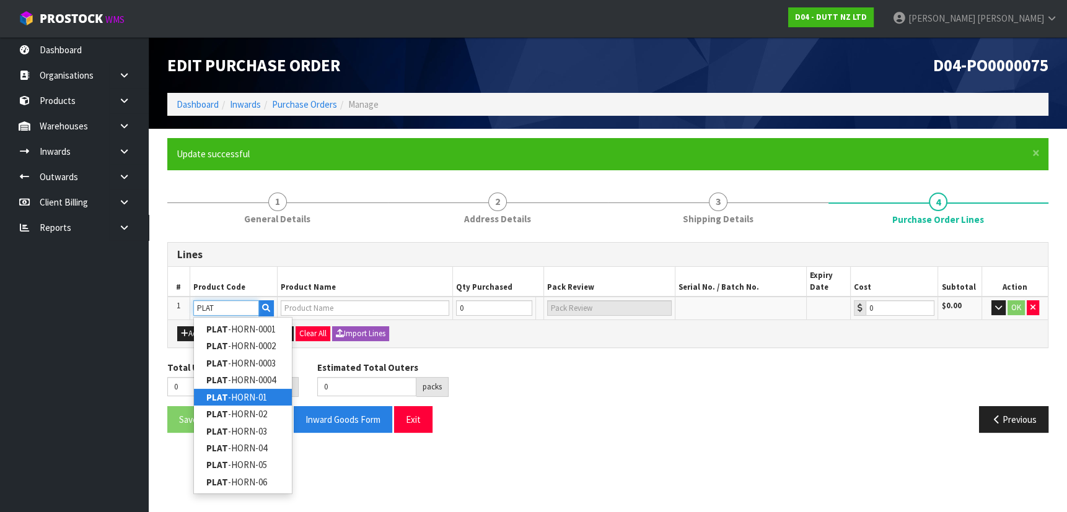
type input "PLAT"
click at [281, 397] on link "PLAT -HORN-01" at bounding box center [243, 397] width 98 height 17
type input "PLAT-HORN-01"
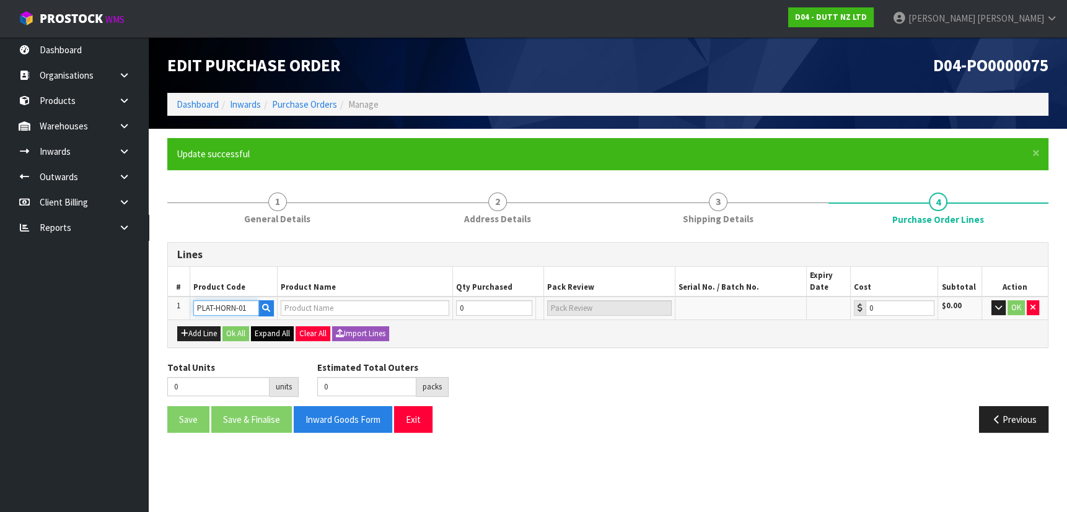
type input "71000439 X4 71000440 X4 71000501 X4"
type input "0.00"
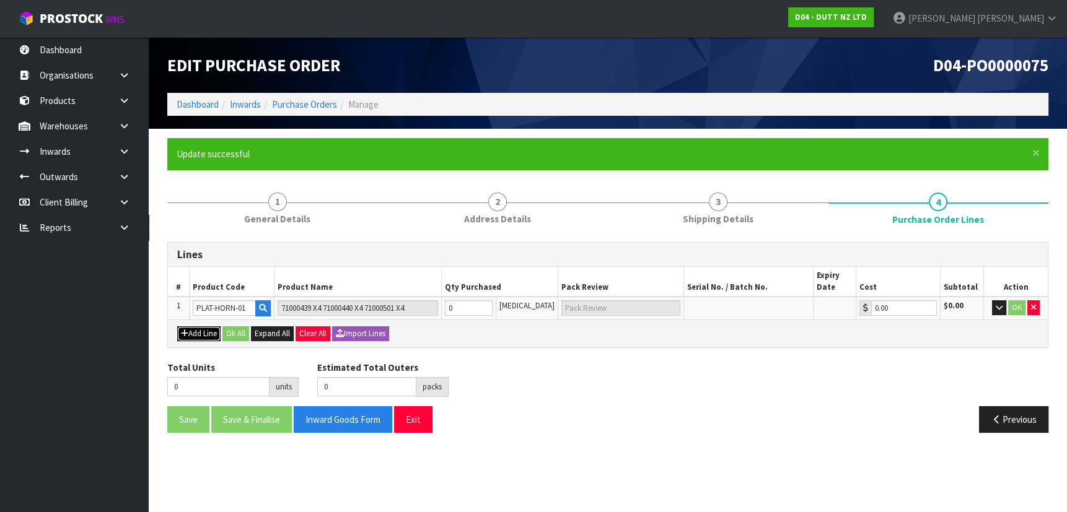
click at [196, 331] on button "Add Line" at bounding box center [198, 334] width 43 height 15
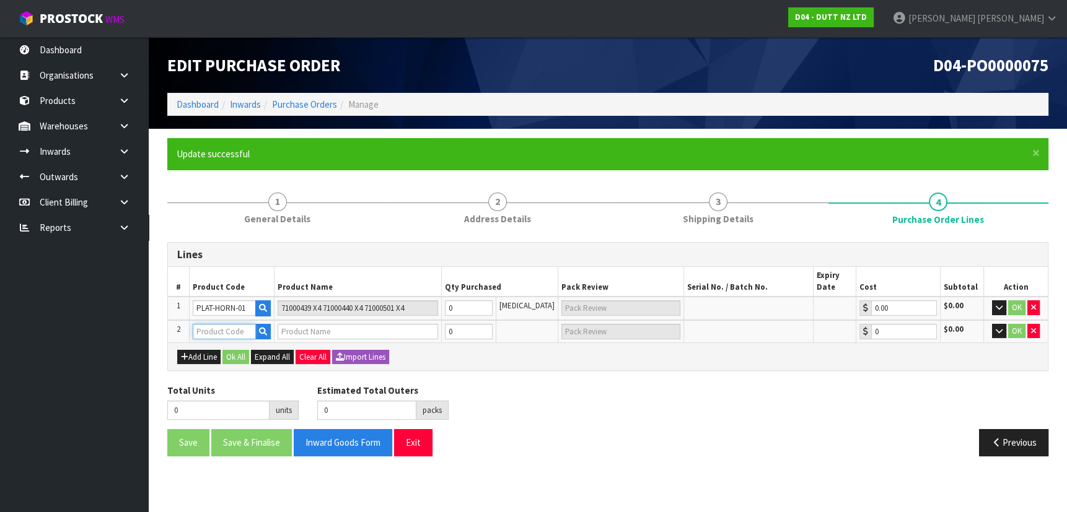
click at [210, 334] on input "text" at bounding box center [224, 331] width 63 height 15
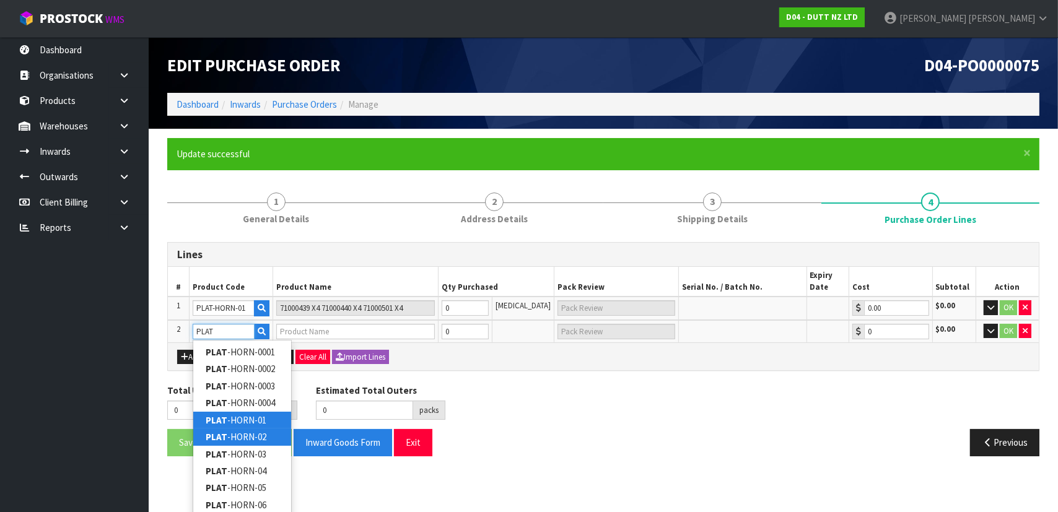
type input "PLAT"
click at [265, 432] on link "PLAT -HORN-02" at bounding box center [242, 437] width 98 height 17
type input "PLAT-HORN-02"
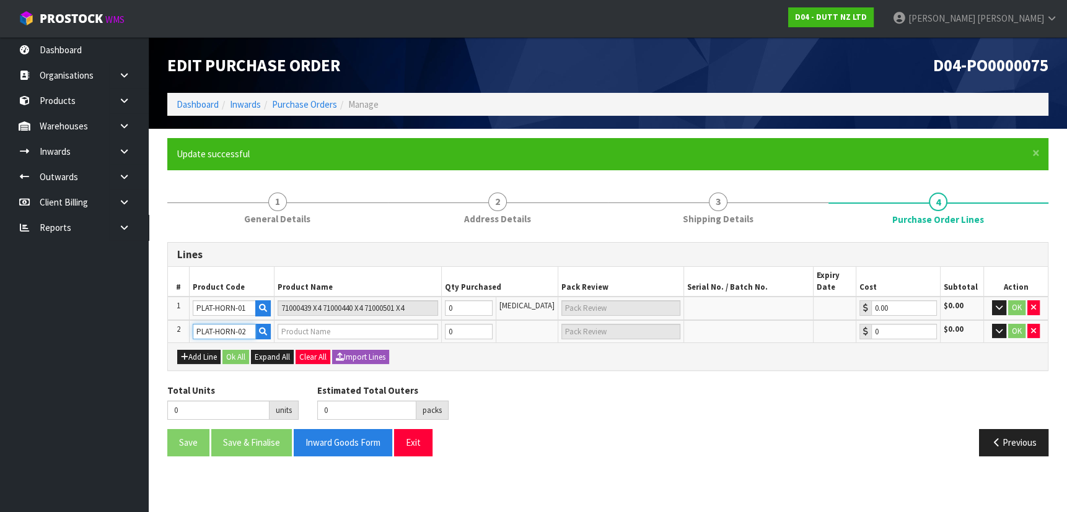
type input "71000503 X2 71000711 X2"
type input "0.00"
click at [203, 361] on button "Add Line" at bounding box center [198, 357] width 43 height 15
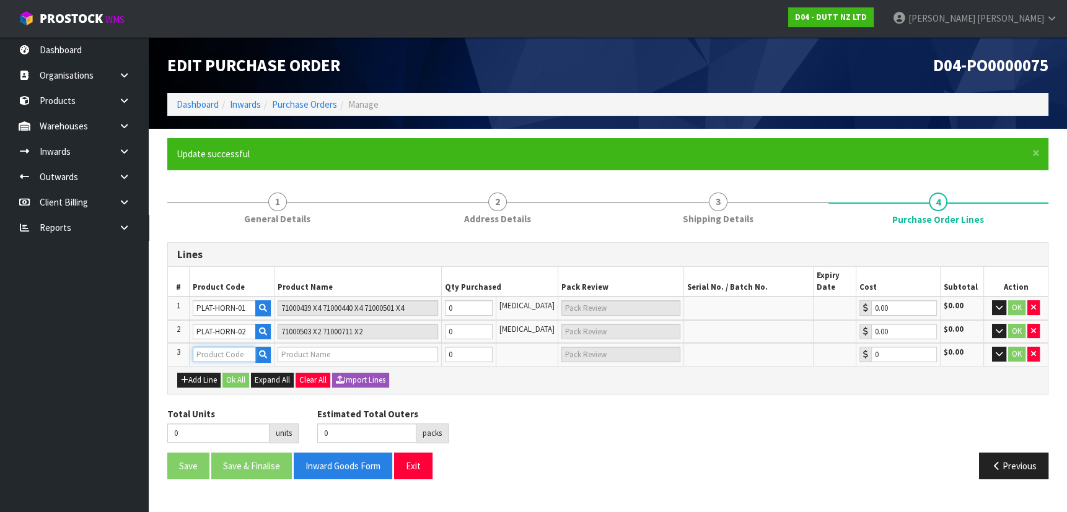
click at [212, 361] on input "text" at bounding box center [224, 354] width 63 height 15
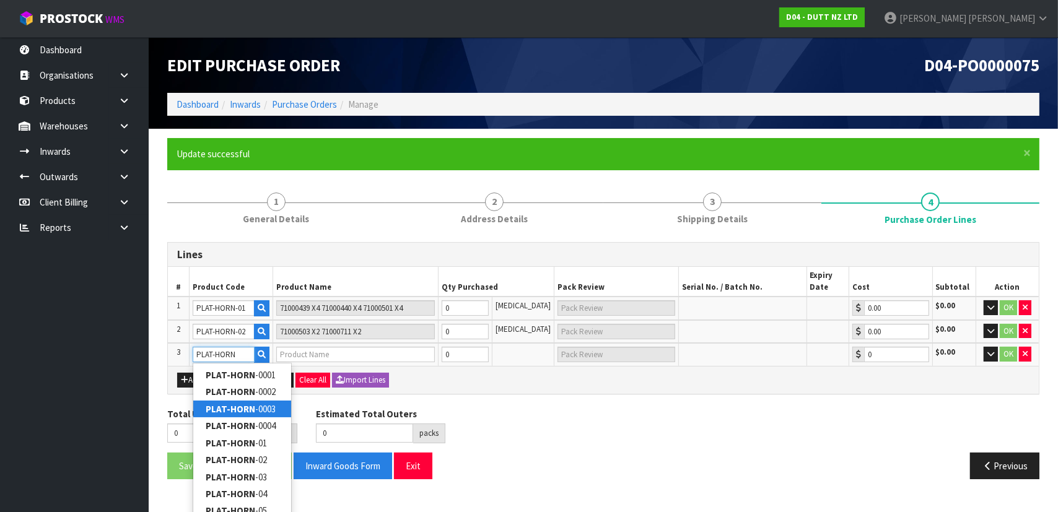
type input "PLAT-HORN"
click at [245, 409] on strong "PLAT-HORN" at bounding box center [231, 409] width 50 height 12
type input "PLAT-HORN-0003"
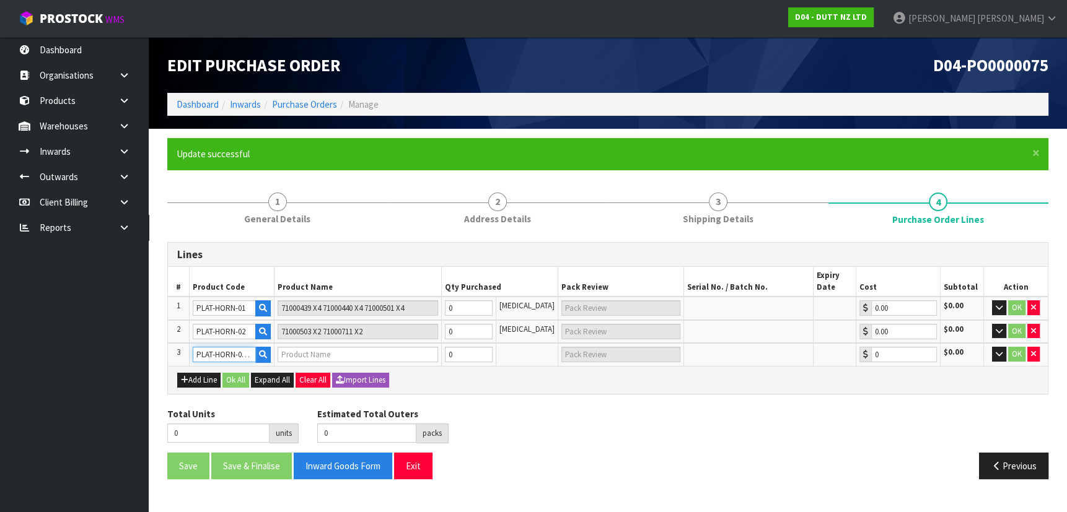
type input "STEEL POWDER COAT 1500*300MM"
type input "0.00"
drag, startPoint x: 253, startPoint y: 355, endPoint x: 237, endPoint y: 354, distance: 16.1
click at [237, 354] on input "PLAT-HORN-0003" at bounding box center [224, 354] width 63 height 15
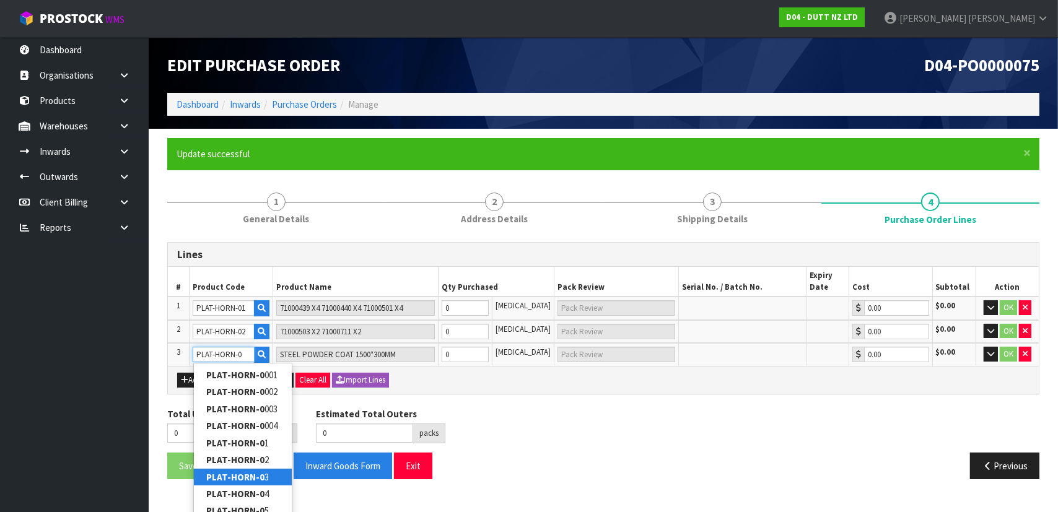
type input "PLAT-HORN-0"
type input "0"
click at [278, 471] on link "PLAT-HORN-0 3" at bounding box center [243, 477] width 98 height 17
type input "PLAT-HORN-03"
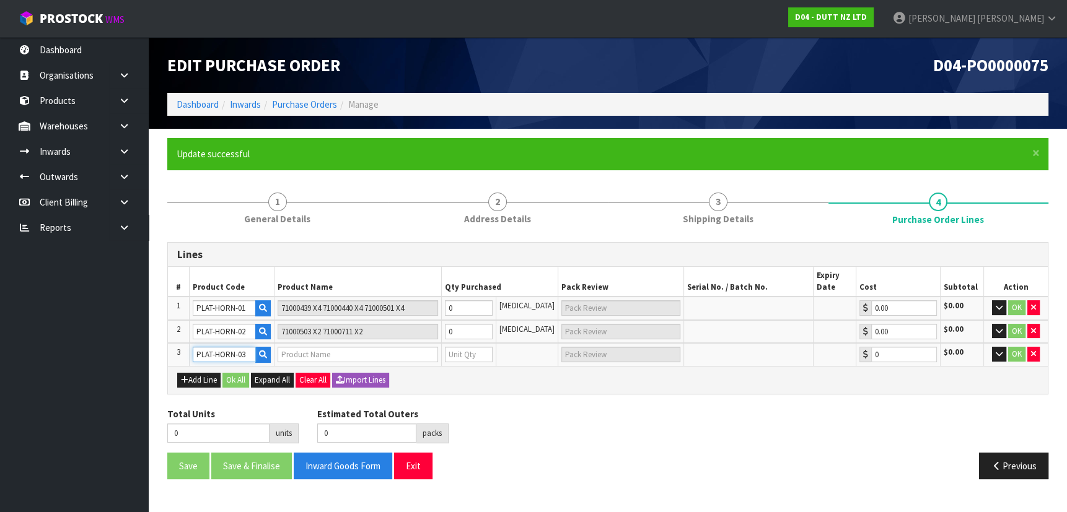
type input "CUPBOARD MIRROR"
type input "0"
type input "0.00"
click at [201, 377] on button "Add Line" at bounding box center [198, 380] width 43 height 15
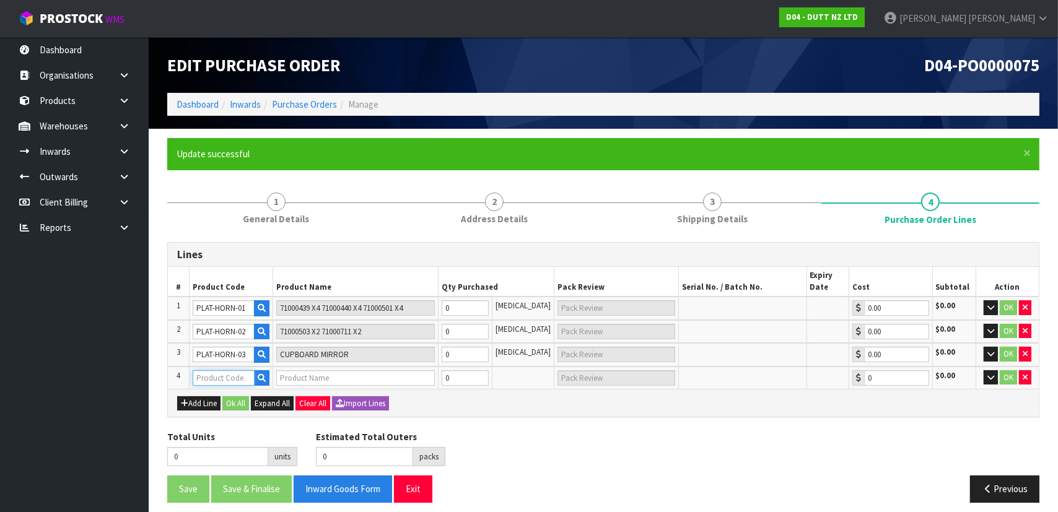
click at [215, 372] on input "text" at bounding box center [224, 378] width 62 height 15
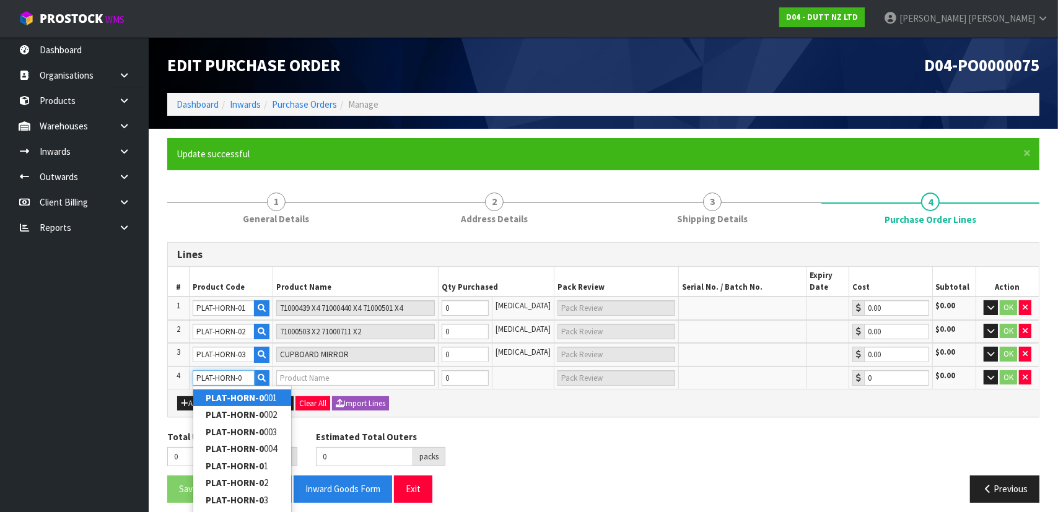
type input "PLAT-HORN-04"
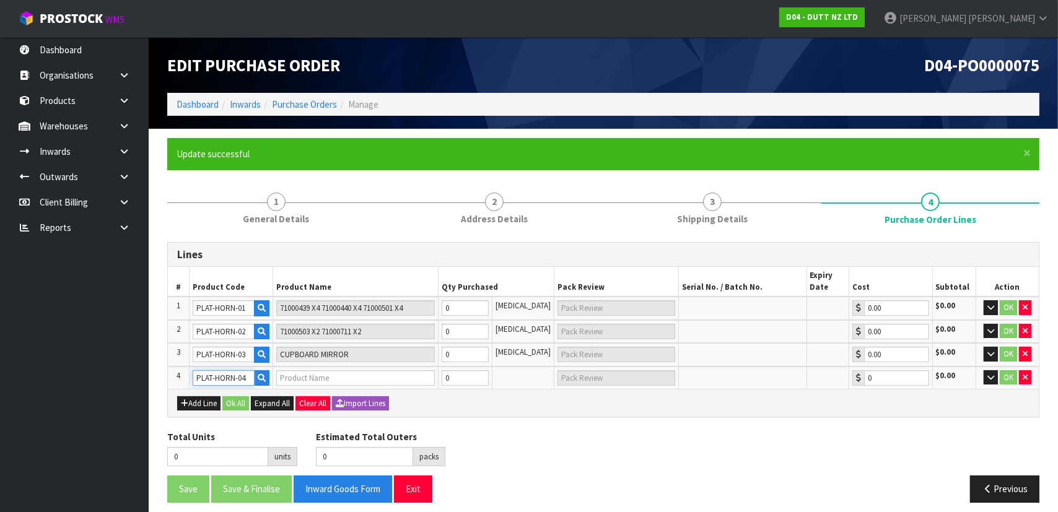
type input "ACCESSORY WALL BAY"
type input "0.00"
type input "PLAT-HORN-04"
click at [198, 403] on button "Add Line" at bounding box center [198, 404] width 43 height 15
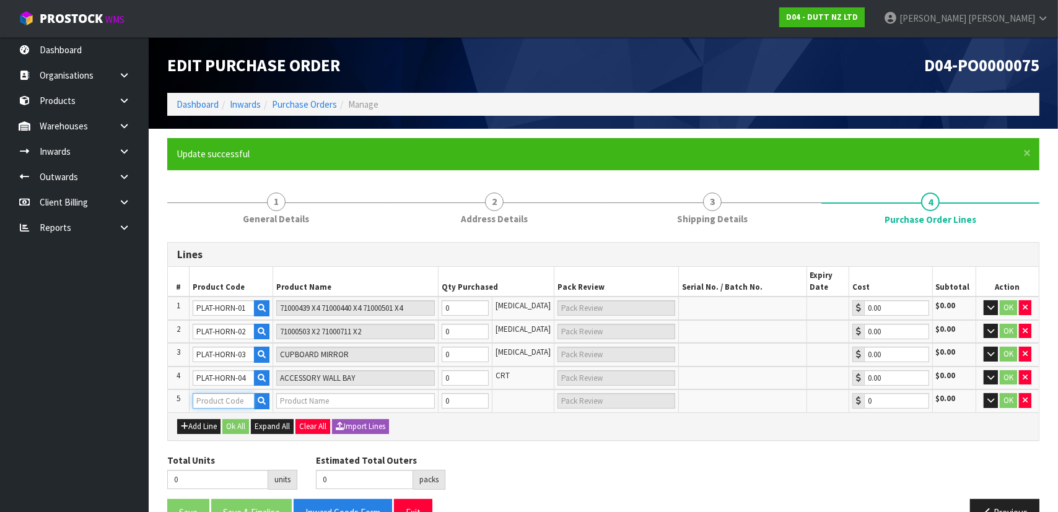
click at [221, 393] on input "text" at bounding box center [224, 400] width 62 height 15
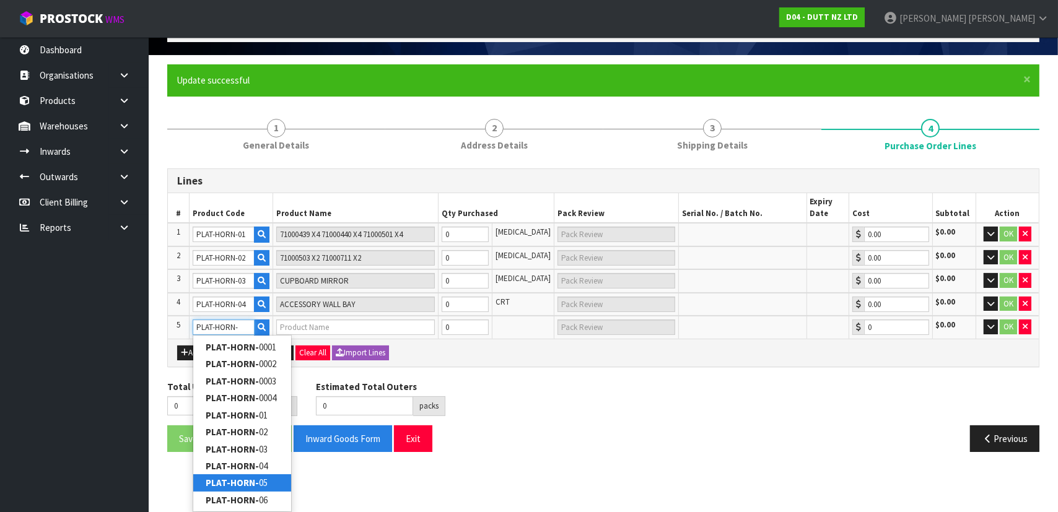
type input "PLAT-HORN-"
click at [266, 476] on link "PLAT-HORN- 05" at bounding box center [242, 483] width 98 height 17
type input "PLAT-HORN-05"
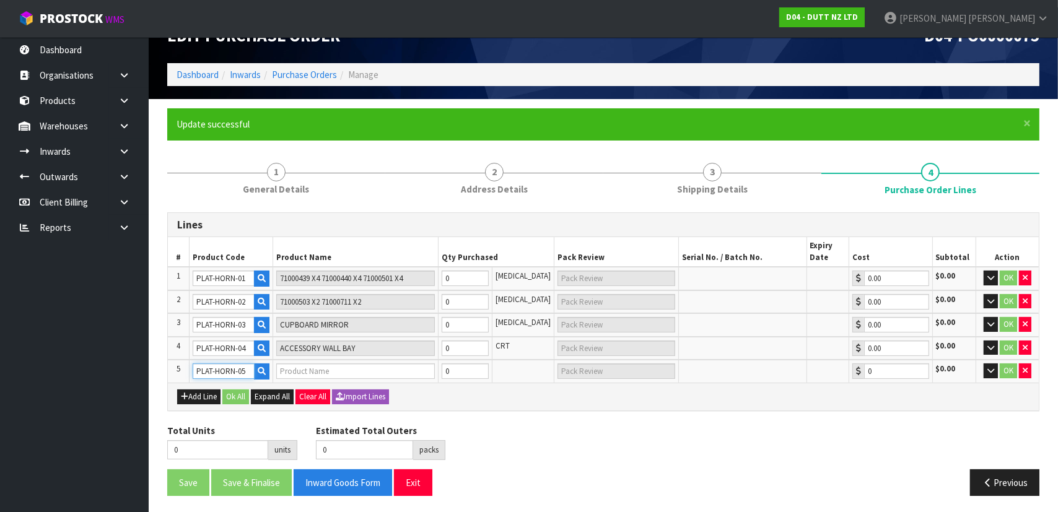
type input "ACCESSORY WALL BAY - START"
type input "0.00"
click at [202, 392] on button "Add Line" at bounding box center [198, 397] width 43 height 15
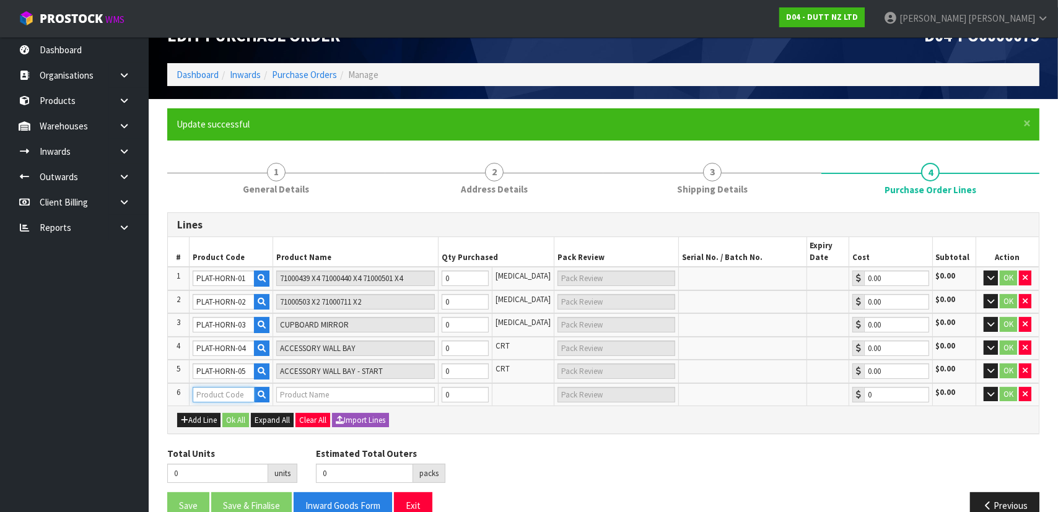
click at [227, 391] on input "text" at bounding box center [224, 394] width 62 height 15
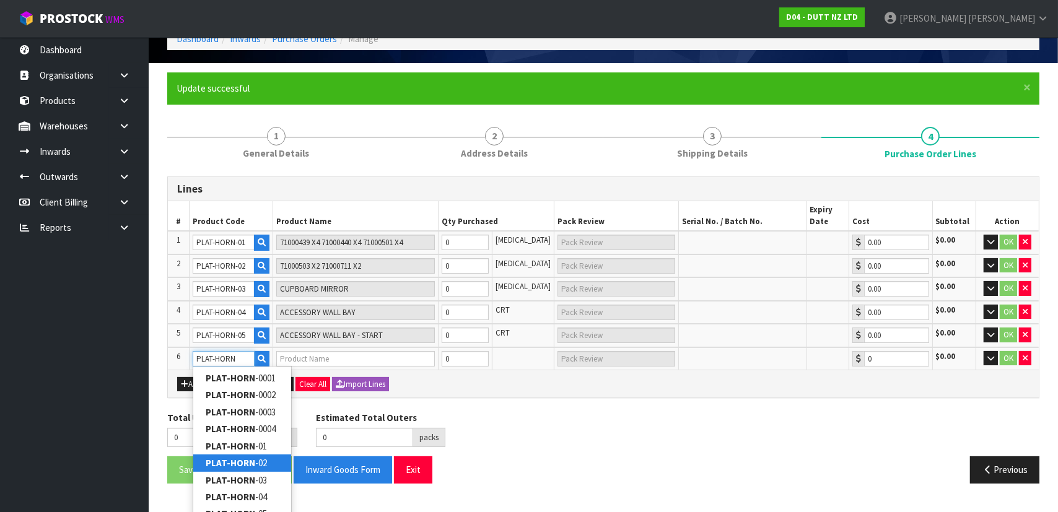
scroll to position [96, 0]
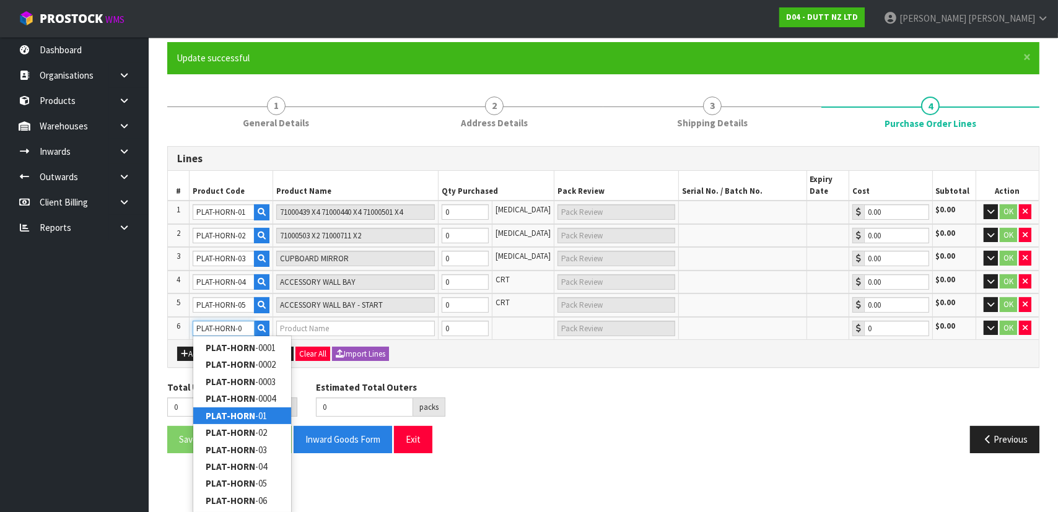
type input "PLAT-HORN-07"
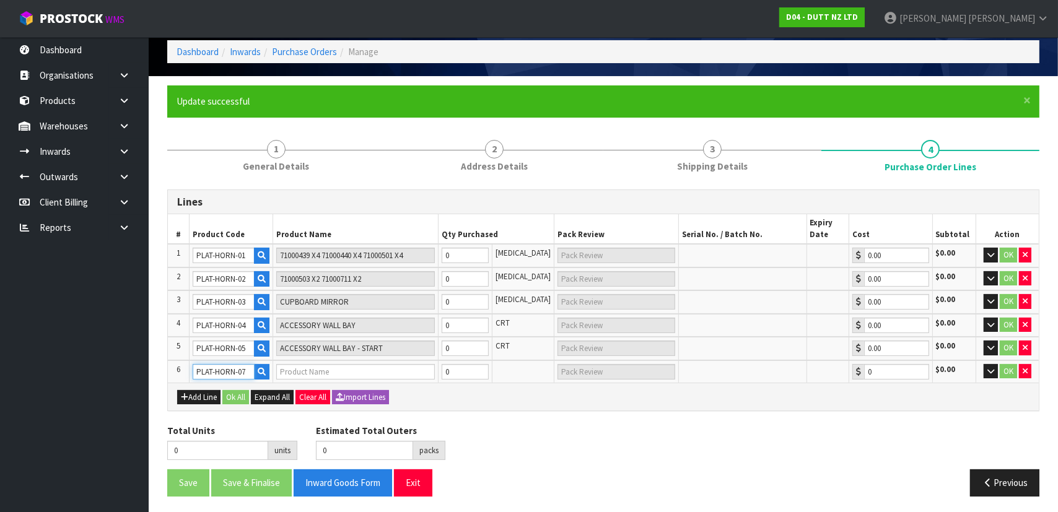
type input "CAP WALL BAY - STARTER"
type input "0.00"
click at [211, 394] on button "Add Line" at bounding box center [198, 397] width 43 height 15
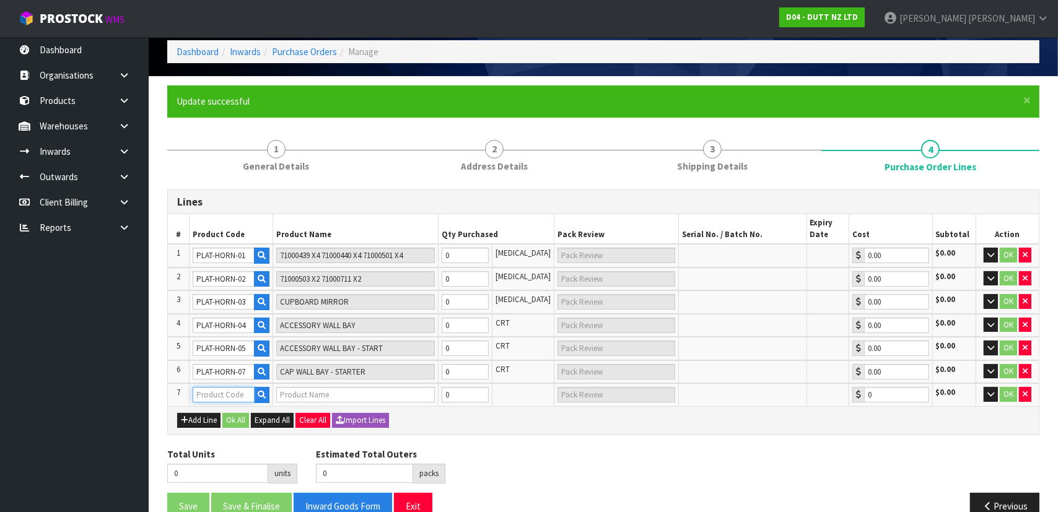
click at [218, 393] on input "text" at bounding box center [224, 394] width 62 height 15
click at [248, 368] on input "PLAT-HORN-07" at bounding box center [224, 371] width 62 height 15
type input "PLAT-HORN-06"
type input "CAP WALL BAY"
type input "PLAT-HORN-06"
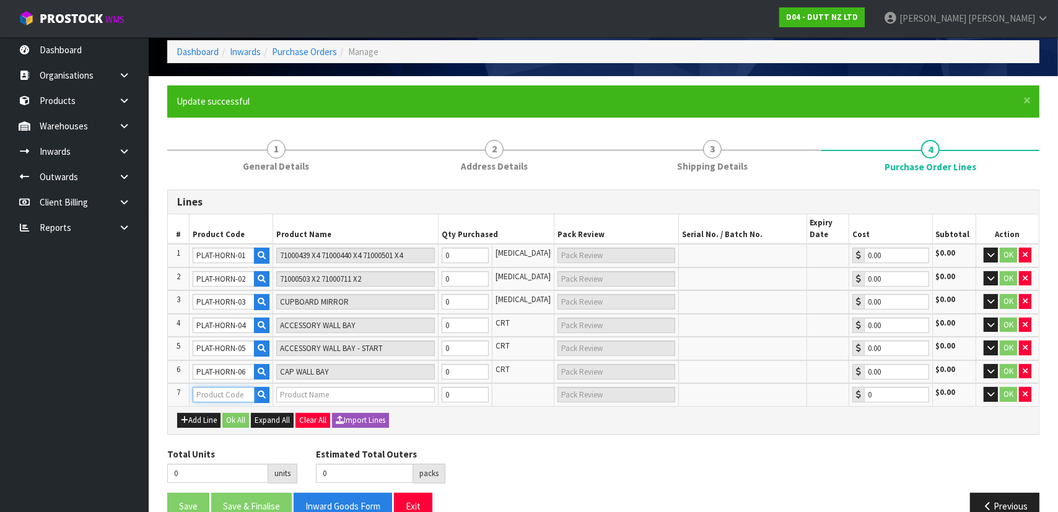
click at [244, 390] on input "text" at bounding box center [224, 394] width 62 height 15
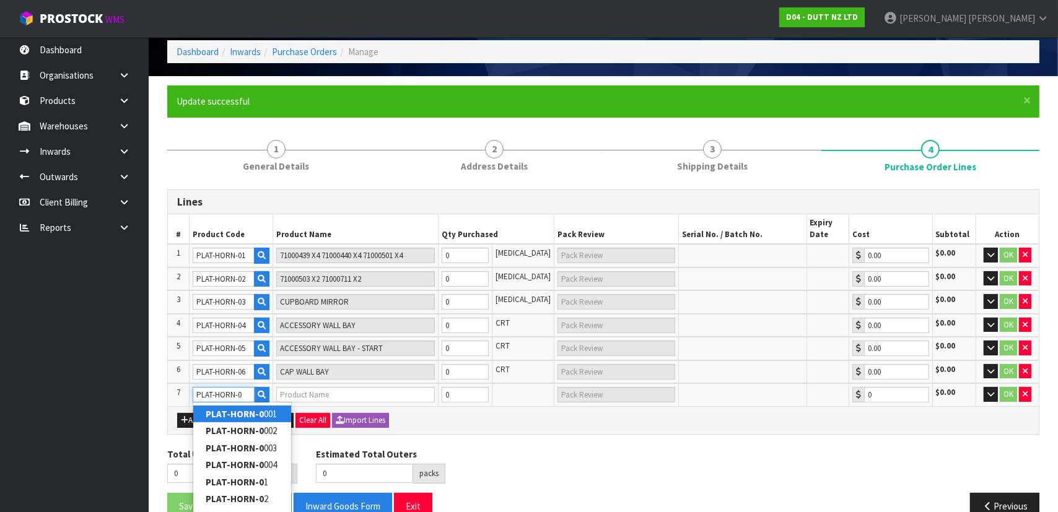
type input "PLAT-HORN-07"
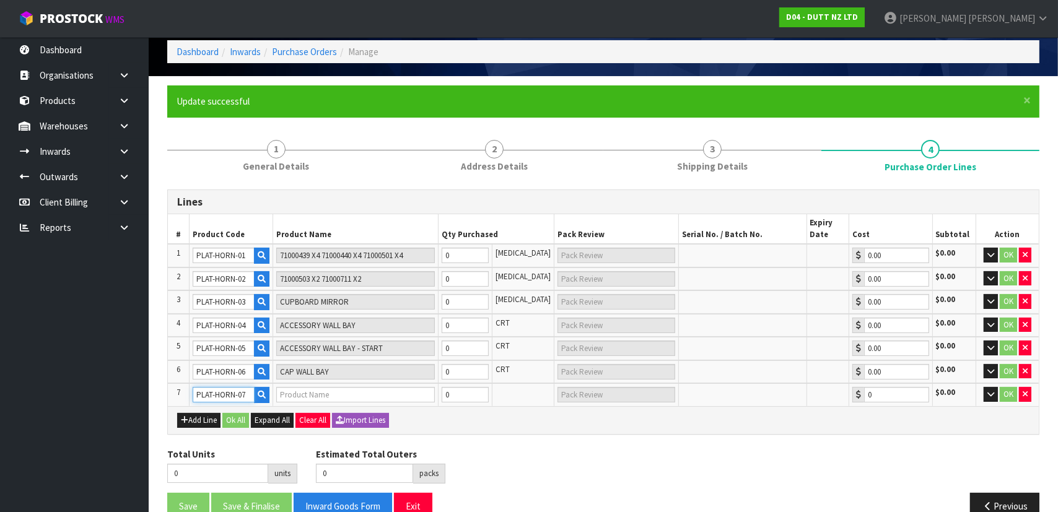
type input "CAP WALL BAY - STARTER"
type input "0.00"
type input "PLAT-HORN-07"
click at [191, 413] on button "Add Line" at bounding box center [198, 420] width 43 height 15
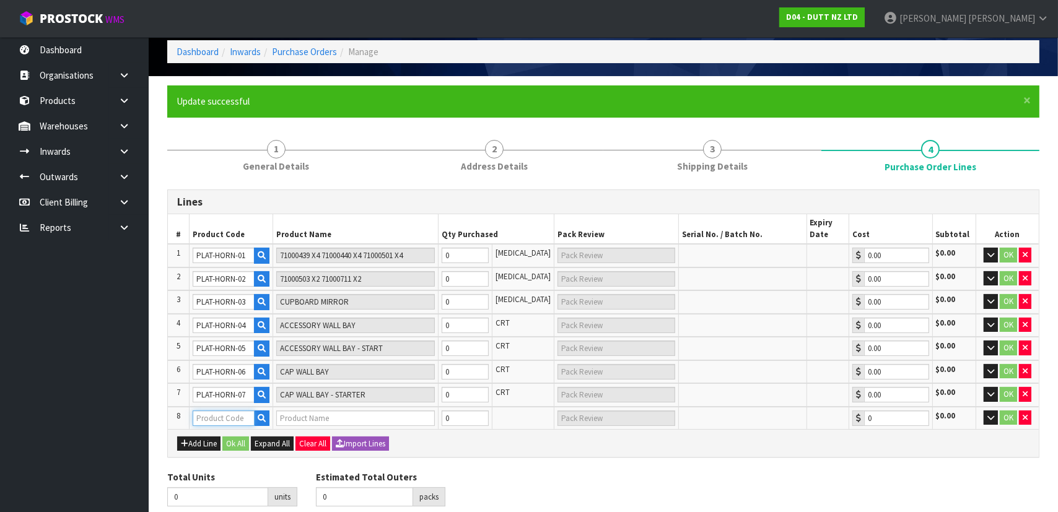
click at [227, 414] on input "text" at bounding box center [224, 418] width 62 height 15
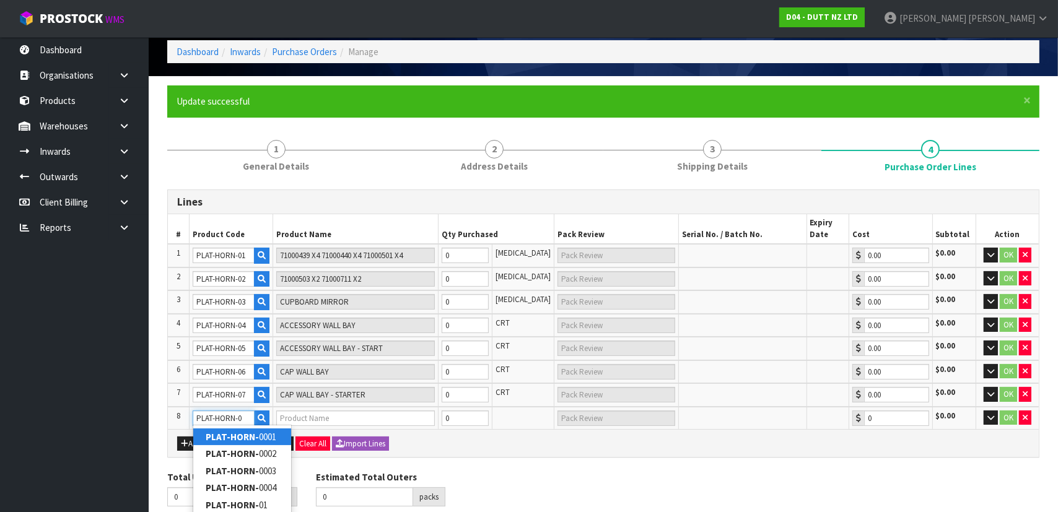
type input "PLAT-HORN-08"
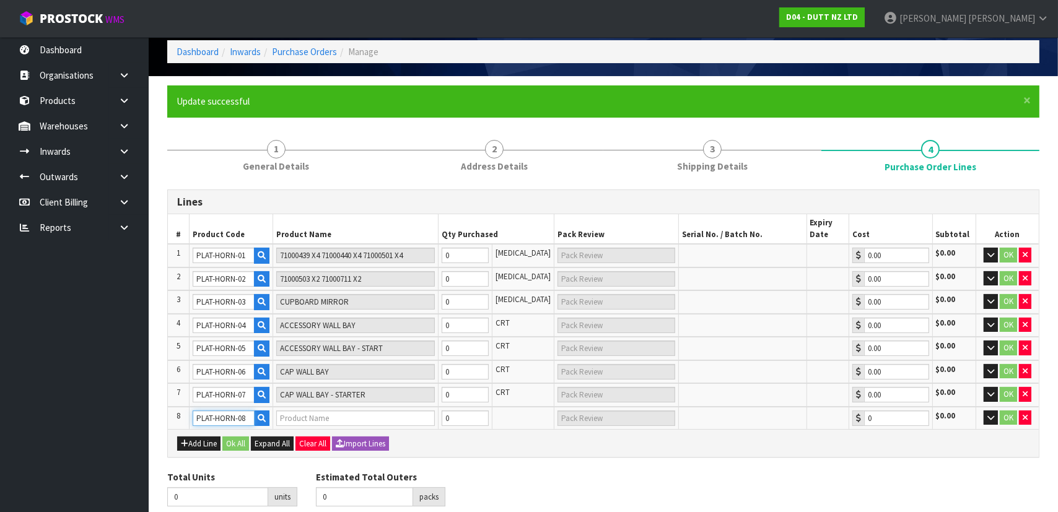
type input "FOOTWEAR WALL BAY - ADD ON"
type input "0.00"
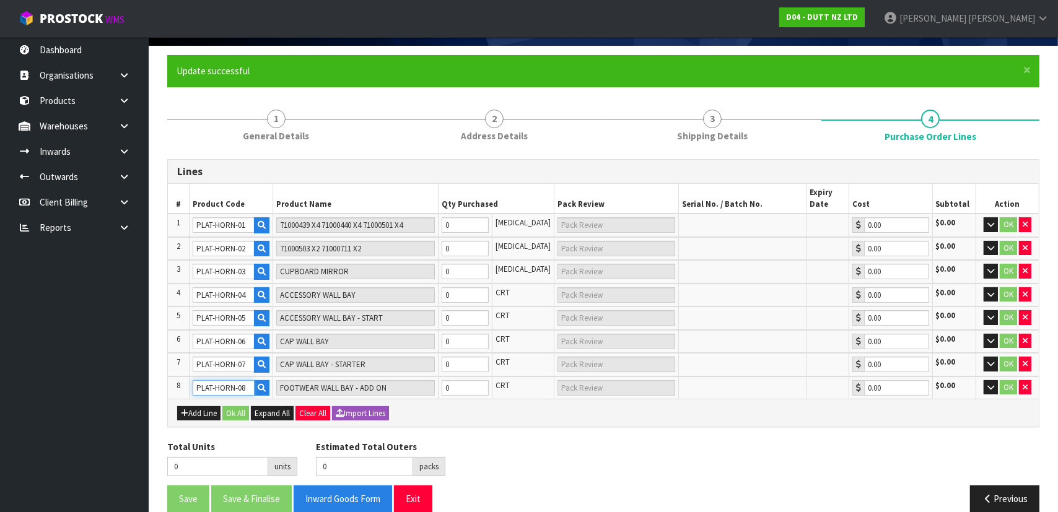
scroll to position [99, 0]
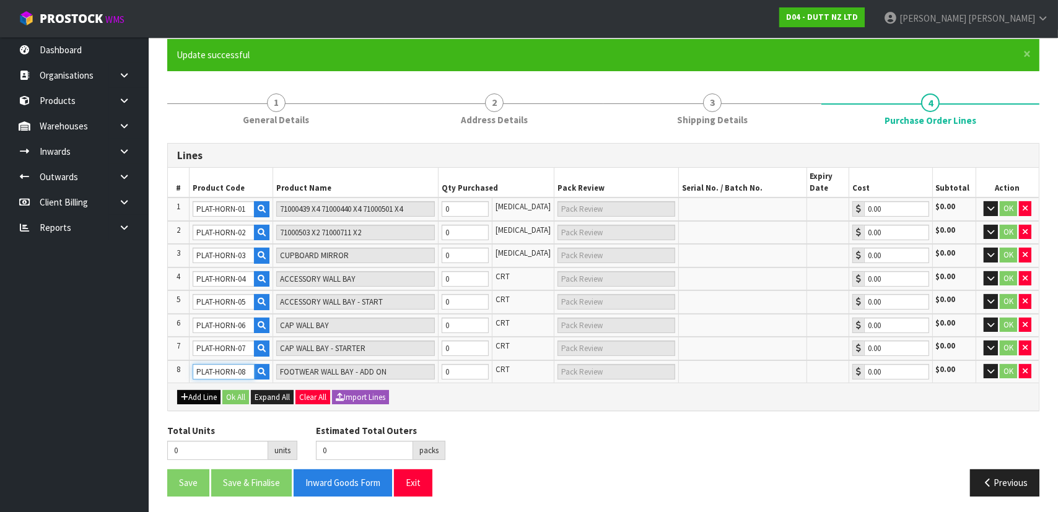
type input "PLAT-HORN-08"
click at [198, 393] on button "Add Line" at bounding box center [198, 397] width 43 height 15
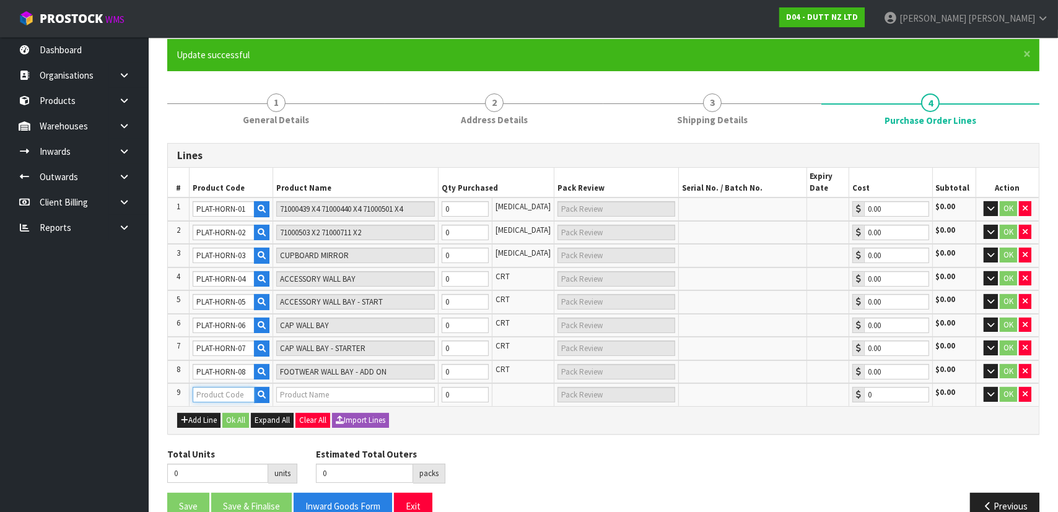
click at [206, 392] on input "text" at bounding box center [224, 394] width 62 height 15
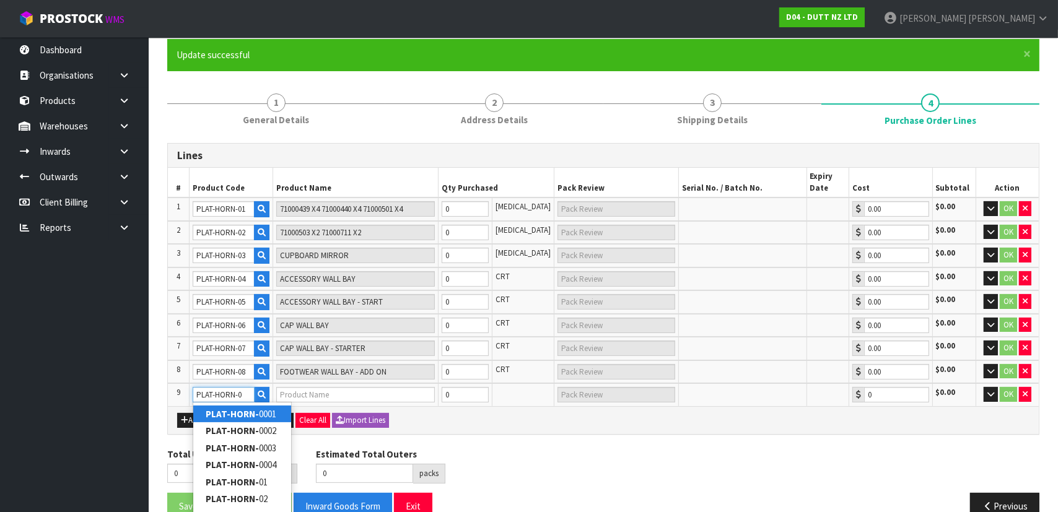
type input "PLAT-HORN-09"
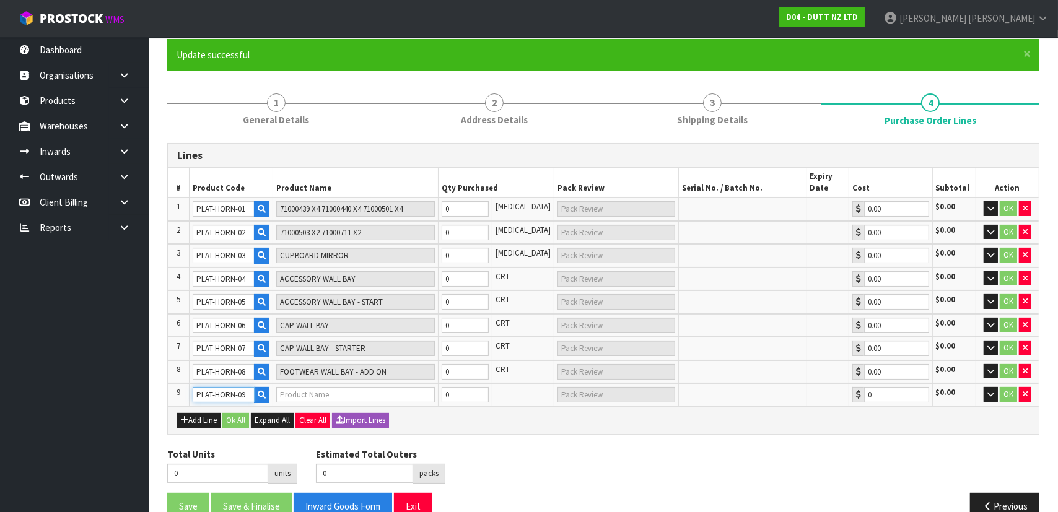
type input "FOOTWEAR WALL BAY - STARTER"
type input "0.00"
type input "PLAT-HORN-09"
click at [485, 415] on div "Add Line Ok All Expand All Clear All Import Lines" at bounding box center [603, 420] width 853 height 15
click at [426, 209] on tr "1 PLAT-HORN-01 71000439 X4 71000440 X4 71000501 X4 0 PCE 0.00 $0.00 OK" at bounding box center [603, 210] width 871 height 24
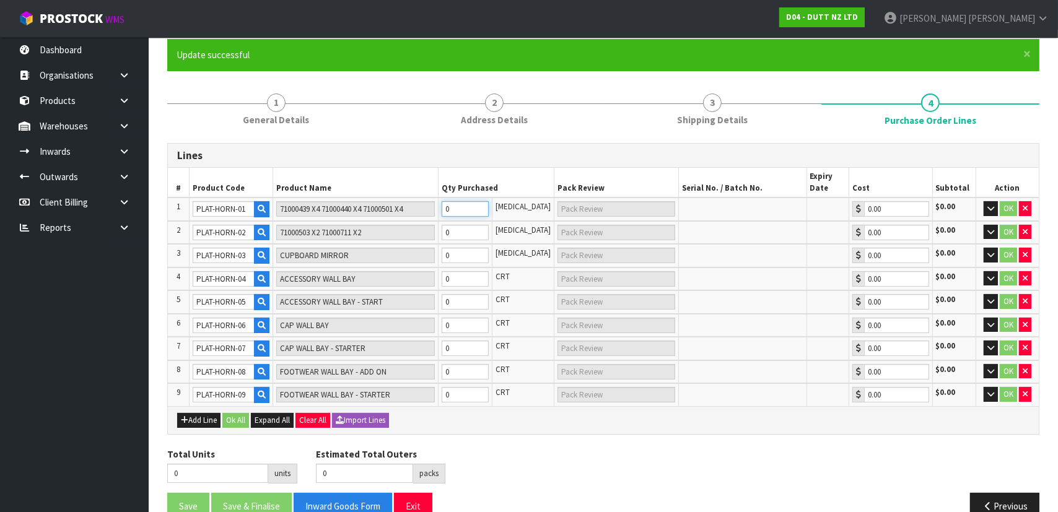
type input "1"
type input "1 PLT"
type input "1"
click at [408, 226] on tr "2 PLAT-HORN-02 71000503 X2 71000711 X2 0 PCE 0.00 $0.00 OK" at bounding box center [603, 233] width 871 height 24
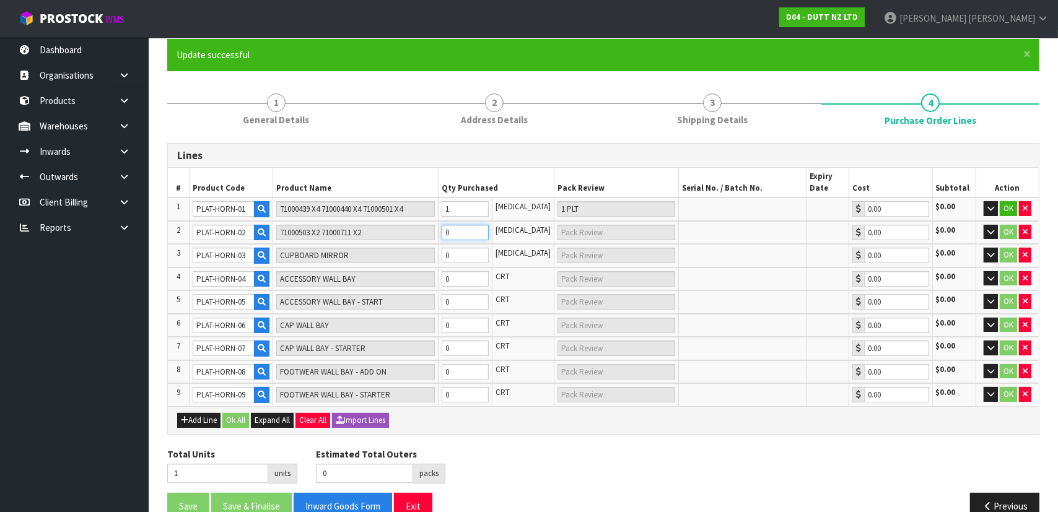
type input "2"
type input "1"
type input "1 PLT"
type input "1"
click at [417, 251] on tr "3 PLAT-HORN-03 CUPBOARD MIRROR 0 PCE 0.00 $0.00 OK" at bounding box center [603, 256] width 871 height 24
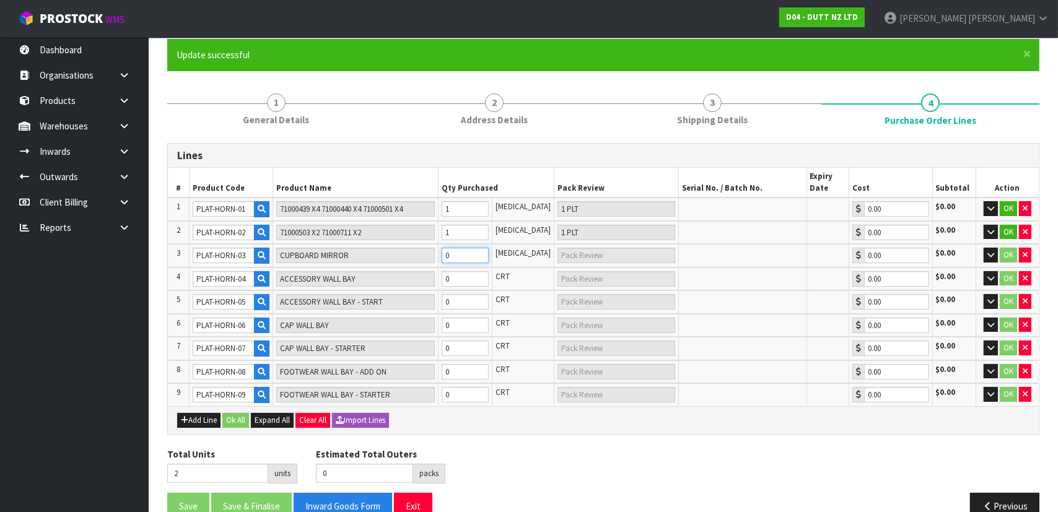
type input "3"
type input "1"
type input "1 PLT"
type input "1"
click at [397, 280] on tr "4 PLAT-HORN-04 ACCESSORY WALL BAY 0 CRT 0.00 $0.00 OK" at bounding box center [603, 280] width 871 height 24
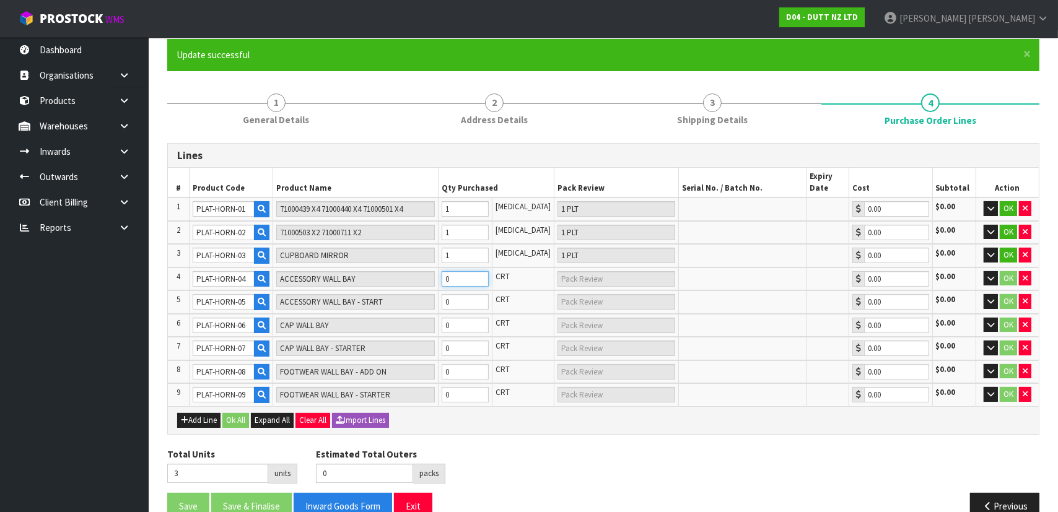
type input "4"
type input "1"
type input "1 CRT"
type input "1"
click at [414, 298] on tr "5 PLAT-HORN-05 ACCESSORY WALL BAY - START 0 CRT 0.00 $0.00 OK" at bounding box center [603, 303] width 871 height 24
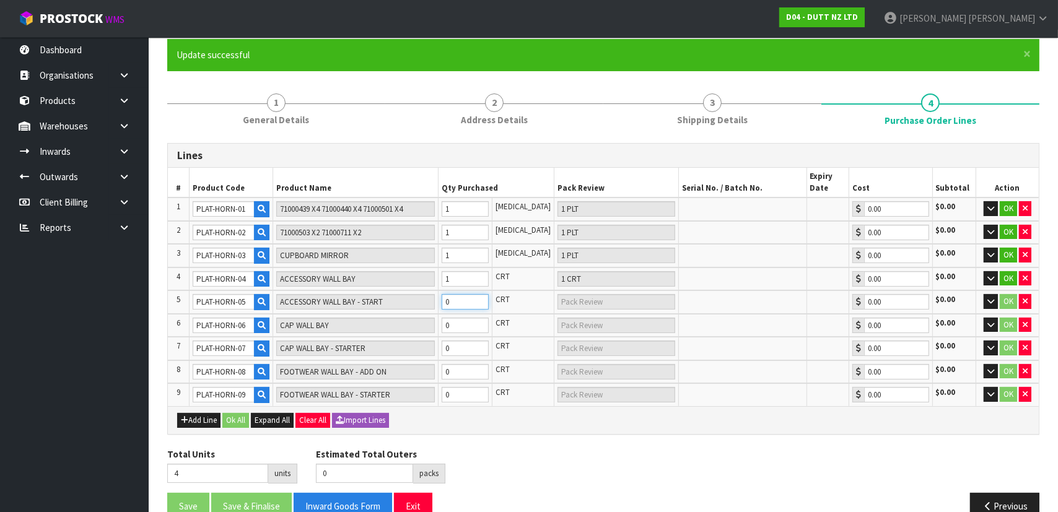
type input "5"
type input "1"
type input "1 CRT"
type input "1"
click at [398, 322] on tr "6 PLAT-HORN-06 CAP WALL BAY 0 CRT 0.00 $0.00 OK" at bounding box center [603, 326] width 871 height 24
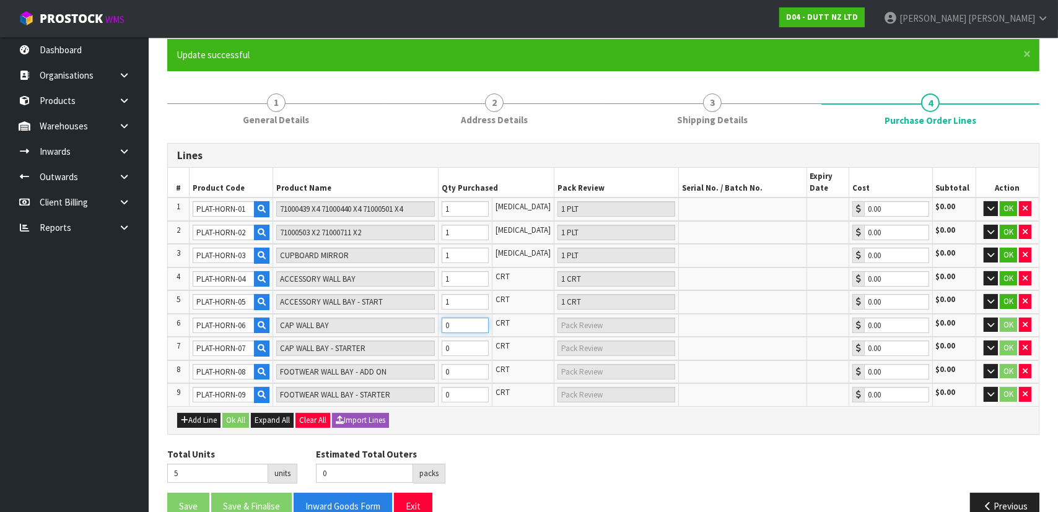
type input "6"
type input "1"
type input "1 CRT"
type input "1"
click at [388, 350] on tr "7 PLAT-HORN-07 CAP WALL BAY - STARTER 0 CRT 0.00 $0.00 OK" at bounding box center [603, 349] width 871 height 24
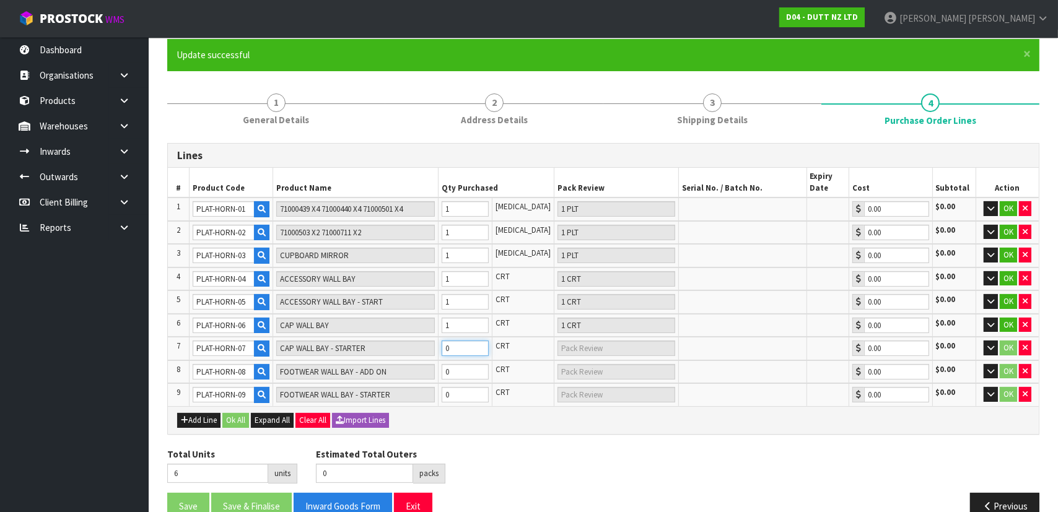
type input "7"
type input "1"
type input "1 CRT"
type input "1"
click at [375, 372] on tr "8 PLAT-HORN-08 FOOTWEAR WALL BAY - ADD ON 0 CRT 0.00 $0.00 OK" at bounding box center [603, 373] width 871 height 24
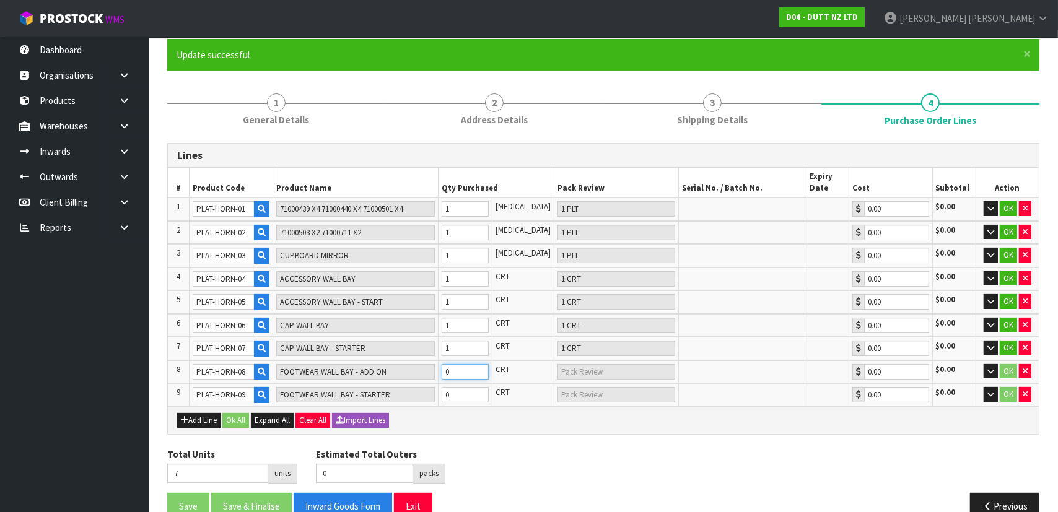
type input "8"
type input "1"
type input "1 CRT"
type input "1"
click at [379, 393] on tr "9 PLAT-HORN-09 FOOTWEAR WALL BAY - STARTER 0 CRT 0.00 $0.00 OK" at bounding box center [603, 395] width 871 height 23
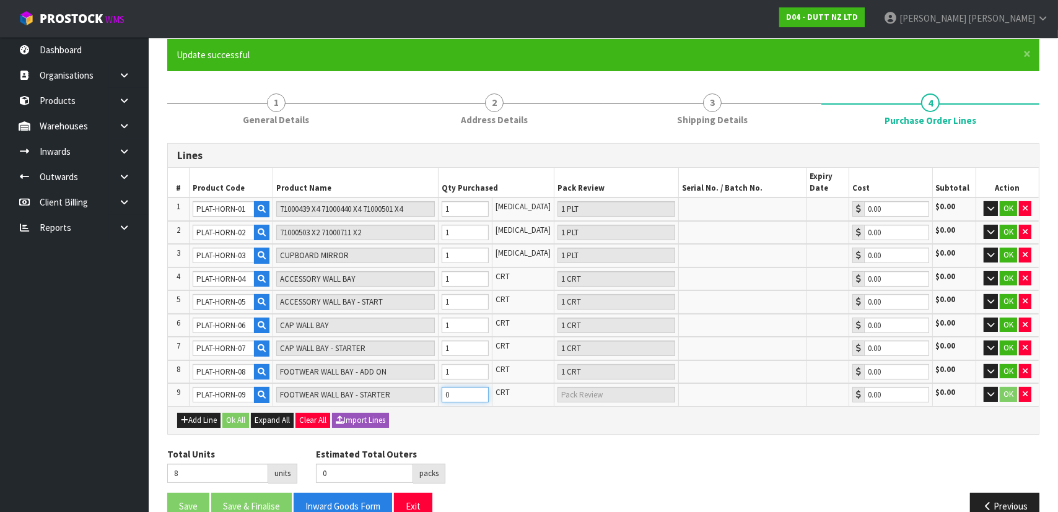
type input "9"
type input "1"
type input "1 CRT"
type input "1"
click at [229, 418] on button "Ok All" at bounding box center [235, 420] width 27 height 15
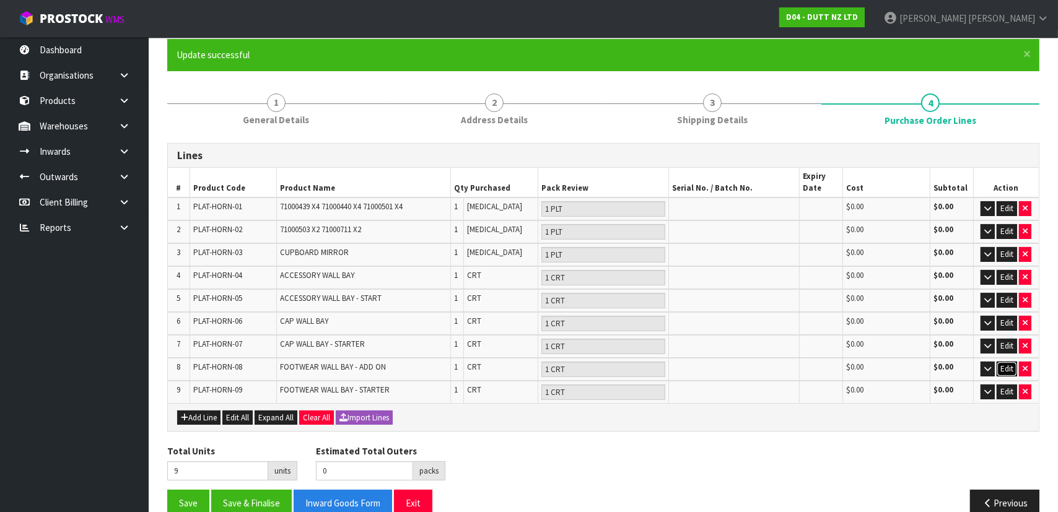
click at [1011, 368] on button "Edit" at bounding box center [1007, 369] width 20 height 15
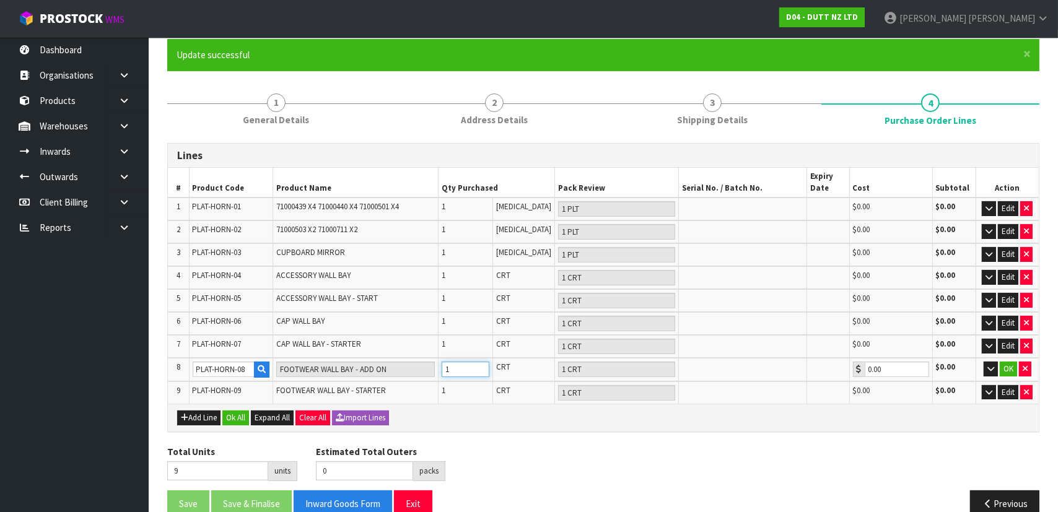
click at [348, 371] on tr "8 PLAT-HORN-08 FOOTWEAR WALL BAY - ADD ON 1 CRT 1 CRT 0.00 $0.00 OK" at bounding box center [603, 370] width 871 height 24
type input "11"
type input "3"
type input "3 CRT"
type input "3"
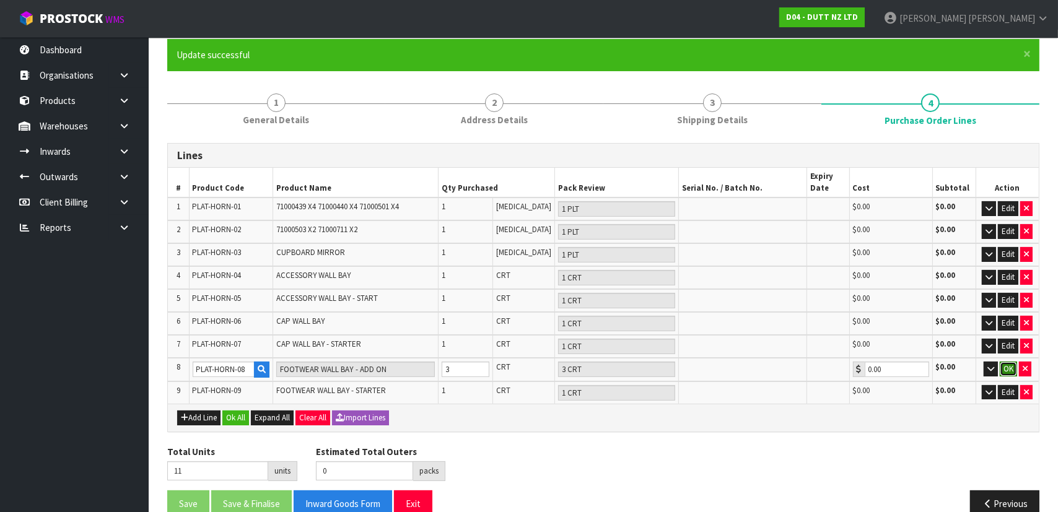
click at [1004, 369] on button "OK" at bounding box center [1008, 369] width 17 height 15
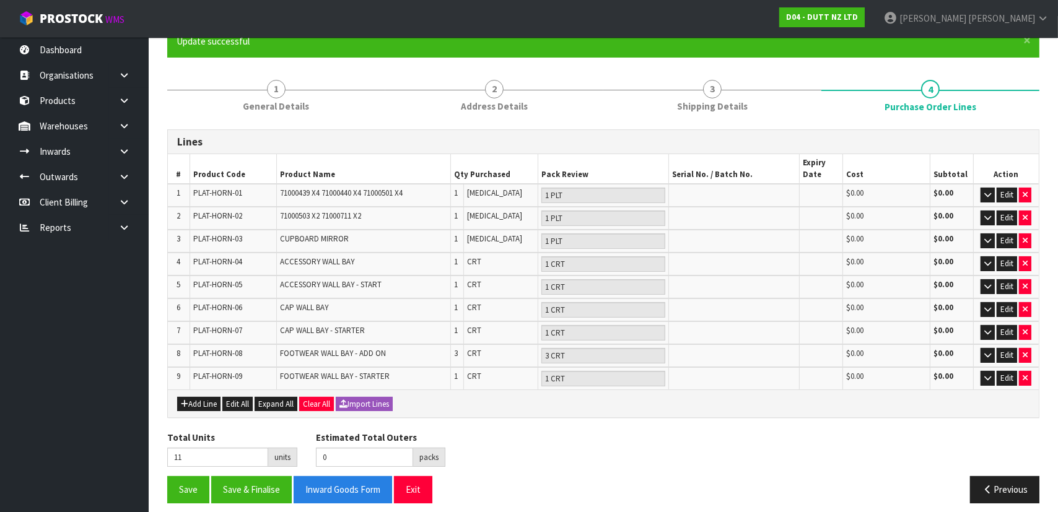
scroll to position [120, 0]
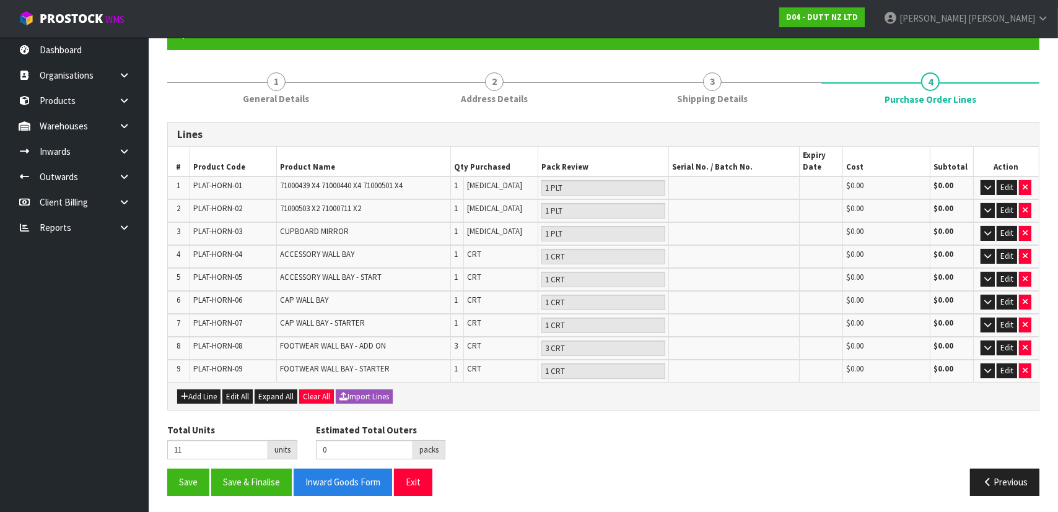
click at [743, 426] on div "Total Units 11 units Estimated Total Outers 0 packs Estimated Total Pallets 0 p…" at bounding box center [603, 446] width 891 height 45
click at [183, 477] on button "Save" at bounding box center [188, 482] width 42 height 27
click at [435, 191] on td "71000439 X4 71000440 X4 71000501 X4" at bounding box center [364, 188] width 174 height 23
click at [463, 197] on td "1" at bounding box center [457, 188] width 12 height 23
click at [463, 234] on td "1" at bounding box center [457, 233] width 12 height 23
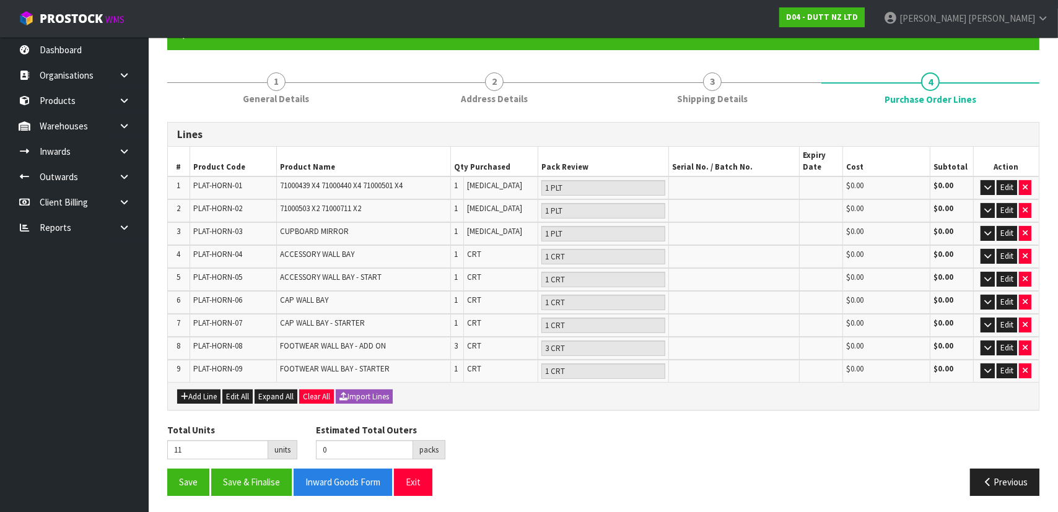
click at [463, 255] on td "1" at bounding box center [457, 256] width 12 height 23
click at [463, 278] on td "1" at bounding box center [457, 279] width 12 height 23
click at [463, 305] on td "1" at bounding box center [457, 302] width 12 height 23
click at [463, 328] on td "1" at bounding box center [457, 325] width 12 height 23
click at [463, 372] on td "1" at bounding box center [457, 371] width 12 height 22
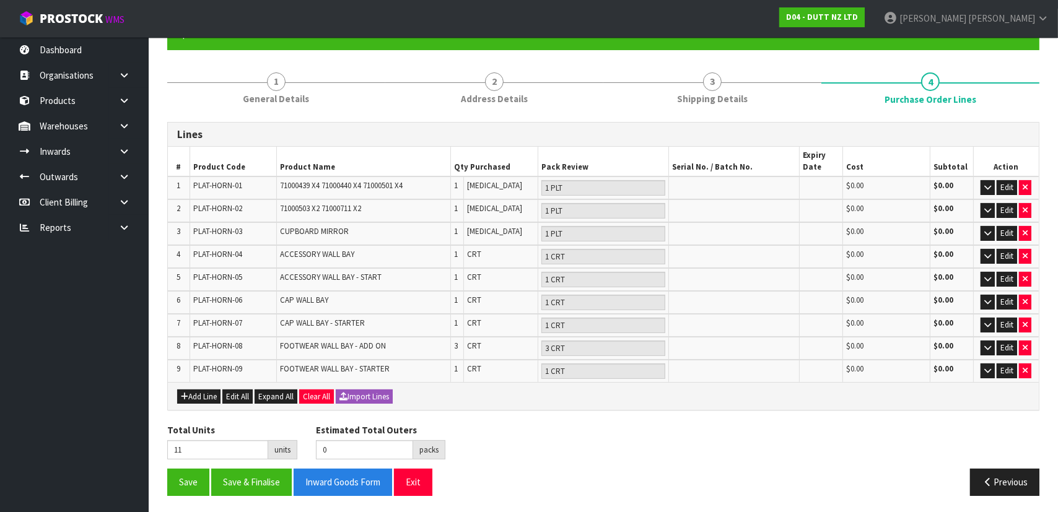
click at [463, 346] on td "3" at bounding box center [457, 348] width 12 height 23
click at [233, 489] on button "Save & Finalise" at bounding box center [251, 482] width 81 height 27
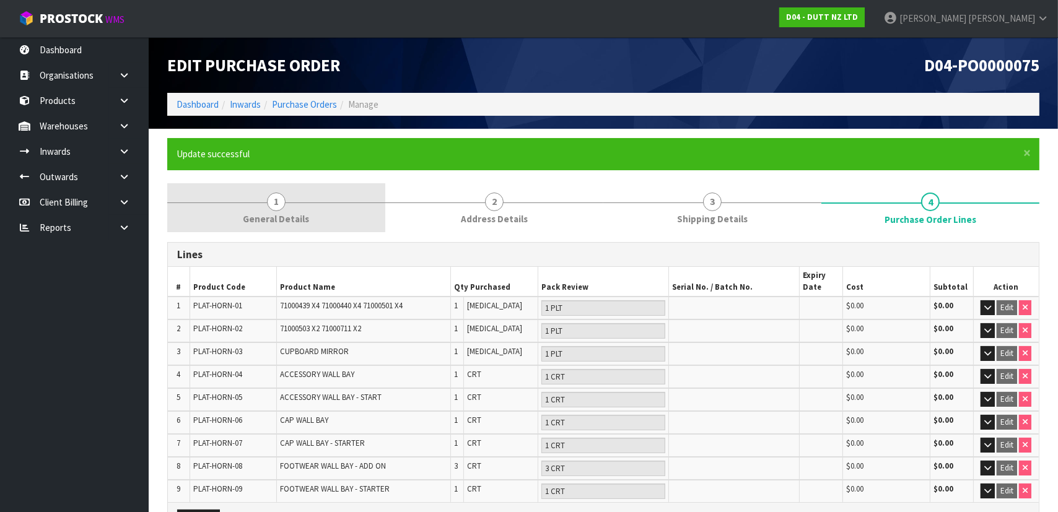
click at [379, 229] on link "1 General Details" at bounding box center [276, 207] width 218 height 49
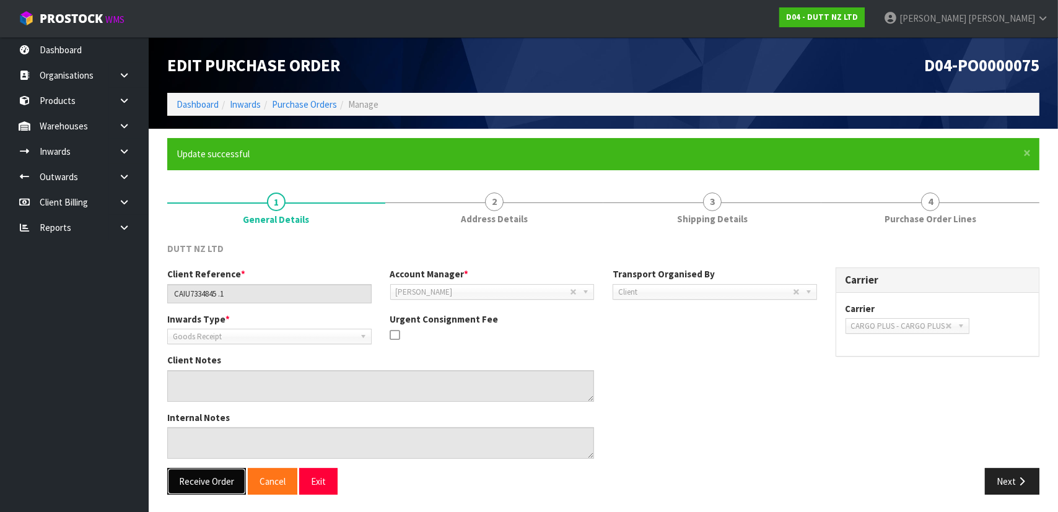
click at [199, 488] on button "Receive Order" at bounding box center [206, 481] width 79 height 27
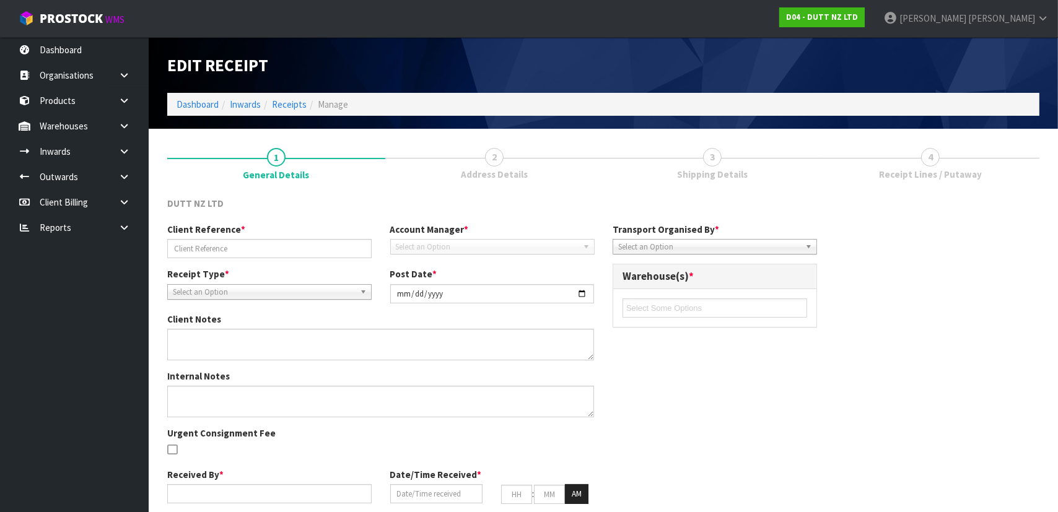
type input "CAIU7334845 .1"
type input "2025-09-10"
type input "[PERSON_NAME]"
type input "10/09/2025"
type input "08"
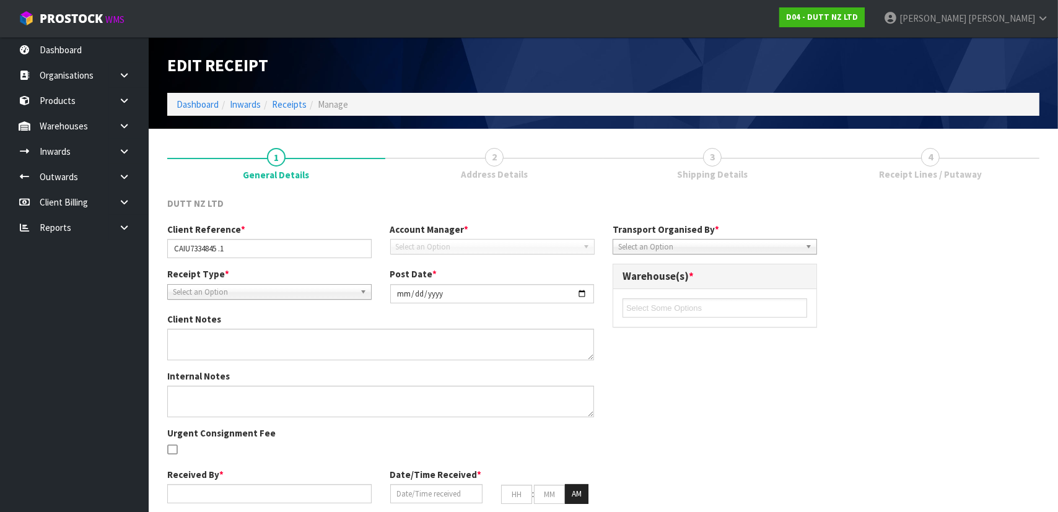
type input "57"
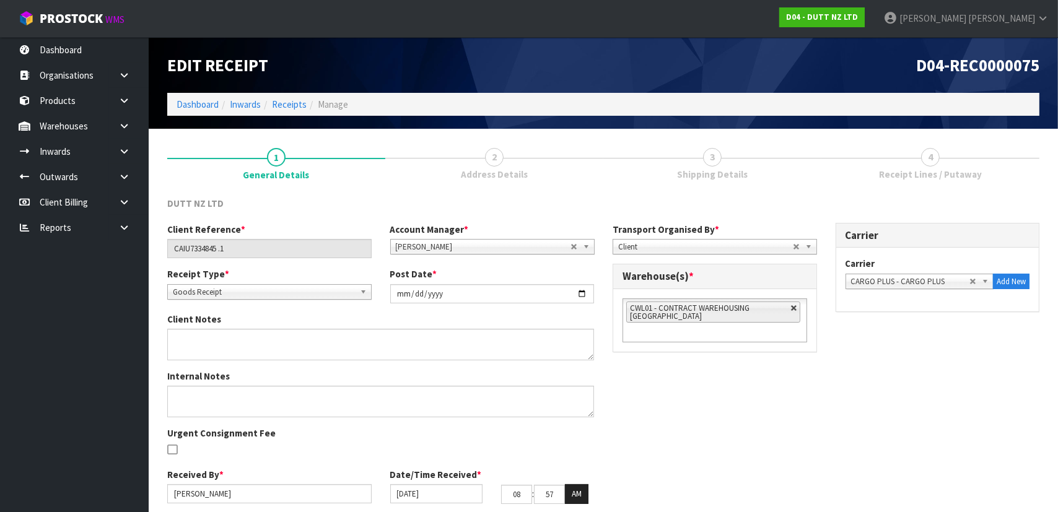
click at [794, 308] on link at bounding box center [794, 308] width 7 height 7
type input "Select Some Options"
click at [775, 312] on ul at bounding box center [715, 308] width 185 height 19
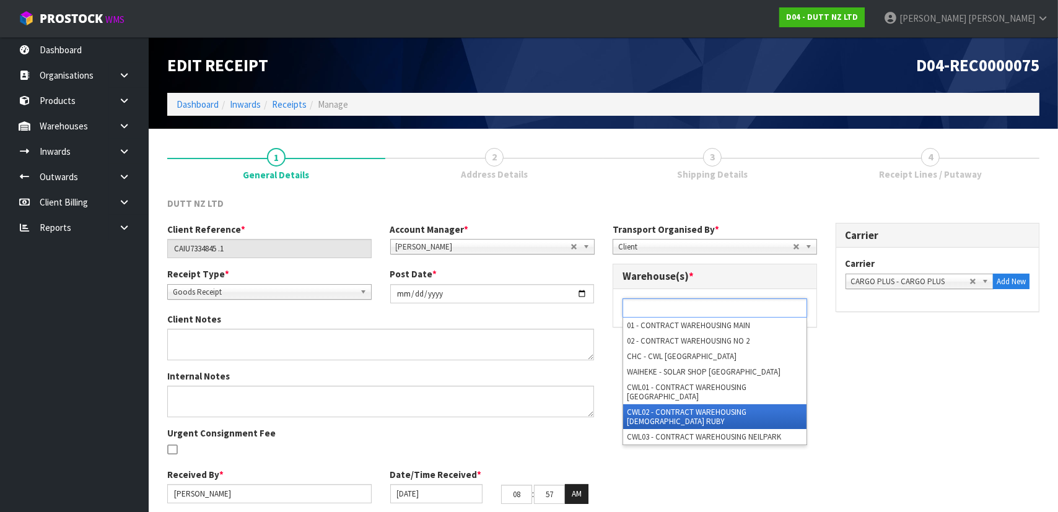
click at [752, 405] on li "CWL02 - CONTRACT WAREHOUSING [DEMOGRAPHIC_DATA] RUBY" at bounding box center [714, 417] width 183 height 25
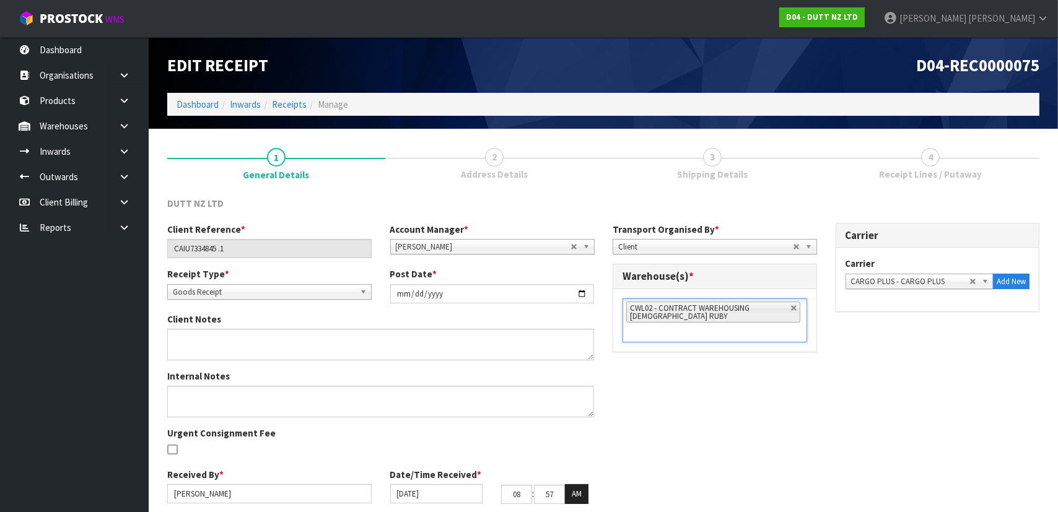
click at [809, 283] on div "Warehouse(s) *" at bounding box center [714, 277] width 203 height 25
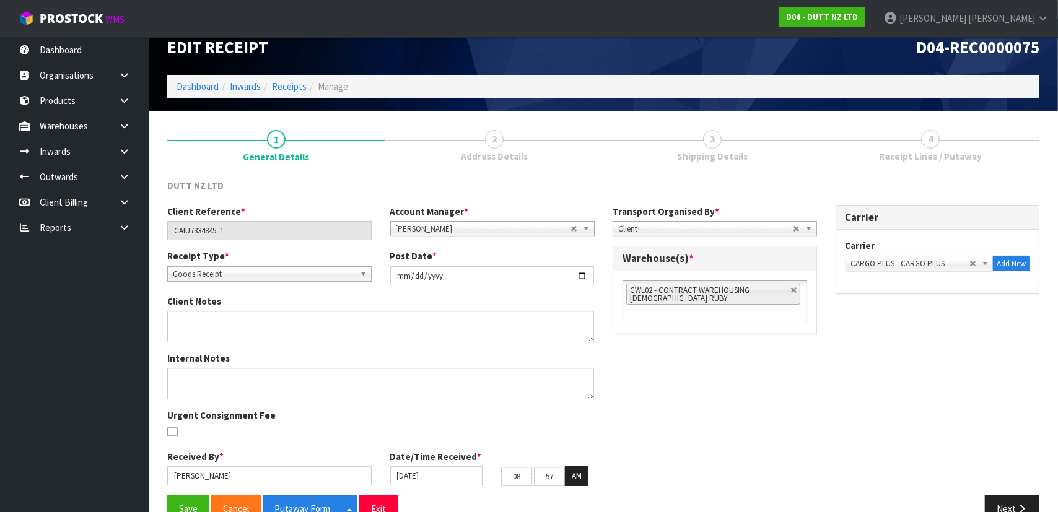
scroll to position [45, 0]
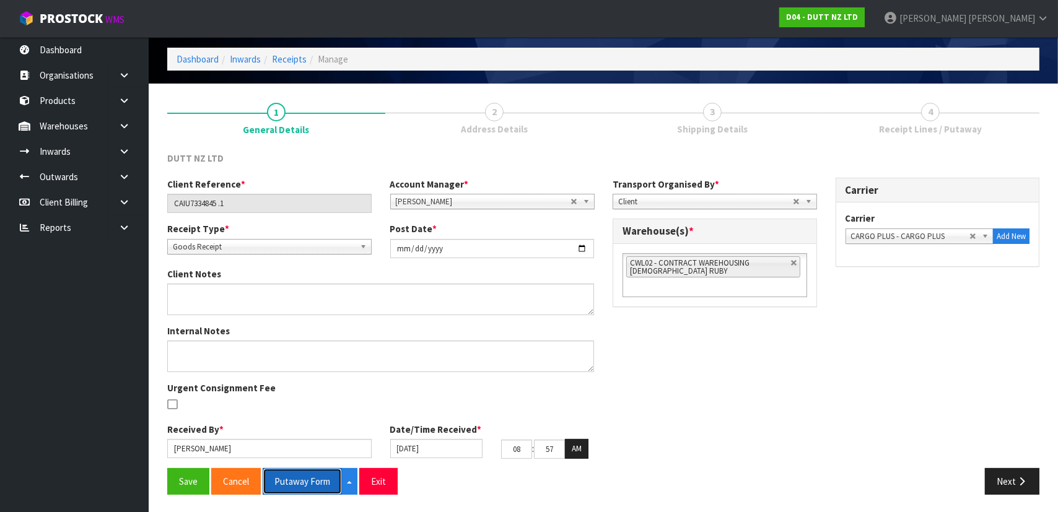
click at [297, 480] on button "Putaway Form" at bounding box center [302, 481] width 79 height 27
click at [804, 165] on div "DUTT NZ LTD" at bounding box center [603, 164] width 891 height 25
click at [470, 110] on link "2 Address Details" at bounding box center [494, 117] width 218 height 49
click at [998, 477] on button "Next" at bounding box center [1012, 481] width 55 height 27
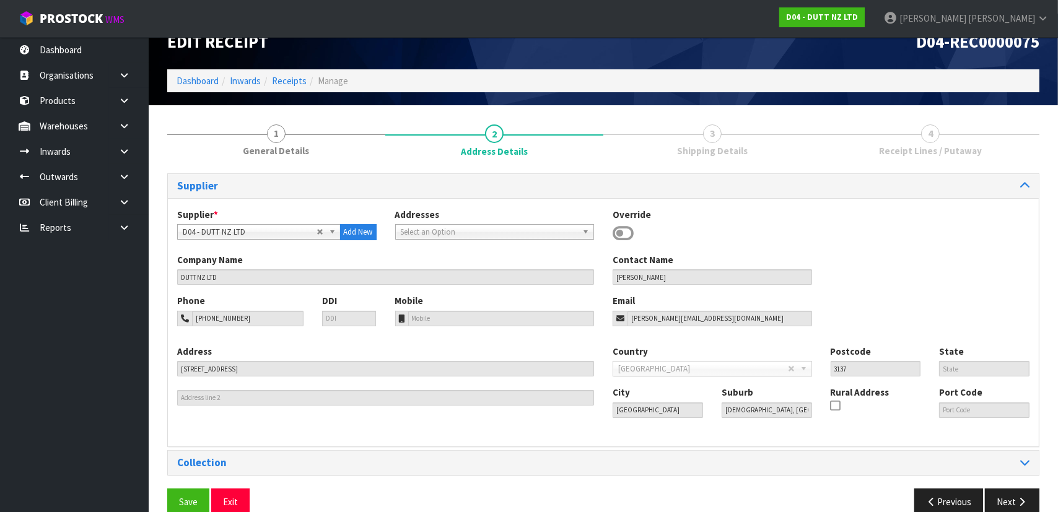
scroll to position [45, 0]
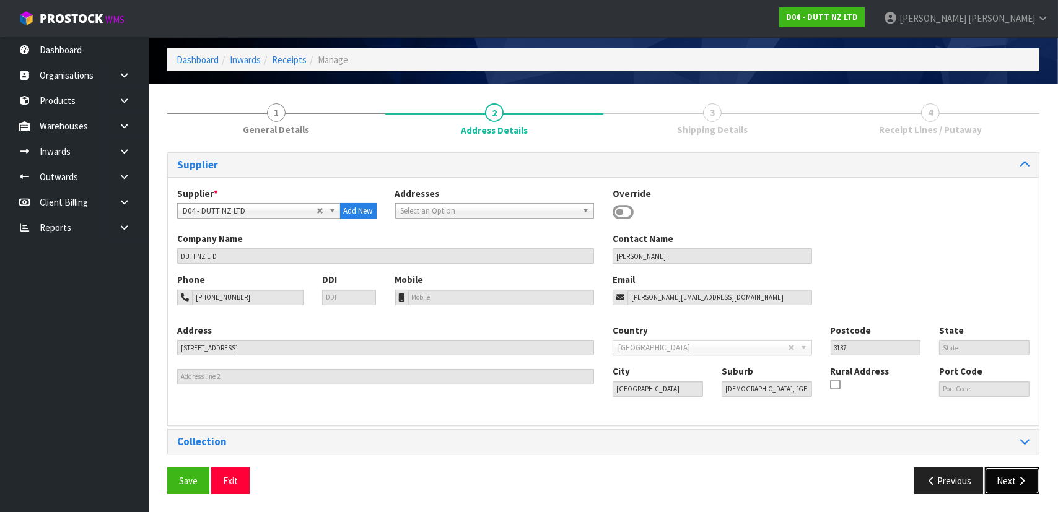
click at [1007, 477] on button "Next" at bounding box center [1012, 481] width 55 height 27
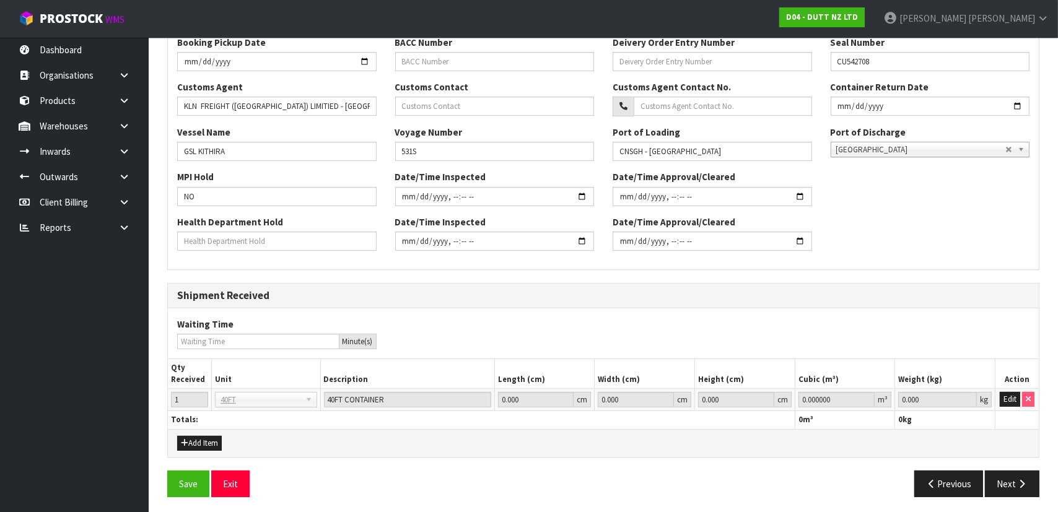
scroll to position [345, 0]
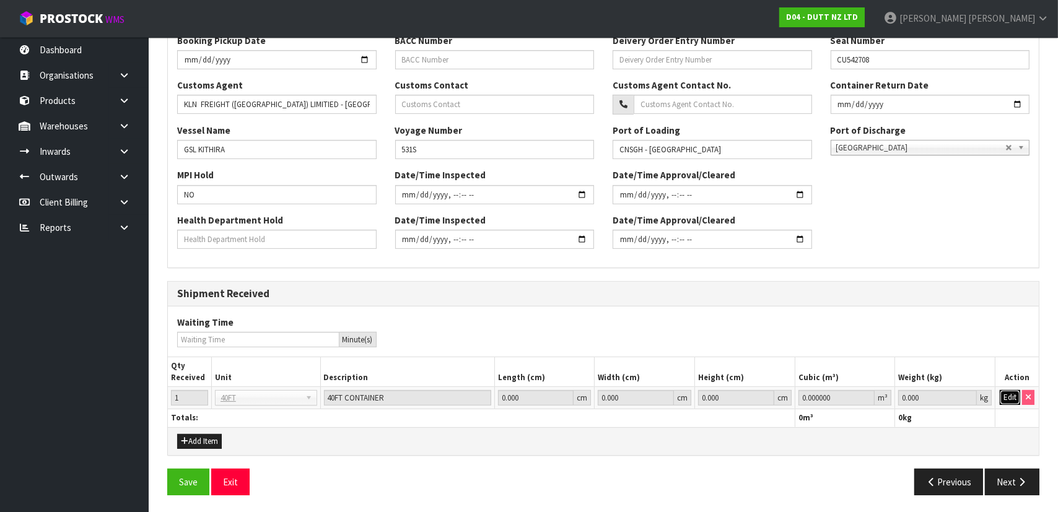
click at [1011, 395] on button "Edit" at bounding box center [1010, 397] width 20 height 15
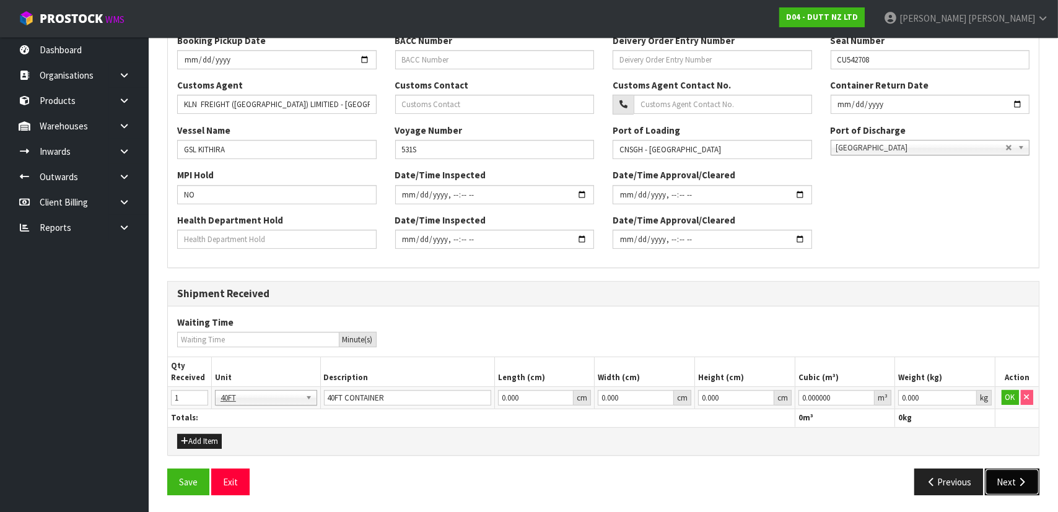
click at [1011, 473] on button "Next" at bounding box center [1012, 482] width 55 height 27
drag, startPoint x: 942, startPoint y: 403, endPoint x: 824, endPoint y: 398, distance: 117.8
click at [818, 399] on tr "1 40FT 40FT 40FT CONTAINER 0.000 cm 0.000 cm 0.000 cm 0.000000 m³ 0.000 kg OK" at bounding box center [603, 398] width 871 height 22
type input "1"
drag, startPoint x: 836, startPoint y: 397, endPoint x: 763, endPoint y: 398, distance: 73.1
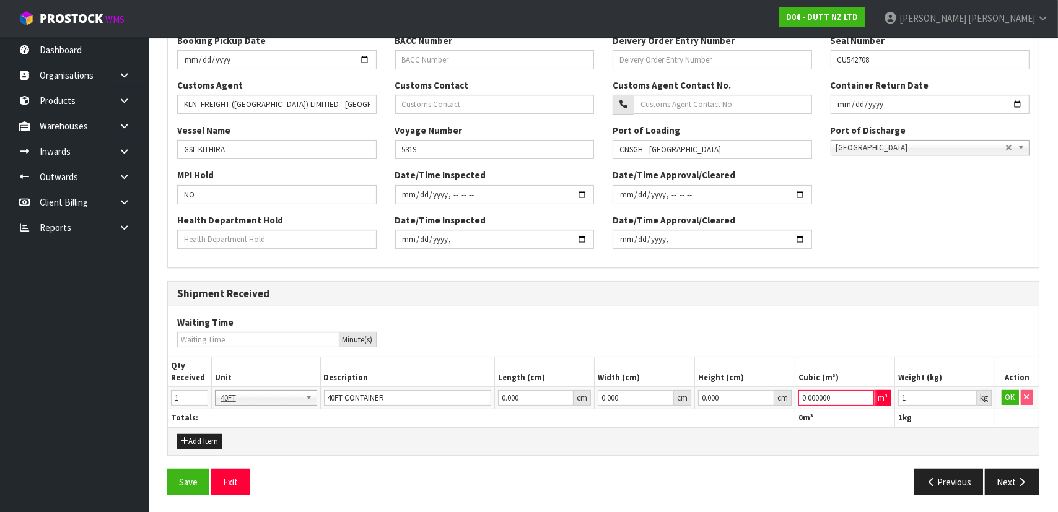
click at [763, 400] on tr "1 40FT 40FT 40FT CONTAINER 0.000 cm 0.000 cm 0.000 cm 0.000000 m³ 1 kg OK" at bounding box center [603, 398] width 871 height 22
type input "1"
click at [1007, 392] on button "OK" at bounding box center [1010, 397] width 17 height 15
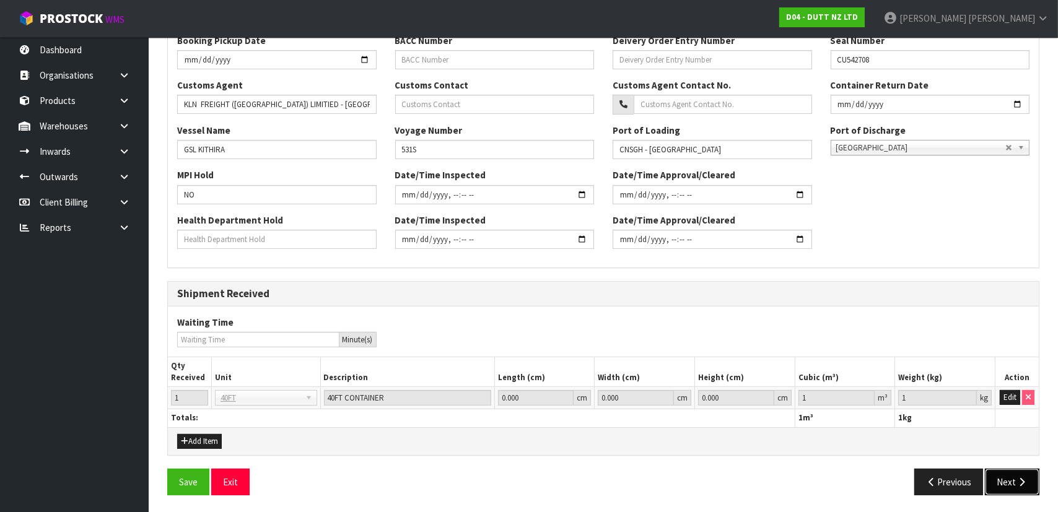
click at [1025, 470] on button "Next" at bounding box center [1012, 482] width 55 height 27
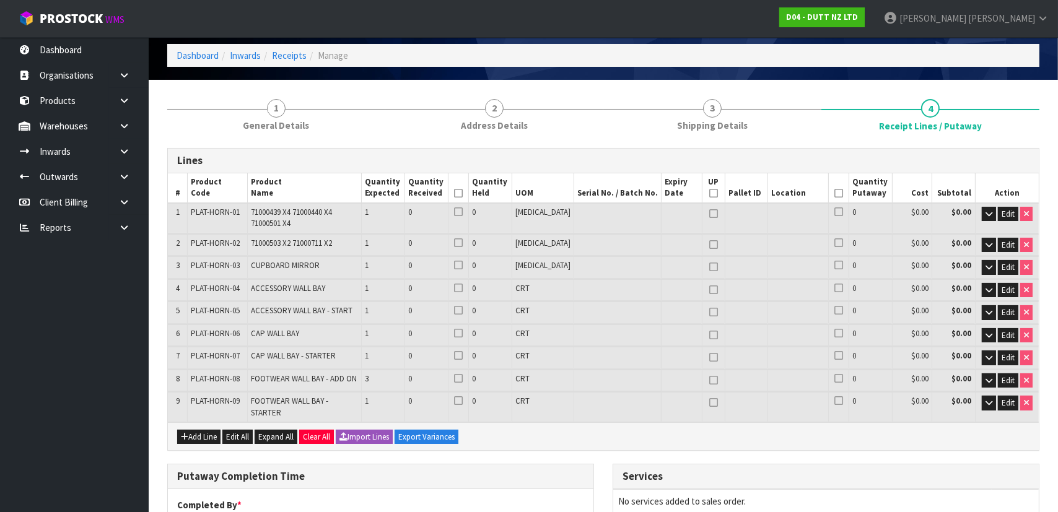
scroll to position [112, 0]
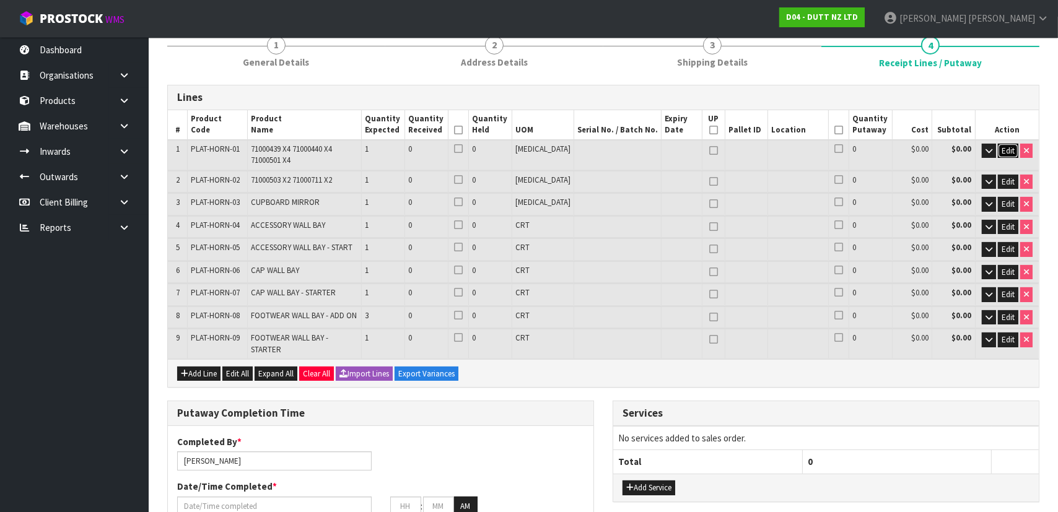
click at [1002, 149] on span "Edit" at bounding box center [1008, 151] width 13 height 11
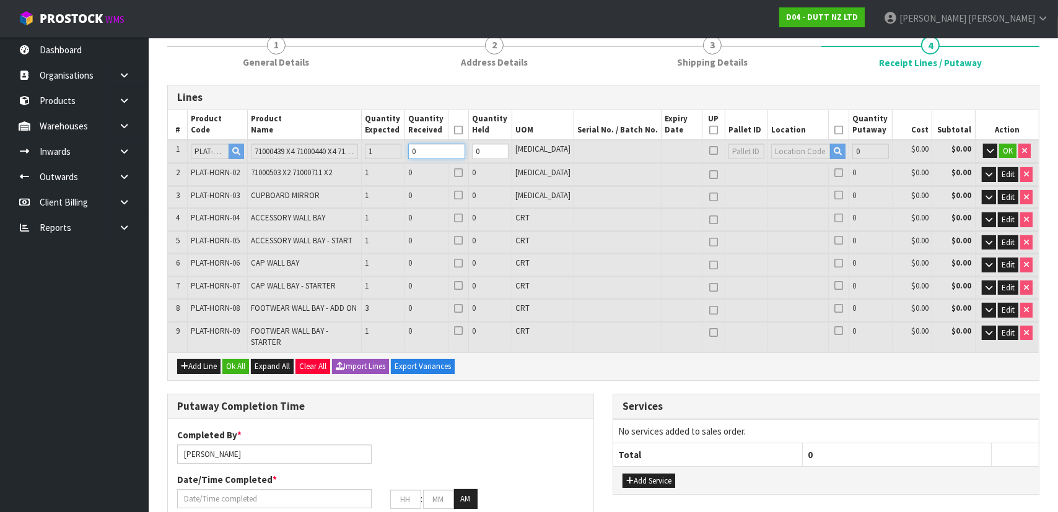
click at [368, 152] on tr "1 PLAT-HORN-01 71000439 X4 71000440 X4 71000501 X4 1 0 0 PCE 0 $0.00 $0.00 OK" at bounding box center [603, 151] width 871 height 23
type input "1"
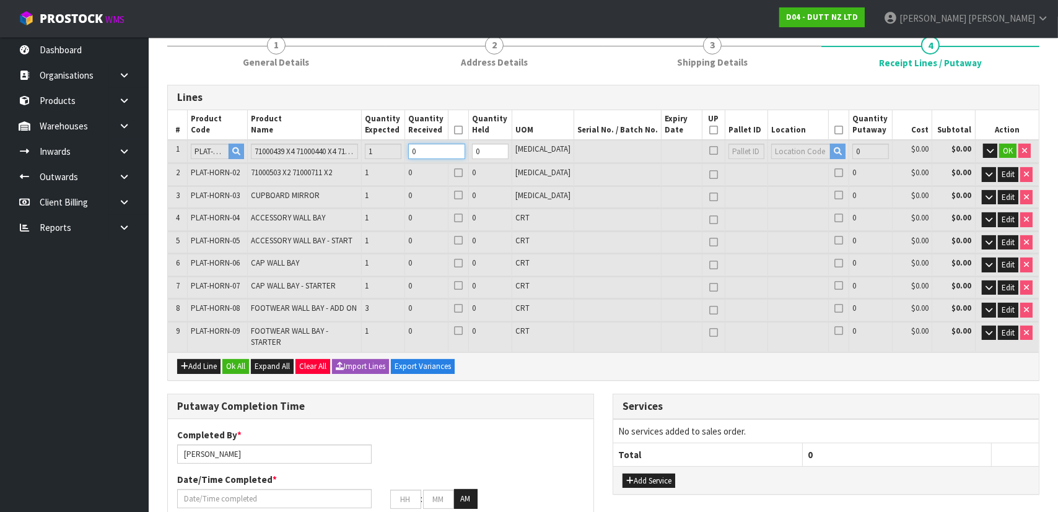
type input "1.71912"
type input "234"
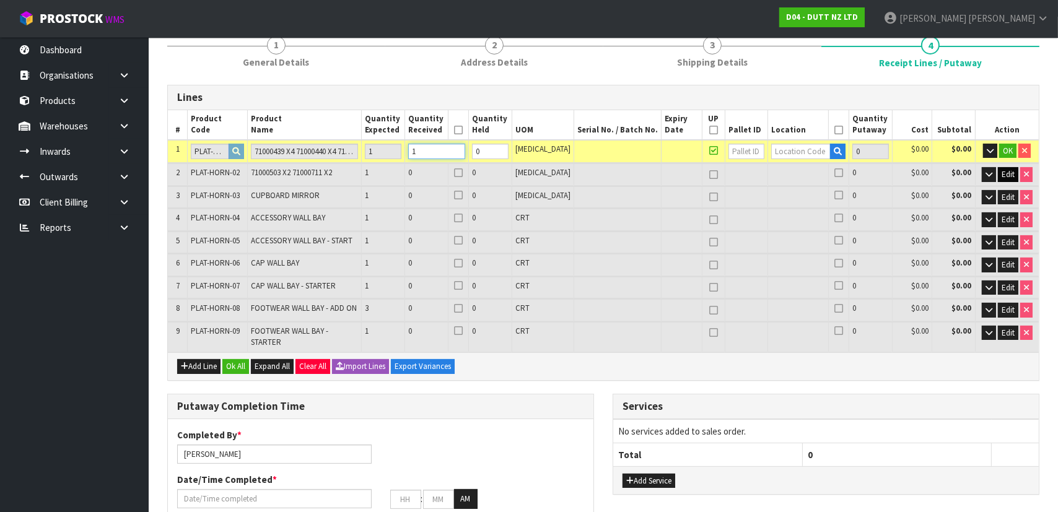
type input "1"
click at [1010, 173] on span "Edit" at bounding box center [1008, 174] width 13 height 11
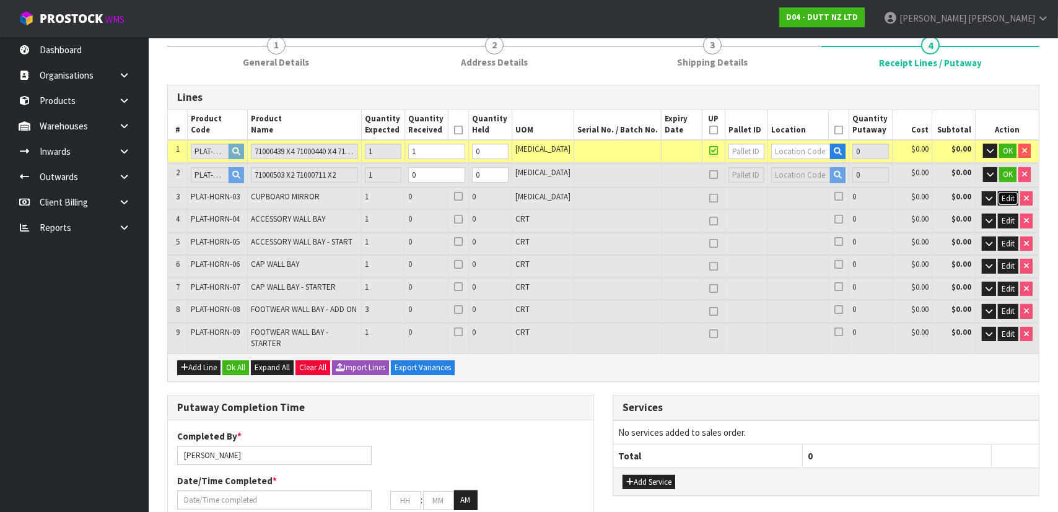
click at [1012, 193] on span "Edit" at bounding box center [1008, 198] width 13 height 11
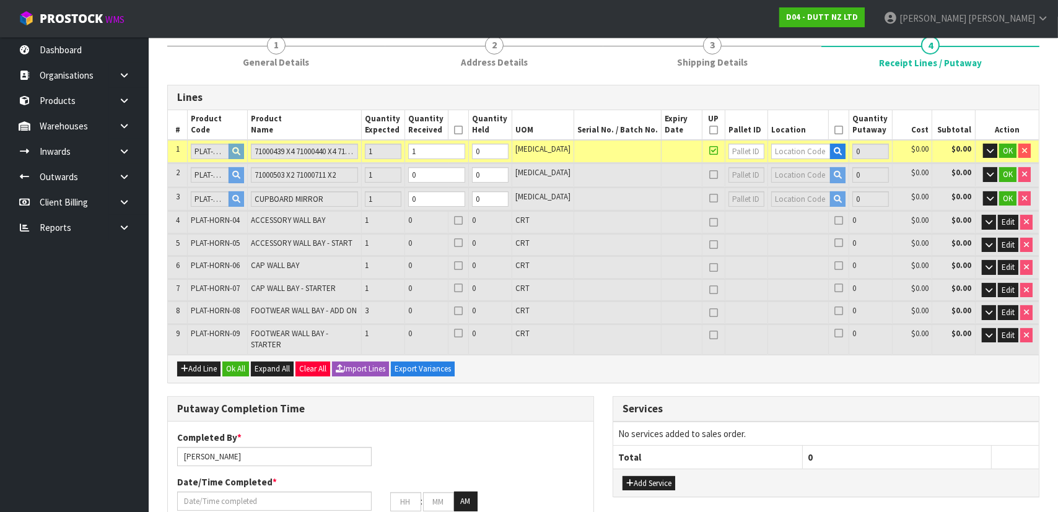
click at [1012, 229] on td "Edit" at bounding box center [1007, 222] width 64 height 22
click at [1008, 221] on span "Edit" at bounding box center [1008, 222] width 13 height 11
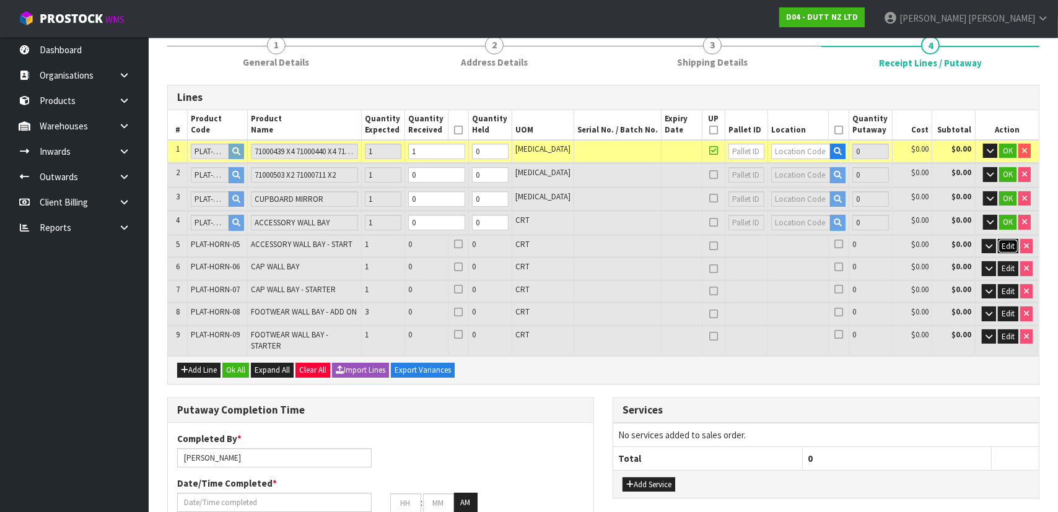
click at [1010, 242] on span "Edit" at bounding box center [1008, 246] width 13 height 11
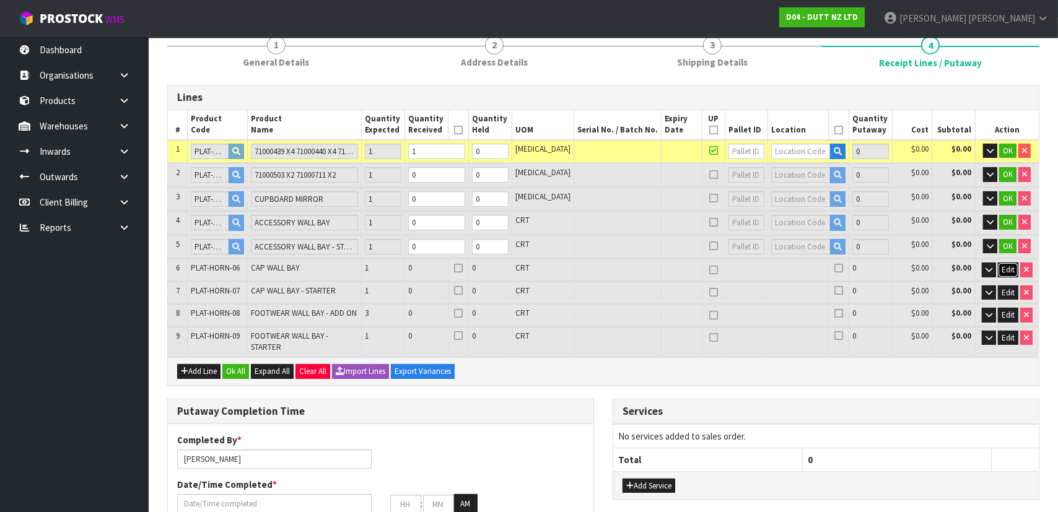
click at [1011, 270] on span "Edit" at bounding box center [1008, 270] width 13 height 11
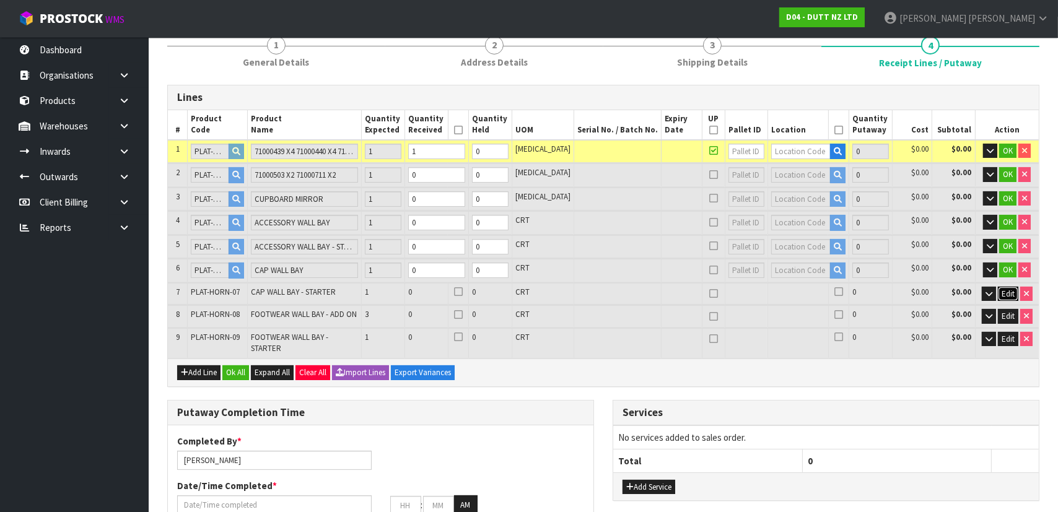
click at [1009, 289] on span "Edit" at bounding box center [1008, 294] width 13 height 11
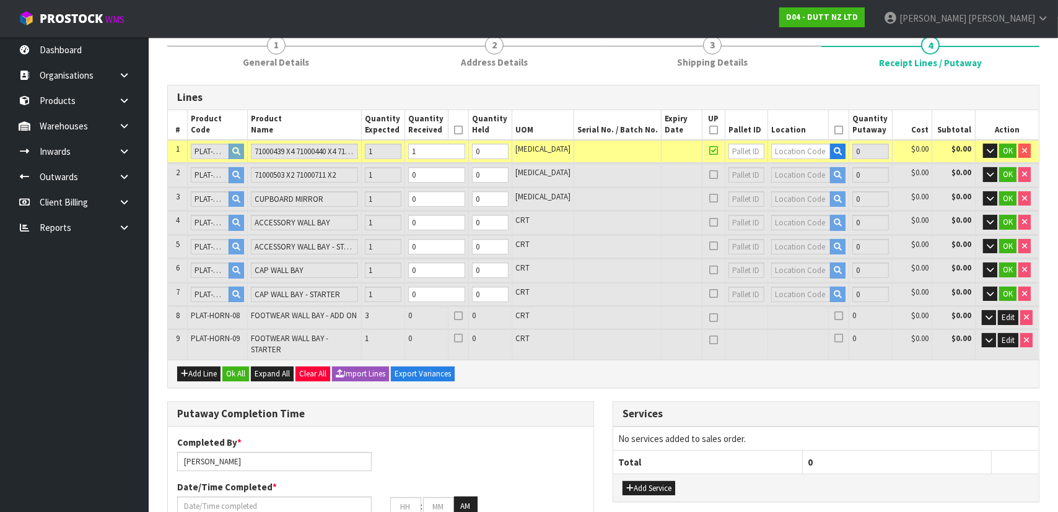
click at [1007, 307] on td "Edit" at bounding box center [1007, 318] width 64 height 22
click at [1007, 316] on span "Edit" at bounding box center [1008, 317] width 13 height 11
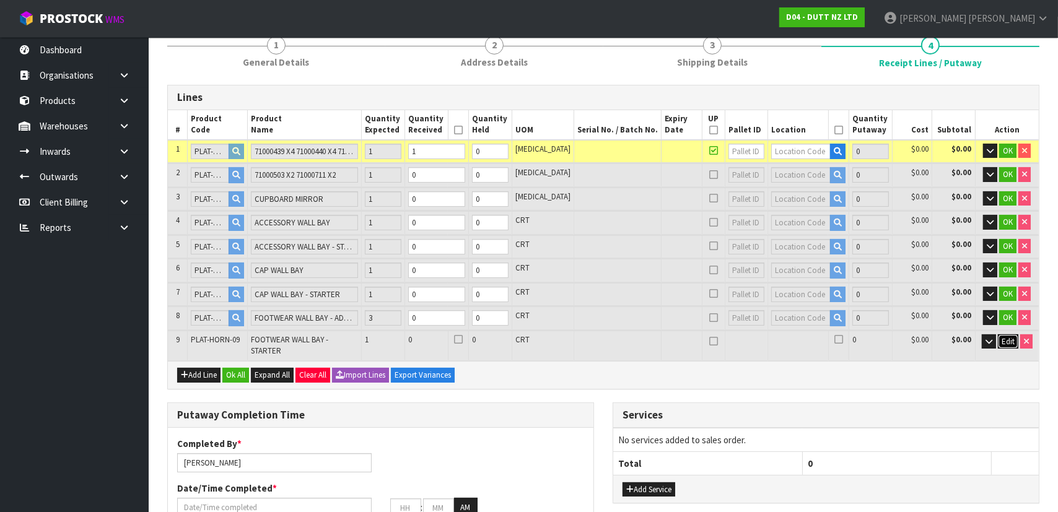
click at [1007, 336] on span "Edit" at bounding box center [1008, 341] width 13 height 11
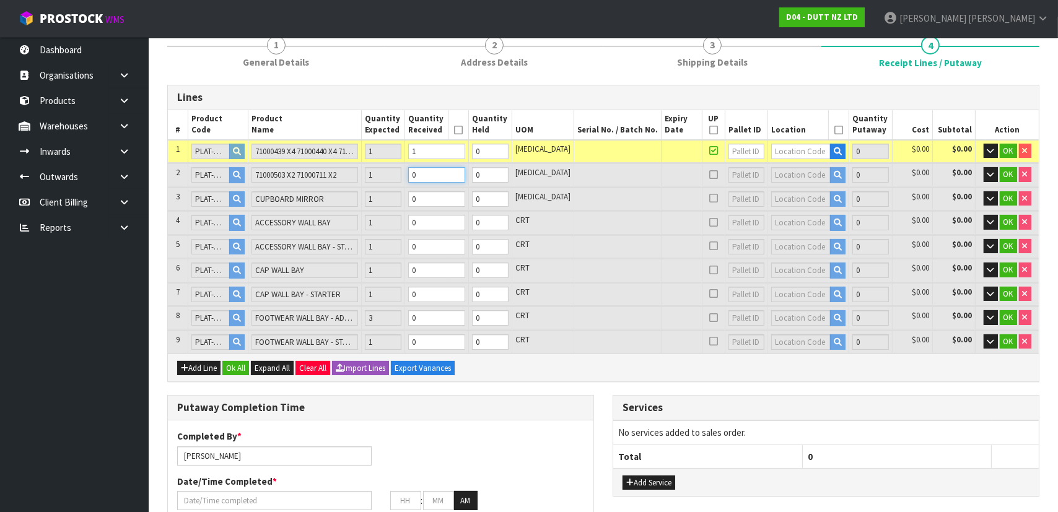
click at [359, 178] on tr "2 PLAT-HORN-02 71000503 X2 71000711 X2 1 0 0 PCE 0 $0.00 $0.00 OK" at bounding box center [603, 175] width 871 height 23
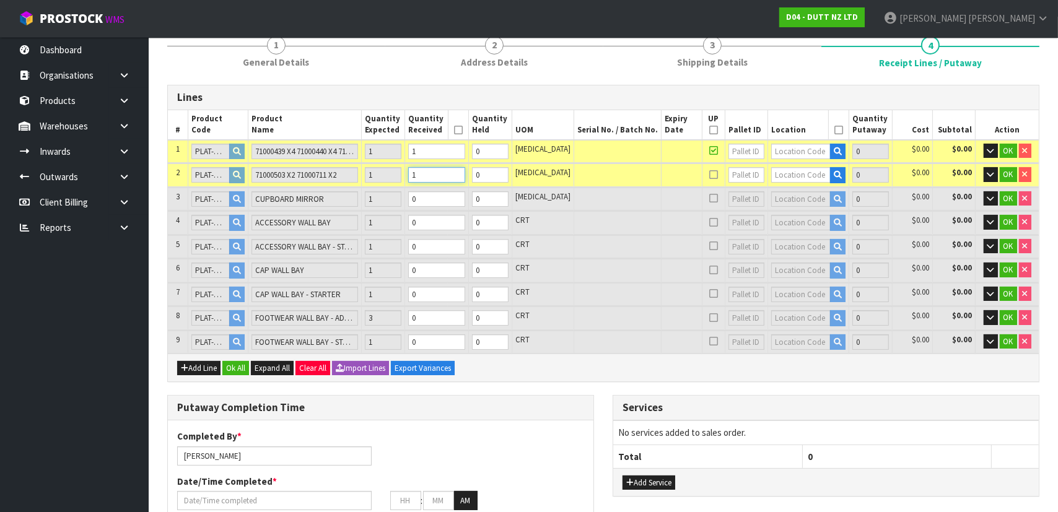
type input "2"
type input "3.67272"
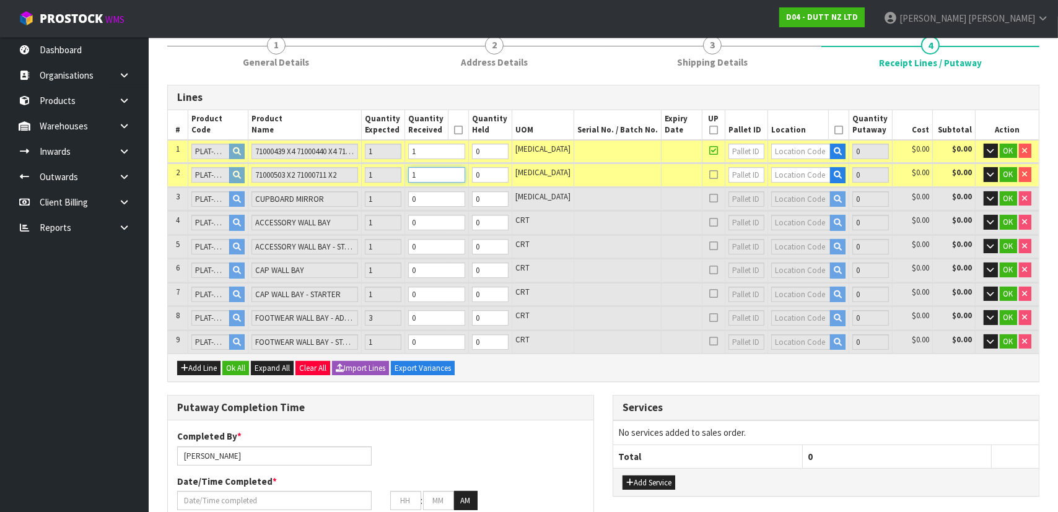
type input "568"
type input "1"
drag, startPoint x: 454, startPoint y: 191, endPoint x: 386, endPoint y: 201, distance: 68.2
click at [386, 201] on tr "3 PLAT-HORN-03 CUPBOARD MIRROR 1 0 0 PCE 0 $0.00 $0.00 OK" at bounding box center [603, 199] width 871 height 23
type input "3"
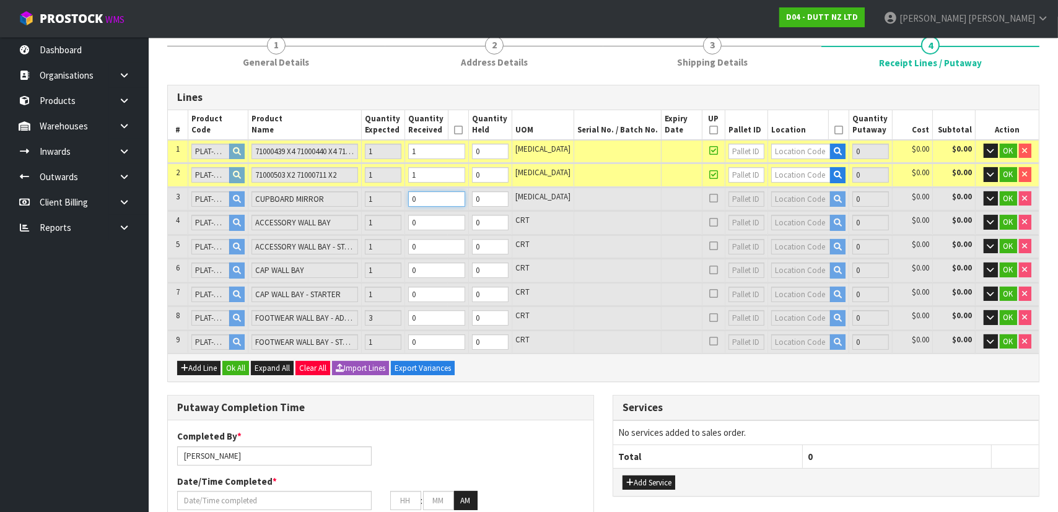
type input "3"
type input "4.91799"
type input "770"
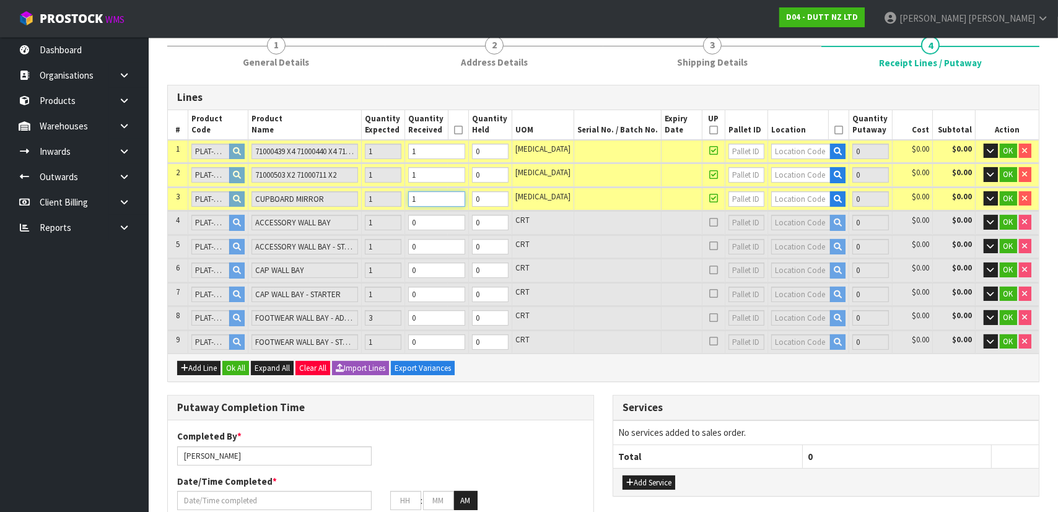
type input "1"
drag, startPoint x: 442, startPoint y: 229, endPoint x: 381, endPoint y: 219, distance: 62.0
click at [381, 219] on tr "4 PLAT-HORN-04 ACCESSORY WALL BAY 1 0 0 CRT 0 $0.00 $0.00 OK" at bounding box center [603, 222] width 871 height 23
type input "7.73899"
type input "1011"
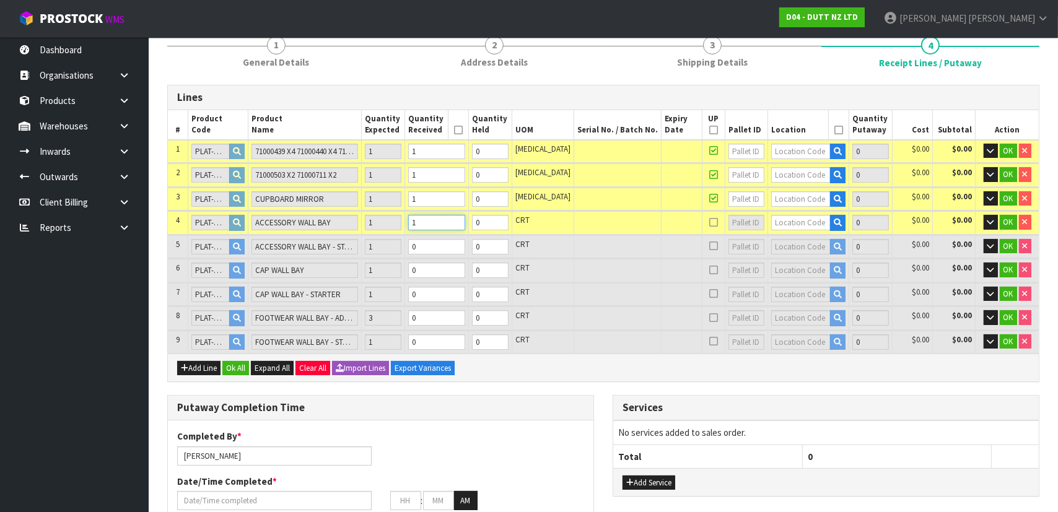
type input "1"
click at [372, 247] on tr "5 PLAT-HORN-05 ACCESSORY WALL BAY - START 1 0 0 CRT 0 $0.00 $0.00 OK" at bounding box center [603, 246] width 871 height 23
type input "10.39879"
type input "1196"
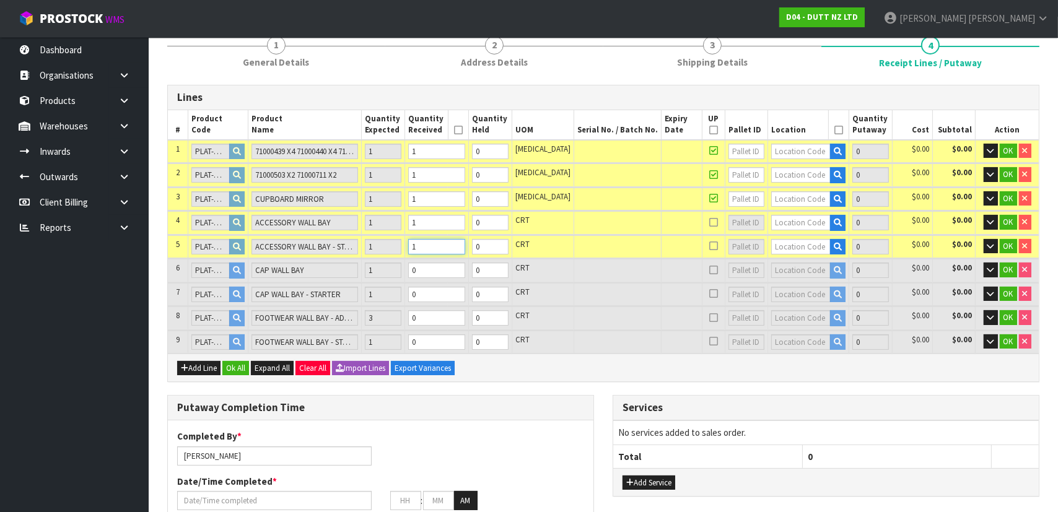
type input "1"
click at [368, 263] on tr "6 PLAT-HORN-06 CAP WALL BAY 1 0 0 CRT 0 $0.00 $0.00 OK" at bounding box center [603, 270] width 871 height 23
type input "13.05859"
type input "1401"
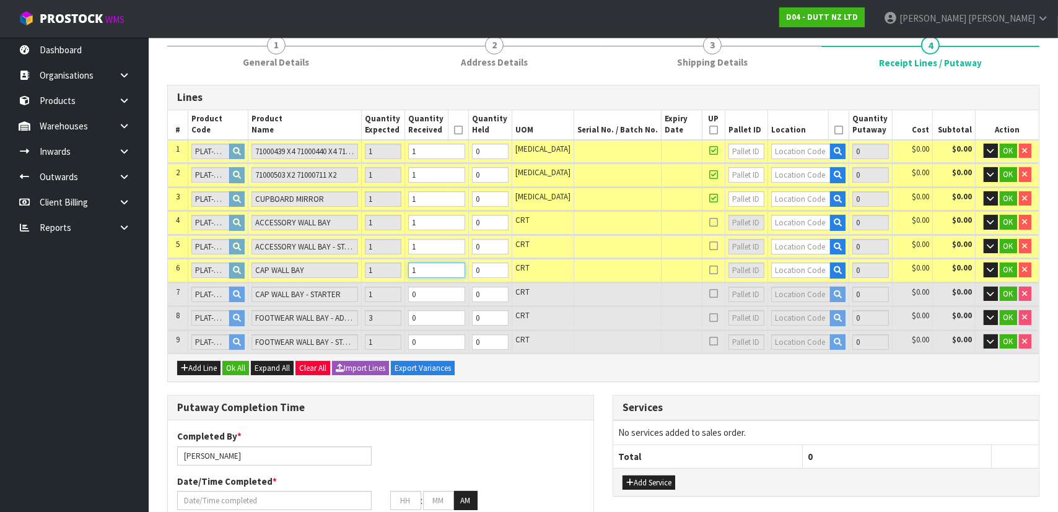
type input "1"
click at [379, 288] on tr "7 PLAT-HORN-07 CAP WALL BAY - STARTER 1 0 0 CRT 0 $0.00 $0.00 OK" at bounding box center [603, 294] width 871 height 23
type input "15.75869"
type input "1616"
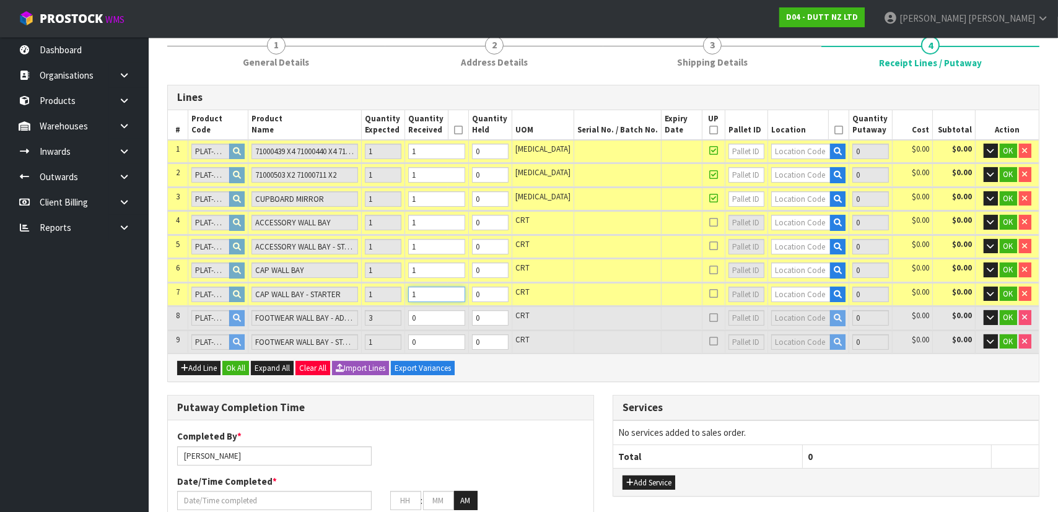
type input "1"
click at [308, 296] on table "# Product Code Product Name Quantity Expected Quantity Received Quantity Held U…" at bounding box center [603, 232] width 871 height 244
type input "24.242555"
type input "2816"
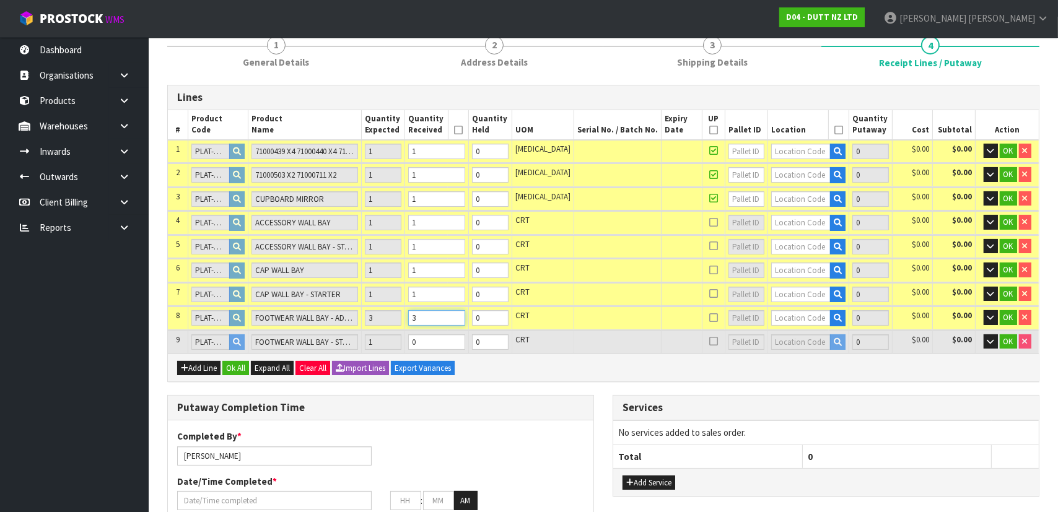
type input "3"
drag, startPoint x: 449, startPoint y: 347, endPoint x: 428, endPoint y: 345, distance: 20.6
click at [428, 345] on td "0" at bounding box center [437, 342] width 64 height 23
drag, startPoint x: 446, startPoint y: 338, endPoint x: 335, endPoint y: 323, distance: 112.0
click at [334, 323] on table "# Product Code Product Name Quantity Expected Quantity Received Quantity Held U…" at bounding box center [603, 232] width 871 height 244
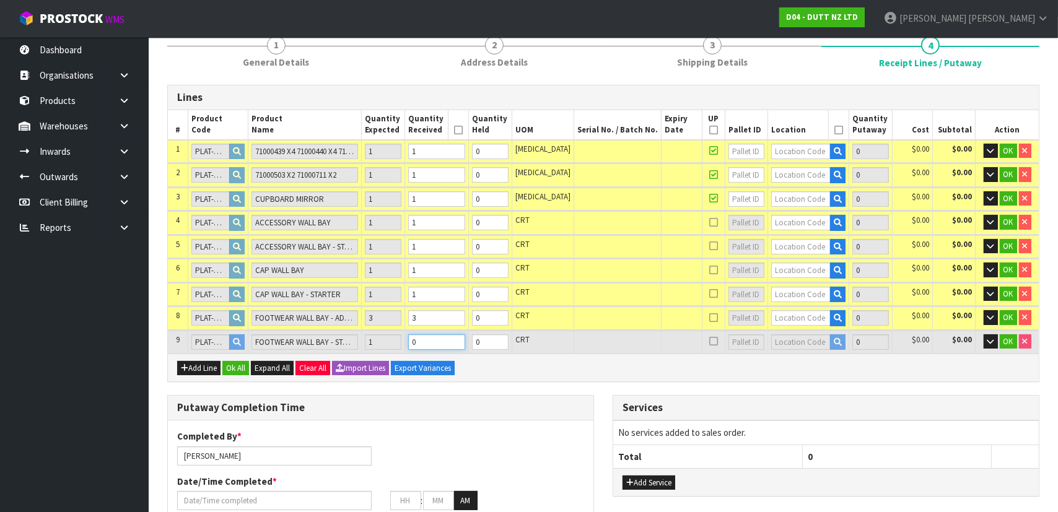
type input "27.050165"
type input "3171"
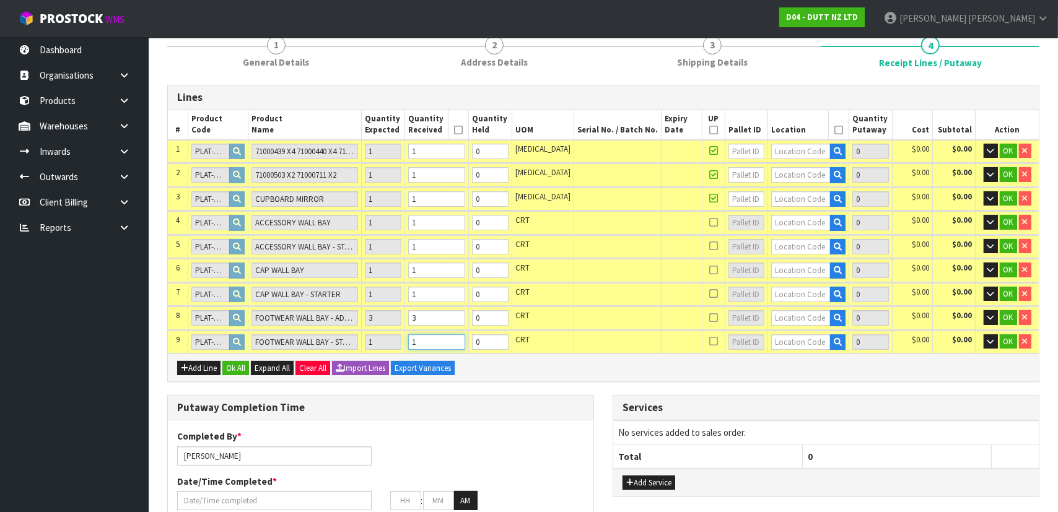
type input "1"
click at [783, 154] on input "text" at bounding box center [801, 151] width 60 height 15
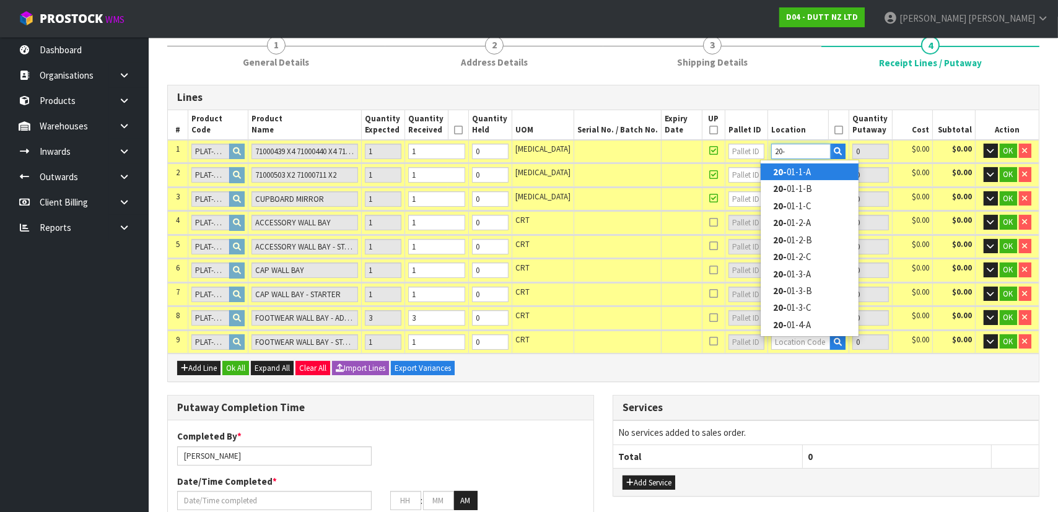
type input "20-"
click at [788, 173] on link "20- 01-1-A" at bounding box center [810, 172] width 98 height 17
type input "1"
type input "20-01-1-A"
type input "1"
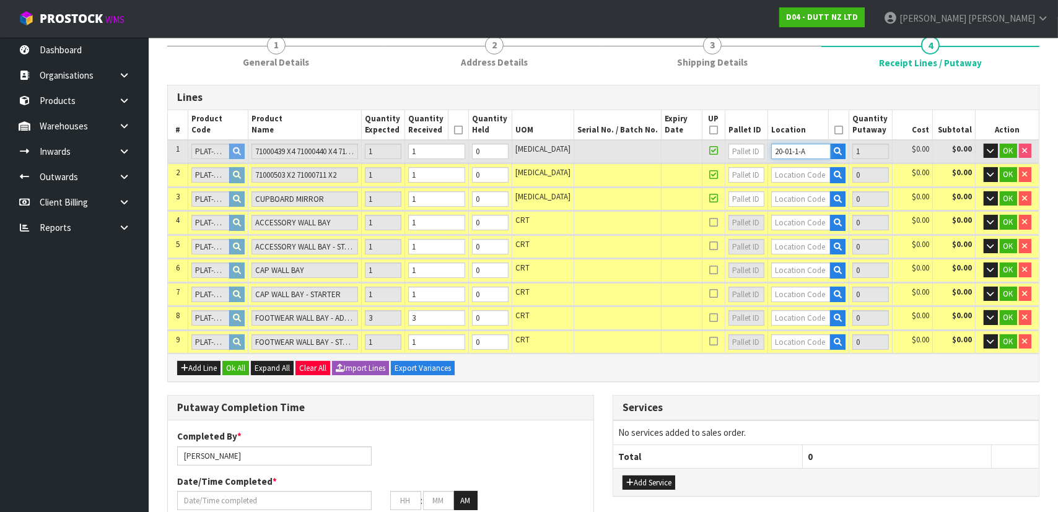
drag, startPoint x: 817, startPoint y: 151, endPoint x: 725, endPoint y: 149, distance: 92.3
click at [725, 149] on tr "1 PLAT-HORN-01 71000439 X4 71000440 X4 71000501 X4 1 1 0 PCE 20-01-1-A 1 $0.00 …" at bounding box center [603, 151] width 871 height 23
click at [803, 173] on input "text" at bounding box center [801, 174] width 60 height 15
paste input "20-01-1-A"
type input "20-01-1-A"
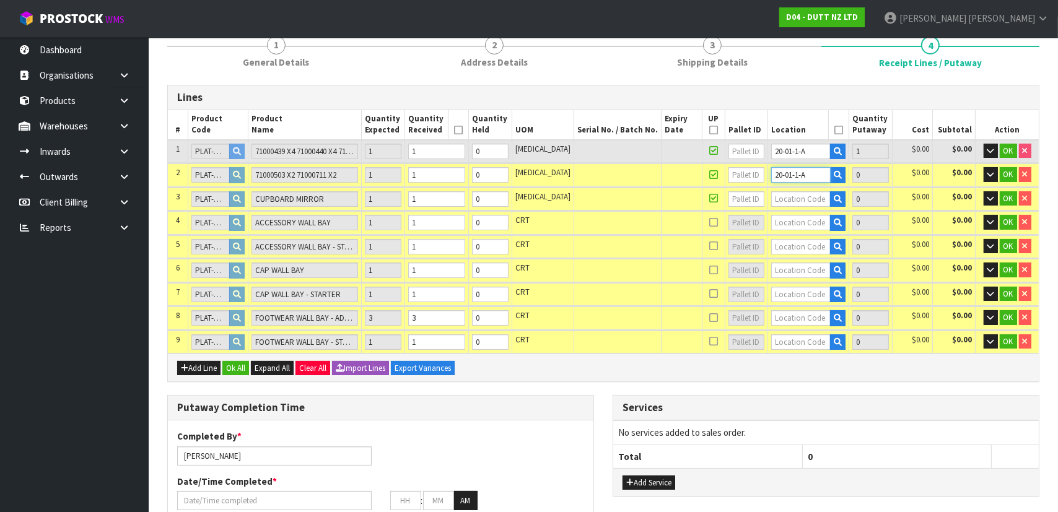
type input "2"
type input "1"
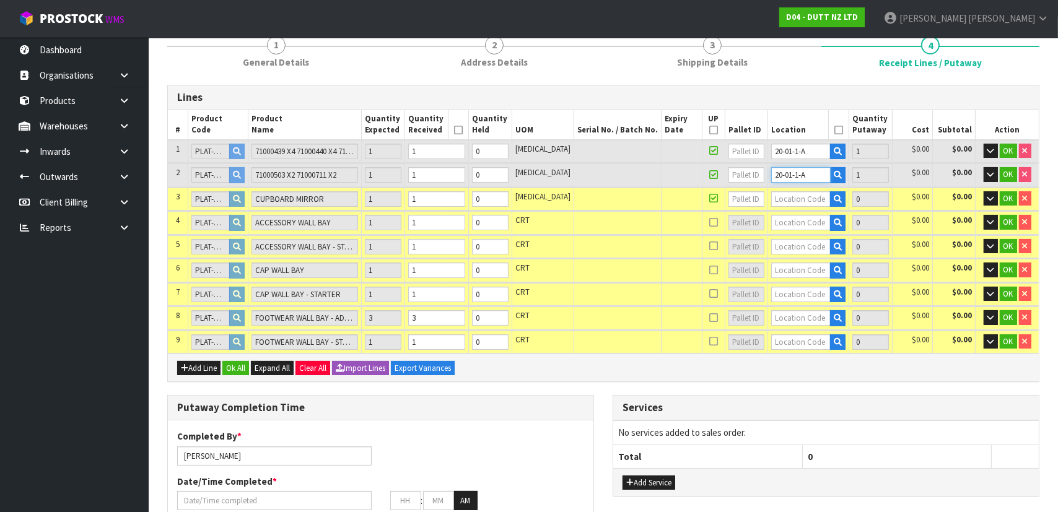
type input "20-01-1-A"
click at [789, 200] on input "text" at bounding box center [801, 198] width 60 height 15
paste input "20-01-1-A"
type input "20-01-1-A"
type input "3"
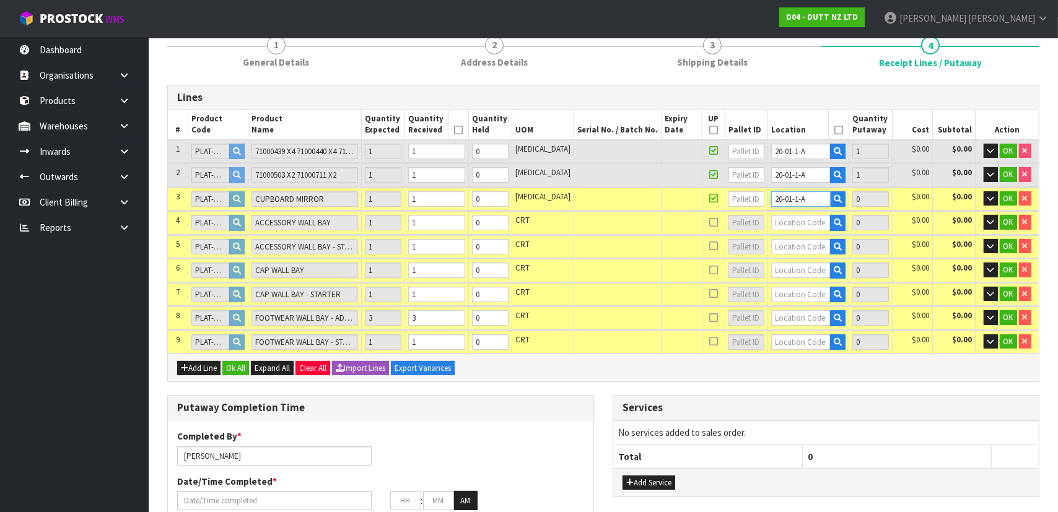
type input "1"
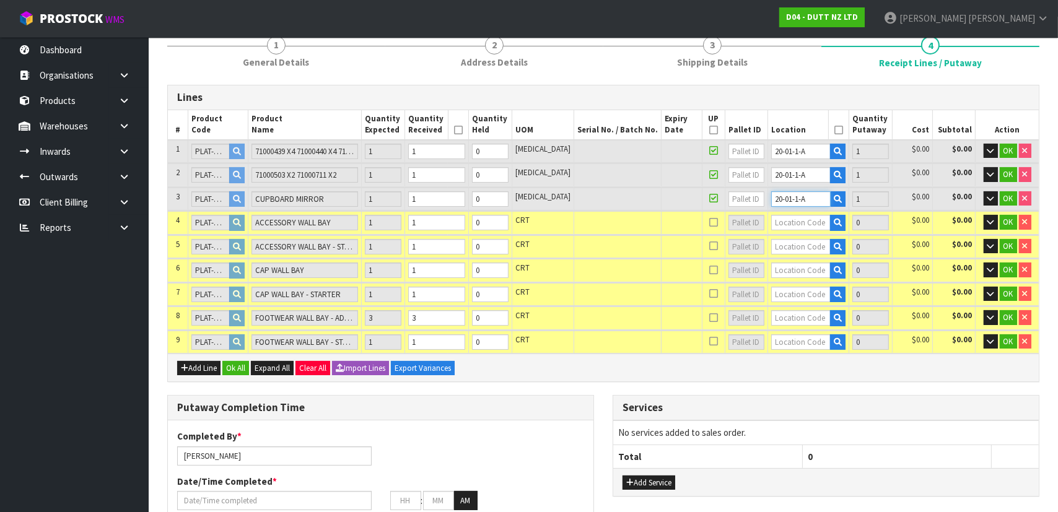
type input "20-01-1-A"
click at [791, 218] on input "text" at bounding box center [801, 222] width 60 height 15
paste input "20-01-1-A"
type input "20-01-1-A"
type input "4"
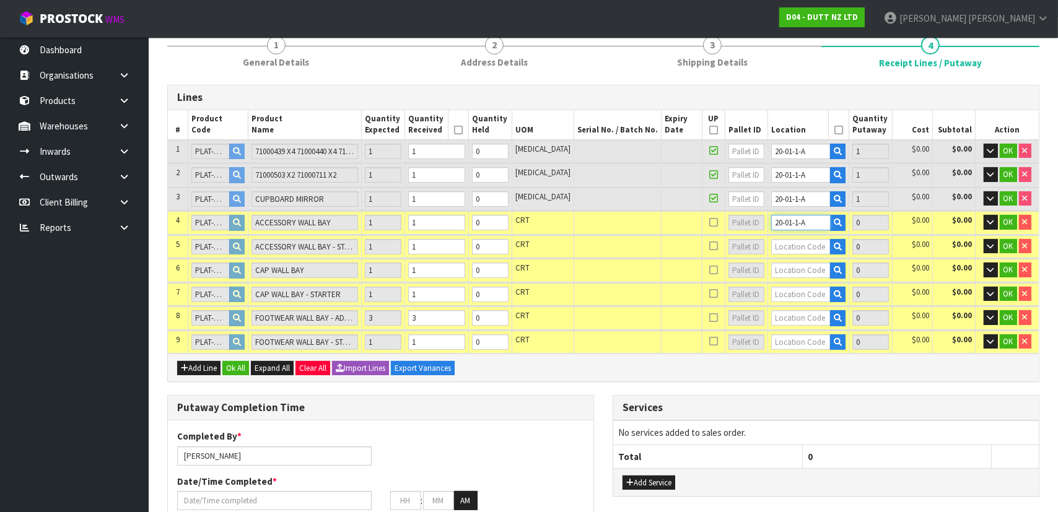
type input "1"
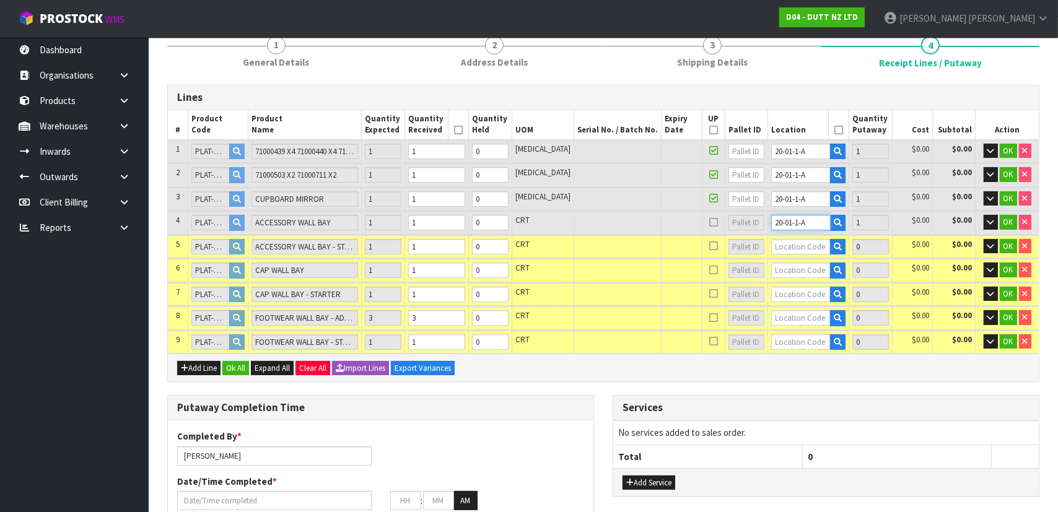
type input "20-01-1-A"
click at [791, 245] on input "text" at bounding box center [801, 246] width 60 height 15
paste input "20-01-1-A"
type input "20-01-1-A"
type input "5"
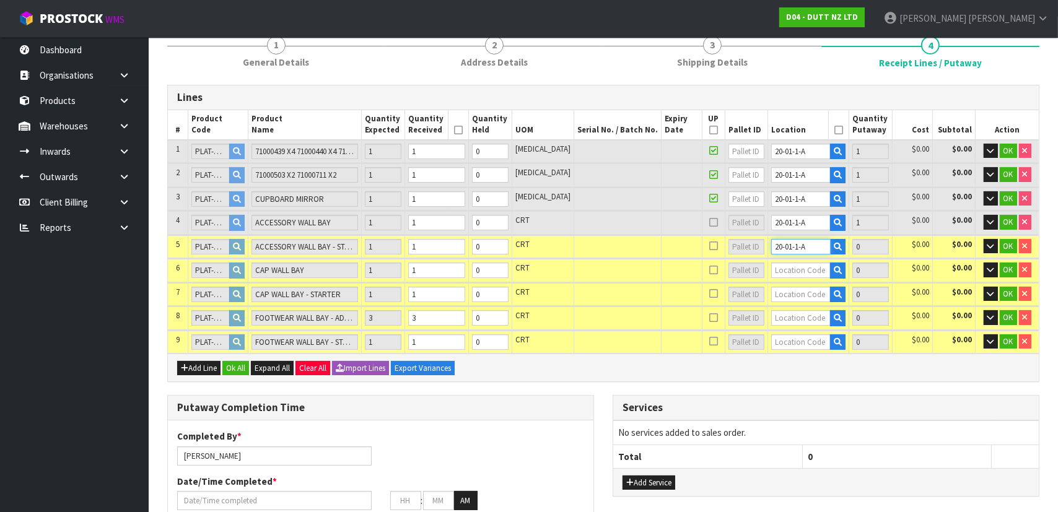
type input "1"
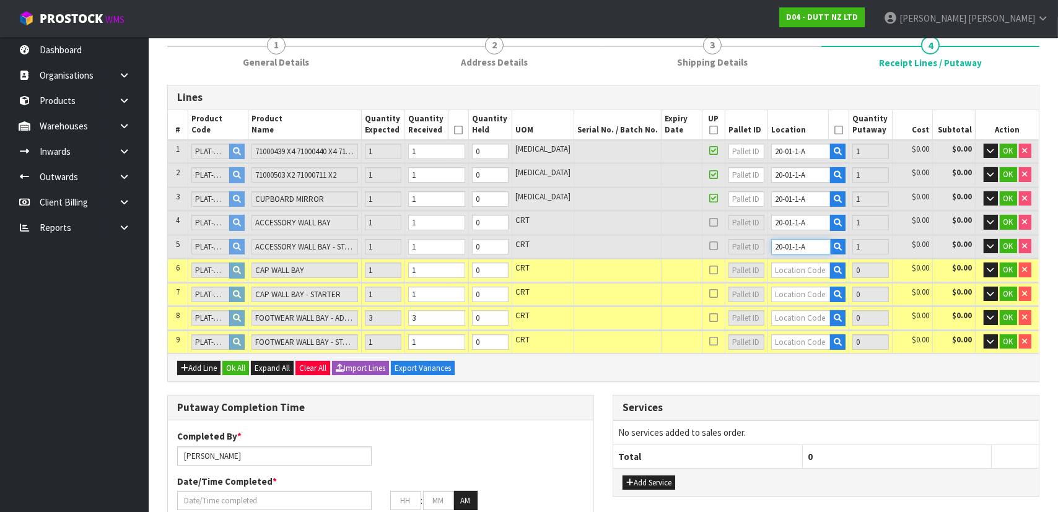
type input "20-01-1-A"
click at [793, 270] on input "text" at bounding box center [801, 270] width 60 height 15
paste input "20-01-1-A"
type input "20-01-1-A"
type input "6"
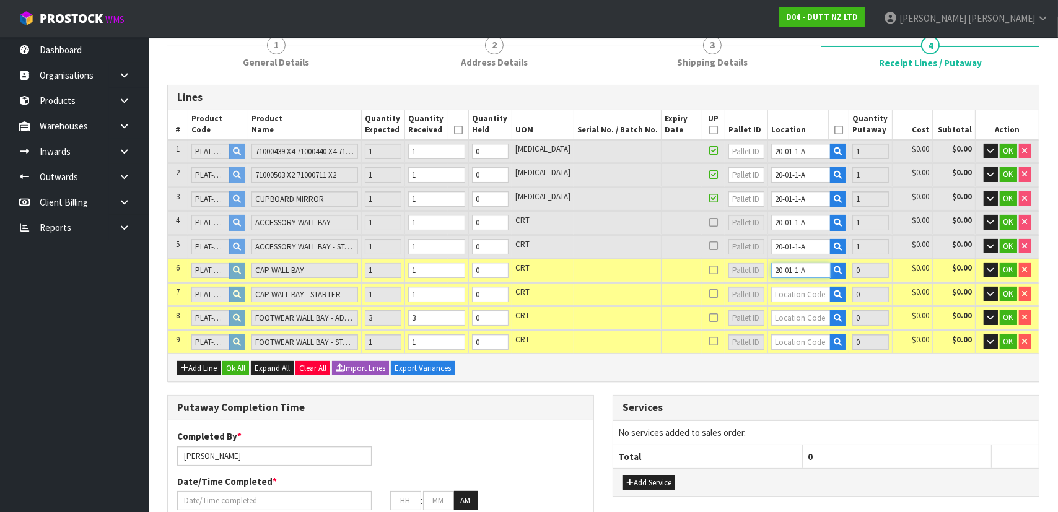
type input "1"
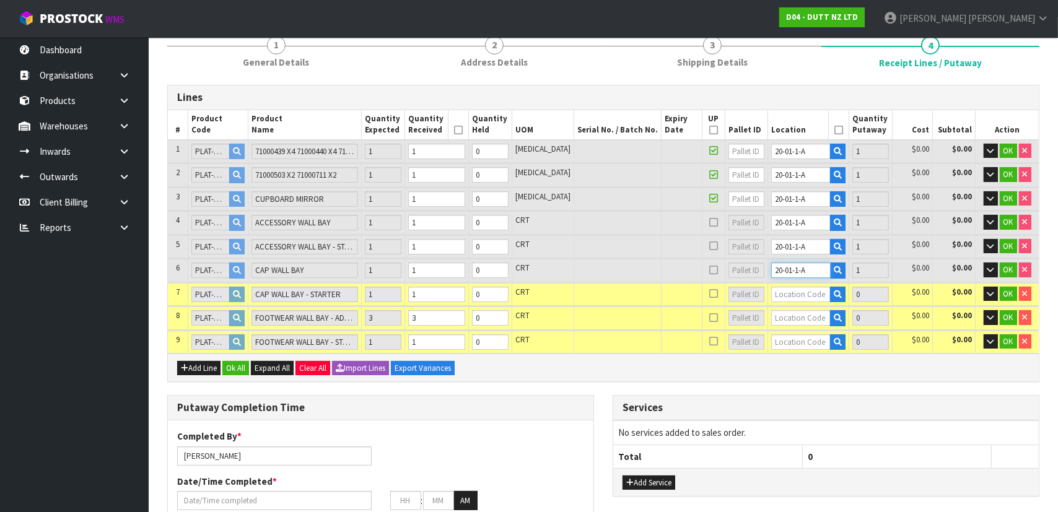
type input "20-01-1-A"
click at [794, 296] on input "text" at bounding box center [801, 294] width 60 height 15
paste input "20-01-1-A"
type input "20-01-1-A"
type input "7"
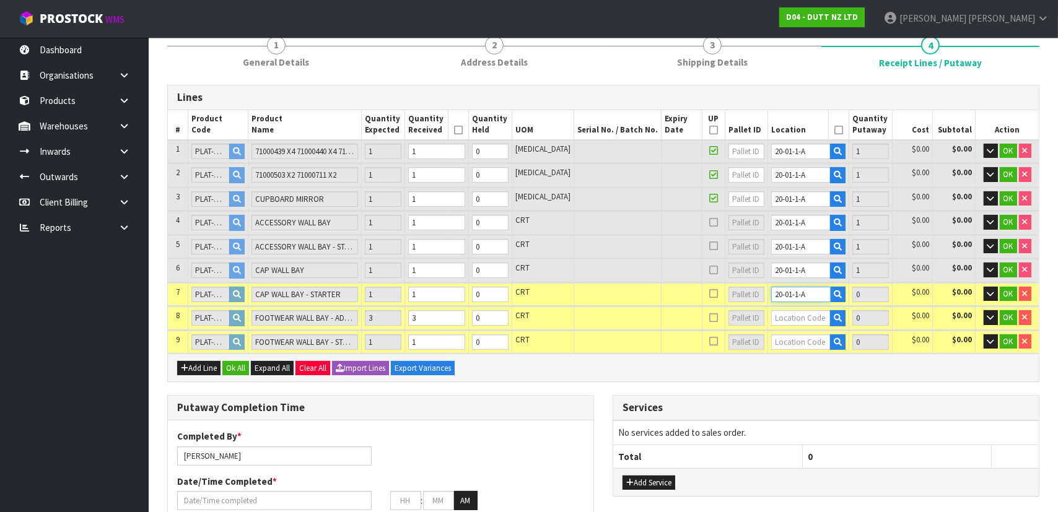
type input "1"
type input "20-01-1-A"
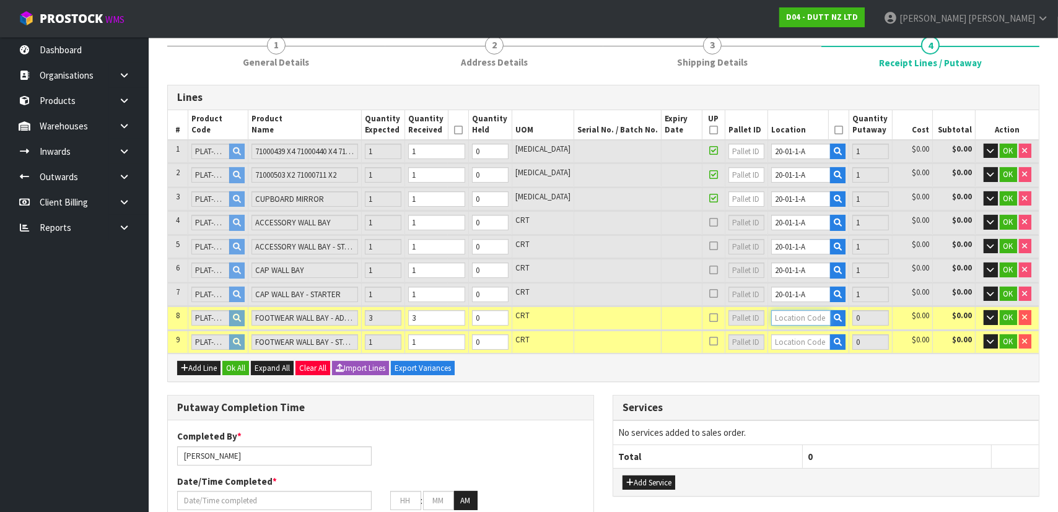
click at [775, 319] on input "text" at bounding box center [801, 317] width 60 height 15
paste input "20-01-1-A"
type input "20-01-1-A"
type input "10"
type input "3"
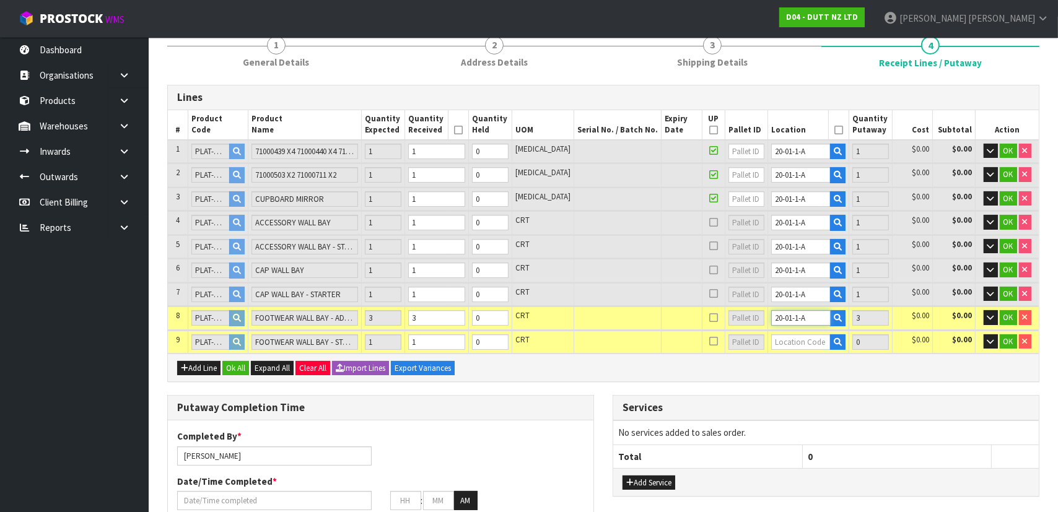
type input "20-01-1-A"
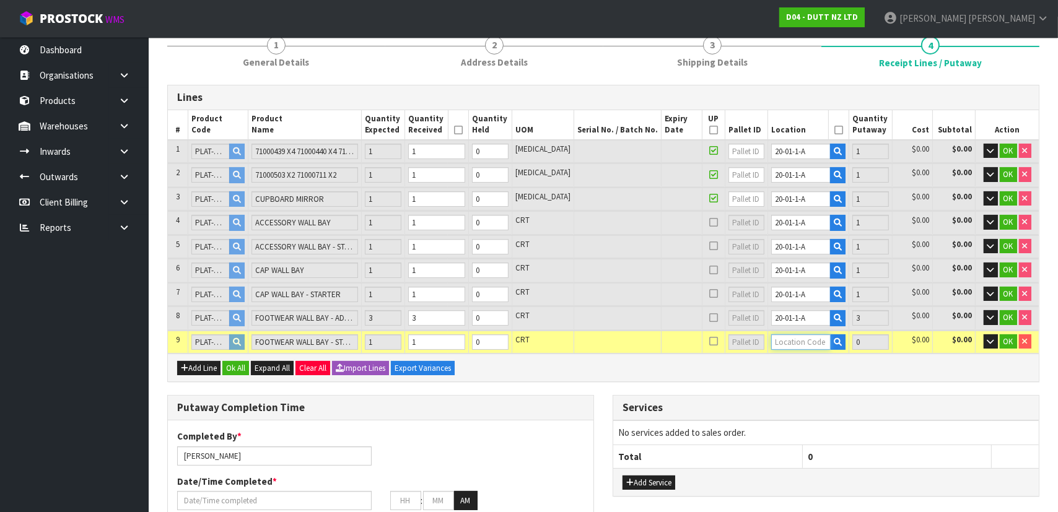
click at [781, 338] on input "text" at bounding box center [801, 342] width 60 height 15
paste input "20-01-1-A"
type input "20-01-1-A"
type input "11"
type input "1"
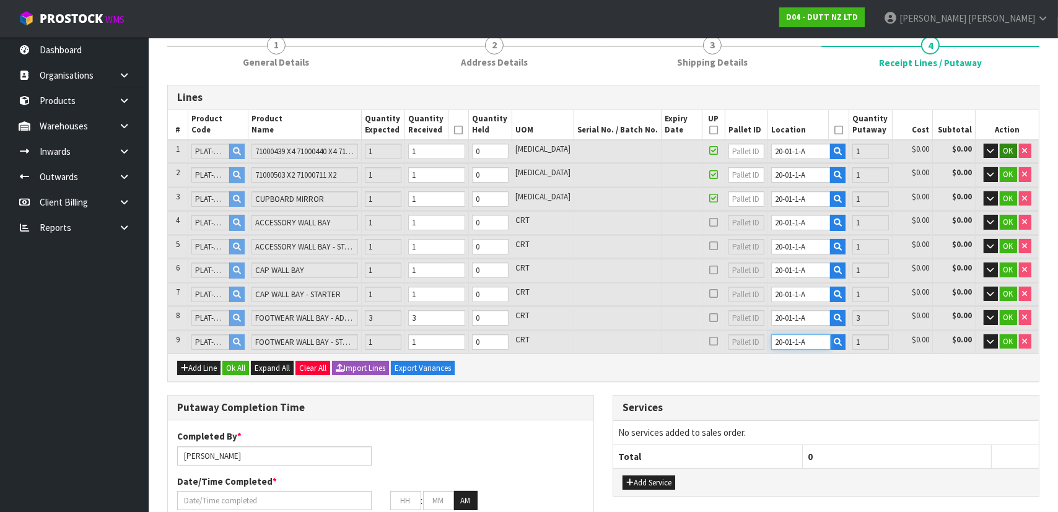
type input "20-01-1-A"
click at [1011, 154] on button "OK" at bounding box center [1008, 151] width 17 height 15
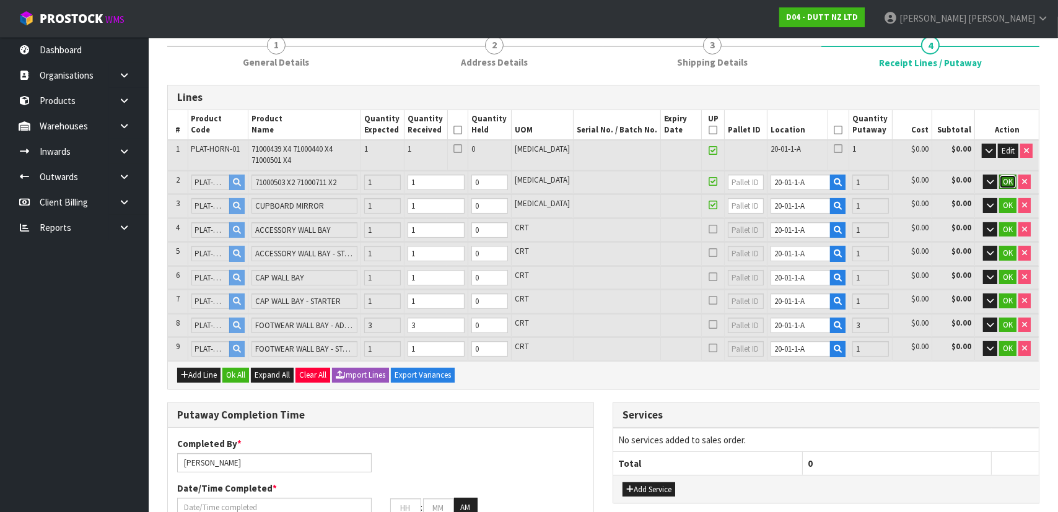
click at [1007, 181] on span "OK" at bounding box center [1008, 182] width 10 height 11
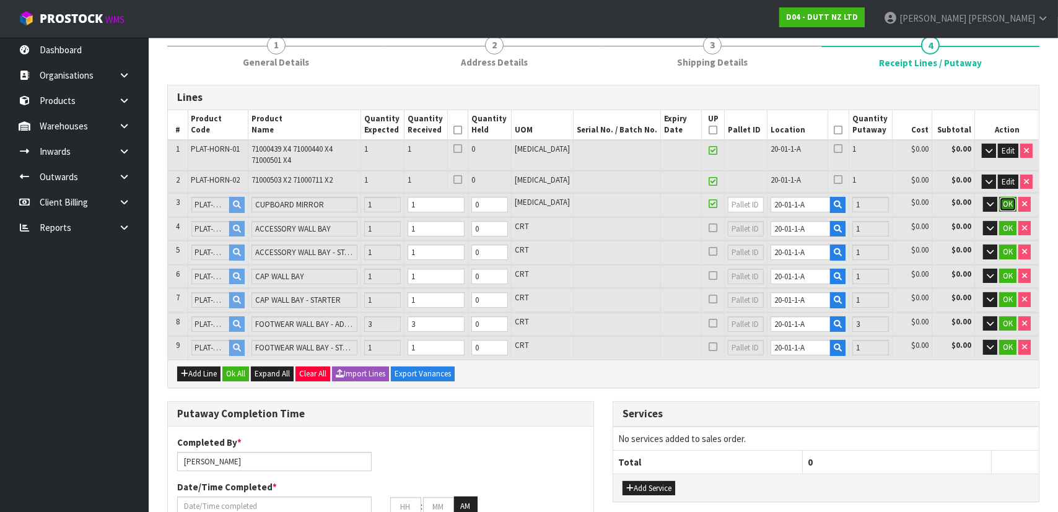
click at [1007, 203] on span "OK" at bounding box center [1008, 204] width 10 height 11
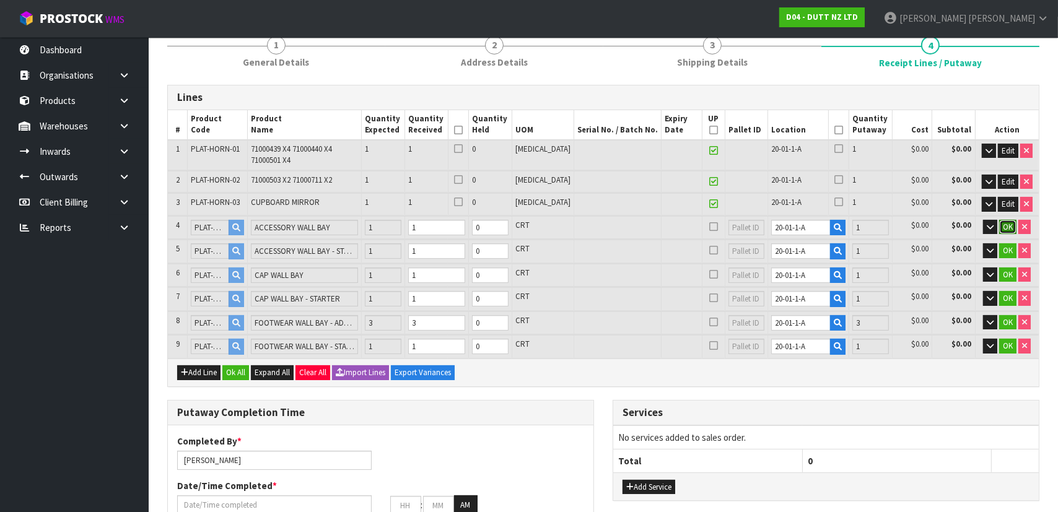
click at [1006, 222] on span "OK" at bounding box center [1008, 227] width 10 height 11
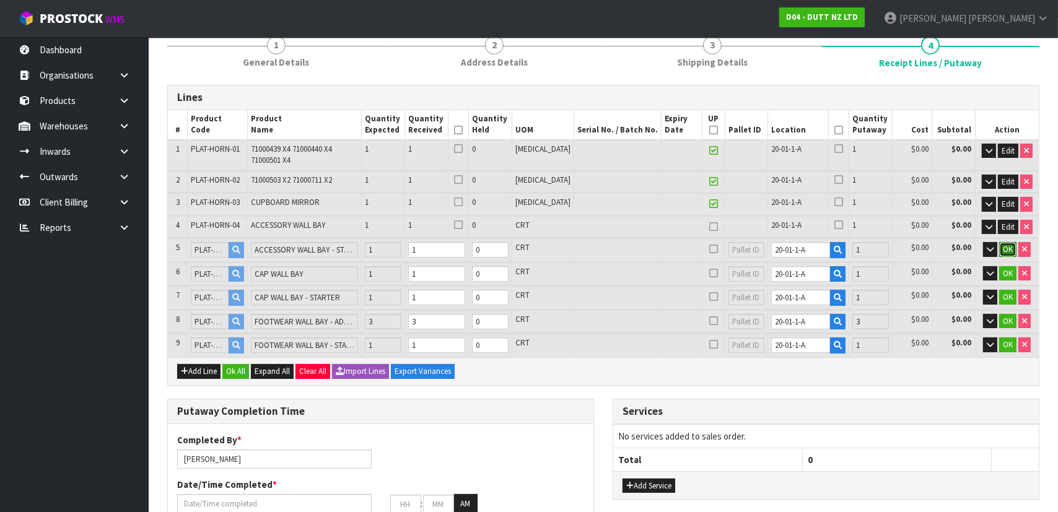
click at [1006, 244] on span "OK" at bounding box center [1008, 249] width 10 height 11
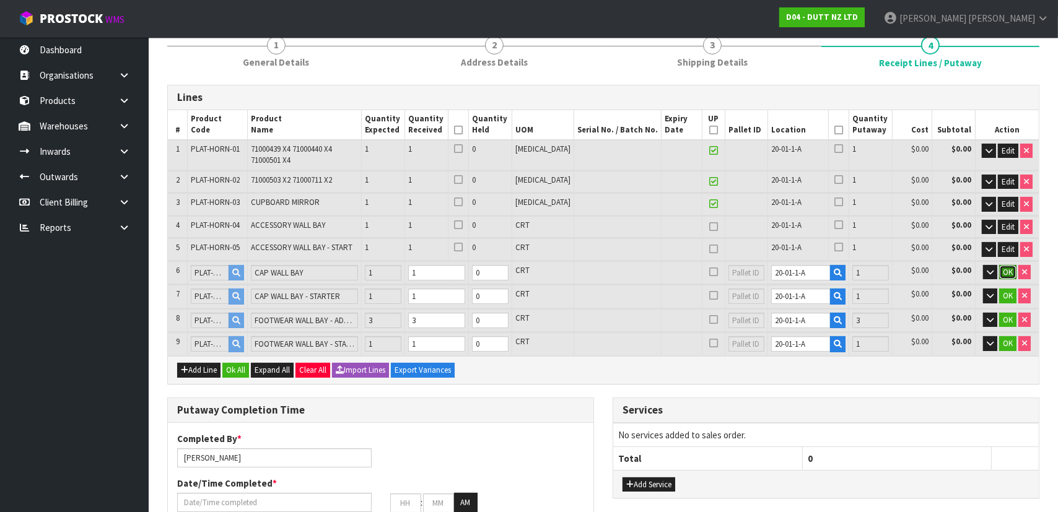
click at [1007, 267] on span "OK" at bounding box center [1008, 272] width 10 height 11
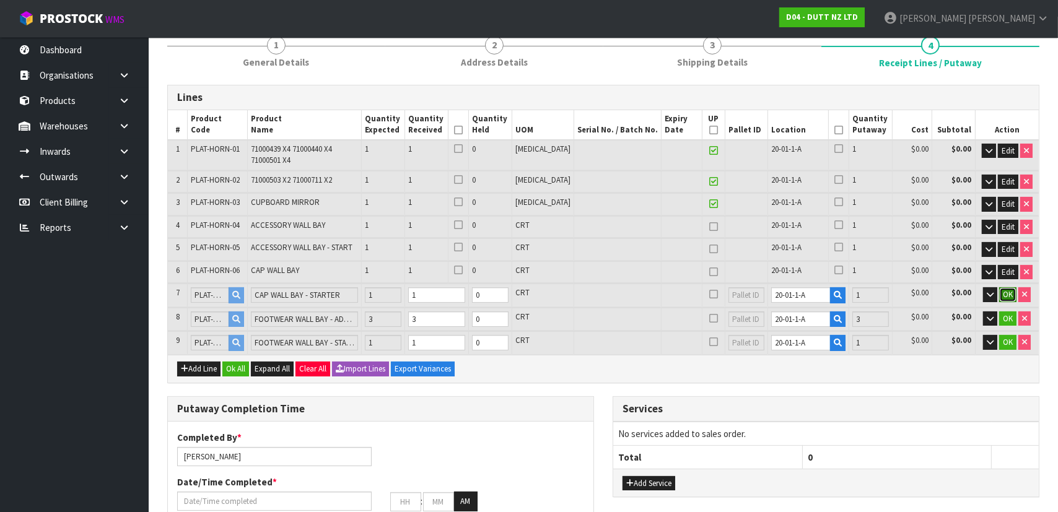
click at [1006, 289] on span "OK" at bounding box center [1008, 294] width 10 height 11
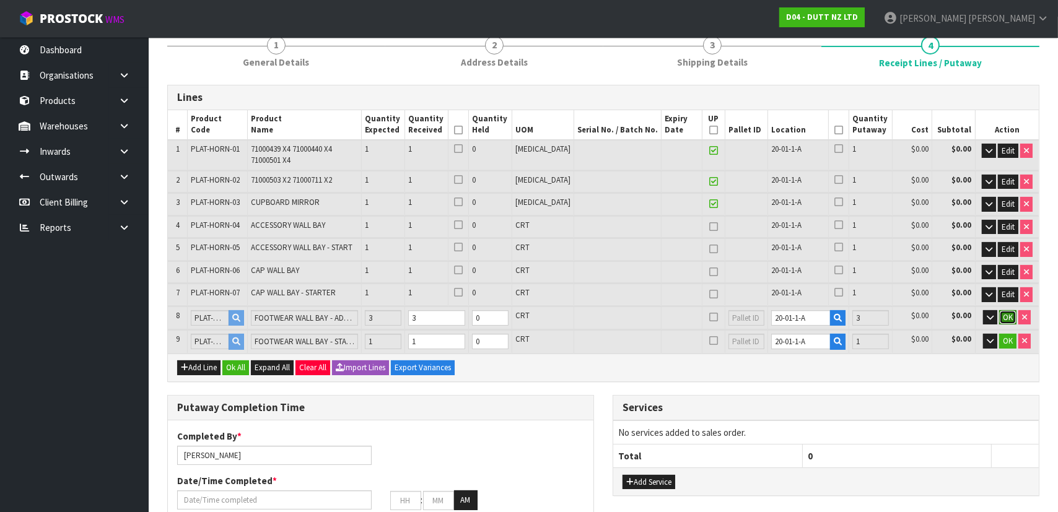
click at [1006, 314] on span "OK" at bounding box center [1008, 317] width 10 height 11
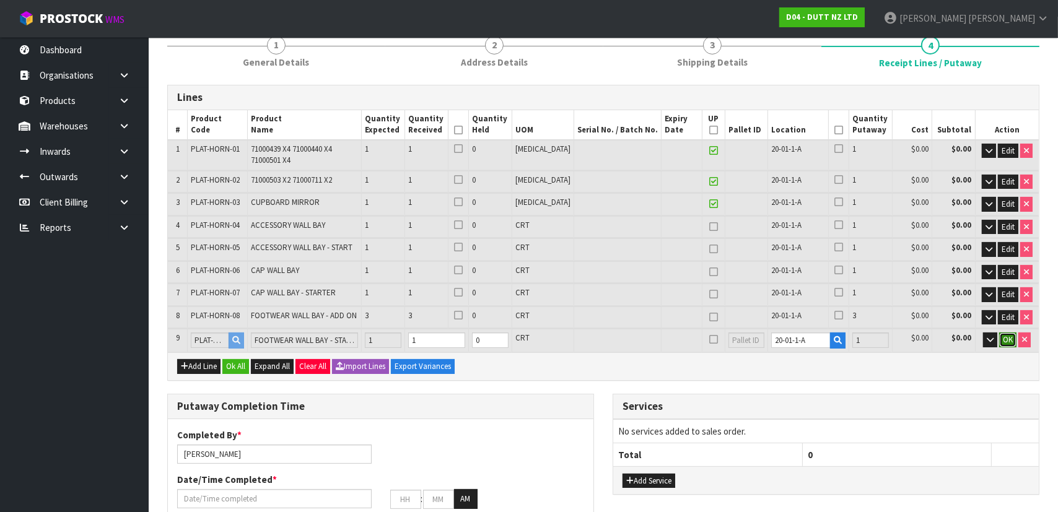
click at [1006, 335] on span "OK" at bounding box center [1008, 340] width 10 height 11
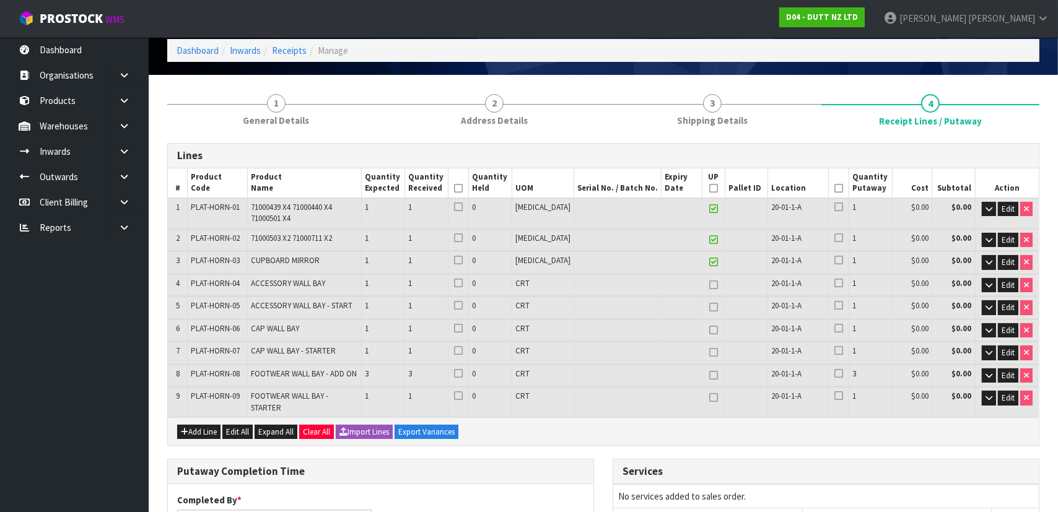
scroll to position [48, 0]
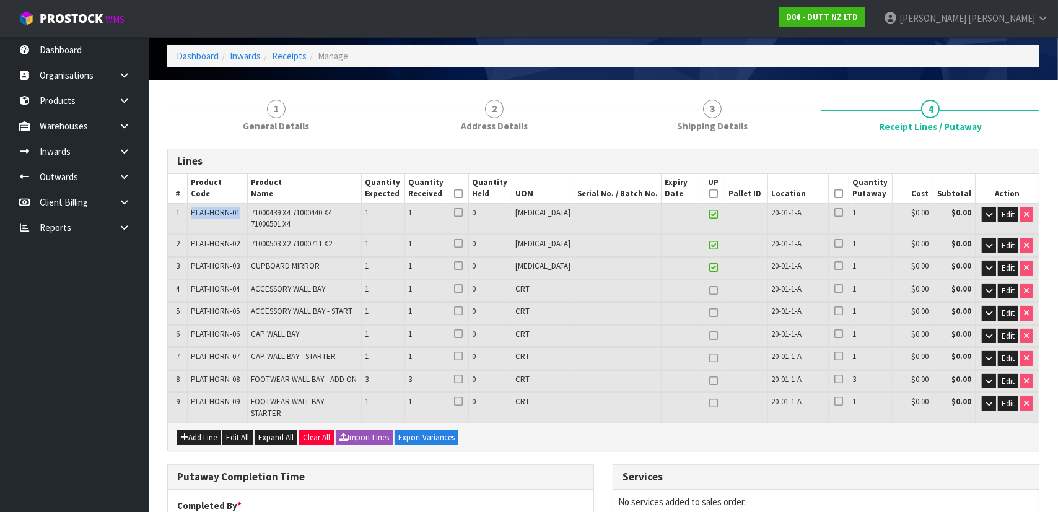
drag, startPoint x: 194, startPoint y: 211, endPoint x: 242, endPoint y: 214, distance: 47.9
click at [242, 214] on td "PLAT-HORN-01" at bounding box center [218, 219] width 60 height 30
copy span "PLAT-HORN-01"
click at [284, 377] on span "FOOTWEAR WALL BAY - ADD ON" at bounding box center [304, 379] width 106 height 11
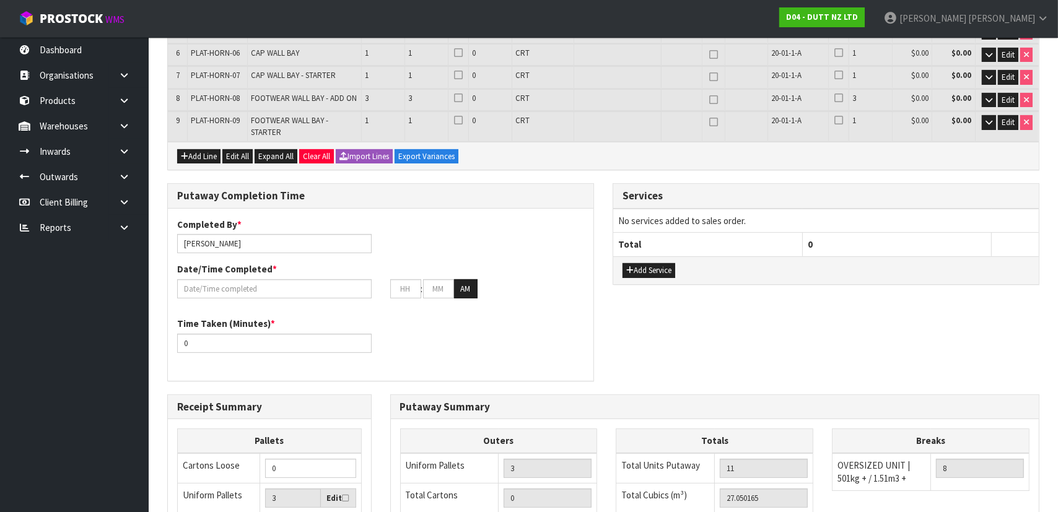
scroll to position [555, 0]
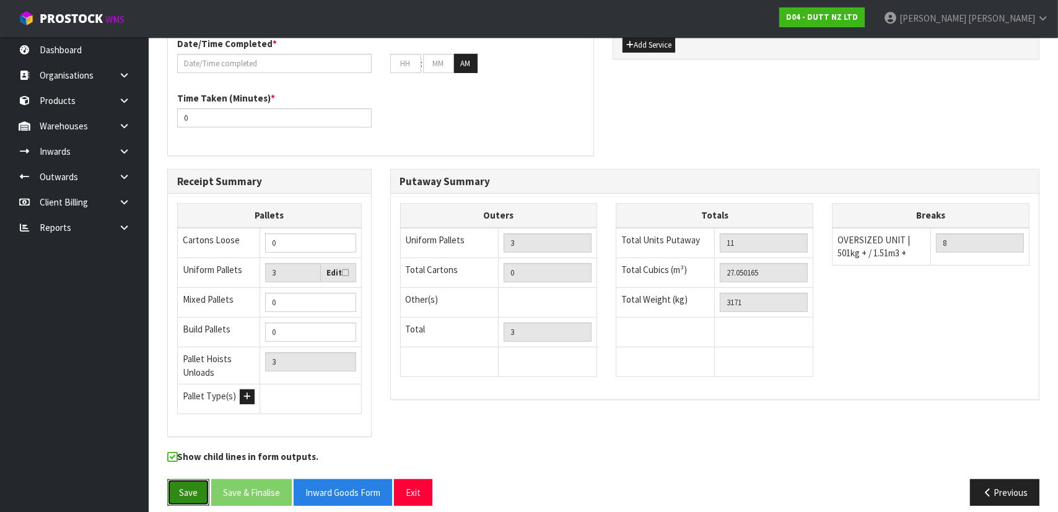
click at [184, 480] on button "Save" at bounding box center [188, 493] width 42 height 27
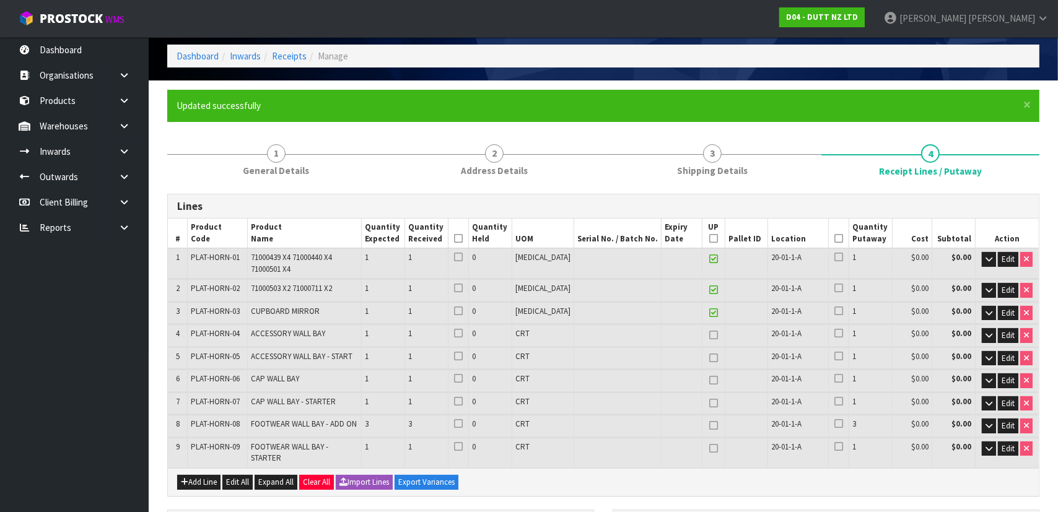
scroll to position [0, 0]
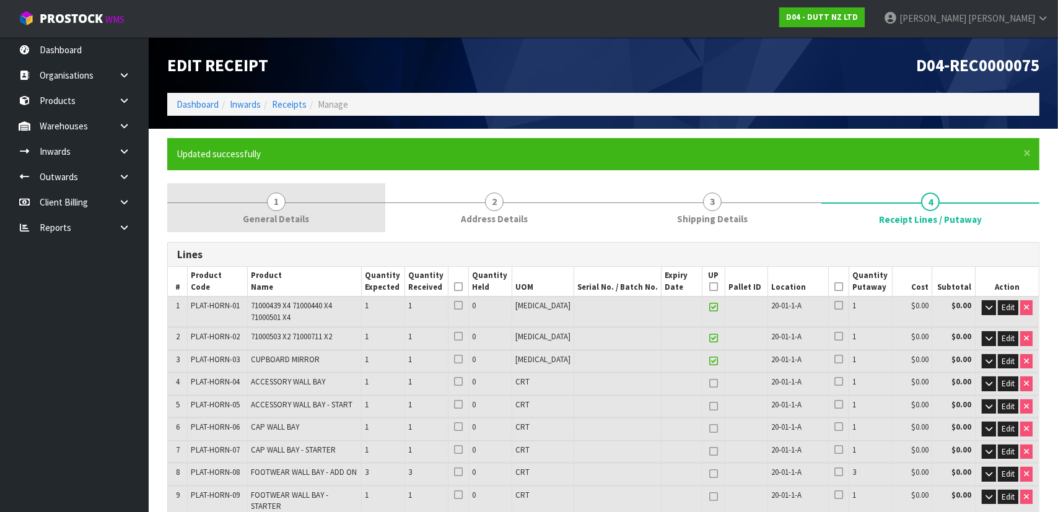
click at [303, 213] on span "General Details" at bounding box center [277, 219] width 66 height 13
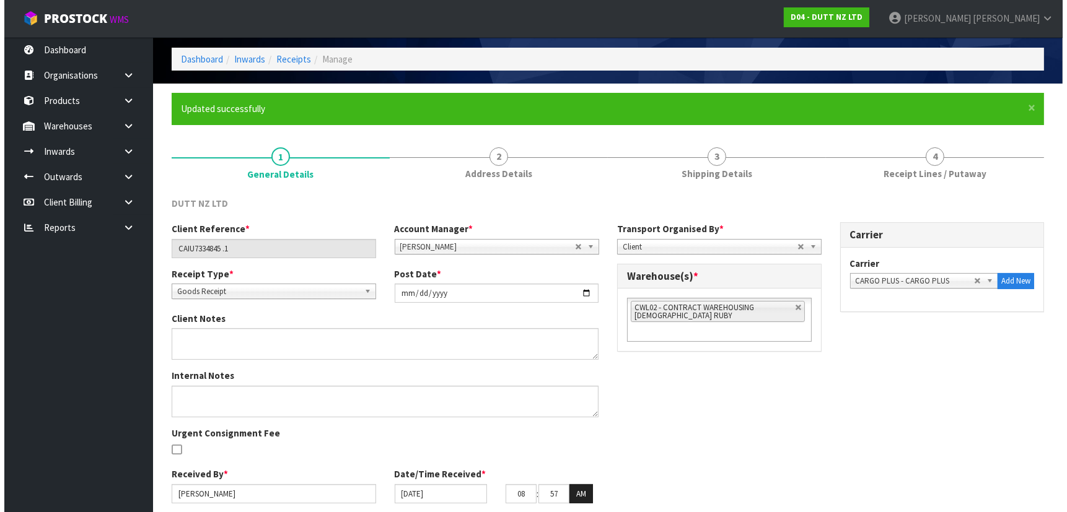
scroll to position [90, 0]
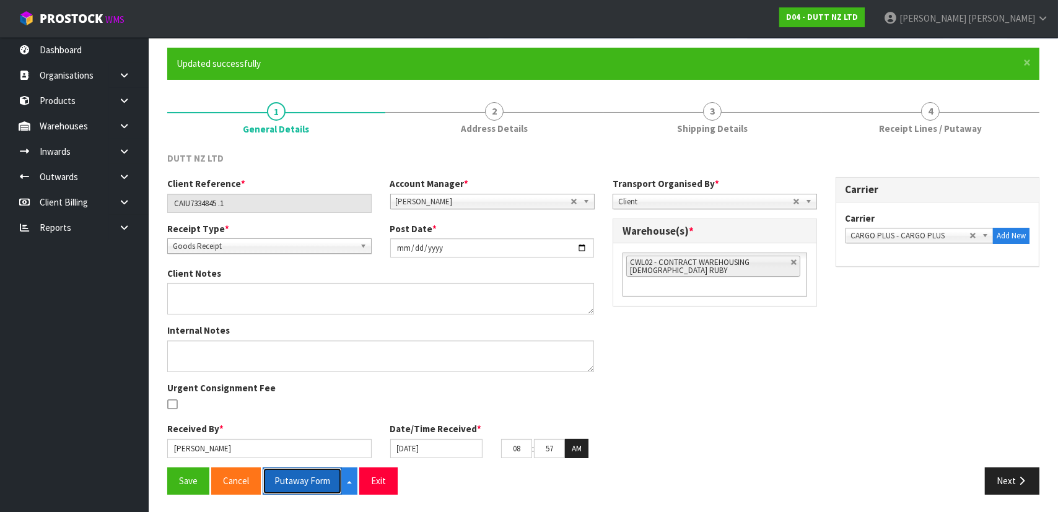
click at [310, 483] on button "Putaway Form" at bounding box center [302, 481] width 79 height 27
click at [297, 478] on button "Putaway Form" at bounding box center [302, 481] width 79 height 27
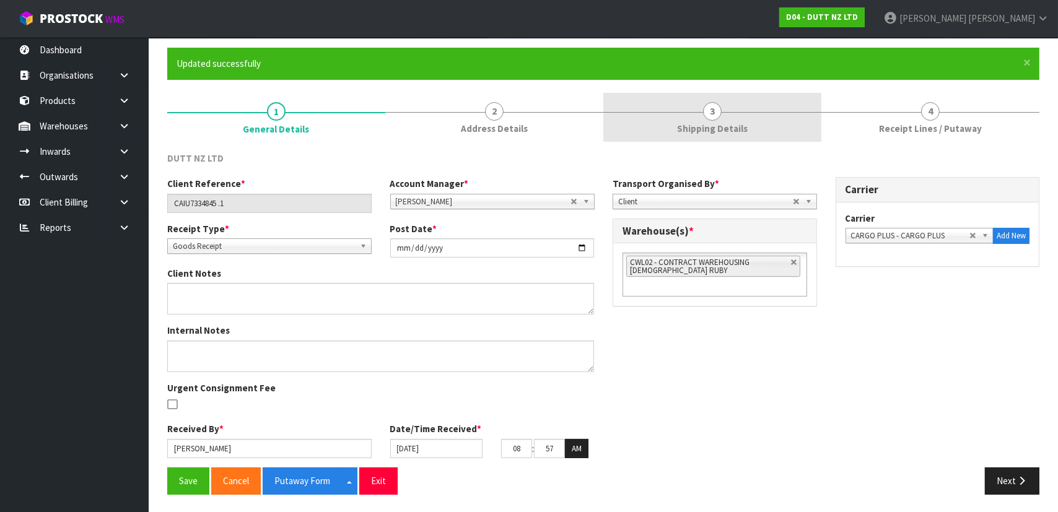
drag, startPoint x: 748, startPoint y: 110, endPoint x: 791, endPoint y: 121, distance: 44.3
click at [748, 110] on link "3 Shipping Details" at bounding box center [713, 117] width 218 height 49
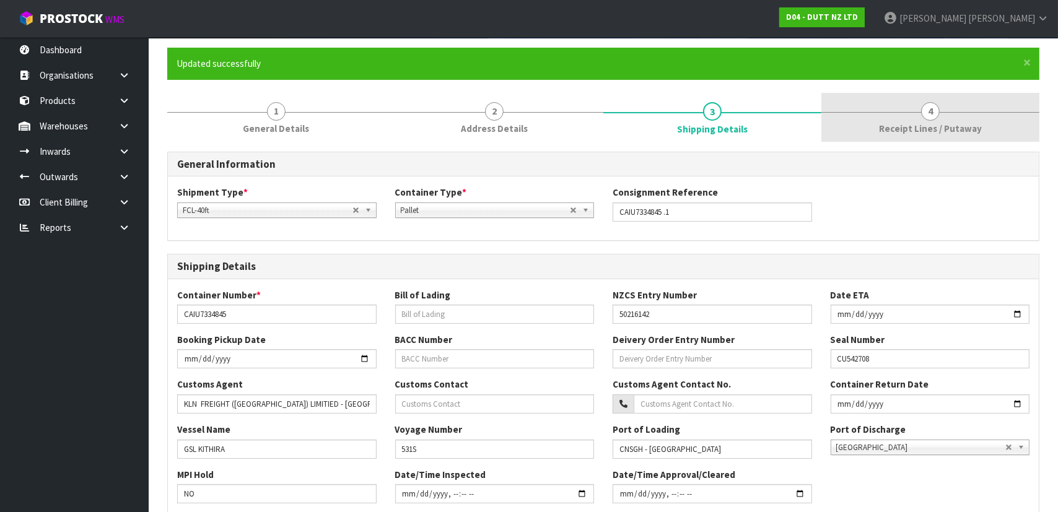
click at [970, 128] on span "Receipt Lines / Putaway" at bounding box center [930, 128] width 103 height 13
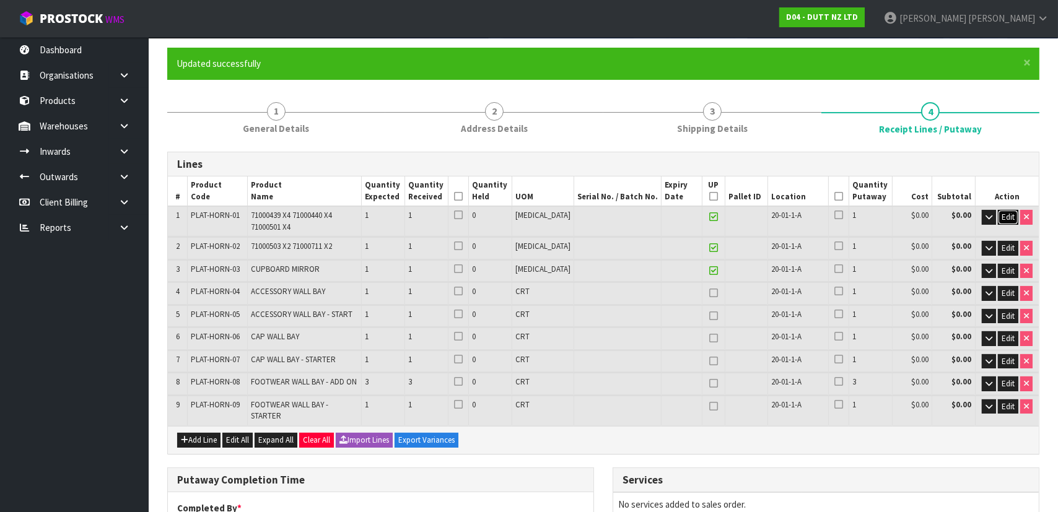
click at [1005, 217] on span "Edit" at bounding box center [1008, 217] width 13 height 11
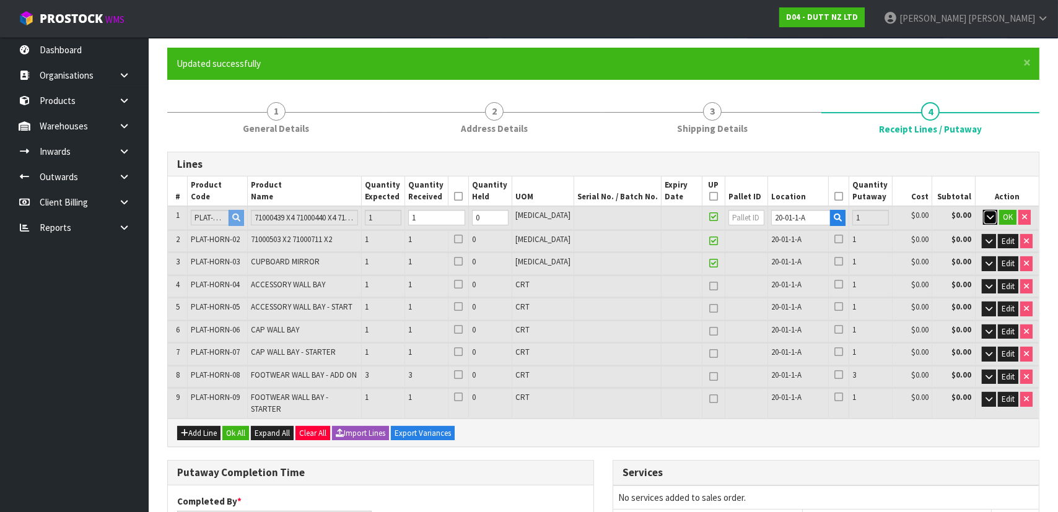
click at [987, 214] on icon "button" at bounding box center [990, 217] width 7 height 8
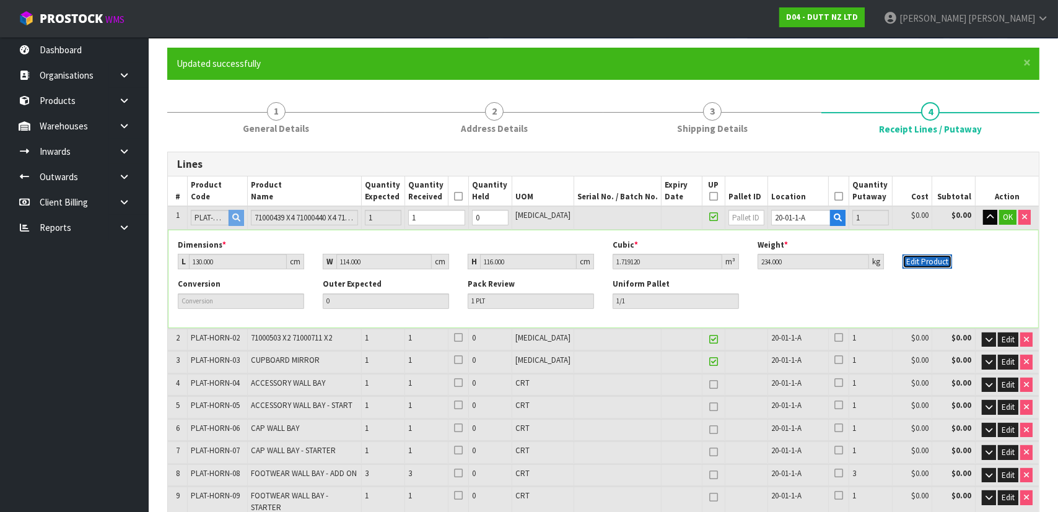
click at [916, 260] on button "Edit Product" at bounding box center [928, 262] width 50 height 15
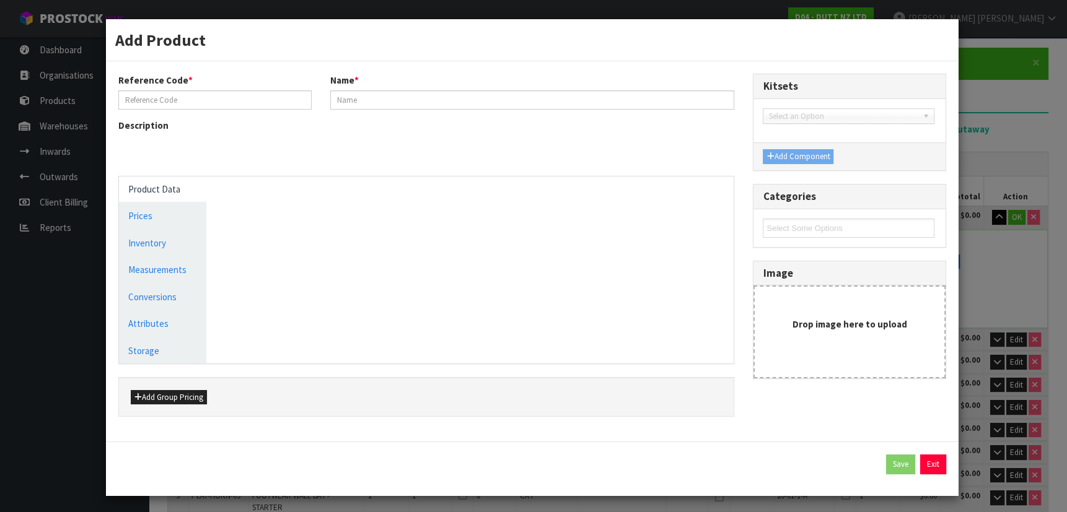
type input "PLAT-HORN-01"
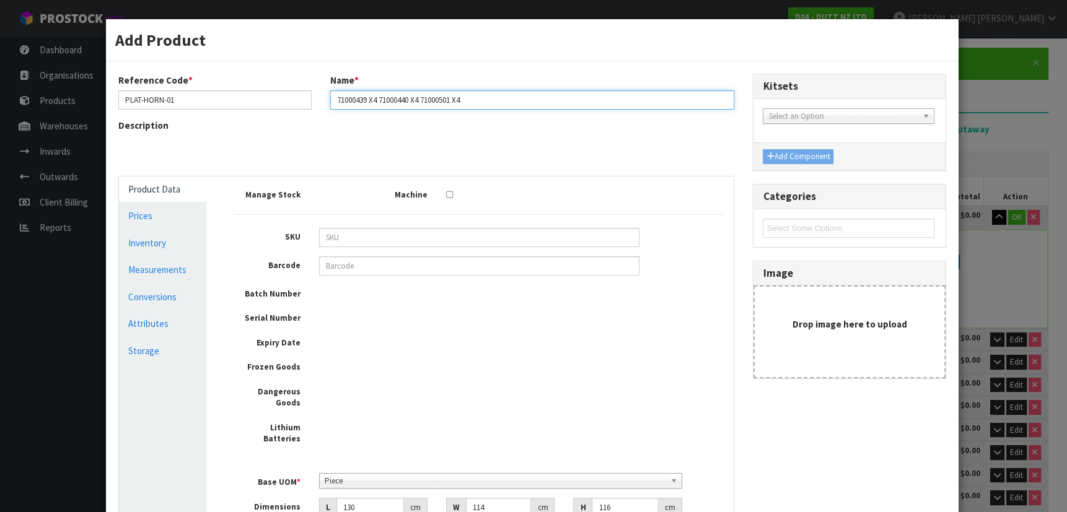
click at [514, 106] on input "71000439 X4 71000440 X4 71000501 X4" at bounding box center [532, 99] width 405 height 19
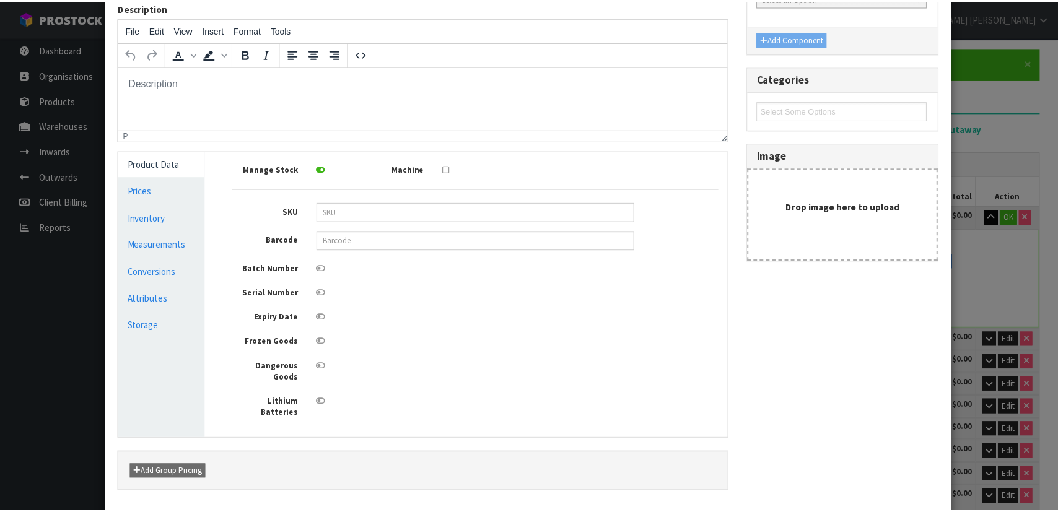
scroll to position [175, 0]
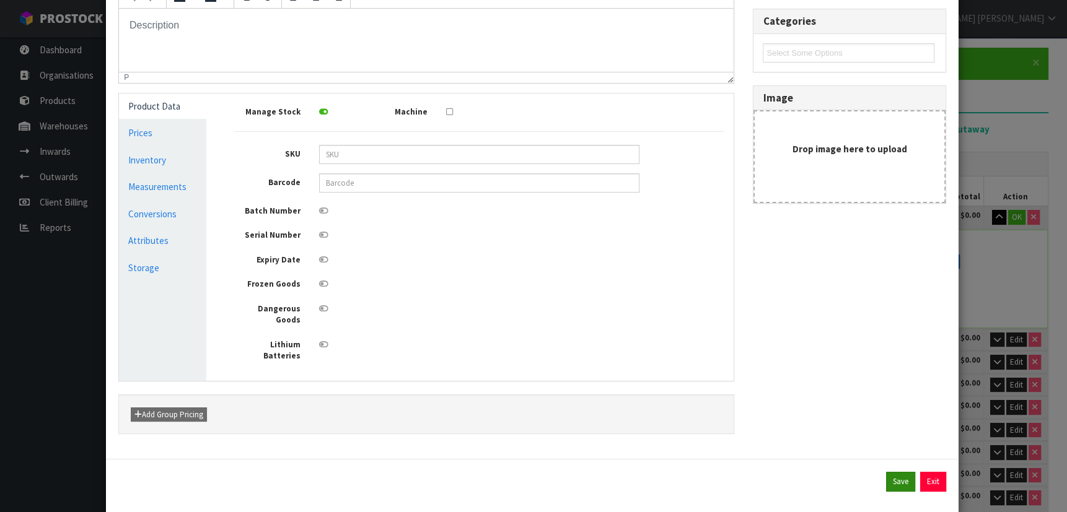
type input "71000439 X4 71000440 X4 71000501 X4 71000431 X2"
click at [886, 472] on button "Save" at bounding box center [900, 482] width 29 height 20
type input "71000439 X4 71000440 X4 71000501 X4 71000431 X2"
type input "130"
type input "114"
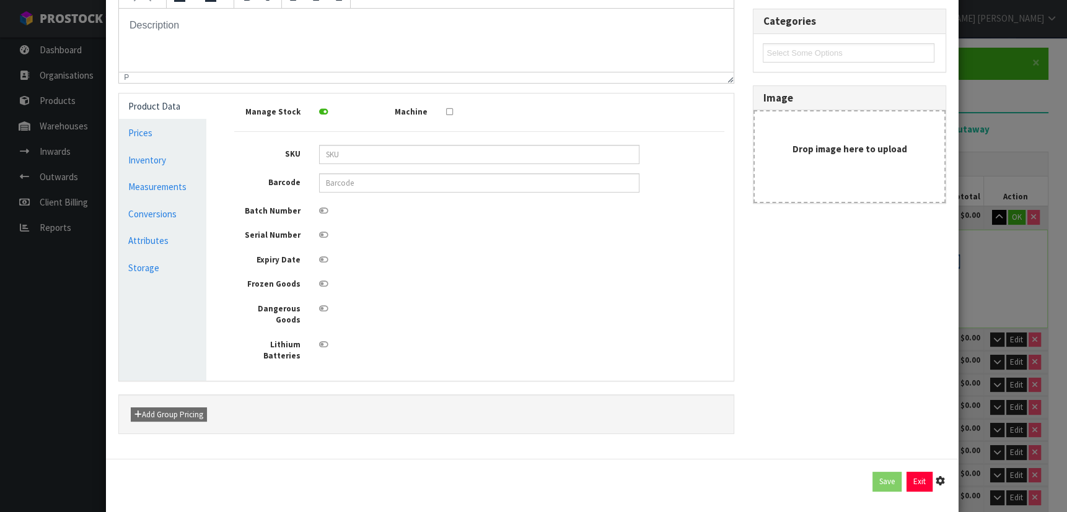
type input "116"
type input "1.71912"
type input "234"
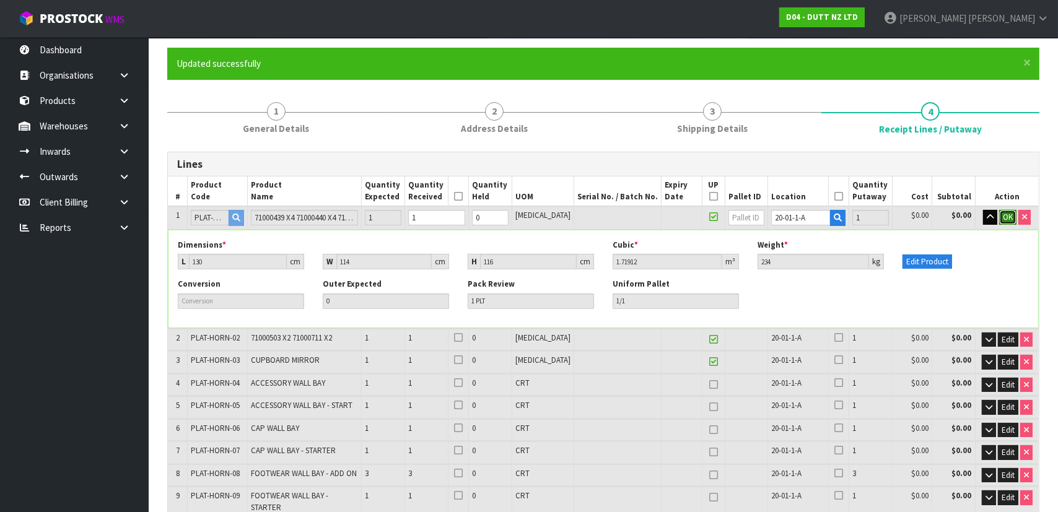
click at [1007, 216] on span "OK" at bounding box center [1008, 217] width 10 height 11
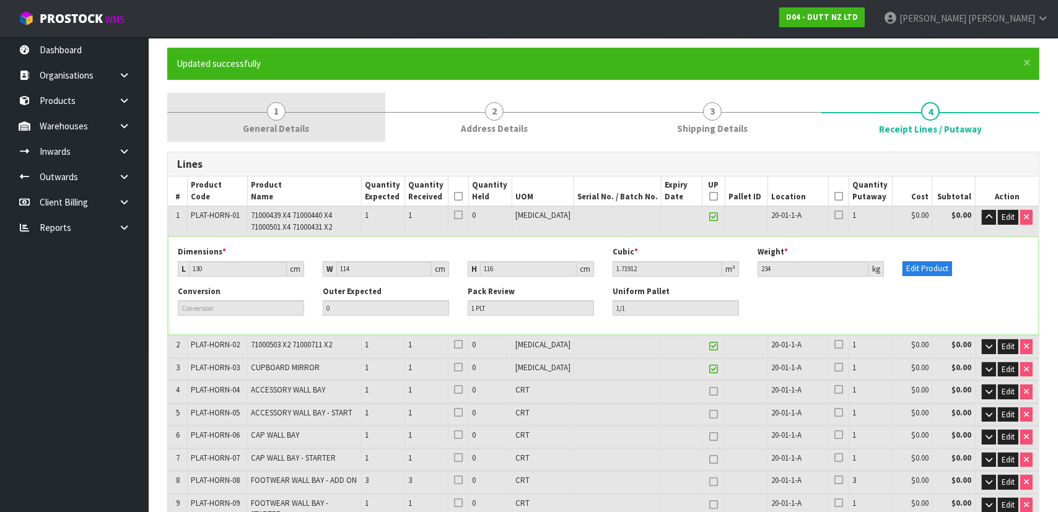
click at [288, 121] on link "1 General Details" at bounding box center [276, 117] width 218 height 49
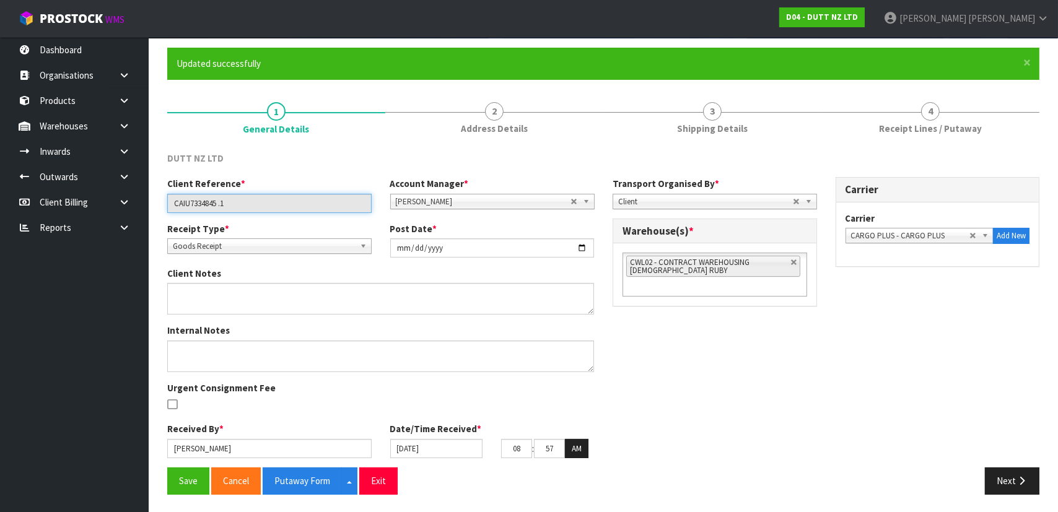
drag, startPoint x: 259, startPoint y: 201, endPoint x: 250, endPoint y: 204, distance: 9.6
click at [250, 204] on input "CAIU7334845 .1" at bounding box center [269, 203] width 204 height 19
drag, startPoint x: 217, startPoint y: 204, endPoint x: 120, endPoint y: 204, distance: 97.3
click at [120, 204] on body "Toggle navigation ProStock WMS D04 - DUTT NZ LTD Michael Drugan Logout Dashboar…" at bounding box center [529, 166] width 1058 height 512
drag, startPoint x: 921, startPoint y: 305, endPoint x: 933, endPoint y: 307, distance: 12.5
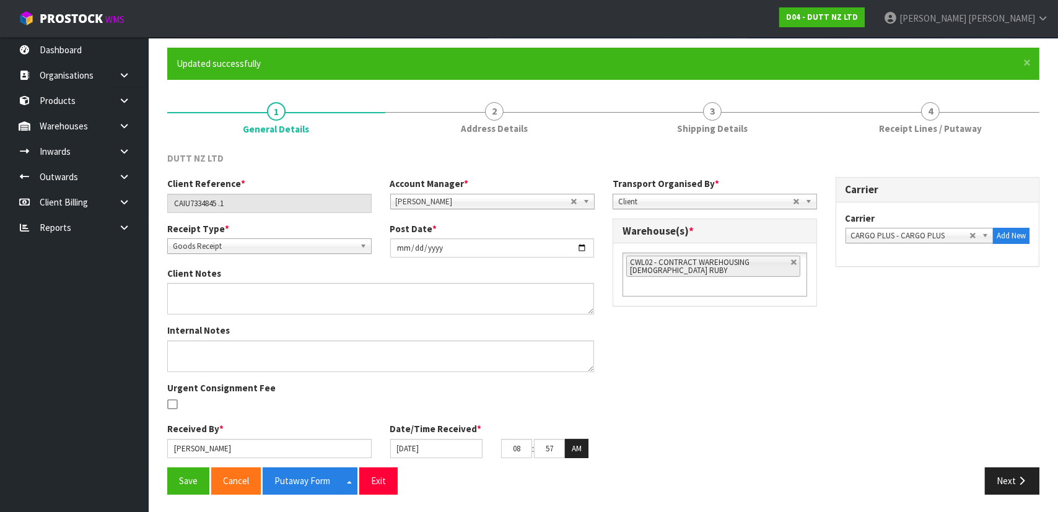
click at [921, 306] on div "Client Reference * CAIU7334845 .1 Account Manager * Zubair Moolla Rod Giles Kir…" at bounding box center [603, 322] width 891 height 291
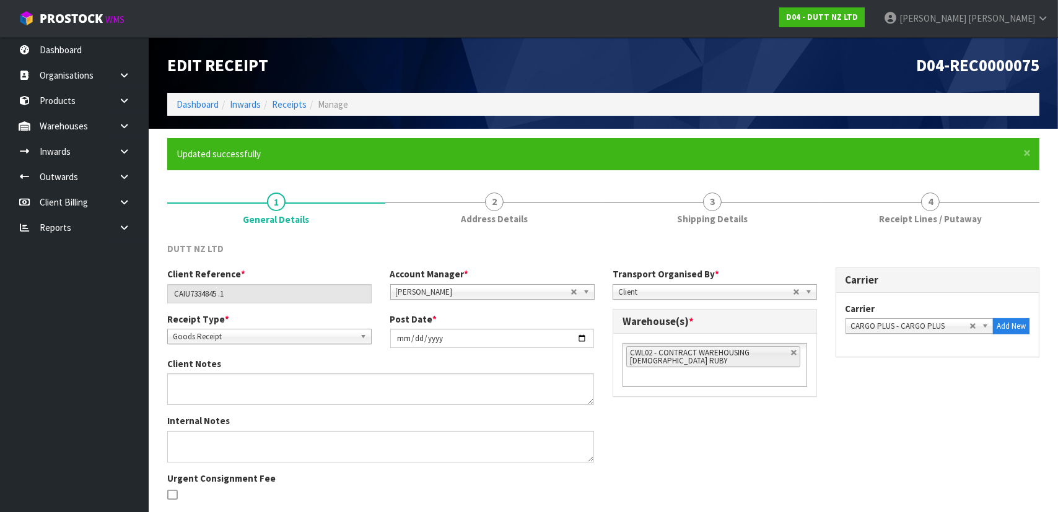
click at [874, 420] on div "Client Reference * CAIU7334845 .1 Account Manager * Zubair Moolla Rod Giles Kir…" at bounding box center [603, 413] width 891 height 291
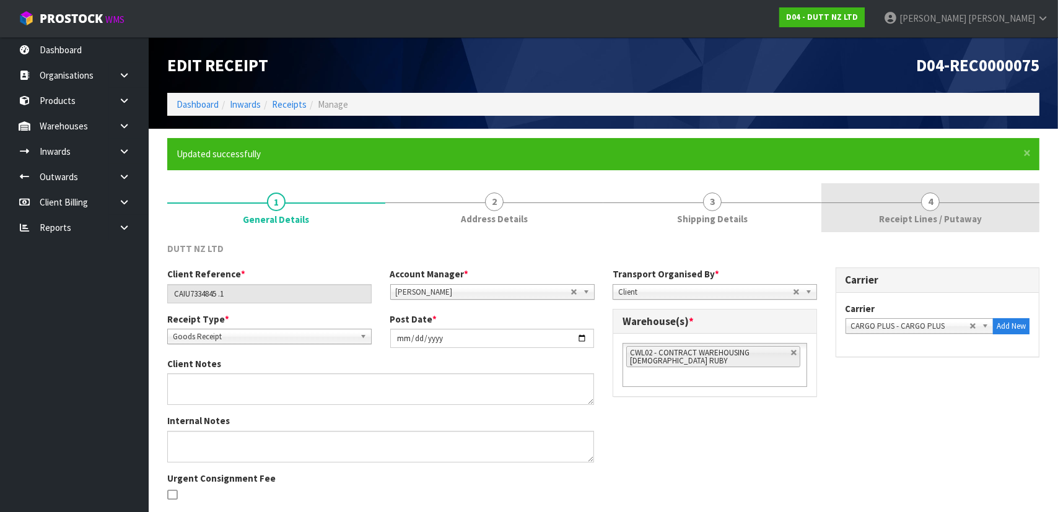
drag, startPoint x: 918, startPoint y: 222, endPoint x: 980, endPoint y: 216, distance: 62.3
click at [918, 222] on span "Receipt Lines / Putaway" at bounding box center [930, 219] width 103 height 13
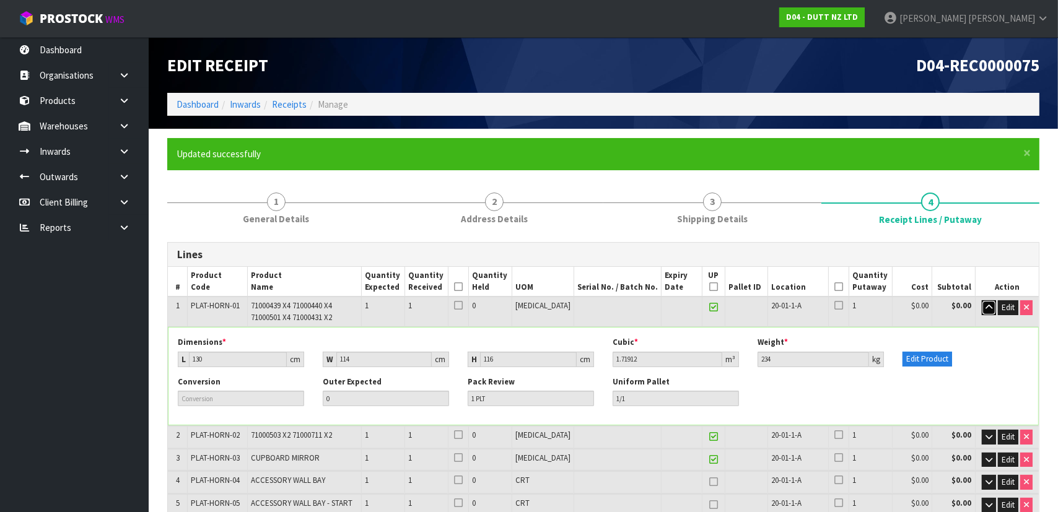
click at [992, 307] on button "button" at bounding box center [989, 308] width 14 height 15
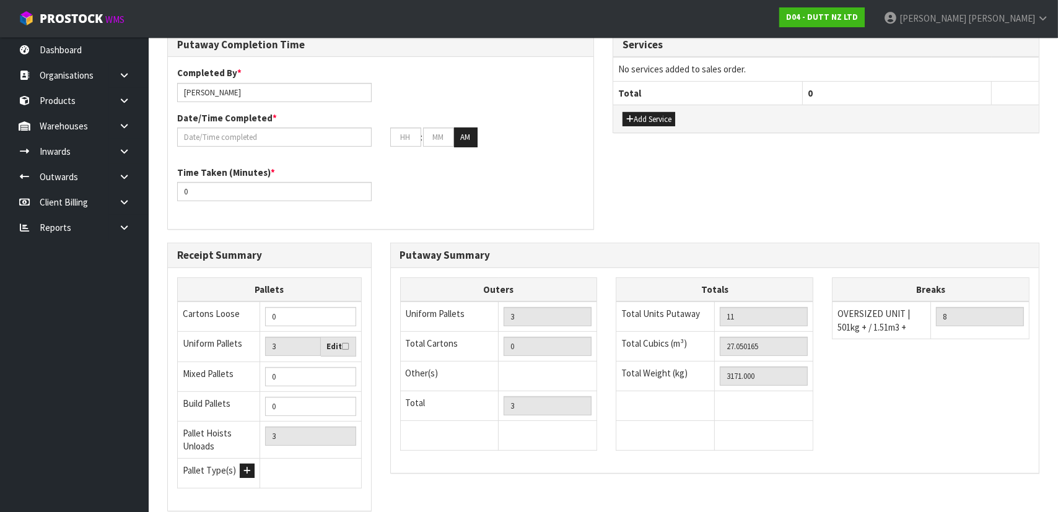
scroll to position [394, 0]
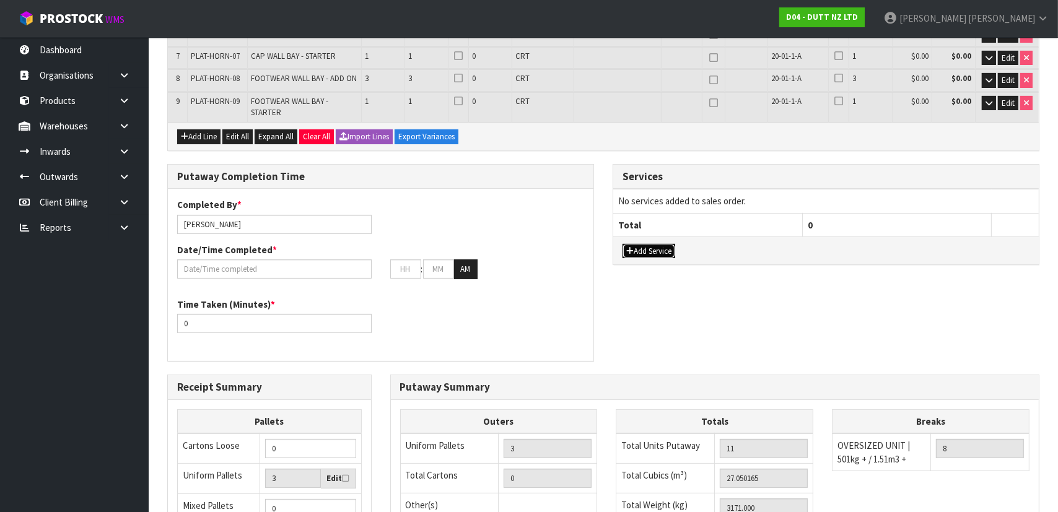
click at [675, 244] on button "Add Service" at bounding box center [649, 251] width 53 height 15
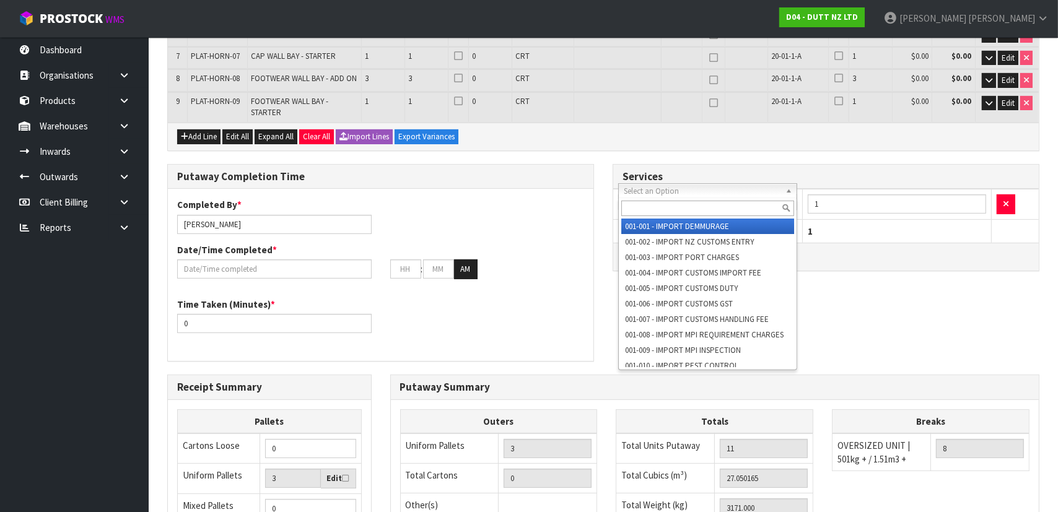
click at [693, 209] on input "text" at bounding box center [707, 208] width 173 height 15
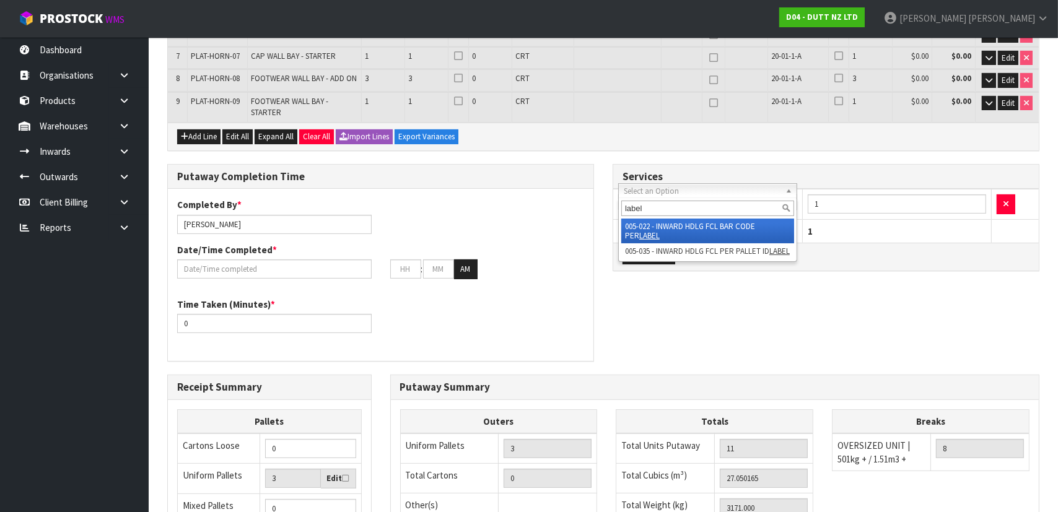
type input "label"
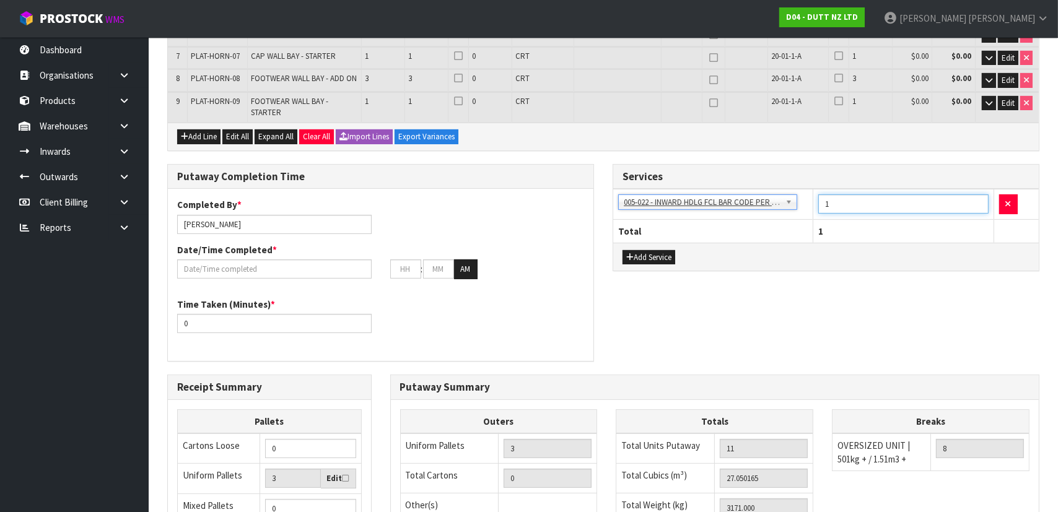
drag, startPoint x: 864, startPoint y: 190, endPoint x: 781, endPoint y: 190, distance: 83.0
click at [781, 190] on tr "001-001 - IMPORT DEMMURAGE 001-002 - IMPORT NZ CUSTOMS ENTRY 001-003 - IMPORT P…" at bounding box center [826, 205] width 426 height 30
type input "9"
click at [804, 258] on div "Add Service" at bounding box center [826, 257] width 426 height 28
click at [478, 224] on div "Completed By * Michael Drugan Date/Time Completed * : : AM" at bounding box center [381, 243] width 426 height 90
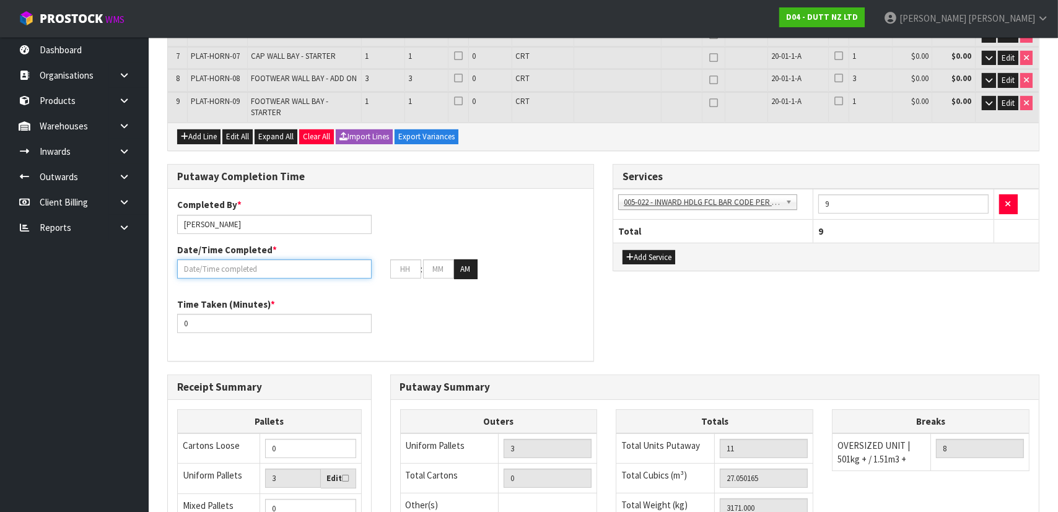
click at [296, 262] on input "text" at bounding box center [274, 269] width 195 height 19
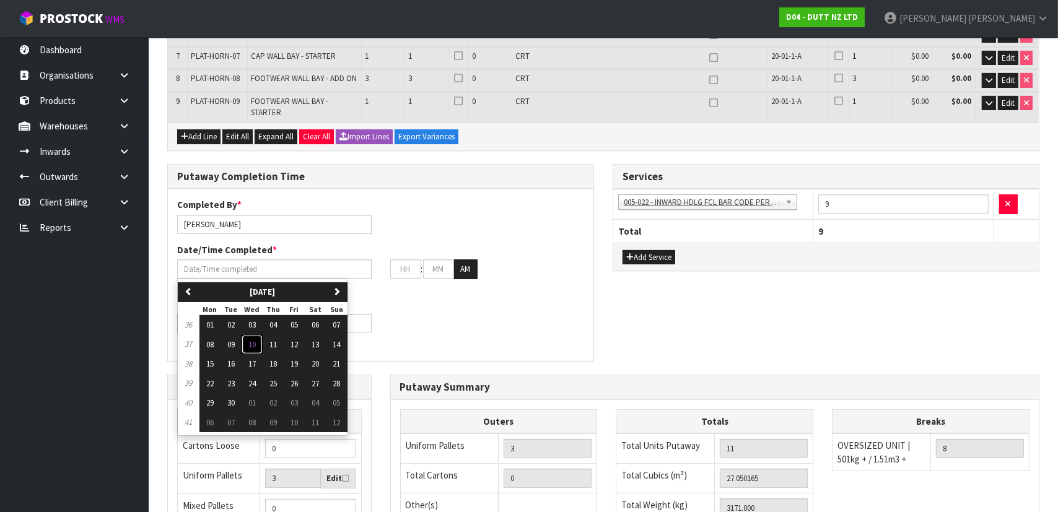
click at [248, 335] on button "10" at bounding box center [252, 345] width 21 height 20
type input "10/09/2025"
type input "12"
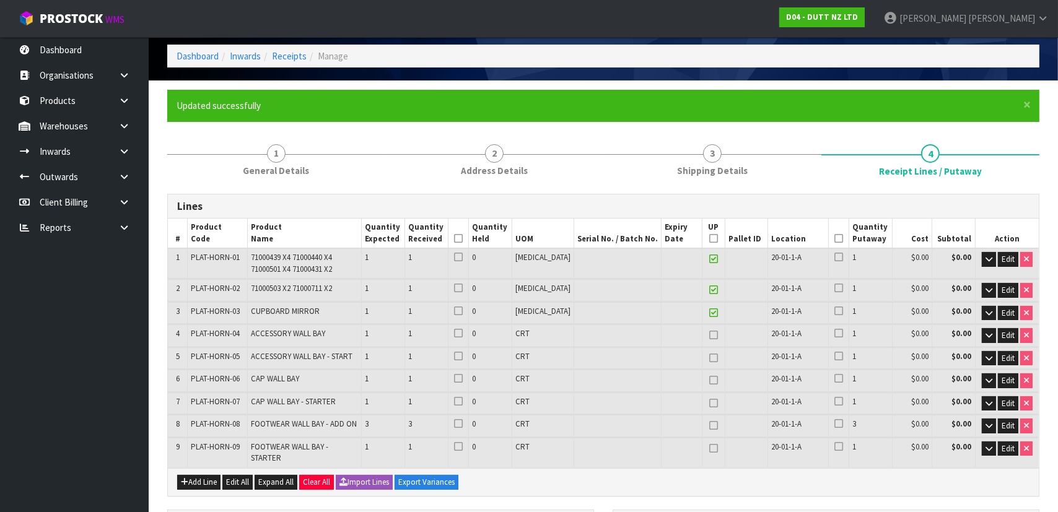
scroll to position [0, 0]
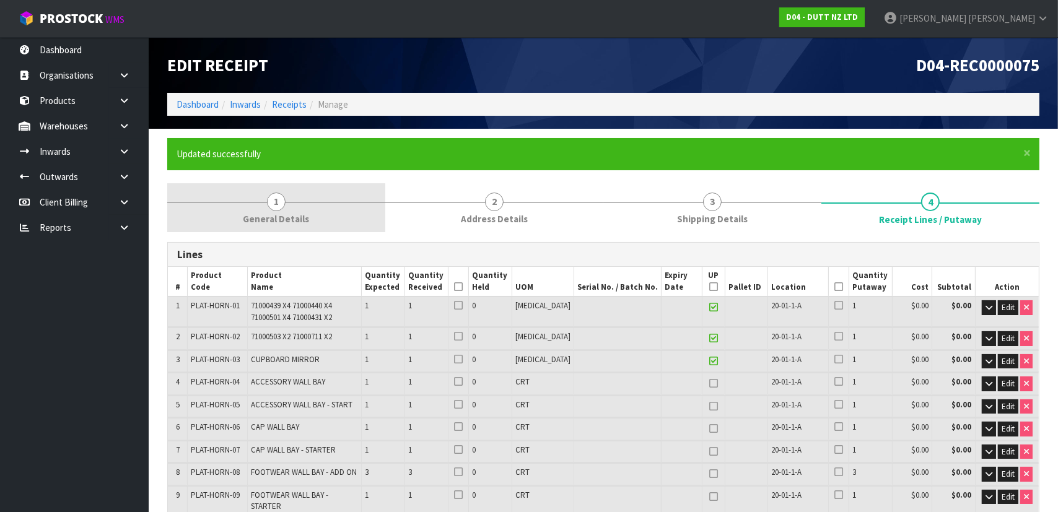
click at [288, 217] on span "General Details" at bounding box center [277, 219] width 66 height 13
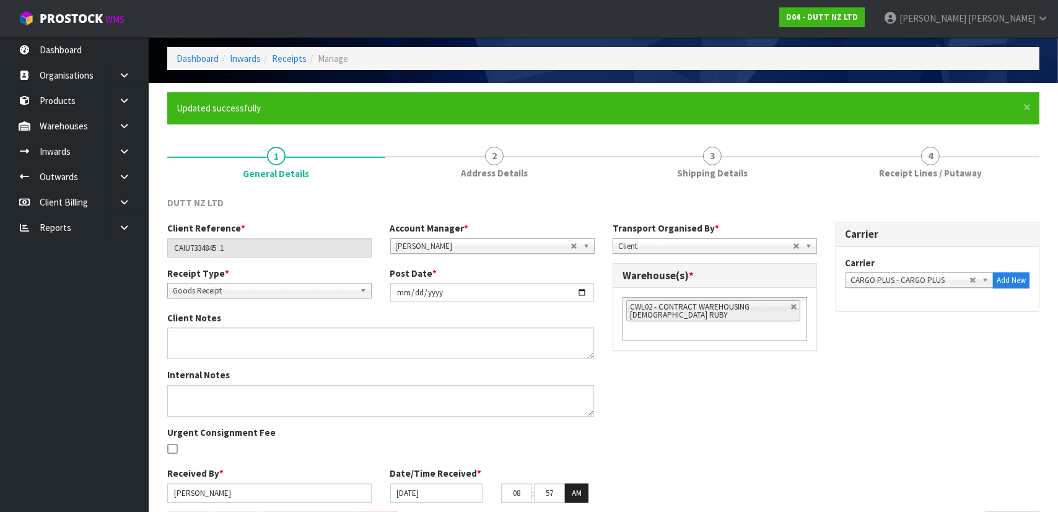
scroll to position [90, 0]
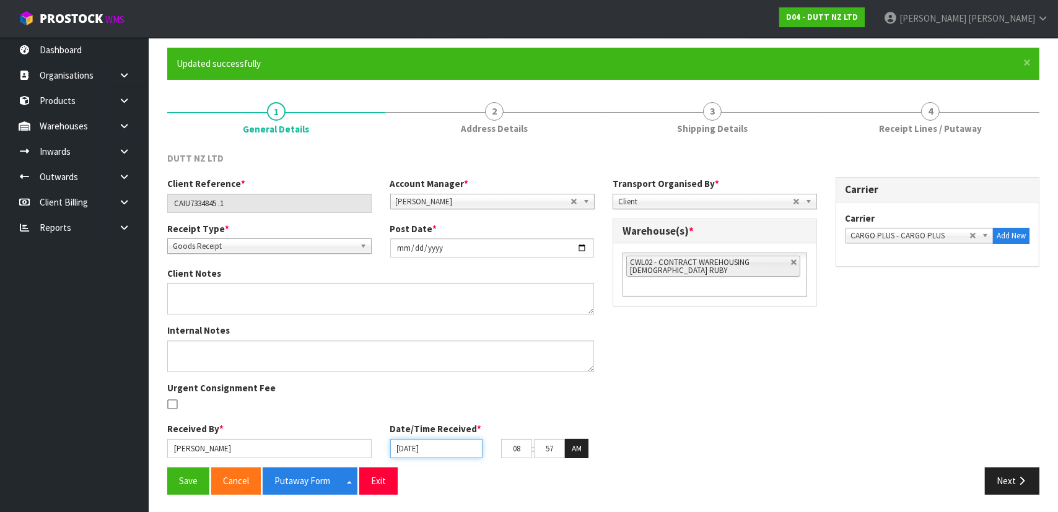
click at [463, 452] on input "10/09/2025" at bounding box center [436, 448] width 93 height 19
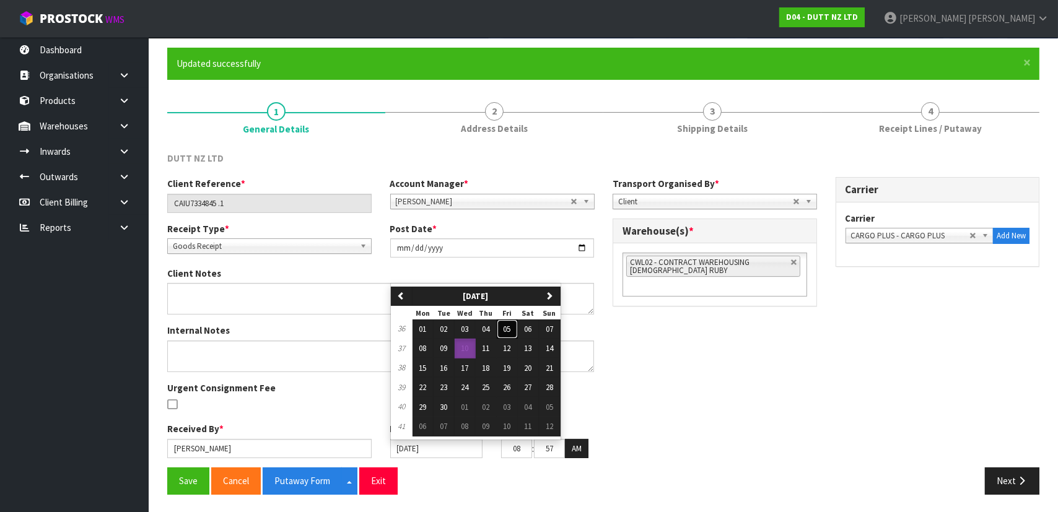
click at [517, 328] on button "05" at bounding box center [507, 330] width 21 height 20
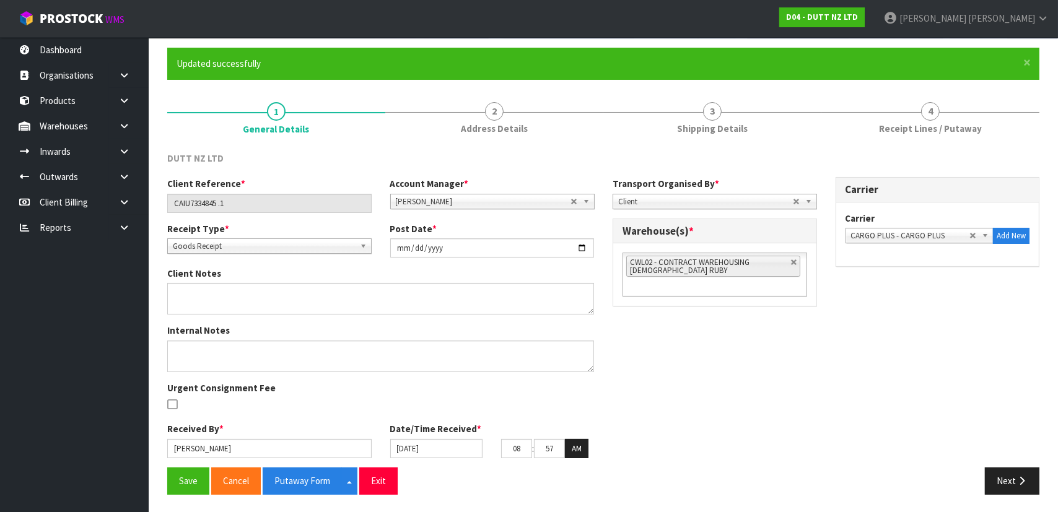
click at [658, 348] on div "Client Reference * CAIU7334845 .1 Account Manager * Zubair Moolla Rod Giles Kir…" at bounding box center [603, 322] width 891 height 291
click at [733, 360] on div "Client Reference * CAIU7334845 .1 Account Manager * Zubair Moolla Rod Giles Kir…" at bounding box center [603, 322] width 891 height 291
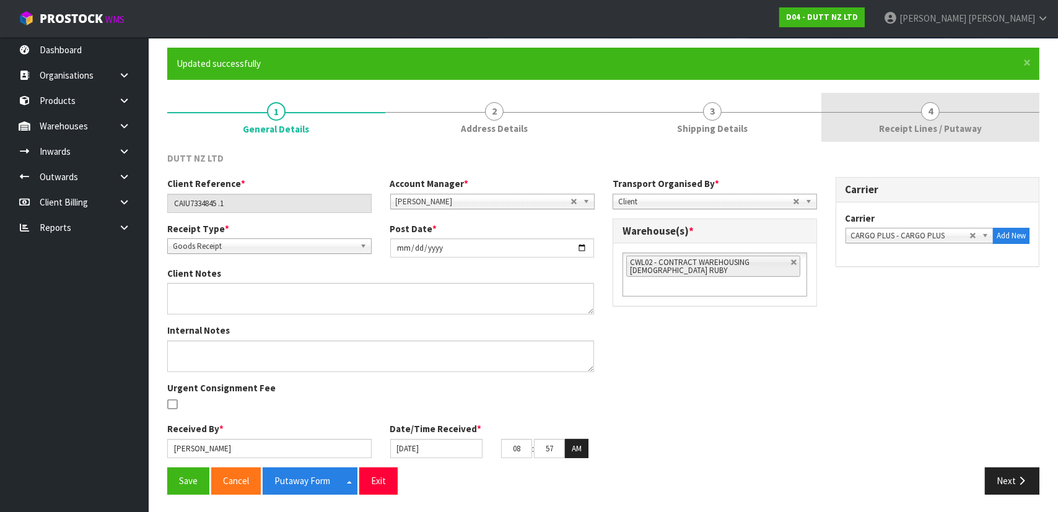
click at [867, 125] on link "4 Receipt Lines / Putaway" at bounding box center [931, 117] width 218 height 49
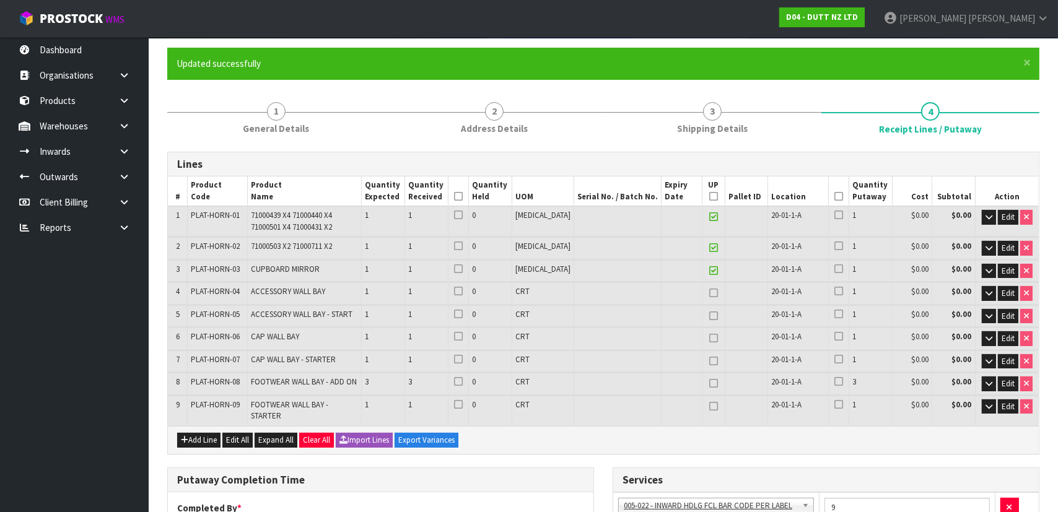
click at [609, 160] on h3 "Lines" at bounding box center [603, 165] width 853 height 12
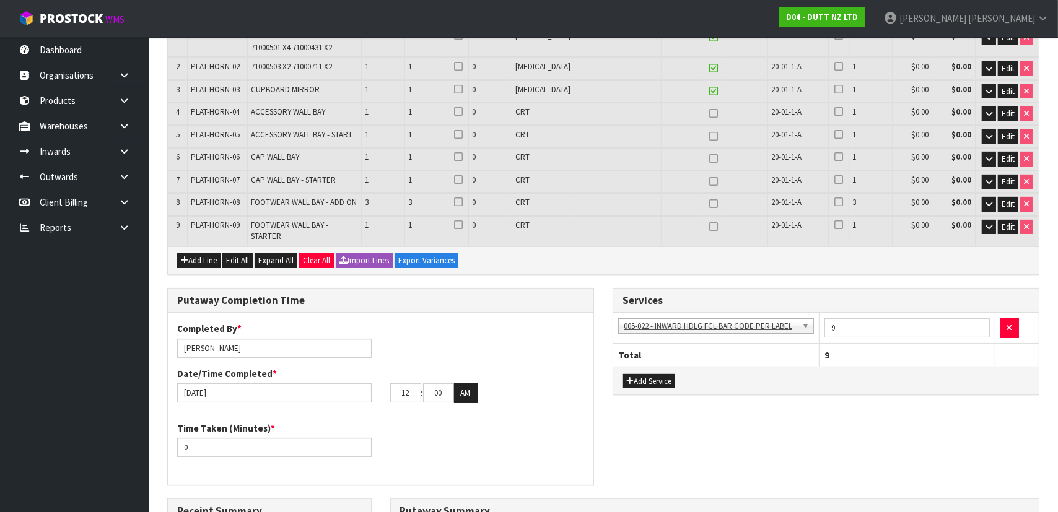
scroll to position [203, 0]
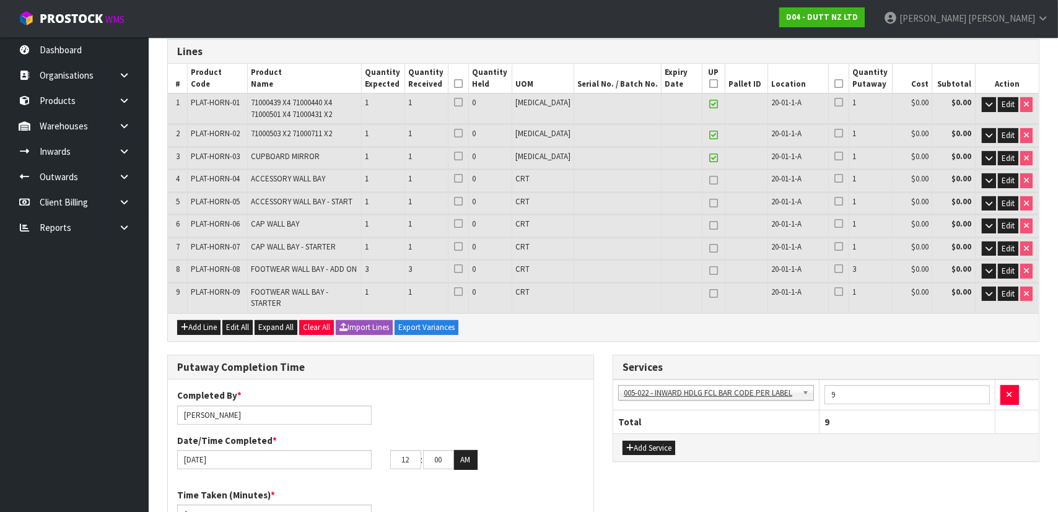
click at [562, 326] on div "Add Line Edit All Expand All Clear All Import Lines Export Variances" at bounding box center [603, 328] width 871 height 28
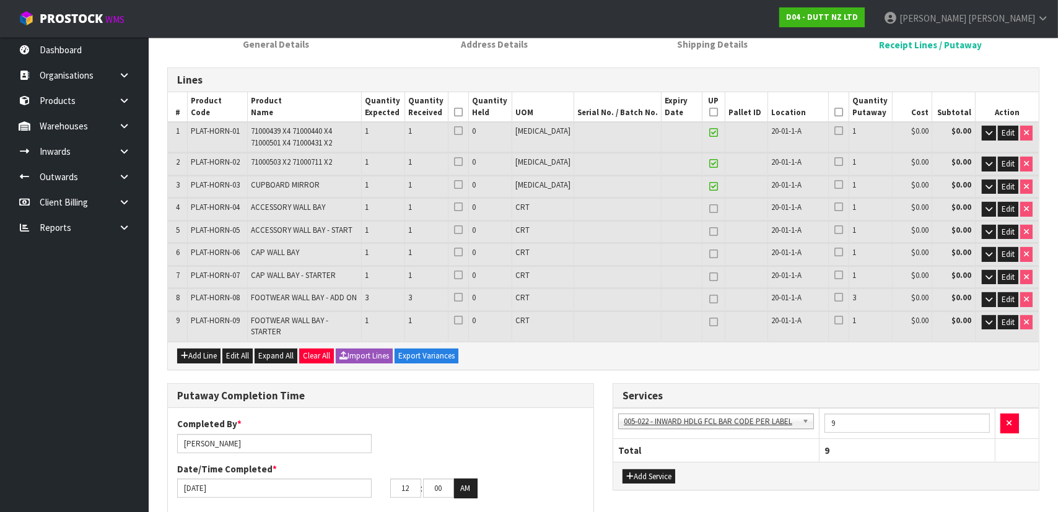
scroll to position [147, 0]
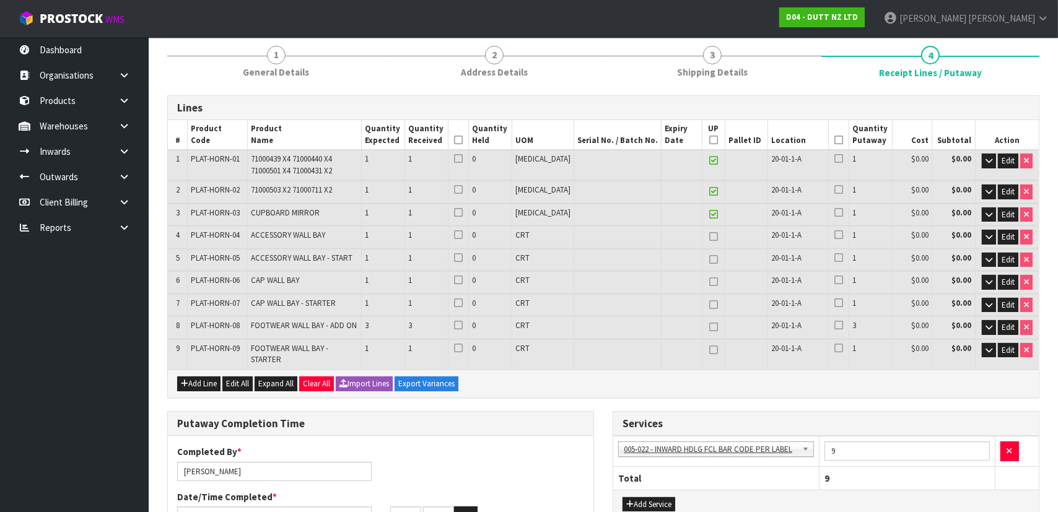
click at [706, 241] on link at bounding box center [714, 237] width 16 height 15
click at [706, 240] on link at bounding box center [714, 237] width 16 height 15
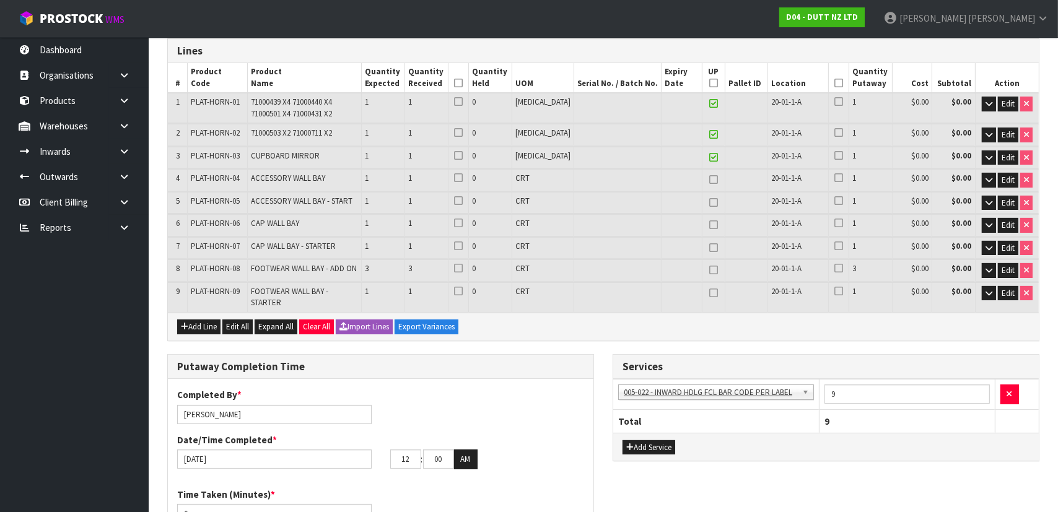
scroll to position [203, 0]
click at [709, 180] on icon at bounding box center [713, 180] width 9 height 1
click at [709, 203] on icon at bounding box center [713, 203] width 9 height 1
click at [709, 226] on icon at bounding box center [713, 226] width 9 height 1
click at [706, 252] on link at bounding box center [714, 249] width 16 height 15
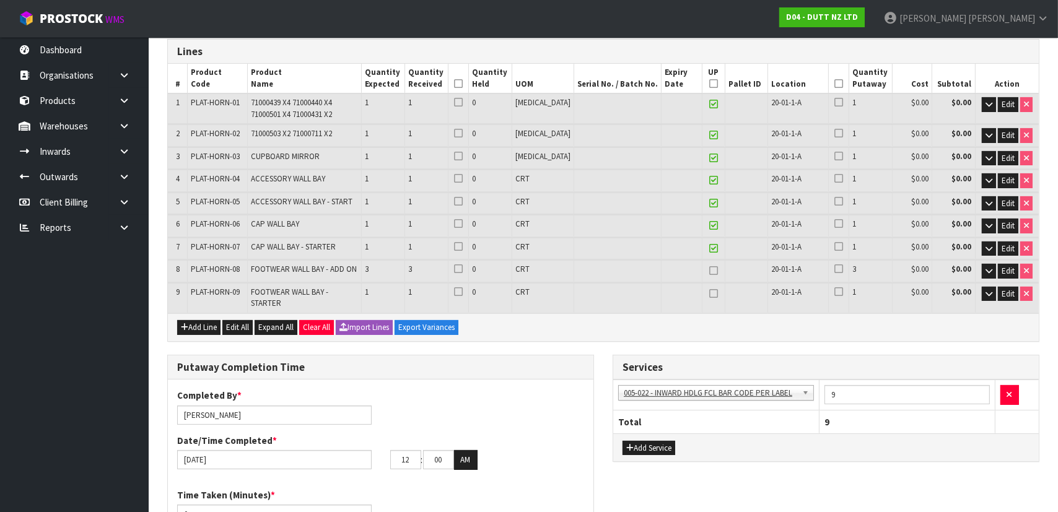
click at [709, 294] on icon at bounding box center [713, 294] width 9 height 1
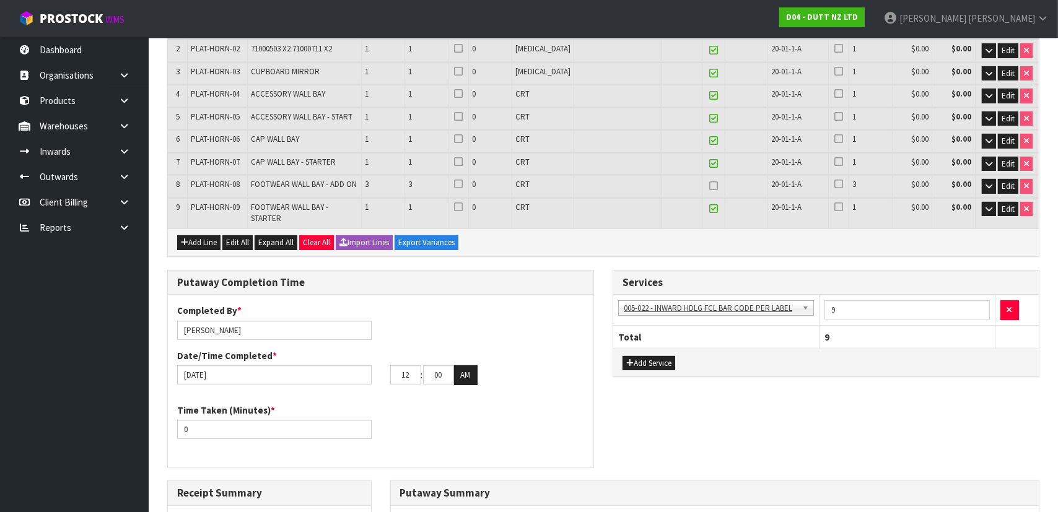
scroll to position [260, 0]
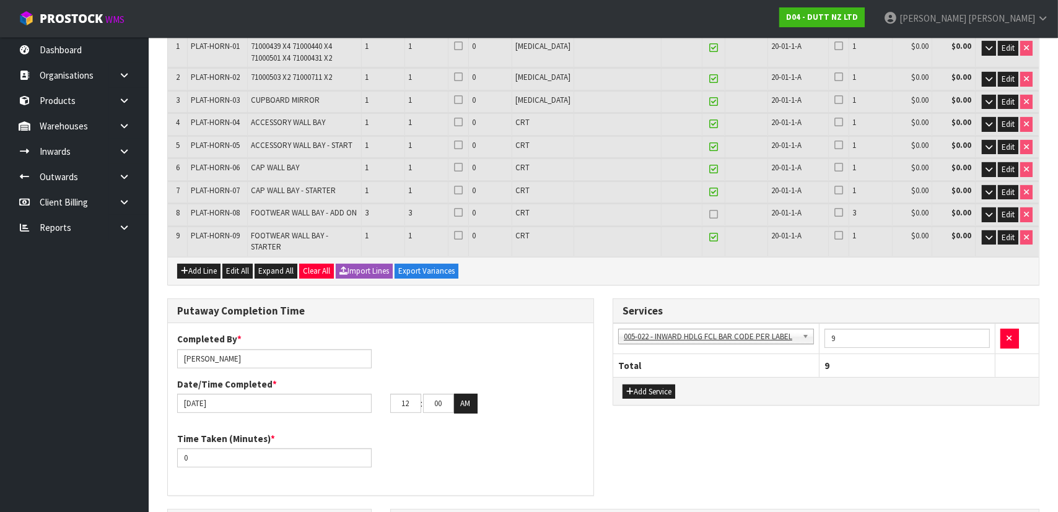
click at [709, 214] on icon at bounding box center [713, 214] width 9 height 1
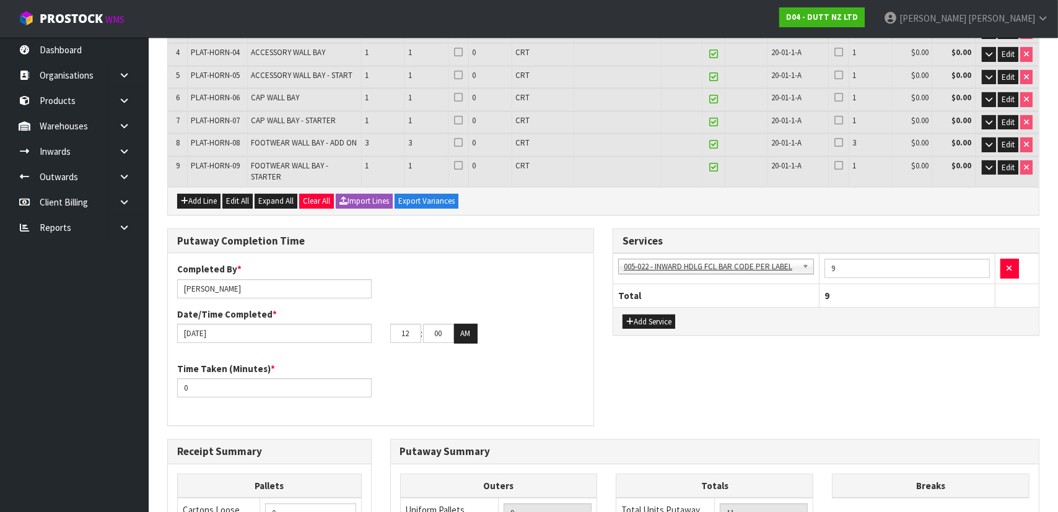
scroll to position [316, 0]
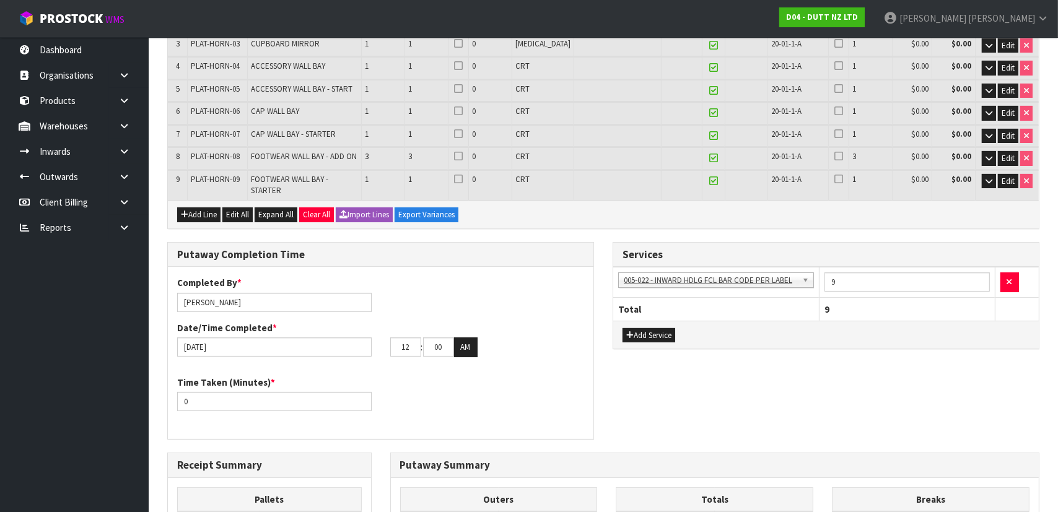
click at [709, 158] on icon at bounding box center [713, 158] width 9 height 1
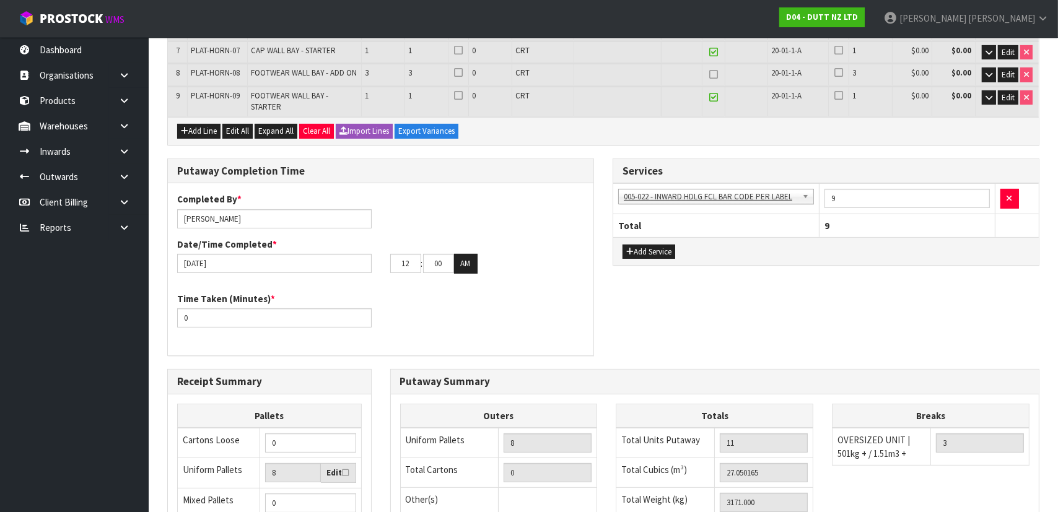
scroll to position [541, 0]
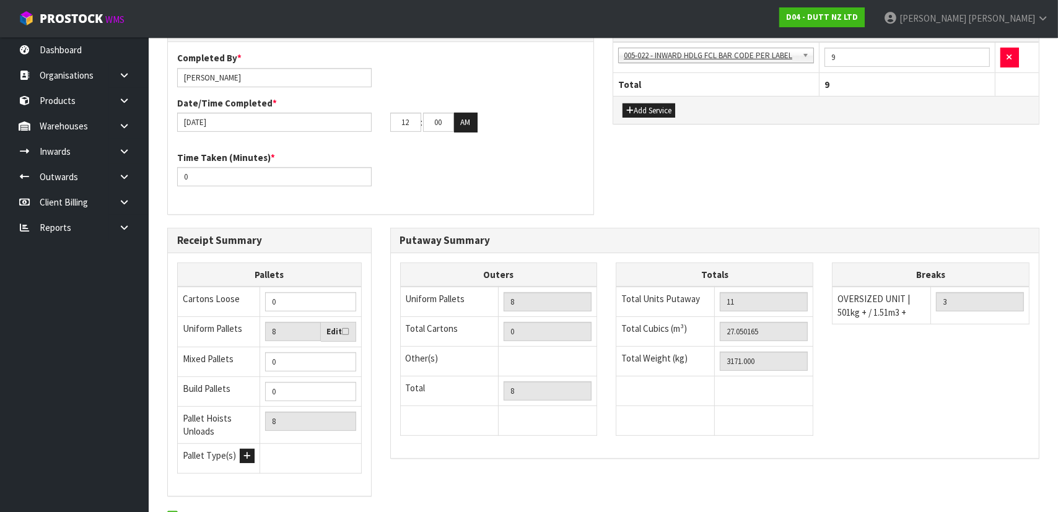
click at [713, 195] on div "Putaway Completion Time Completed By * Michael Drugan Date/Time Completed * 10/…" at bounding box center [603, 122] width 891 height 211
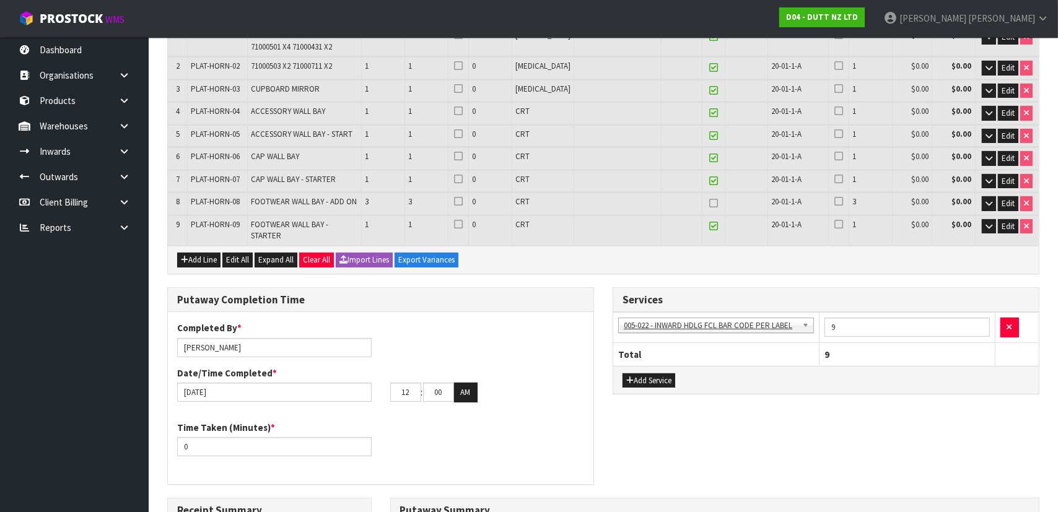
scroll to position [260, 0]
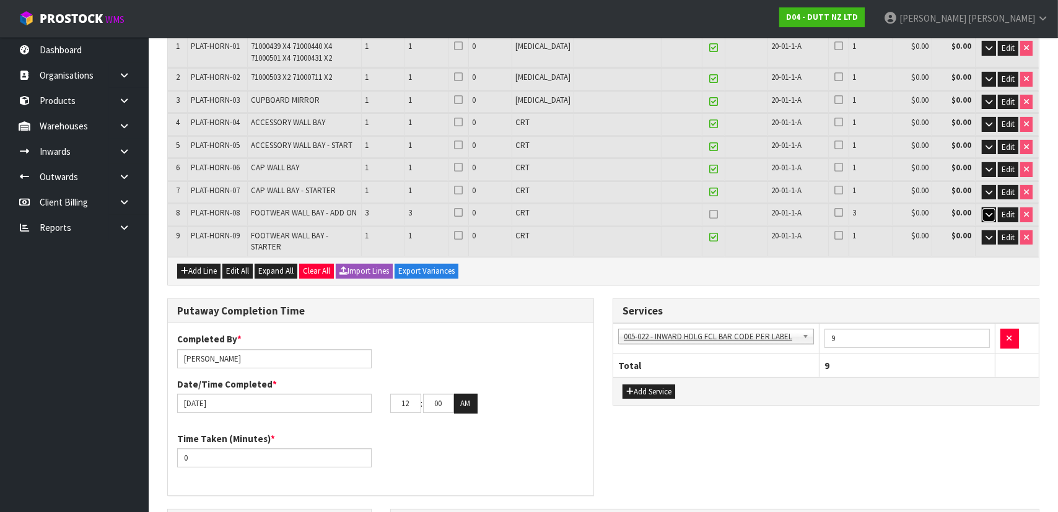
click at [991, 211] on icon "button" at bounding box center [989, 215] width 7 height 8
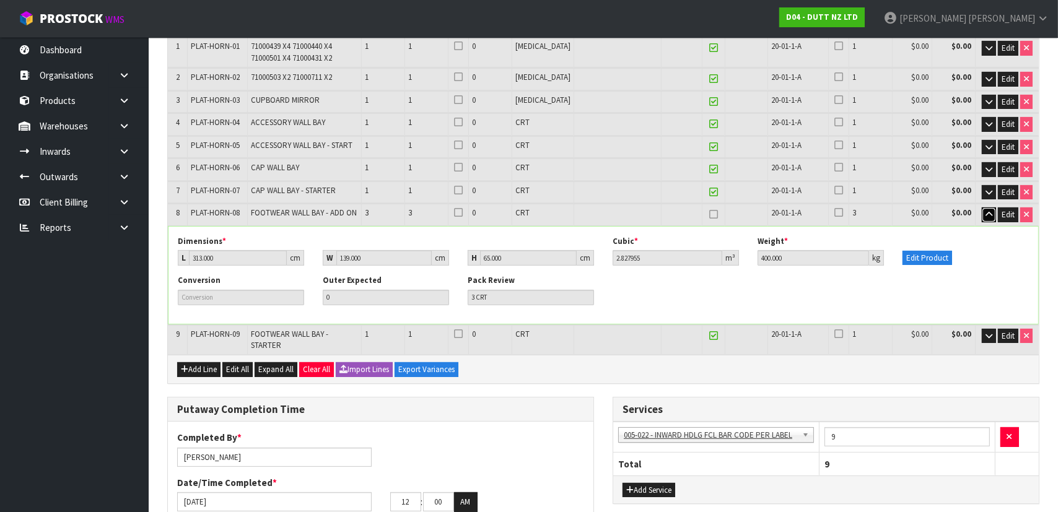
click at [990, 211] on icon "button" at bounding box center [989, 215] width 7 height 8
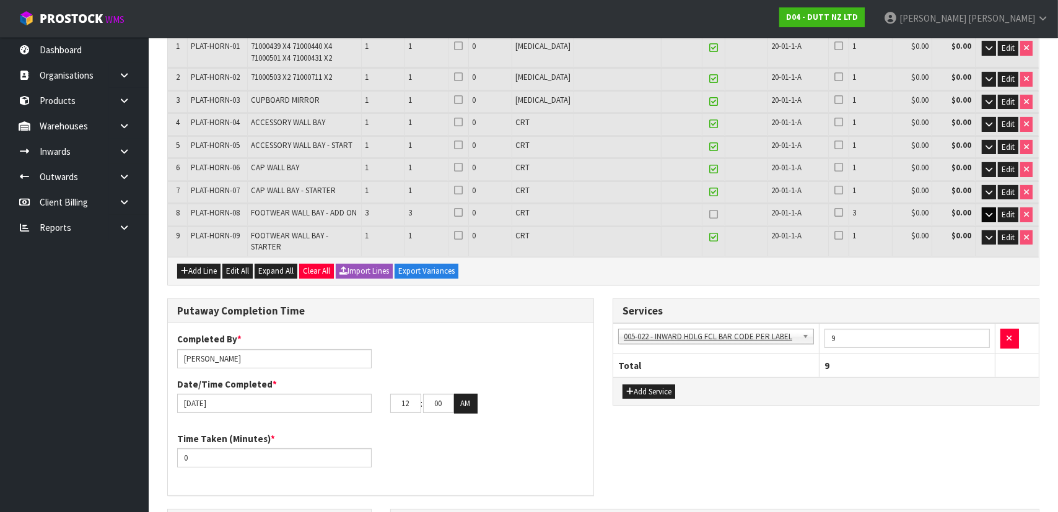
click at [709, 214] on icon at bounding box center [713, 214] width 9 height 1
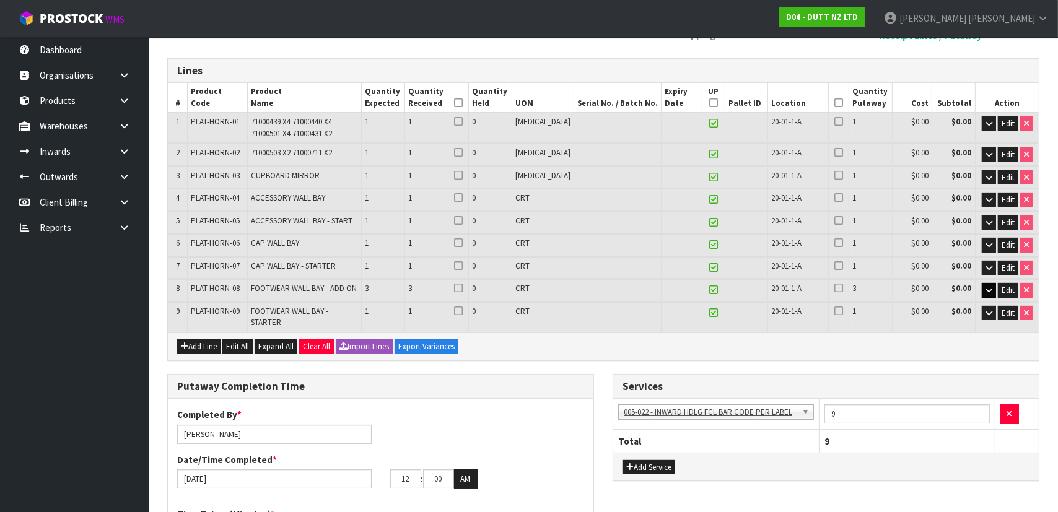
scroll to position [203, 0]
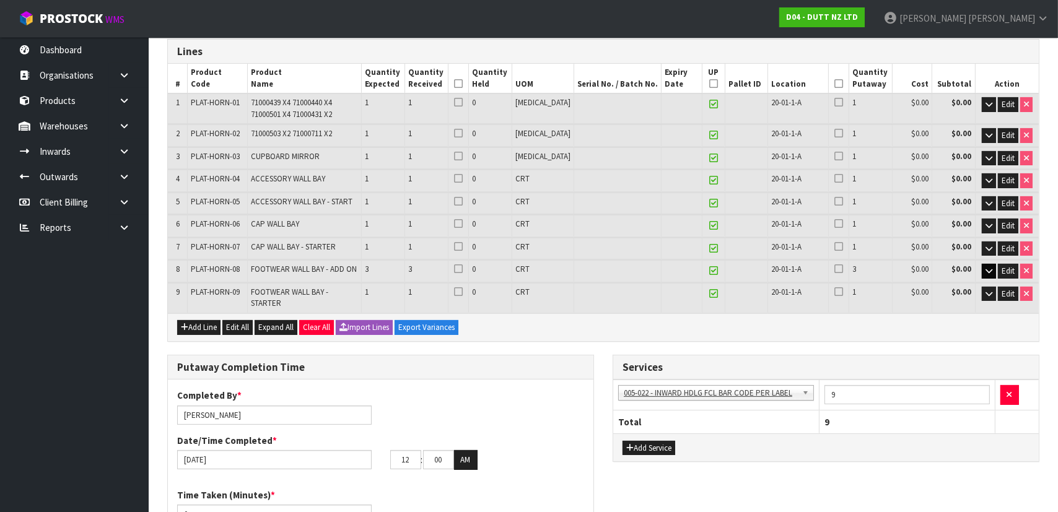
click at [709, 271] on icon at bounding box center [713, 271] width 9 height 1
click at [463, 84] on icon at bounding box center [458, 84] width 9 height 1
click at [835, 84] on icon at bounding box center [839, 84] width 9 height 1
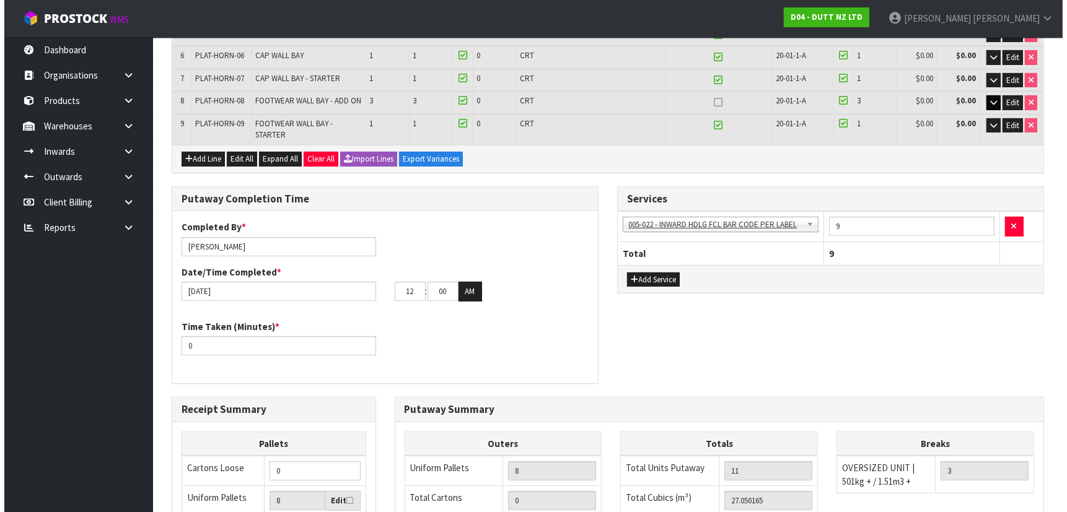
scroll to position [260, 0]
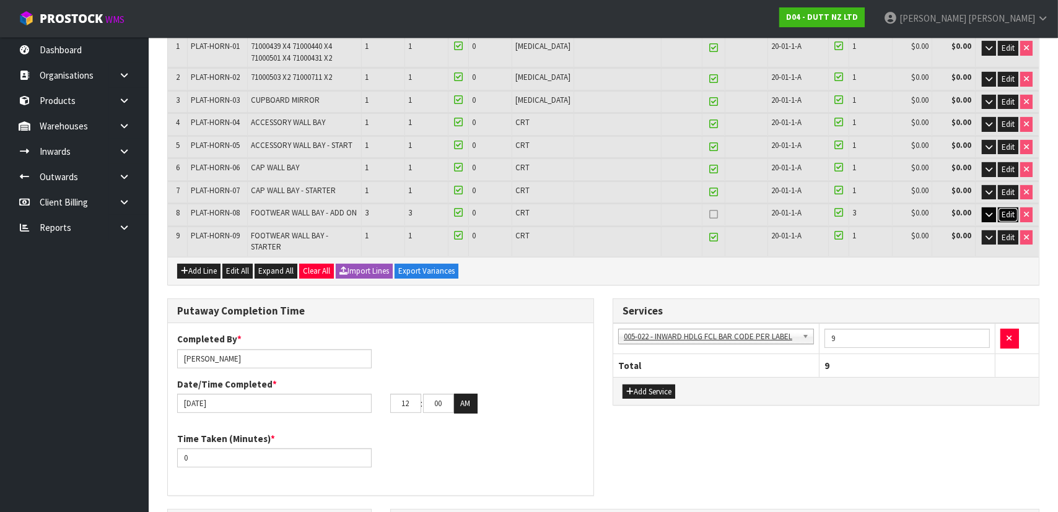
click at [1007, 211] on span "Edit" at bounding box center [1008, 214] width 13 height 11
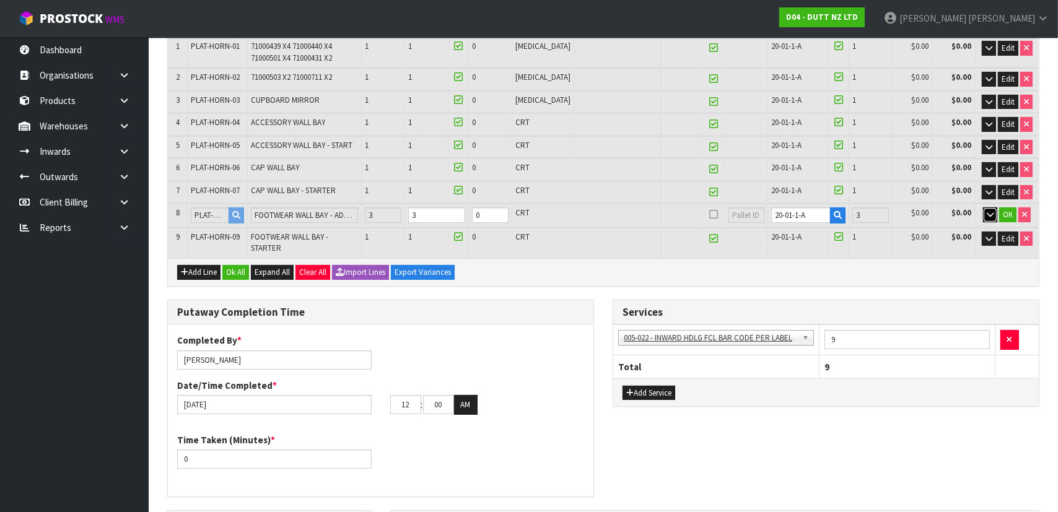
click at [994, 213] on button "button" at bounding box center [990, 215] width 14 height 15
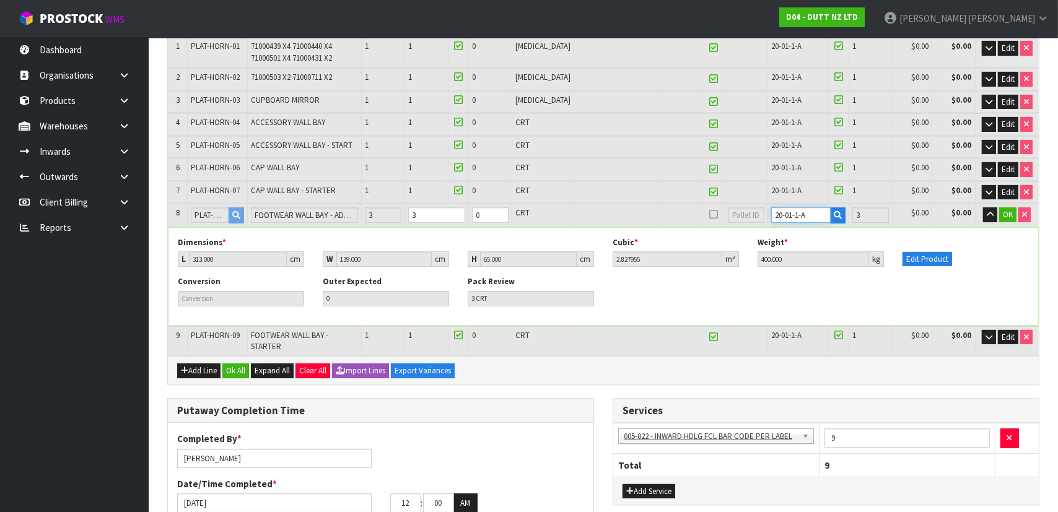
click at [824, 211] on input "20-01-1-A" at bounding box center [800, 215] width 59 height 15
click at [834, 213] on icon "button" at bounding box center [838, 215] width 8 height 8
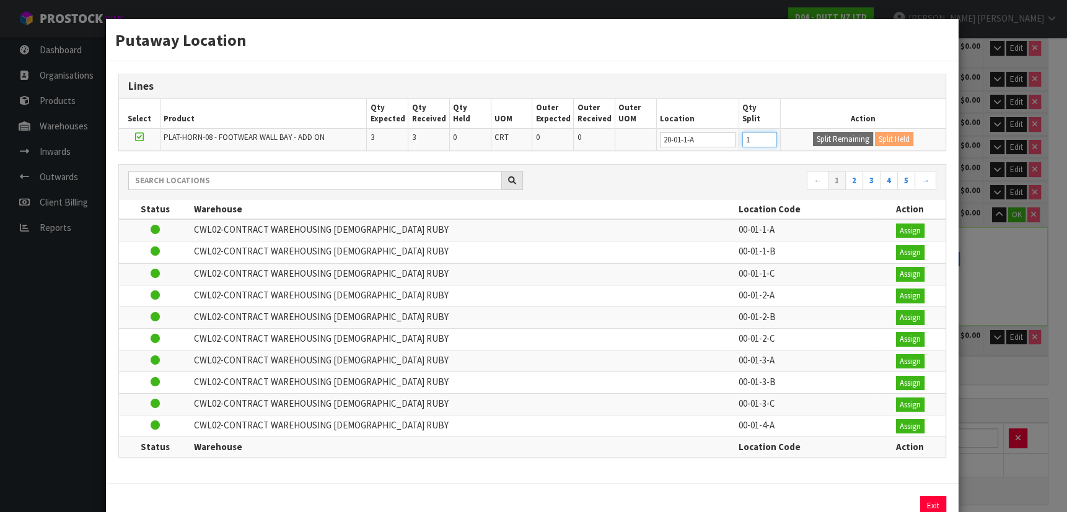
click at [760, 136] on input "1" at bounding box center [759, 139] width 35 height 15
click at [838, 136] on button "Split Remaining" at bounding box center [843, 139] width 60 height 15
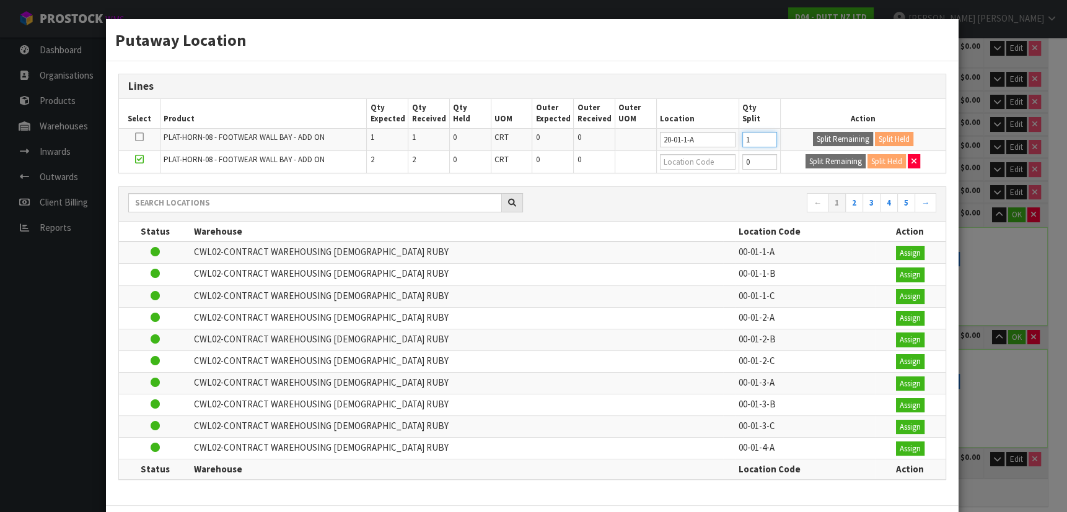
click at [762, 138] on input "1" at bounding box center [759, 139] width 35 height 15
click at [762, 144] on input "0" at bounding box center [759, 139] width 35 height 15
click at [761, 143] on input "0" at bounding box center [759, 139] width 35 height 15
click at [765, 161] on input "0" at bounding box center [759, 161] width 35 height 15
click at [765, 160] on input "1" at bounding box center [759, 161] width 35 height 15
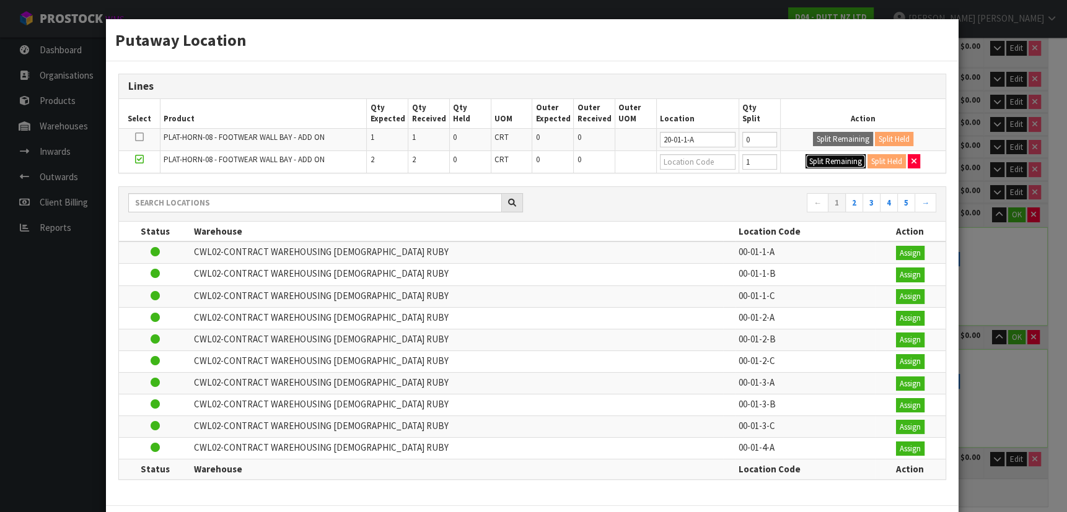
click at [844, 157] on button "Split Remaining" at bounding box center [835, 161] width 60 height 15
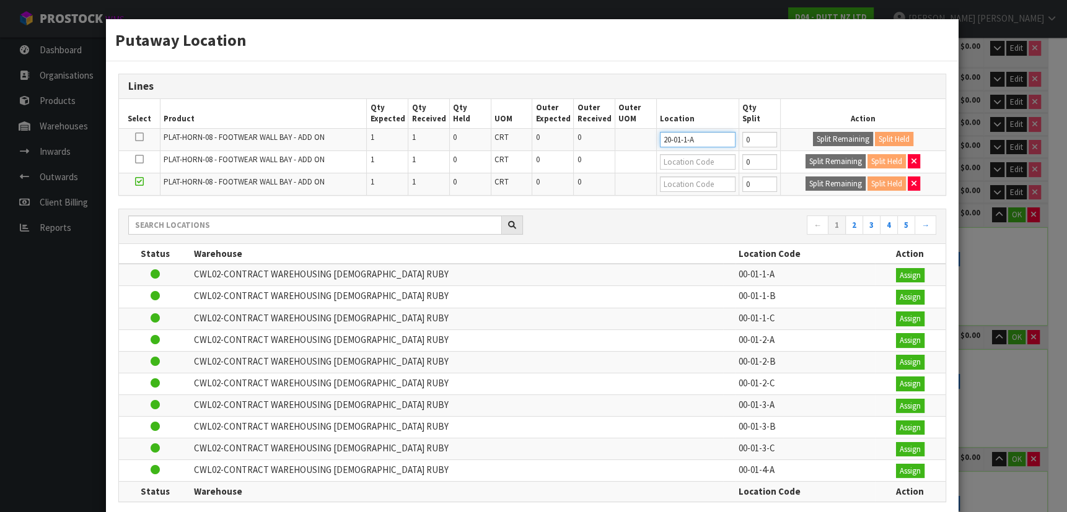
drag, startPoint x: 705, startPoint y: 146, endPoint x: 634, endPoint y: 142, distance: 71.4
click at [633, 142] on tr "PLAT-HORN-08 - FOOTWEAR WALL BAY - ADD ON 1 1 0 CRT 0 0 20-01-1-A 0 Split Remai…" at bounding box center [532, 139] width 827 height 22
click at [691, 163] on input "text" at bounding box center [698, 161] width 76 height 15
paste input "20-01-1-A"
click at [686, 187] on input "text" at bounding box center [698, 184] width 76 height 15
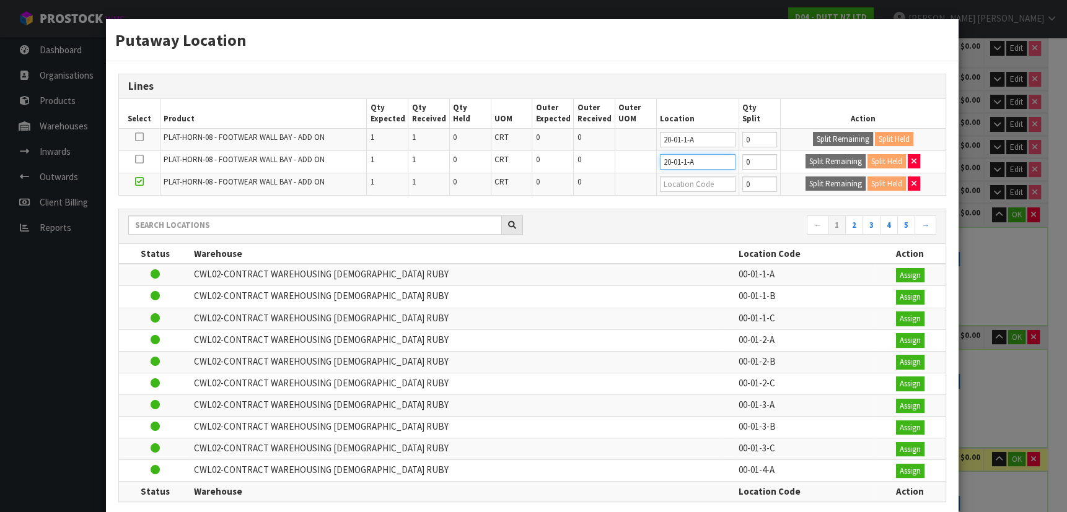
paste input "20-01-1-A"
click at [703, 180] on input "text" at bounding box center [698, 184] width 76 height 15
paste input "20-01-1-A"
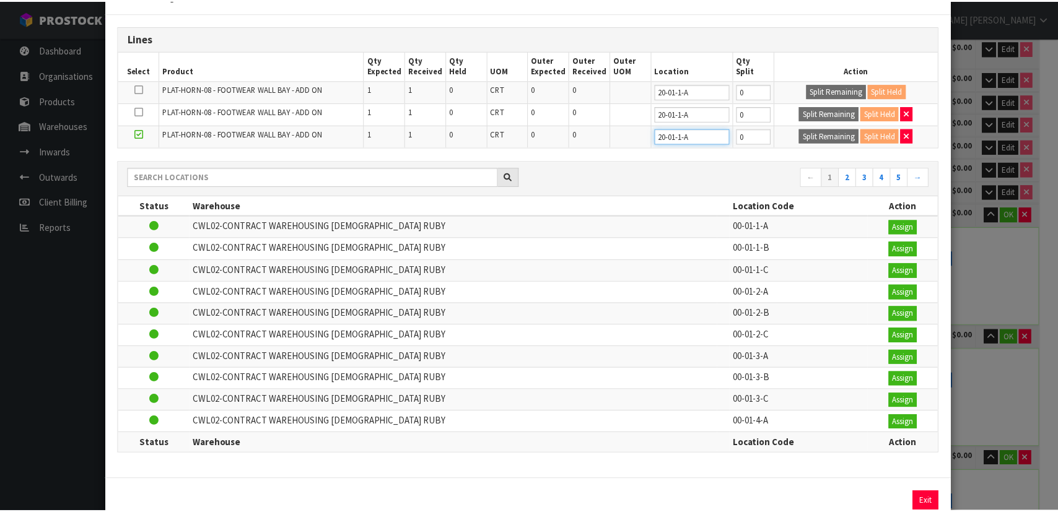
scroll to position [74, 0]
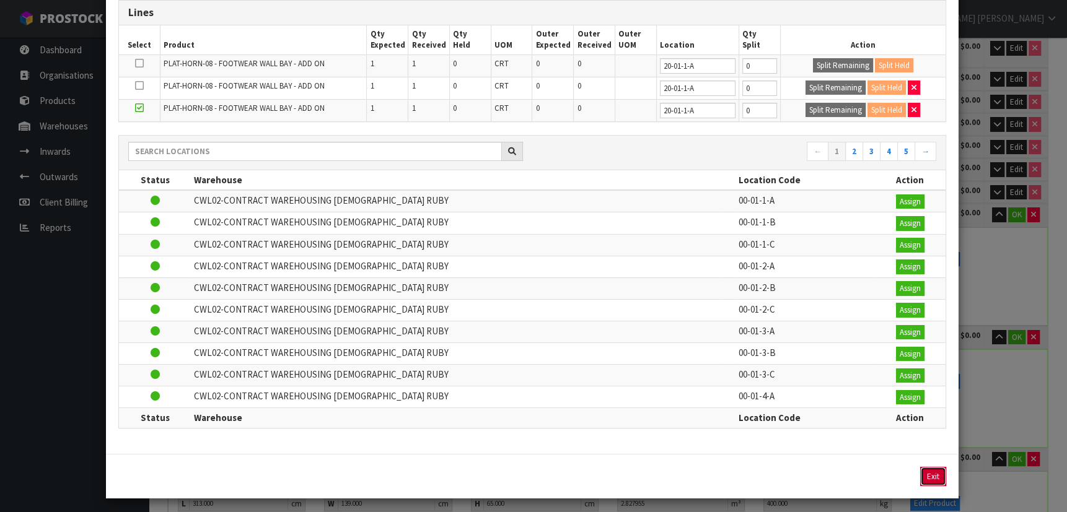
click at [920, 467] on button "Exit" at bounding box center [933, 477] width 26 height 20
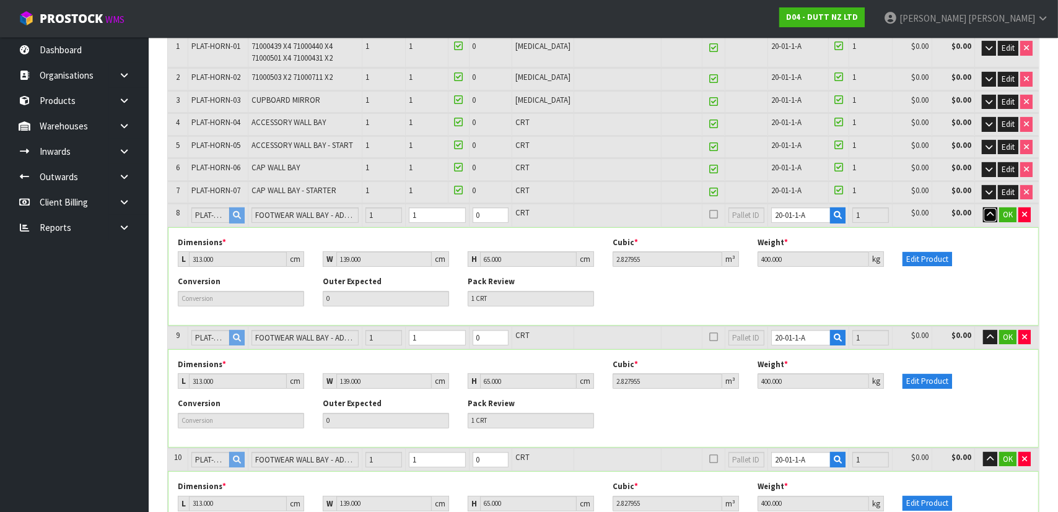
click at [987, 211] on icon "button" at bounding box center [990, 215] width 7 height 8
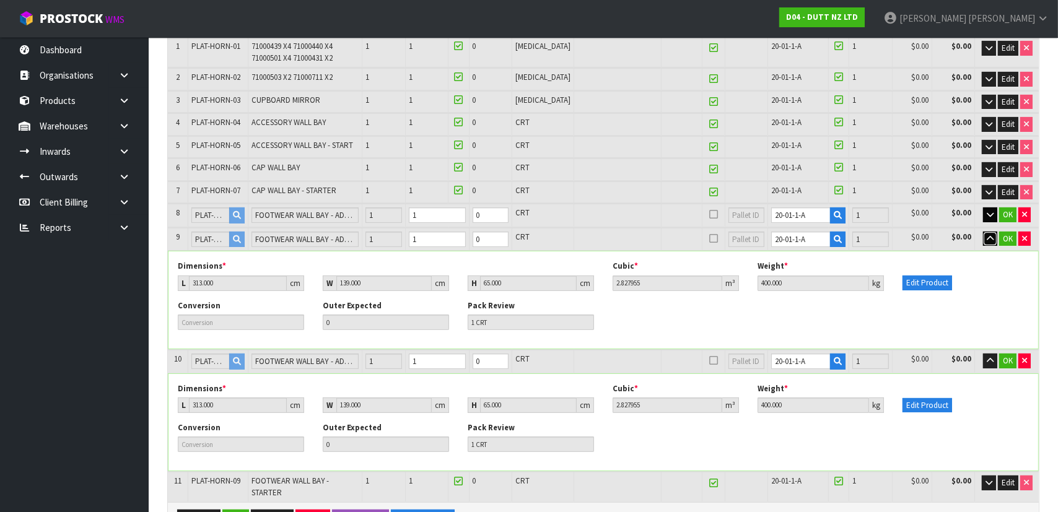
click at [987, 240] on icon "button" at bounding box center [990, 239] width 7 height 8
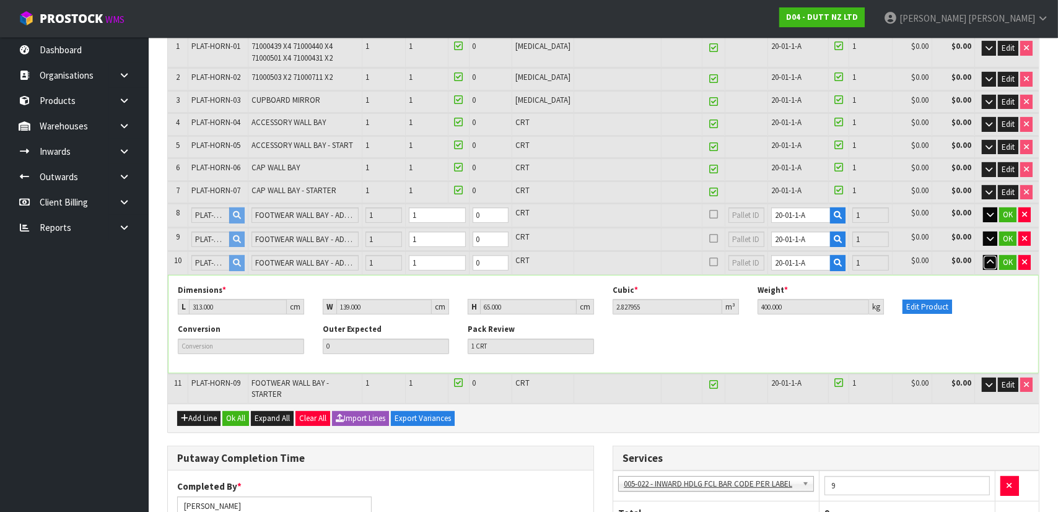
click at [991, 255] on button "button" at bounding box center [990, 262] width 14 height 15
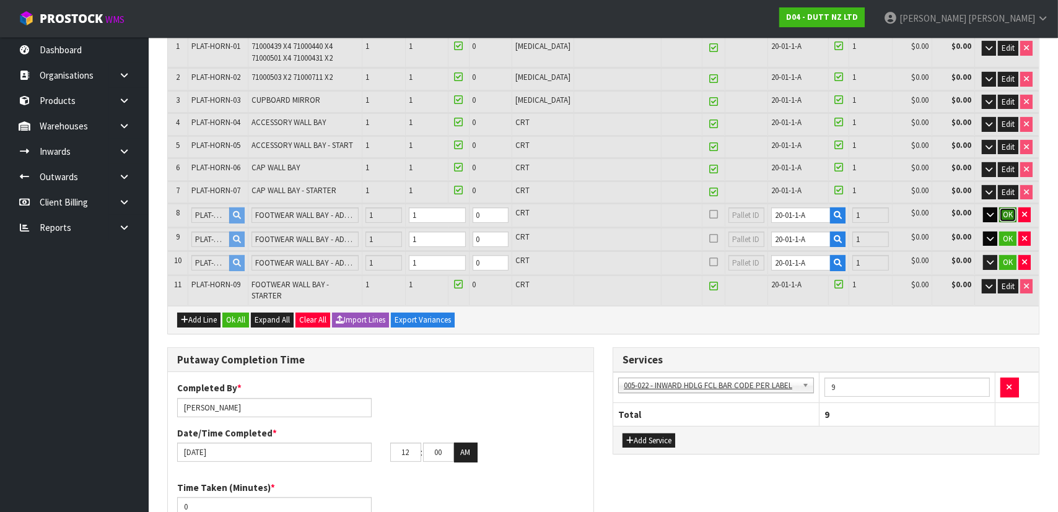
click at [1006, 208] on button "OK" at bounding box center [1007, 215] width 17 height 15
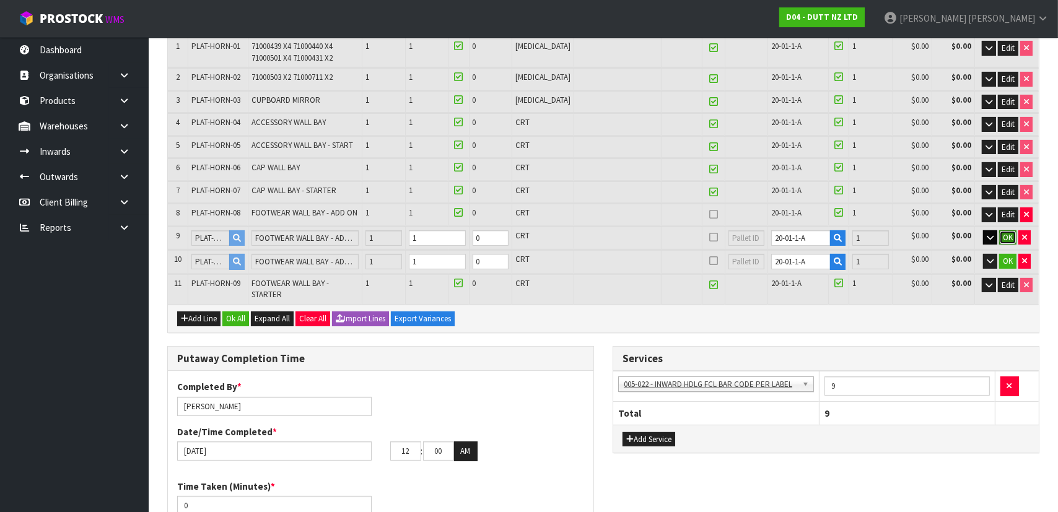
click at [1006, 232] on span "OK" at bounding box center [1008, 237] width 10 height 11
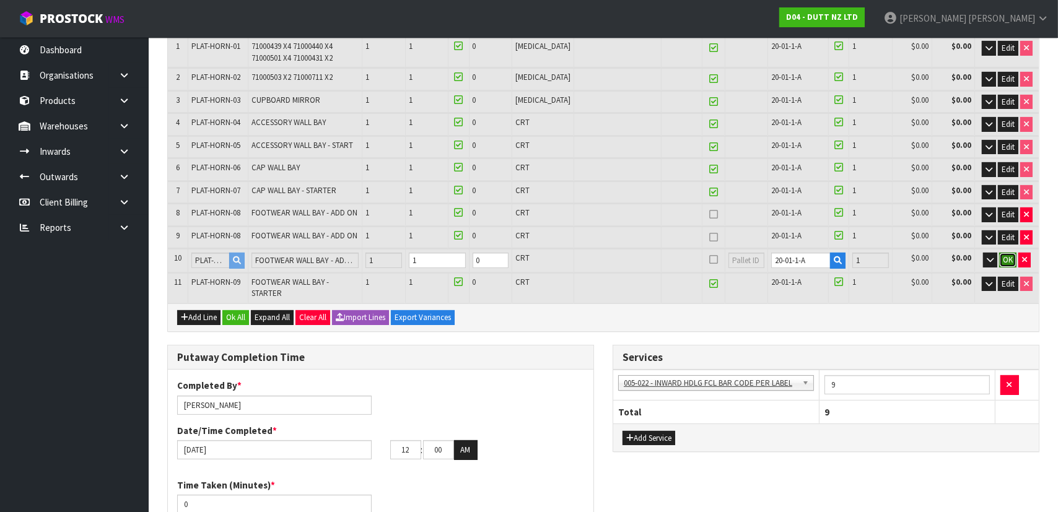
click at [1007, 255] on span "OK" at bounding box center [1008, 260] width 10 height 11
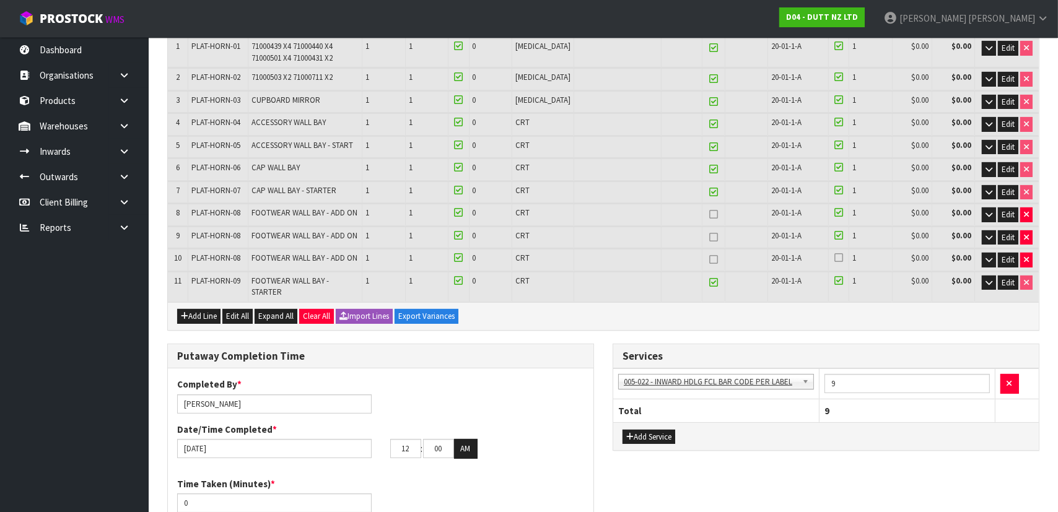
click at [709, 214] on icon at bounding box center [713, 214] width 9 height 1
click at [709, 237] on icon at bounding box center [713, 237] width 9 height 1
click at [706, 253] on link at bounding box center [714, 260] width 16 height 15
click at [835, 254] on label at bounding box center [839, 258] width 9 height 11
click at [0, 0] on input "checkbox" at bounding box center [0, 0] width 0 height 0
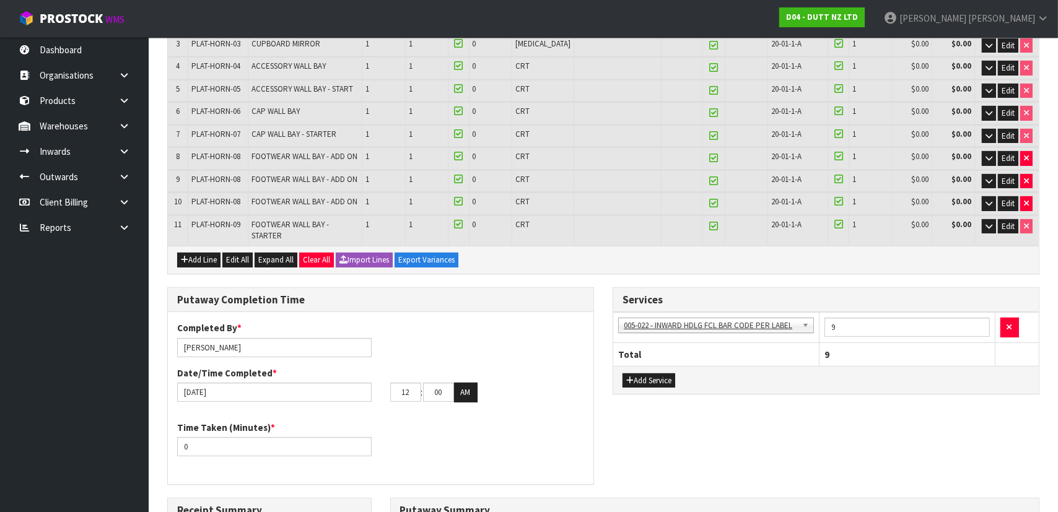
click at [532, 288] on div "Putaway Completion Time" at bounding box center [381, 300] width 426 height 25
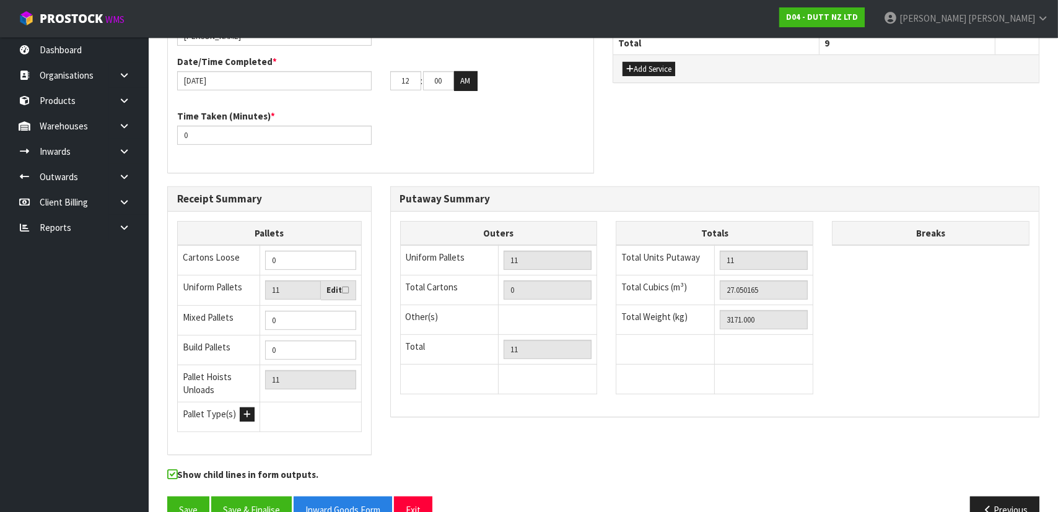
scroll to position [644, 0]
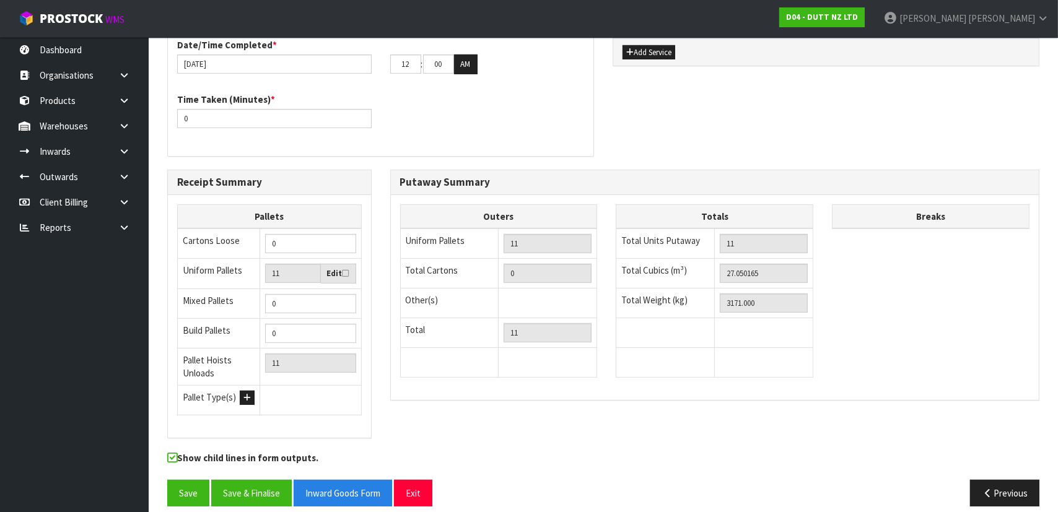
click at [484, 410] on div "Receipt Summary Pallets Cartons Loose 0 Uniform Pallets 11 Edit Mixed Pallets 0…" at bounding box center [603, 310] width 891 height 281
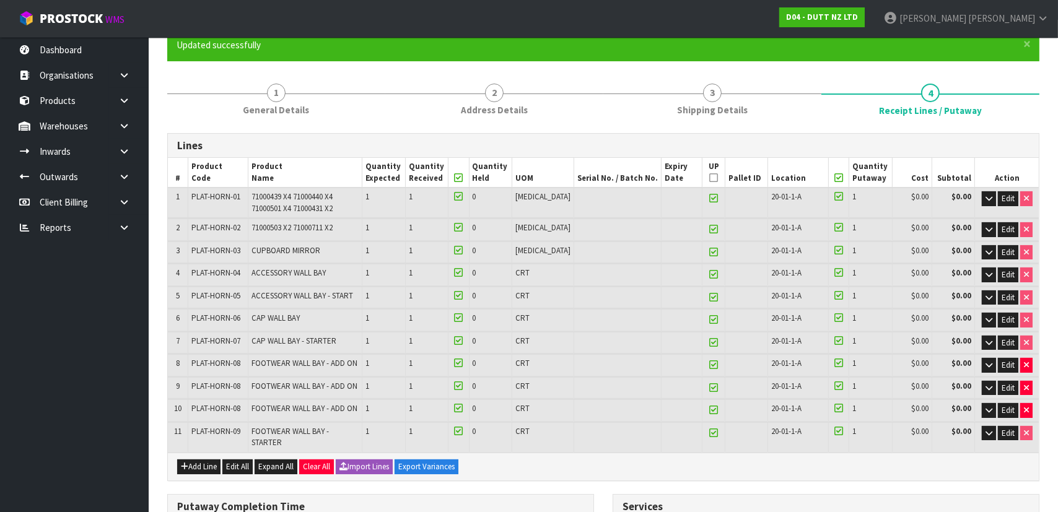
scroll to position [25, 0]
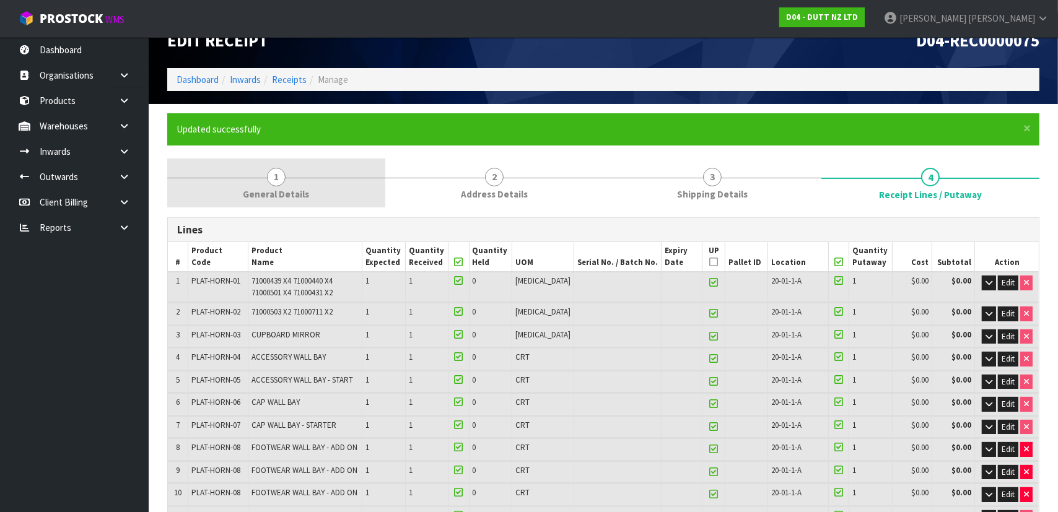
drag, startPoint x: 285, startPoint y: 173, endPoint x: 286, endPoint y: 187, distance: 13.7
click at [285, 173] on link "1 General Details" at bounding box center [276, 183] width 218 height 49
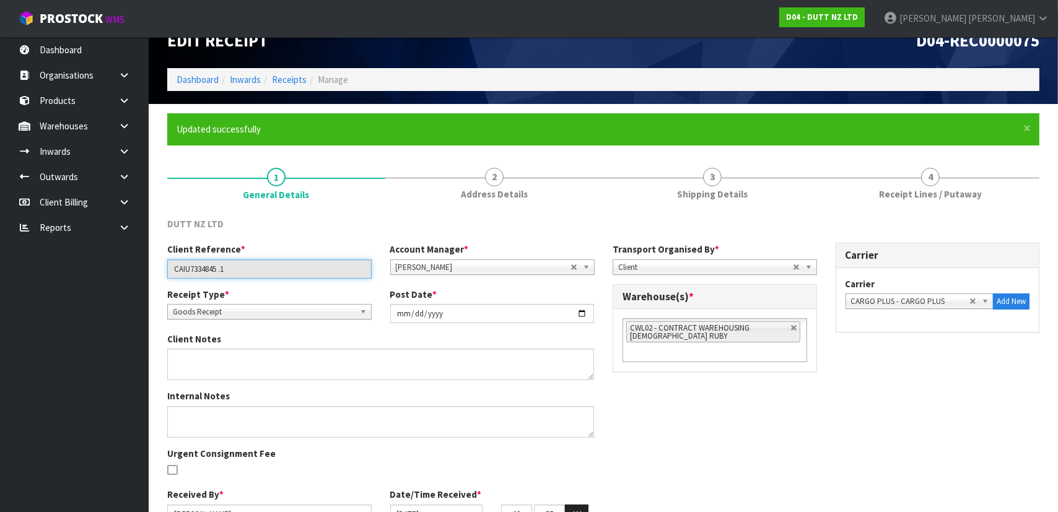
drag, startPoint x: 217, startPoint y: 270, endPoint x: 139, endPoint y: 272, distance: 78.1
click at [130, 273] on body "Toggle navigation ProStock WMS D04 - DUTT NZ LTD Michael Drugan Logout Dashboar…" at bounding box center [529, 231] width 1058 height 512
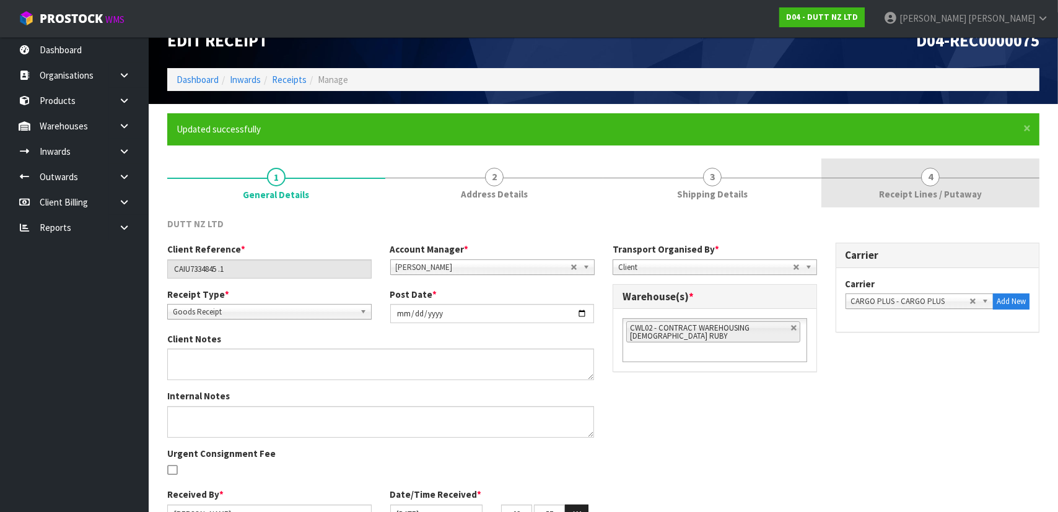
click at [924, 180] on span "4" at bounding box center [930, 177] width 19 height 19
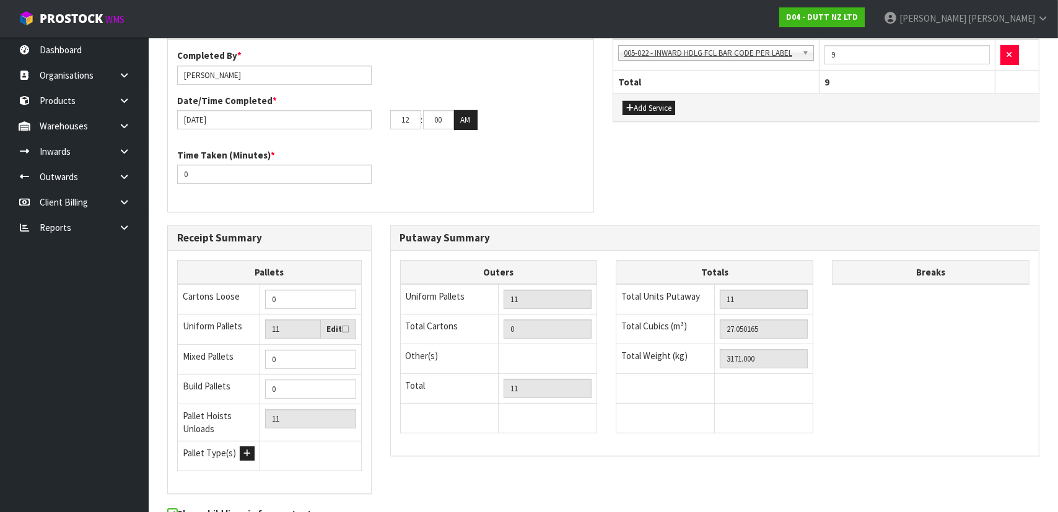
click at [784, 196] on div "Putaway Completion Time Completed By * Michael Drugan Date/Time Completed * 10/…" at bounding box center [603, 120] width 891 height 211
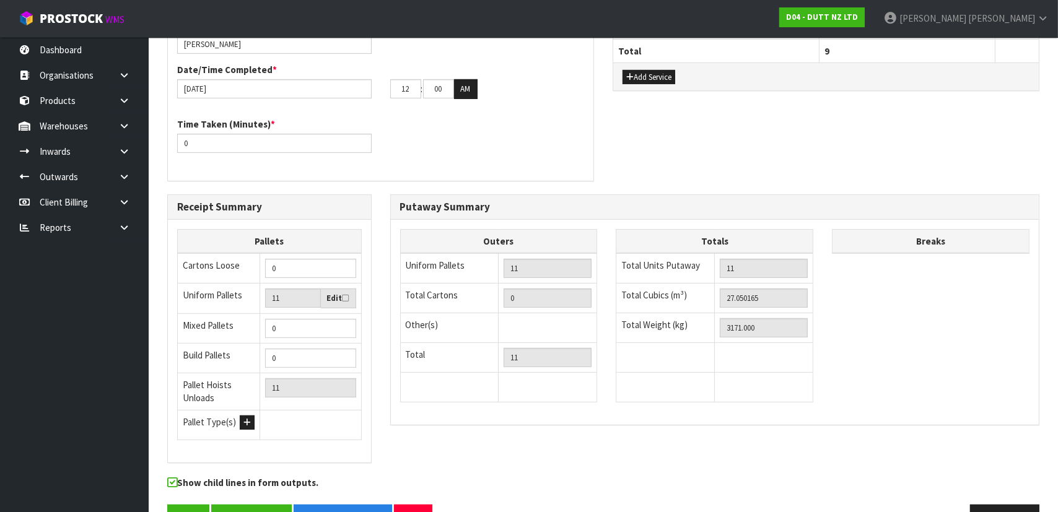
scroll to position [644, 0]
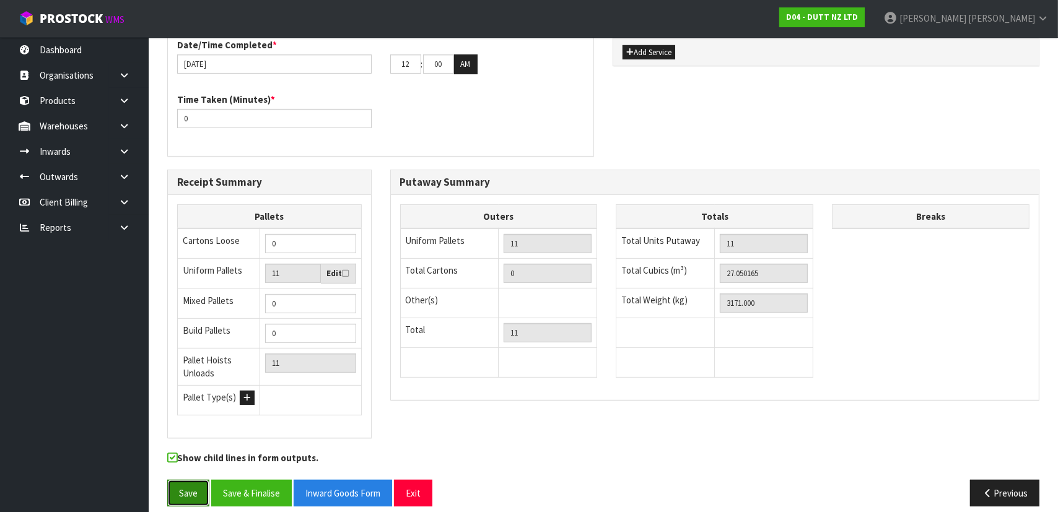
click at [193, 480] on button "Save" at bounding box center [188, 493] width 42 height 27
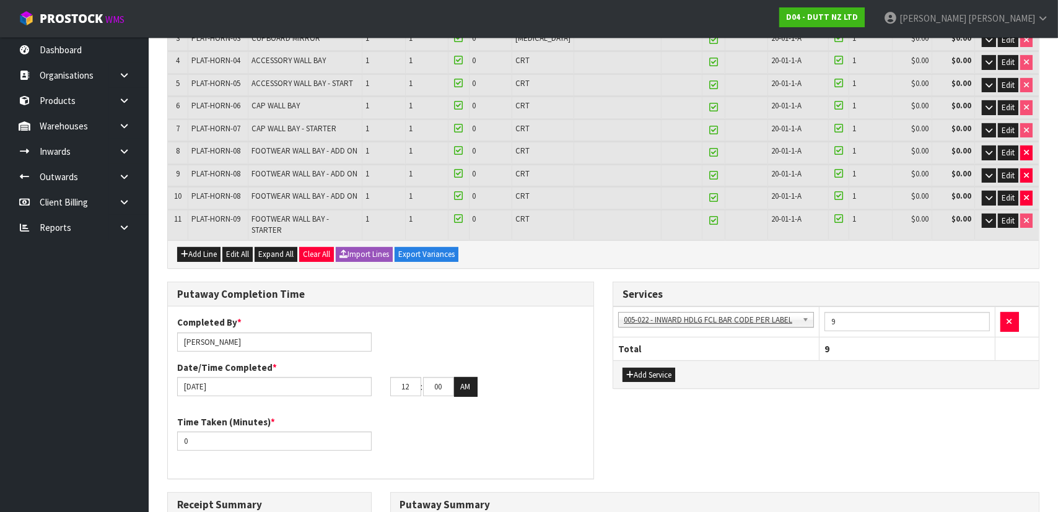
scroll to position [307, 0]
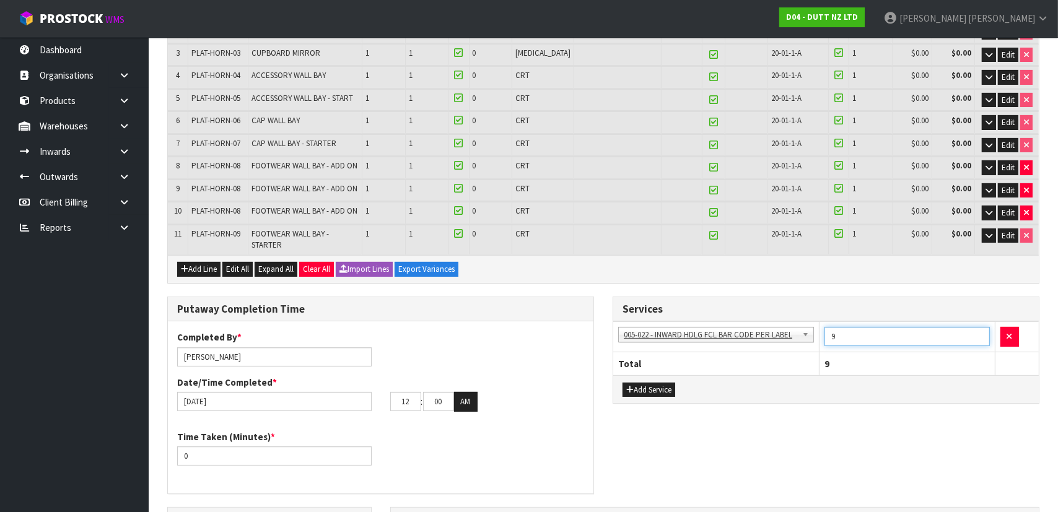
click at [845, 327] on input "9" at bounding box center [907, 336] width 165 height 19
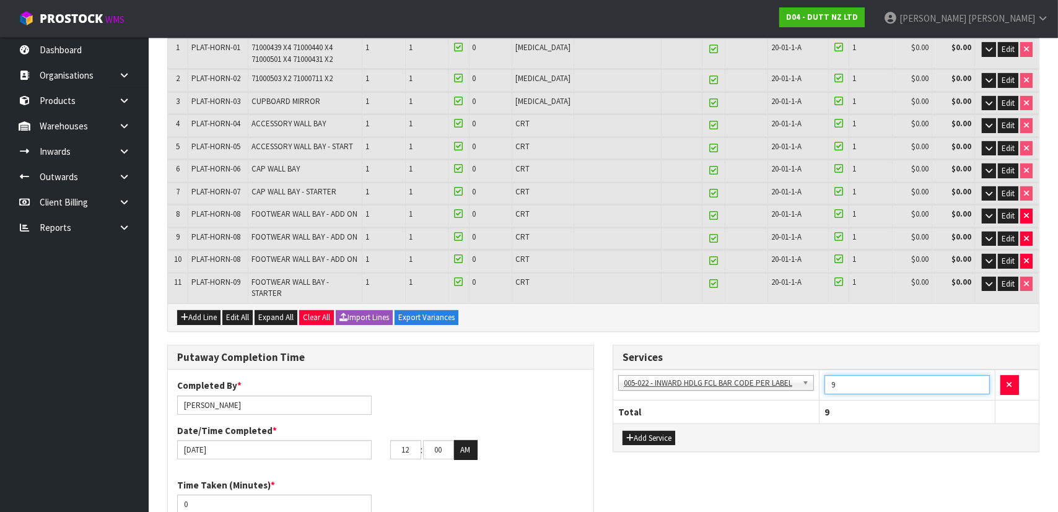
scroll to position [363, 0]
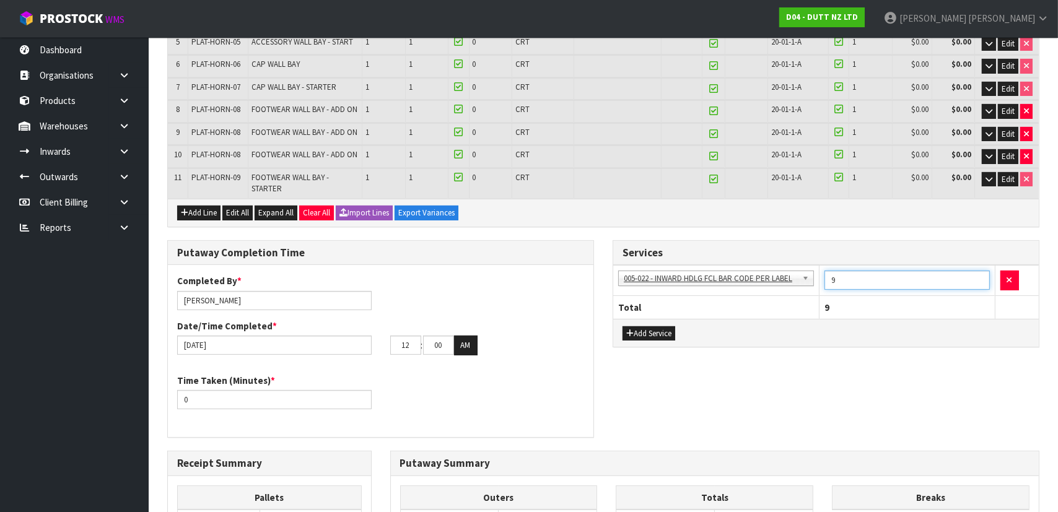
drag, startPoint x: 858, startPoint y: 272, endPoint x: 757, endPoint y: 272, distance: 101.0
click at [758, 272] on tr "001-001 - IMPORT DEMMURAGE 001-002 - IMPORT NZ CUSTOMS ENTRY 001-003 - IMPORT P…" at bounding box center [826, 281] width 426 height 30
click at [835, 340] on div "Services 001-001 - IMPORT DEMMURAGE 001-002 - IMPORT NZ CUSTOMS ENTRY 001-003 -…" at bounding box center [827, 300] width 446 height 121
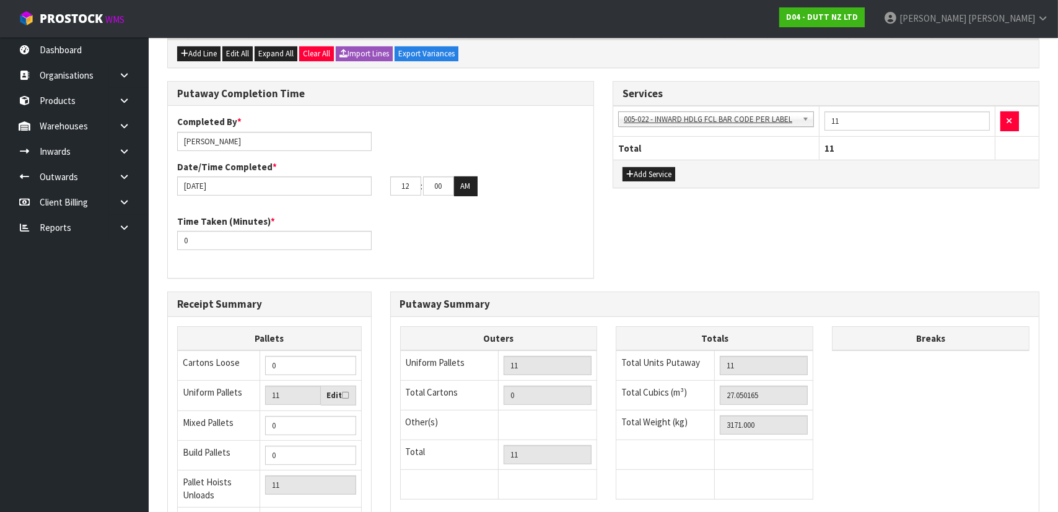
scroll to position [644, 0]
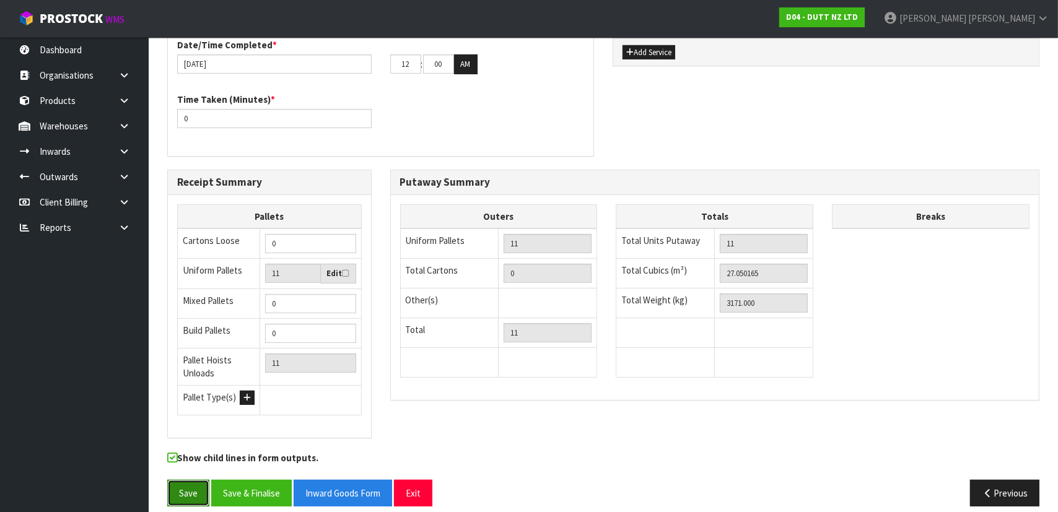
click at [196, 483] on button "Save" at bounding box center [188, 493] width 42 height 27
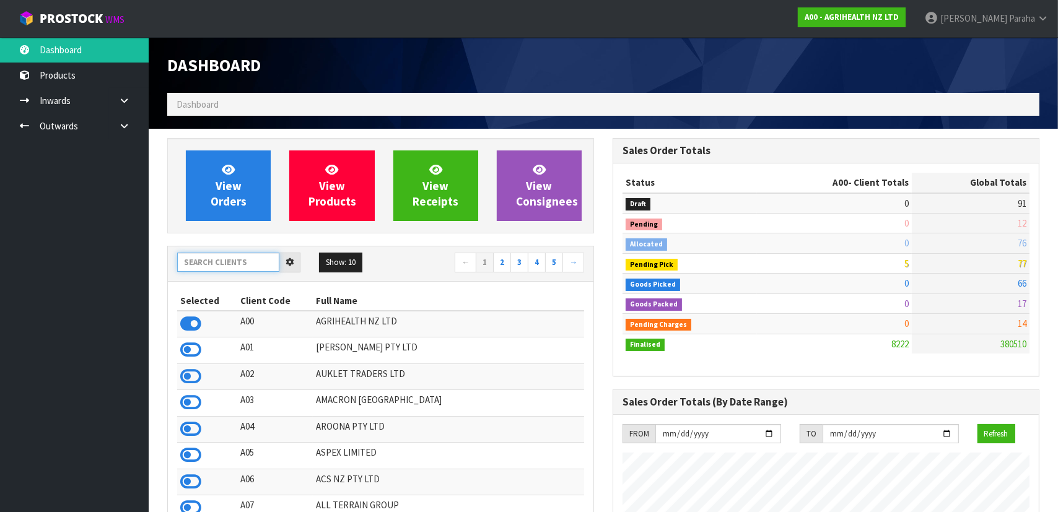
scroll to position [937, 446]
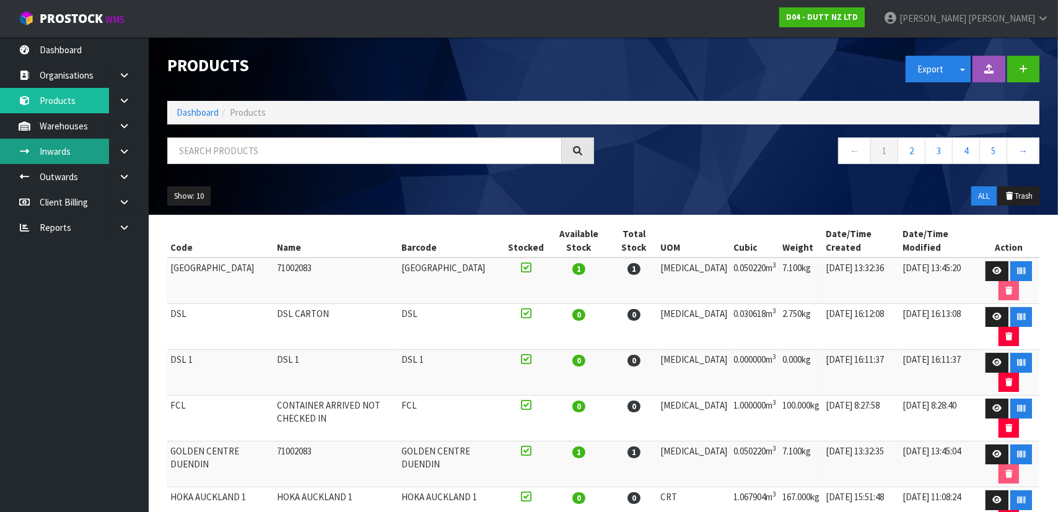
click at [92, 157] on link "Inwards" at bounding box center [74, 151] width 149 height 25
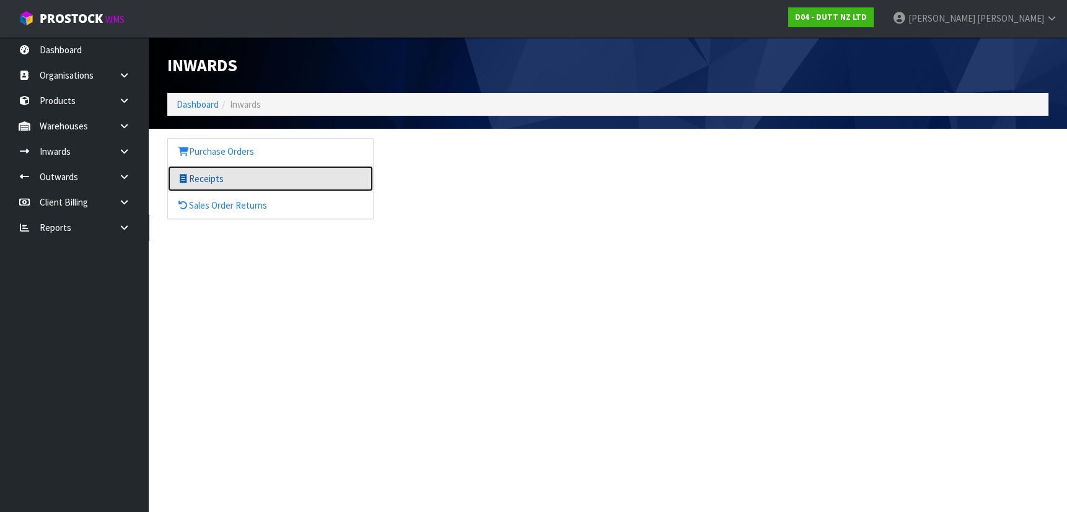
click at [274, 179] on link "Receipts" at bounding box center [270, 178] width 205 height 25
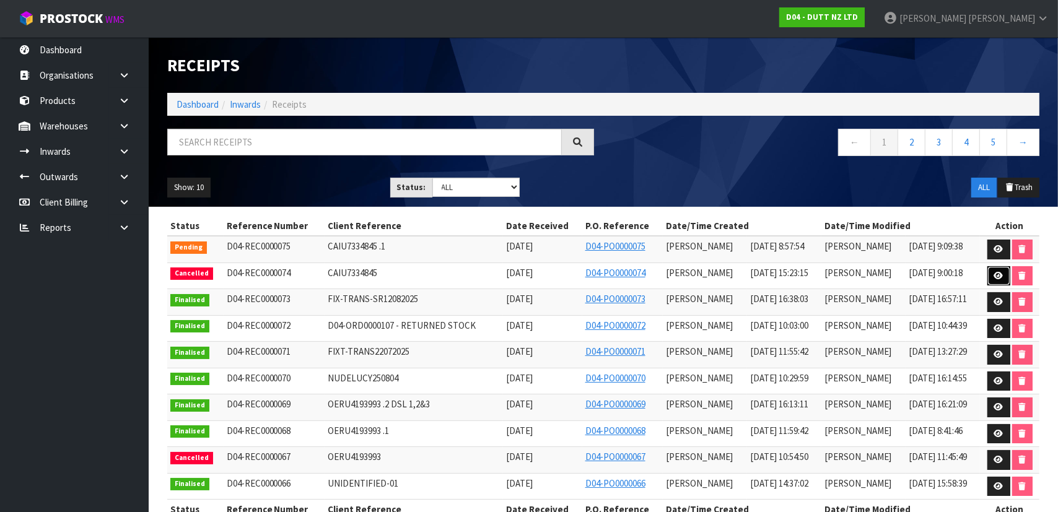
click at [999, 274] on icon at bounding box center [998, 276] width 9 height 8
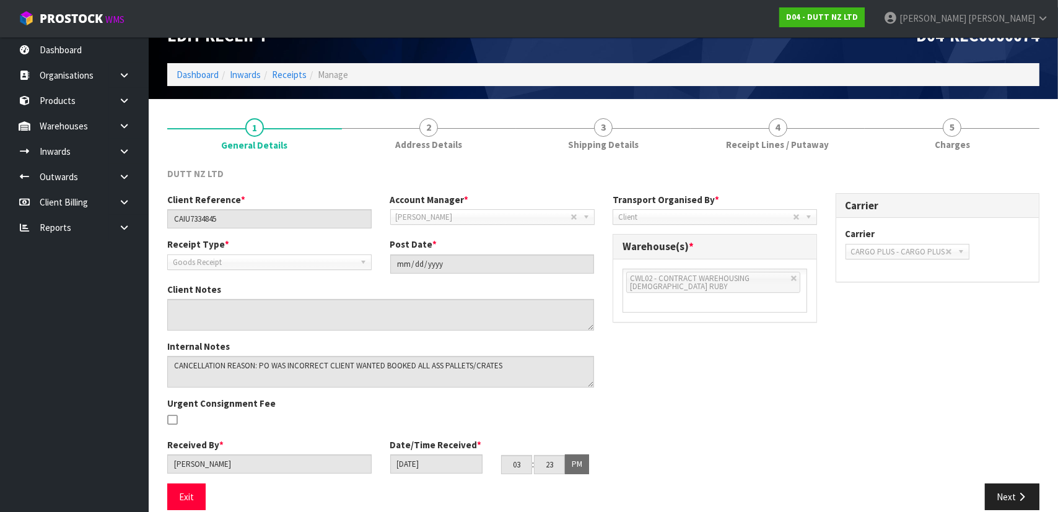
scroll to position [45, 0]
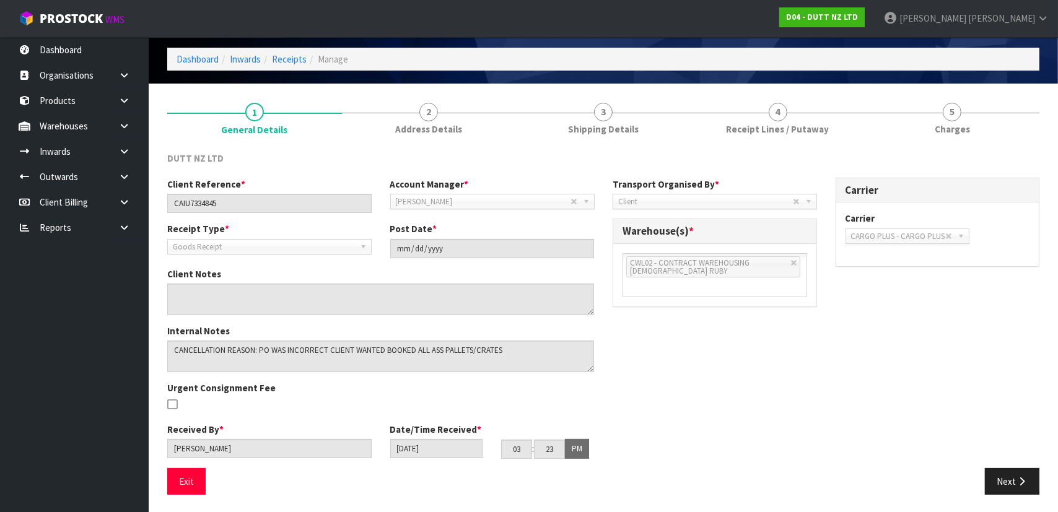
click at [375, 161] on div "DUTT NZ LTD" at bounding box center [269, 160] width 223 height 16
click at [377, 163] on div "DUTT NZ LTD" at bounding box center [269, 160] width 223 height 16
click at [832, 381] on div "Client Reference * CAIU7334845 Account Manager * [PERSON_NAME] [PERSON_NAME] [P…" at bounding box center [603, 323] width 891 height 291
click at [74, 14] on span "ProStock" at bounding box center [71, 19] width 63 height 16
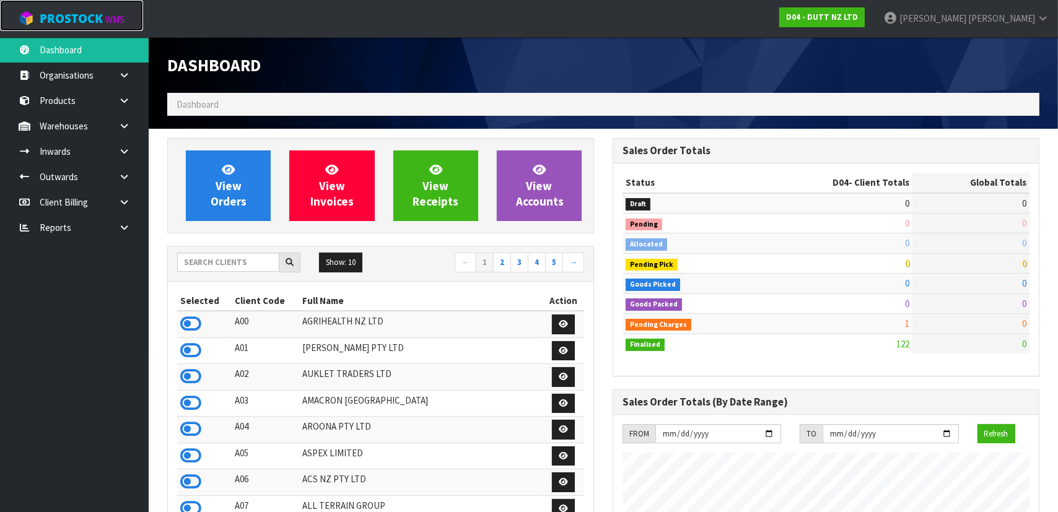
scroll to position [856, 446]
click at [242, 265] on input "text" at bounding box center [228, 262] width 102 height 19
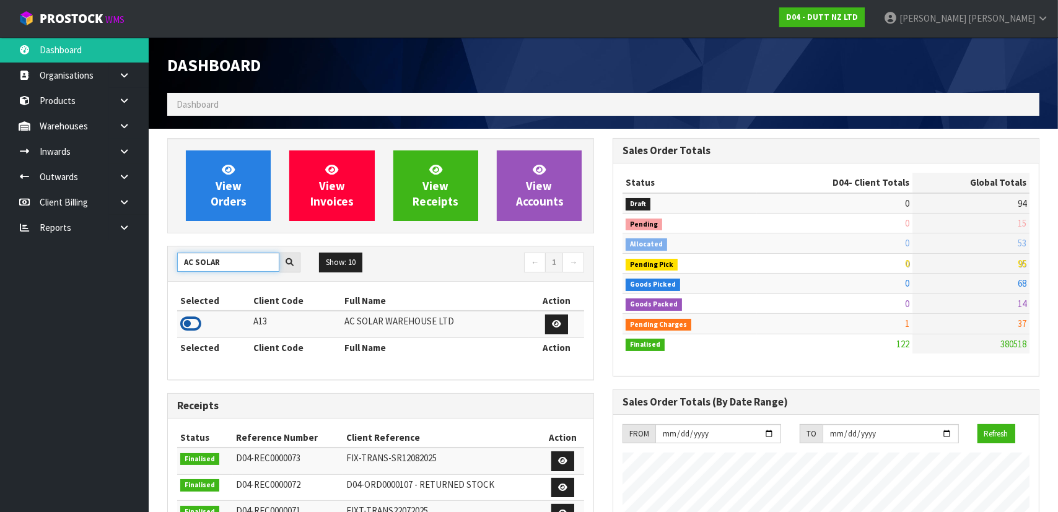
type input "AC SOLAR"
click at [185, 323] on icon at bounding box center [190, 324] width 21 height 19
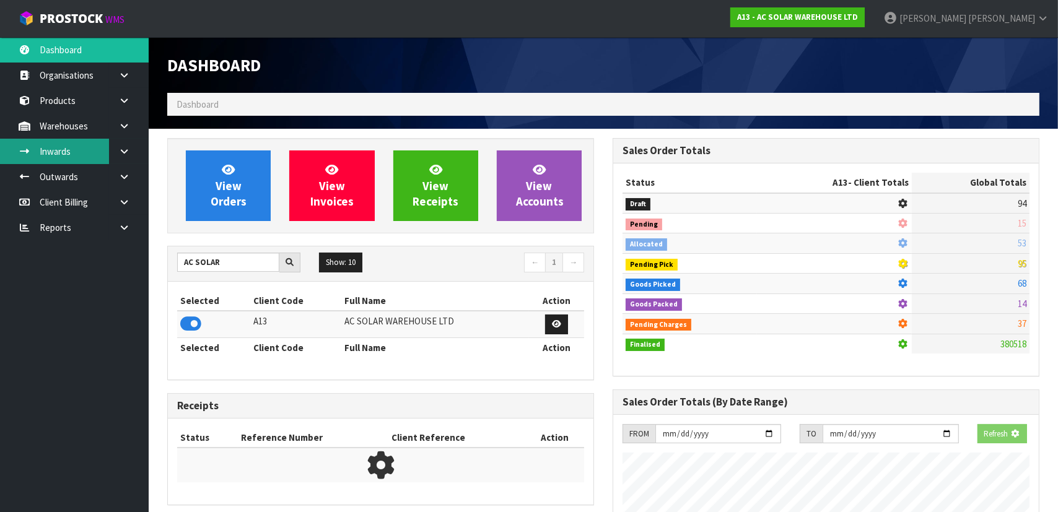
scroll to position [963, 446]
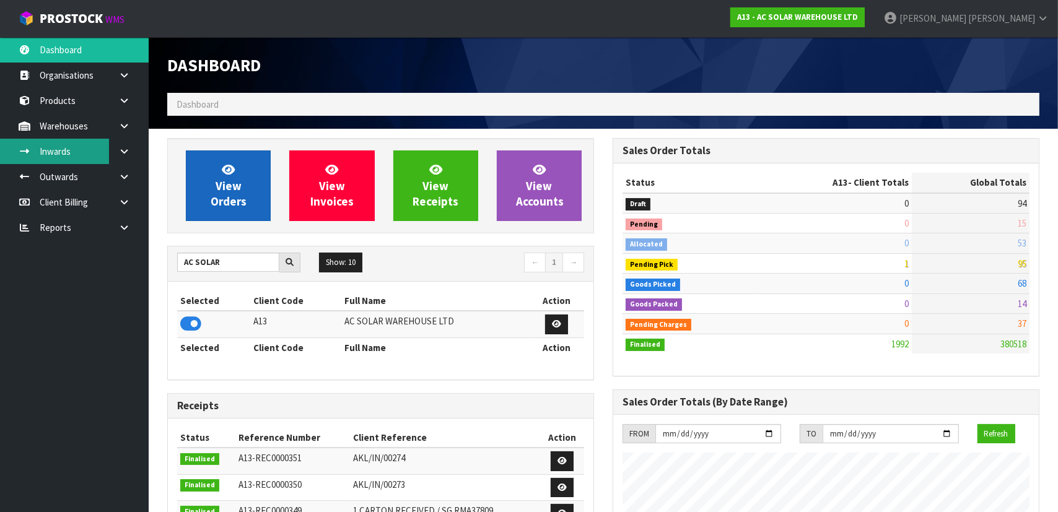
drag, startPoint x: 65, startPoint y: 143, endPoint x: 209, endPoint y: 192, distance: 152.1
click at [66, 143] on link "Inwards" at bounding box center [74, 151] width 149 height 25
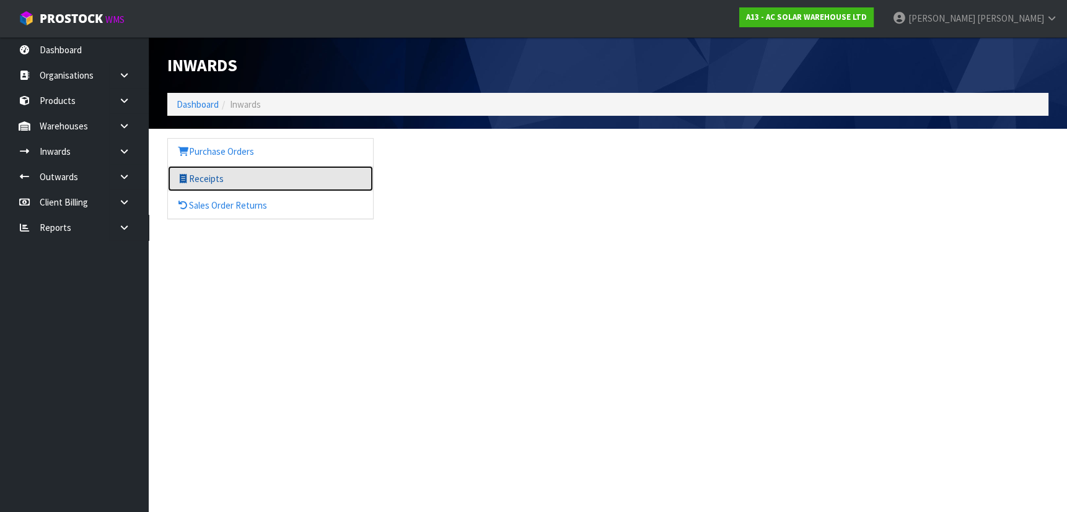
click at [227, 181] on link "Receipts" at bounding box center [270, 178] width 205 height 25
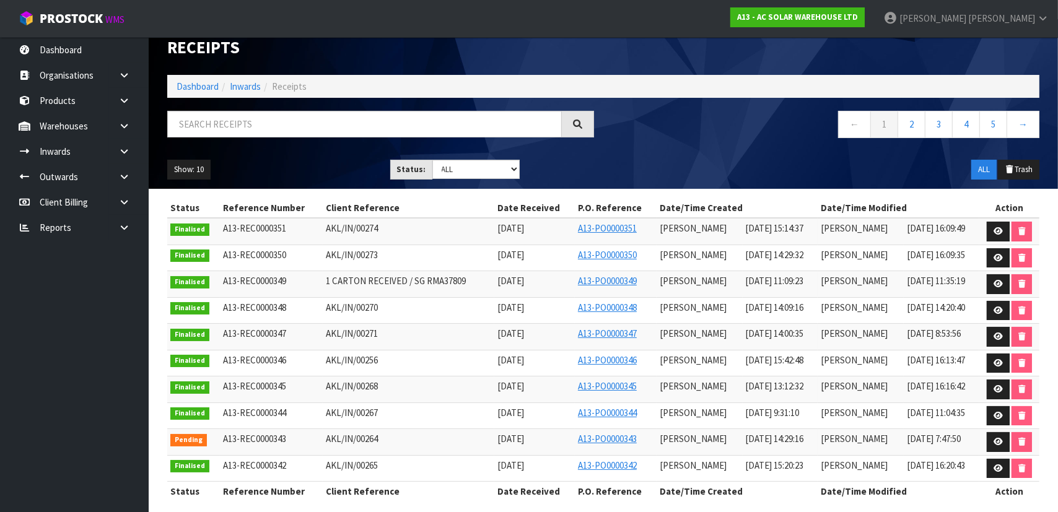
scroll to position [27, 0]
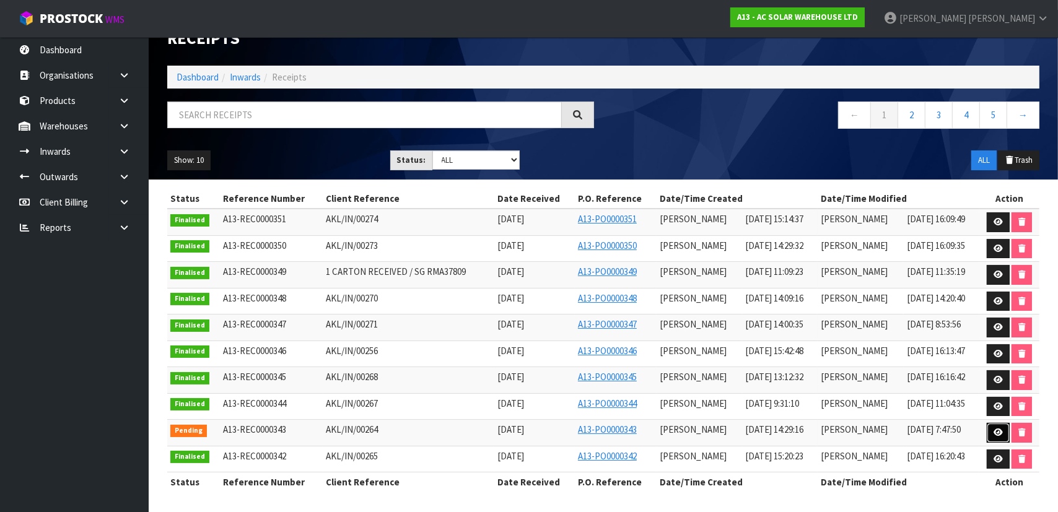
click at [1006, 435] on link at bounding box center [998, 433] width 23 height 20
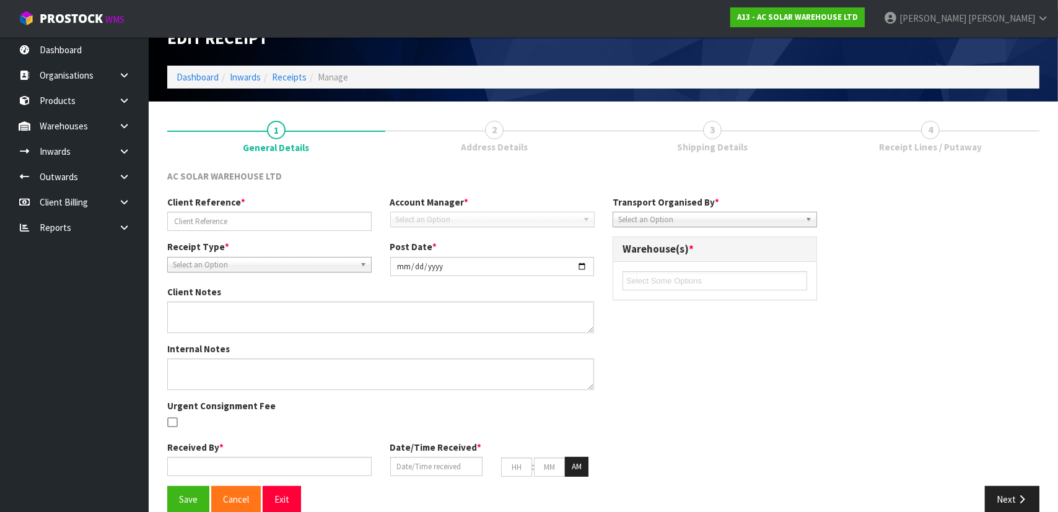
scroll to position [45, 0]
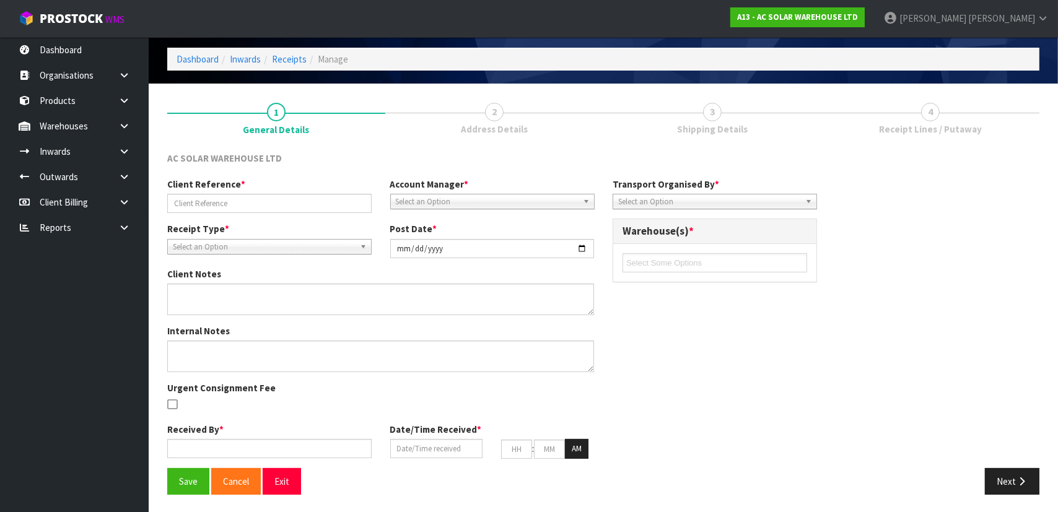
type input "AKL/IN/00264"
type input "2025-08-21"
type input "Michael Drugan"
type input "21/08/2025"
type input "02"
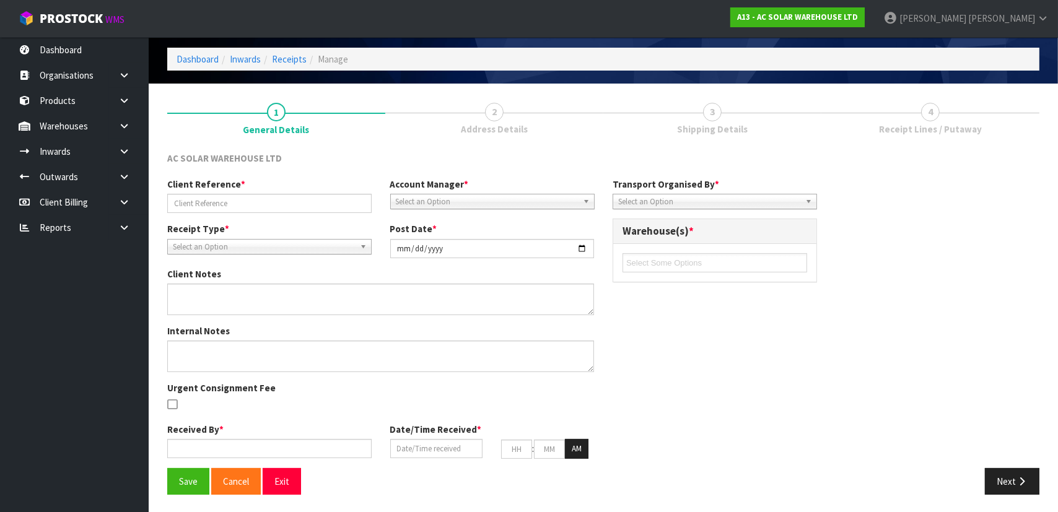
type input "29"
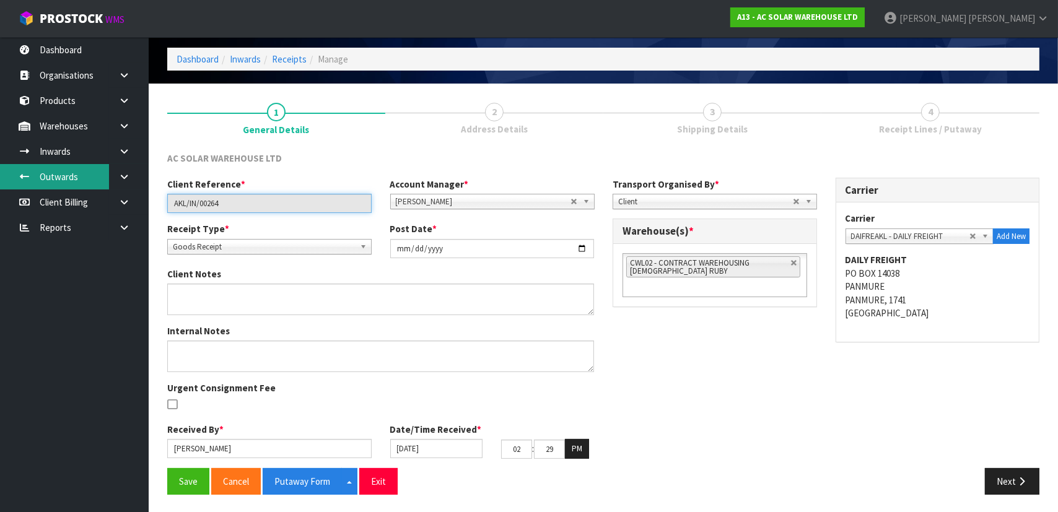
drag, startPoint x: 266, startPoint y: 199, endPoint x: 86, endPoint y: 177, distance: 181.1
click at [82, 175] on body "Toggle navigation ProStock WMS A13 - AC SOLAR WAREHOUSE LTD Michael Drugan Logo…" at bounding box center [529, 211] width 1058 height 512
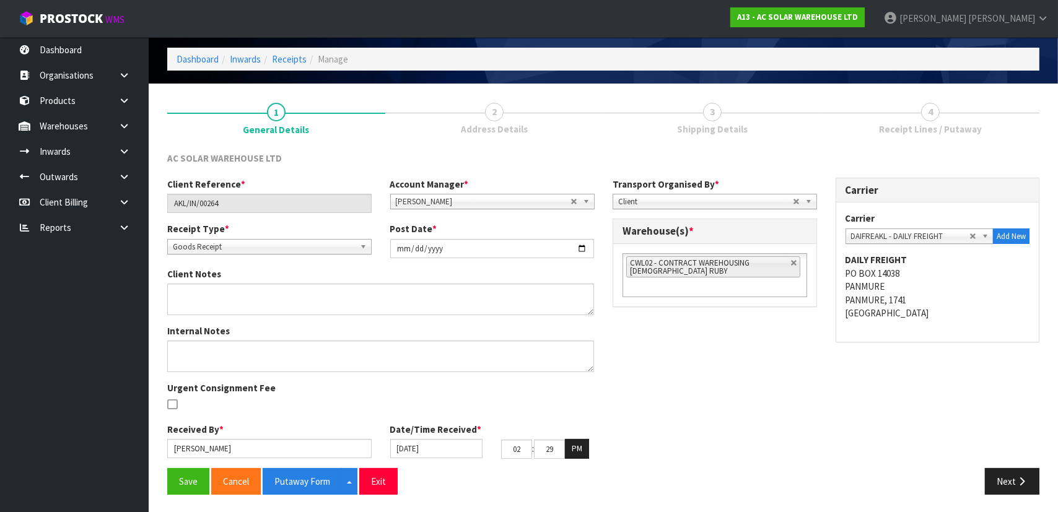
click at [781, 397] on div "Client Reference * AKL/IN/00264 Account Manager * Zubair Moolla Rod Giles Kirst…" at bounding box center [603, 323] width 891 height 291
click at [759, 419] on div "Client Reference * AKL/IN/00264 Account Manager * Zubair Moolla Rod Giles Kirst…" at bounding box center [603, 323] width 891 height 291
click at [706, 403] on div "Client Reference * AKL/IN/00264 Account Manager * Zubair Moolla Rod Giles Kirst…" at bounding box center [603, 323] width 891 height 291
click at [673, 377] on div "Client Reference * AKL/IN/00264 Account Manager * Zubair Moolla Rod Giles Kirst…" at bounding box center [603, 323] width 891 height 291
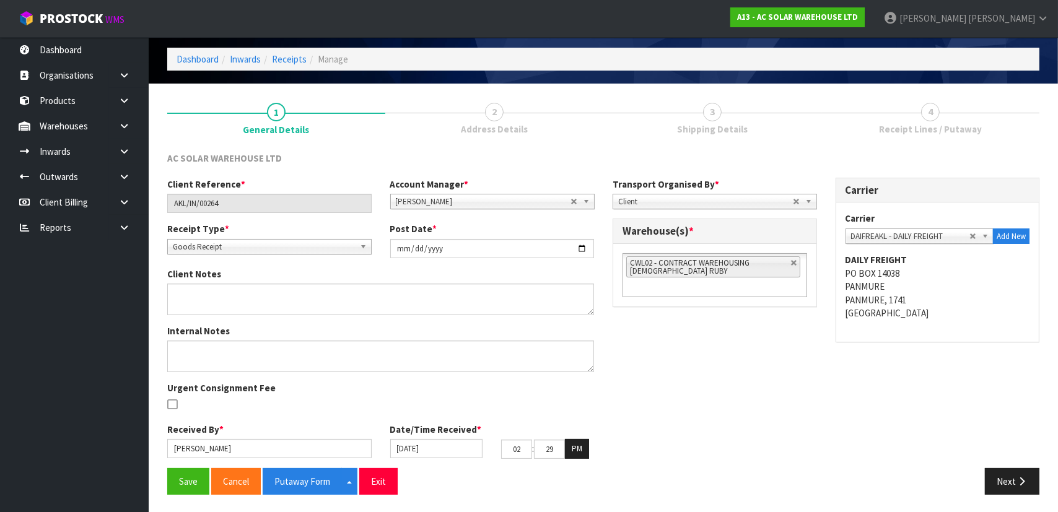
click at [954, 384] on div "Client Reference * AKL/IN/00264 Account Manager * Zubair Moolla Rod Giles Kirst…" at bounding box center [603, 323] width 891 height 291
click at [230, 199] on input "AKL/IN/00264" at bounding box center [269, 203] width 204 height 19
drag, startPoint x: 233, startPoint y: 200, endPoint x: 112, endPoint y: 204, distance: 121.5
click at [112, 204] on body "Toggle navigation ProStock WMS A13 - AC SOLAR WAREHOUSE LTD Michael Drugan Logo…" at bounding box center [529, 211] width 1058 height 512
click at [812, 153] on div "AC SOLAR WAREHOUSE LTD" at bounding box center [603, 164] width 891 height 25
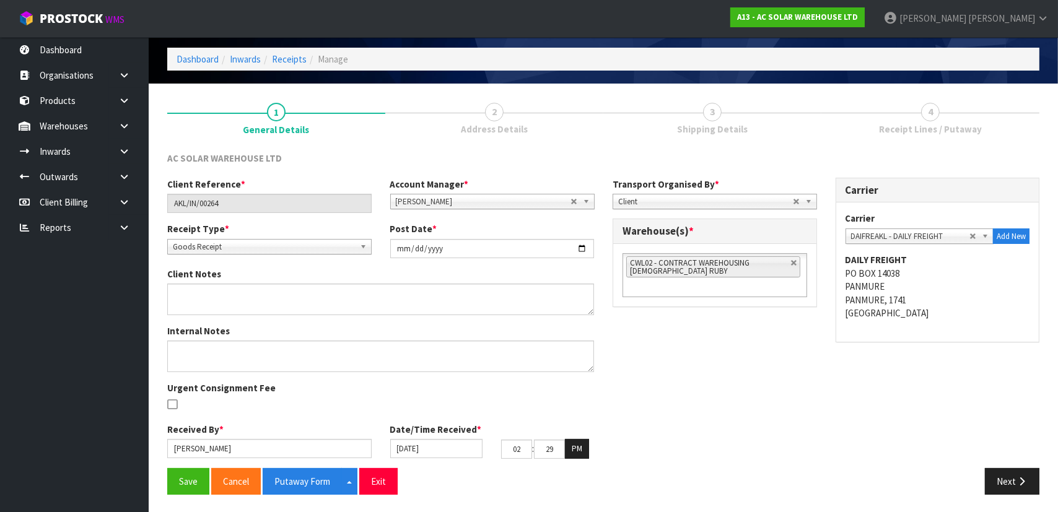
click at [726, 113] on link "3 Shipping Details" at bounding box center [713, 117] width 218 height 49
click at [993, 483] on button "Next" at bounding box center [1012, 481] width 55 height 27
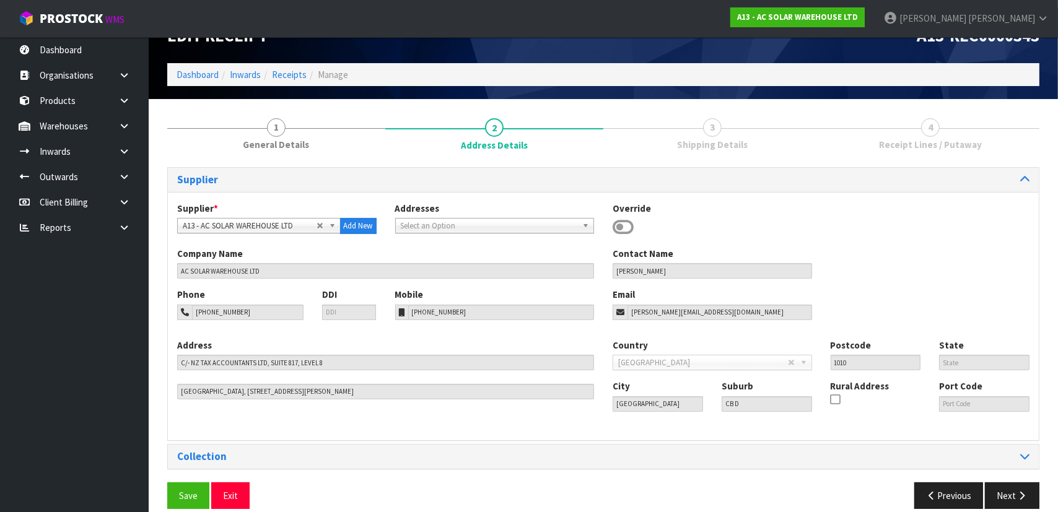
scroll to position [45, 0]
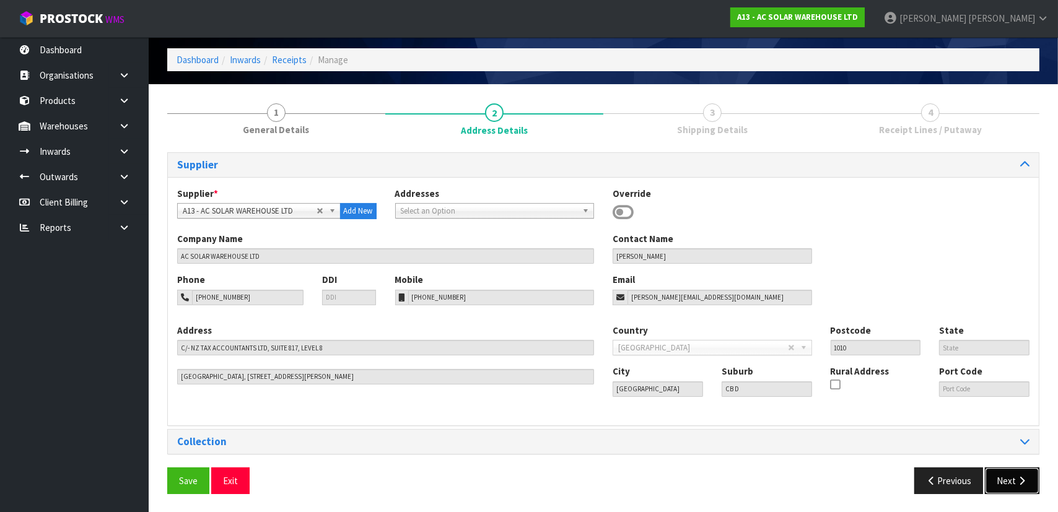
click at [999, 480] on button "Next" at bounding box center [1012, 481] width 55 height 27
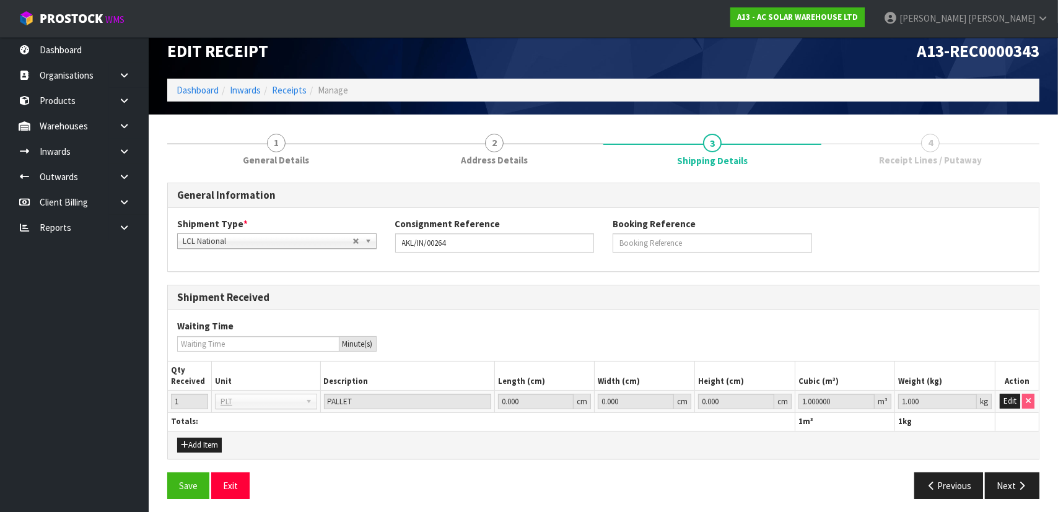
scroll to position [19, 0]
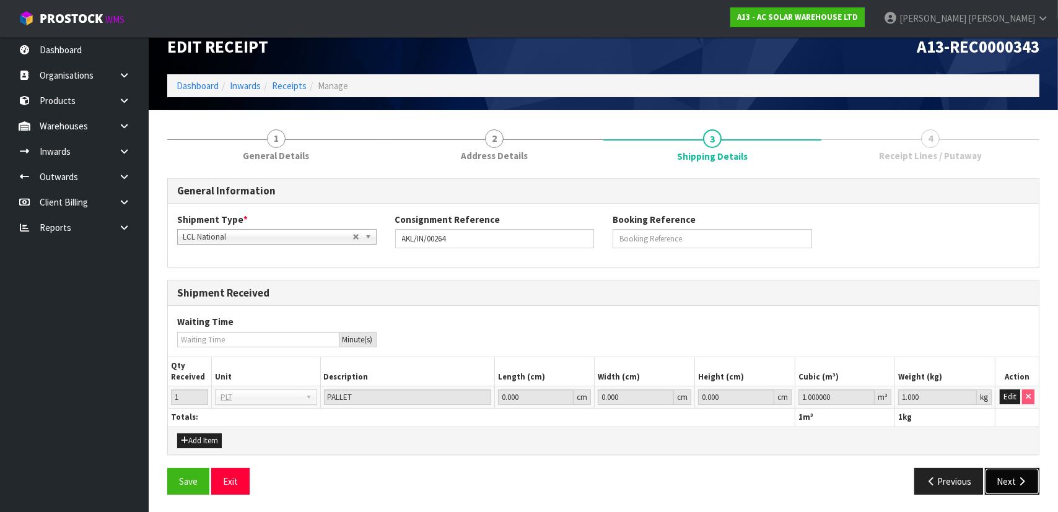
click at [1005, 478] on button "Next" at bounding box center [1012, 481] width 55 height 27
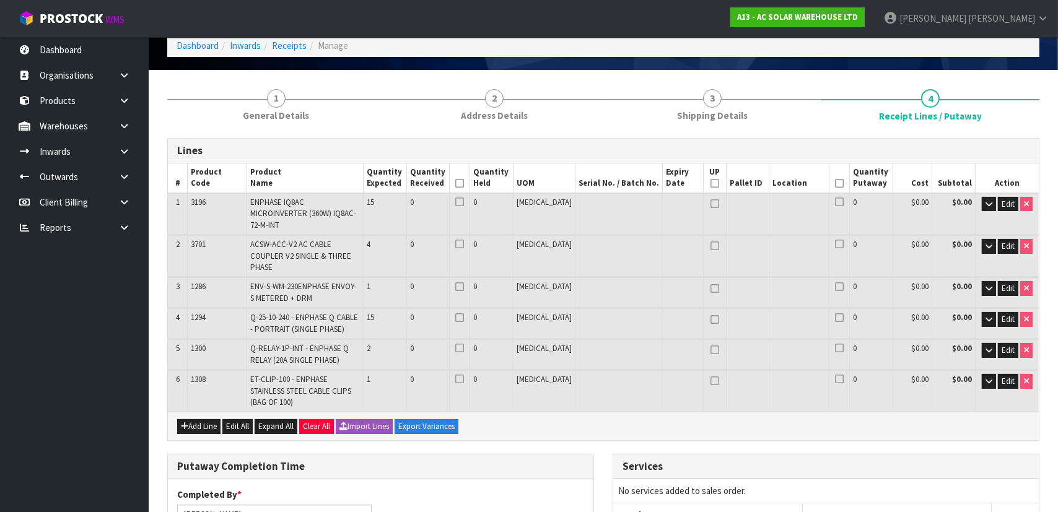
scroll to position [56, 0]
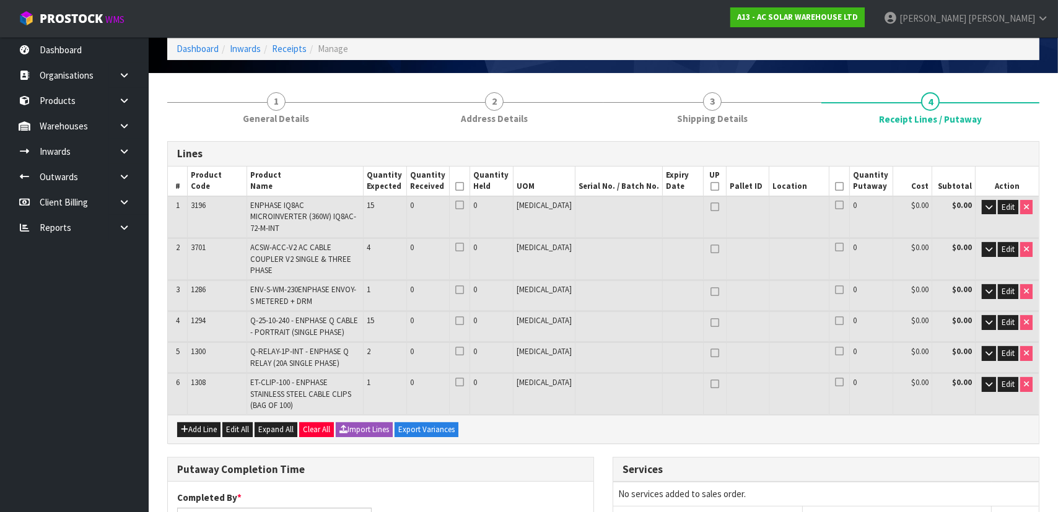
click at [257, 343] on td "Q-RELAY-1P-INT - ENPHASE Q RELAY (20A SINGLE PHASE)" at bounding box center [305, 358] width 116 height 30
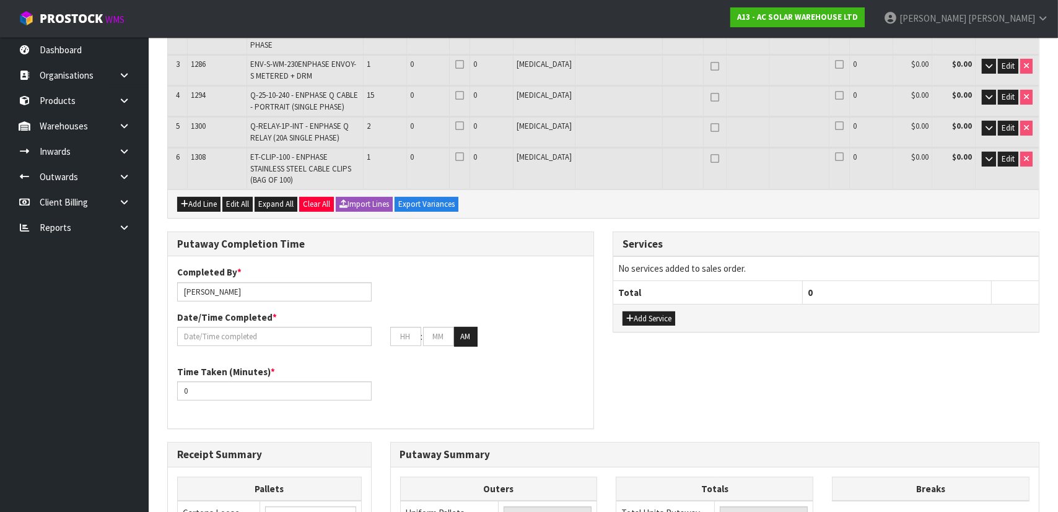
scroll to position [529, 0]
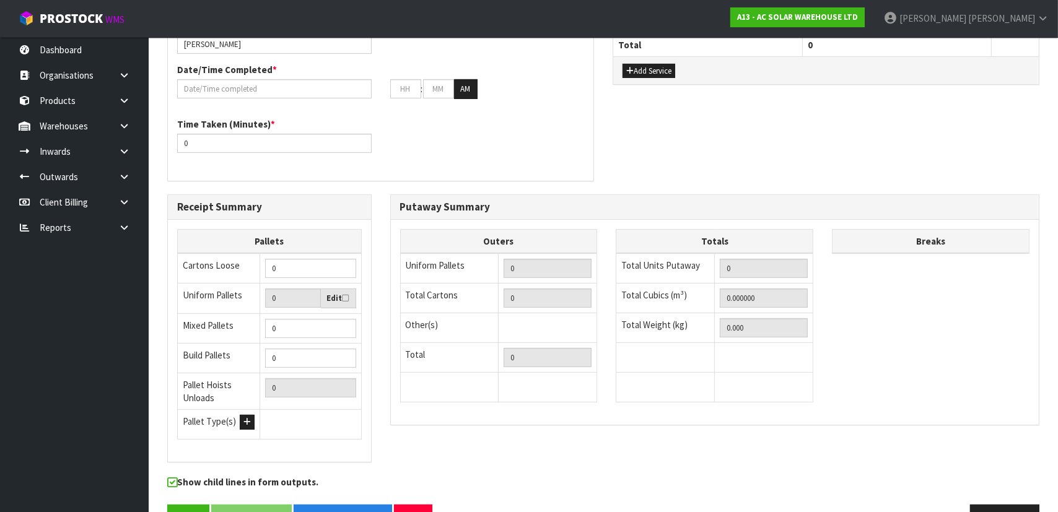
click at [475, 411] on div "Receipt Summary Pallets Cartons Loose 0 Uniform Pallets 0 Edit Mixed Pallets 0 …" at bounding box center [603, 335] width 891 height 281
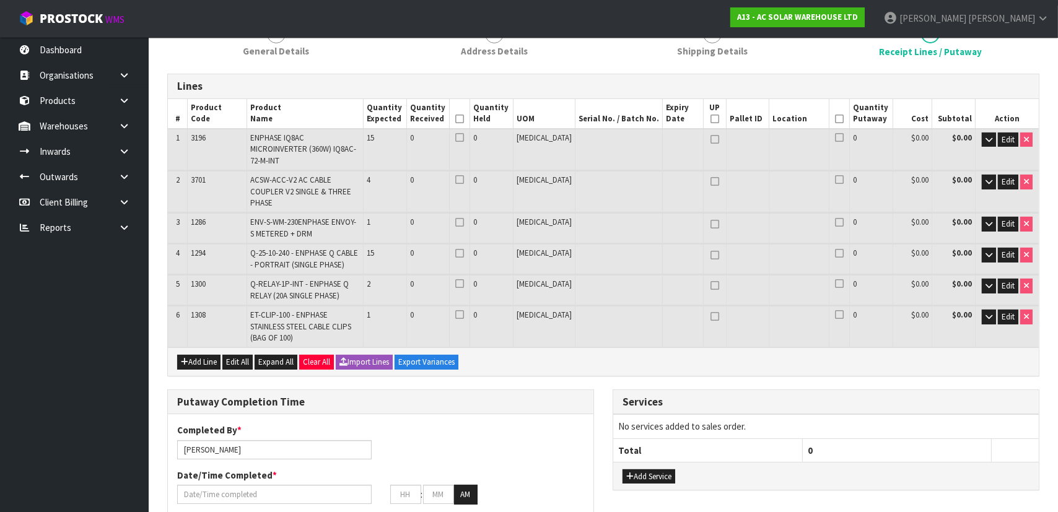
scroll to position [0, 0]
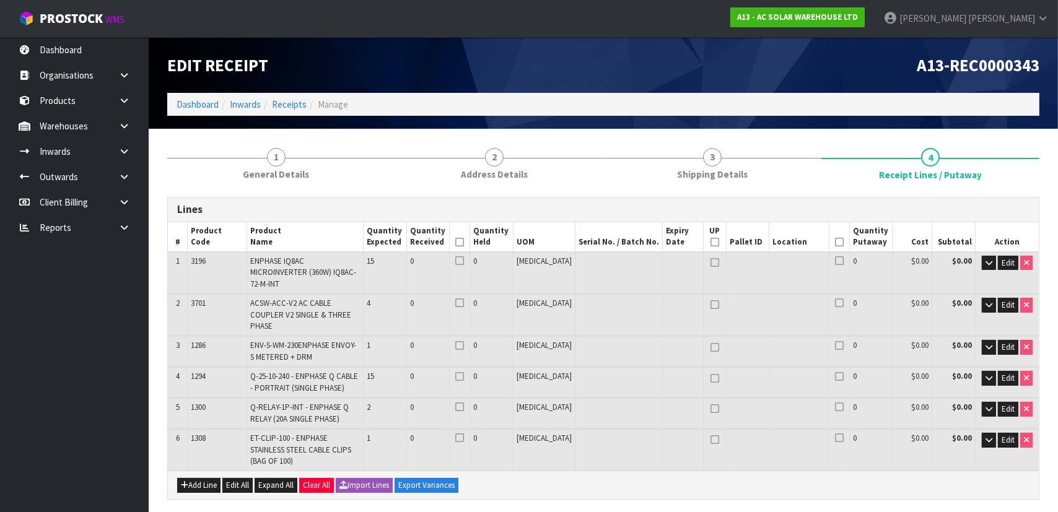
click at [620, 471] on div "Add Line Edit All Expand All Clear All Import Lines Export Variances" at bounding box center [603, 485] width 871 height 28
click at [626, 471] on div "Add Line Edit All Expand All Clear All Import Lines Export Variances" at bounding box center [603, 485] width 871 height 28
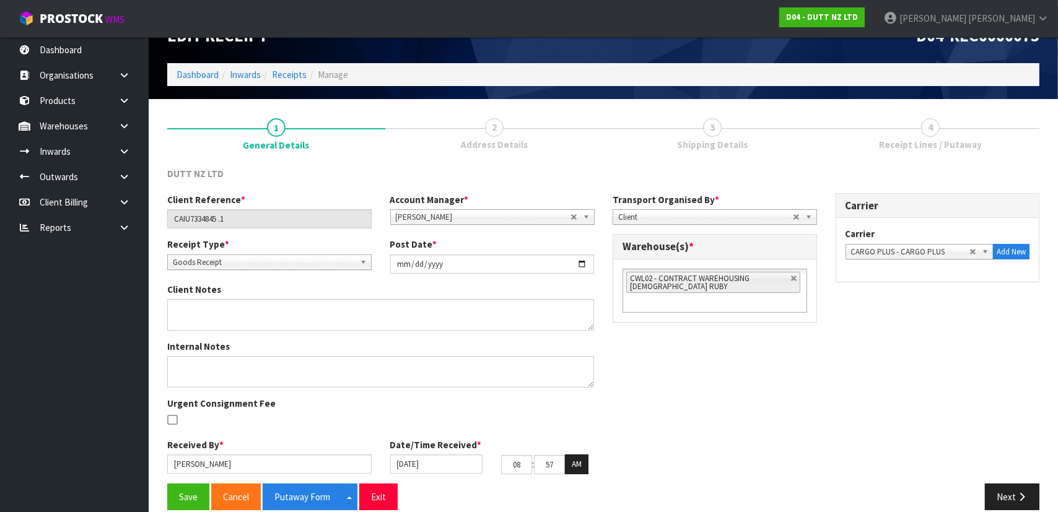
scroll to position [45, 0]
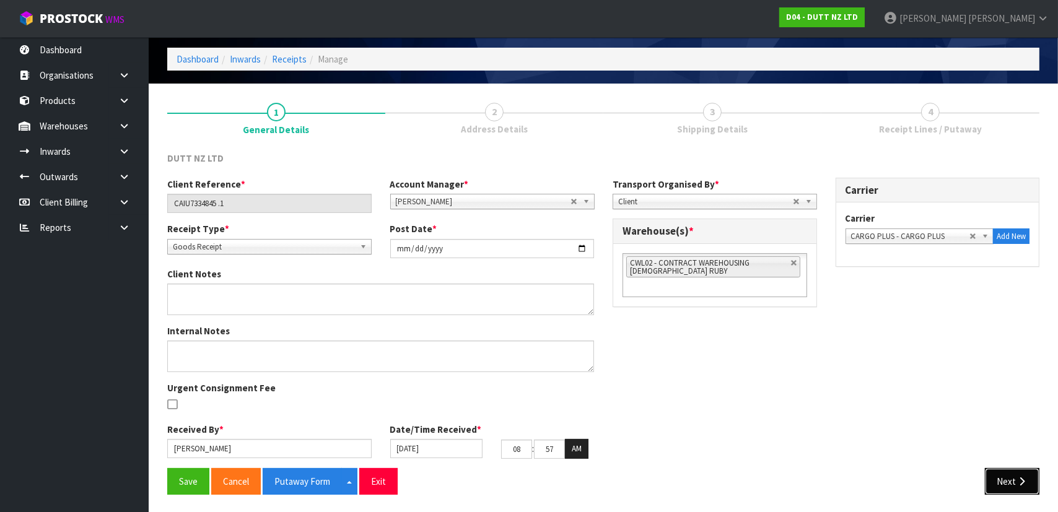
click at [994, 478] on button "Next" at bounding box center [1012, 481] width 55 height 27
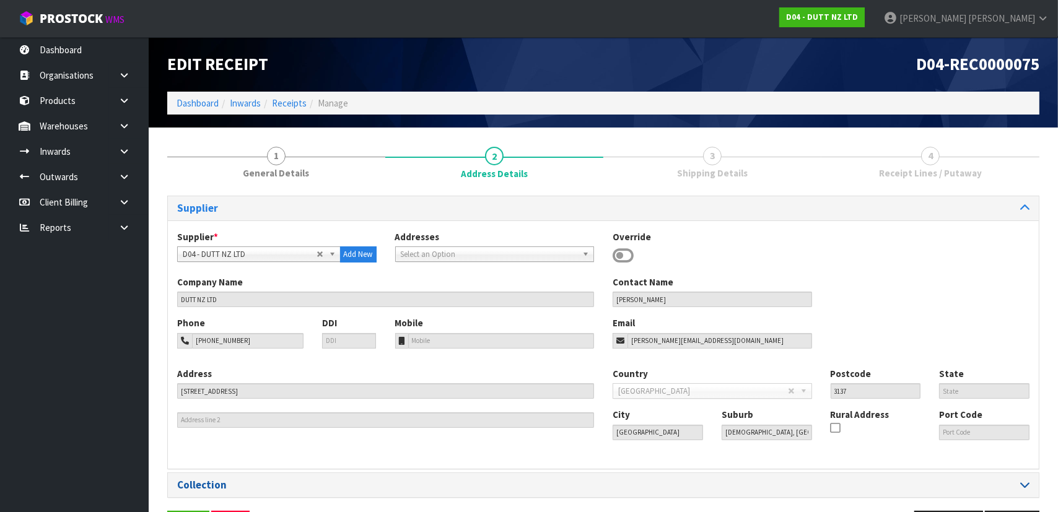
scroll to position [40, 0]
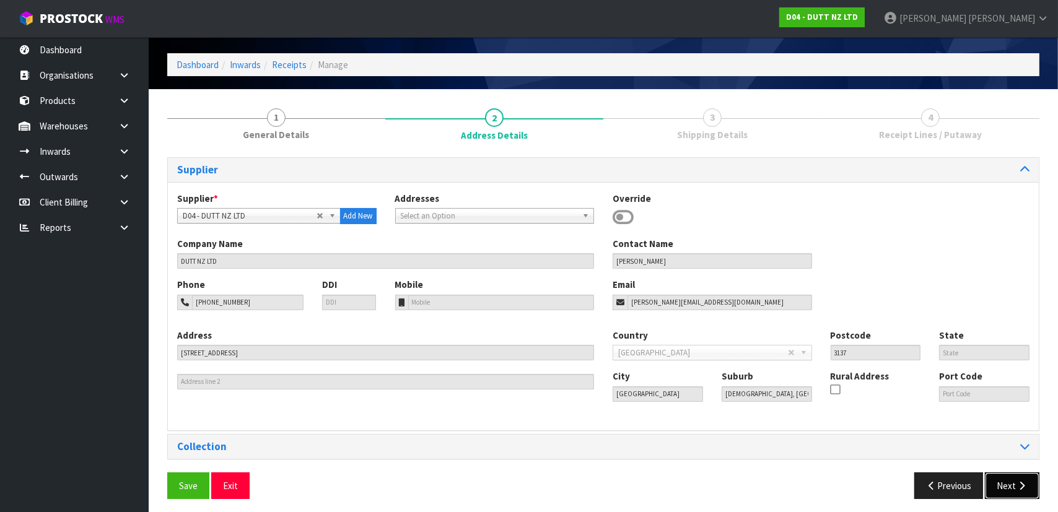
click at [999, 489] on button "Next" at bounding box center [1012, 486] width 55 height 27
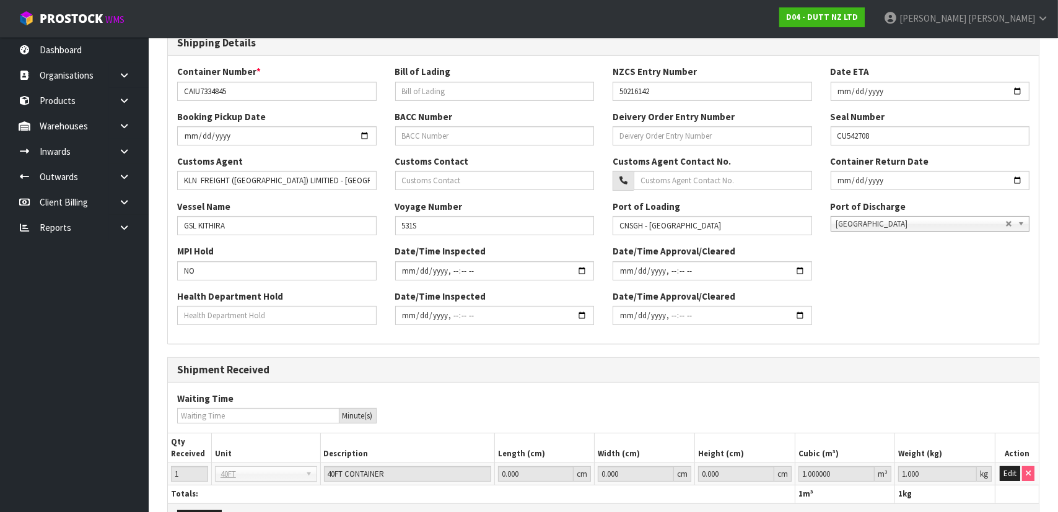
scroll to position [345, 0]
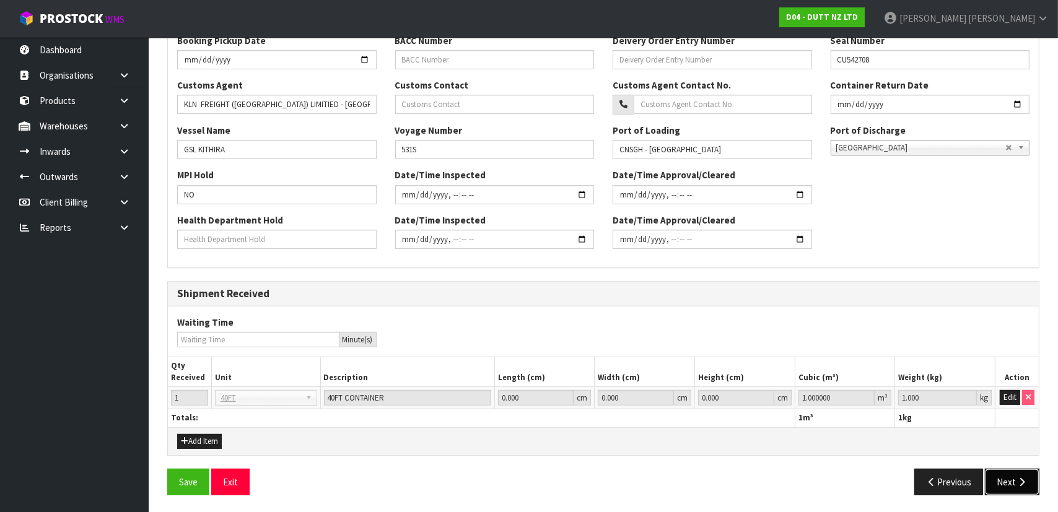
click at [1010, 472] on button "Next" at bounding box center [1012, 482] width 55 height 27
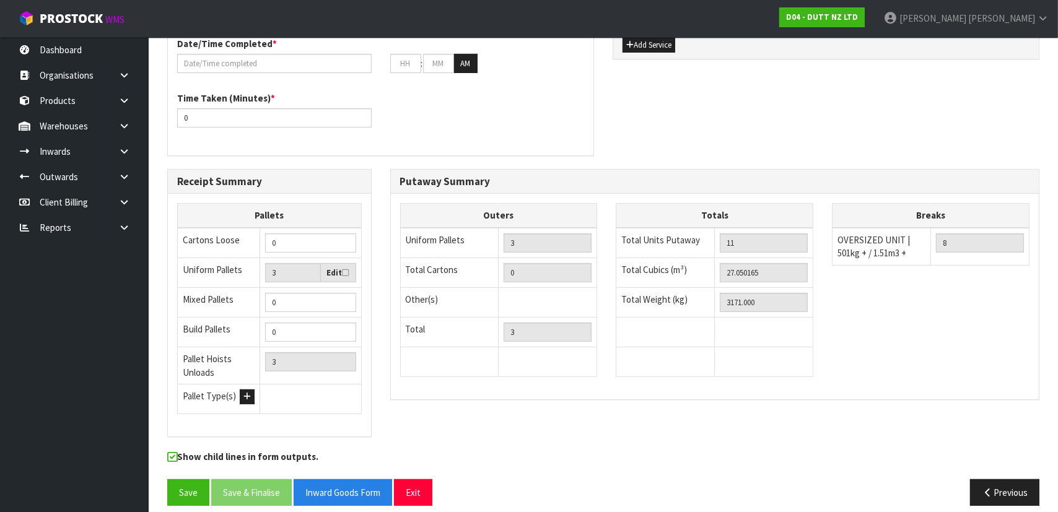
scroll to position [330, 0]
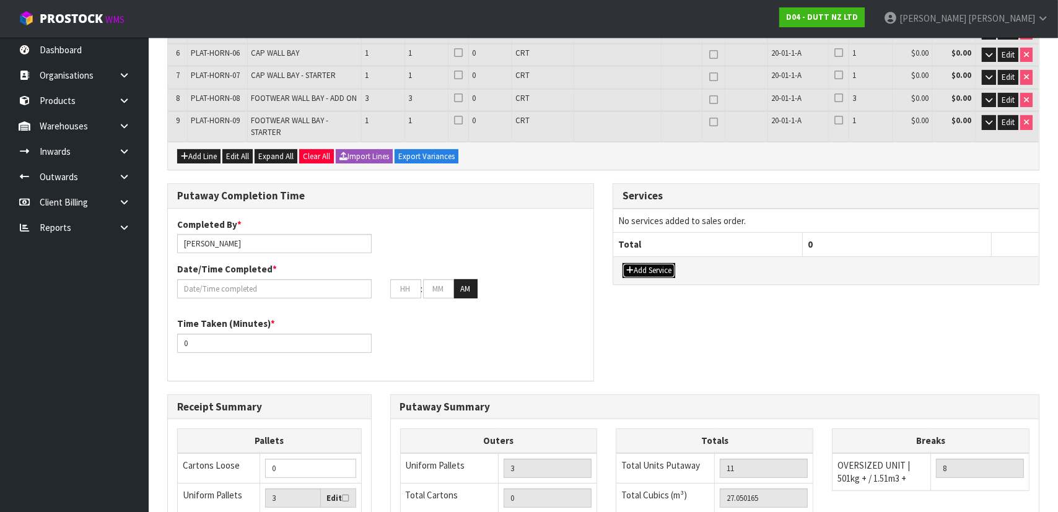
click at [657, 263] on button "Add Service" at bounding box center [649, 270] width 53 height 15
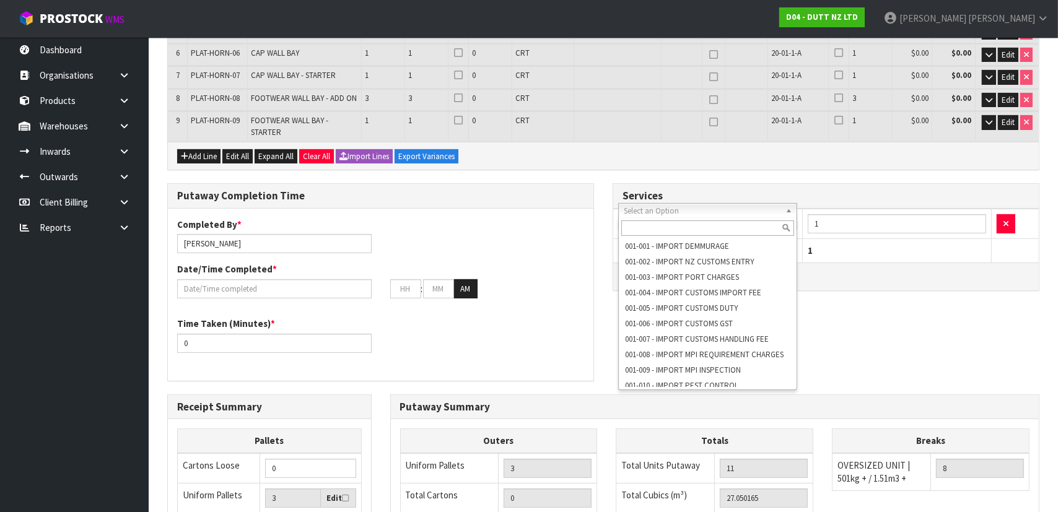
click at [724, 228] on input "text" at bounding box center [707, 228] width 173 height 15
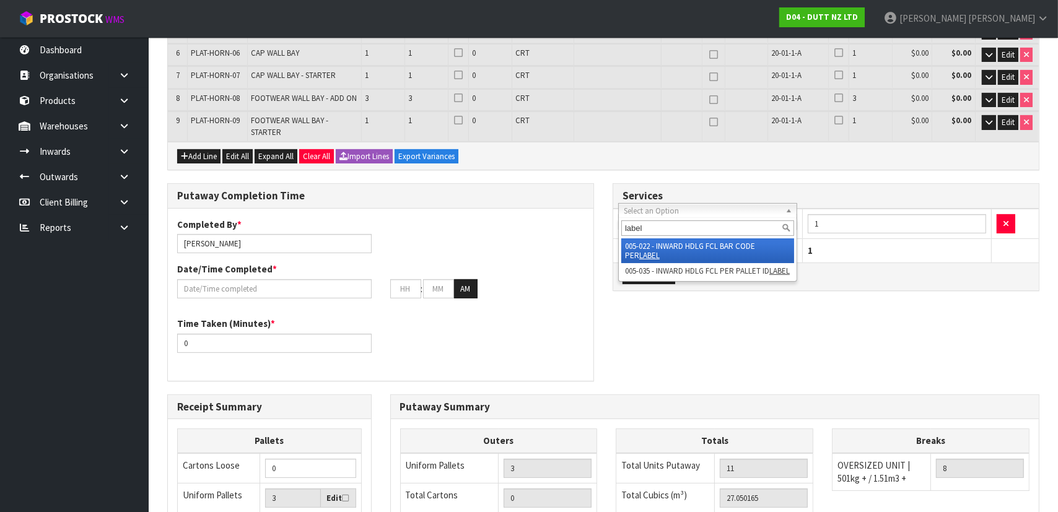
type input "label"
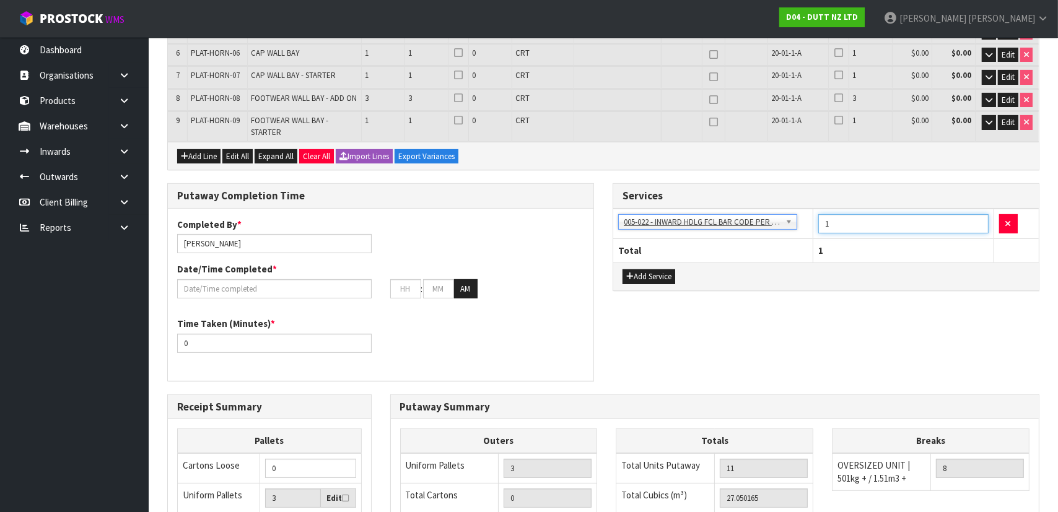
drag, startPoint x: 847, startPoint y: 211, endPoint x: 739, endPoint y: 213, distance: 108.4
click at [739, 213] on tr "001-001 - IMPORT DEMMURAGE 001-002 - IMPORT NZ CUSTOMS ENTRY 001-003 - IMPORT P…" at bounding box center [826, 224] width 426 height 30
type input "11"
click at [797, 289] on div "Services 001-001 - IMPORT DEMMURAGE 001-002 - IMPORT NZ CUSTOMS ENTRY 001-003 -…" at bounding box center [827, 243] width 446 height 121
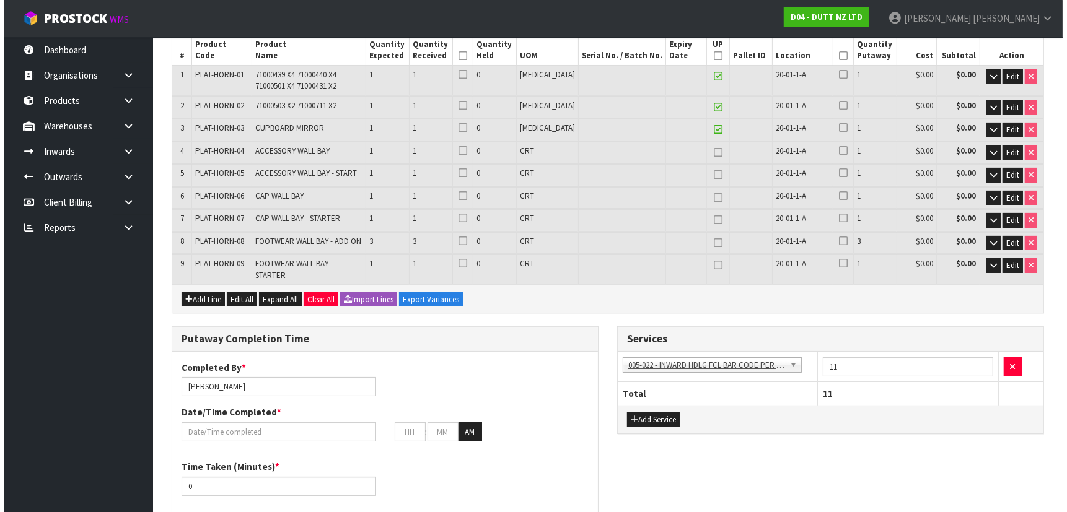
scroll to position [105, 0]
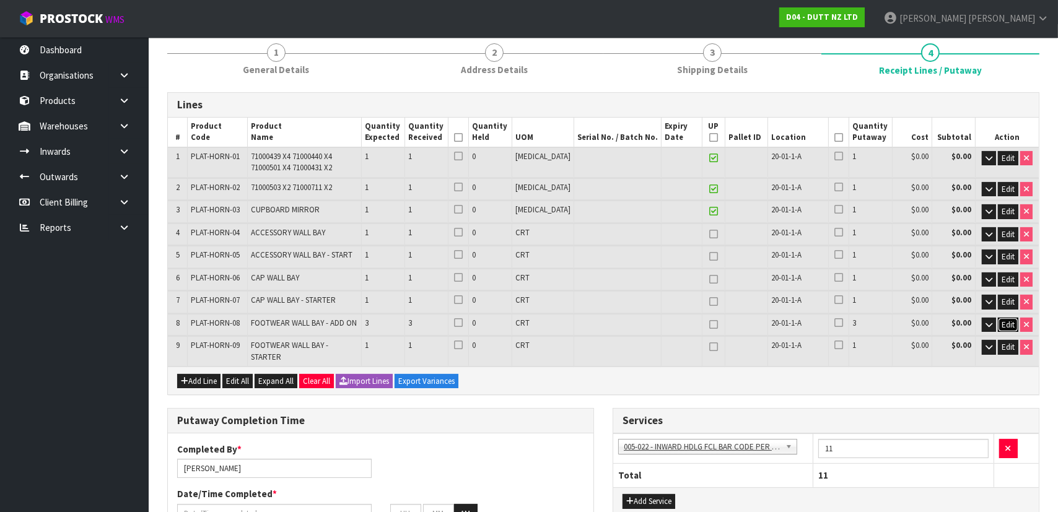
click at [1004, 322] on span "Edit" at bounding box center [1008, 325] width 13 height 11
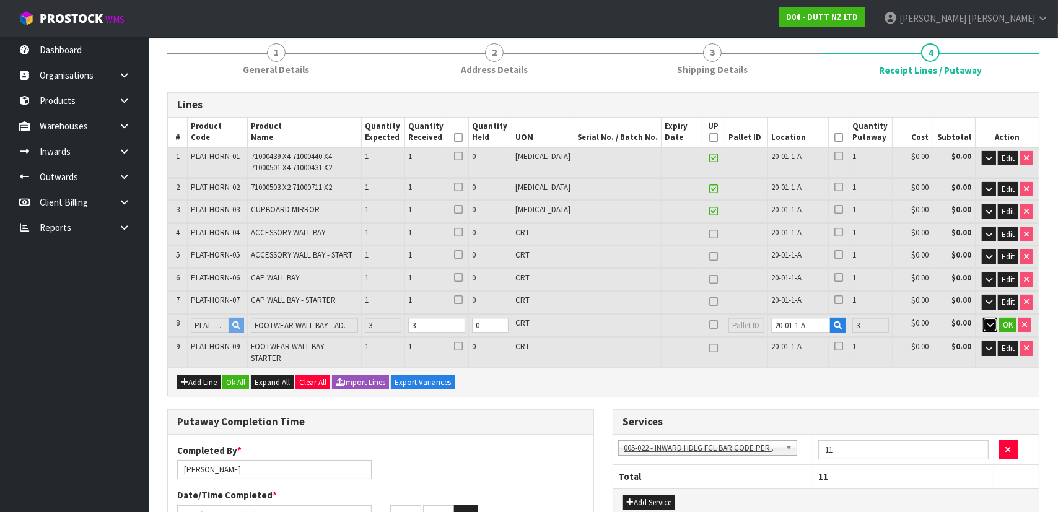
click at [990, 323] on icon "button" at bounding box center [990, 325] width 7 height 8
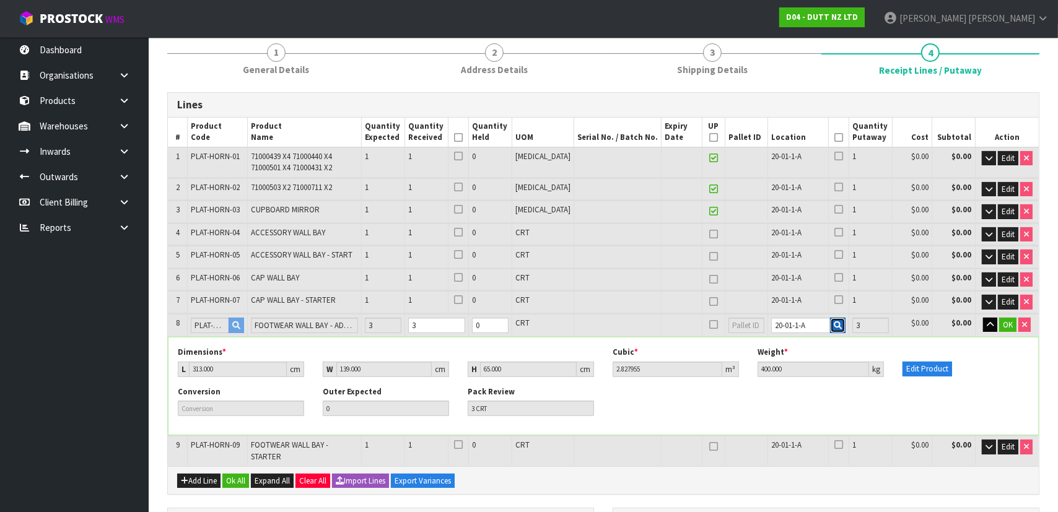
click at [836, 324] on icon "button" at bounding box center [838, 326] width 8 height 8
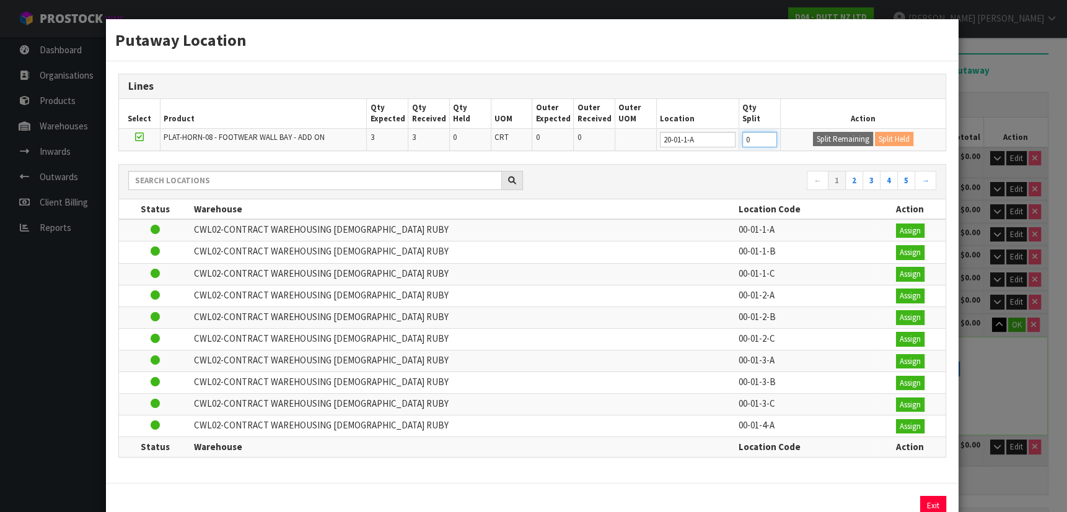
drag, startPoint x: 750, startPoint y: 139, endPoint x: 726, endPoint y: 139, distance: 24.8
click at [726, 139] on tr "PLAT-HORN-08 - FOOTWEAR WALL BAY - ADD ON 3 3 0 CRT 0 0 20-01-1-A 0 Split Remai…" at bounding box center [532, 139] width 827 height 22
type input "1"
click at [823, 139] on button "Split Remaining" at bounding box center [843, 139] width 60 height 15
type input "1"
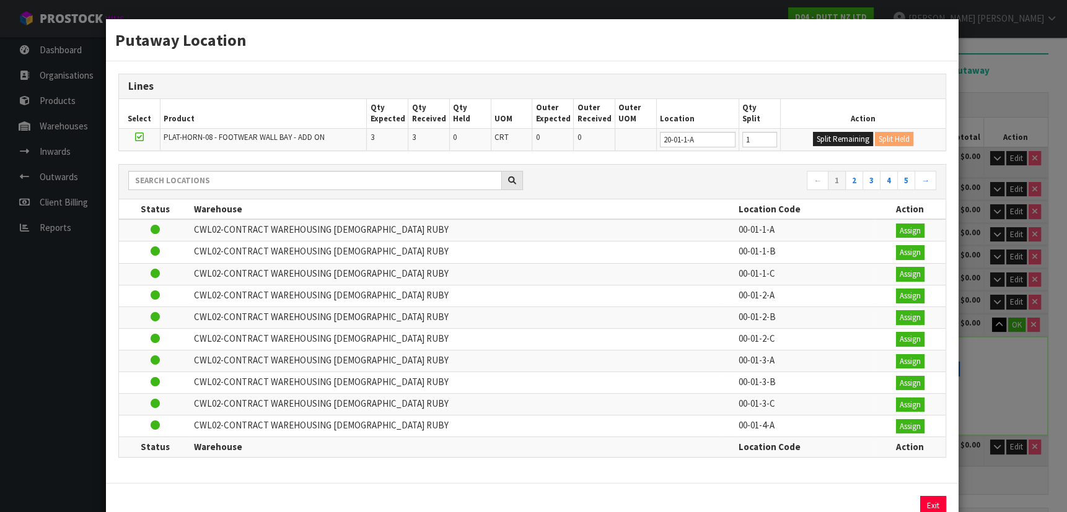
type input "1"
type input "1 CRT"
type input "0"
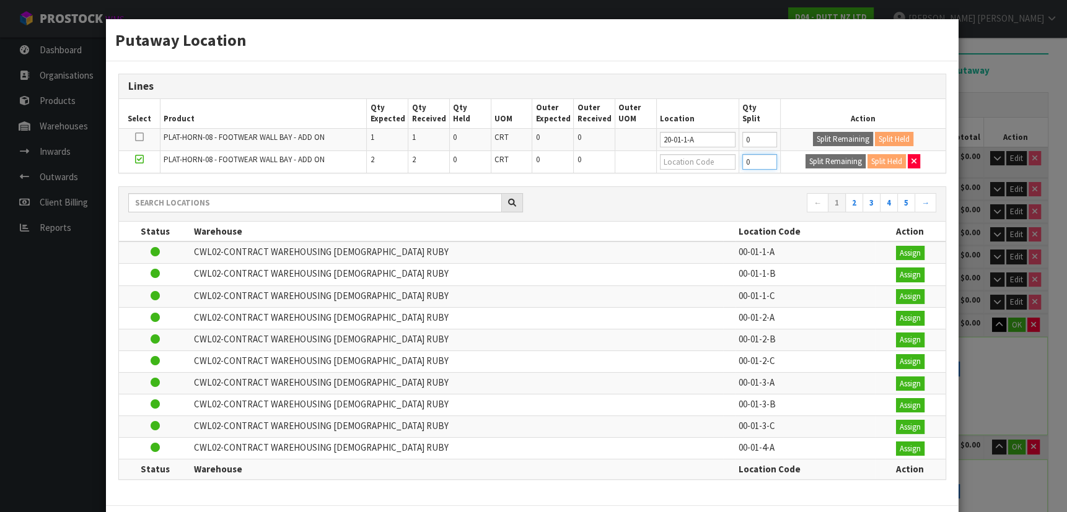
drag, startPoint x: 754, startPoint y: 156, endPoint x: 706, endPoint y: 155, distance: 47.7
click at [706, 155] on tr "PLAT-HORN-08 - FOOTWEAR WALL BAY - ADD ON 2 2 0 CRT 0 0 0 Split Remaining Split…" at bounding box center [532, 162] width 827 height 22
type input "1"
click at [841, 157] on button "Split Remaining" at bounding box center [835, 161] width 60 height 15
type input "1"
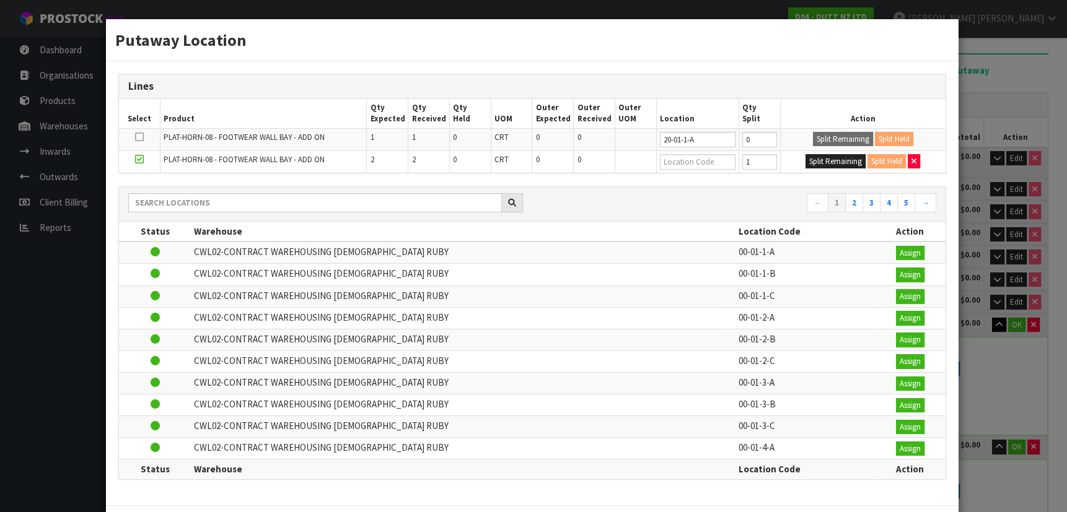
type input "1"
type input "1 CRT"
type input "0"
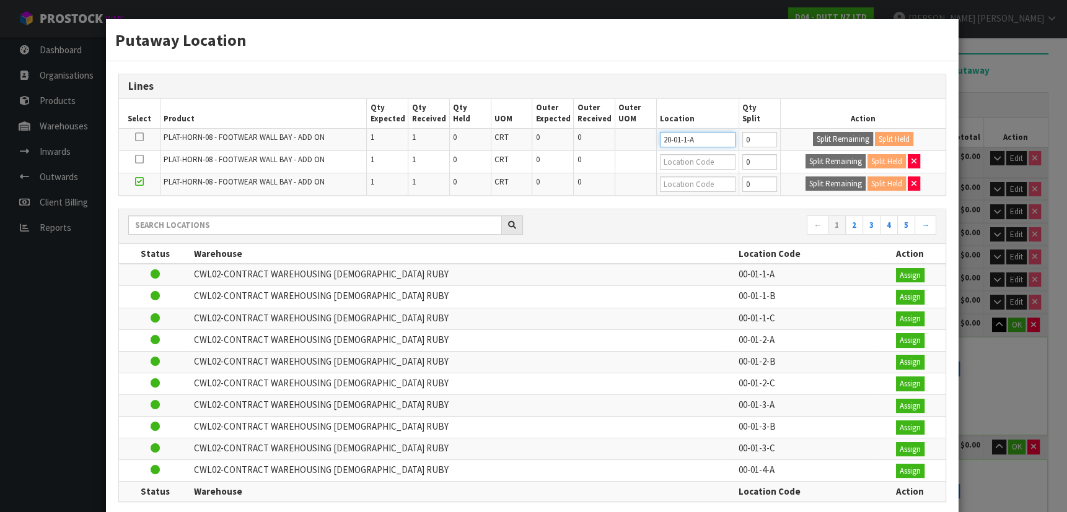
drag, startPoint x: 709, startPoint y: 142, endPoint x: 634, endPoint y: 142, distance: 75.6
click at [611, 142] on tr "PLAT-HORN-08 - FOOTWEAR WALL BAY - ADD ON 1 1 0 CRT 0 0 20-01-1-A 0 Split Remai…" at bounding box center [532, 139] width 827 height 22
click at [686, 167] on input "text" at bounding box center [698, 161] width 76 height 15
paste input "20-01-1-A"
type input "20-01-1-A"
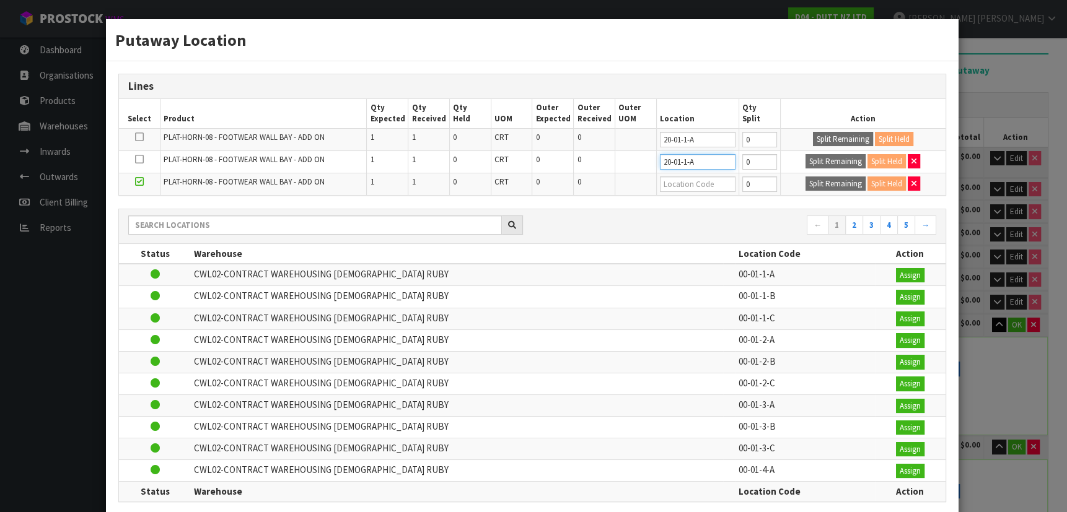
type input "20-01-1-A"
click at [687, 186] on input "text" at bounding box center [698, 184] width 76 height 15
paste input "20-01-1-A"
type input "20-01-1-A"
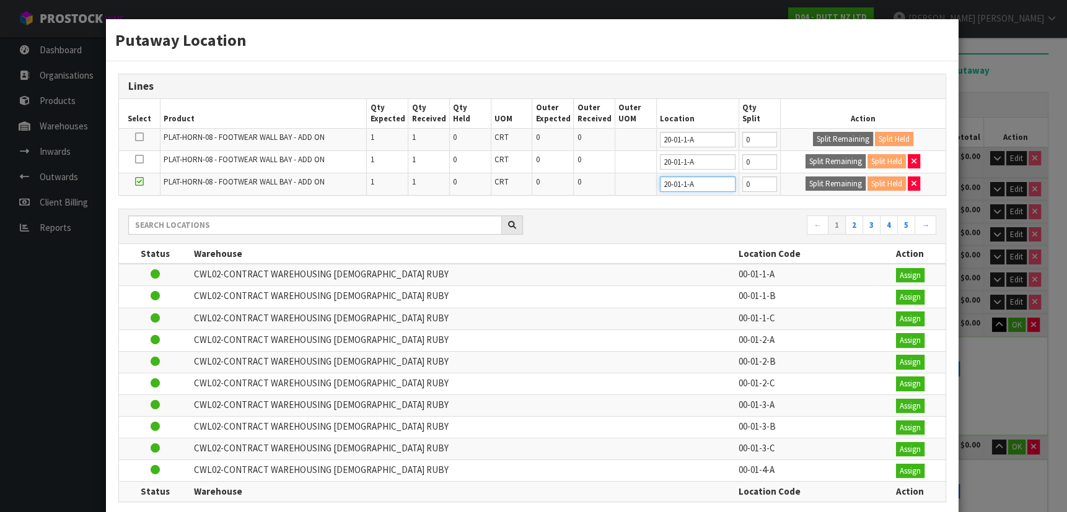
type input "20-01-1-A"
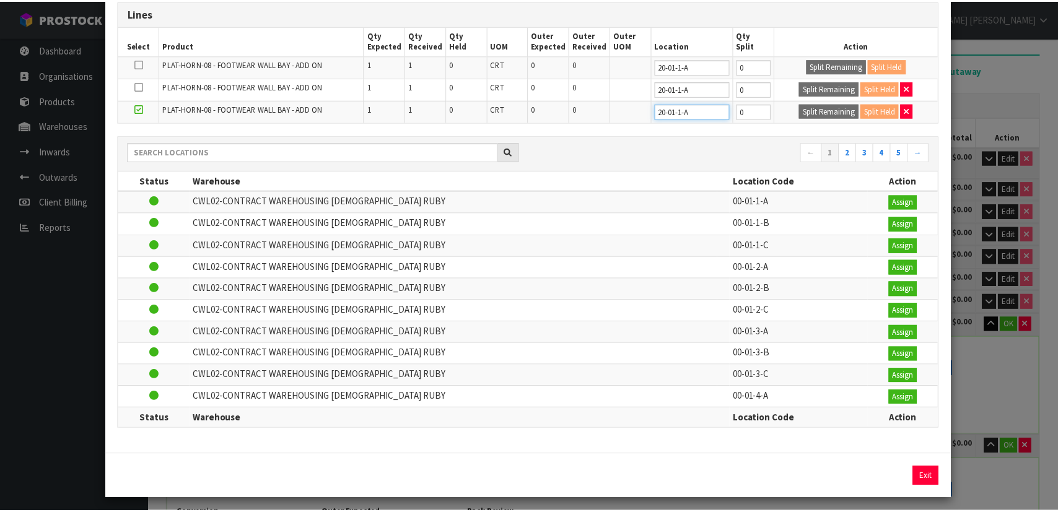
scroll to position [74, 0]
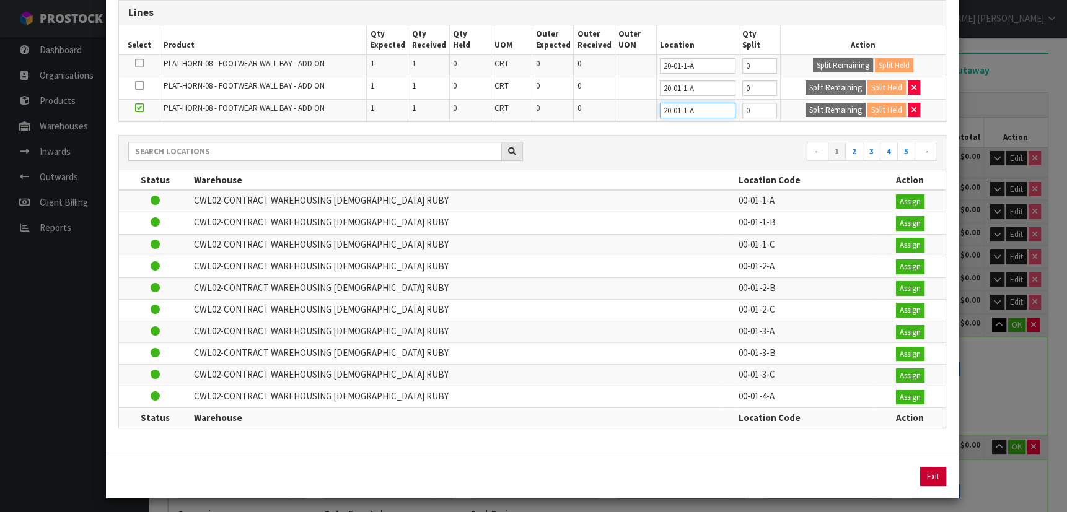
type input "20-01-1-A"
click at [922, 468] on button "Exit" at bounding box center [933, 477] width 26 height 20
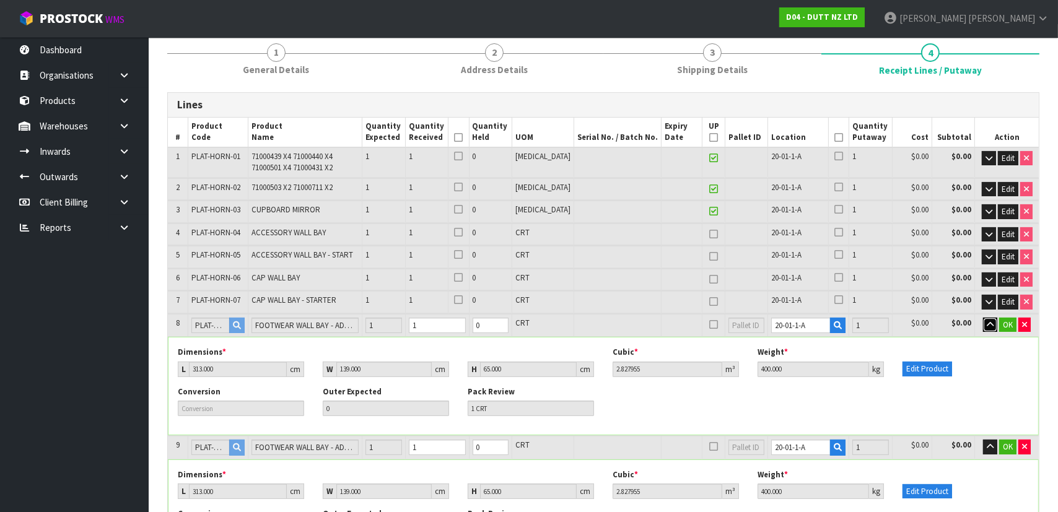
drag, startPoint x: 990, startPoint y: 319, endPoint x: 998, endPoint y: 322, distance: 7.8
click at [991, 321] on icon "button" at bounding box center [990, 325] width 7 height 8
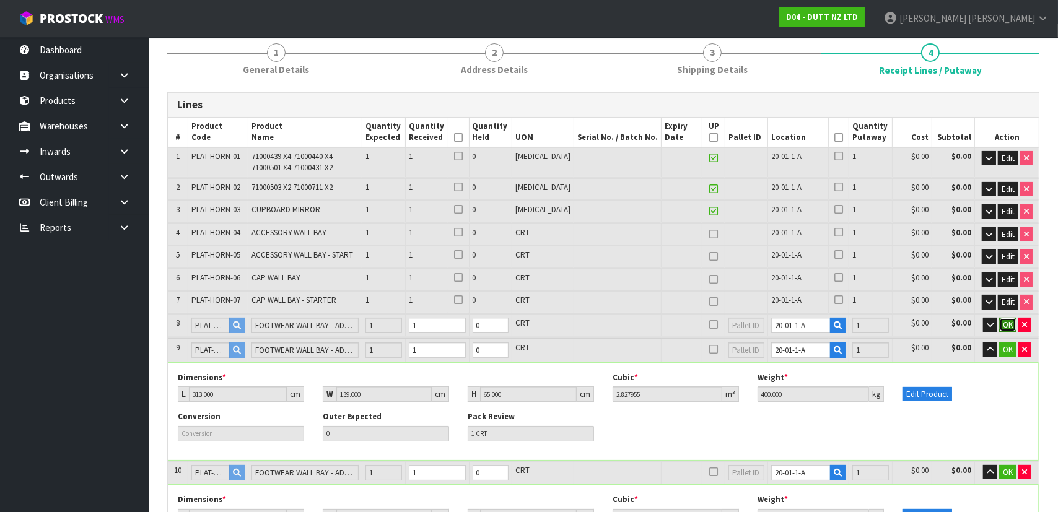
click at [1007, 323] on span "OK" at bounding box center [1008, 325] width 10 height 11
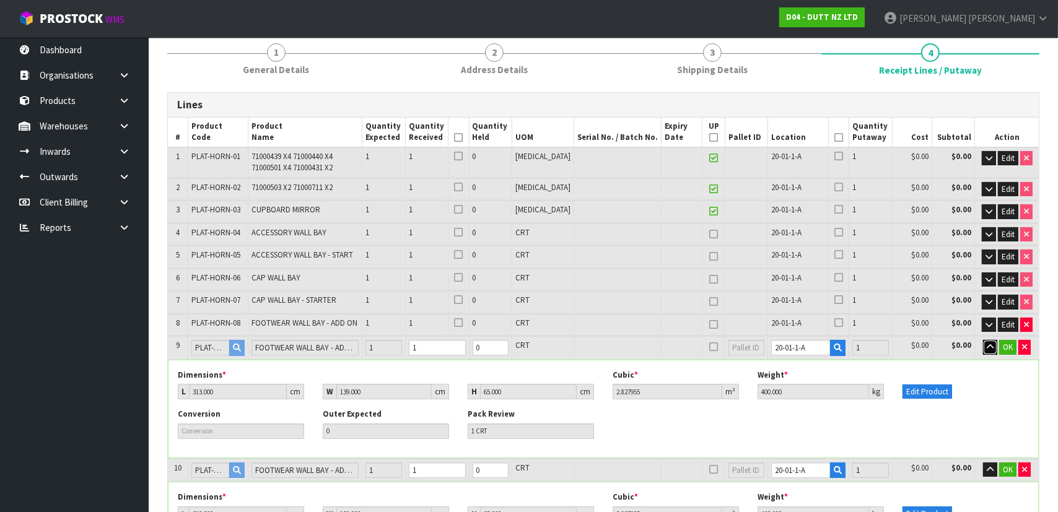
drag, startPoint x: 986, startPoint y: 344, endPoint x: 998, endPoint y: 346, distance: 11.3
click at [987, 345] on icon "button" at bounding box center [990, 347] width 7 height 8
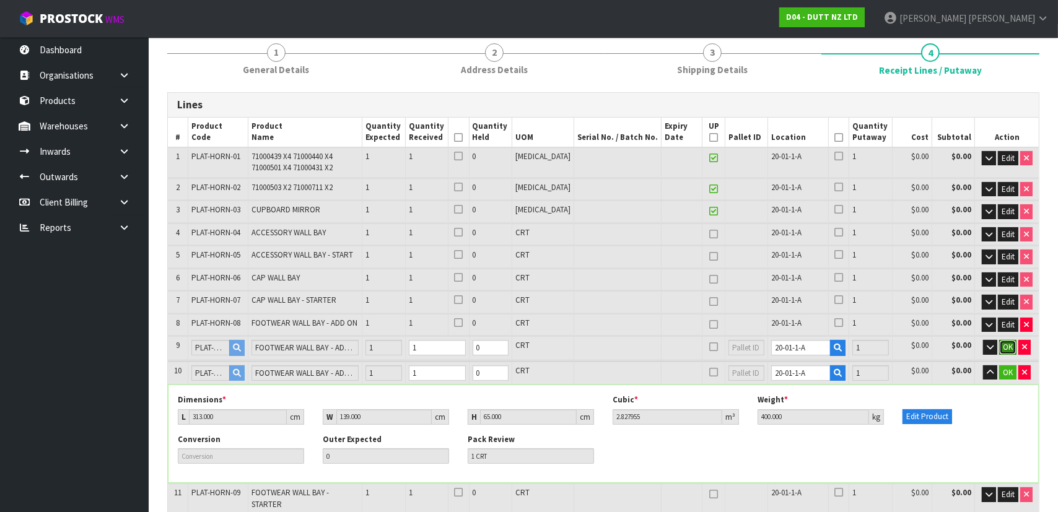
click at [1016, 348] on button "OK" at bounding box center [1007, 347] width 17 height 15
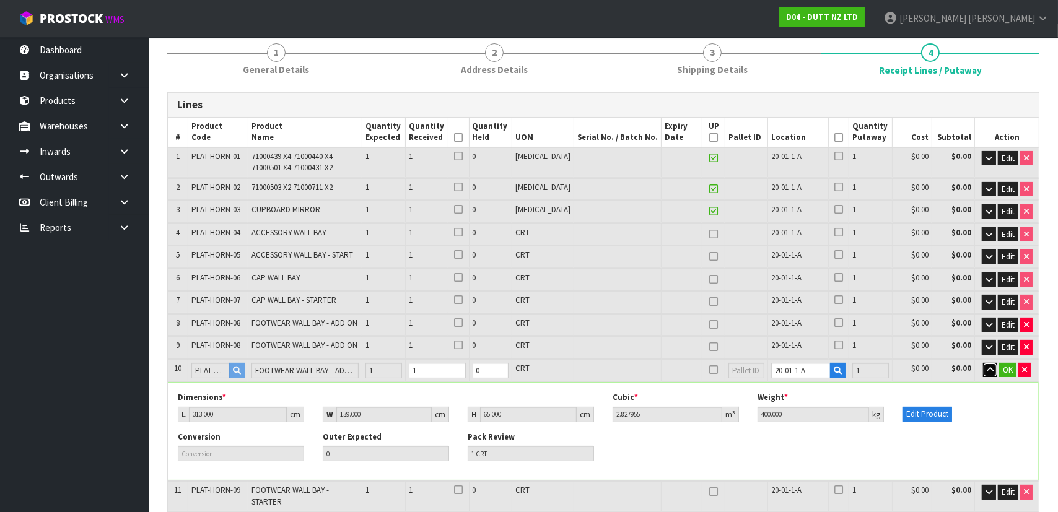
click at [988, 366] on icon "button" at bounding box center [990, 370] width 7 height 8
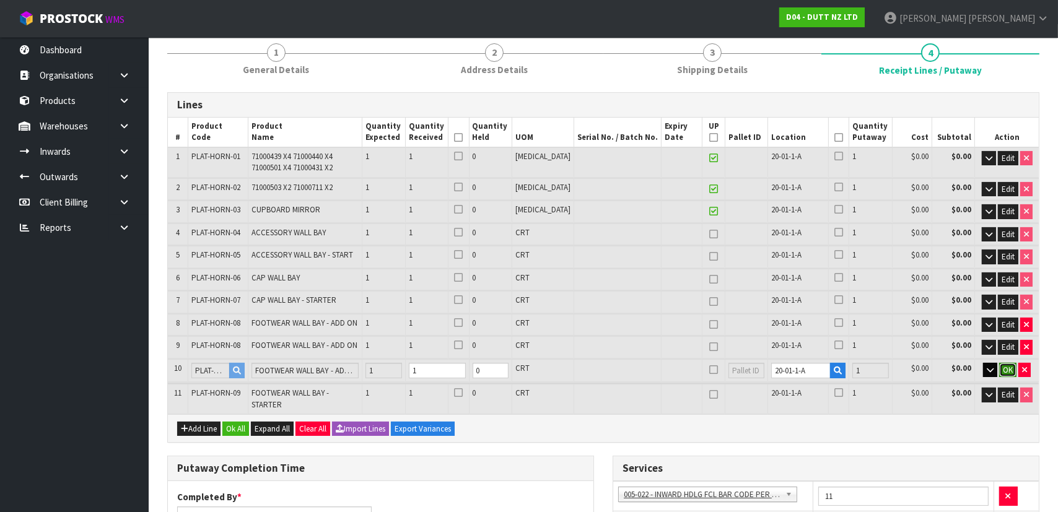
click at [1007, 366] on span "OK" at bounding box center [1008, 370] width 10 height 11
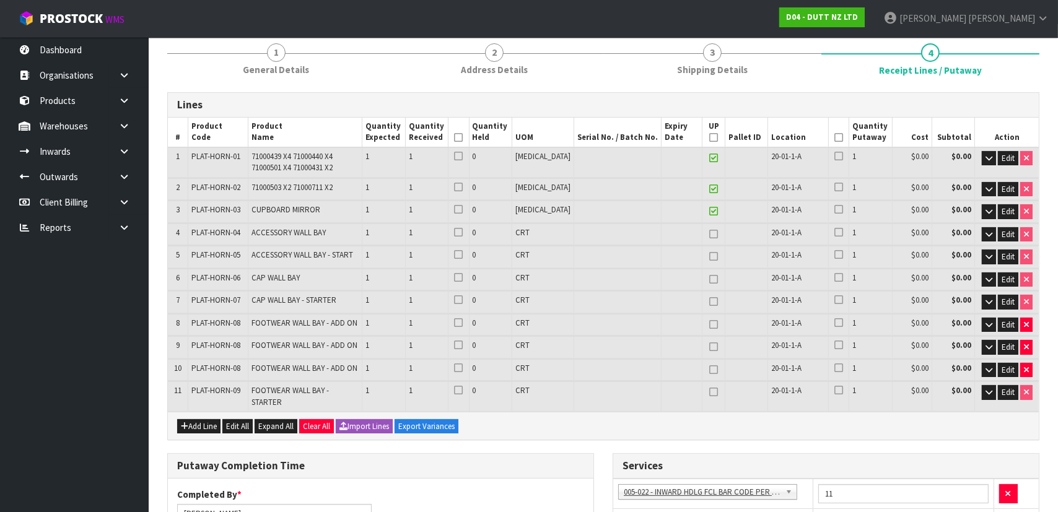
click at [709, 138] on icon at bounding box center [713, 138] width 9 height 1
type input "11"
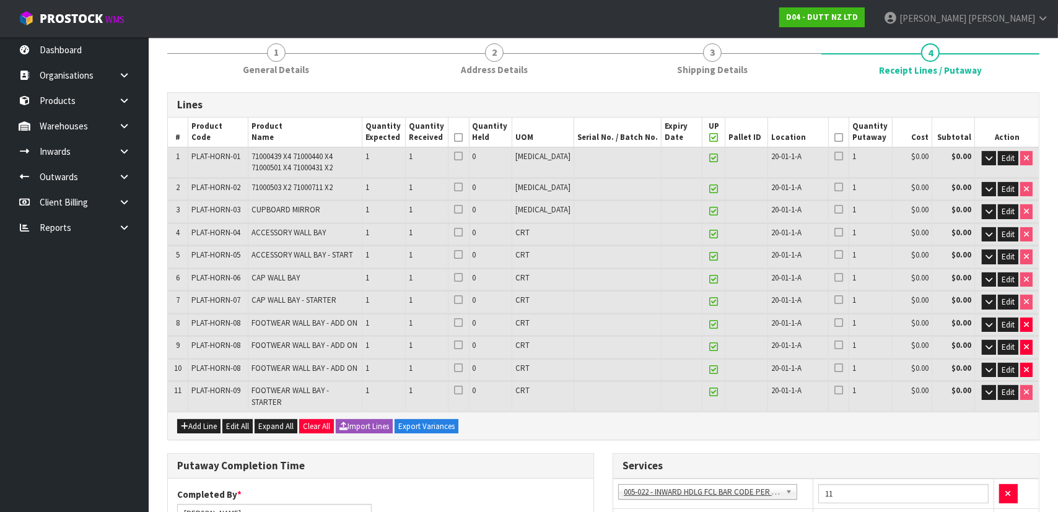
click at [709, 138] on icon at bounding box center [713, 138] width 9 height 1
type input "0"
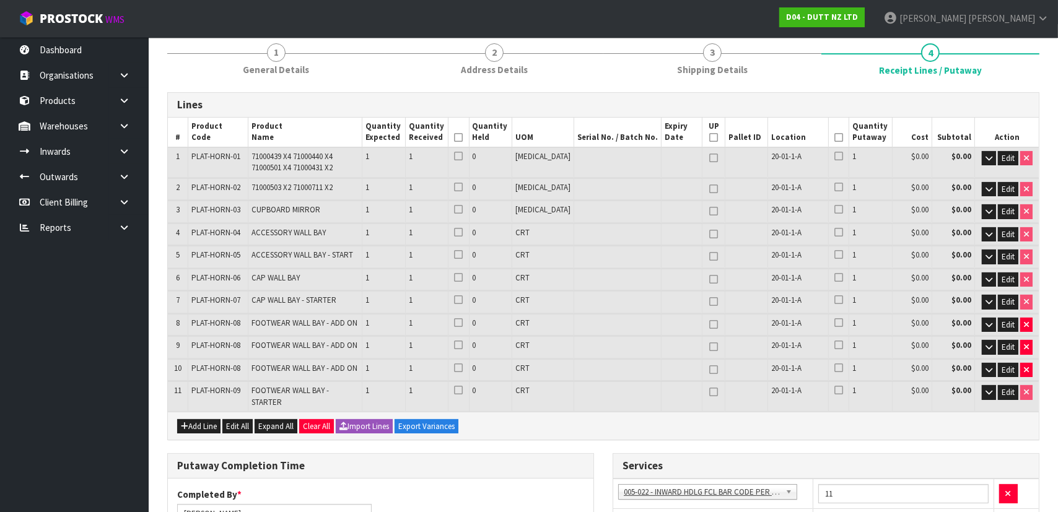
click at [709, 138] on icon at bounding box center [713, 138] width 9 height 1
type input "11"
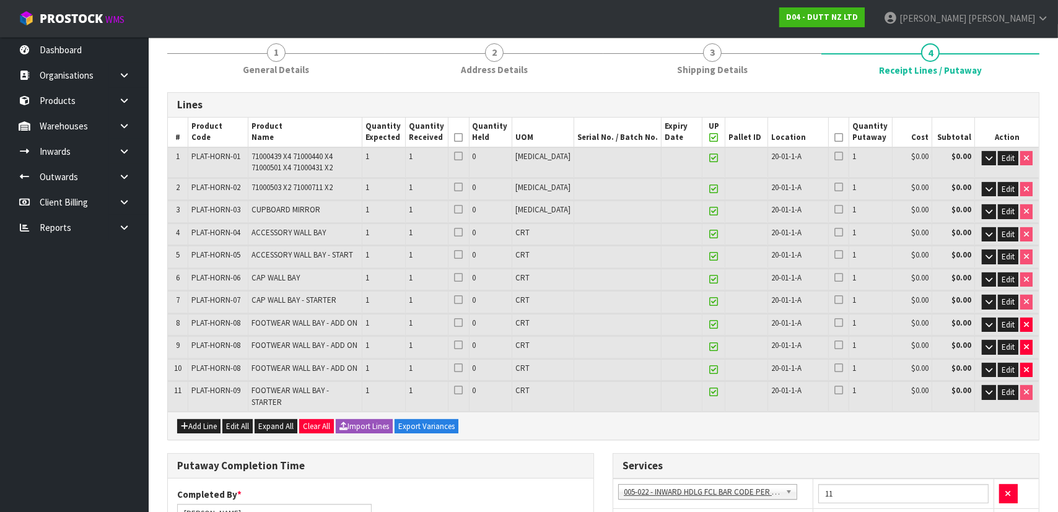
click at [463, 138] on icon at bounding box center [458, 138] width 9 height 1
click at [835, 138] on icon at bounding box center [839, 138] width 9 height 1
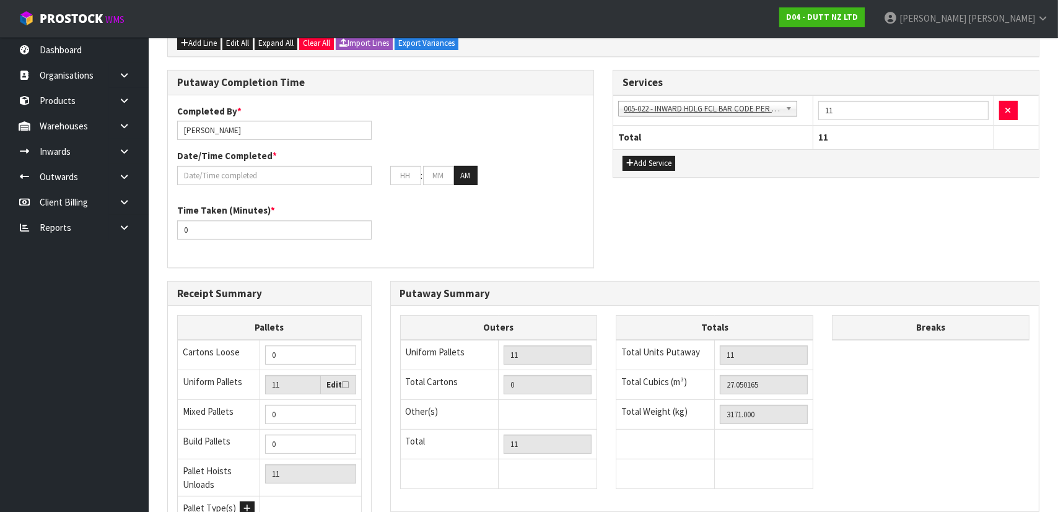
scroll to position [318, 0]
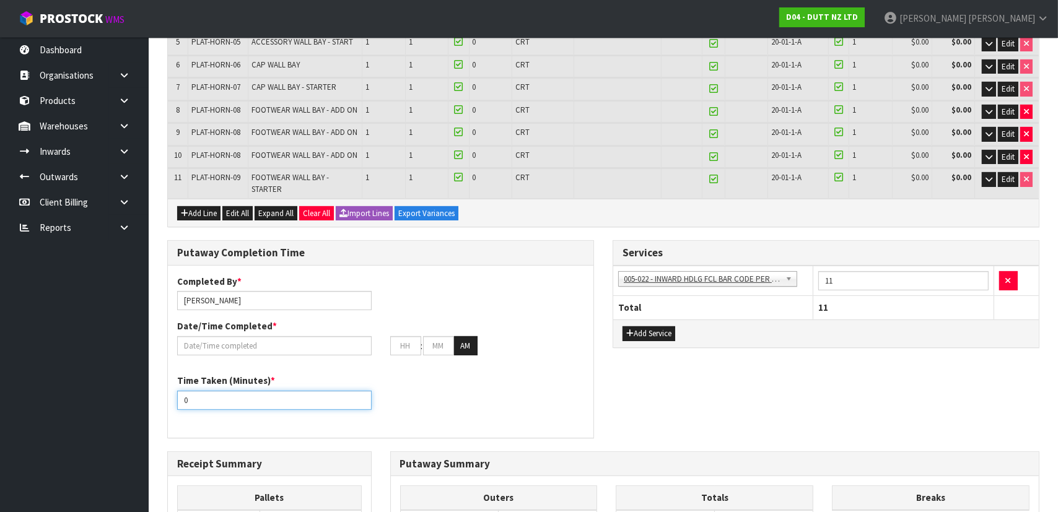
click at [266, 391] on input "0" at bounding box center [274, 400] width 195 height 19
drag, startPoint x: 266, startPoint y: 388, endPoint x: 99, endPoint y: 386, distance: 166.7
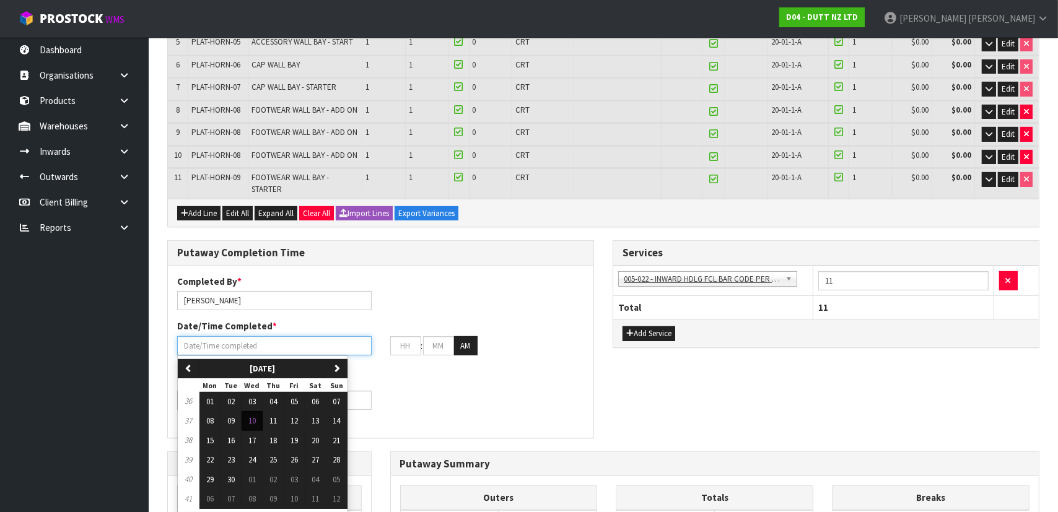
click at [234, 337] on input "text" at bounding box center [274, 345] width 195 height 19
click at [253, 416] on span "10" at bounding box center [251, 421] width 7 height 11
type input "10/09/2025"
type input "12"
type input "00"
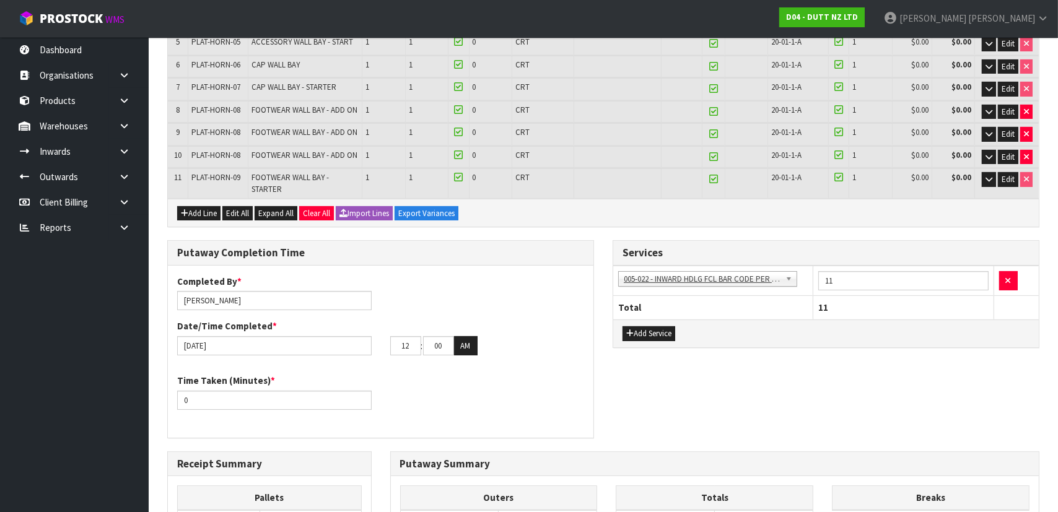
click at [464, 376] on div "Time Taken (Minutes) * 0" at bounding box center [381, 396] width 426 height 45
drag, startPoint x: 413, startPoint y: 338, endPoint x: 361, endPoint y: 335, distance: 52.8
click at [361, 336] on div "10/09/2025 12 : 00 : 00 AM" at bounding box center [381, 346] width 426 height 20
type input "09"
drag, startPoint x: 442, startPoint y: 325, endPoint x: 390, endPoint y: 327, distance: 52.7
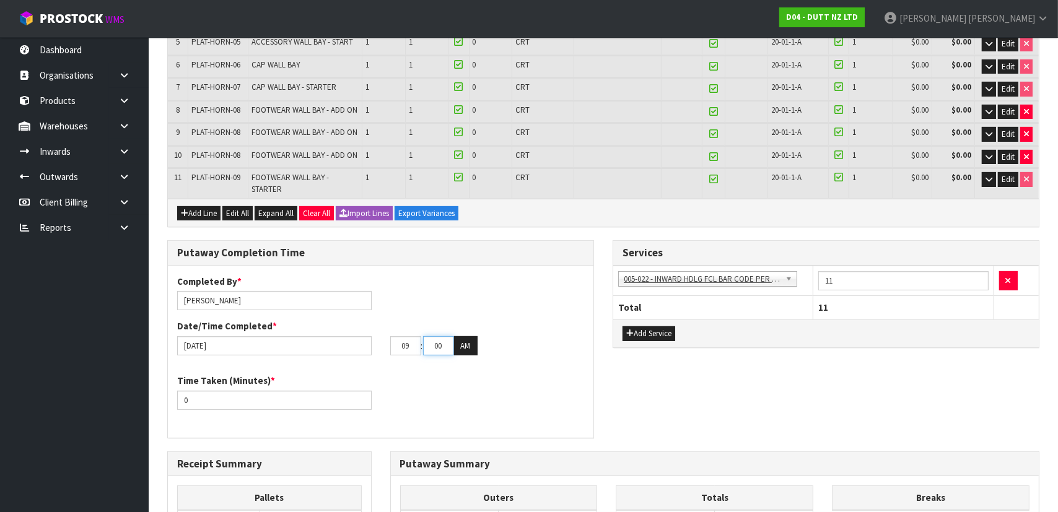
click at [385, 336] on div "09 : 00 : 00 AM" at bounding box center [487, 346] width 213 height 20
type input "36"
click at [582, 347] on div "Completed By * Michael Drugan Date/Time Completed * 10/09/2025 09 : 36 : 00 AM" at bounding box center [381, 320] width 426 height 90
click at [252, 398] on div "Time Taken (Minutes) * 0" at bounding box center [381, 396] width 426 height 45
drag, startPoint x: 251, startPoint y: 393, endPoint x: 48, endPoint y: 377, distance: 203.3
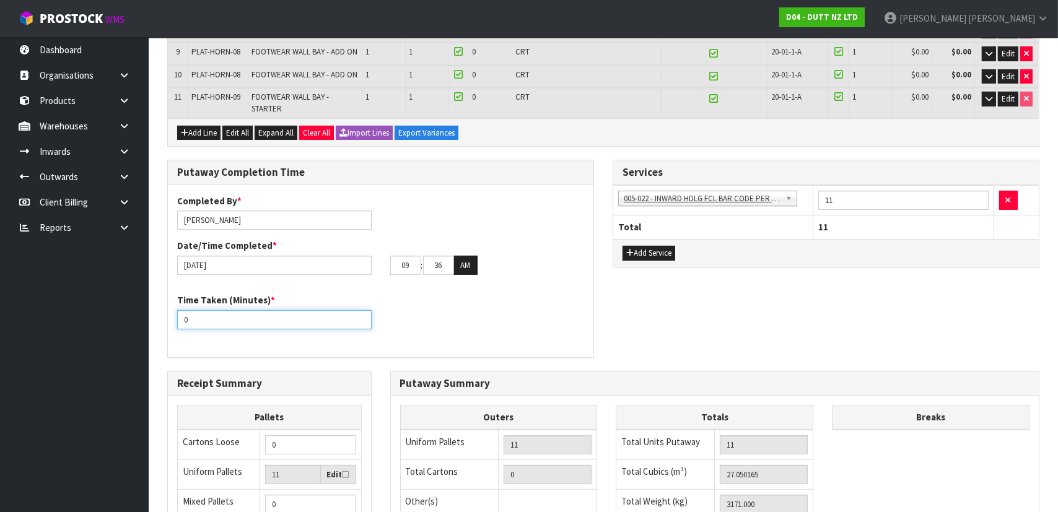
scroll to position [563, 0]
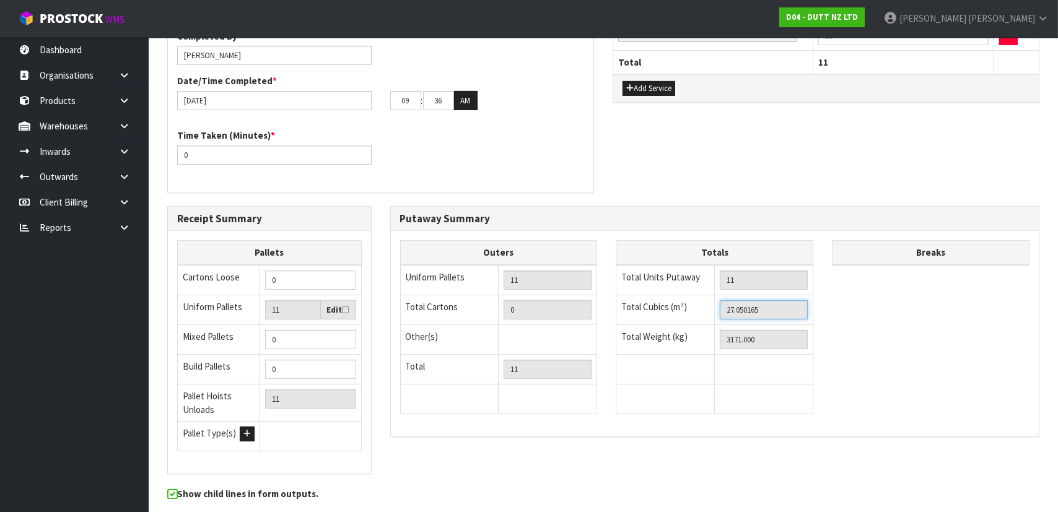
drag, startPoint x: 787, startPoint y: 293, endPoint x: 576, endPoint y: 297, distance: 211.3
click at [573, 296] on div "Outers Uniform Pallets 11 Total Cartons 0 Other(s) Bag x 0 Bar x 0 Basket x 0 B…" at bounding box center [715, 333] width 649 height 187
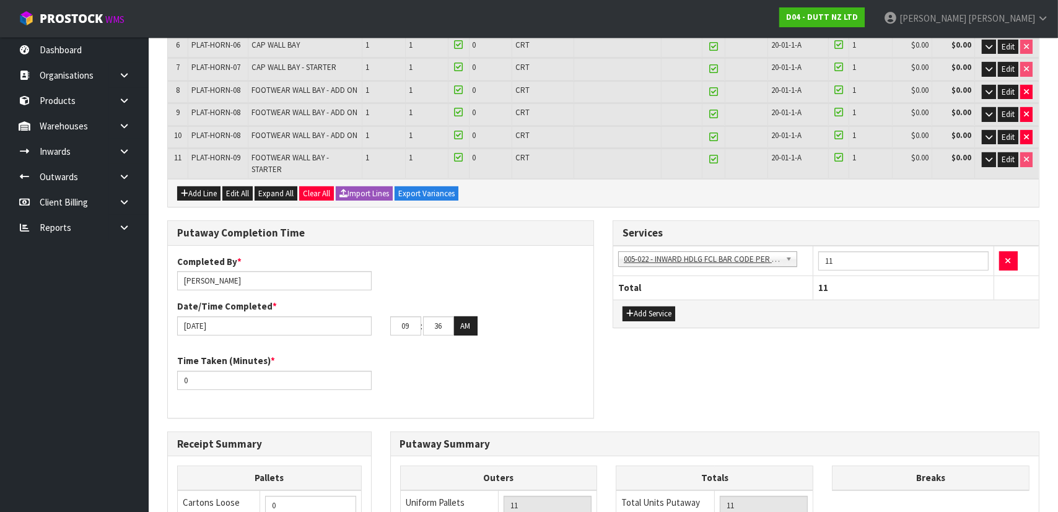
scroll to position [56, 0]
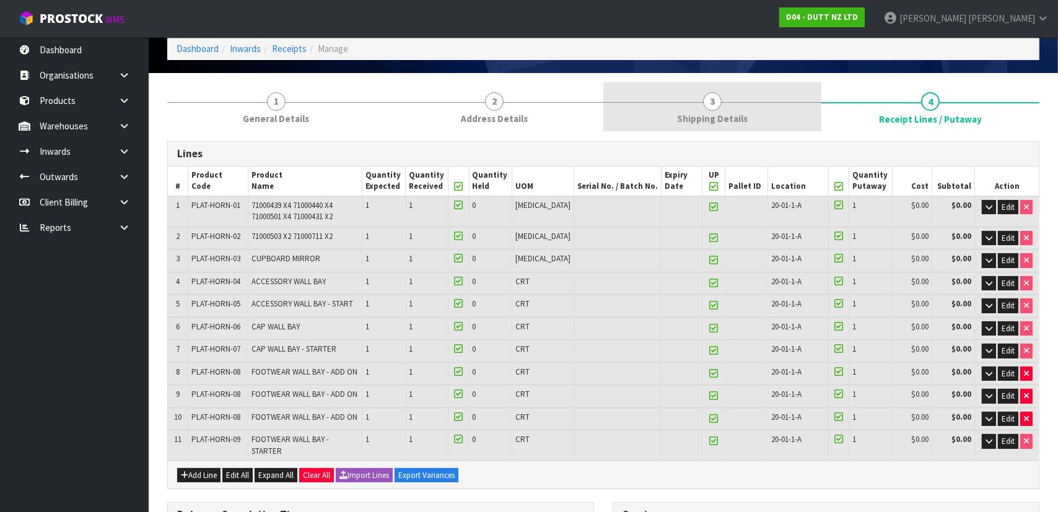
click at [737, 112] on span "Shipping Details" at bounding box center [712, 118] width 71 height 13
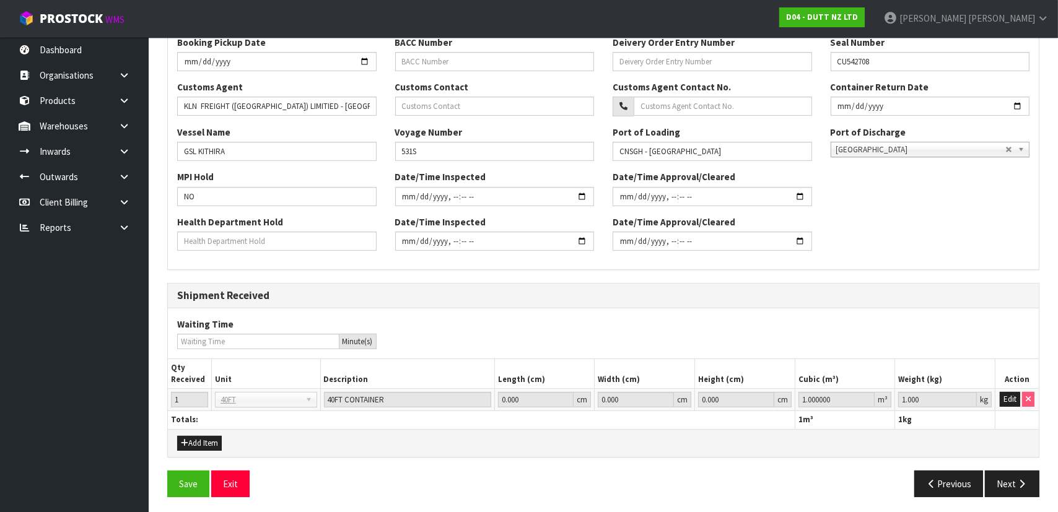
scroll to position [345, 0]
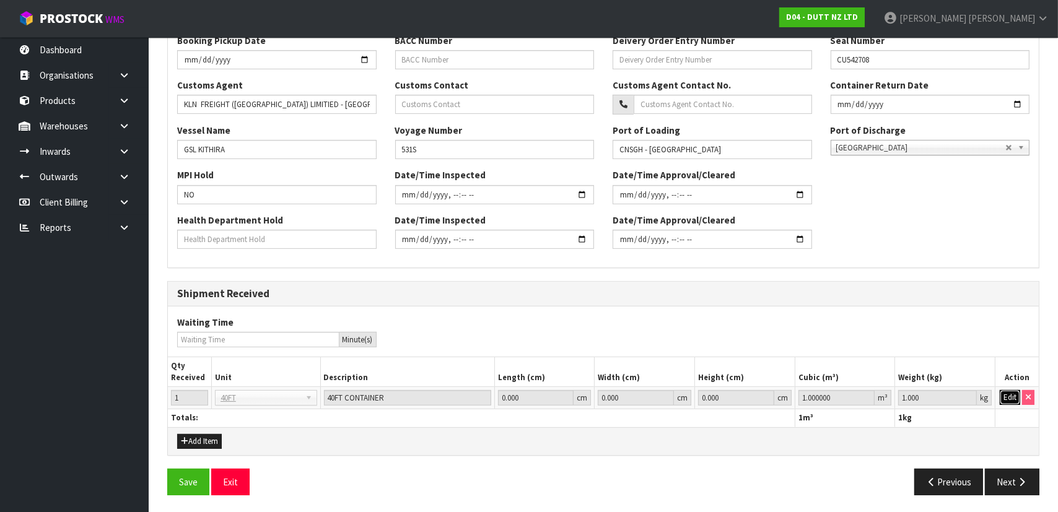
click at [1005, 393] on button "Edit" at bounding box center [1010, 397] width 20 height 15
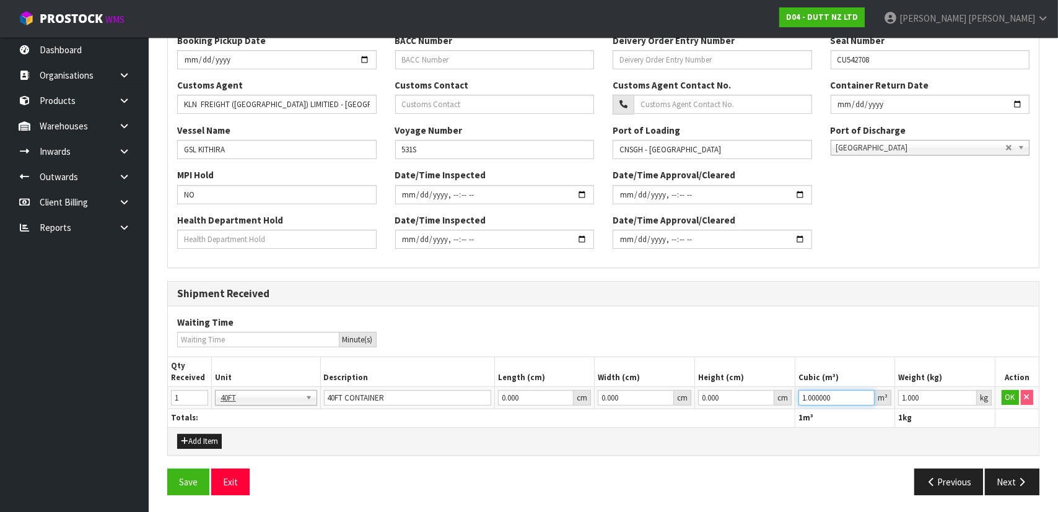
drag, startPoint x: 853, startPoint y: 395, endPoint x: 741, endPoint y: 398, distance: 111.6
click at [742, 398] on tr "1 40FT 40FT 40FT CONTAINER 0.000 cm 0.000 cm 0.000 cm 1.000000 m³ 1.000 kg OK" at bounding box center [603, 398] width 871 height 22
paste input "27.050165"
type input "27.050165"
click at [1004, 398] on button "OK" at bounding box center [1010, 397] width 17 height 15
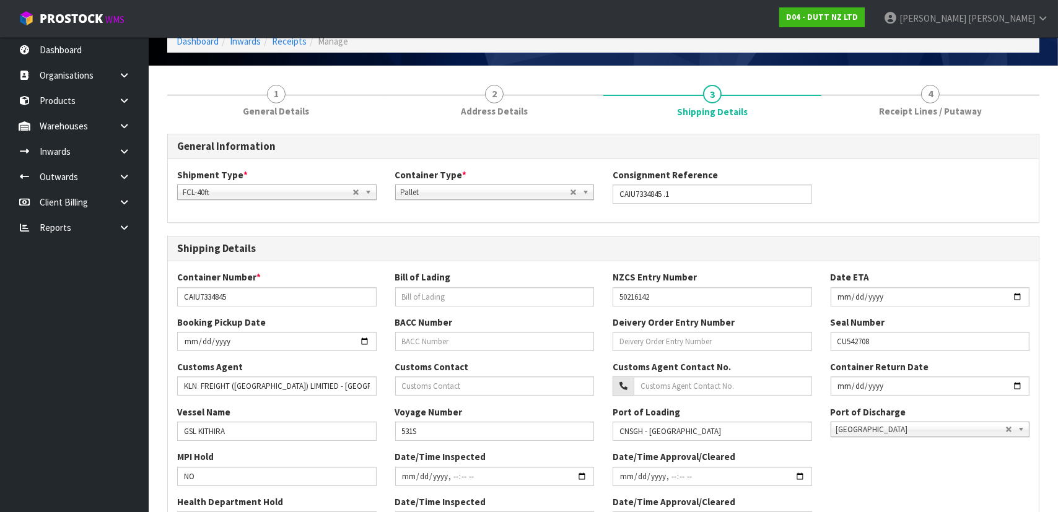
scroll to position [0, 0]
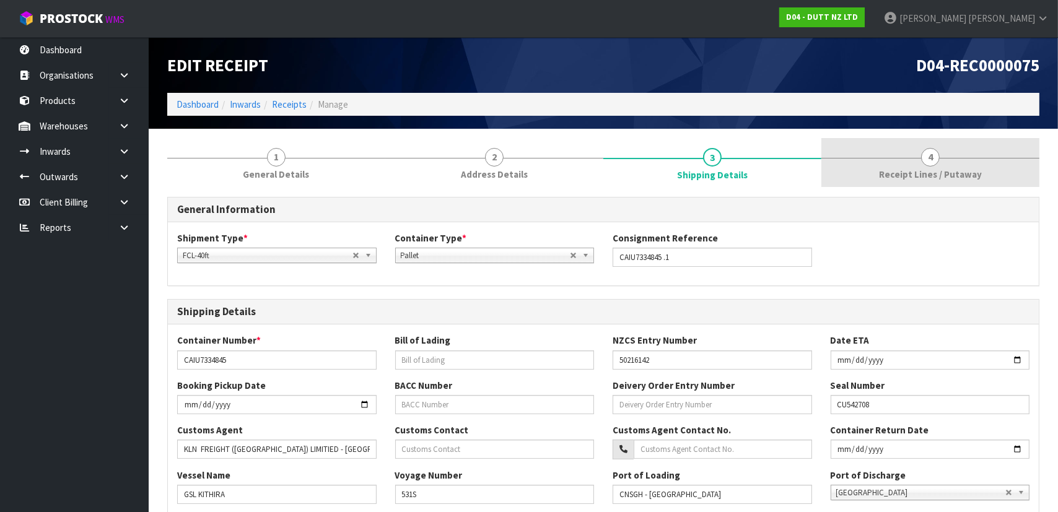
click at [877, 162] on link "4 Receipt Lines / Putaway" at bounding box center [931, 162] width 218 height 49
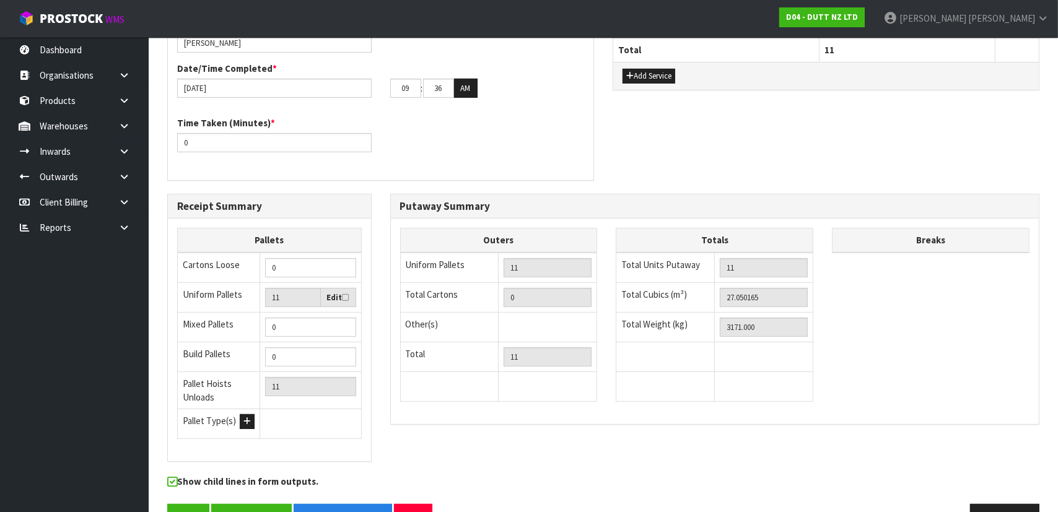
scroll to position [600, 0]
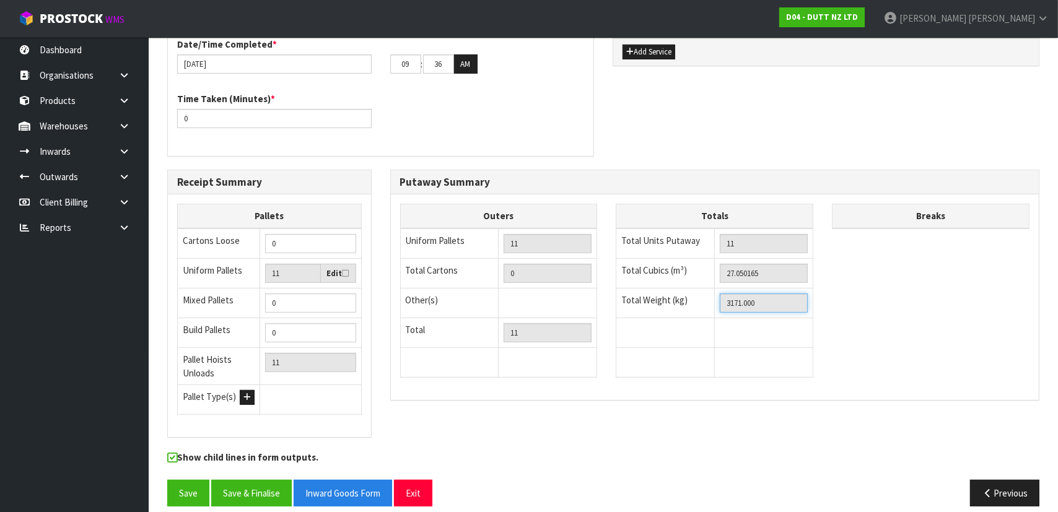
drag, startPoint x: 766, startPoint y: 293, endPoint x: 540, endPoint y: 288, distance: 226.8
click at [537, 290] on div "Outers Uniform Pallets 11 Total Cartons 0 Other(s) Bag x 0 Bar x 0 Basket x 0 B…" at bounding box center [715, 297] width 649 height 187
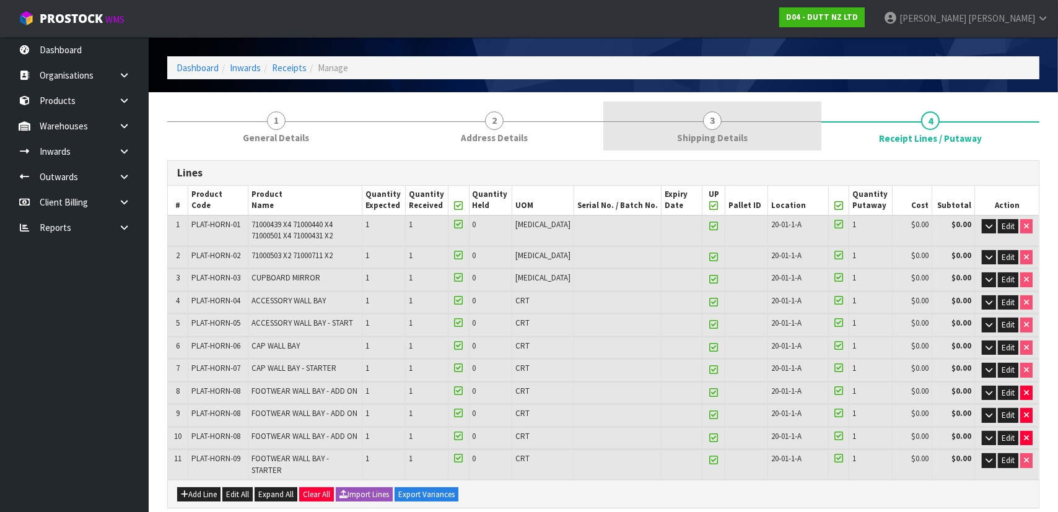
click at [737, 130] on link "3 Shipping Details" at bounding box center [713, 126] width 218 height 49
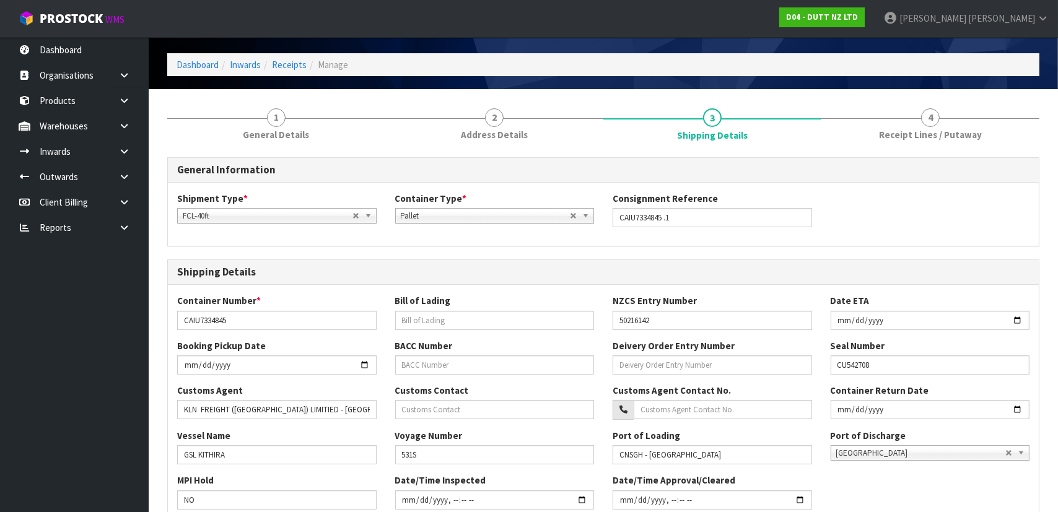
scroll to position [345, 0]
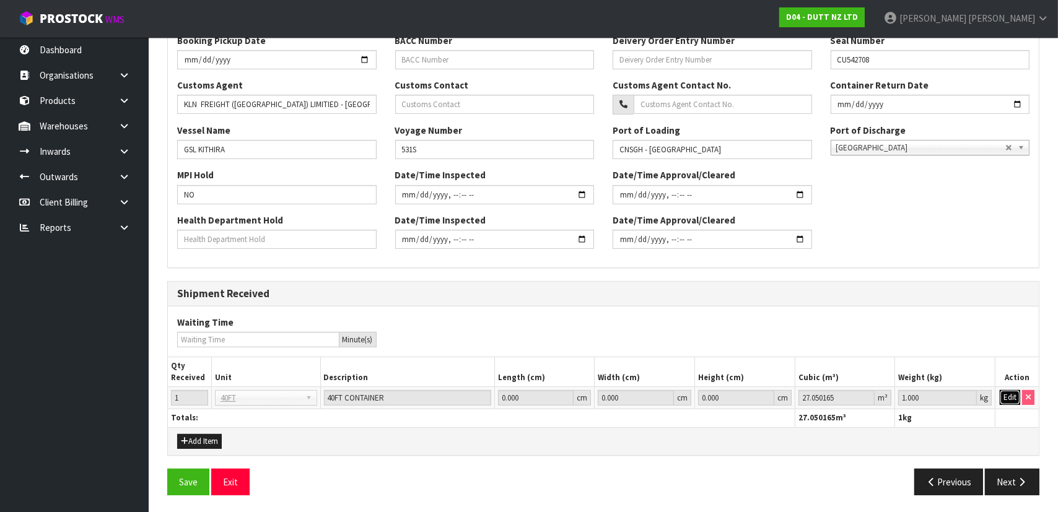
click at [1009, 401] on button "Edit" at bounding box center [1010, 397] width 20 height 15
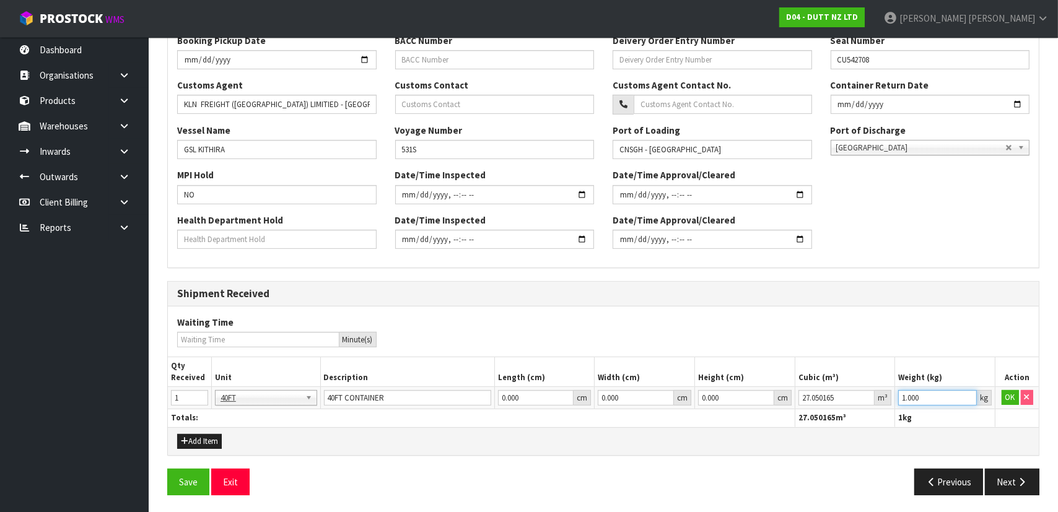
drag, startPoint x: 882, startPoint y: 396, endPoint x: 799, endPoint y: 379, distance: 84.8
click at [788, 390] on tr "1 40FT 40FT 40FT CONTAINER 0.000 cm 0.000 cm 0.000 cm 27.050165 m³ 1.000 kg OK" at bounding box center [603, 398] width 871 height 22
paste input "3171"
type input "3171"
click at [1012, 398] on button "OK" at bounding box center [1010, 397] width 17 height 15
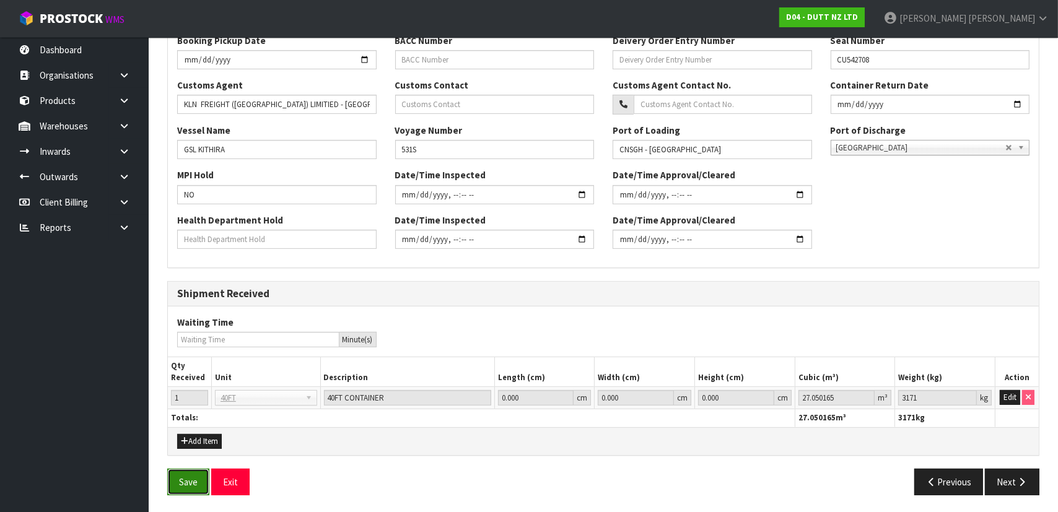
click at [196, 479] on button "Save" at bounding box center [188, 482] width 42 height 27
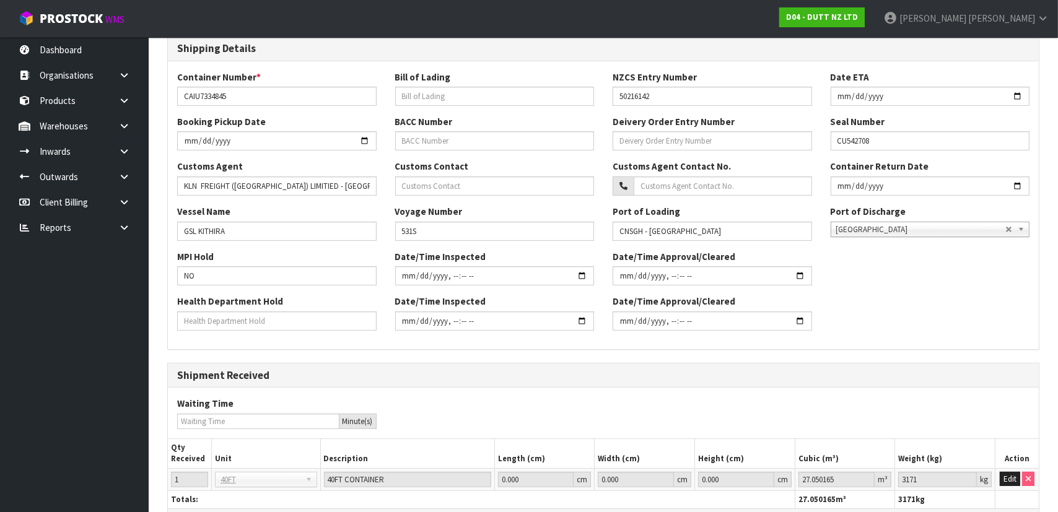
scroll to position [0, 0]
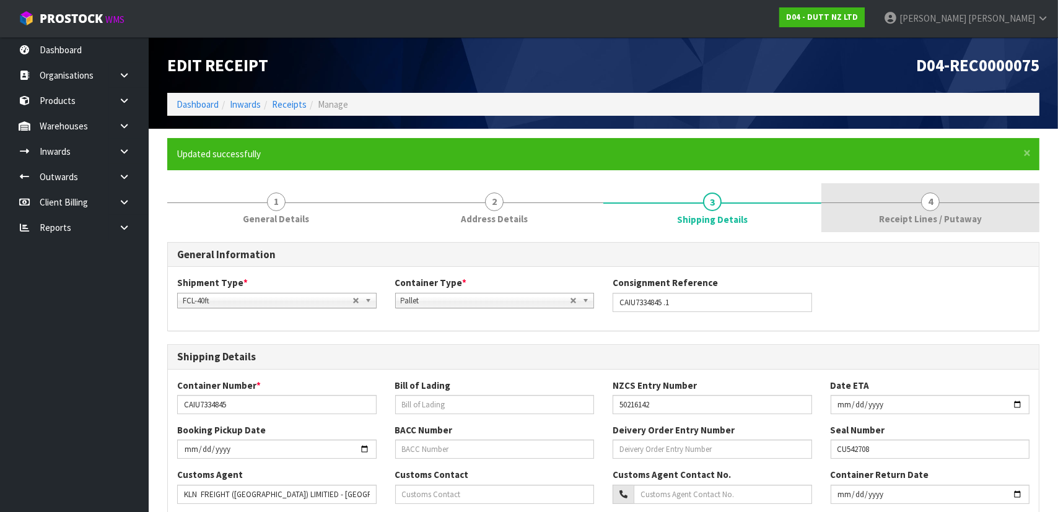
click at [886, 208] on link "4 Receipt Lines / Putaway" at bounding box center [931, 207] width 218 height 49
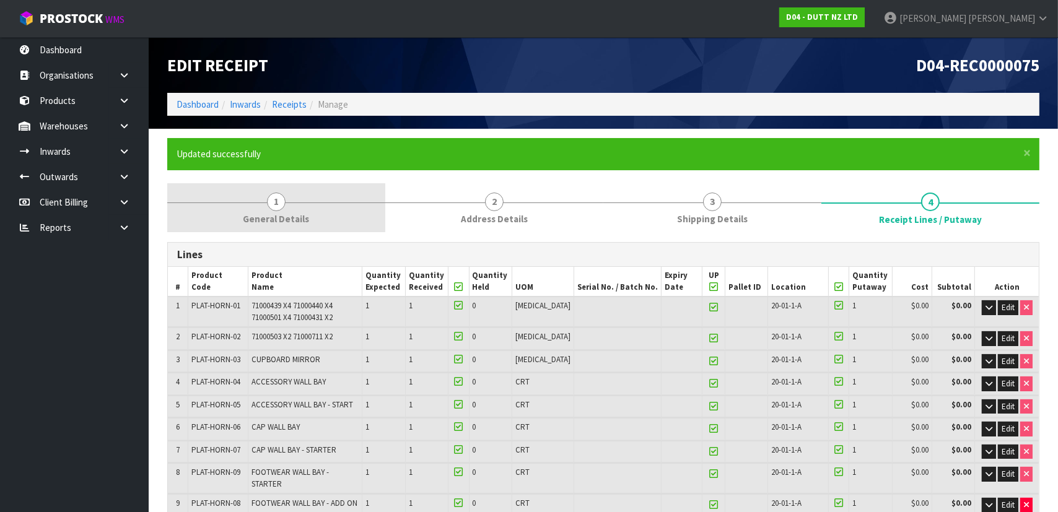
drag, startPoint x: 317, startPoint y: 223, endPoint x: 327, endPoint y: 226, distance: 10.2
click at [323, 223] on link "1 General Details" at bounding box center [276, 207] width 218 height 49
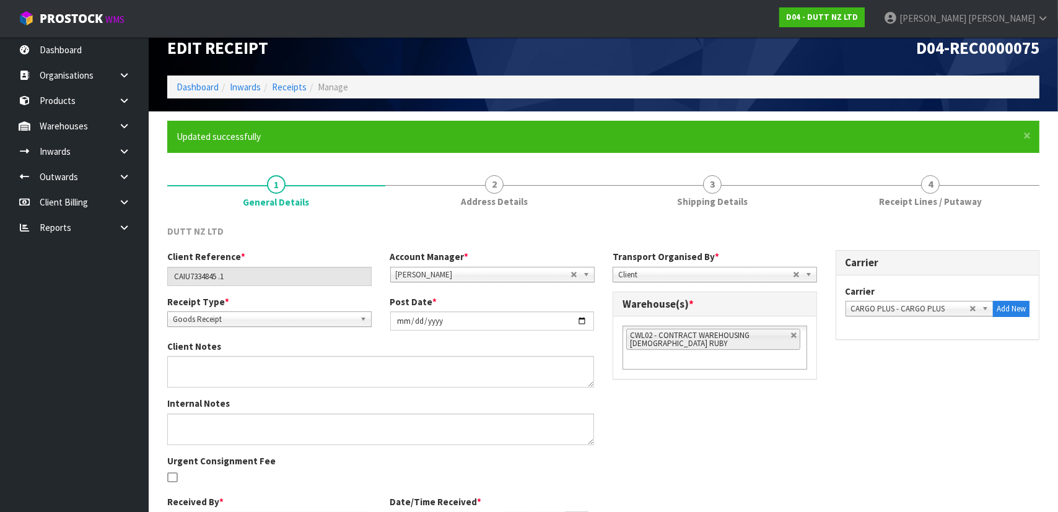
scroll to position [90, 0]
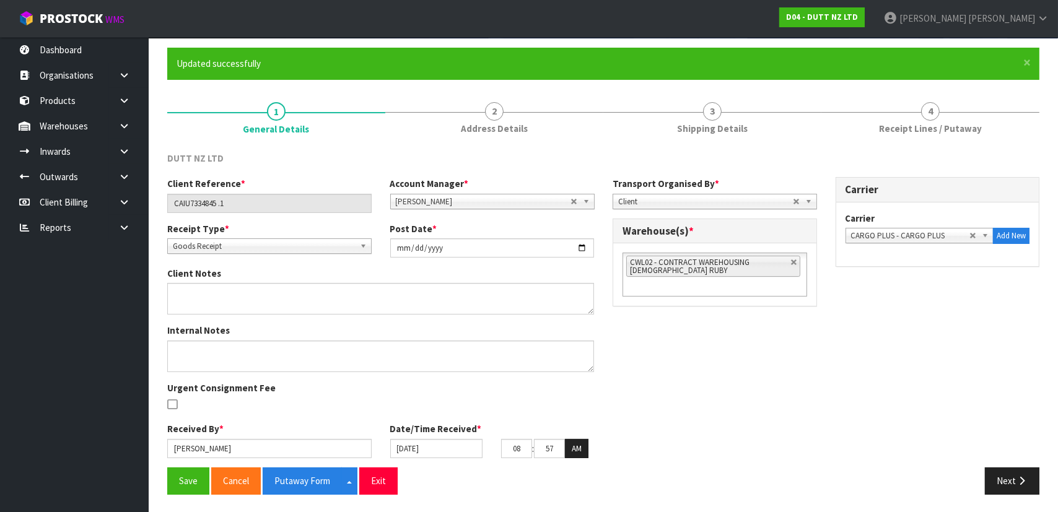
click at [651, 373] on div "Client Reference * CAIU7334845 .1 Account Manager * Zubair Moolla Rod Giles Kir…" at bounding box center [603, 322] width 891 height 291
click at [657, 341] on div "Client Reference * CAIU7334845 .1 Account Manager * Zubair Moolla Rod Giles Kir…" at bounding box center [603, 322] width 891 height 291
click at [453, 443] on input "10/09/2025" at bounding box center [436, 448] width 93 height 19
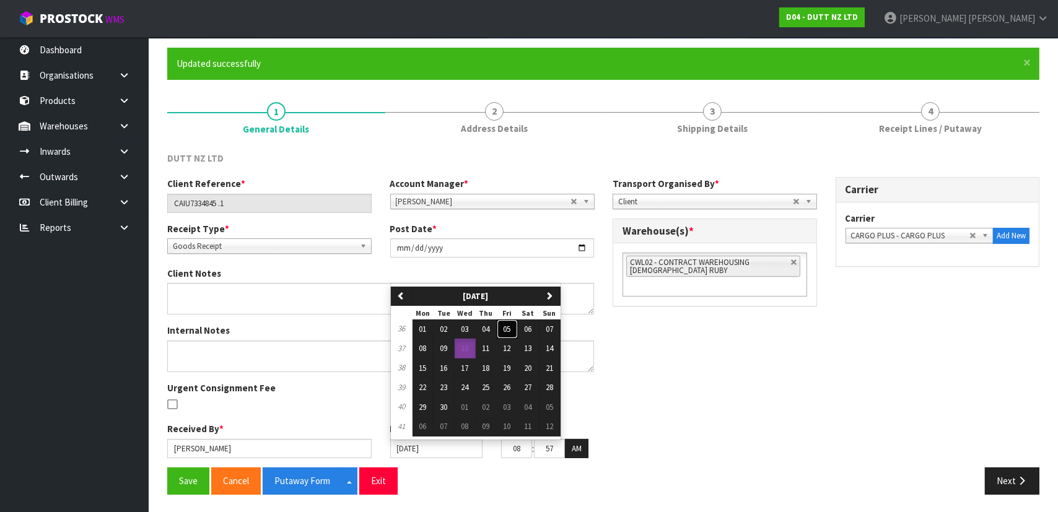
click at [510, 331] on span "05" at bounding box center [507, 329] width 7 height 11
type input "[DATE]"
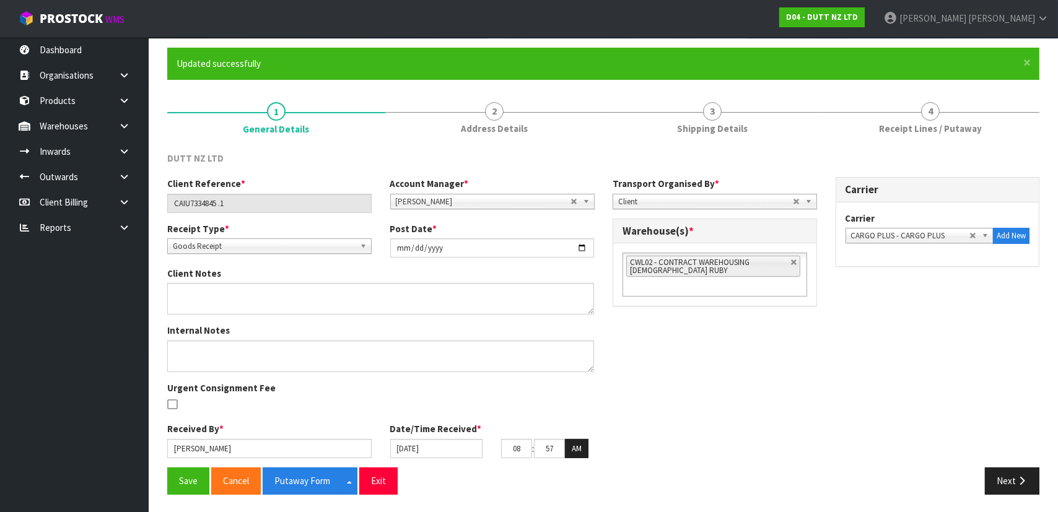
click at [704, 397] on div "Client Reference * CAIU7334845 .1 Account Manager * Zubair Moolla Rod Giles Kir…" at bounding box center [603, 322] width 891 height 291
drag, startPoint x: 336, startPoint y: 331, endPoint x: 340, endPoint y: 345, distance: 13.5
click at [336, 333] on div "Internal Notes" at bounding box center [381, 348] width 446 height 48
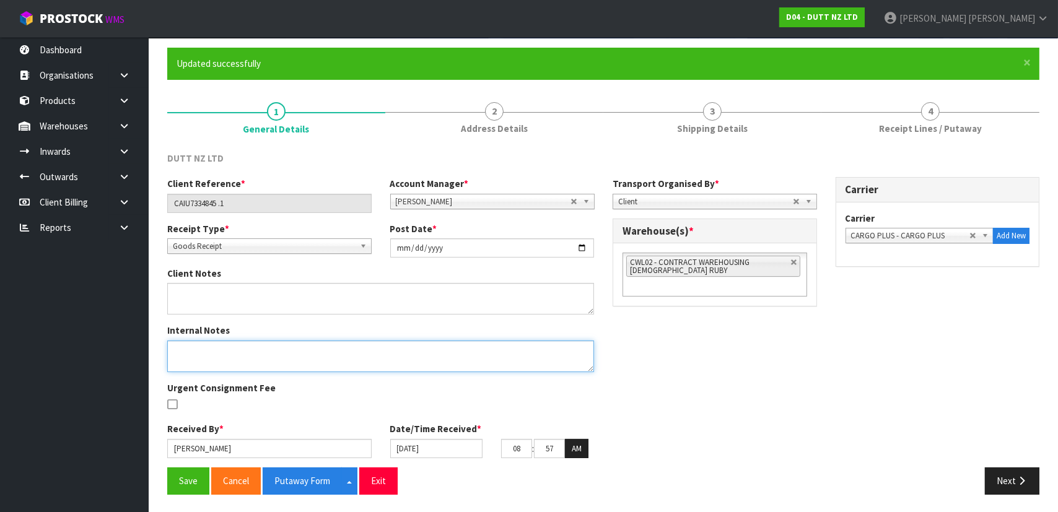
click at [343, 349] on textarea at bounding box center [380, 357] width 427 height 32
click at [548, 349] on textarea at bounding box center [380, 357] width 427 height 32
drag, startPoint x: 548, startPoint y: 349, endPoint x: 491, endPoint y: 353, distance: 57.7
click at [491, 353] on textarea at bounding box center [380, 357] width 427 height 32
drag, startPoint x: 575, startPoint y: 349, endPoint x: 512, endPoint y: 349, distance: 62.6
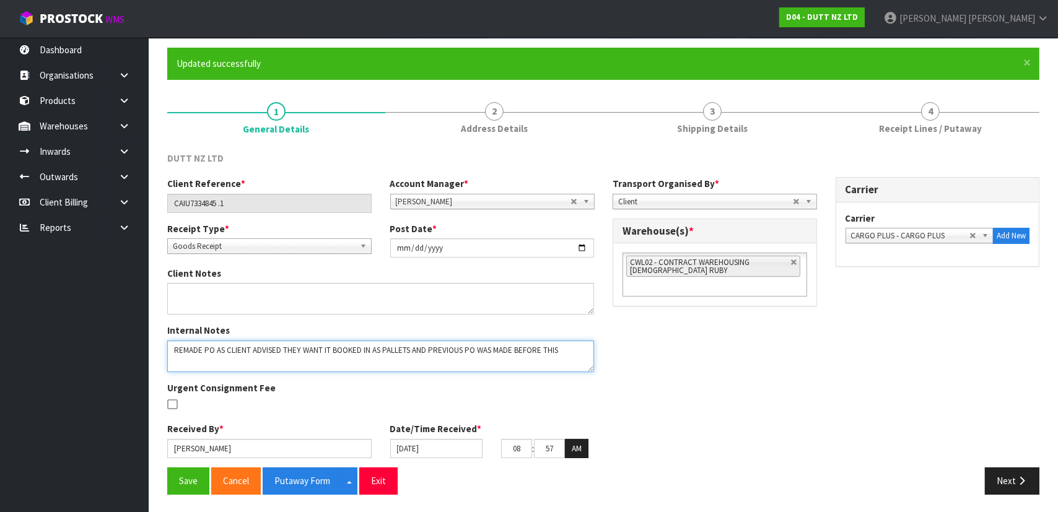
click at [512, 349] on textarea at bounding box center [380, 357] width 427 height 32
click at [511, 349] on textarea at bounding box center [380, 357] width 427 height 32
type textarea "REMADE PO AS CLIENT ADVISED THEY WANT IT BOOKED IN AS PALLETS AND PREVIOUS PO W…"
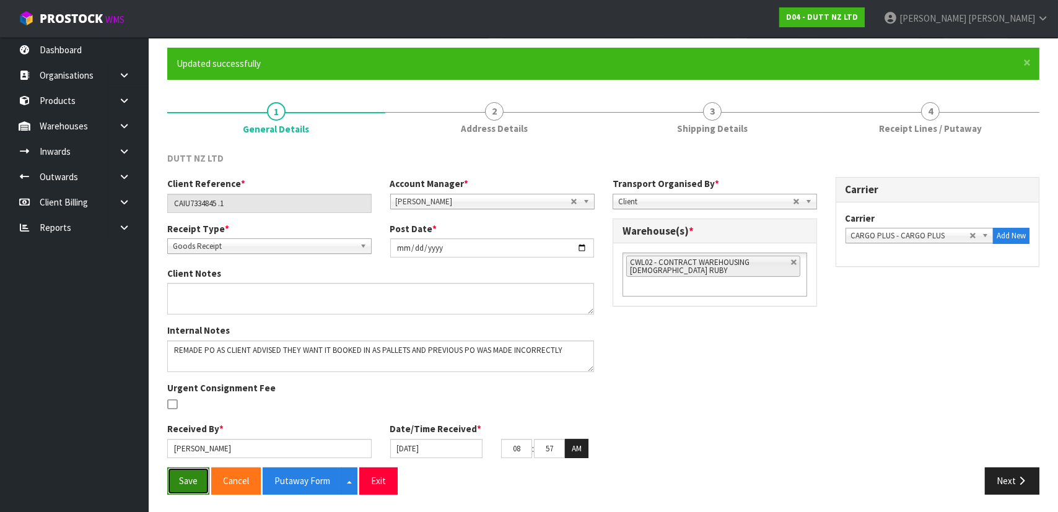
click at [190, 476] on button "Save" at bounding box center [188, 481] width 42 height 27
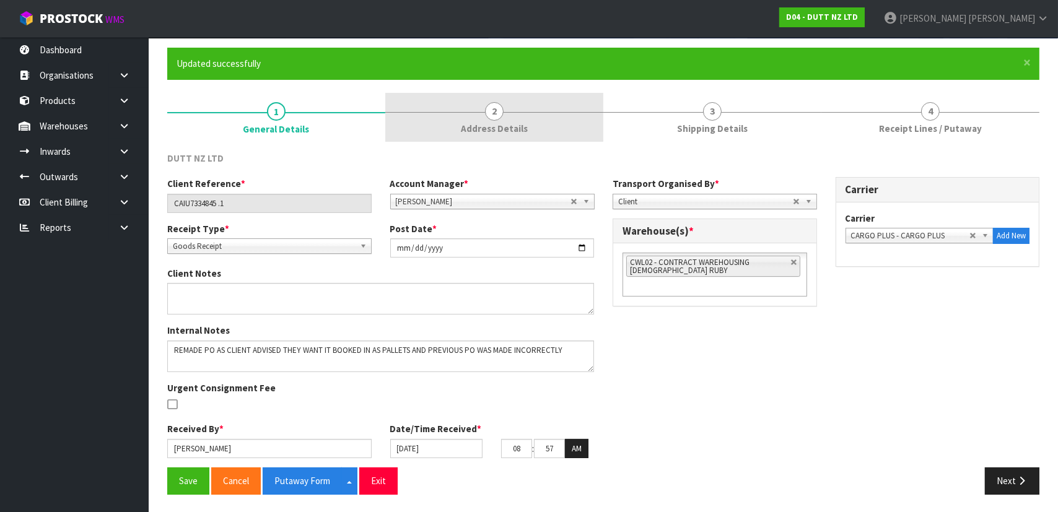
click at [529, 127] on link "2 Address Details" at bounding box center [494, 117] width 218 height 49
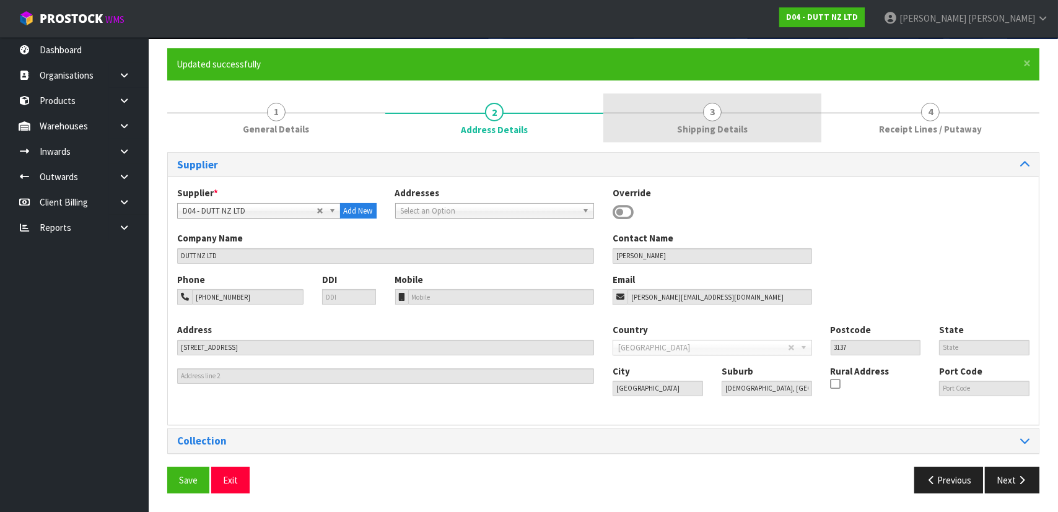
drag, startPoint x: 697, startPoint y: 131, endPoint x: 721, endPoint y: 133, distance: 24.2
click at [696, 131] on span "Shipping Details" at bounding box center [712, 129] width 71 height 13
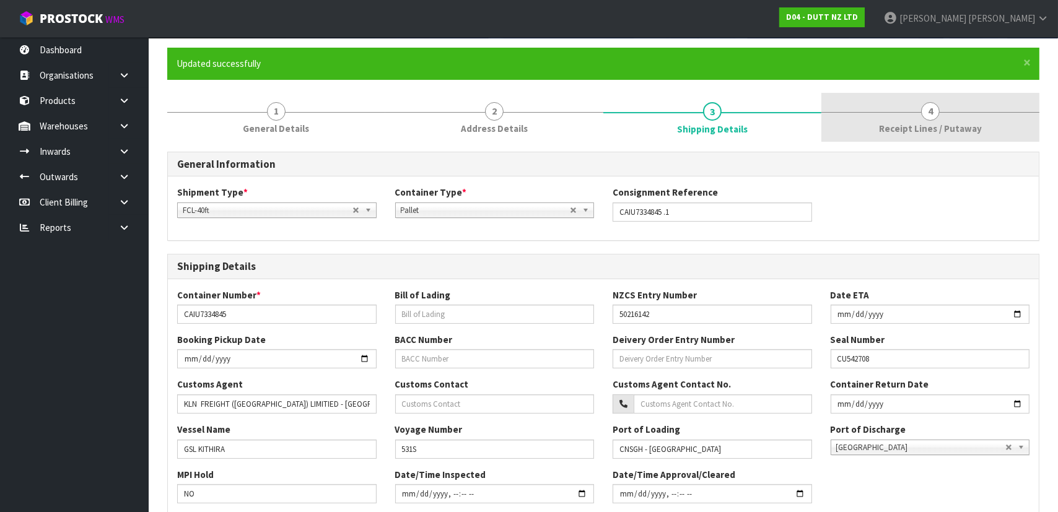
click at [835, 126] on link "4 Receipt Lines / Putaway" at bounding box center [931, 117] width 218 height 49
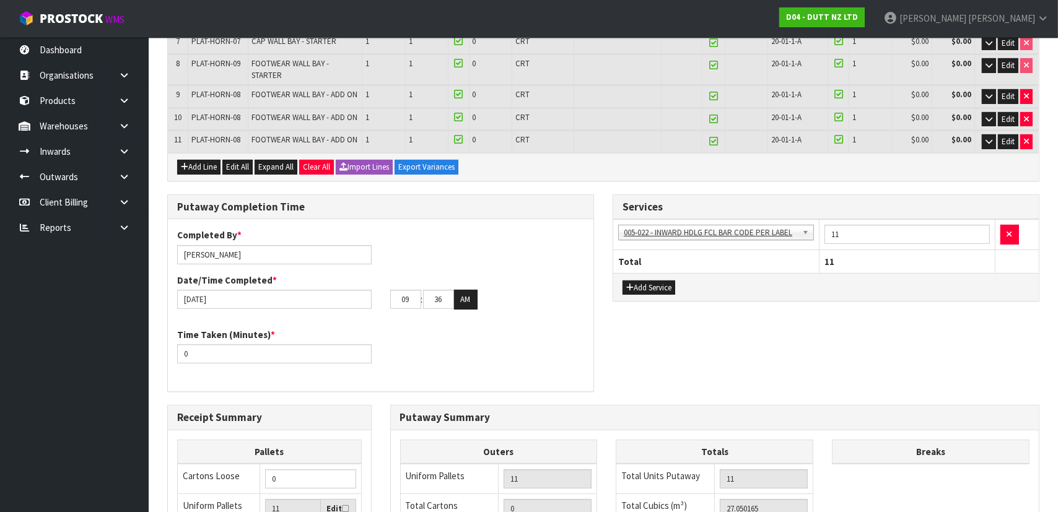
scroll to position [428, 0]
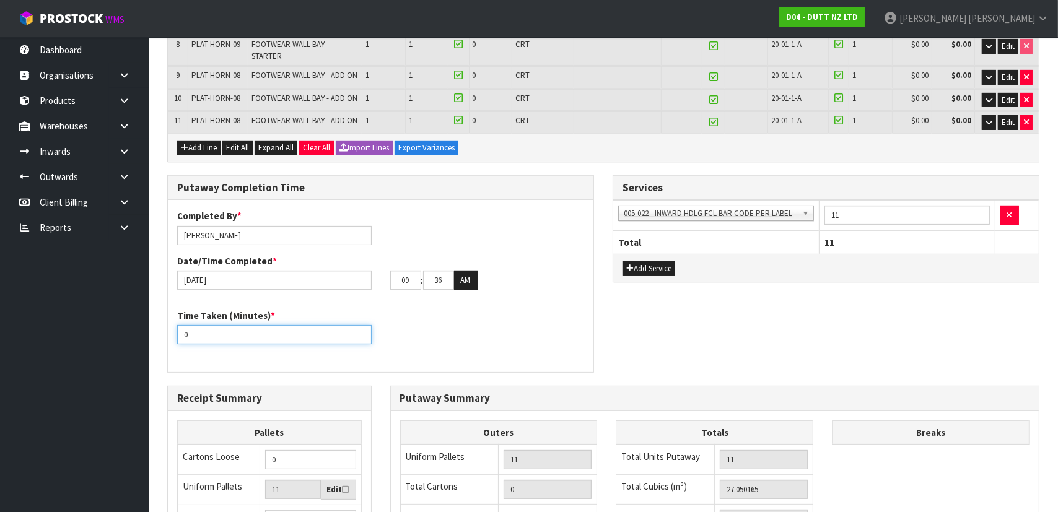
click at [278, 326] on input "0" at bounding box center [274, 334] width 195 height 19
drag, startPoint x: 186, startPoint y: 326, endPoint x: 144, endPoint y: 326, distance: 41.5
type input "2"
click at [552, 341] on div "Time Taken (Minutes) * 180" at bounding box center [381, 331] width 426 height 45
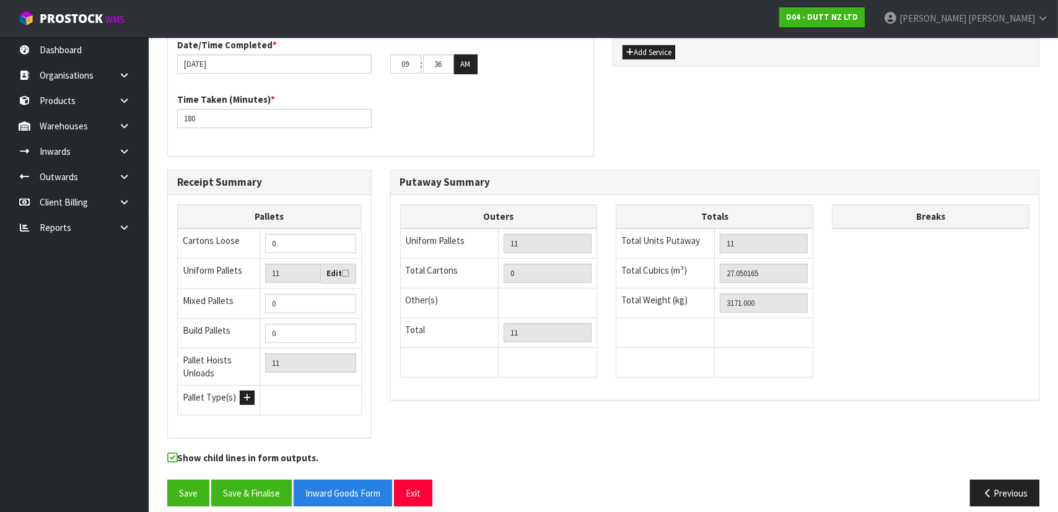
scroll to position [476, 0]
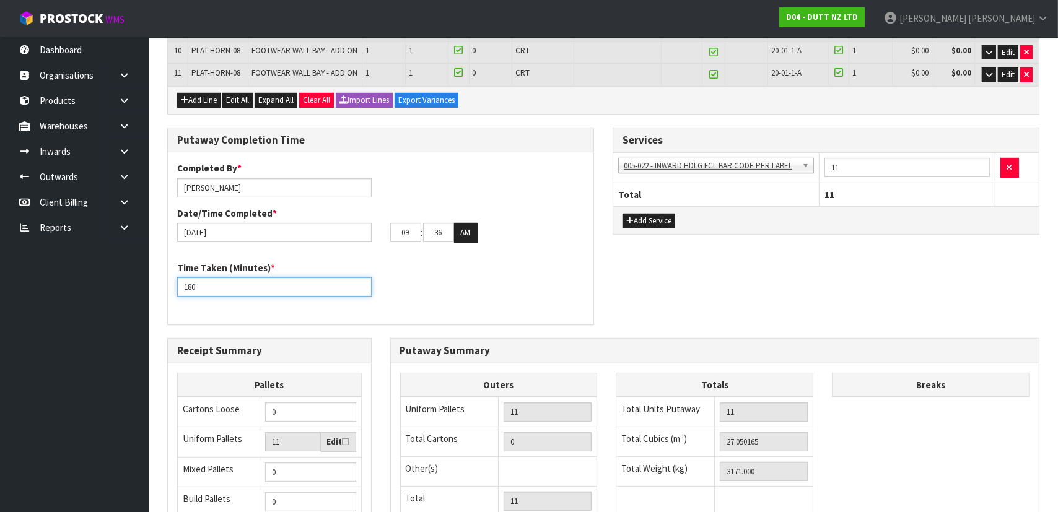
drag, startPoint x: 194, startPoint y: 281, endPoint x: 129, endPoint y: 281, distance: 64.4
type input "210"
click at [440, 269] on div "Time Taken (Minutes) * 210" at bounding box center [381, 283] width 426 height 45
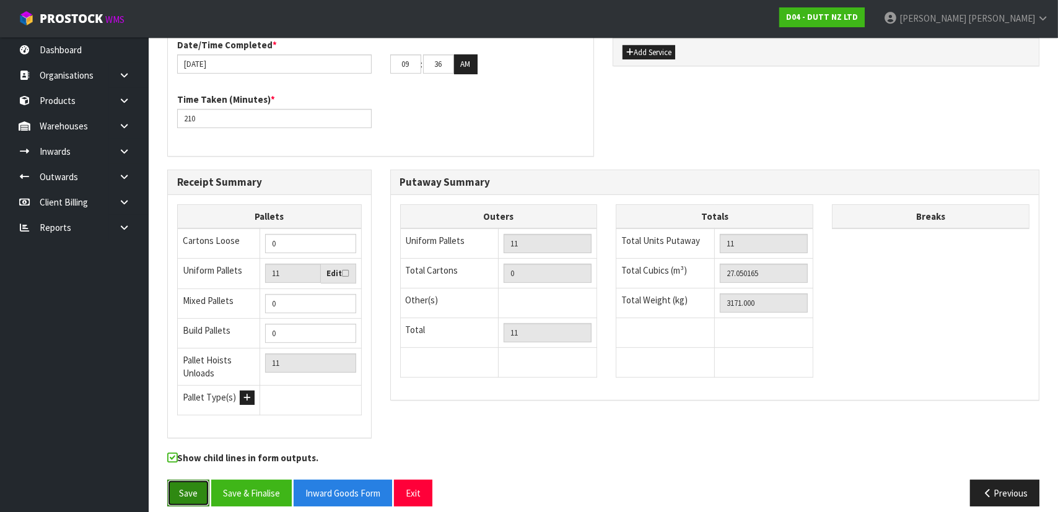
click at [188, 480] on button "Save" at bounding box center [188, 493] width 42 height 27
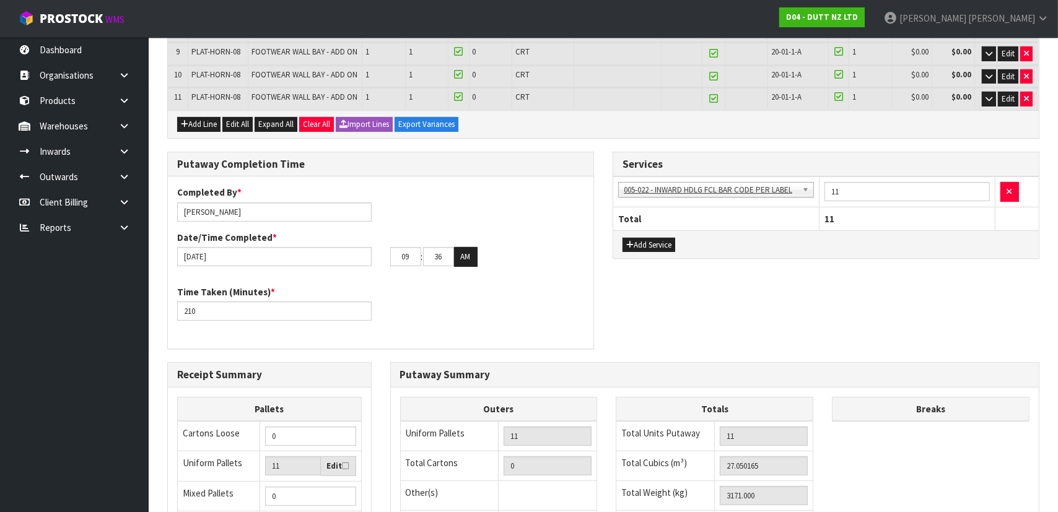
scroll to position [450, 0]
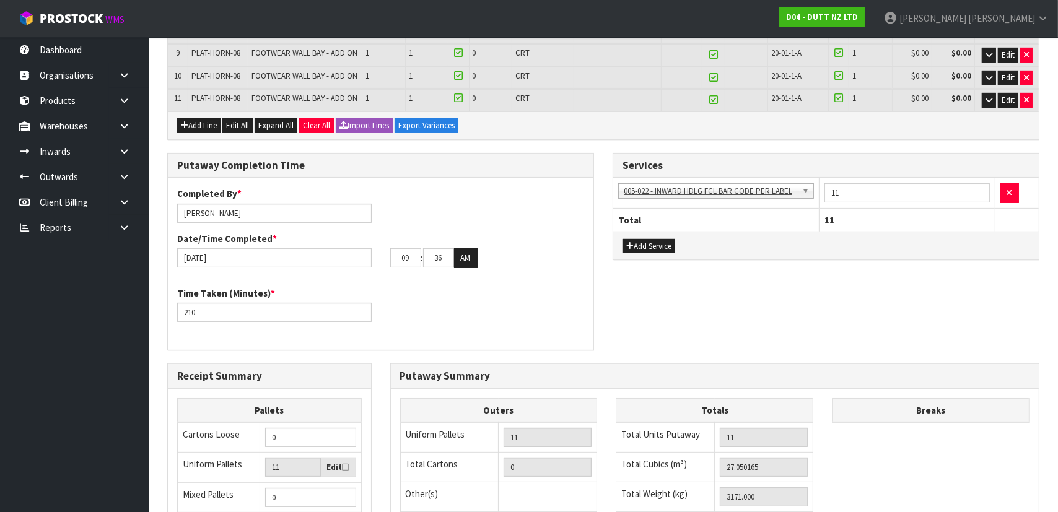
click at [506, 322] on div "Completed By * Michael Drugan Date/Time Completed * 10/09/2025 09 : 36 : 00 AM …" at bounding box center [381, 264] width 426 height 154
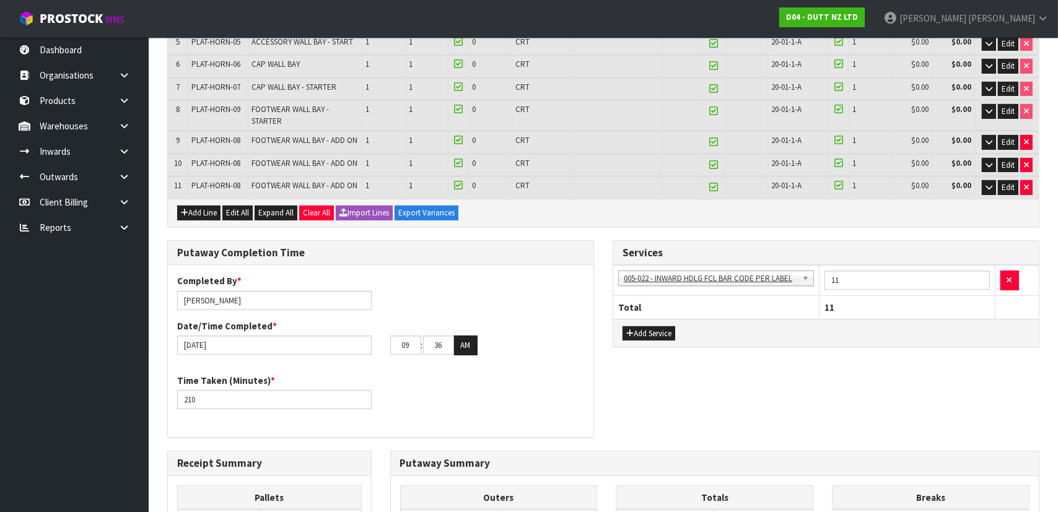
click at [561, 320] on div "Date/Time Completed * 10/09/2025 09 : 36 : 00 AM" at bounding box center [381, 338] width 426 height 36
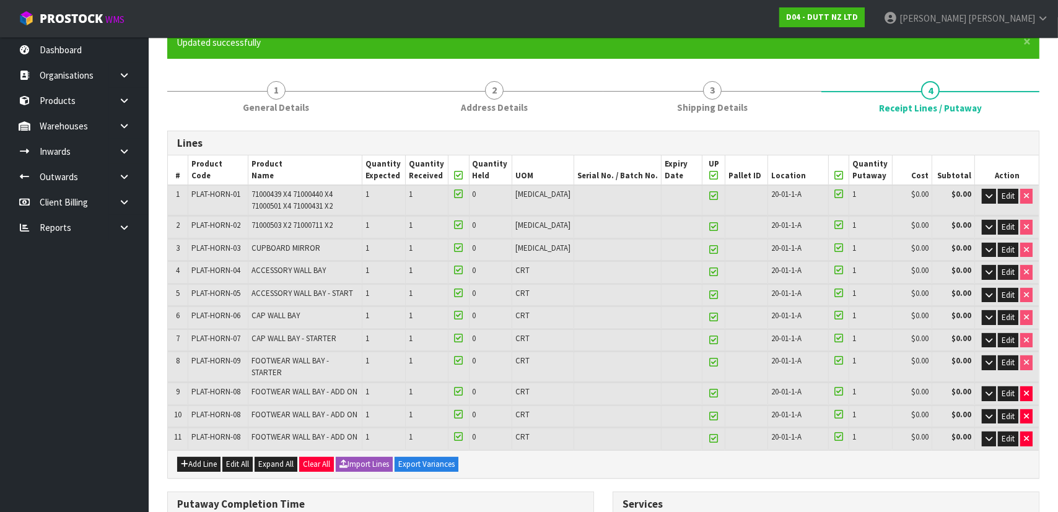
scroll to position [0, 0]
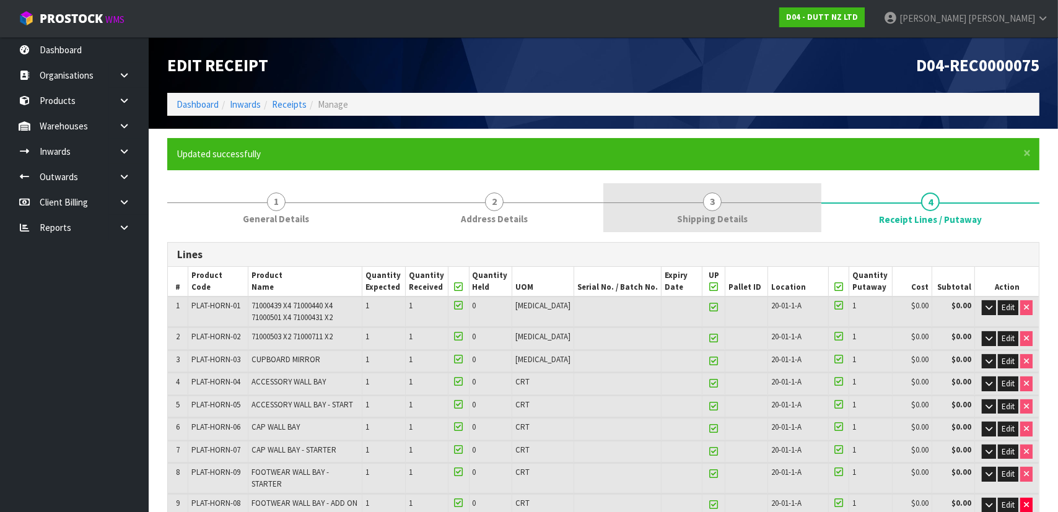
click at [724, 196] on link "3 Shipping Details" at bounding box center [713, 207] width 218 height 49
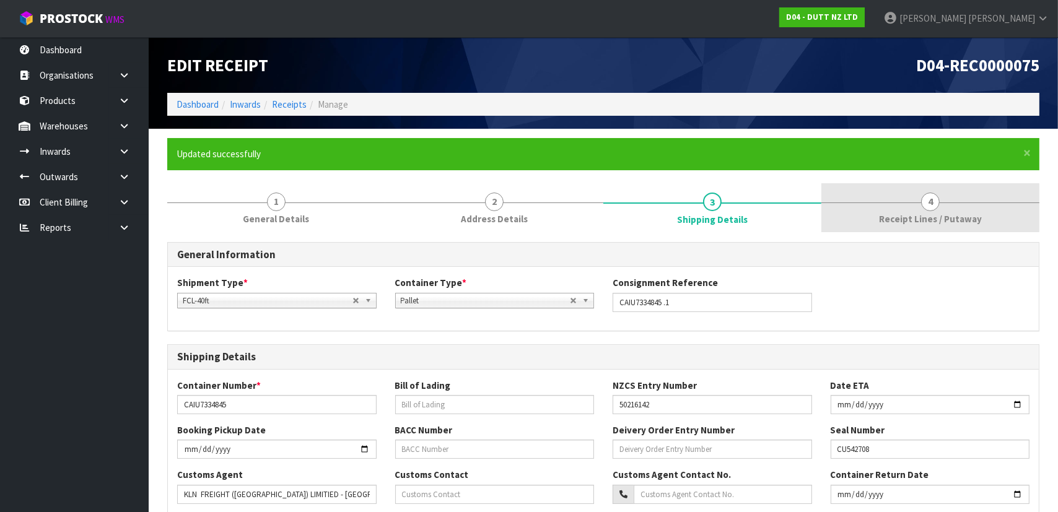
click at [892, 211] on link "4 Receipt Lines / Putaway" at bounding box center [931, 207] width 218 height 49
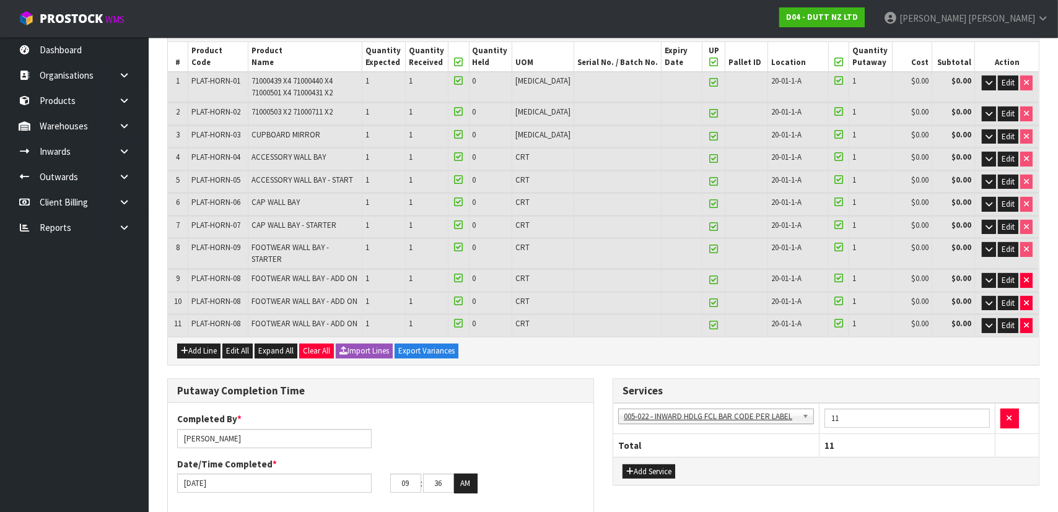
scroll to position [138, 0]
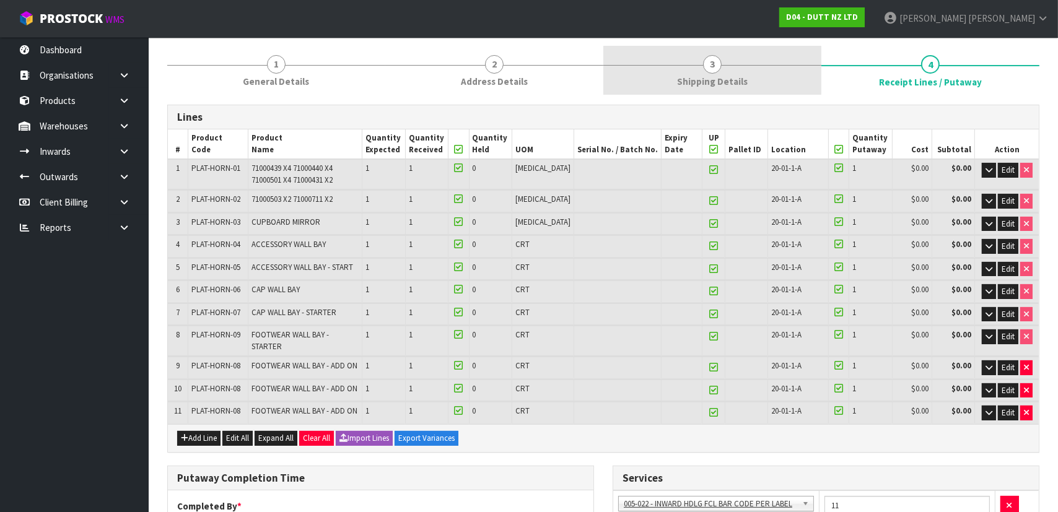
click at [687, 76] on span "Shipping Details" at bounding box center [712, 81] width 71 height 13
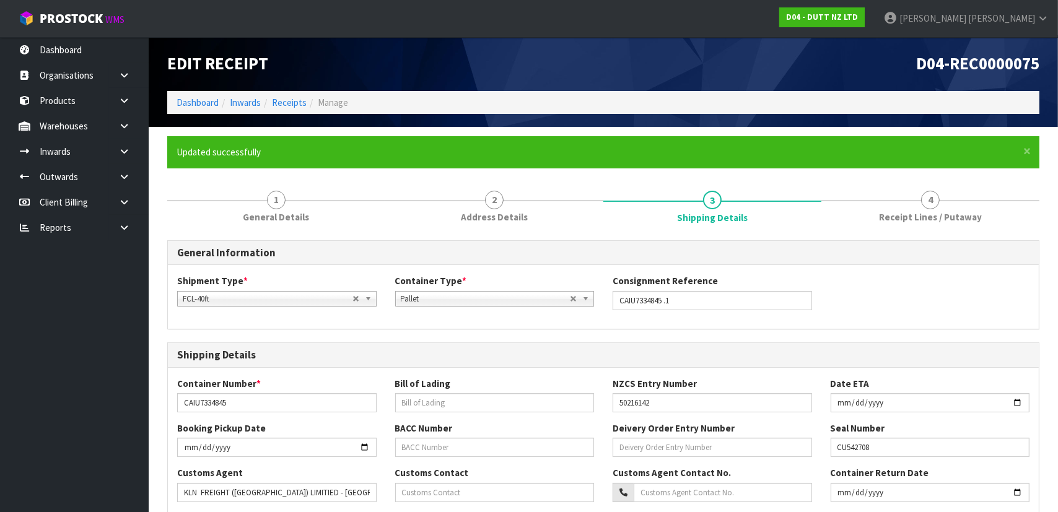
scroll to position [0, 0]
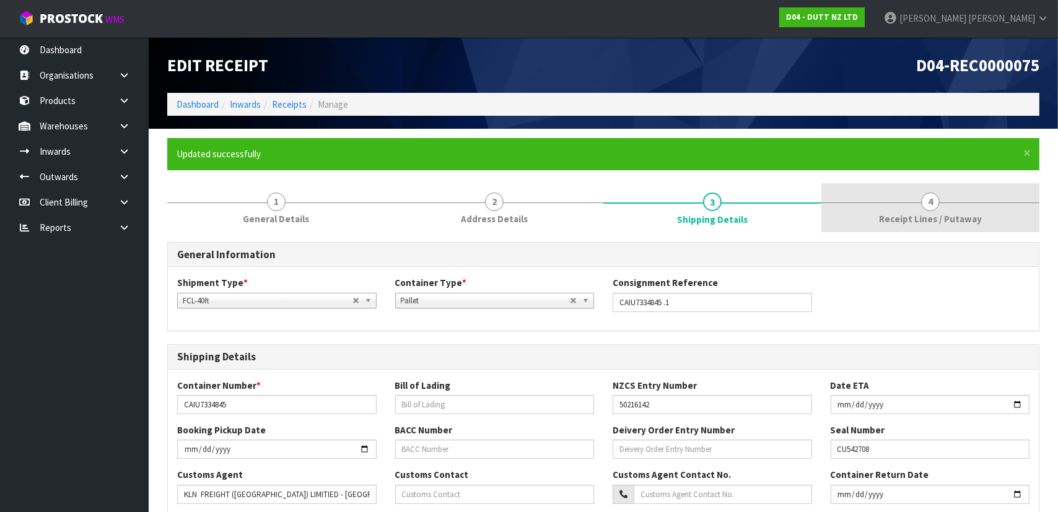
click at [903, 208] on link "4 Receipt Lines / Putaway" at bounding box center [931, 207] width 218 height 49
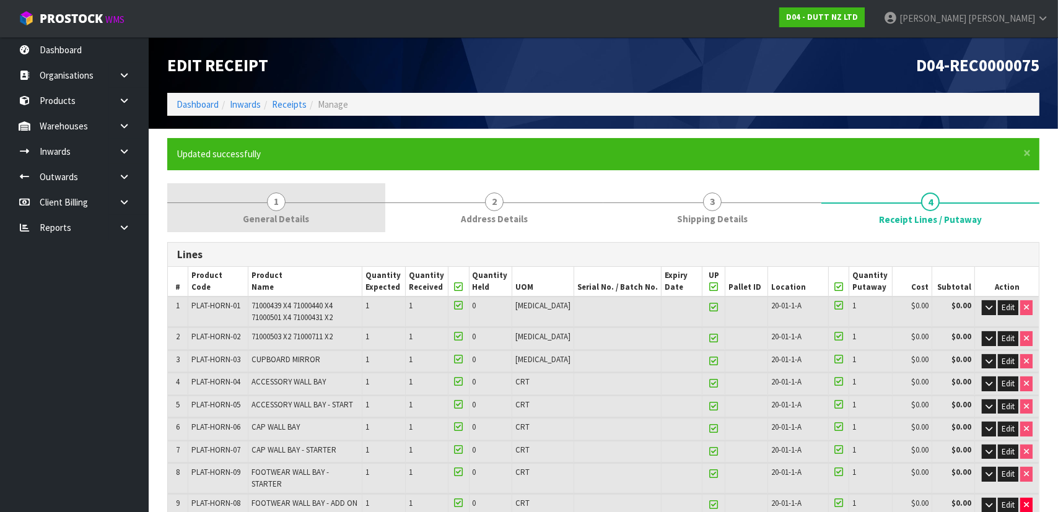
click at [322, 217] on link "1 General Details" at bounding box center [276, 207] width 218 height 49
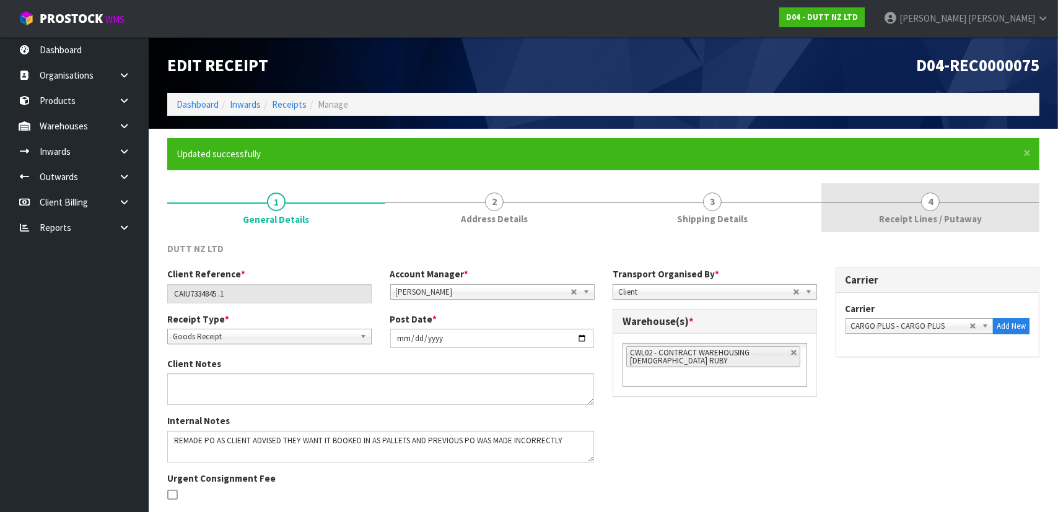
click at [923, 224] on span "Receipt Lines / Putaway" at bounding box center [930, 219] width 103 height 13
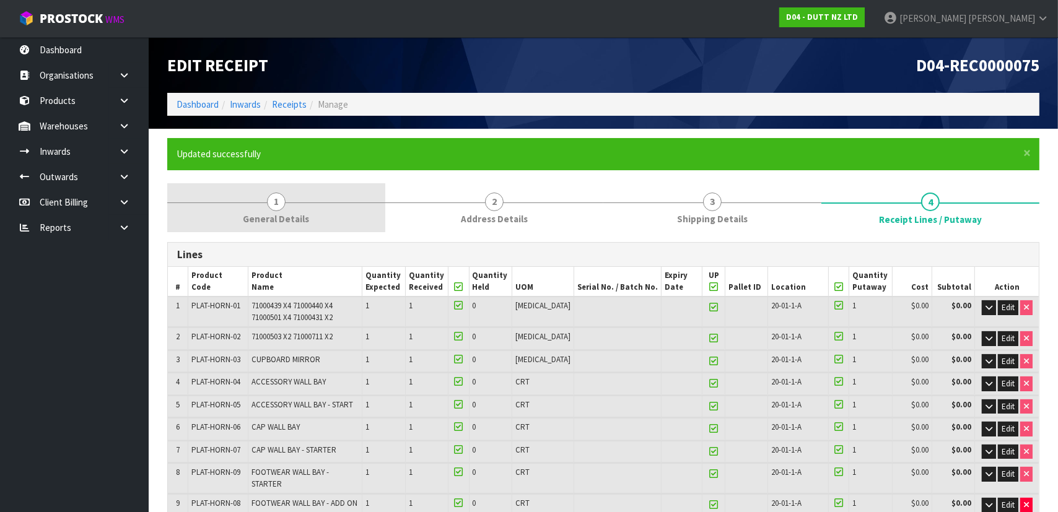
click at [330, 210] on link "1 General Details" at bounding box center [276, 207] width 218 height 49
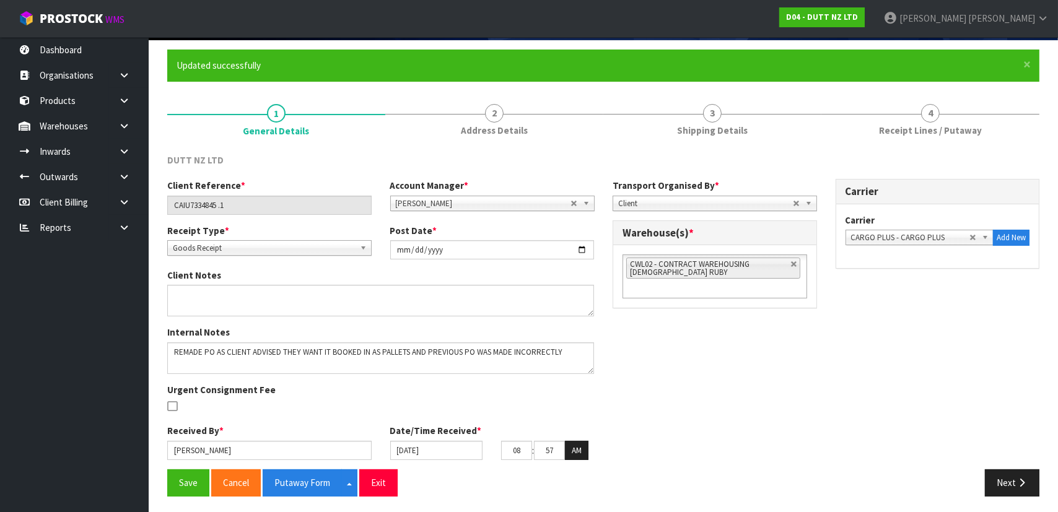
scroll to position [90, 0]
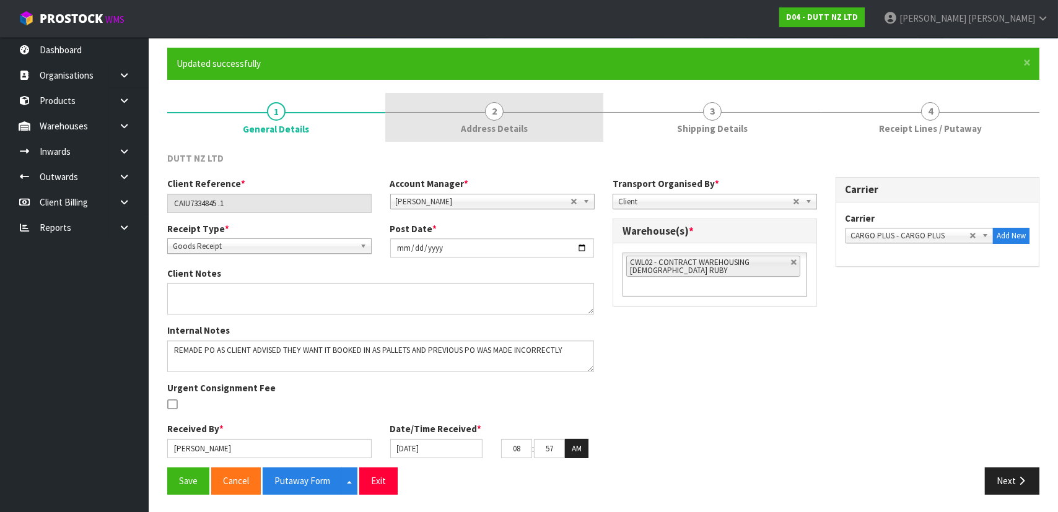
click at [528, 130] on link "2 Address Details" at bounding box center [494, 117] width 218 height 49
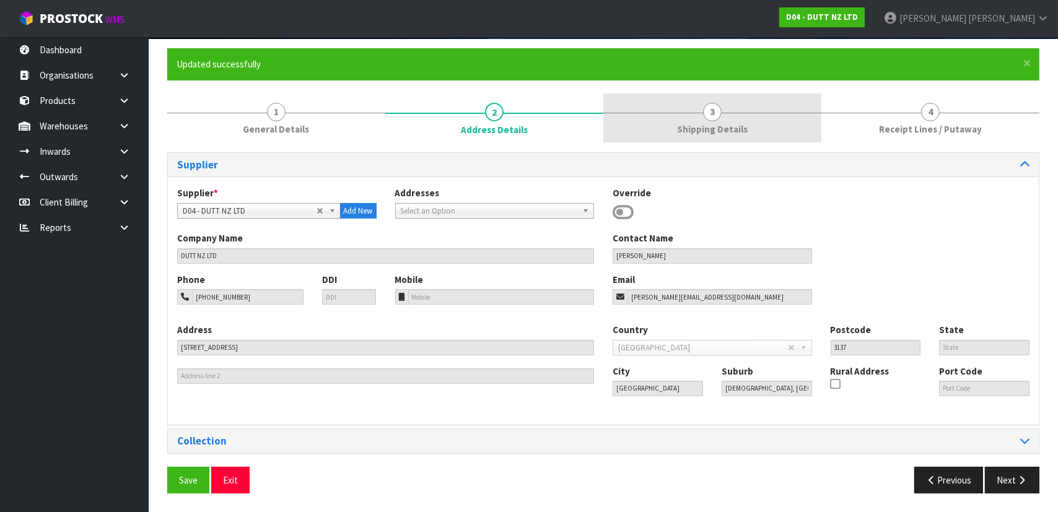
click at [650, 127] on link "3 Shipping Details" at bounding box center [713, 118] width 218 height 49
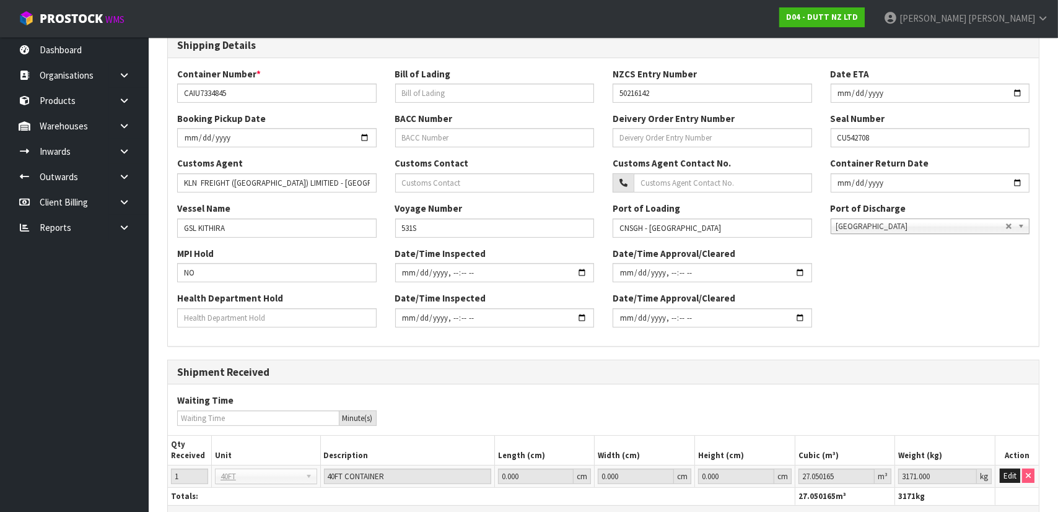
scroll to position [390, 0]
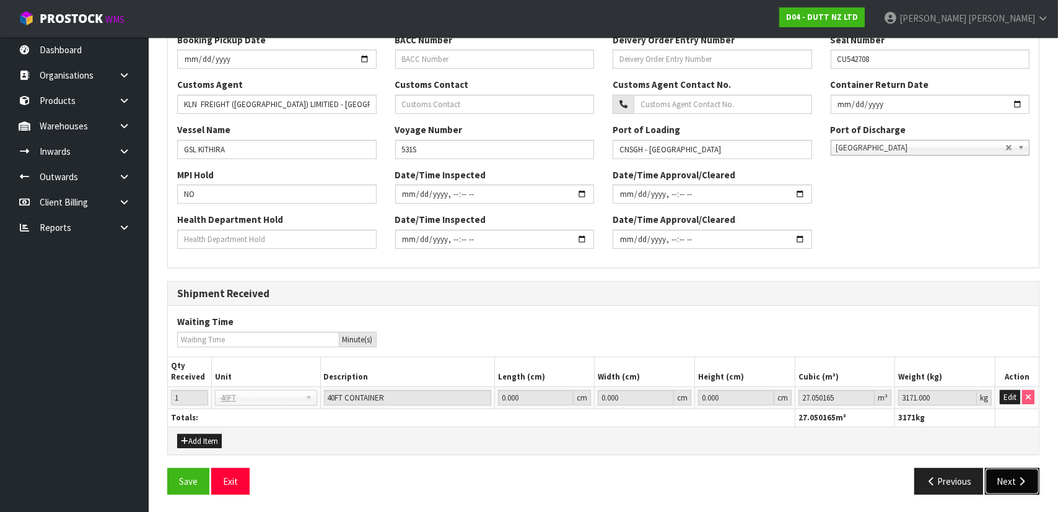
click at [1021, 490] on button "Next" at bounding box center [1012, 481] width 55 height 27
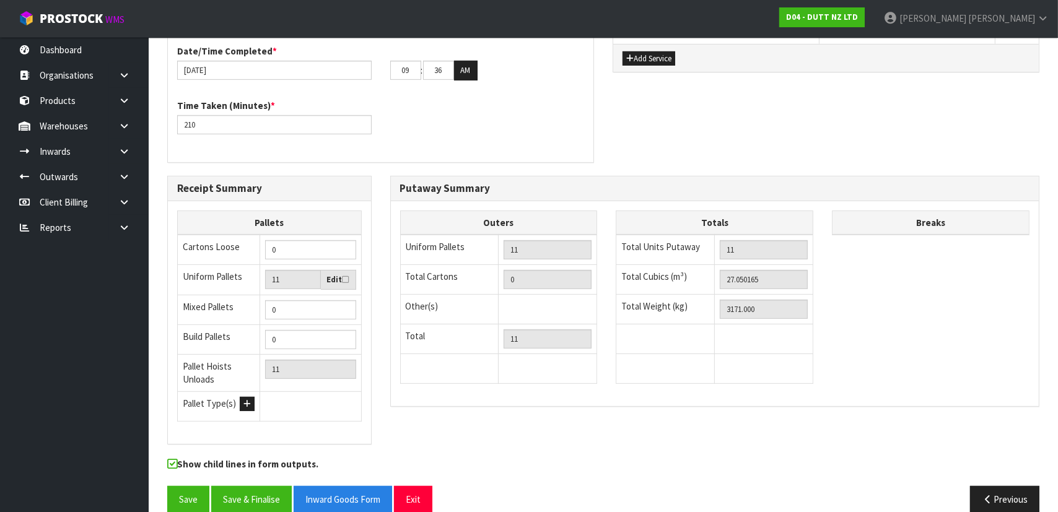
scroll to position [644, 0]
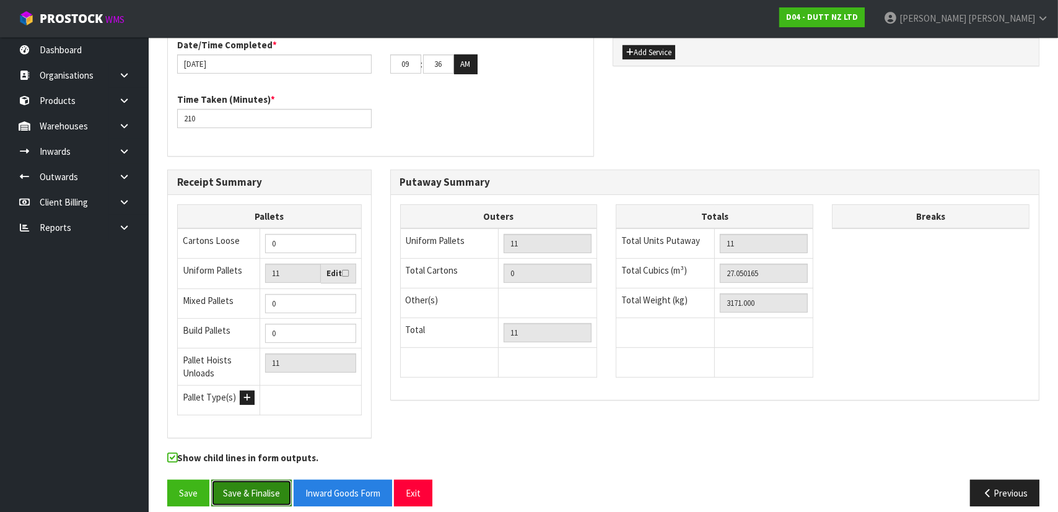
click at [260, 480] on button "Save & Finalise" at bounding box center [251, 493] width 81 height 27
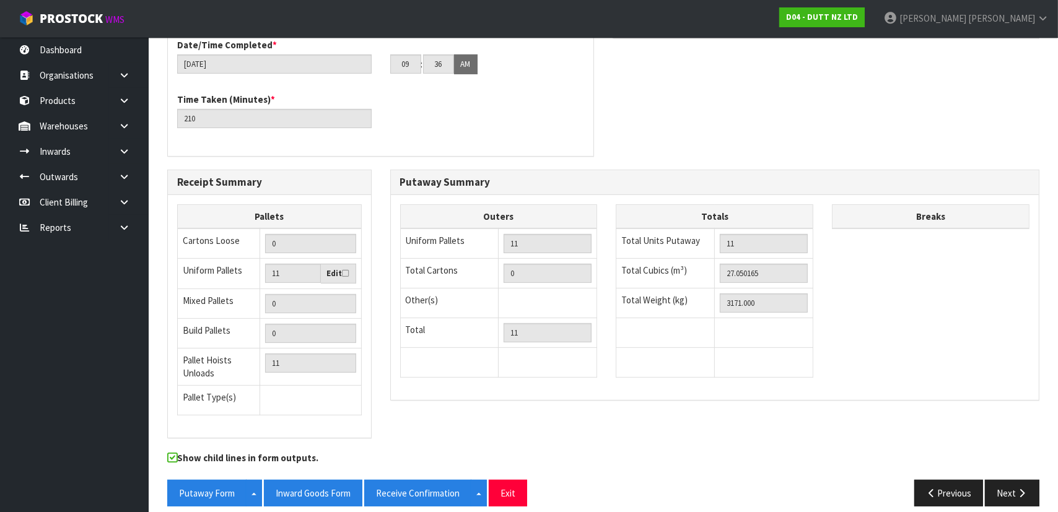
scroll to position [0, 0]
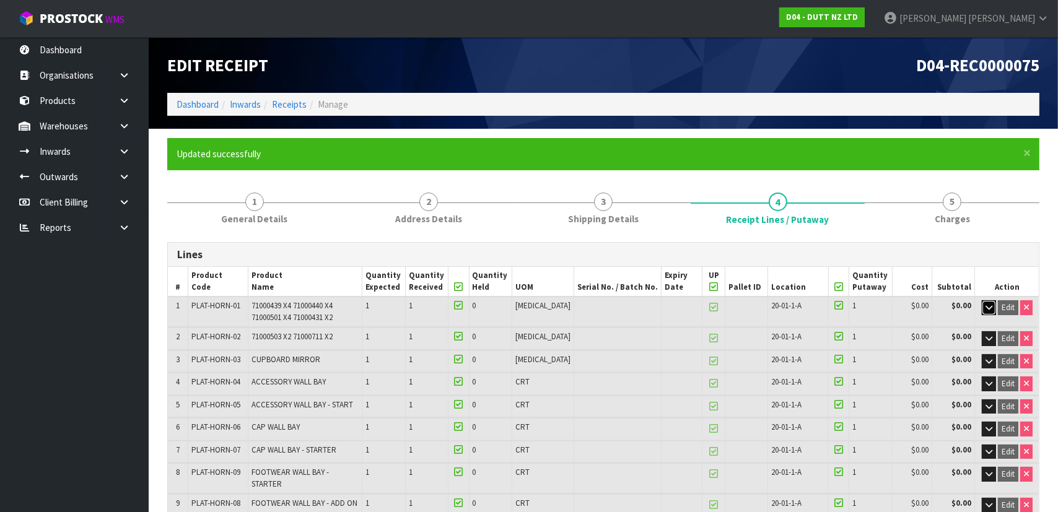
click at [989, 310] on icon "button" at bounding box center [989, 308] width 7 height 8
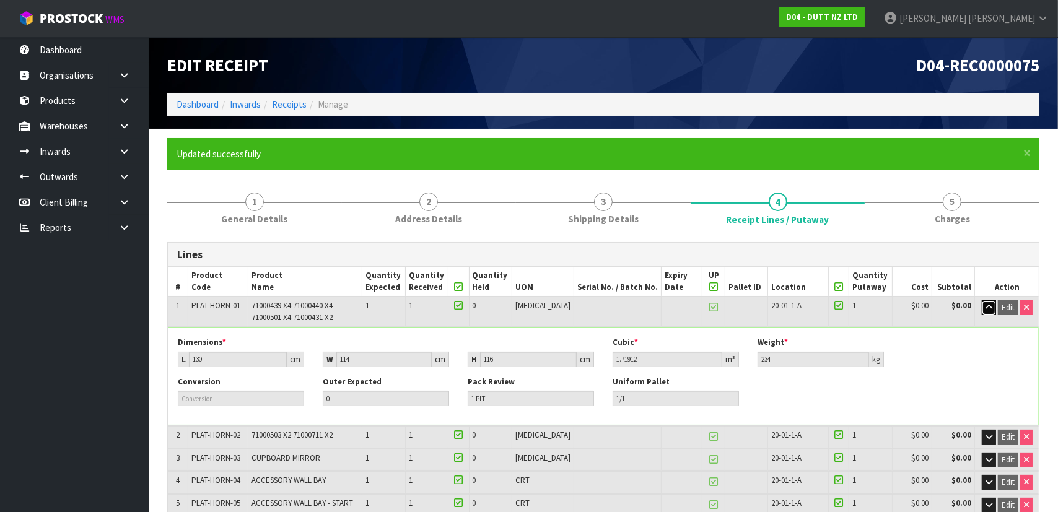
click at [988, 311] on button "button" at bounding box center [989, 308] width 14 height 15
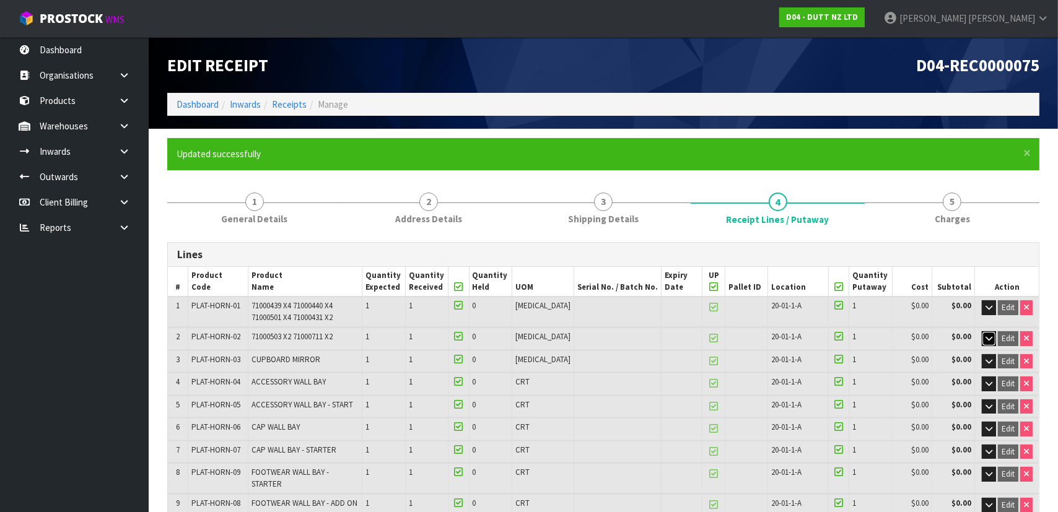
click at [989, 338] on icon "button" at bounding box center [989, 339] width 7 height 8
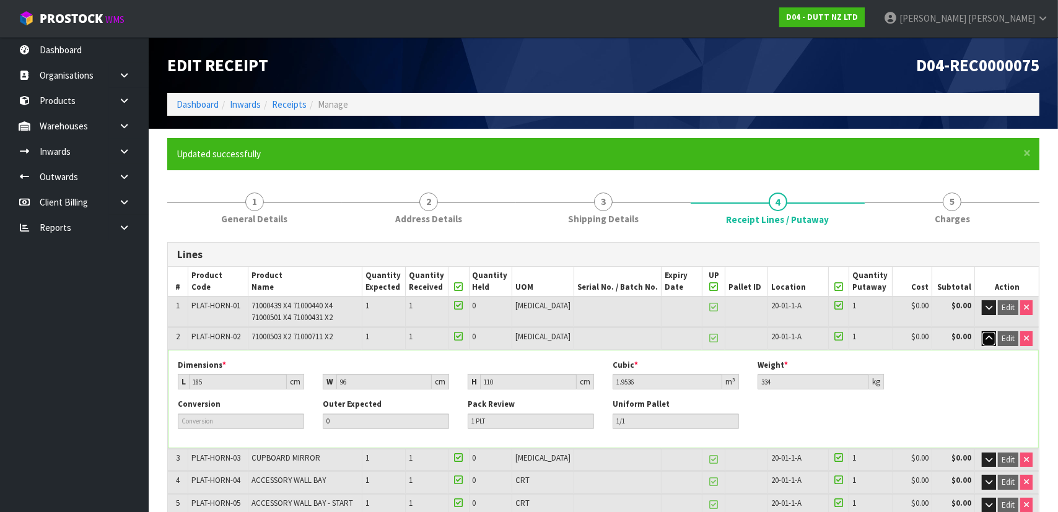
click at [989, 338] on icon "button" at bounding box center [989, 339] width 7 height 8
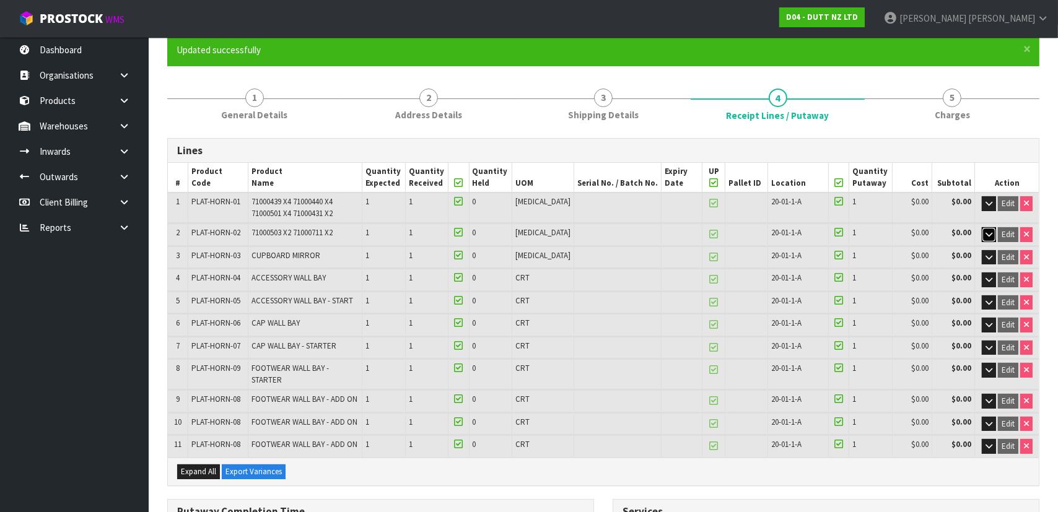
scroll to position [112, 0]
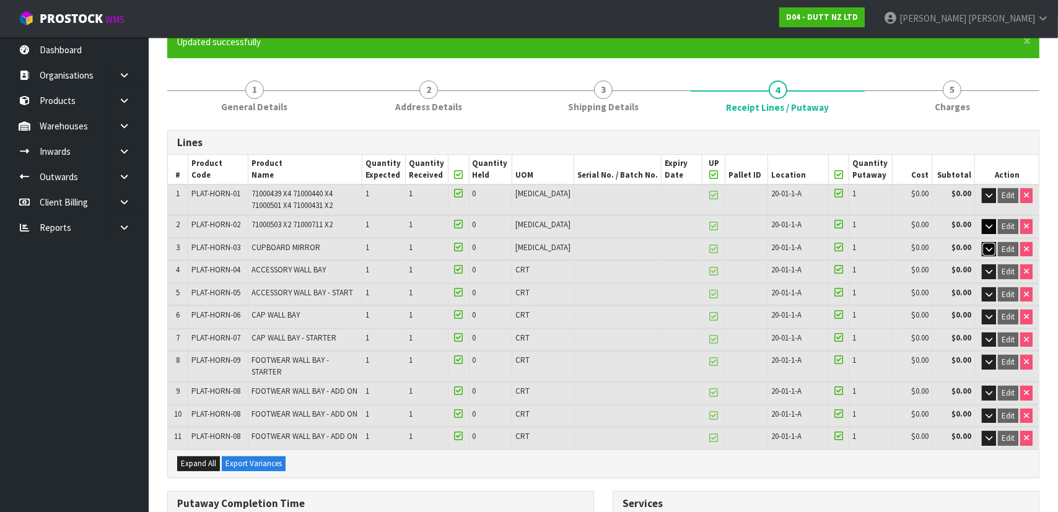
click at [986, 248] on icon "button" at bounding box center [989, 249] width 7 height 8
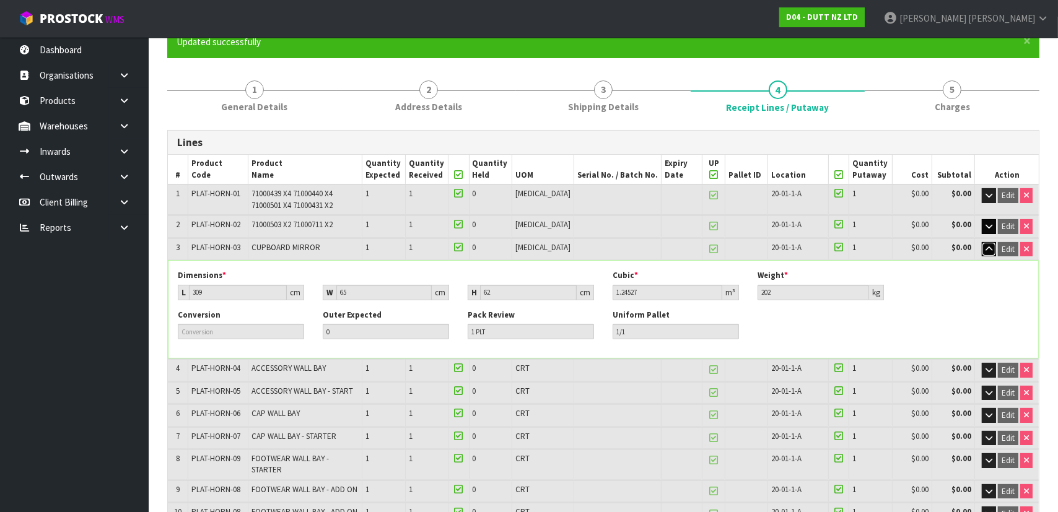
click at [986, 248] on icon "button" at bounding box center [989, 249] width 7 height 8
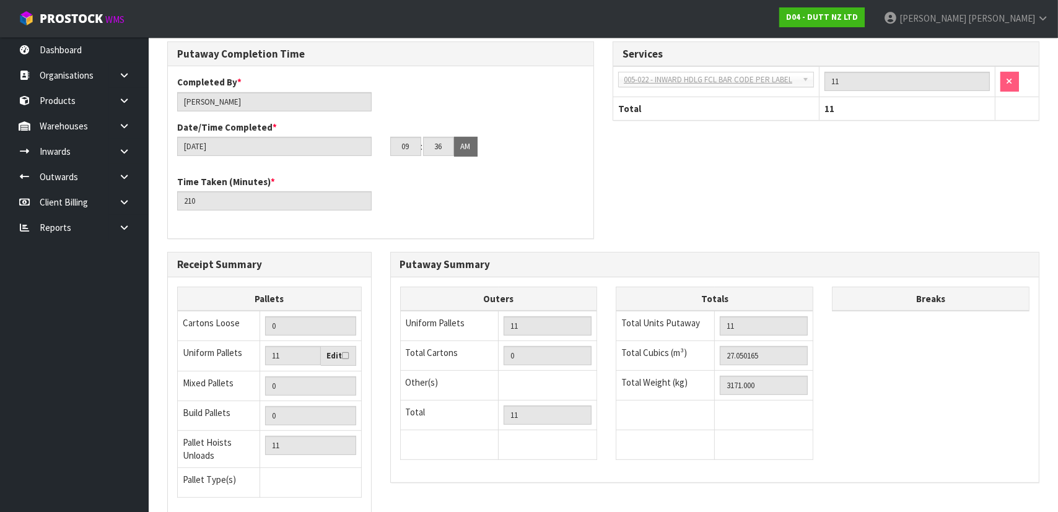
scroll to position [644, 0]
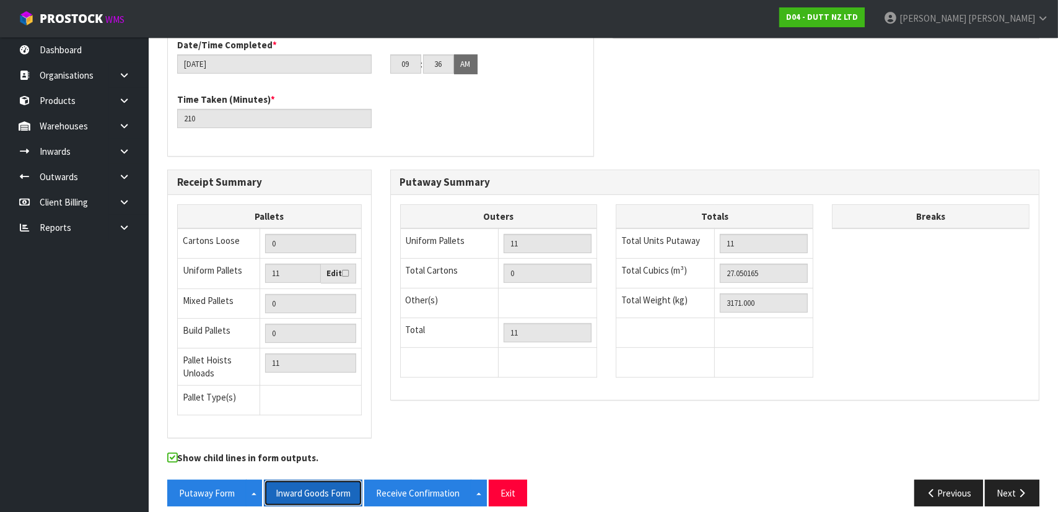
click at [315, 480] on button "Inward Goods Form" at bounding box center [313, 493] width 99 height 27
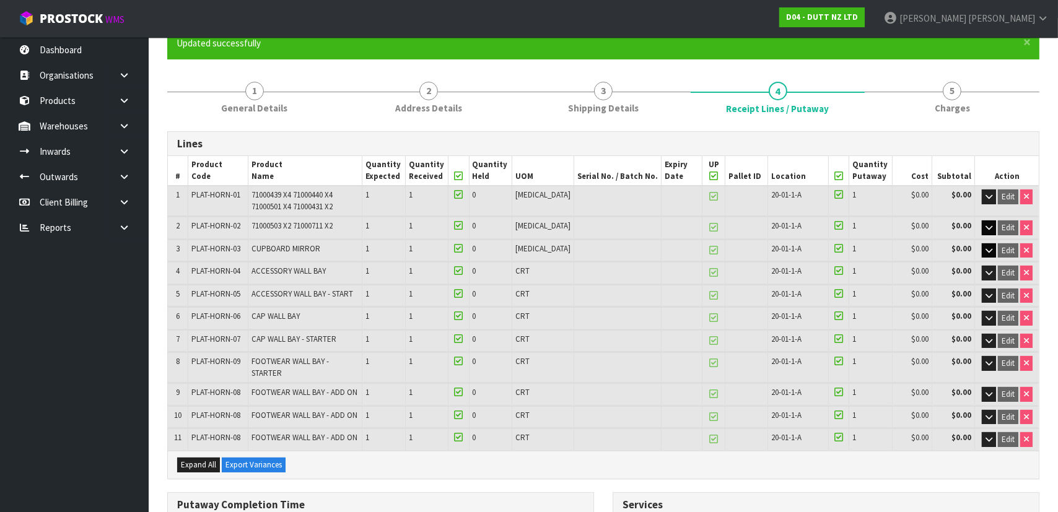
scroll to position [25, 0]
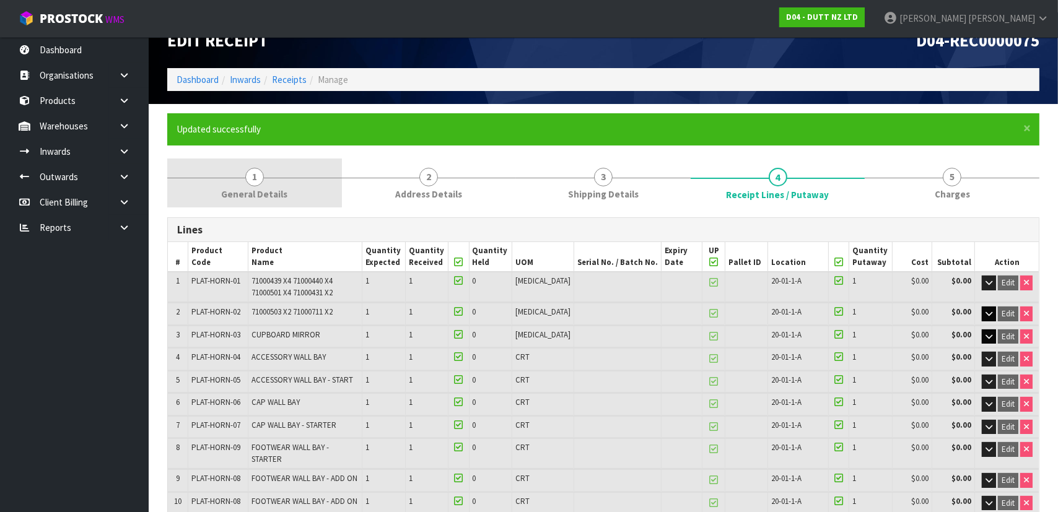
drag, startPoint x: 254, startPoint y: 185, endPoint x: 265, endPoint y: 184, distance: 10.6
click at [254, 185] on span "1" at bounding box center [254, 177] width 19 height 19
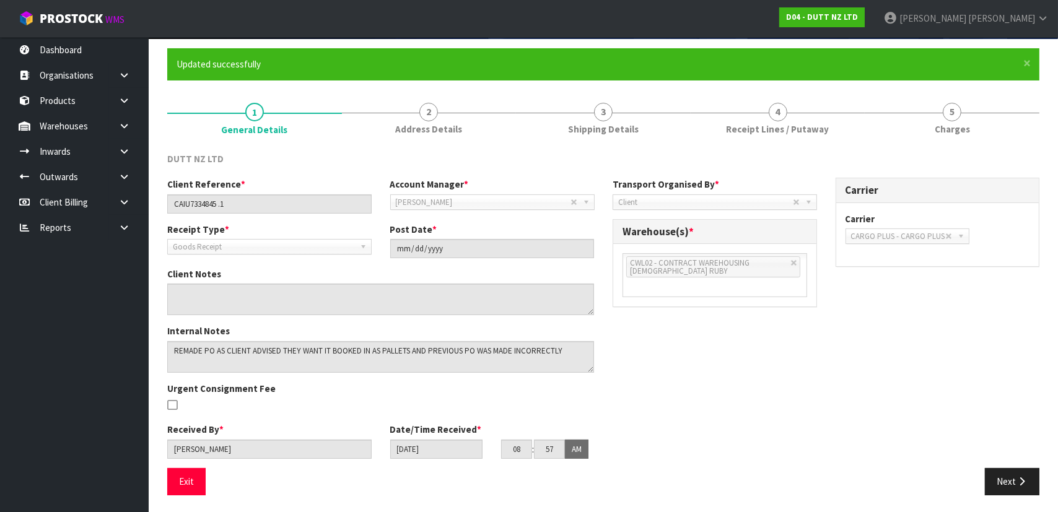
scroll to position [90, 0]
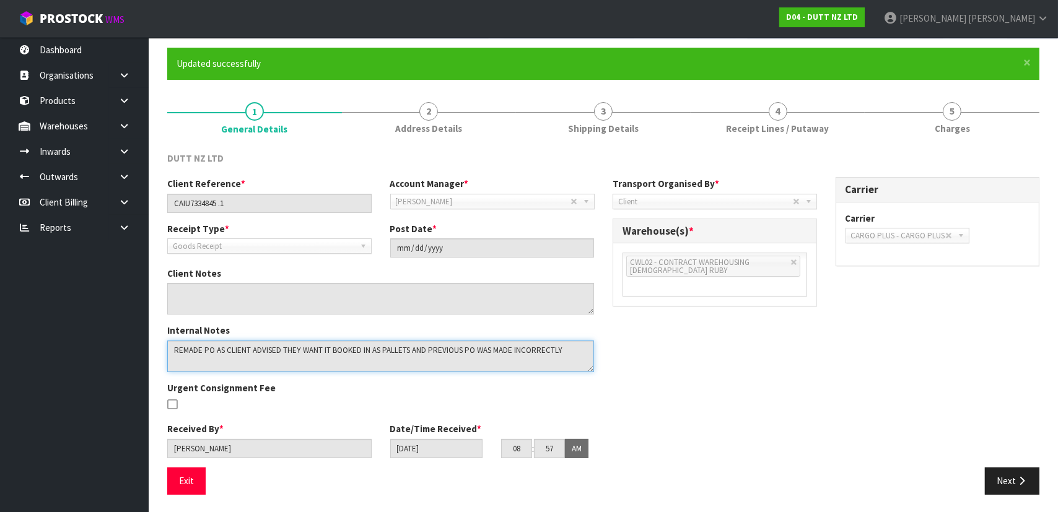
click at [574, 348] on textarea at bounding box center [380, 357] width 427 height 32
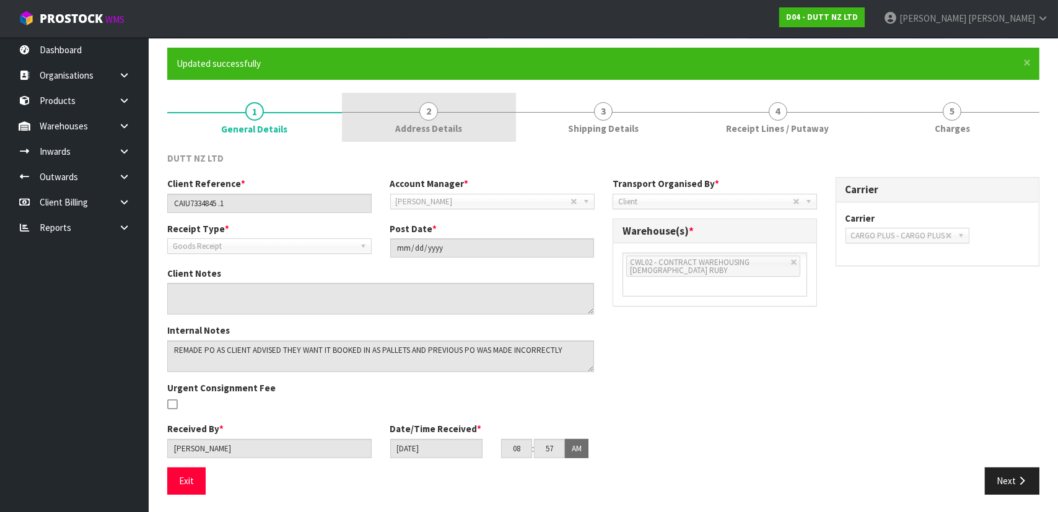
click at [440, 122] on span "Address Details" at bounding box center [428, 128] width 67 height 13
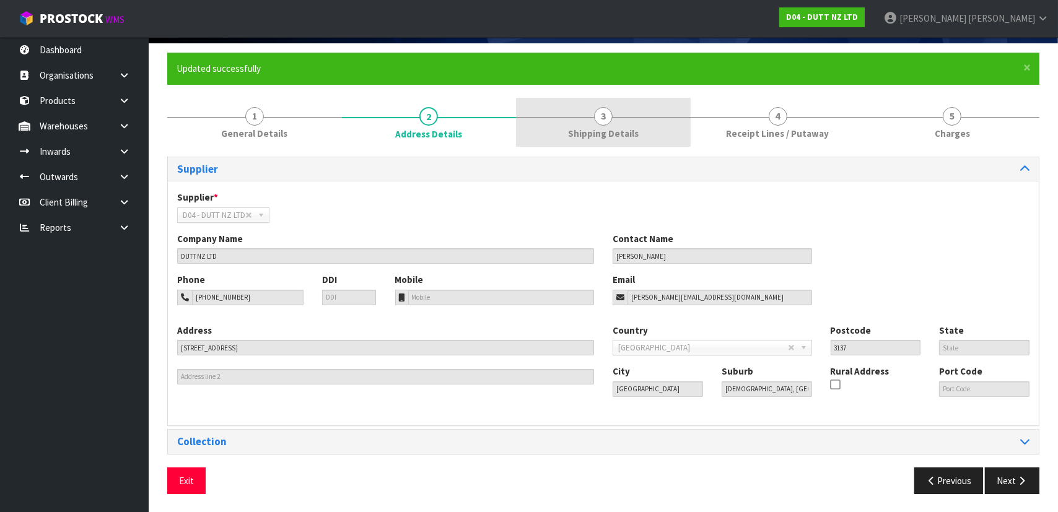
click at [593, 131] on span "Shipping Details" at bounding box center [603, 133] width 71 height 13
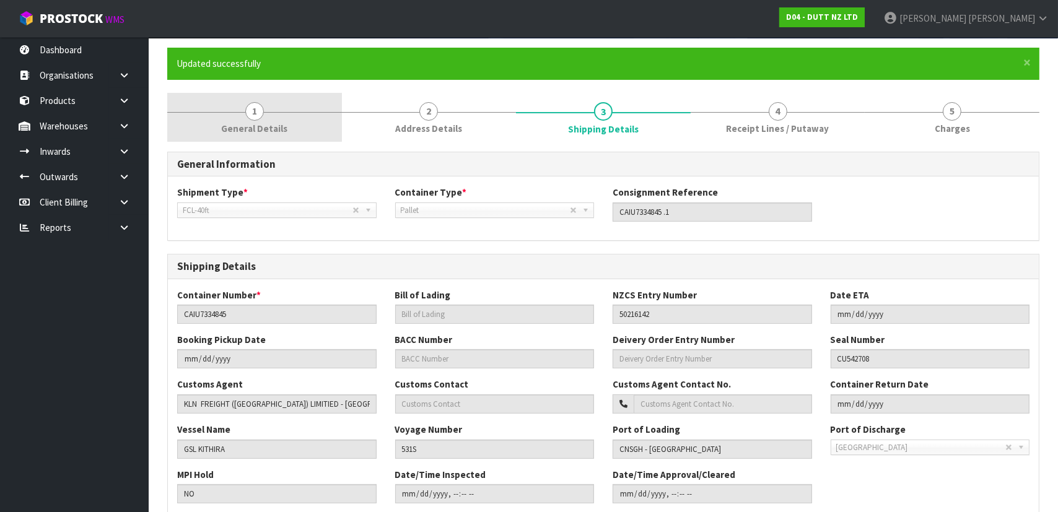
click at [317, 128] on link "1 General Details" at bounding box center [254, 117] width 175 height 49
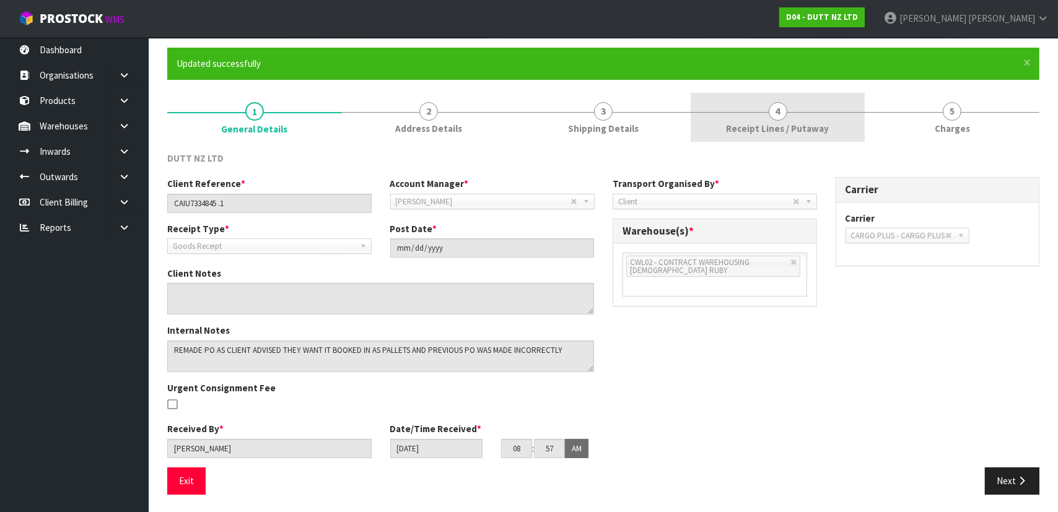
click at [775, 122] on span "Receipt Lines / Putaway" at bounding box center [778, 128] width 103 height 13
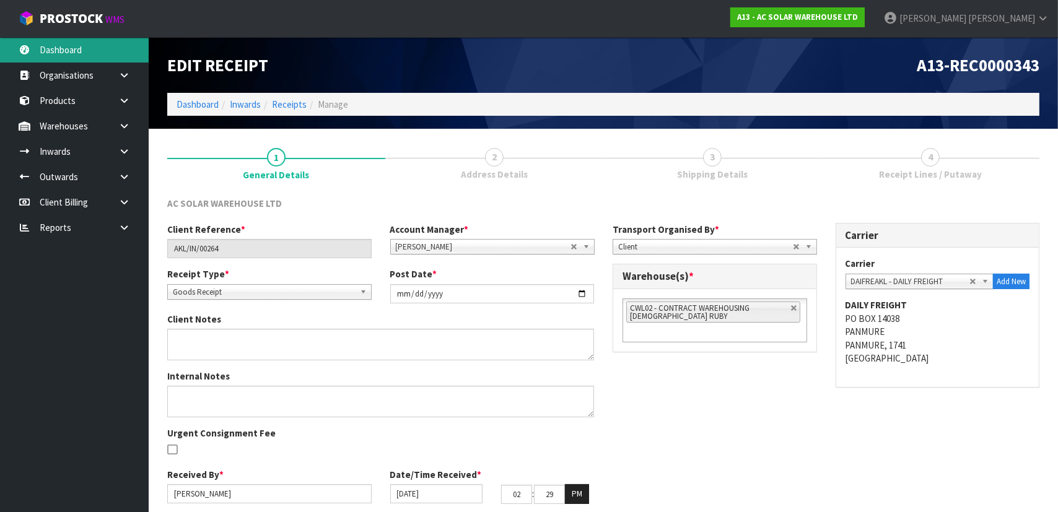
click at [116, 47] on link "Dashboard" at bounding box center [74, 49] width 149 height 25
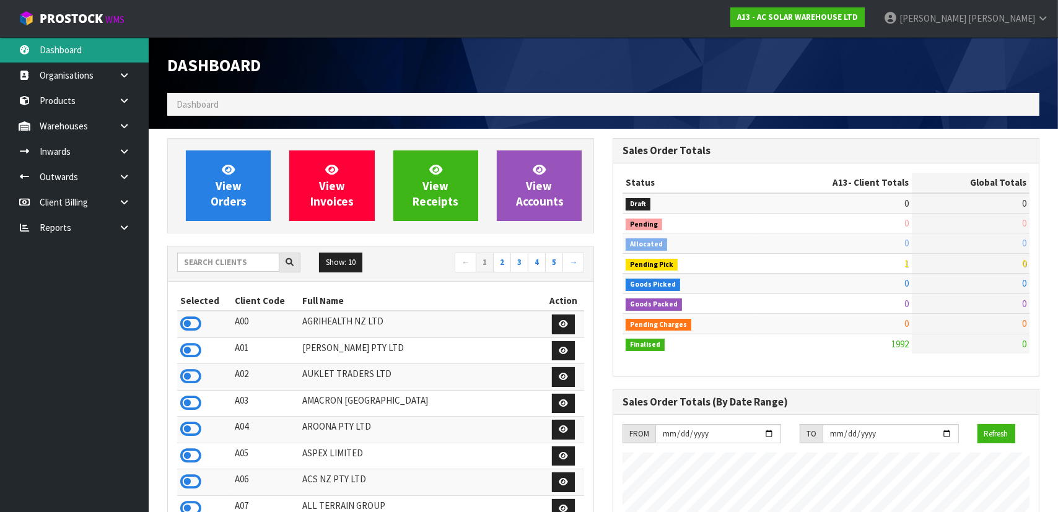
scroll to position [1003, 446]
drag, startPoint x: 240, startPoint y: 260, endPoint x: 257, endPoint y: 261, distance: 16.2
click at [242, 260] on input "text" at bounding box center [228, 262] width 102 height 19
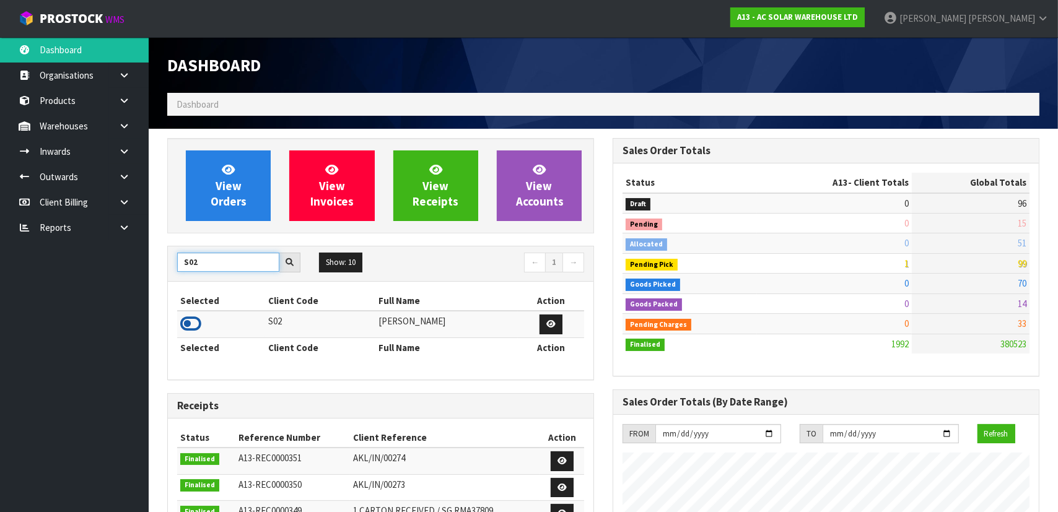
type input "S02"
click at [180, 327] on icon at bounding box center [190, 324] width 21 height 19
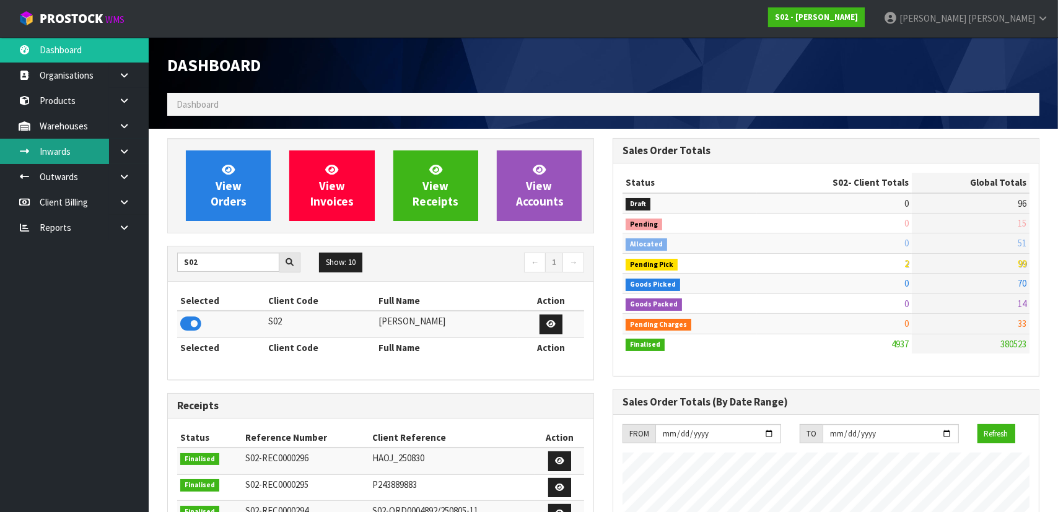
scroll to position [856, 446]
click at [77, 149] on link "Inwards" at bounding box center [74, 151] width 149 height 25
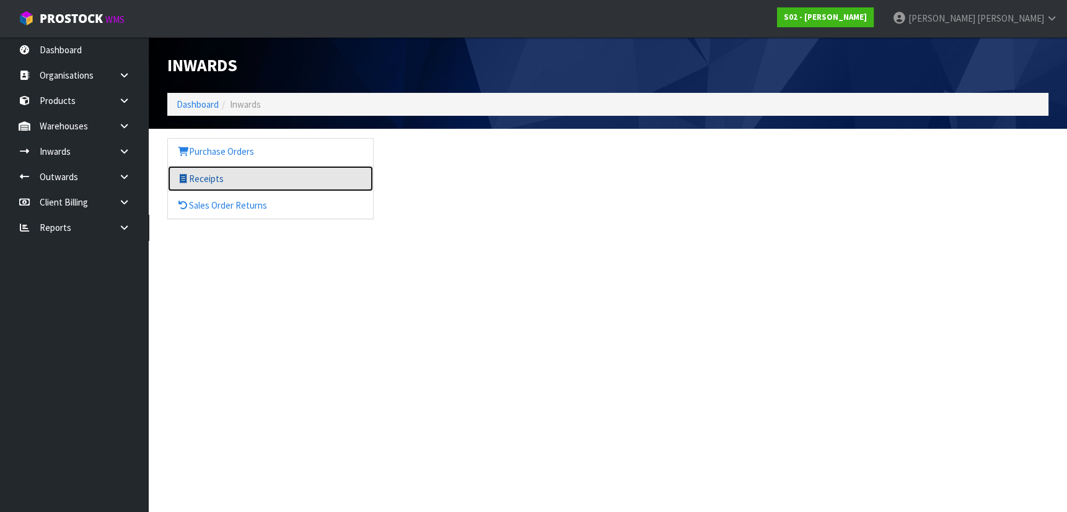
click at [223, 173] on link "Receipts" at bounding box center [270, 178] width 205 height 25
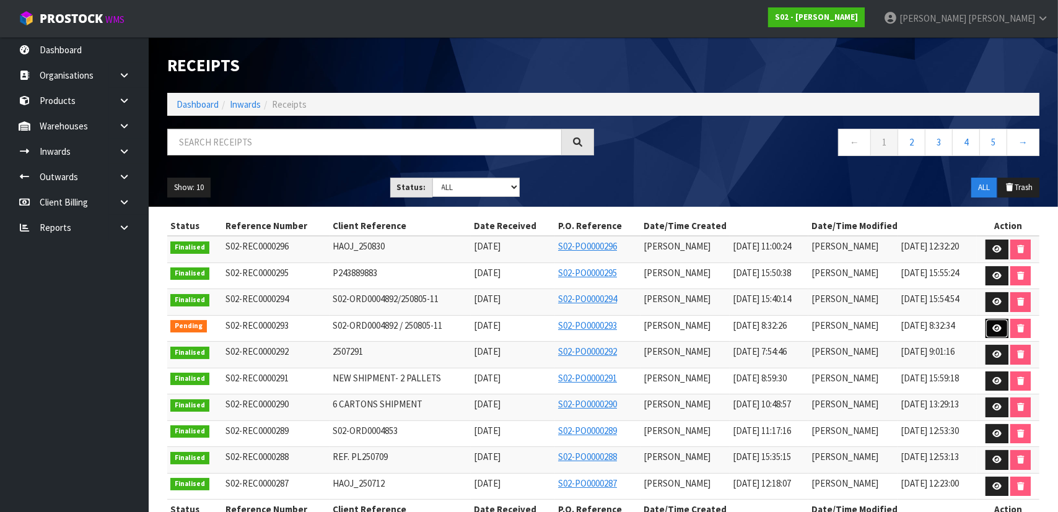
click at [1003, 324] on link at bounding box center [997, 329] width 23 height 20
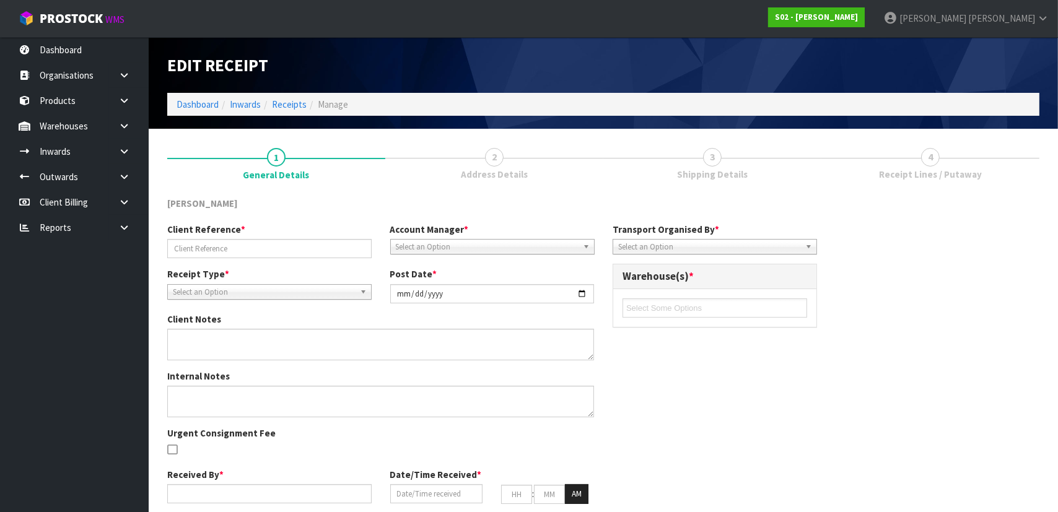
type input "S02-ORD0004892 / 250805-11"
type input "[DATE]"
type input "[PERSON_NAME]"
type input "[DATE]"
type input "08"
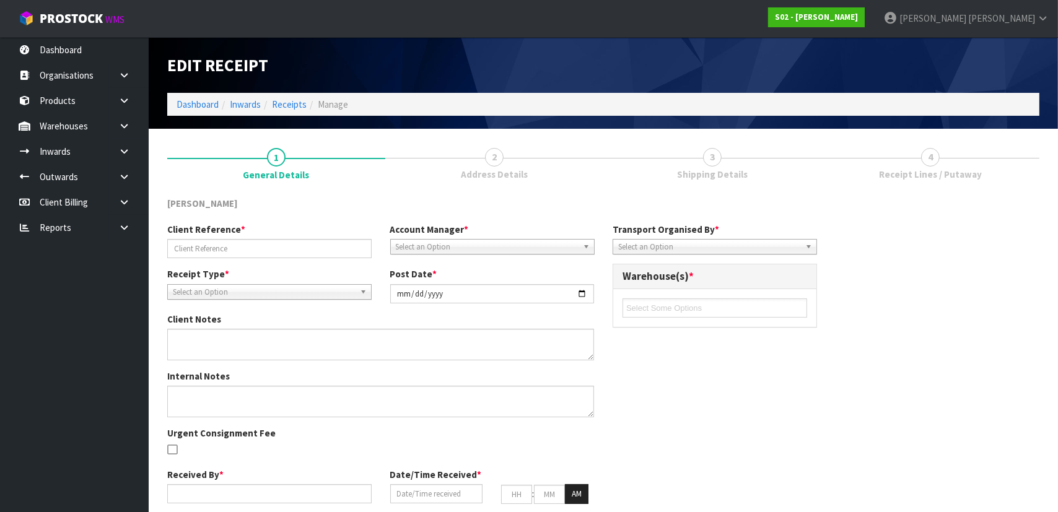
type input "32"
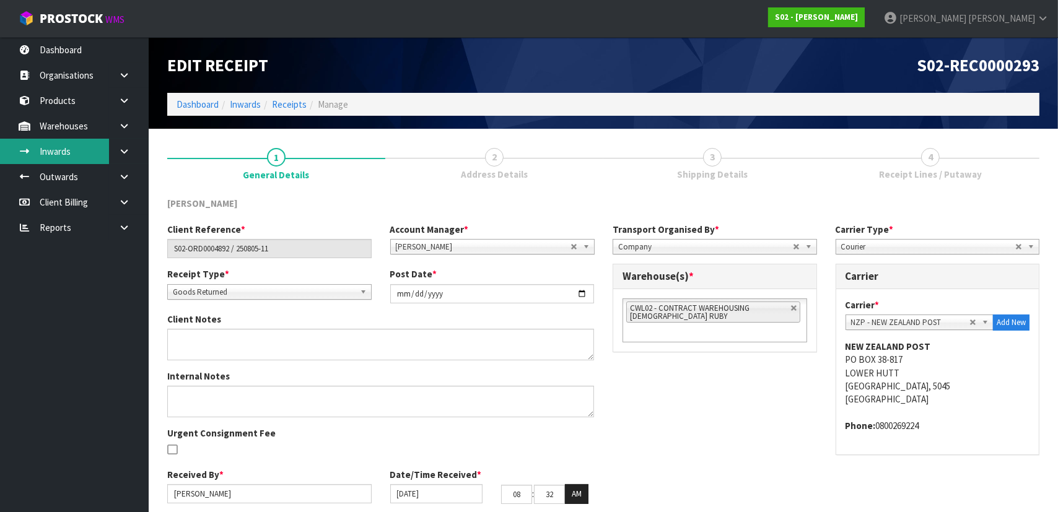
click at [69, 155] on link "Inwards" at bounding box center [74, 151] width 149 height 25
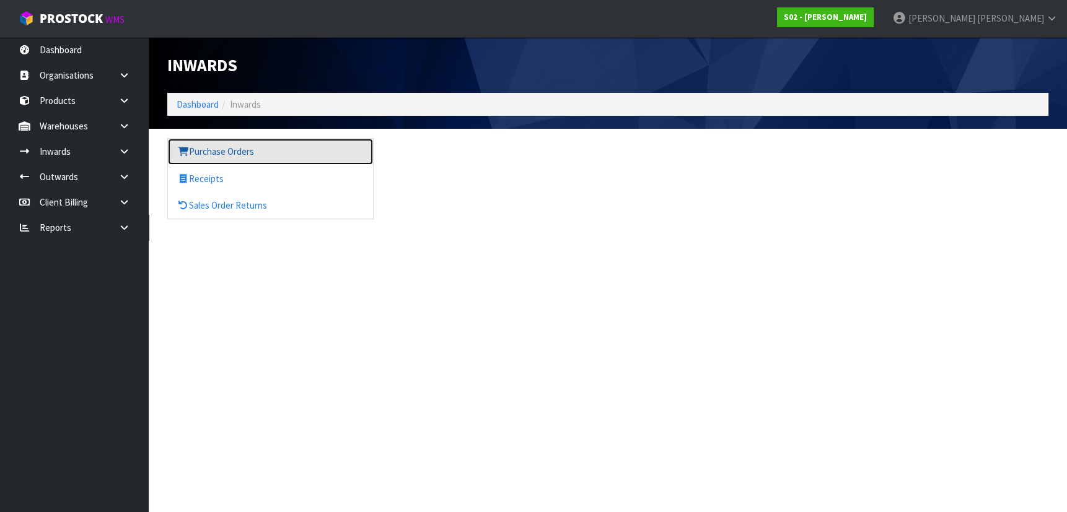
click at [309, 152] on link "Purchase Orders" at bounding box center [270, 151] width 205 height 25
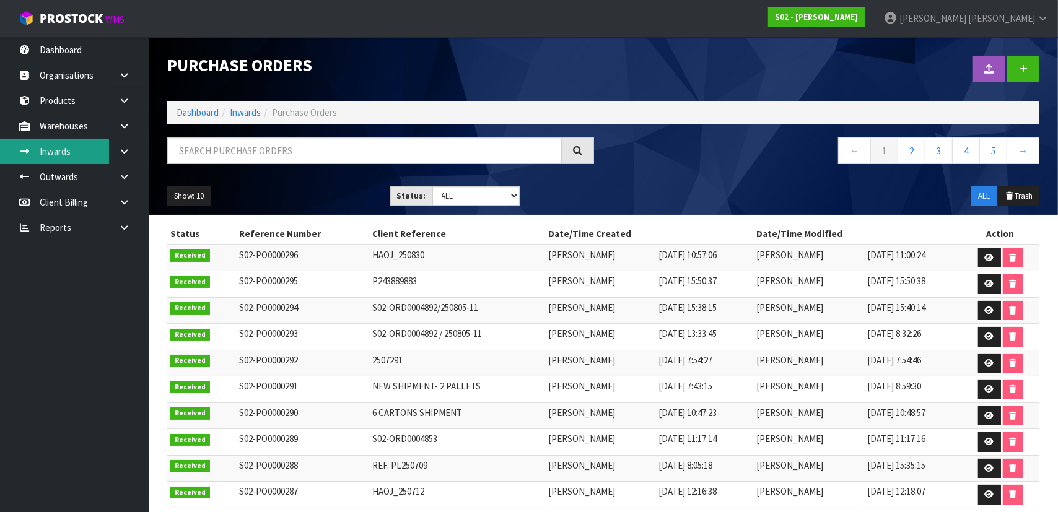
click at [83, 151] on link "Inwards" at bounding box center [74, 151] width 149 height 25
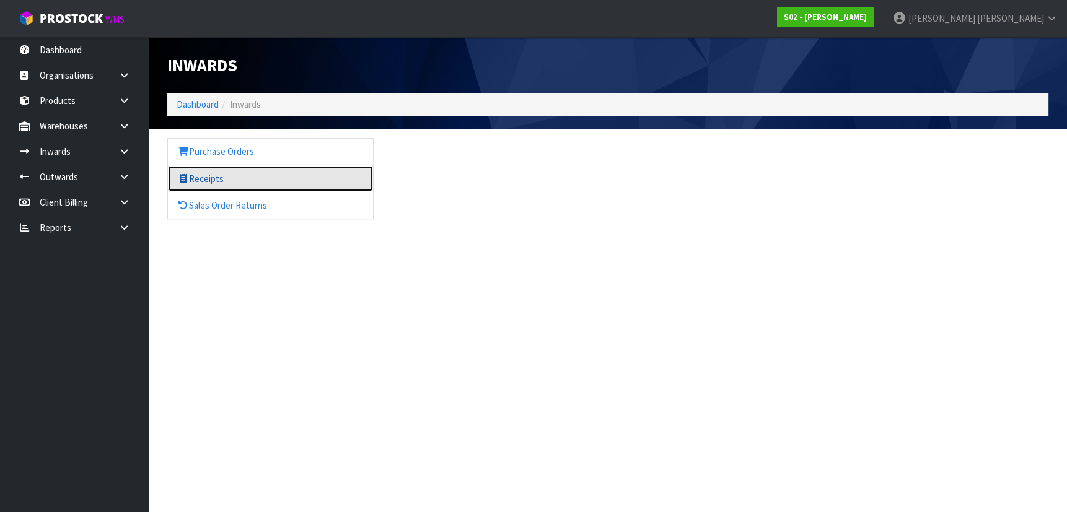
click at [213, 182] on link "Receipts" at bounding box center [270, 178] width 205 height 25
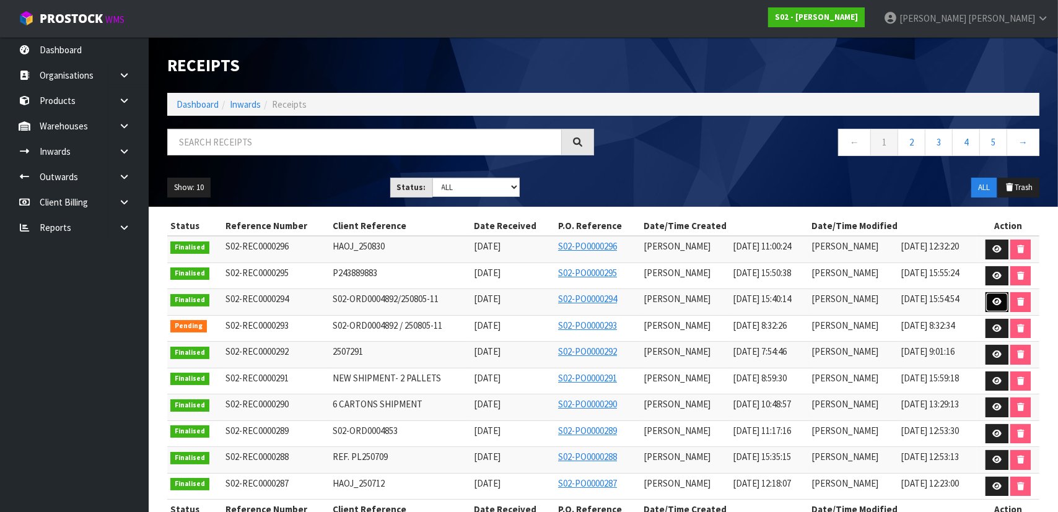
click at [996, 300] on icon at bounding box center [997, 302] width 9 height 8
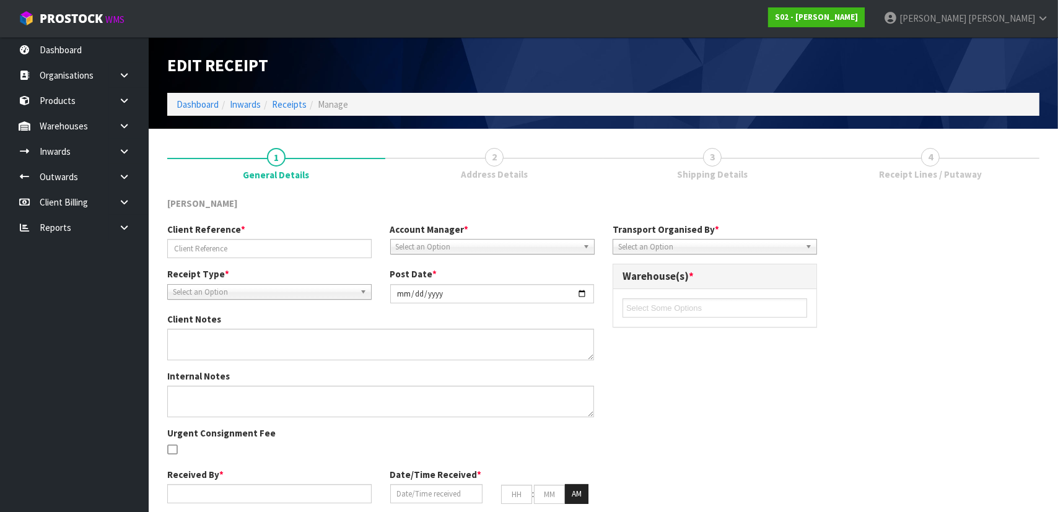
type input "S02-ORD0004892/250805-11"
type input "[DATE]"
type input "[PERSON_NAME]"
type input "[DATE]"
type input "03"
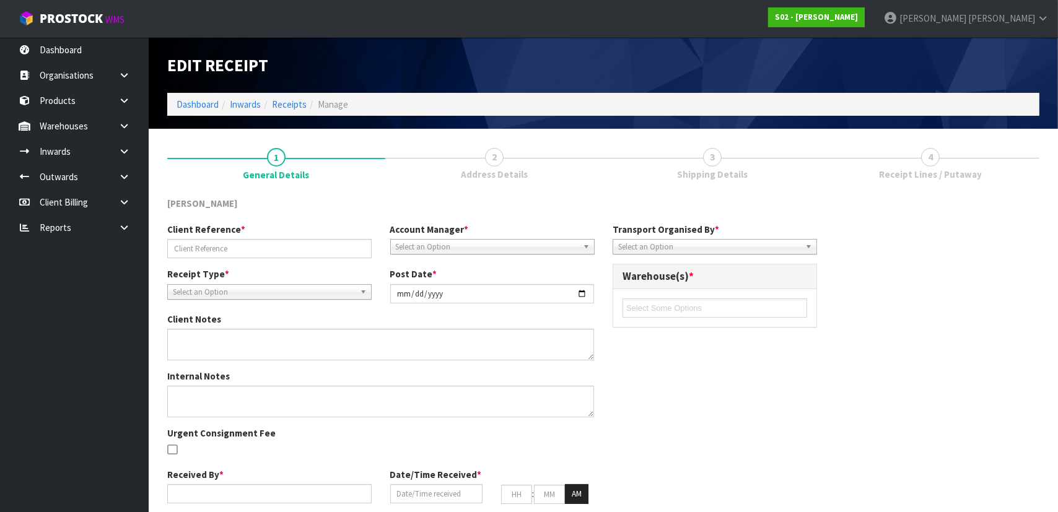
type input "40"
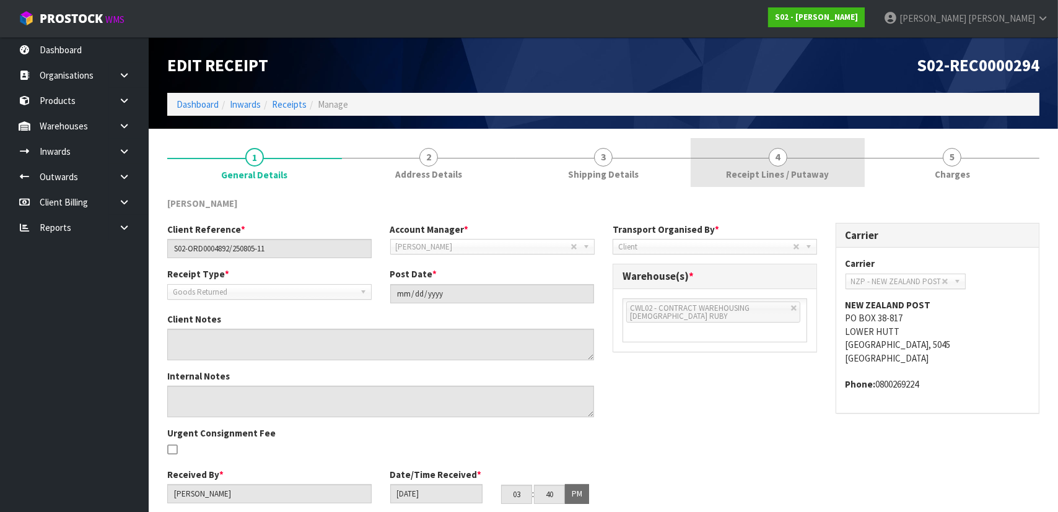
click at [794, 148] on link "4 Receipt Lines / Putaway" at bounding box center [778, 162] width 175 height 49
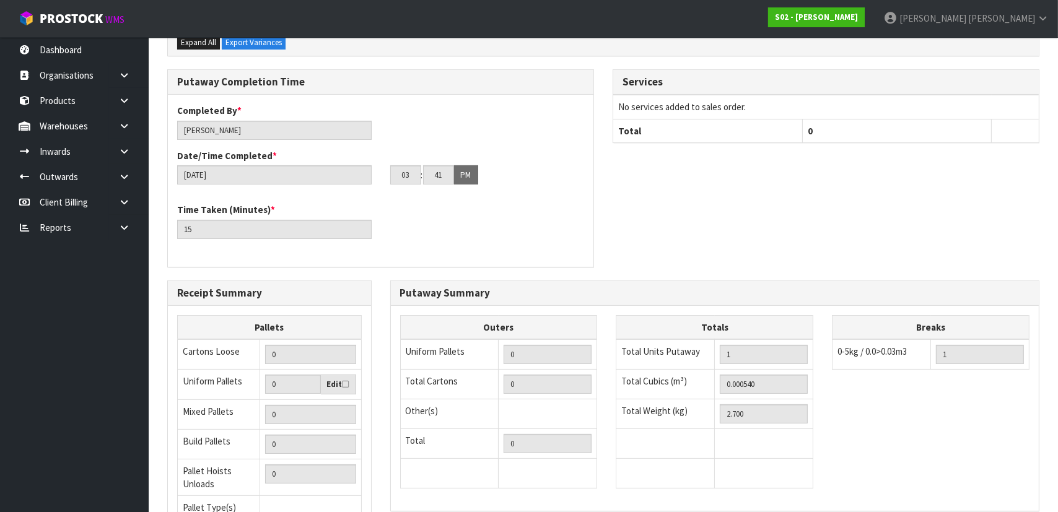
scroll to position [86, 0]
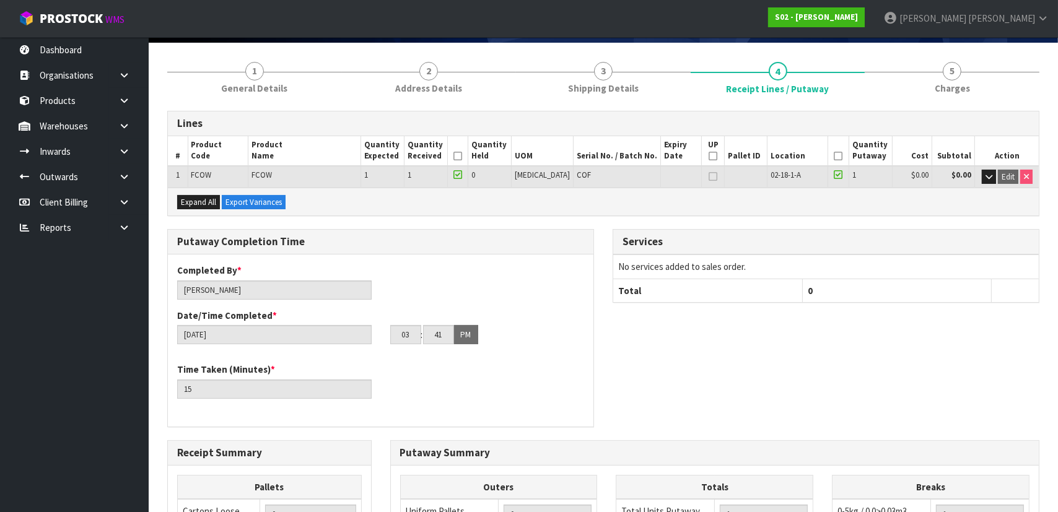
click at [605, 252] on div "Services No services added to sales order. Total 0" at bounding box center [827, 272] width 446 height 87
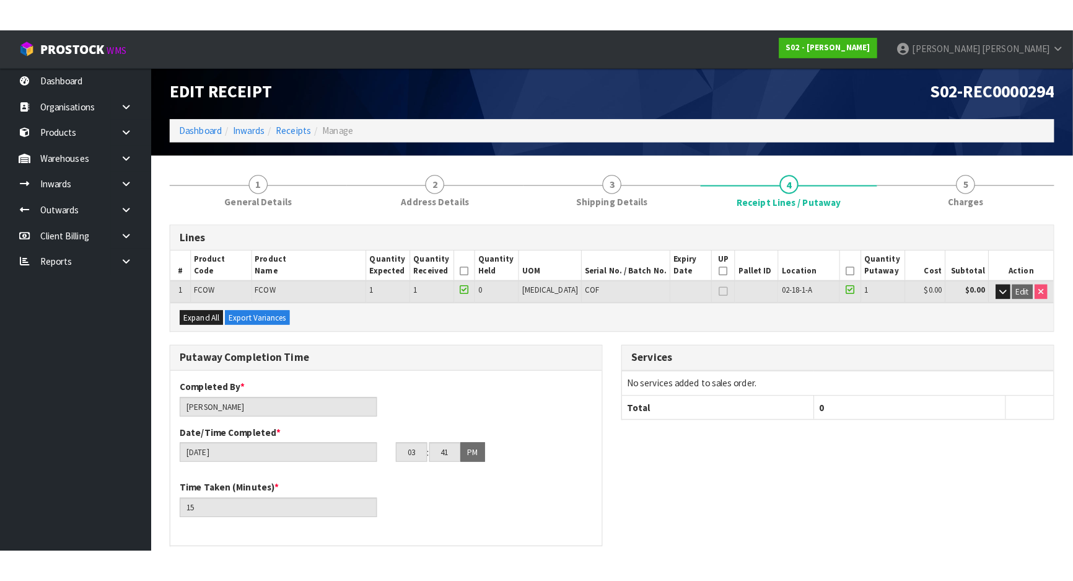
scroll to position [0, 0]
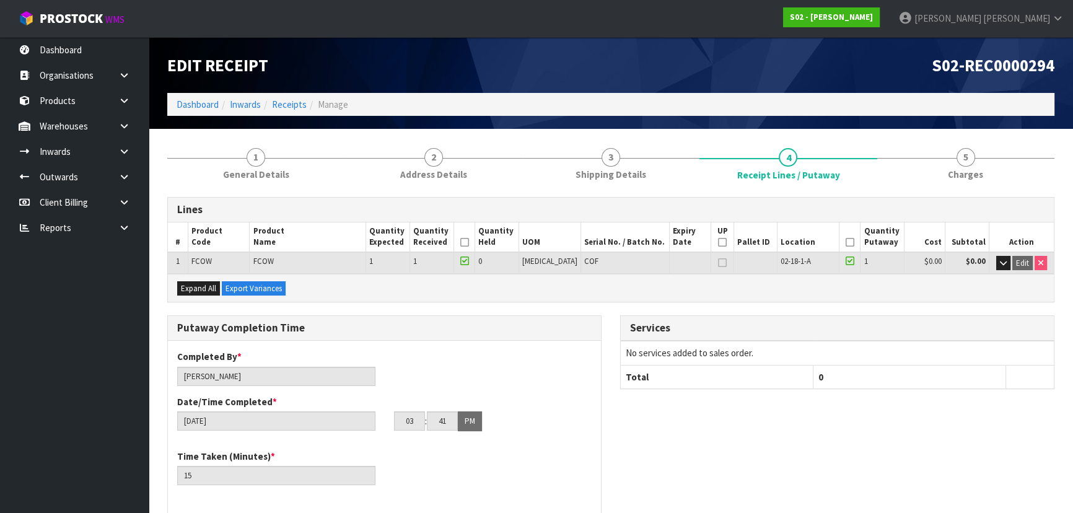
click at [613, 401] on div "Putaway Completion Time Completed By * [PERSON_NAME] Date/Time Completed * [DAT…" at bounding box center [611, 420] width 906 height 211
click at [615, 364] on div "Services No services added to sales order. Total 0" at bounding box center [837, 358] width 453 height 87
click at [639, 441] on div "Putaway Completion Time Completed By * [PERSON_NAME] Date/Time Completed * [DAT…" at bounding box center [611, 420] width 906 height 211
click at [720, 421] on div "Putaway Completion Time Completed By * [PERSON_NAME] Date/Time Completed * [DAT…" at bounding box center [611, 420] width 906 height 211
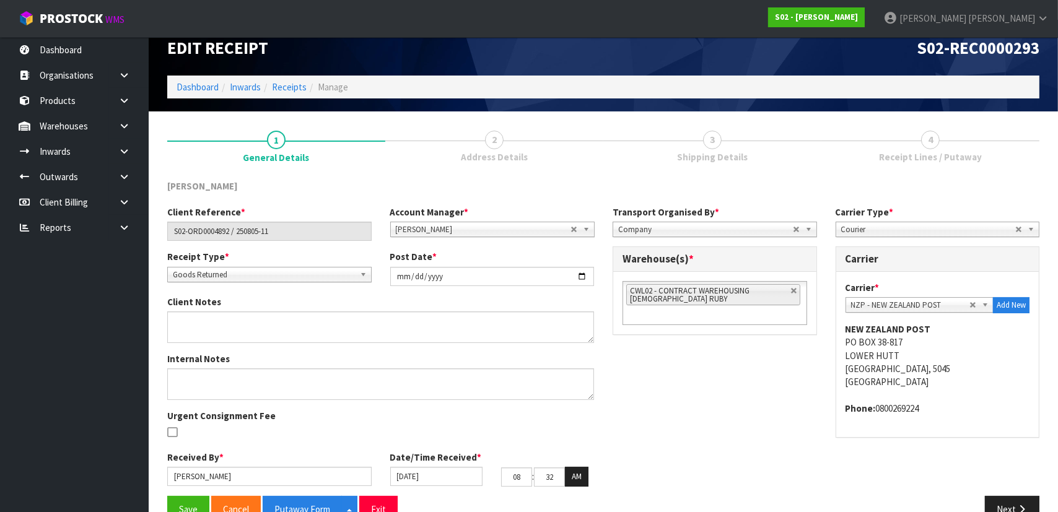
scroll to position [45, 0]
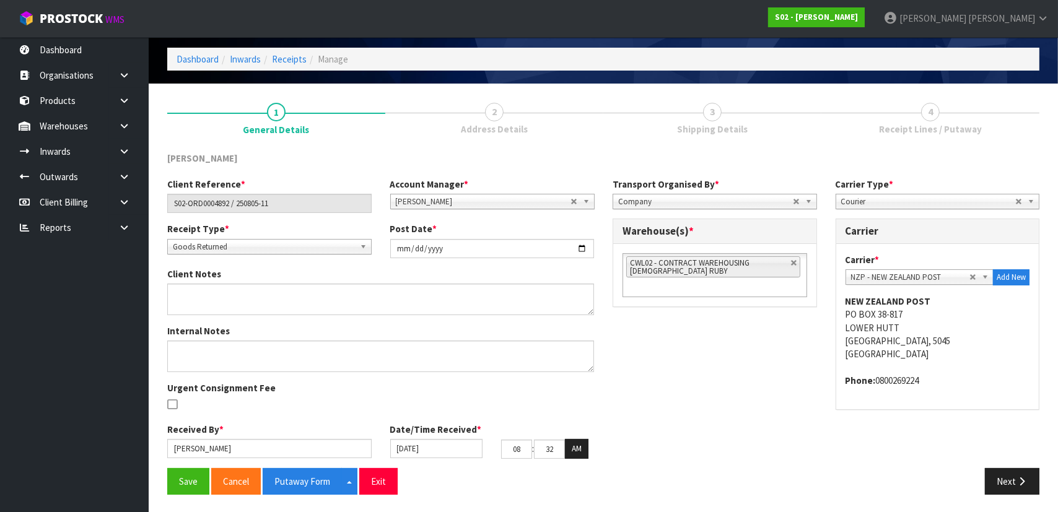
click at [732, 328] on div "Client Reference * S02-ORD0004892 / 250805-11 Account Manager * [PERSON_NAME] […" at bounding box center [603, 323] width 891 height 291
click at [659, 372] on div "Client Reference * S02-ORD0004892 / 250805-11 Account Manager * [PERSON_NAME] […" at bounding box center [603, 323] width 891 height 291
click at [1014, 480] on button "Next" at bounding box center [1012, 481] width 55 height 27
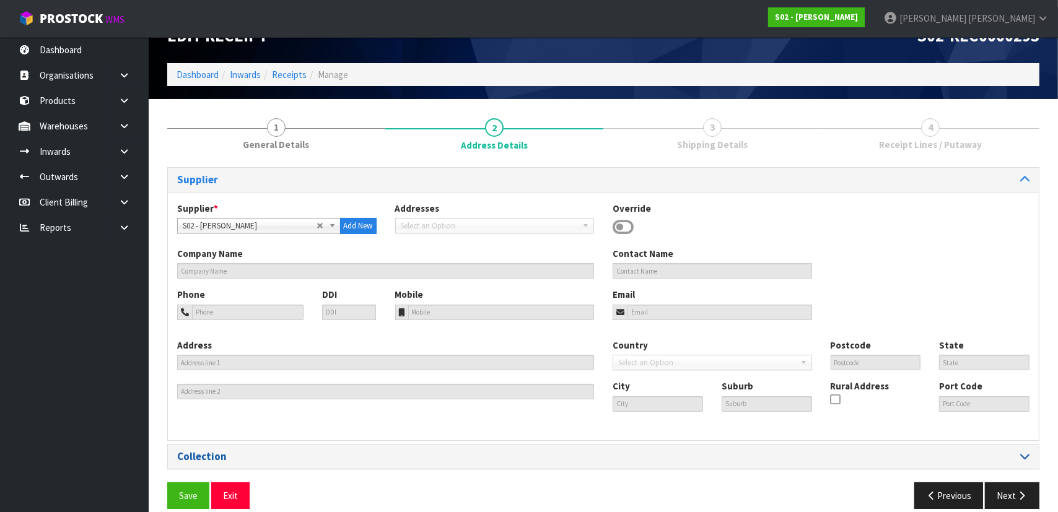
scroll to position [45, 0]
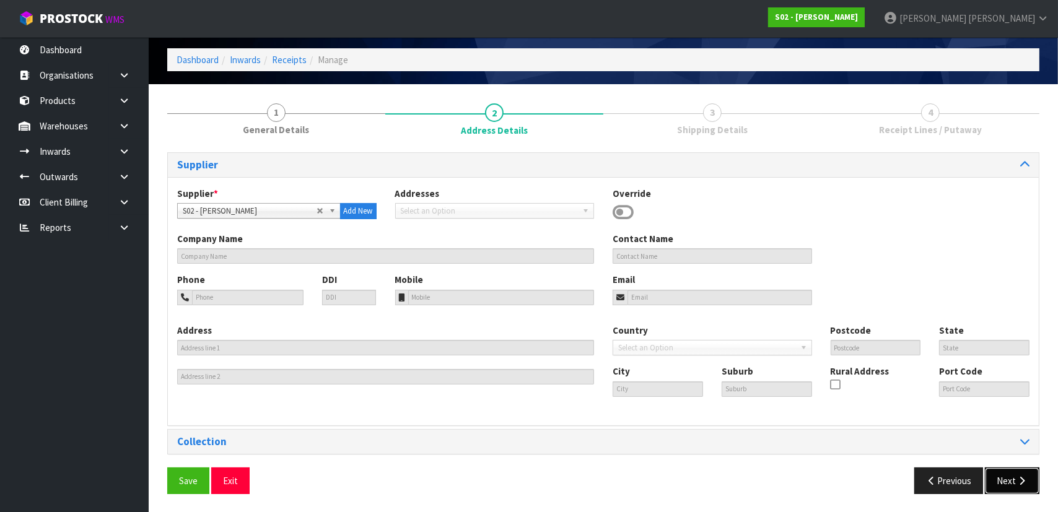
click at [1014, 478] on button "Next" at bounding box center [1012, 481] width 55 height 27
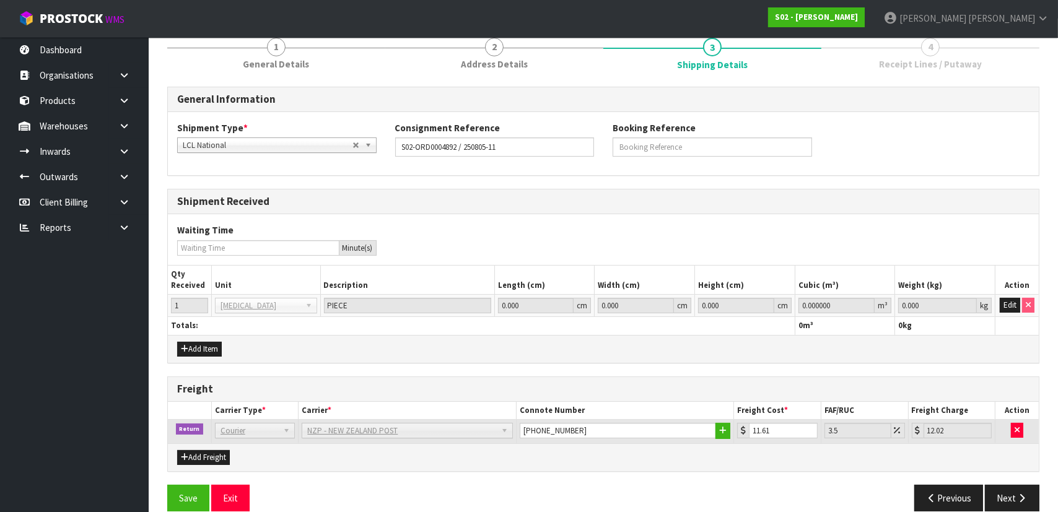
scroll to position [112, 0]
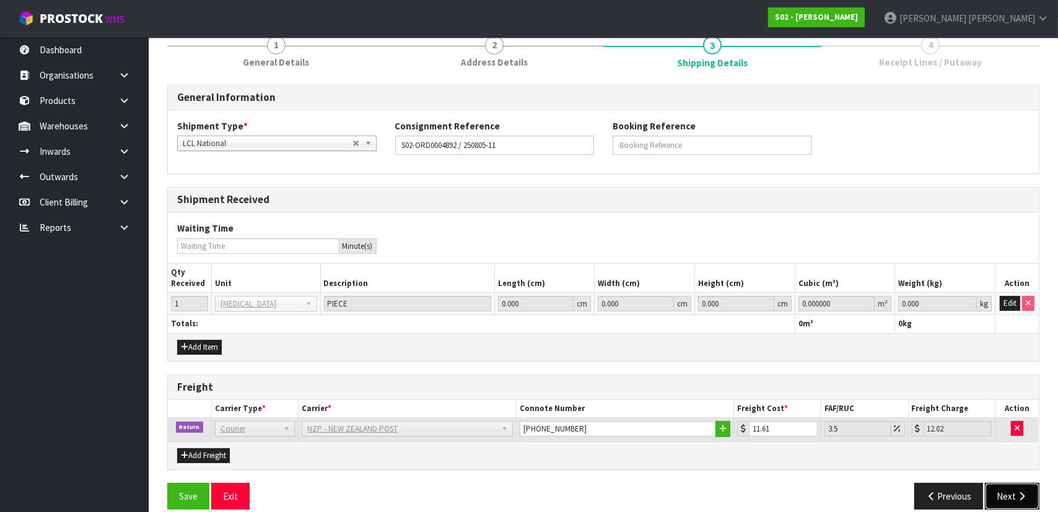
click at [1015, 488] on button "Next" at bounding box center [1012, 496] width 55 height 27
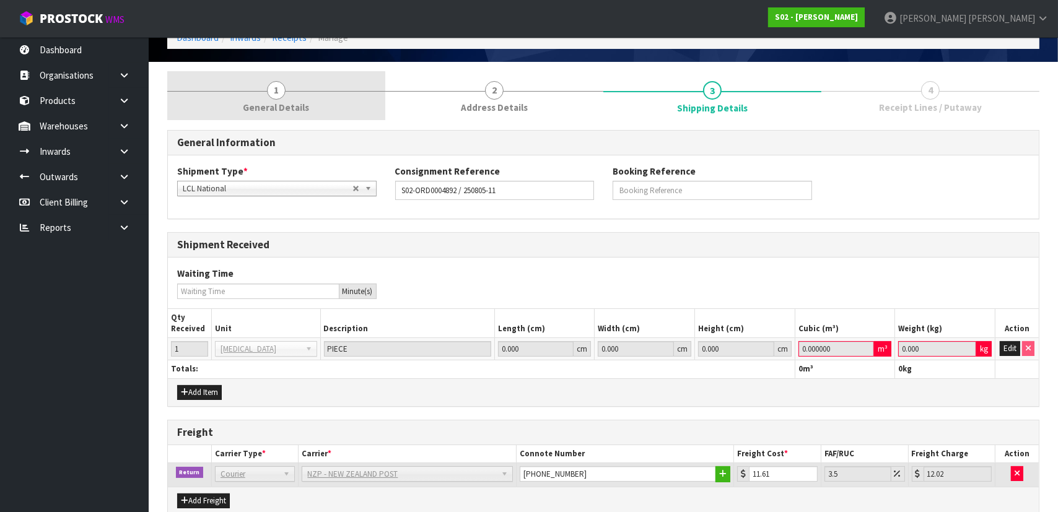
scroll to position [0, 0]
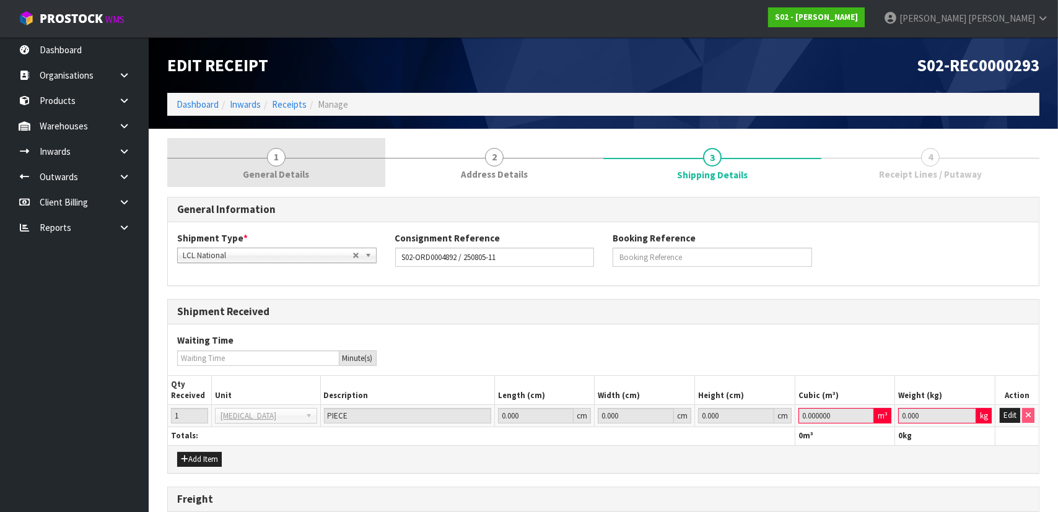
click at [310, 151] on link "1 General Details" at bounding box center [276, 162] width 218 height 49
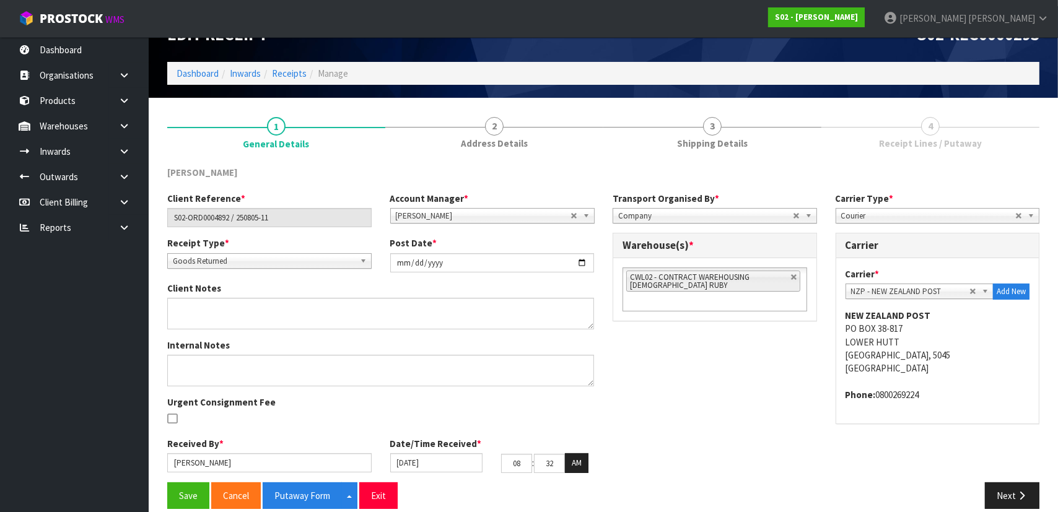
scroll to position [45, 0]
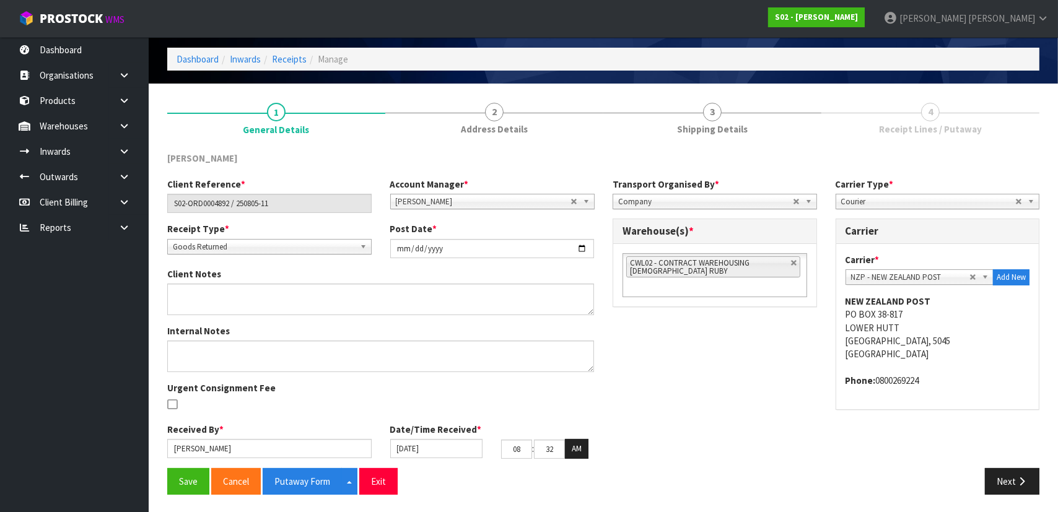
click at [378, 161] on div "YINGMEI HAO" at bounding box center [269, 160] width 223 height 16
click at [762, 385] on div "Client Reference * S02-ORD0004892 / 250805-11 Account Manager * Zubair Moolla R…" at bounding box center [603, 323] width 891 height 291
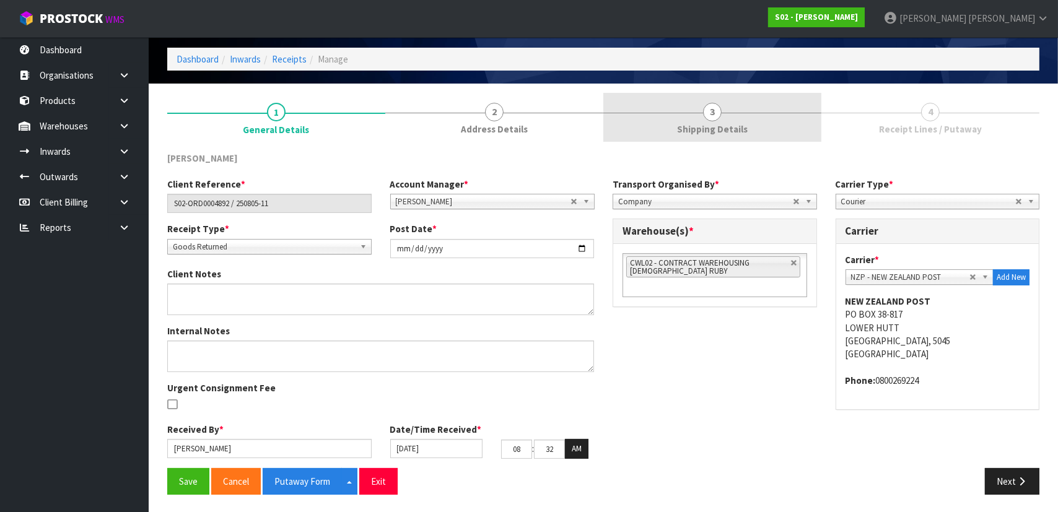
click at [781, 121] on link "3 Shipping Details" at bounding box center [713, 117] width 218 height 49
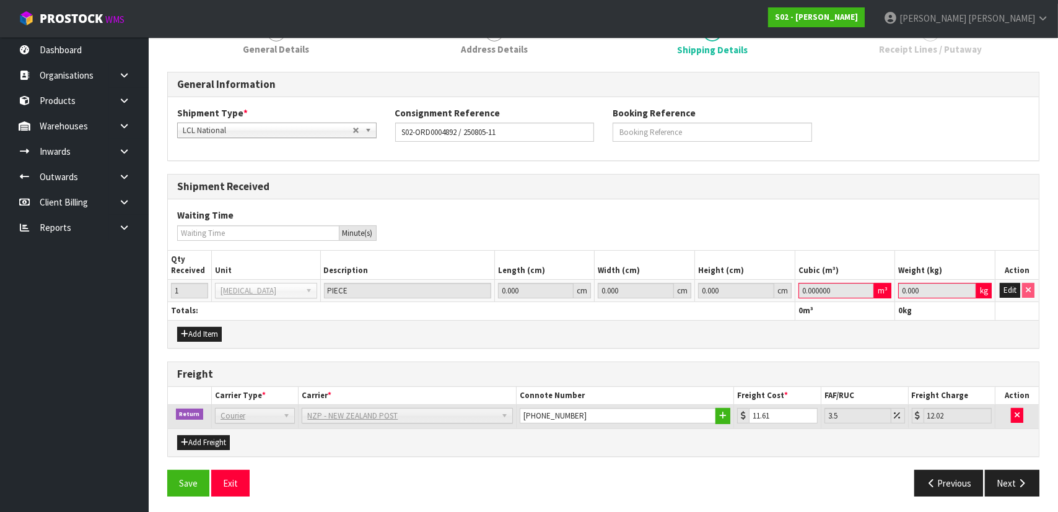
scroll to position [126, 0]
click at [1004, 287] on button "Edit" at bounding box center [1010, 290] width 20 height 15
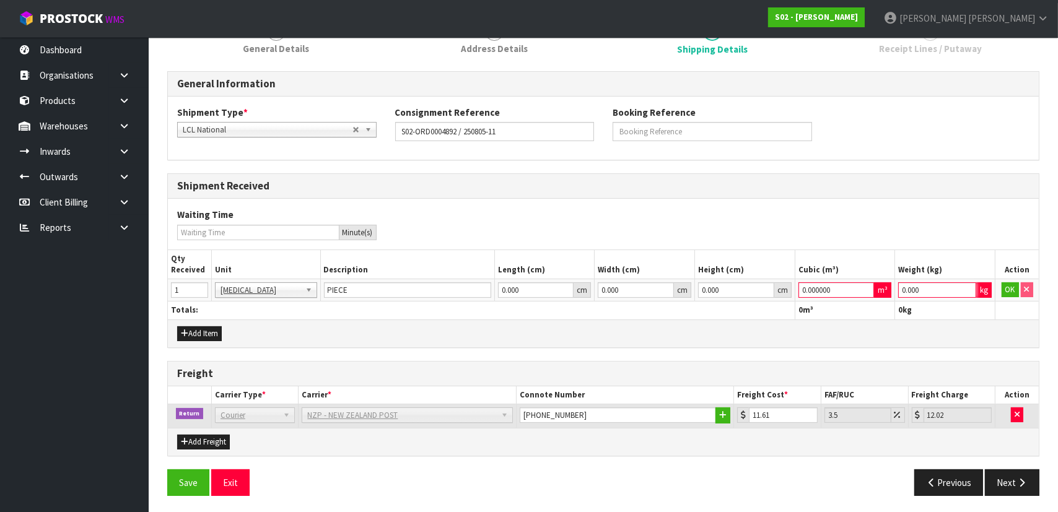
drag, startPoint x: 945, startPoint y: 287, endPoint x: 785, endPoint y: 284, distance: 159.9
click at [791, 285] on tr "1 BAG BAR BSK BIN BTL BOX BDL CAB CGE CTN CSE COI CRA CRT CBE CYL DRM JAR MTR P…" at bounding box center [603, 290] width 871 height 22
type input "1"
drag, startPoint x: 839, startPoint y: 292, endPoint x: 709, endPoint y: 292, distance: 129.5
click at [697, 292] on tr "1 BAG BAR BSK BIN BTL BOX BDL CAB CGE CTN CSE COI CRA CRT CBE CYL DRM JAR MTR P…" at bounding box center [603, 290] width 871 height 22
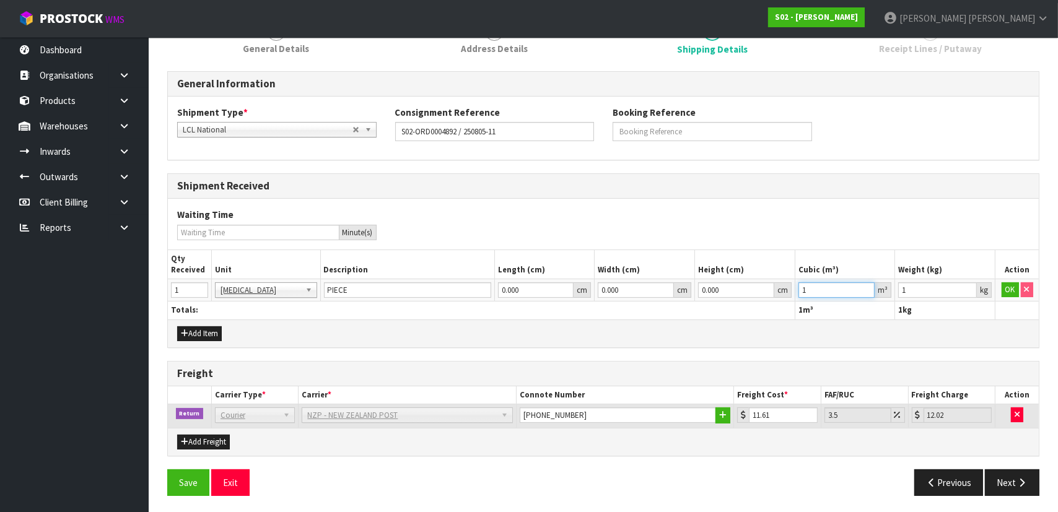
type input "1"
click at [1007, 281] on td "OK" at bounding box center [1017, 290] width 43 height 22
click at [1007, 287] on button "OK" at bounding box center [1010, 290] width 17 height 15
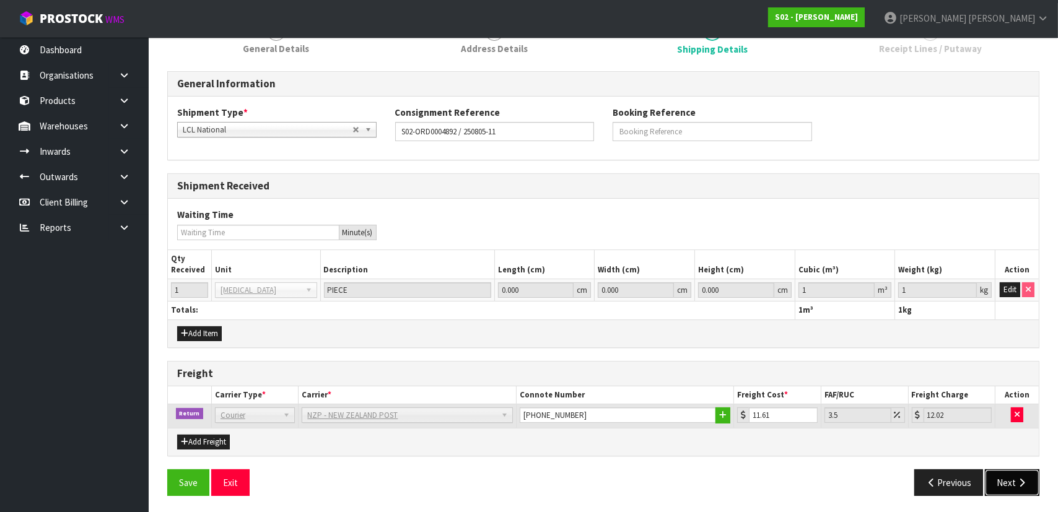
click at [1006, 476] on button "Next" at bounding box center [1012, 483] width 55 height 27
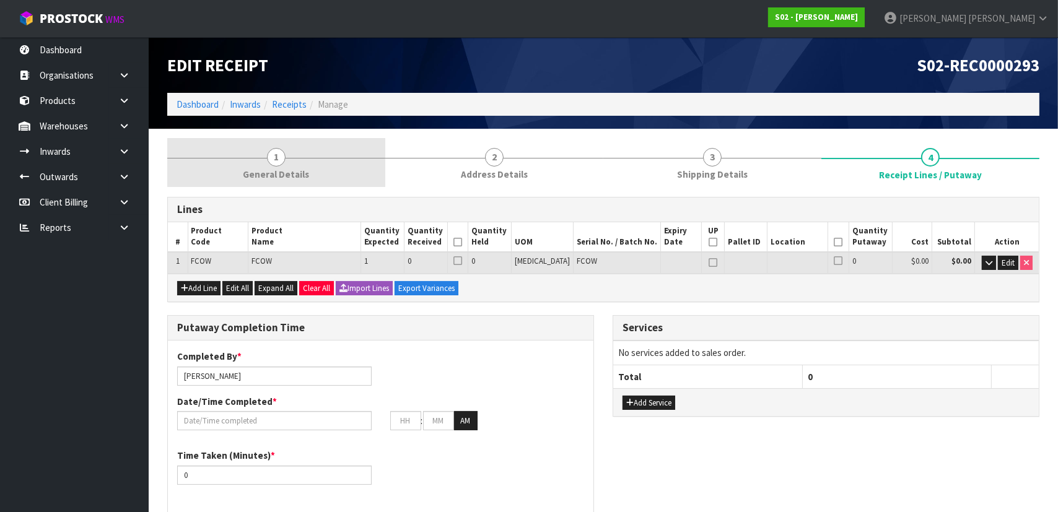
drag, startPoint x: 294, startPoint y: 154, endPoint x: 325, endPoint y: 157, distance: 31.1
click at [297, 154] on link "1 General Details" at bounding box center [276, 162] width 218 height 49
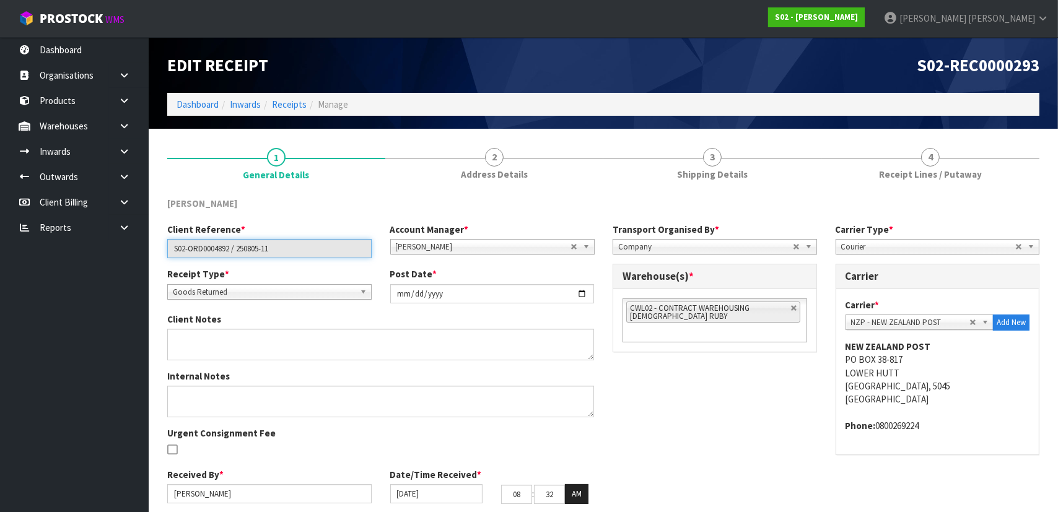
click at [322, 245] on input "S02-ORD0004892 / 250805-11" at bounding box center [269, 248] width 204 height 19
drag, startPoint x: 307, startPoint y: 245, endPoint x: 99, endPoint y: 247, distance: 208.8
click at [99, 247] on body "Toggle navigation ProStock WMS S02 - YINGMEI HAO Michael Drugan Logout Dashboar…" at bounding box center [529, 256] width 1058 height 512
click at [272, 105] on link "Receipts" at bounding box center [289, 105] width 35 height 12
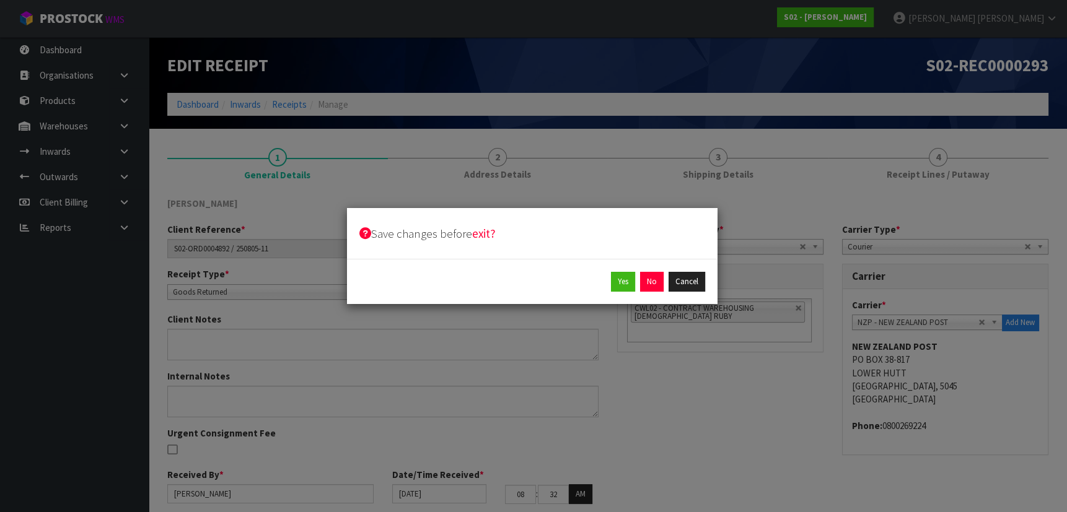
click at [665, 285] on div "Yes No Cancel" at bounding box center [532, 282] width 346 height 20
click at [657, 284] on button "No" at bounding box center [652, 282] width 24 height 20
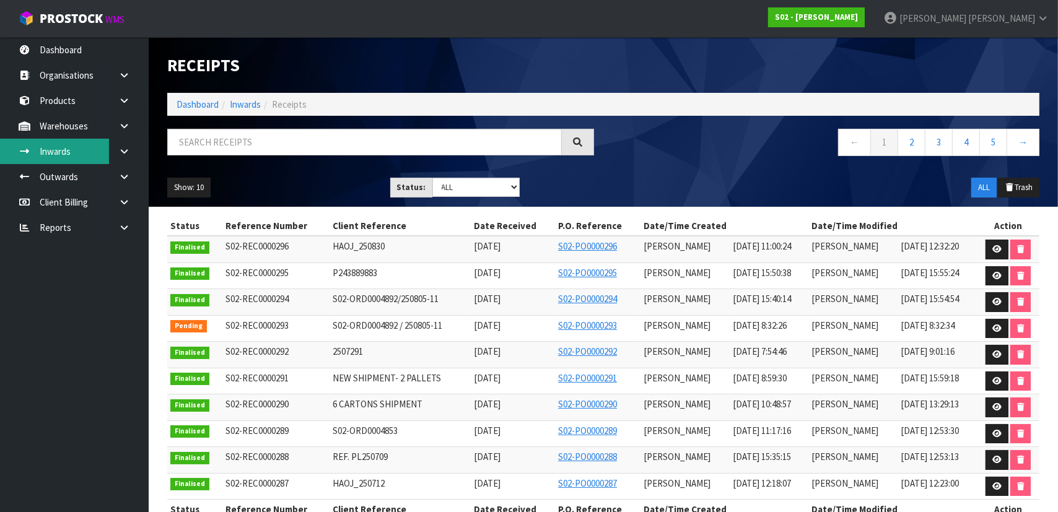
click at [86, 152] on link "Inwards" at bounding box center [74, 151] width 149 height 25
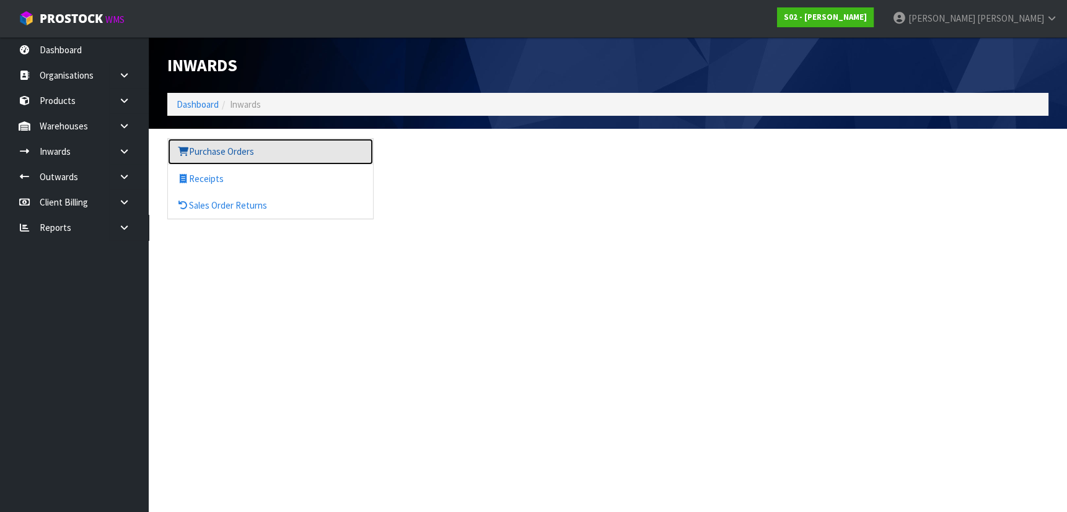
click at [242, 153] on link "Purchase Orders" at bounding box center [270, 151] width 205 height 25
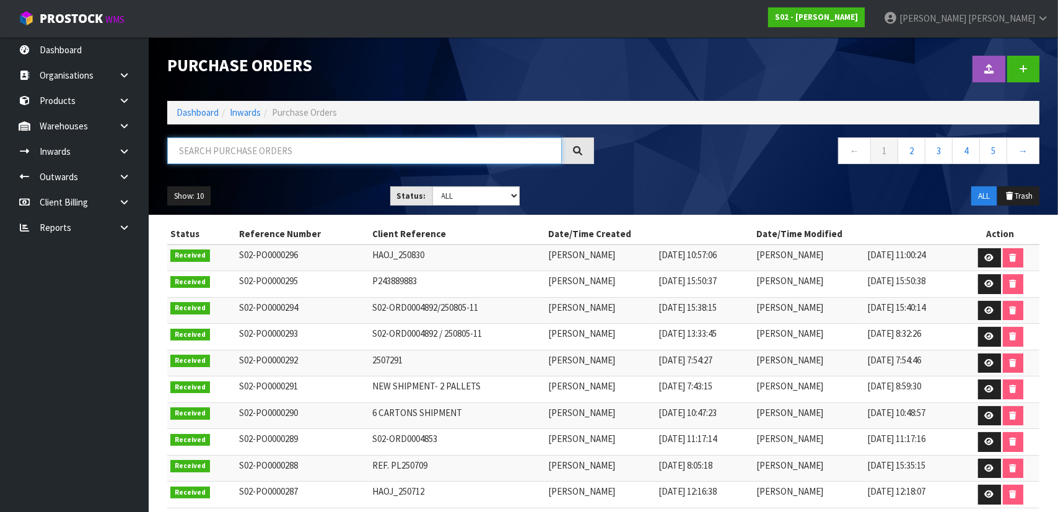
click at [303, 143] on input "text" at bounding box center [364, 151] width 395 height 27
paste input "S02-ORD0004892 / 250805-11"
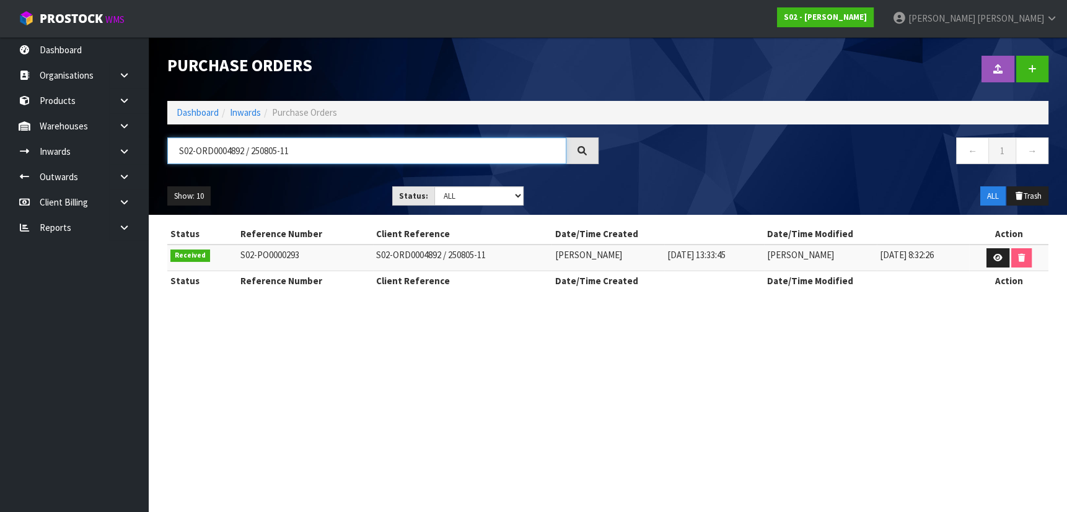
type input "S02-ORD0004892 / 250805-11"
click at [991, 255] on link at bounding box center [997, 258] width 23 height 20
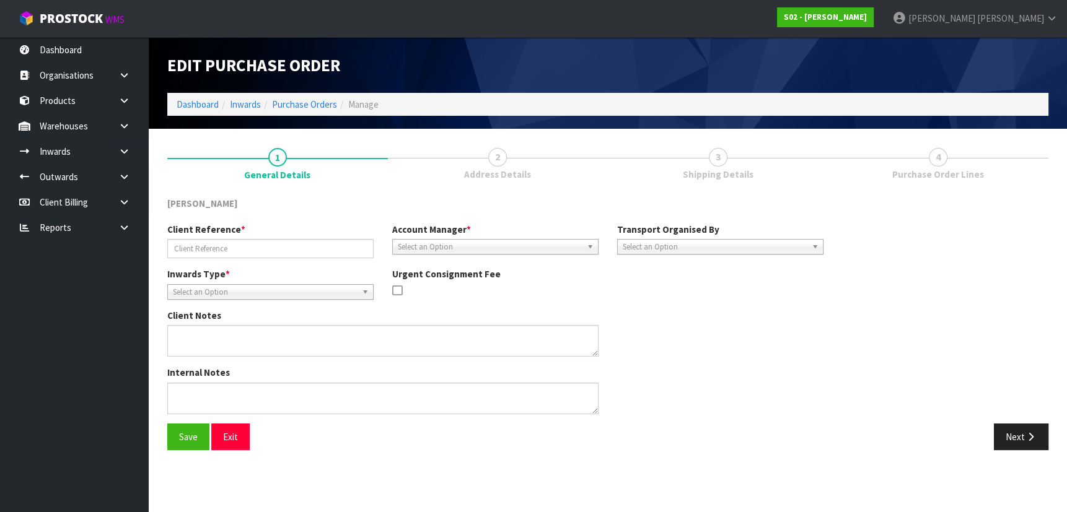
type input "S02-ORD0004892 / 250805-11"
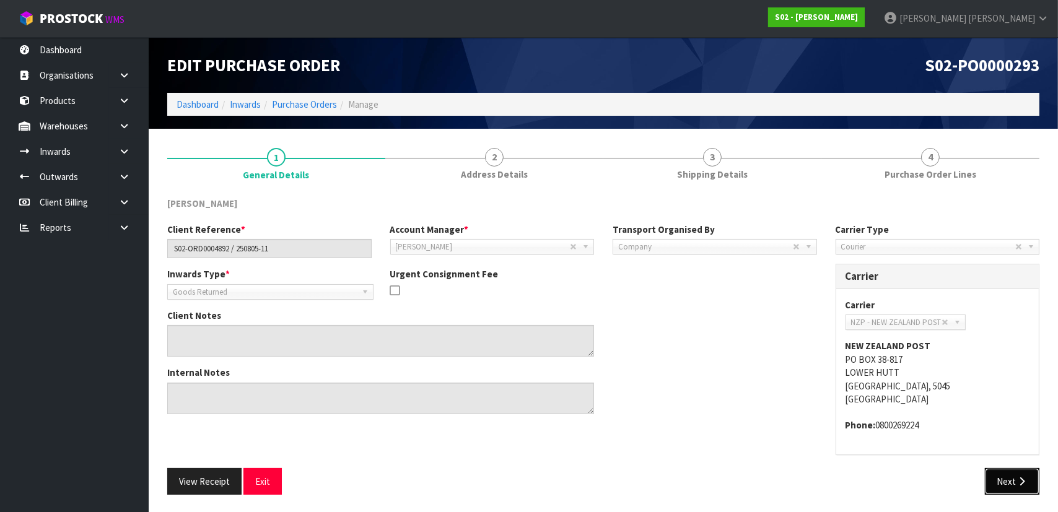
click at [1018, 480] on icon "button" at bounding box center [1022, 481] width 12 height 9
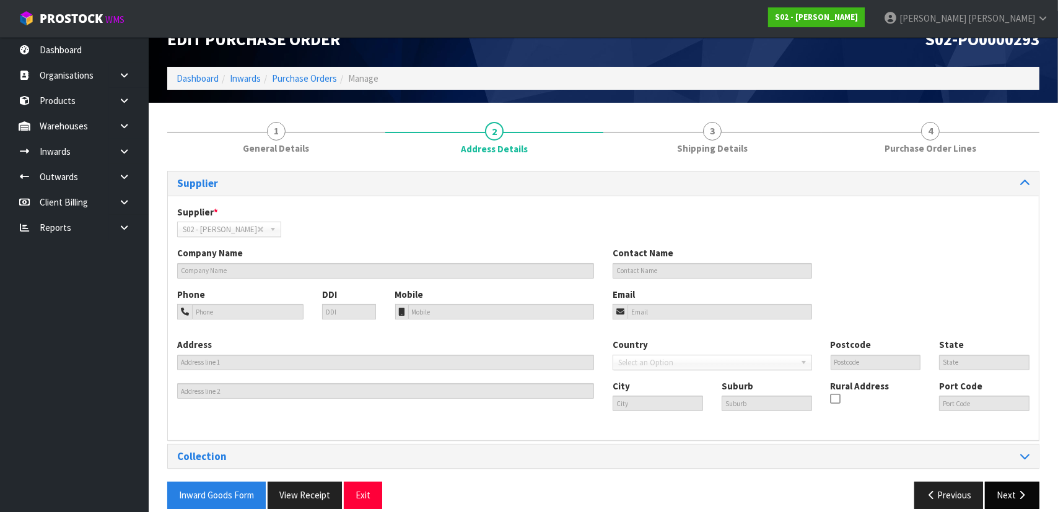
scroll to position [40, 0]
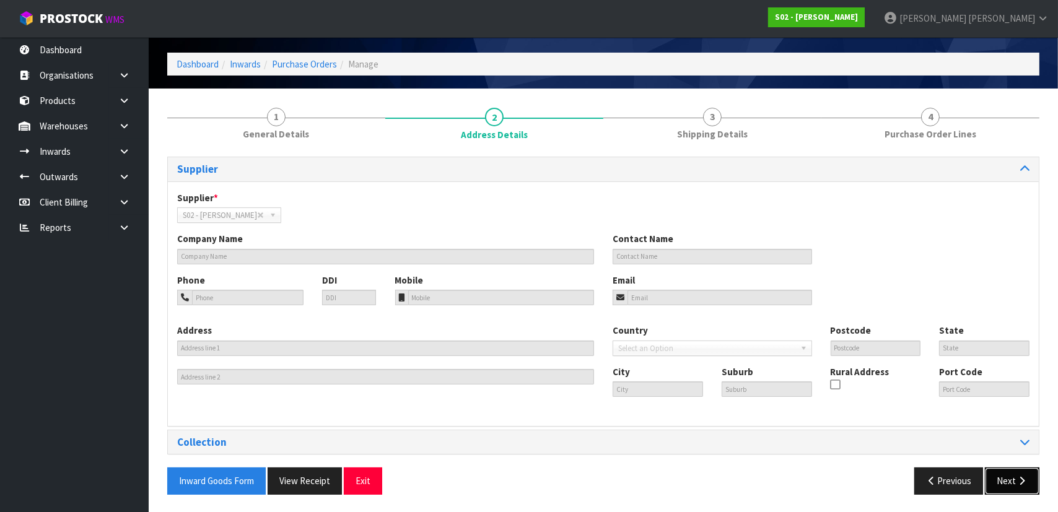
click at [1019, 485] on button "Next" at bounding box center [1012, 481] width 55 height 27
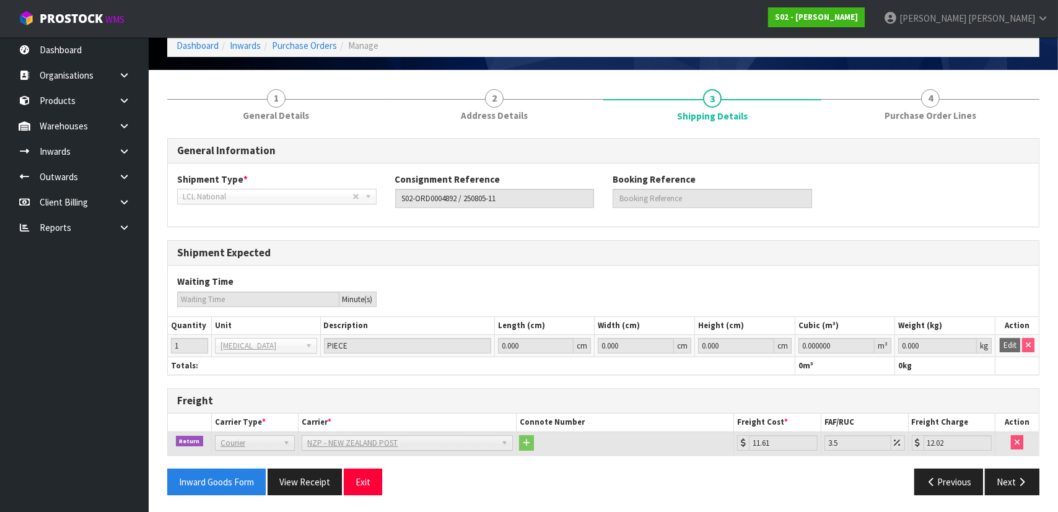
scroll to position [59, 0]
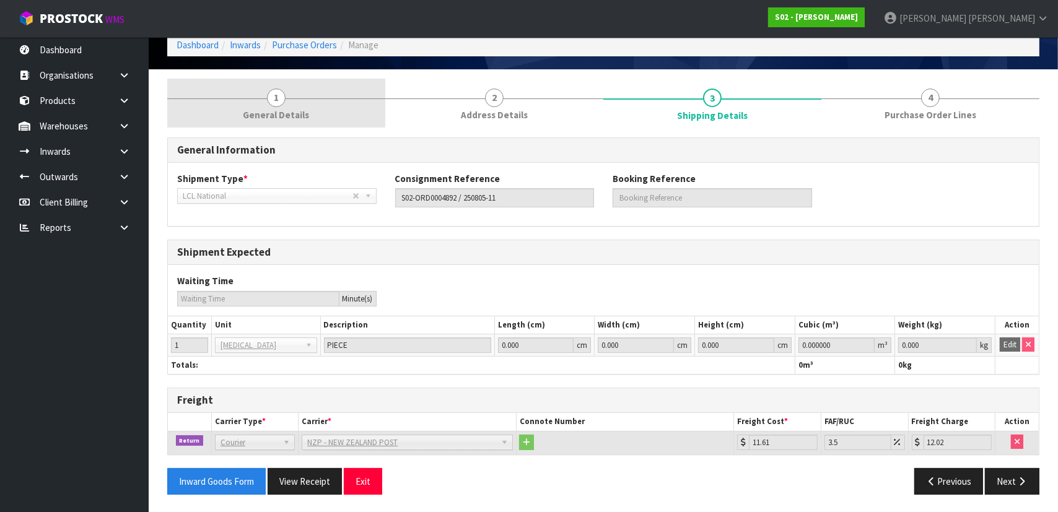
click at [349, 107] on link "1 General Details" at bounding box center [276, 103] width 218 height 49
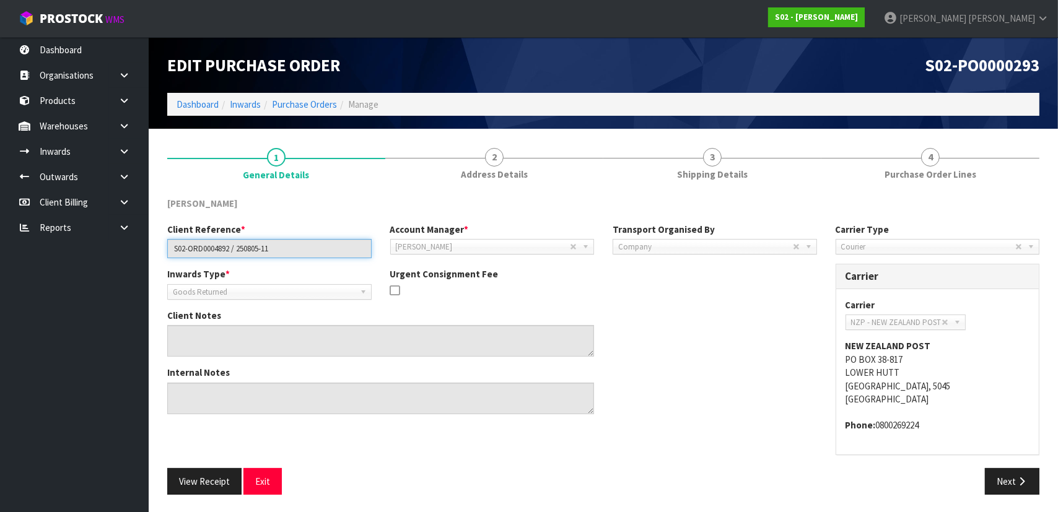
click at [320, 245] on input "S02-ORD0004892 / 250805-11" at bounding box center [269, 248] width 204 height 19
drag, startPoint x: 295, startPoint y: 248, endPoint x: 155, endPoint y: 248, distance: 140.0
click at [155, 248] on section "1 General Details 2 Address Details 3 Shipping Details 4 Purchase Order Lines Y…" at bounding box center [604, 321] width 910 height 385
click at [632, 340] on div "Client Notes" at bounding box center [492, 337] width 669 height 57
click at [652, 403] on div "Internal Notes" at bounding box center [492, 394] width 669 height 57
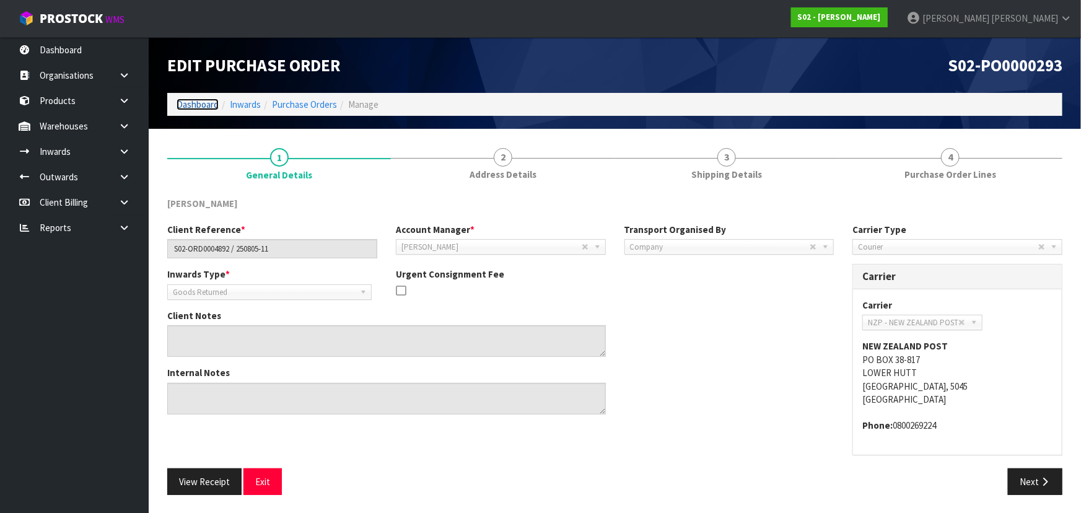
click at [188, 100] on link "Dashboard" at bounding box center [198, 105] width 42 height 12
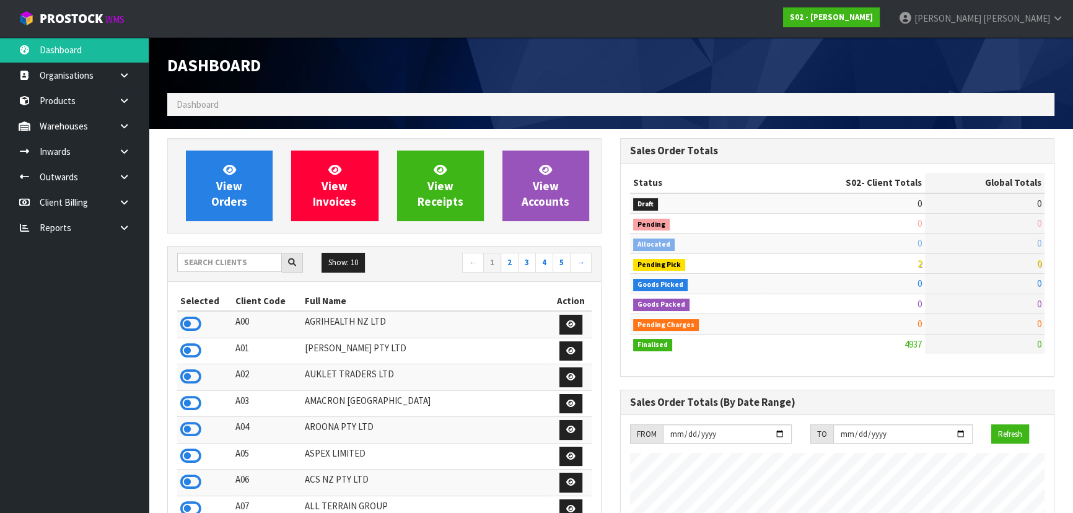
scroll to position [856, 452]
click at [246, 263] on input "text" at bounding box center [229, 262] width 105 height 19
click at [207, 260] on input "text" at bounding box center [229, 262] width 105 height 19
click at [237, 267] on input "text" at bounding box center [229, 262] width 105 height 19
click at [244, 259] on input "text" at bounding box center [229, 262] width 105 height 19
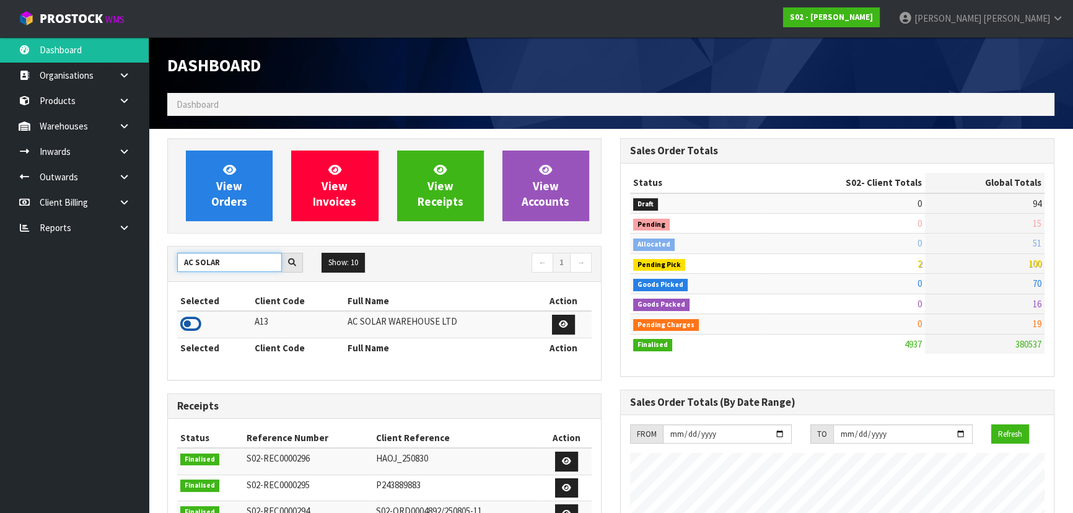
type input "AC SOLAR"
click at [181, 318] on icon at bounding box center [190, 324] width 21 height 19
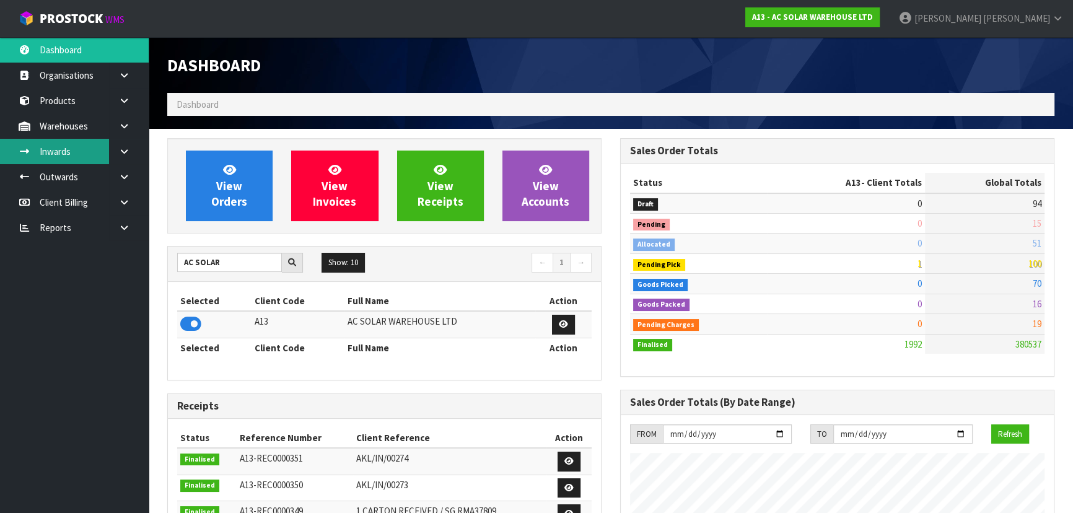
scroll to position [1003, 452]
click at [81, 148] on link "Inwards" at bounding box center [74, 151] width 149 height 25
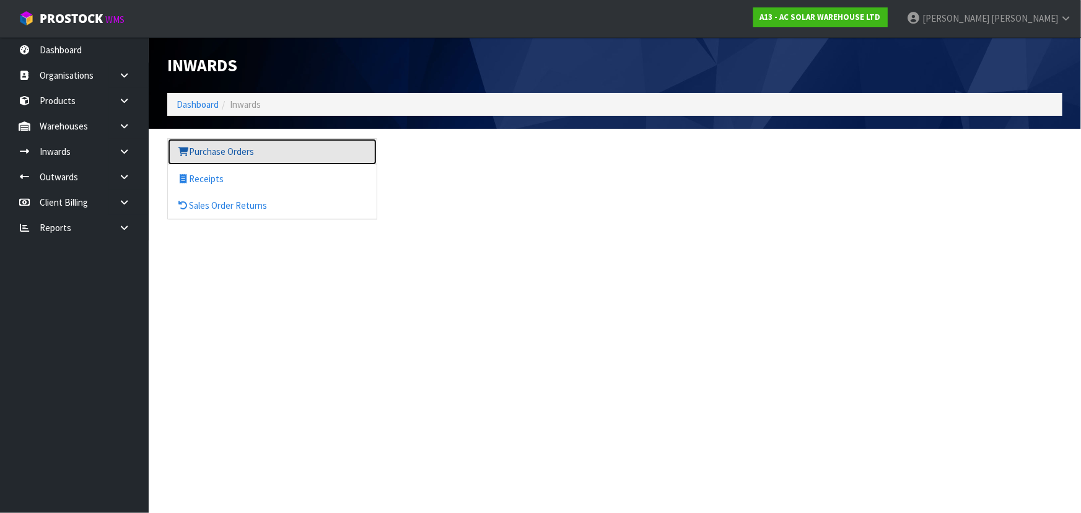
click at [227, 160] on link "Purchase Orders" at bounding box center [272, 151] width 209 height 25
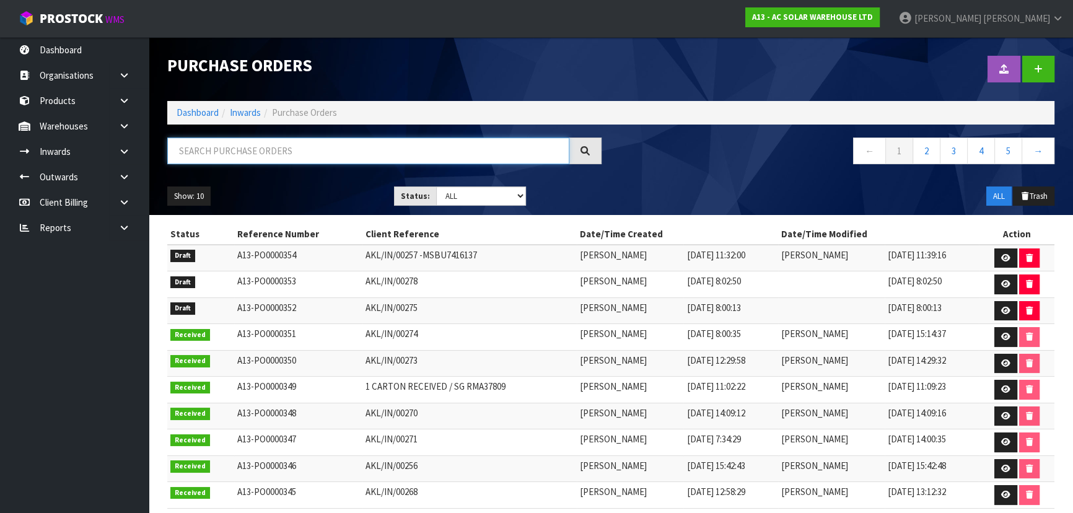
click at [424, 152] on input "text" at bounding box center [368, 151] width 402 height 27
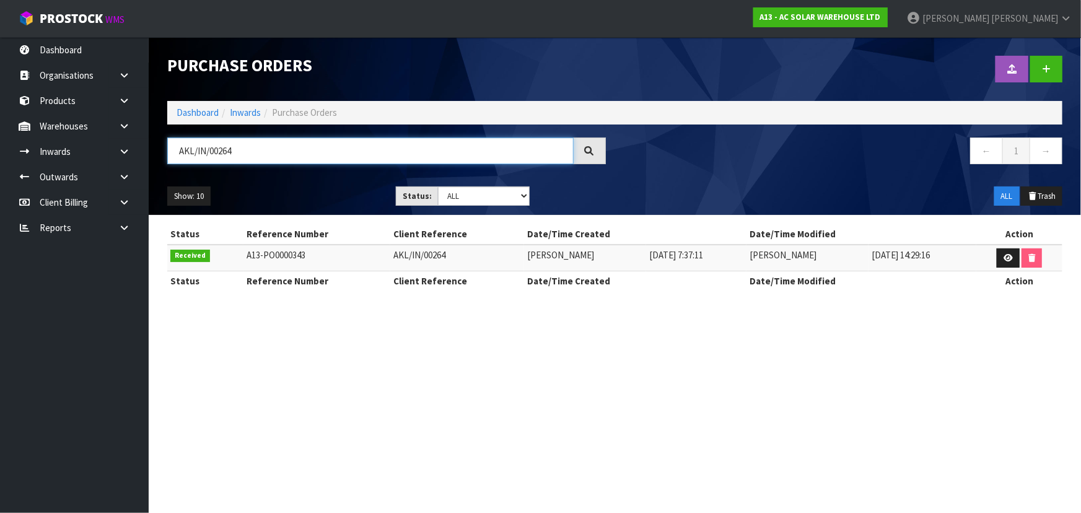
type input "AKL/IN/00264"
click at [926, 343] on section "Purchase Orders Import Purchase Orders Drop file here to import csv template Da…" at bounding box center [540, 256] width 1081 height 513
drag, startPoint x: 910, startPoint y: 335, endPoint x: 944, endPoint y: 332, distance: 34.8
click at [910, 335] on section "Purchase Orders Import Purchase Orders Drop file here to import csv template Da…" at bounding box center [540, 256] width 1081 height 513
drag, startPoint x: 297, startPoint y: 141, endPoint x: 128, endPoint y: 151, distance: 169.4
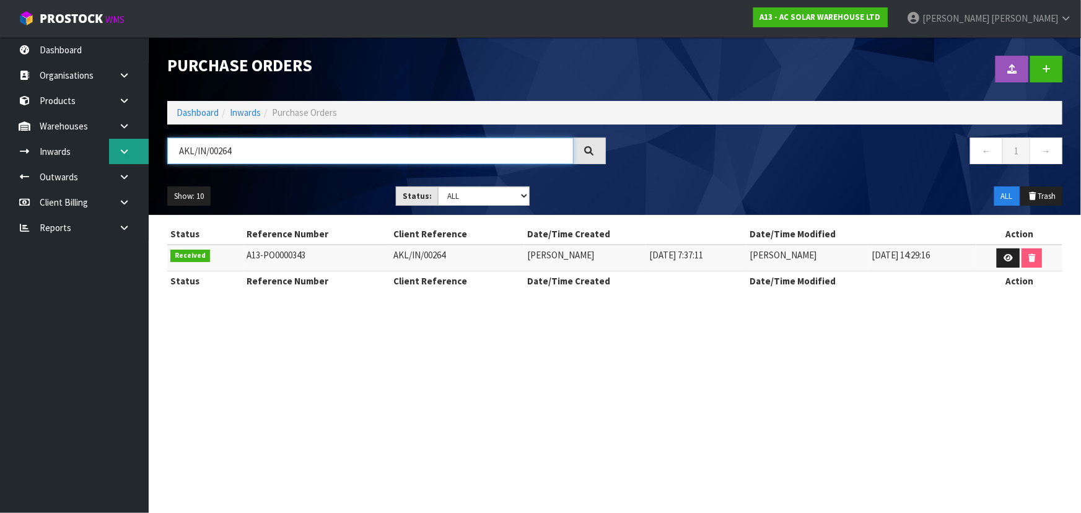
click at [128, 151] on body "Toggle navigation ProStock WMS A13 - AC SOLAR WAREHOUSE LTD Michael Drugan Logo…" at bounding box center [540, 256] width 1081 height 513
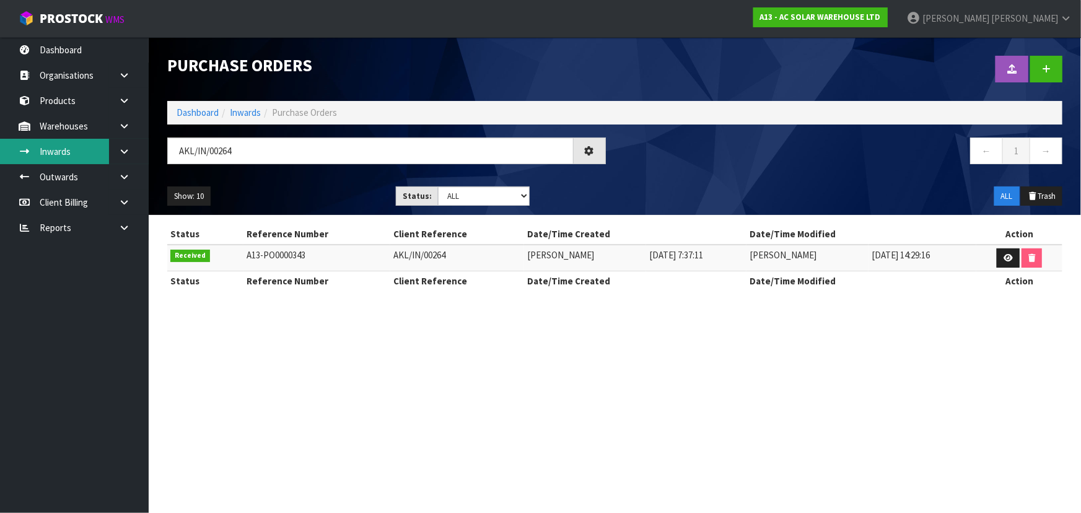
click at [90, 154] on link "Inwards" at bounding box center [74, 151] width 149 height 25
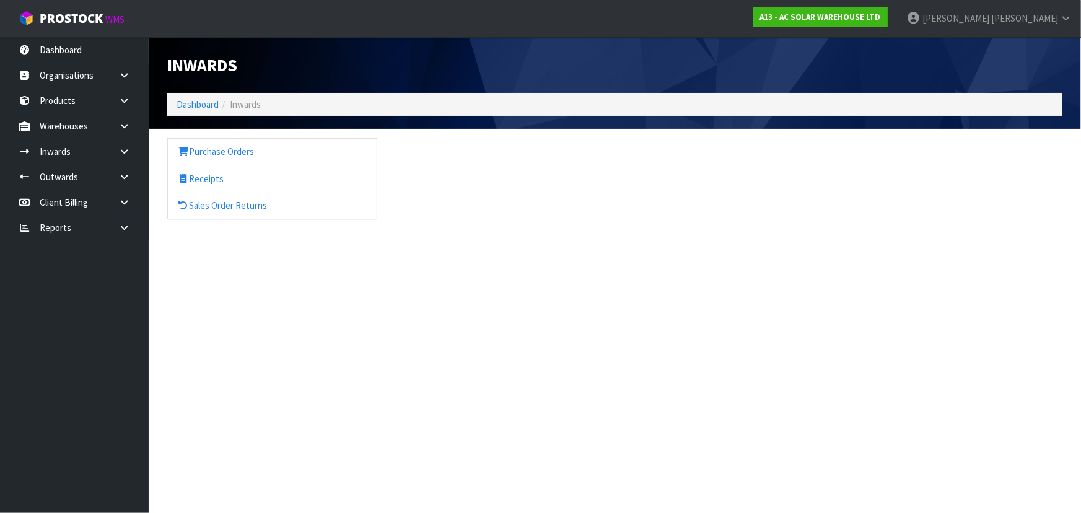
click at [123, 151] on icon at bounding box center [124, 151] width 12 height 9
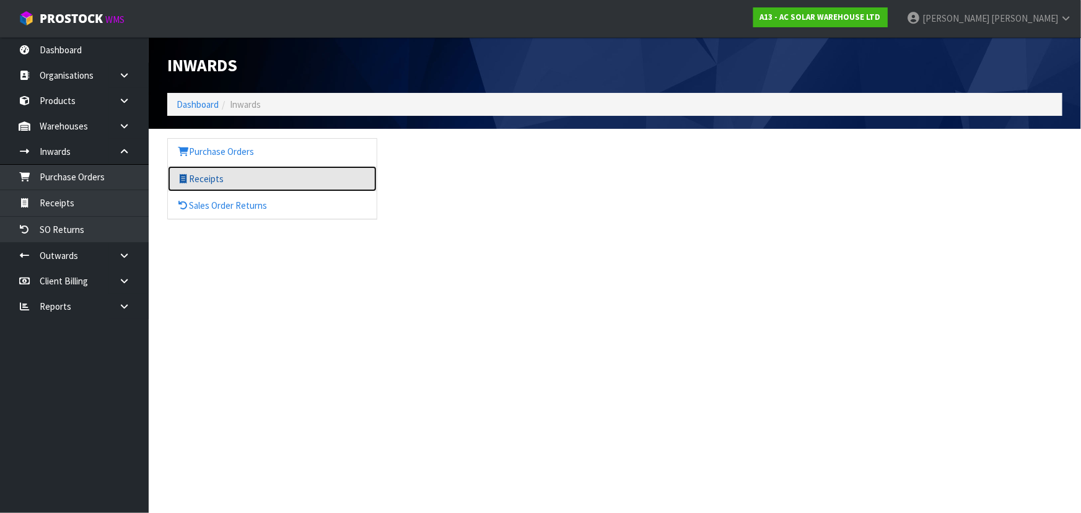
click at [223, 178] on link "Receipts" at bounding box center [272, 178] width 209 height 25
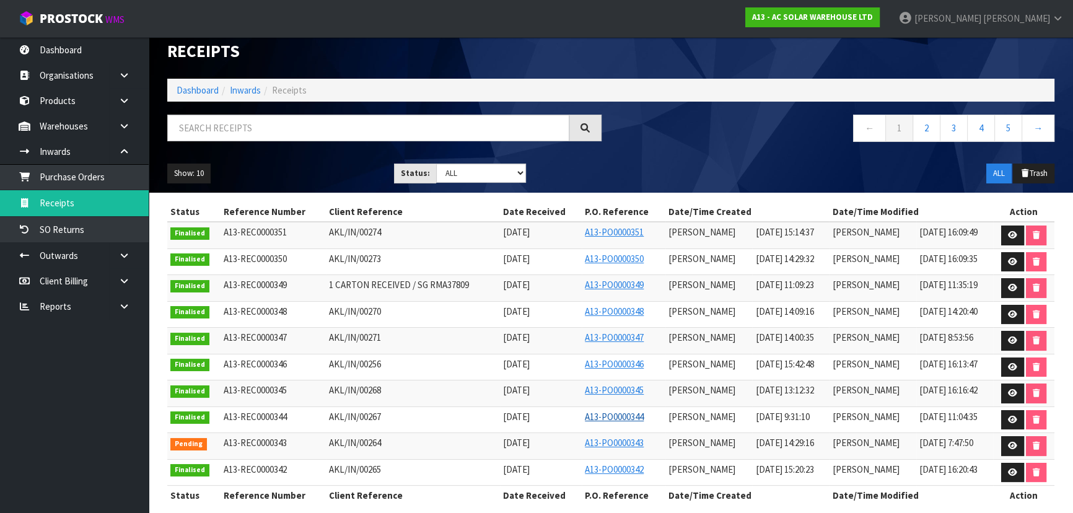
scroll to position [27, 0]
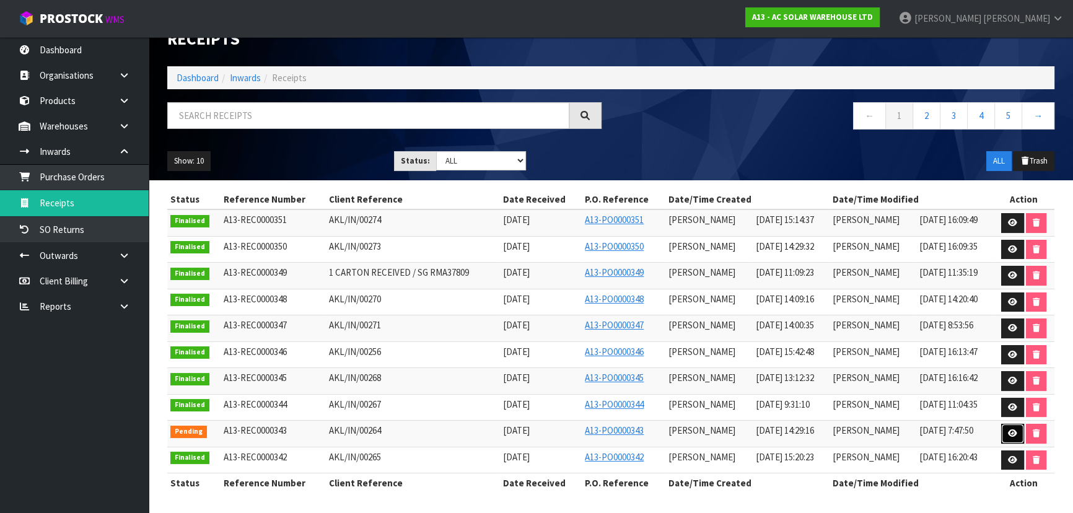
click at [1009, 429] on icon at bounding box center [1012, 433] width 9 height 8
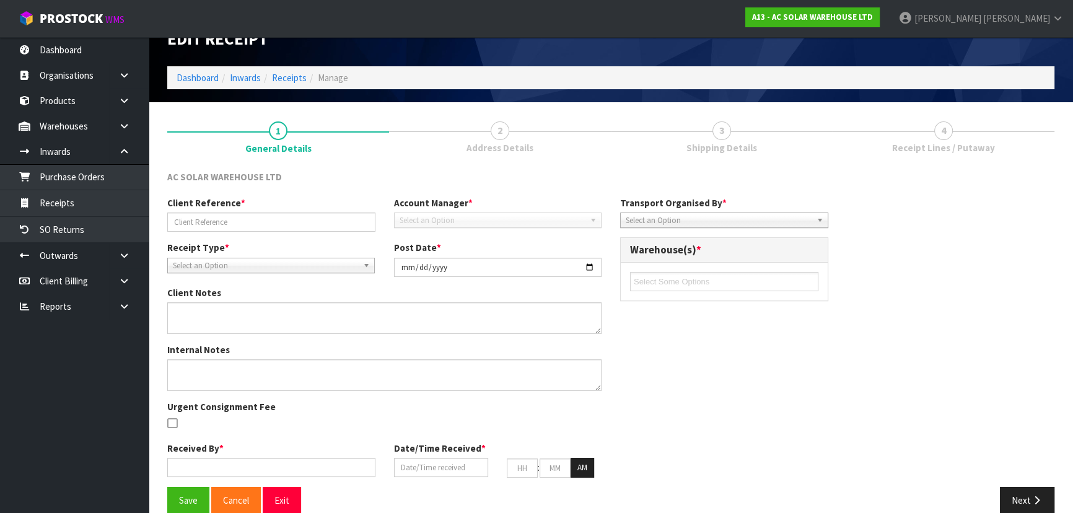
scroll to position [45, 0]
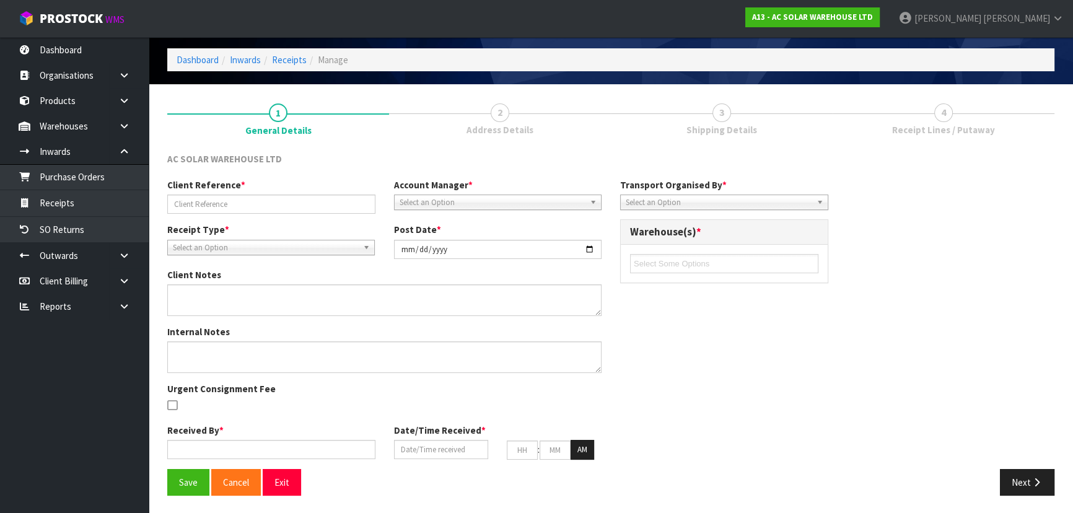
type input "AKL/IN/00264"
type input "[DATE]"
type input "[PERSON_NAME]"
type input "[DATE]"
type input "02"
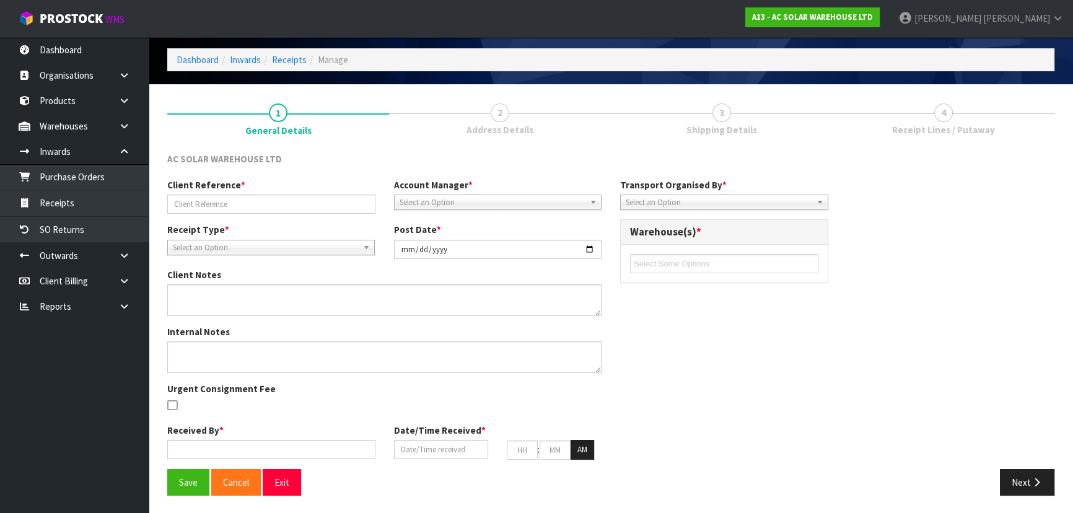
type input "29"
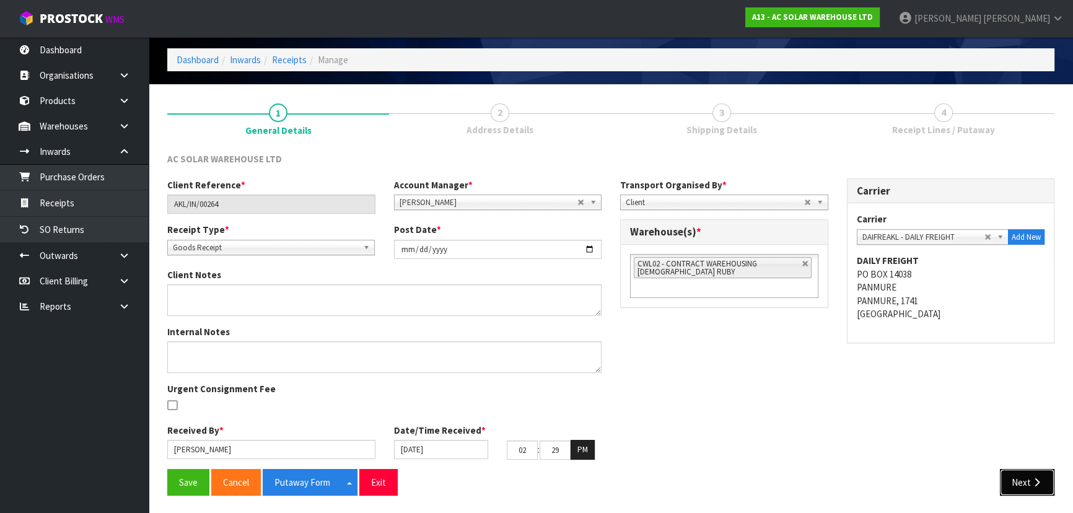
click at [1027, 484] on button "Next" at bounding box center [1027, 482] width 55 height 27
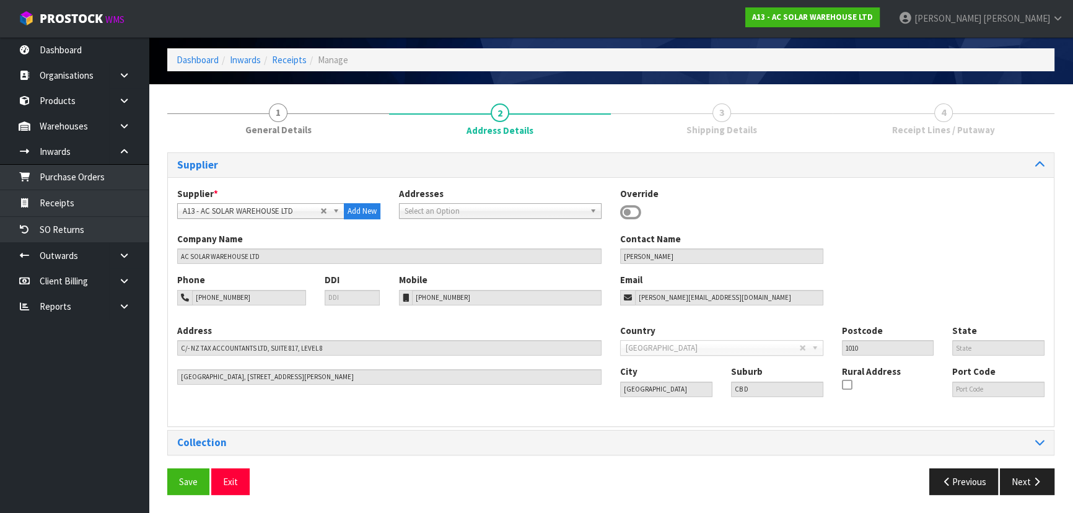
scroll to position [0, 0]
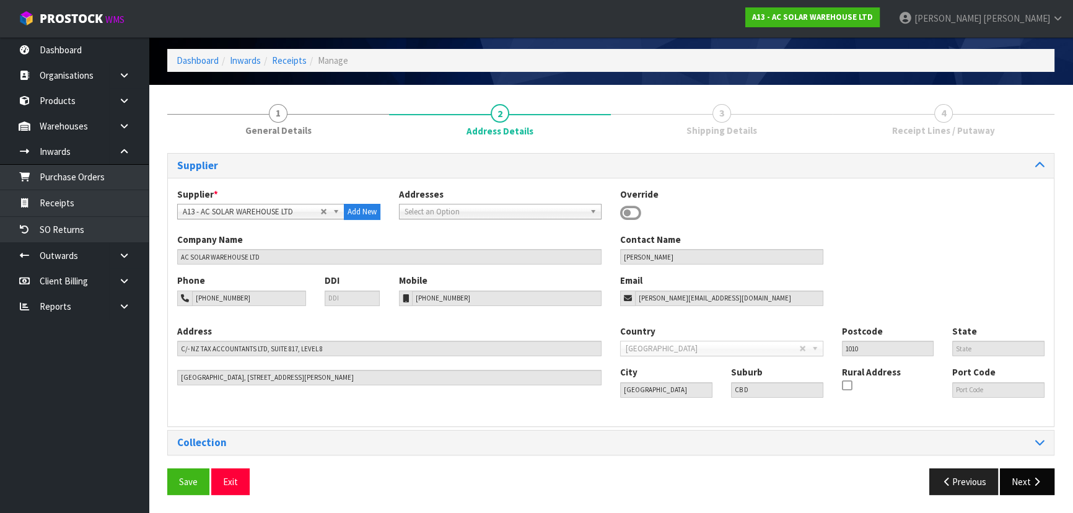
drag, startPoint x: 1033, startPoint y: 501, endPoint x: 1029, endPoint y: 491, distance: 10.6
click at [1033, 502] on div "Save Exit Previous Next" at bounding box center [611, 486] width 906 height 36
click at [1029, 489] on button "Next" at bounding box center [1027, 481] width 55 height 27
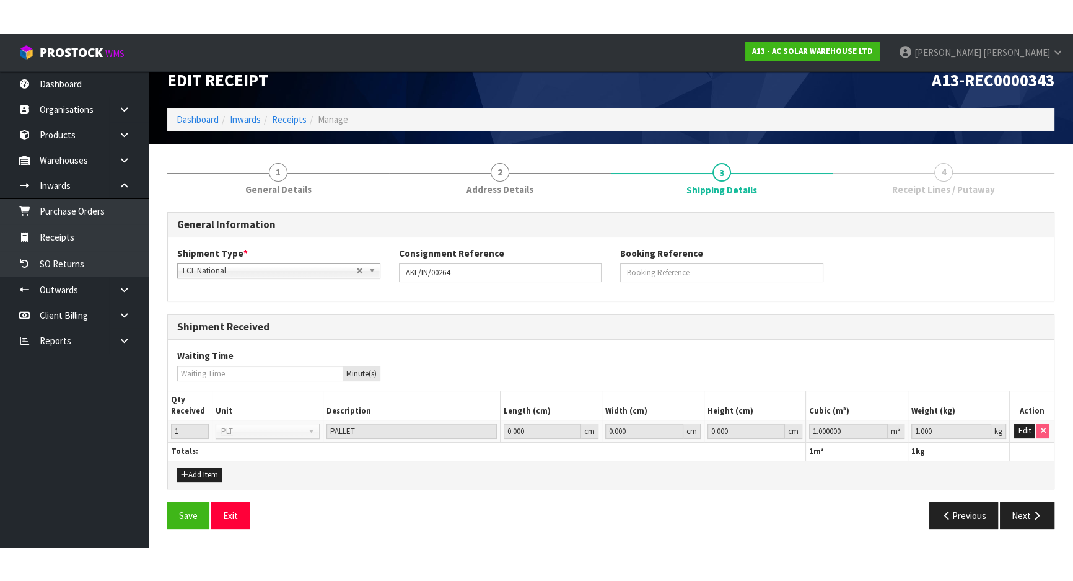
scroll to position [18, 0]
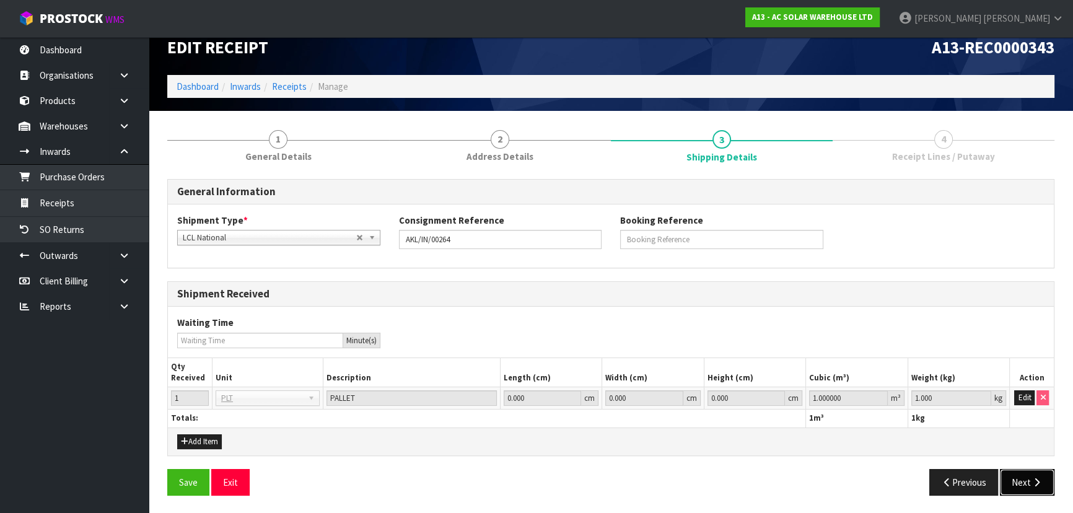
click at [1030, 480] on button "Next" at bounding box center [1027, 482] width 55 height 27
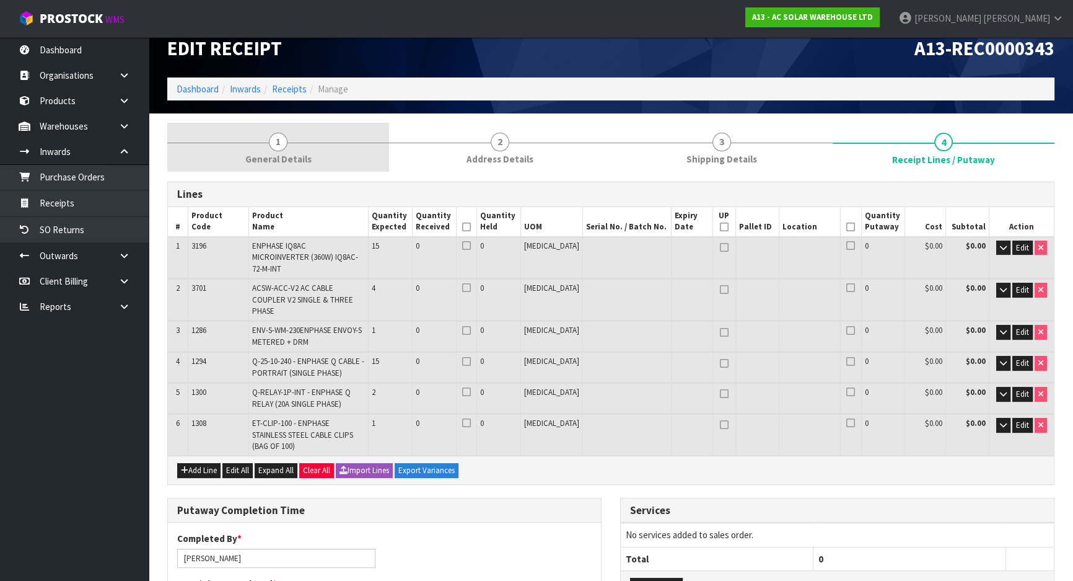
click at [325, 140] on link "1 General Details" at bounding box center [278, 147] width 222 height 49
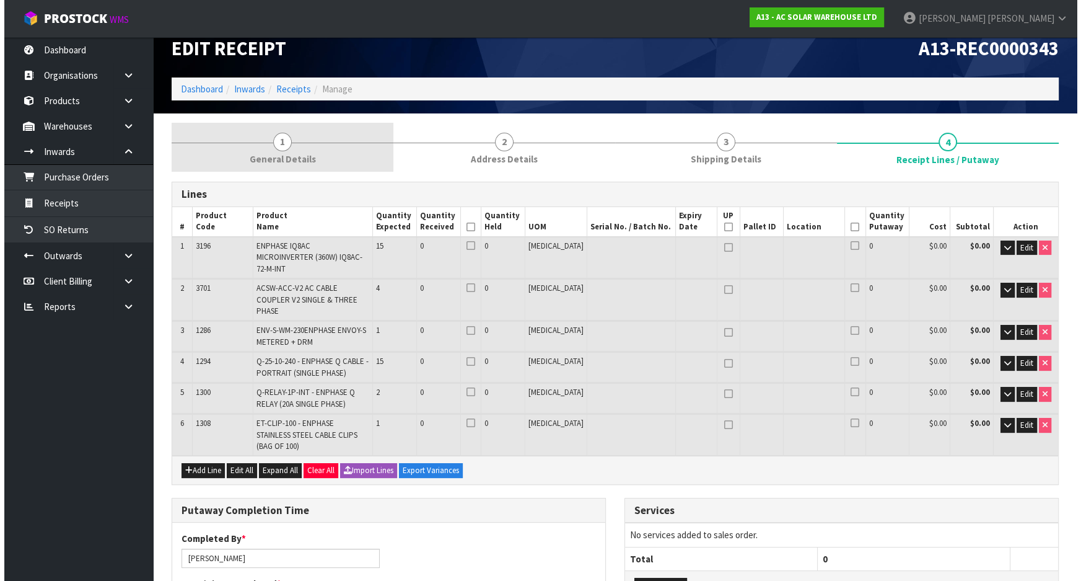
scroll to position [0, 0]
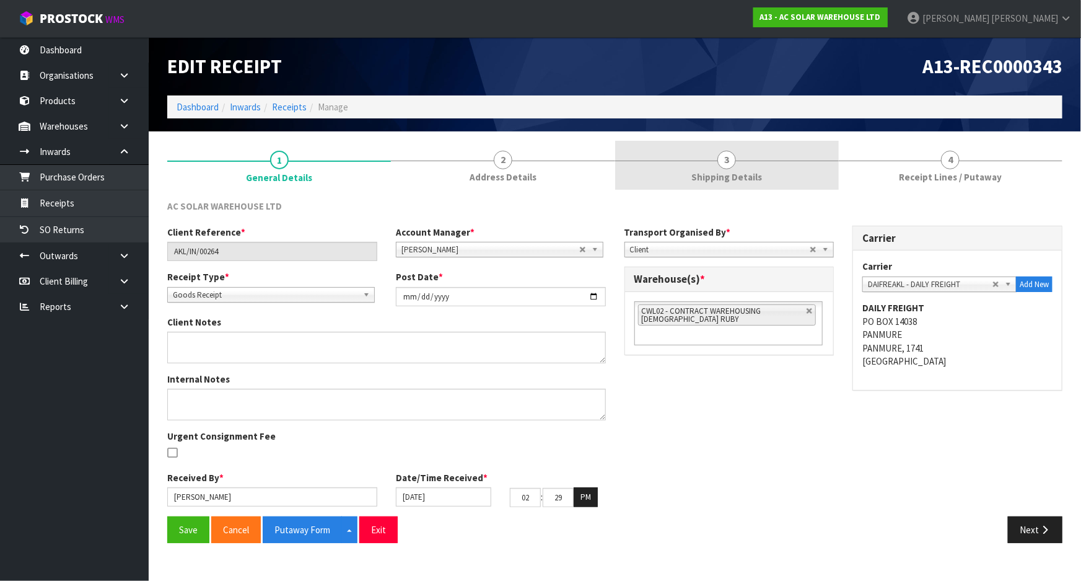
click at [796, 171] on link "3 Shipping Details" at bounding box center [727, 165] width 224 height 49
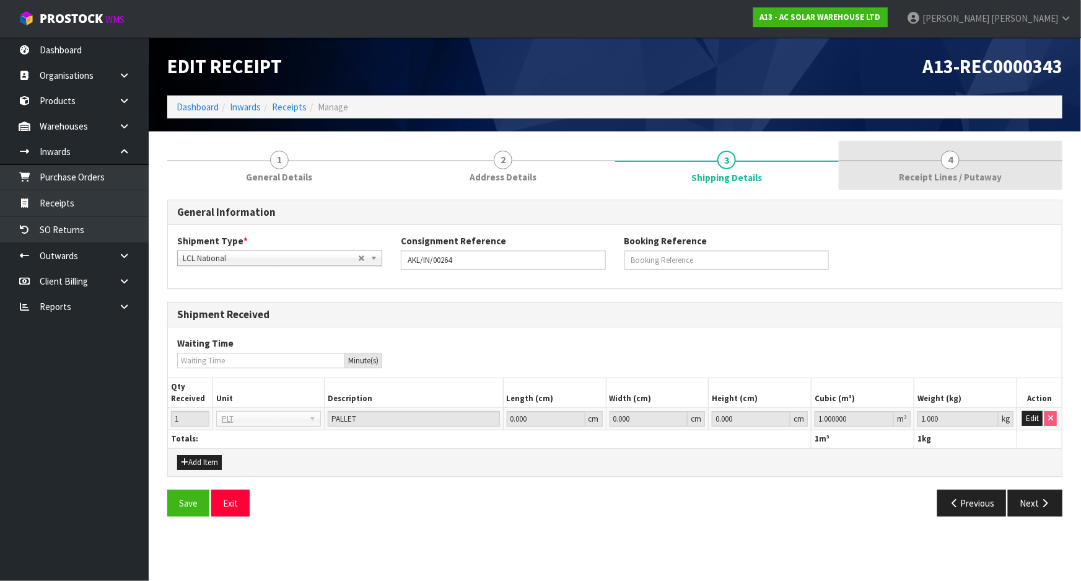
click at [944, 161] on span "4" at bounding box center [950, 160] width 19 height 19
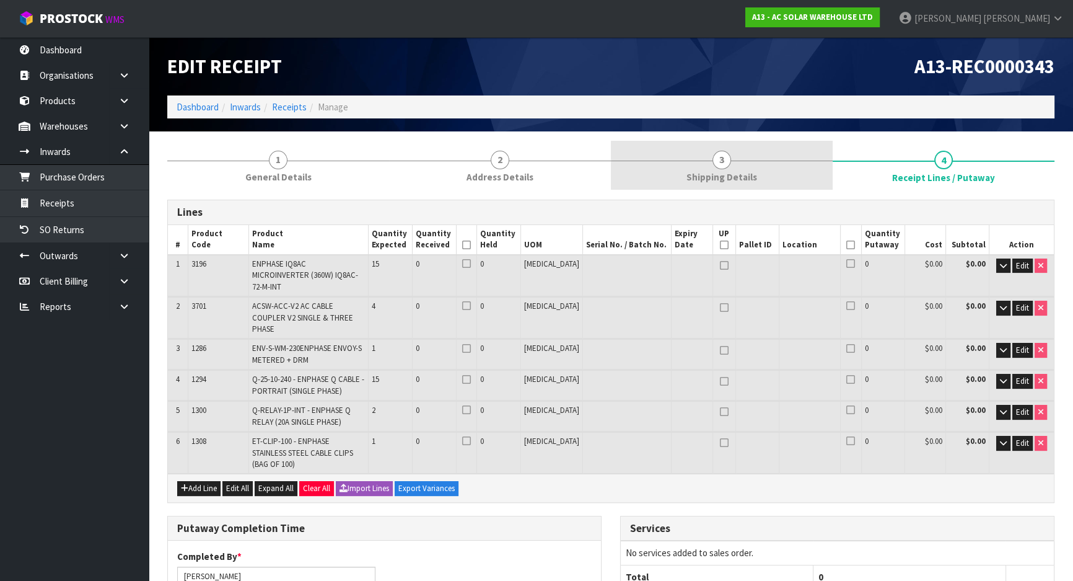
click at [762, 156] on link "3 Shipping Details" at bounding box center [722, 165] width 222 height 49
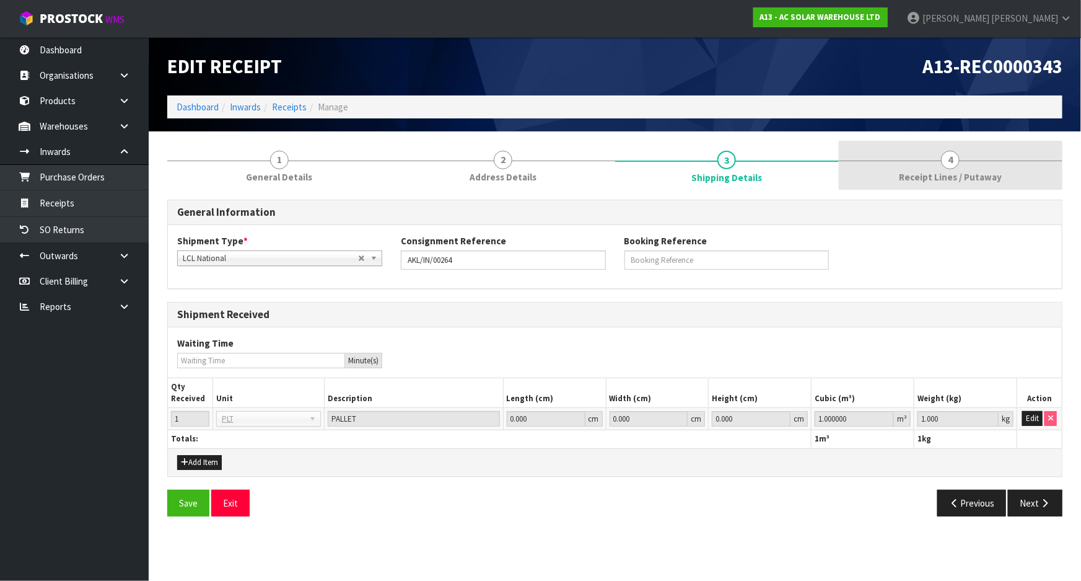
click at [931, 167] on link "4 Receipt Lines / Putaway" at bounding box center [951, 165] width 224 height 49
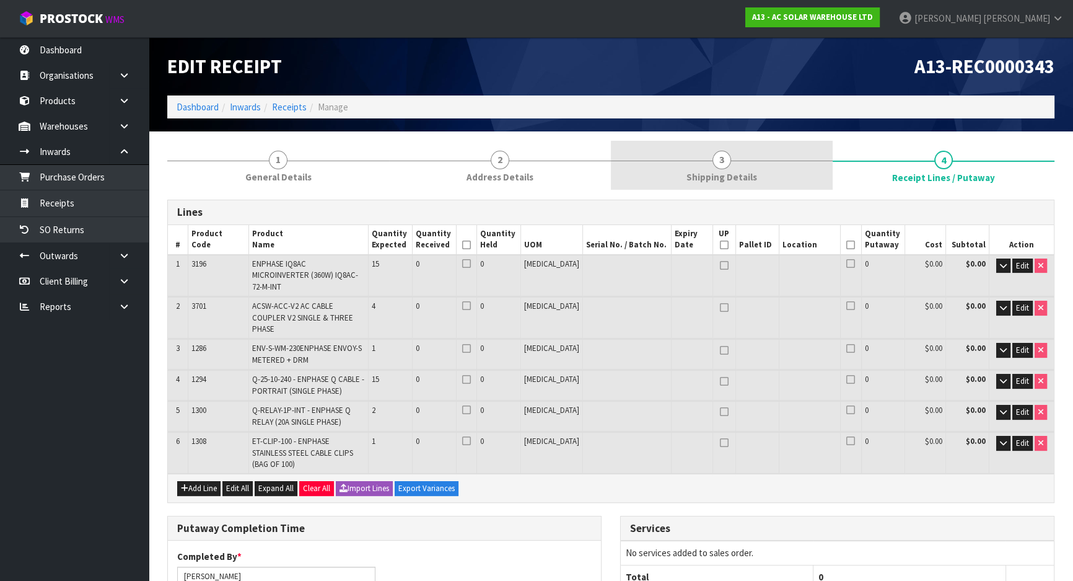
click at [701, 176] on span "Shipping Details" at bounding box center [722, 176] width 71 height 13
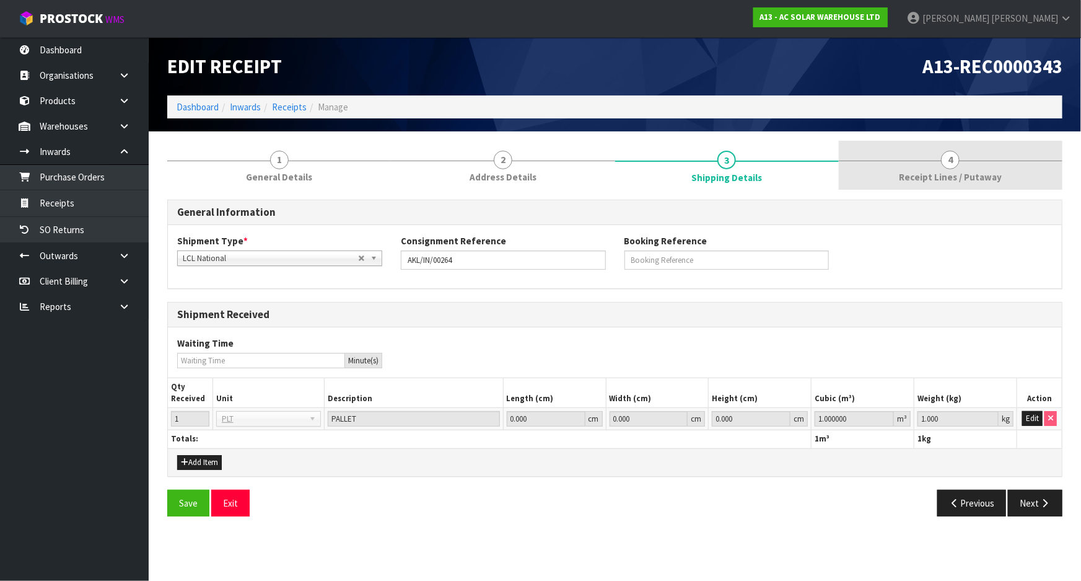
click at [874, 177] on link "4 Receipt Lines / Putaway" at bounding box center [951, 165] width 224 height 49
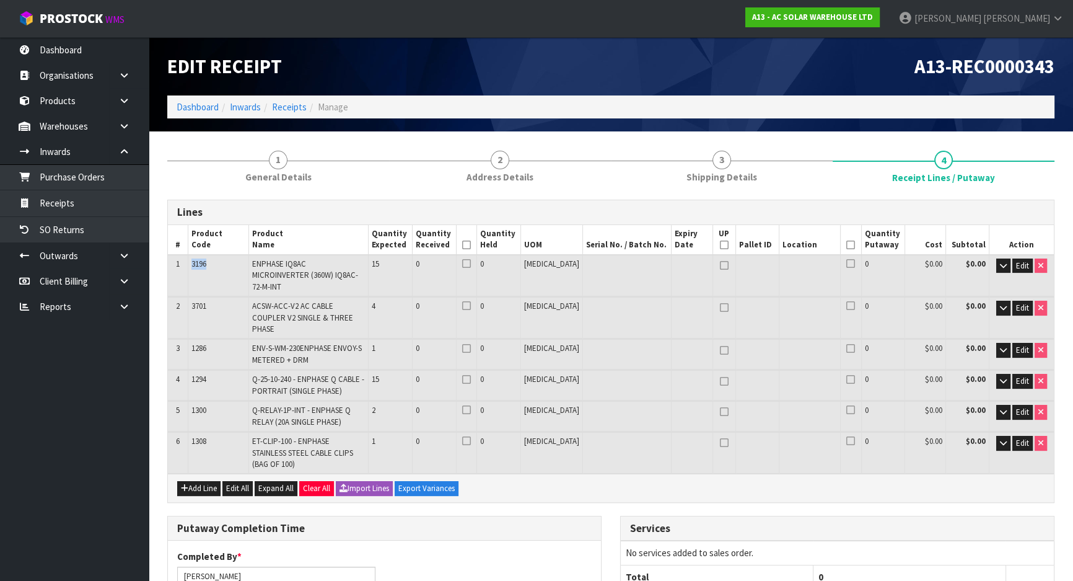
drag, startPoint x: 193, startPoint y: 264, endPoint x: 217, endPoint y: 266, distance: 24.2
click at [217, 266] on td "3196" at bounding box center [218, 276] width 61 height 42
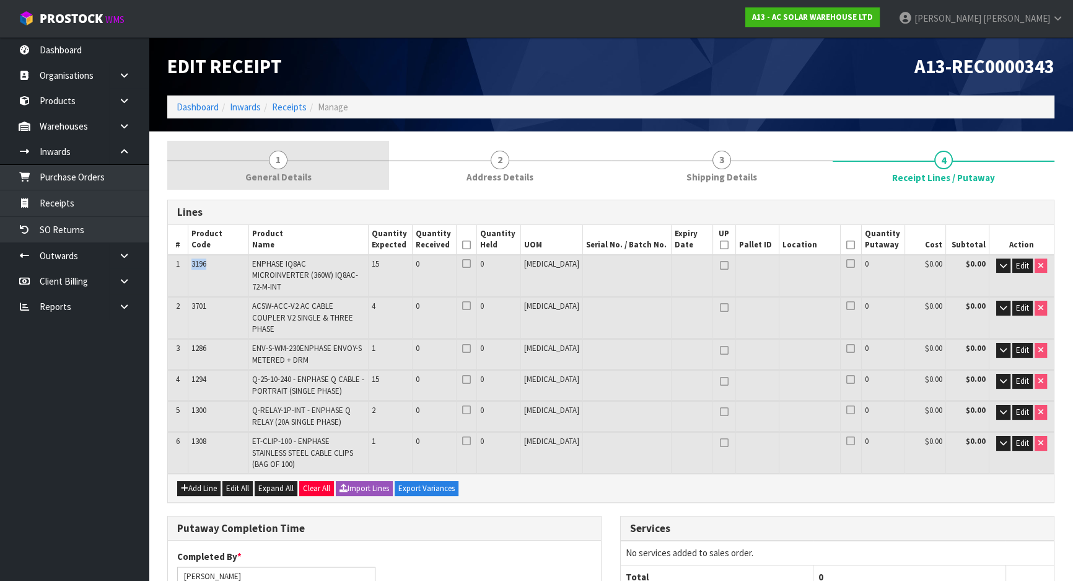
copy span "3196"
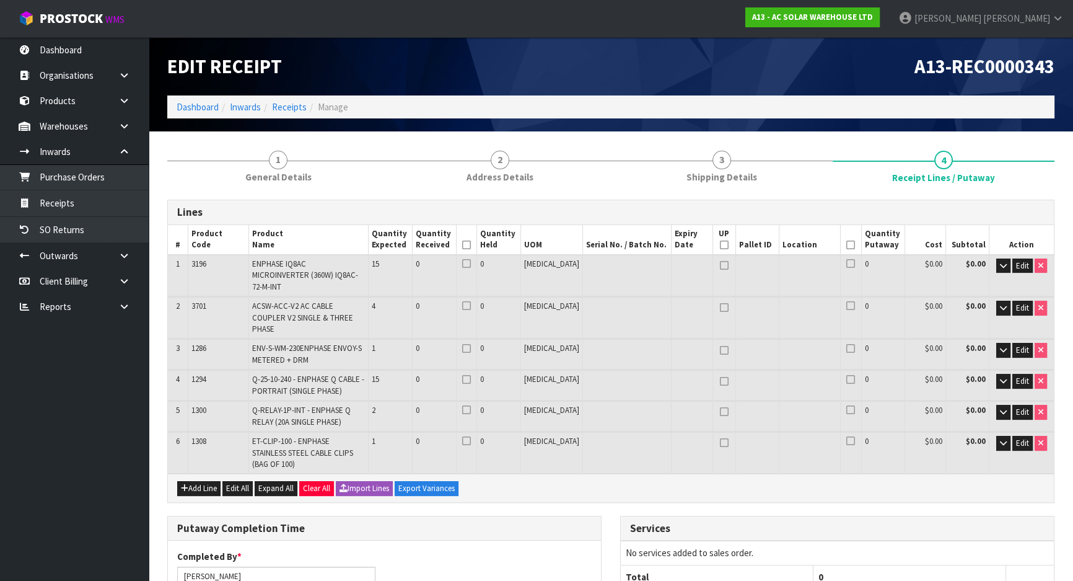
click at [198, 301] on span "3701" at bounding box center [198, 306] width 15 height 11
drag, startPoint x: 193, startPoint y: 292, endPoint x: 247, endPoint y: 292, distance: 53.9
click at [247, 297] on td "3701" at bounding box center [218, 318] width 61 height 42
copy span "3701"
click at [214, 339] on td "1286" at bounding box center [218, 354] width 61 height 30
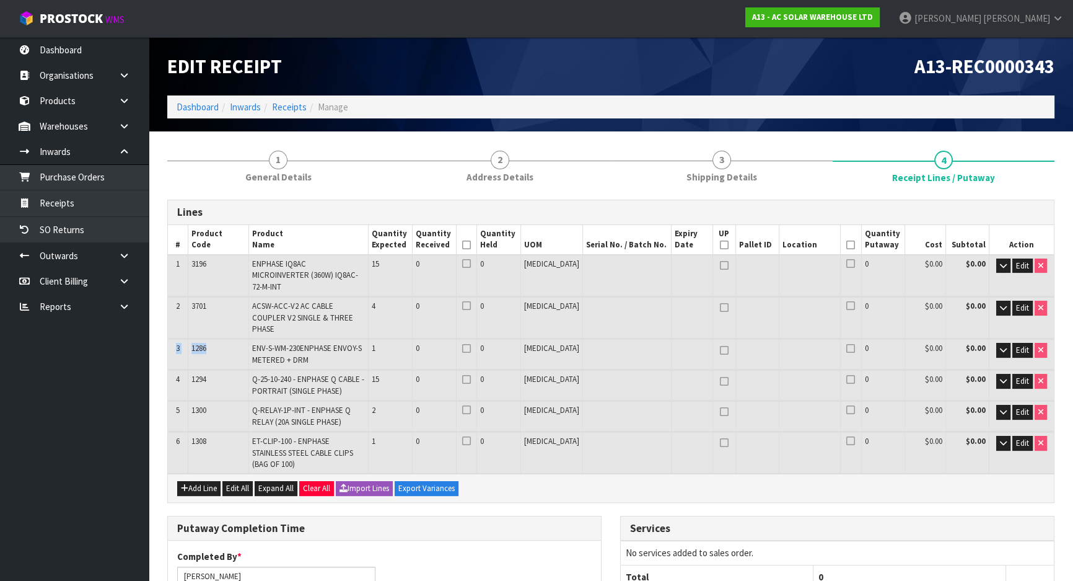
drag, startPoint x: 209, startPoint y: 327, endPoint x: 177, endPoint y: 322, distance: 32.0
click at [177, 339] on tr "3 1286 ENV-S-WM-230ENPHASE ENVOY-S METERED + DRM 1 0 0 PCE 0 $0.00 $0.00 Edit" at bounding box center [611, 354] width 886 height 30
click at [222, 339] on td "1286" at bounding box center [218, 354] width 61 height 30
click at [190, 339] on td "1286" at bounding box center [218, 354] width 61 height 30
click at [193, 343] on span "1286" at bounding box center [198, 348] width 15 height 11
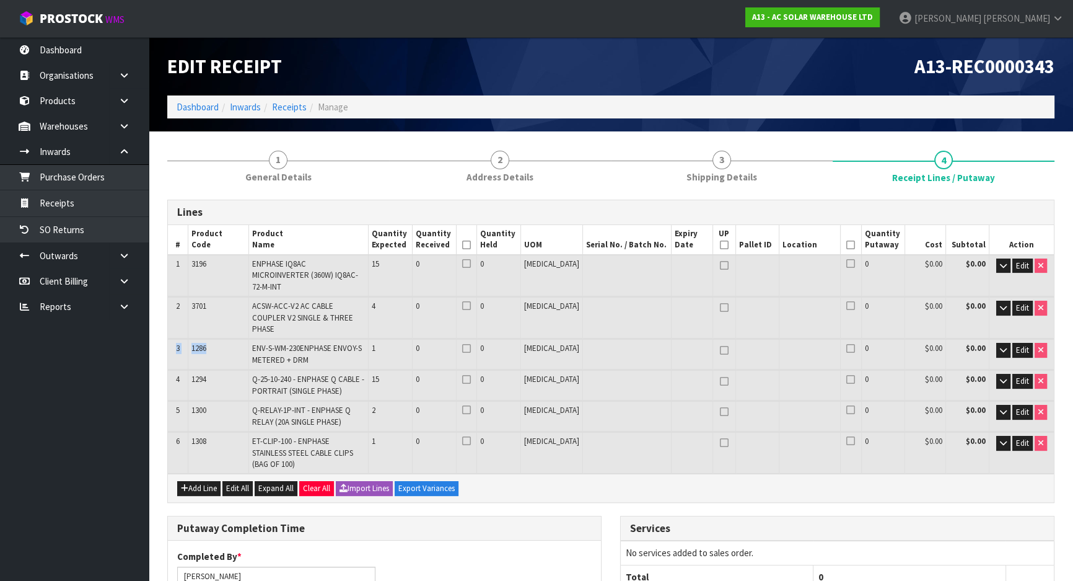
click at [194, 343] on span "1286" at bounding box center [198, 348] width 15 height 11
click at [216, 339] on td "1286" at bounding box center [218, 354] width 61 height 30
drag, startPoint x: 193, startPoint y: 322, endPoint x: 229, endPoint y: 328, distance: 37.1
click at [229, 339] on td "1286" at bounding box center [218, 354] width 61 height 30
copy span "1286"
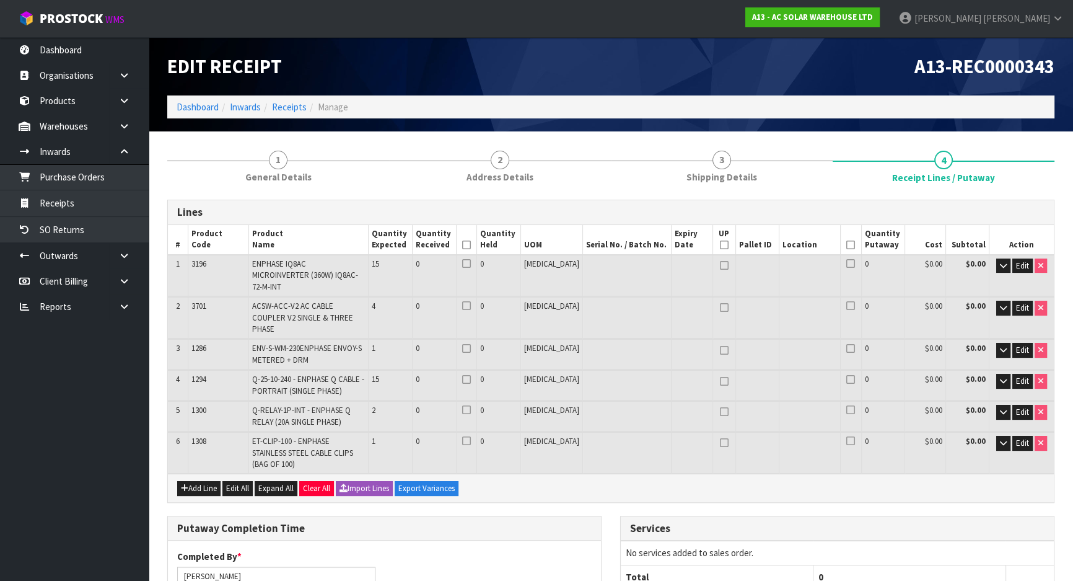
click at [204, 374] on span "1294" at bounding box center [198, 379] width 15 height 11
drag, startPoint x: 192, startPoint y: 356, endPoint x: 223, endPoint y: 354, distance: 31.0
click at [223, 370] on td "1294" at bounding box center [218, 385] width 61 height 30
copy span "1294"
click at [198, 405] on span "1300" at bounding box center [198, 410] width 15 height 11
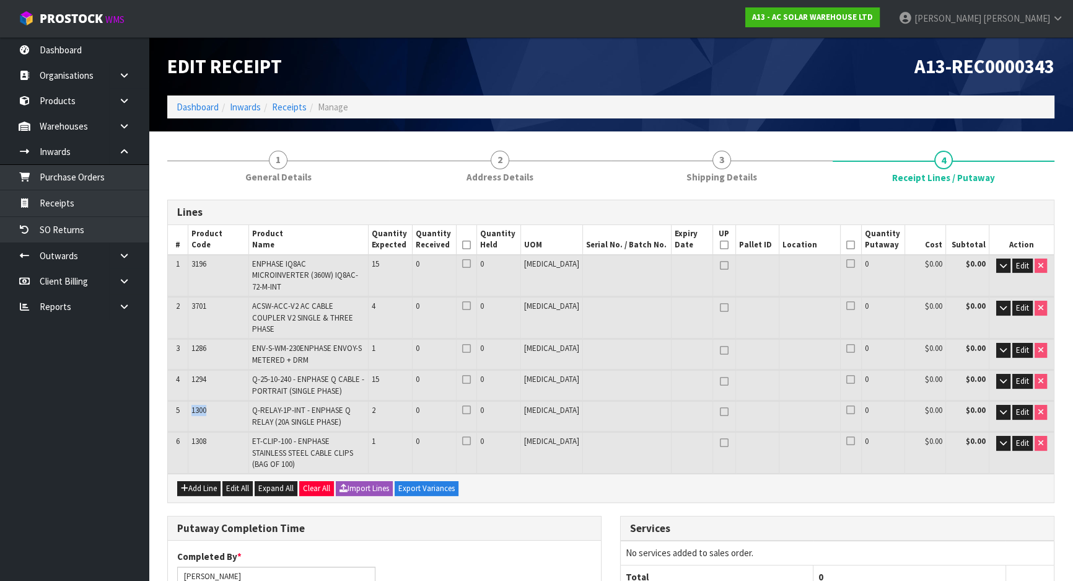
drag, startPoint x: 193, startPoint y: 387, endPoint x: 224, endPoint y: 387, distance: 31.6
click at [224, 401] on td "1300" at bounding box center [218, 416] width 61 height 30
copy span "1300"
click at [226, 410] on table "# Product Code Product Name Quantity Expected Quantity Received Quantity Held U…" at bounding box center [611, 349] width 886 height 248
click at [191, 432] on td "1308" at bounding box center [218, 453] width 61 height 42
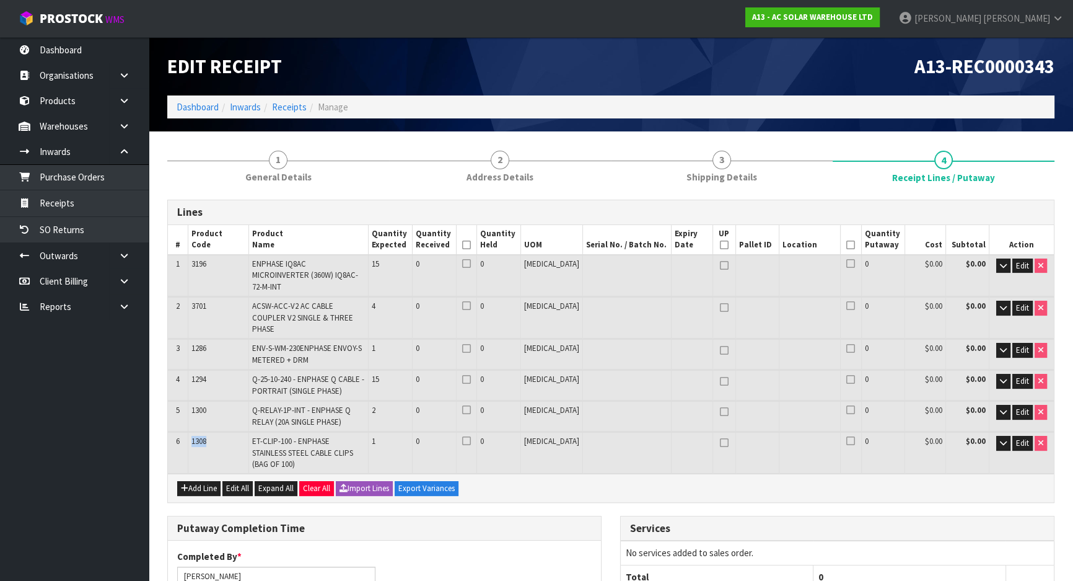
drag, startPoint x: 193, startPoint y: 416, endPoint x: 218, endPoint y: 416, distance: 24.8
click at [218, 432] on td "1308" at bounding box center [218, 453] width 61 height 42
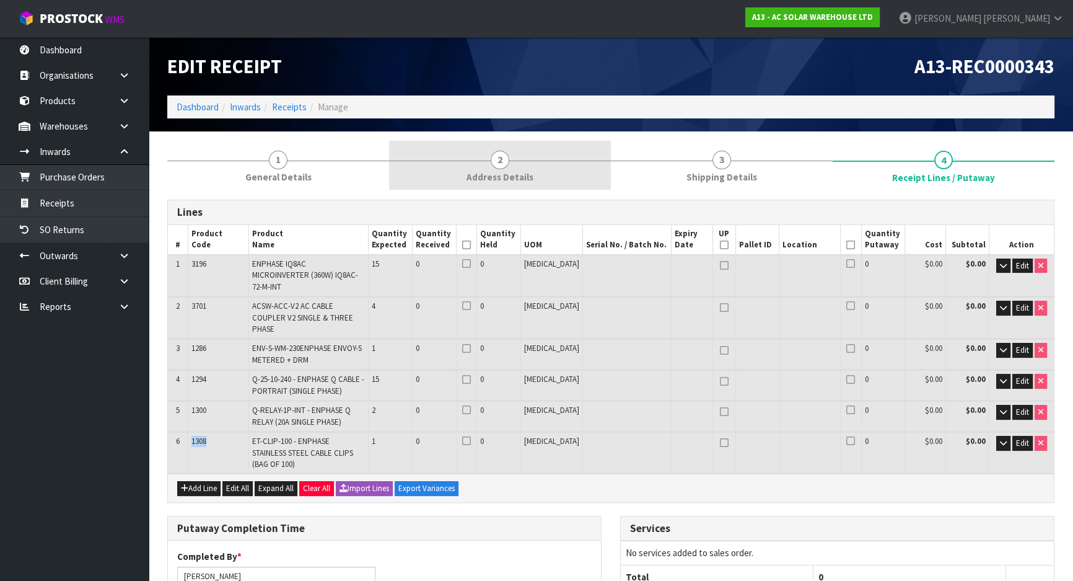
copy span "1308"
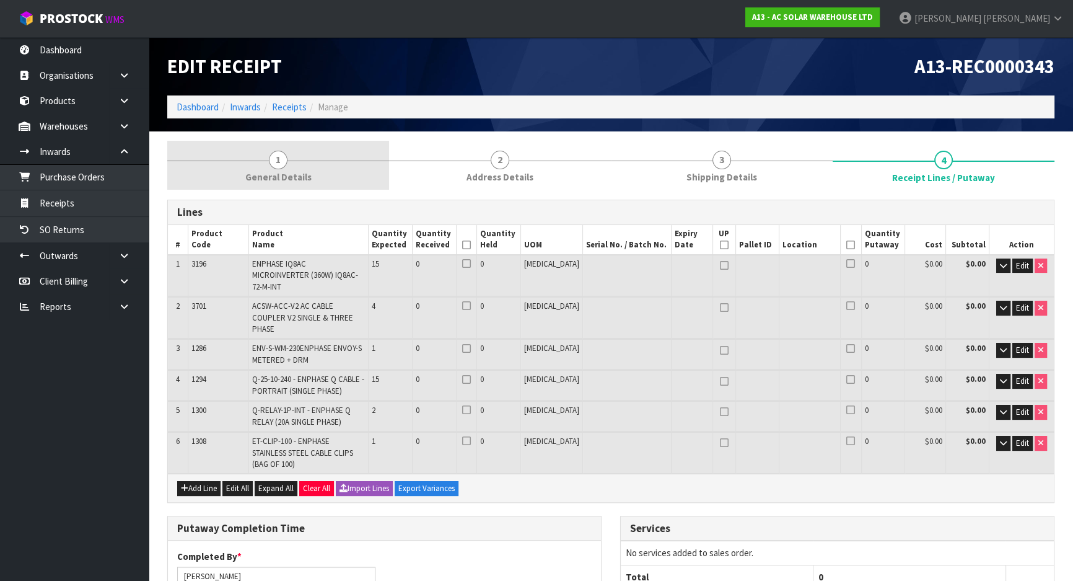
click at [271, 162] on span "1" at bounding box center [278, 160] width 19 height 19
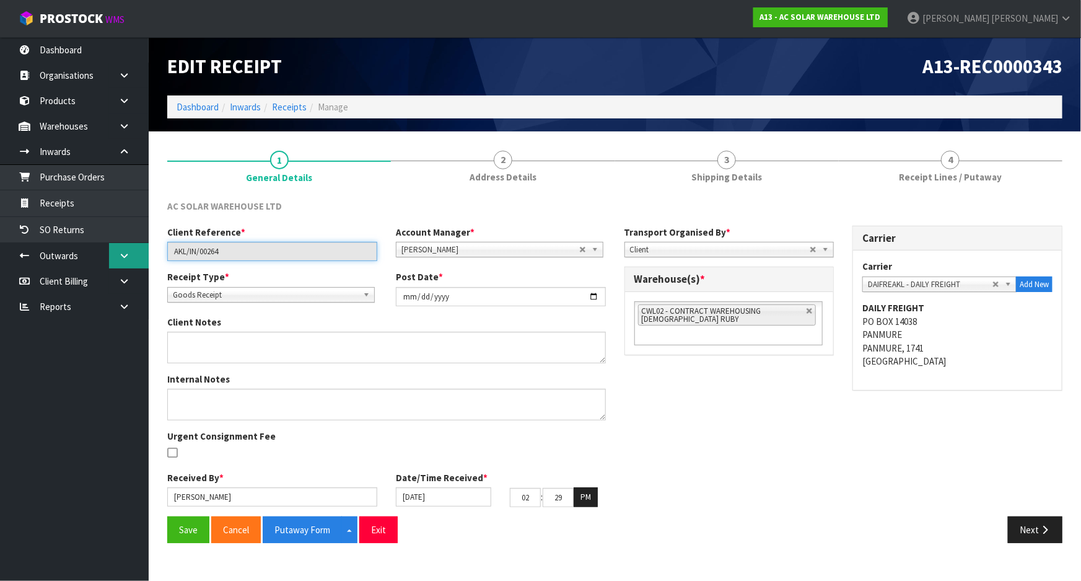
drag, startPoint x: 266, startPoint y: 253, endPoint x: 145, endPoint y: 256, distance: 120.8
click at [145, 256] on body "Toggle navigation ProStock WMS A13 - AC SOLAR WAREHOUSE LTD Michael Drugan Logo…" at bounding box center [540, 290] width 1081 height 581
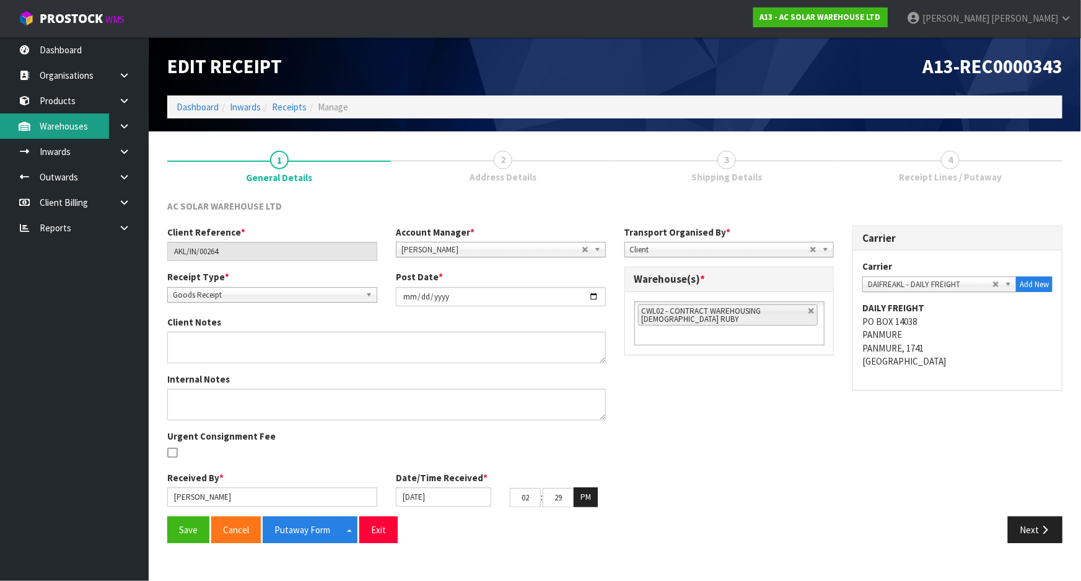
click at [83, 128] on link "Warehouses" at bounding box center [74, 125] width 149 height 25
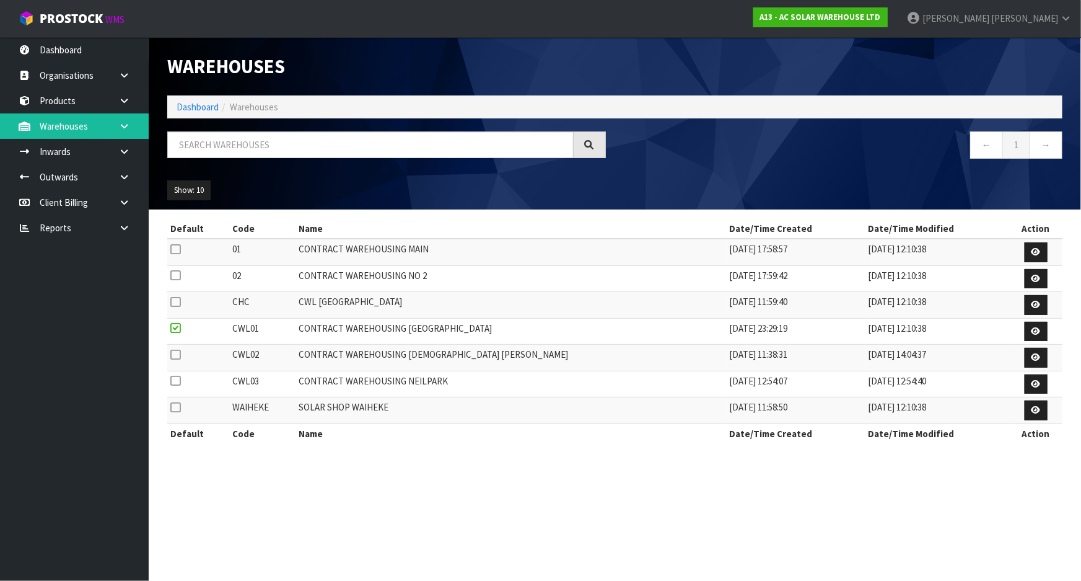
click at [123, 130] on icon at bounding box center [124, 125] width 12 height 9
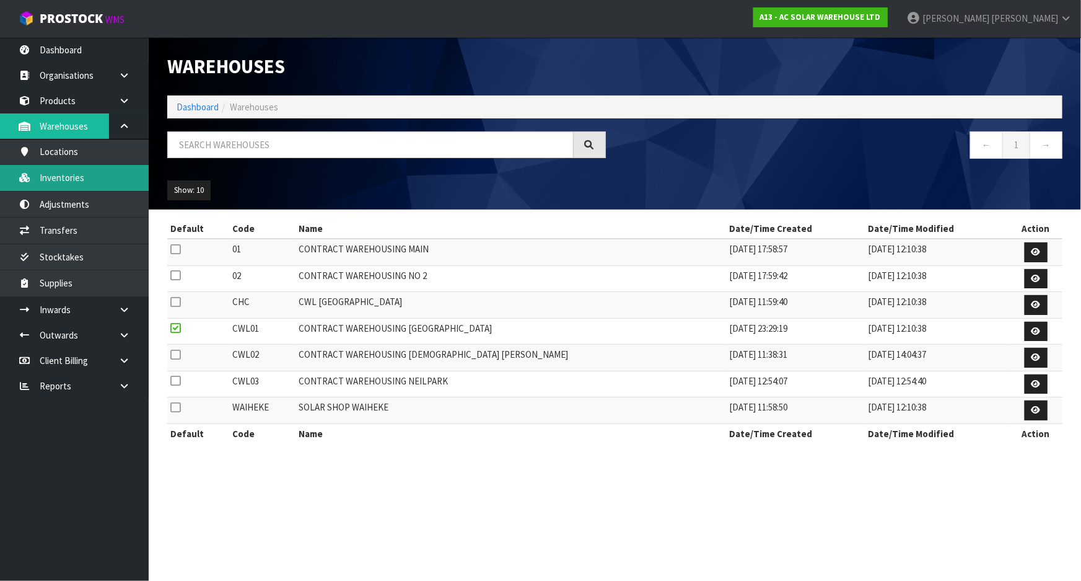
click at [84, 180] on link "Inventories" at bounding box center [74, 177] width 149 height 25
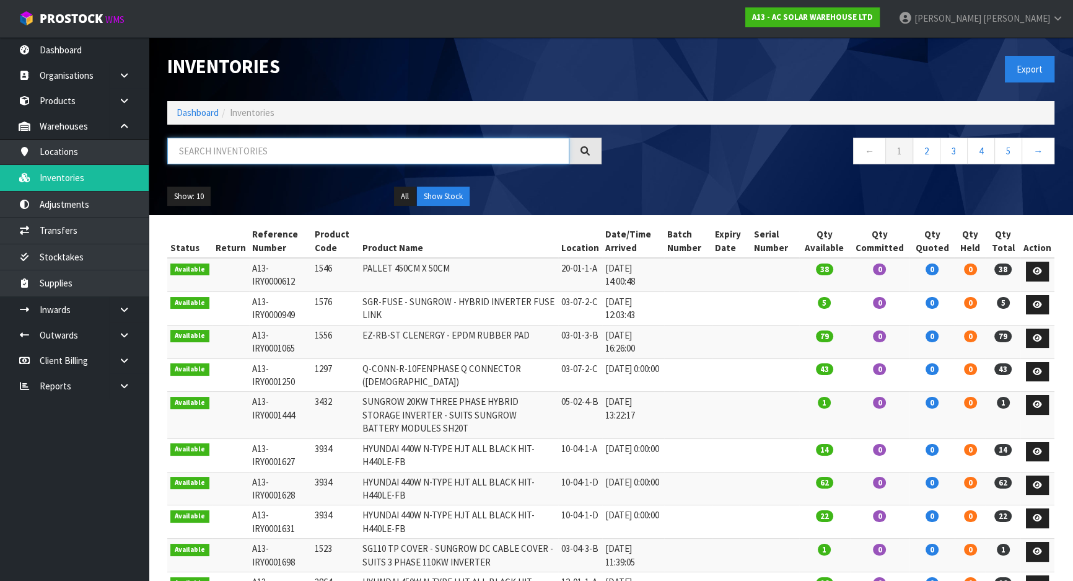
click at [244, 151] on input "text" at bounding box center [368, 151] width 402 height 27
paste input "3196"
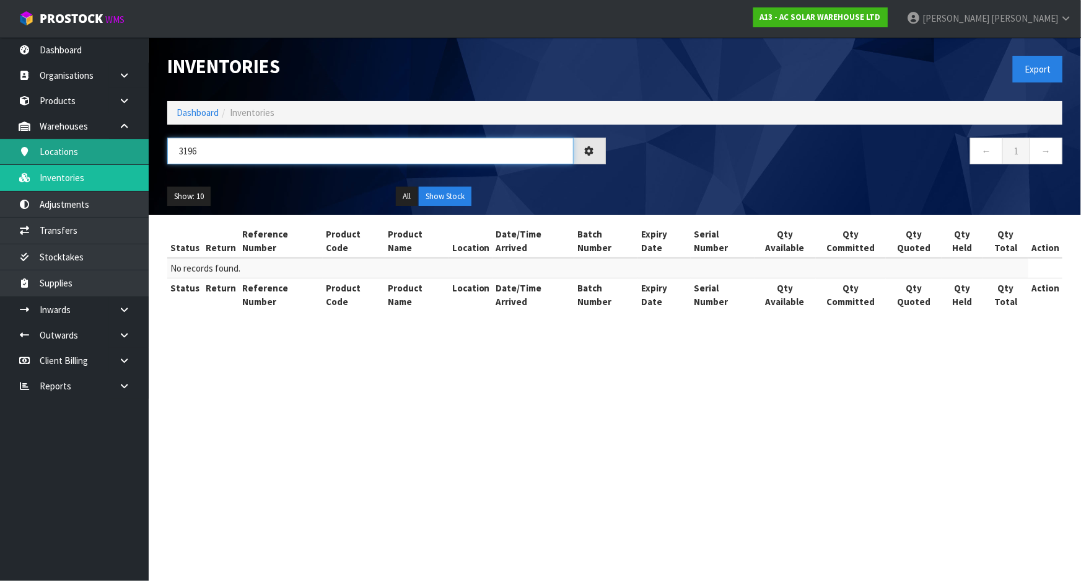
drag, startPoint x: 260, startPoint y: 148, endPoint x: 139, endPoint y: 139, distance: 120.6
click at [139, 139] on body "Toggle navigation ProStock WMS A13 - AC SOLAR WAREHOUSE LTD [PERSON_NAME] Logou…" at bounding box center [540, 290] width 1081 height 581
paste input "701"
drag, startPoint x: 266, startPoint y: 148, endPoint x: 153, endPoint y: 151, distance: 113.4
click at [153, 151] on header "Inventories Export Dashboard Inventories 3701 ← 1 → Show: 10 5 10 25 50 All Sho…" at bounding box center [615, 126] width 933 height 178
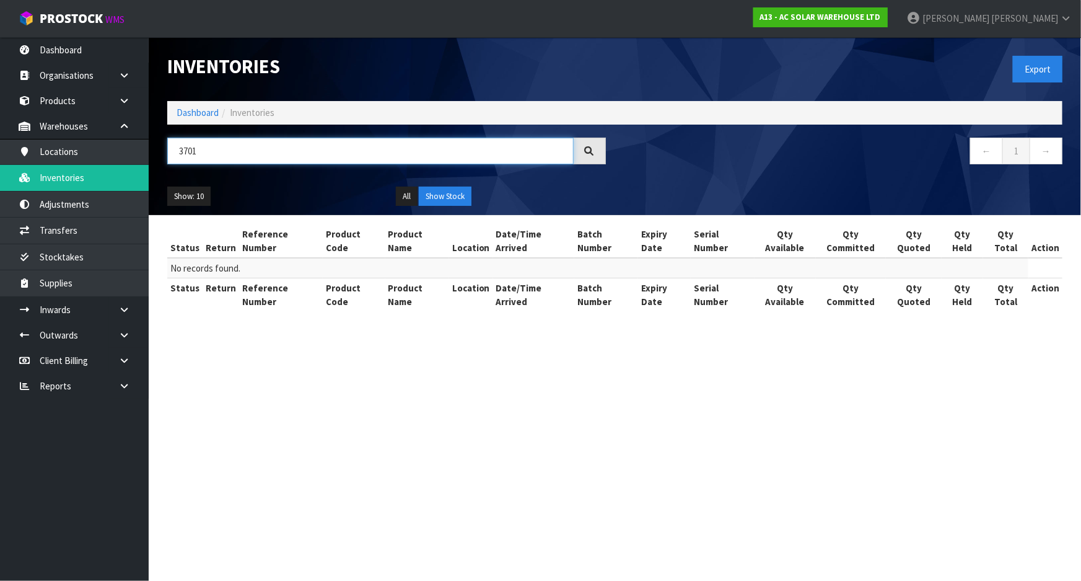
paste input "1286"
drag, startPoint x: 278, startPoint y: 153, endPoint x: 144, endPoint y: 143, distance: 134.8
click at [144, 143] on body "Toggle navigation ProStock WMS A13 - AC SOLAR WAREHOUSE LTD [PERSON_NAME] Logou…" at bounding box center [540, 290] width 1081 height 581
paste input "94"
drag, startPoint x: 244, startPoint y: 149, endPoint x: 141, endPoint y: 147, distance: 102.9
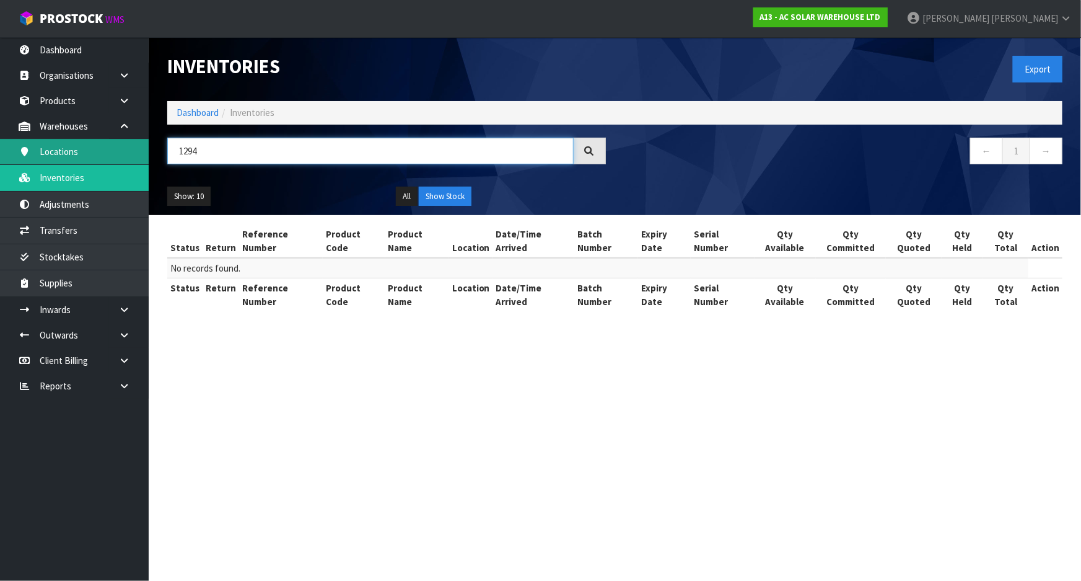
click at [141, 147] on body "Toggle navigation ProStock WMS A13 - AC SOLAR WAREHOUSE LTD [PERSON_NAME] Logou…" at bounding box center [540, 290] width 1081 height 581
paste input "300"
drag, startPoint x: 257, startPoint y: 148, endPoint x: 138, endPoint y: 139, distance: 119.3
click at [140, 139] on body "Toggle navigation ProStock WMS A13 - AC SOLAR WAREHOUSE LTD [PERSON_NAME] Logou…" at bounding box center [540, 290] width 1081 height 581
paste input "8"
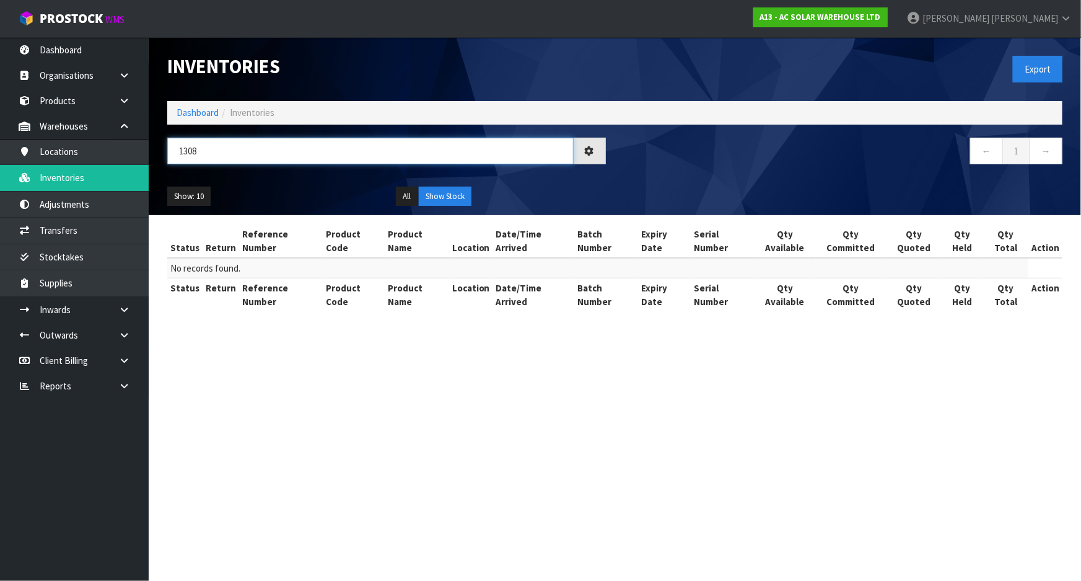
type input "1308"
click at [304, 187] on ul "Show: 10 5 10 25 50" at bounding box center [272, 197] width 210 height 20
click at [196, 390] on section "Inventories Export Dashboard Inventories 1308 ← 1 → Show: 10 5 10 25 50 All Sho…" at bounding box center [540, 290] width 1081 height 581
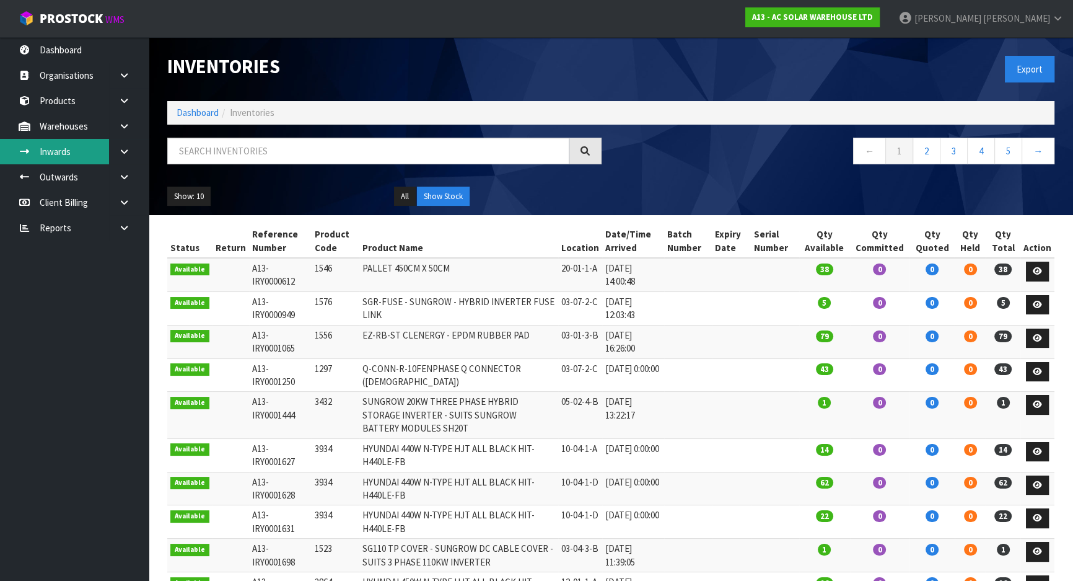
click at [80, 163] on link "Inwards" at bounding box center [74, 151] width 149 height 25
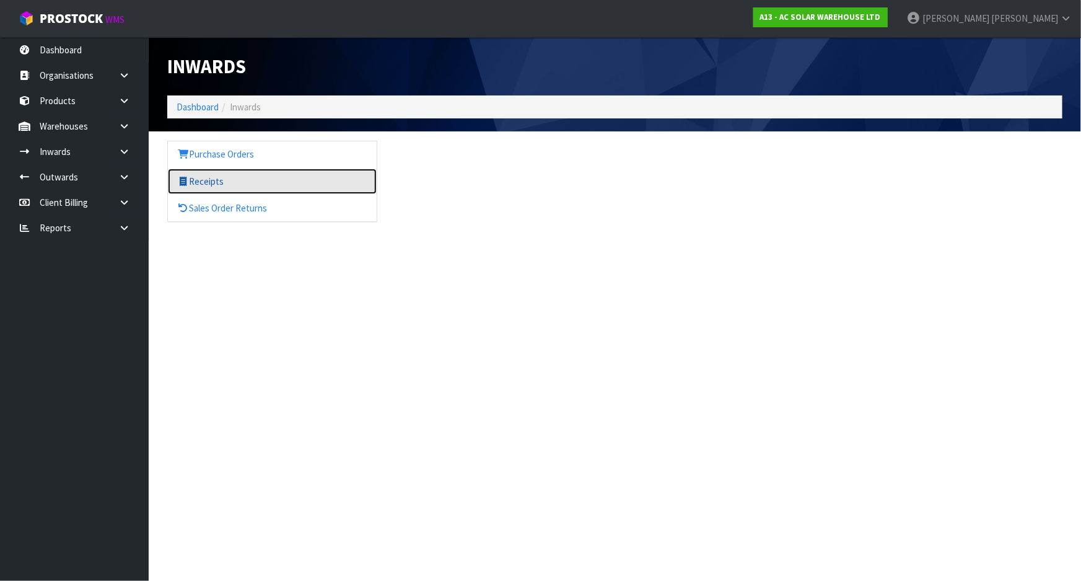
click at [230, 177] on link "Receipts" at bounding box center [272, 181] width 209 height 25
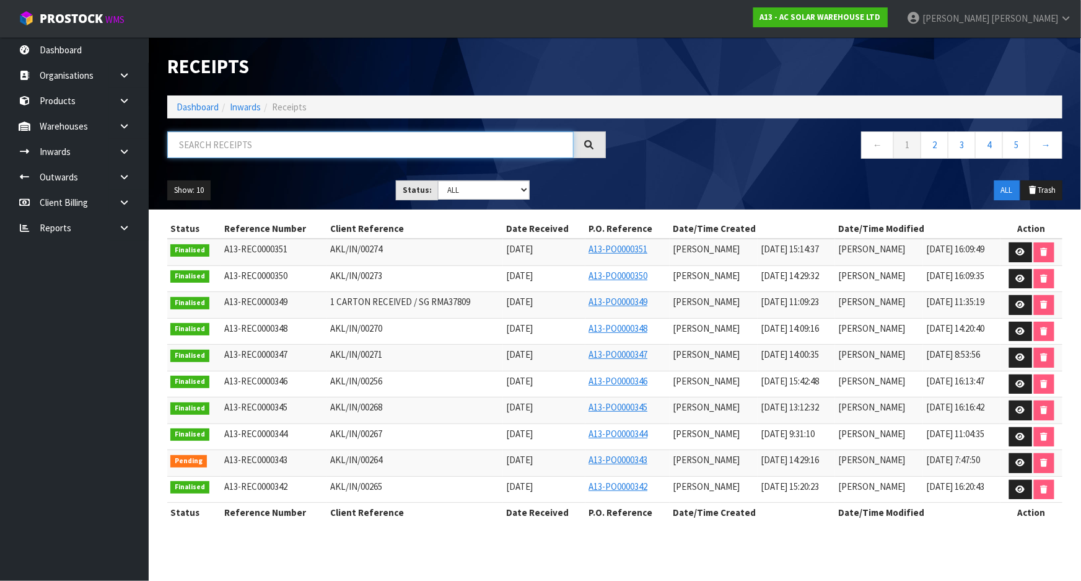
click at [288, 149] on input "text" at bounding box center [370, 144] width 406 height 27
paste input "AKL/IN/00268"
type input "AKL/IN/00268"
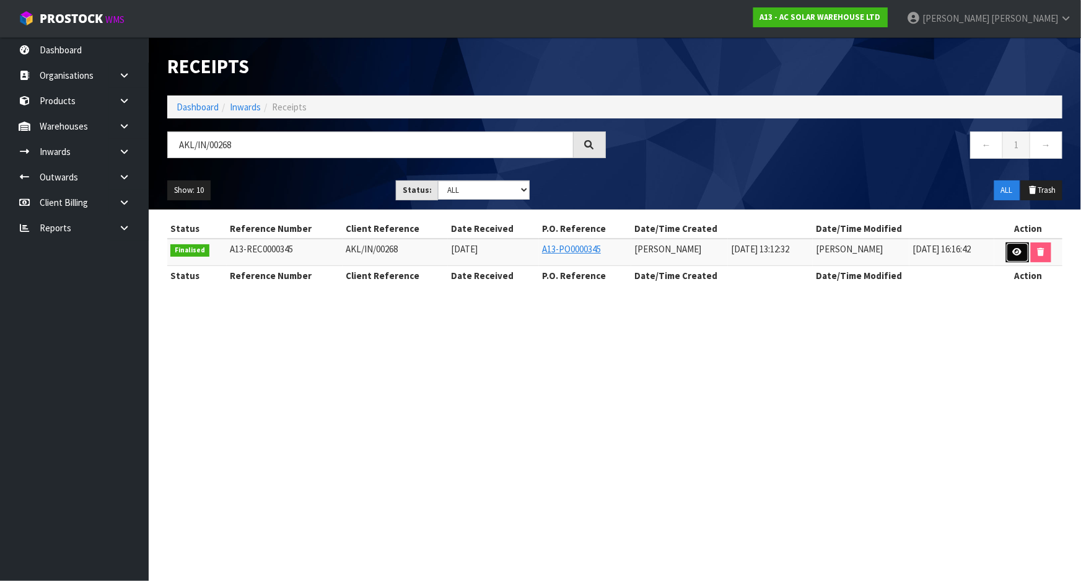
click at [1019, 253] on icon at bounding box center [1017, 252] width 9 height 8
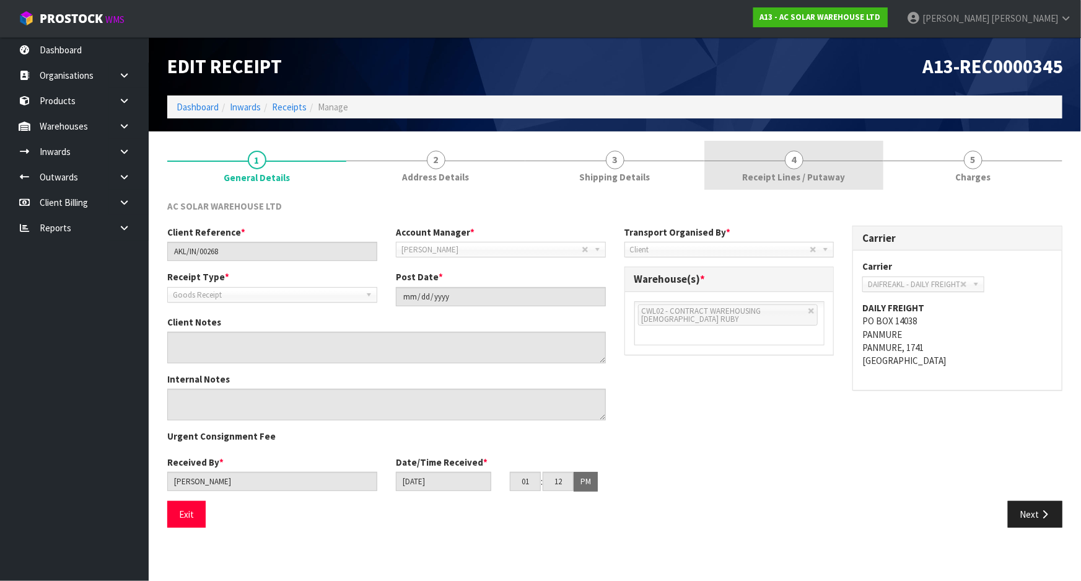
click at [802, 159] on span "4" at bounding box center [794, 160] width 19 height 19
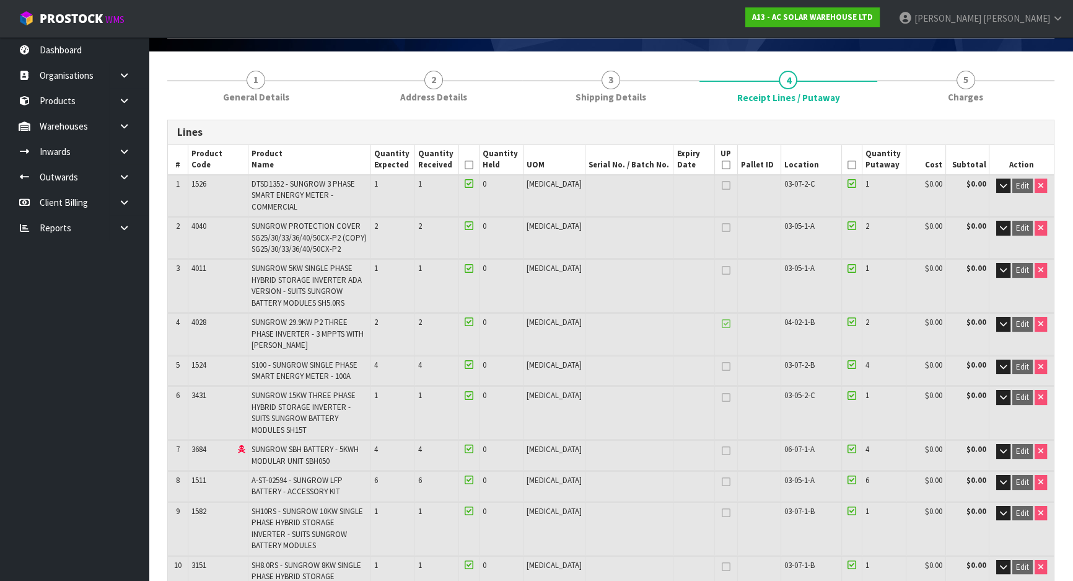
scroll to position [56, 0]
